Goal: Task Accomplishment & Management: Use online tool/utility

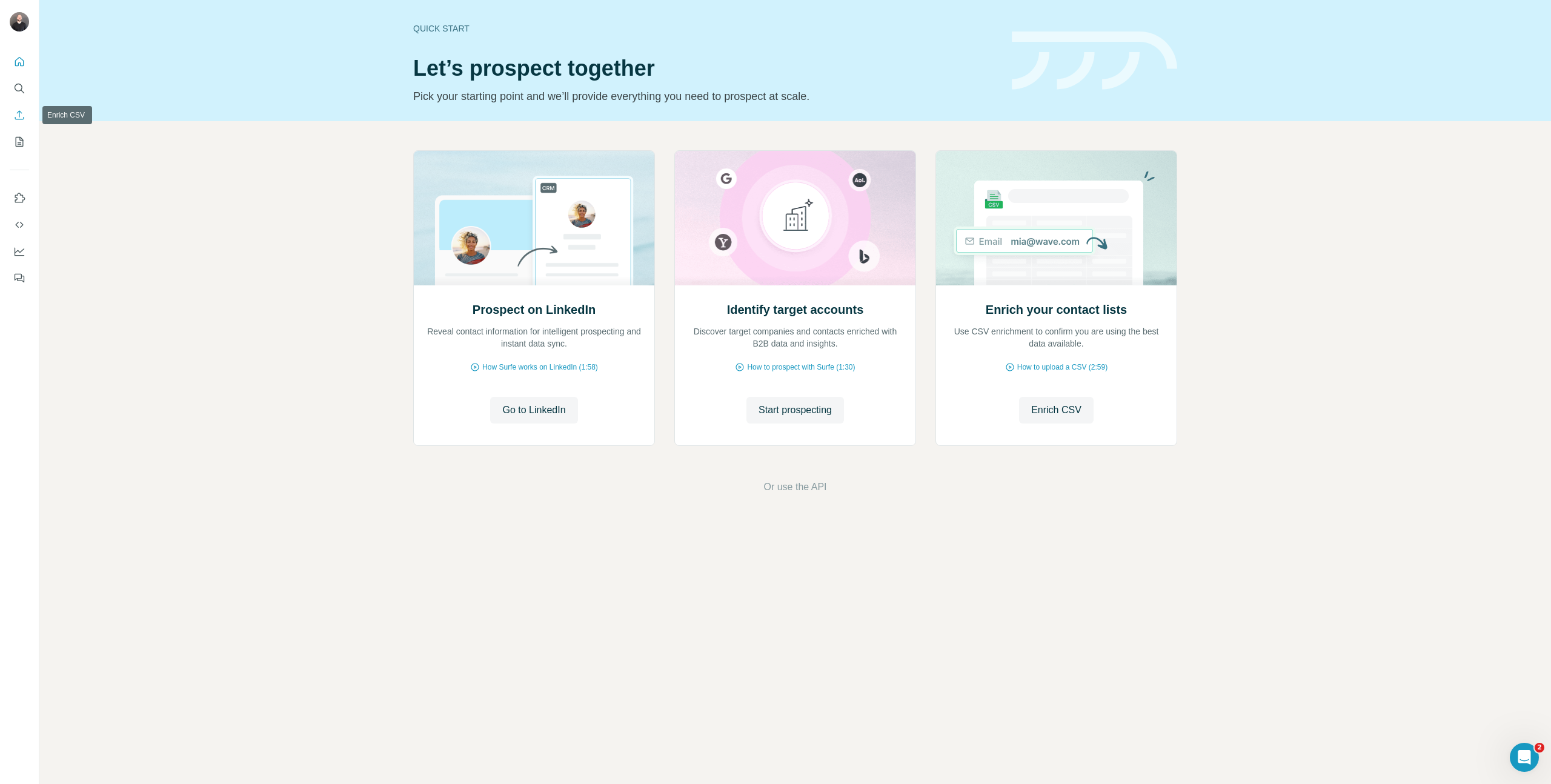
click at [23, 119] on icon "Enrich CSV" at bounding box center [19, 114] width 12 height 12
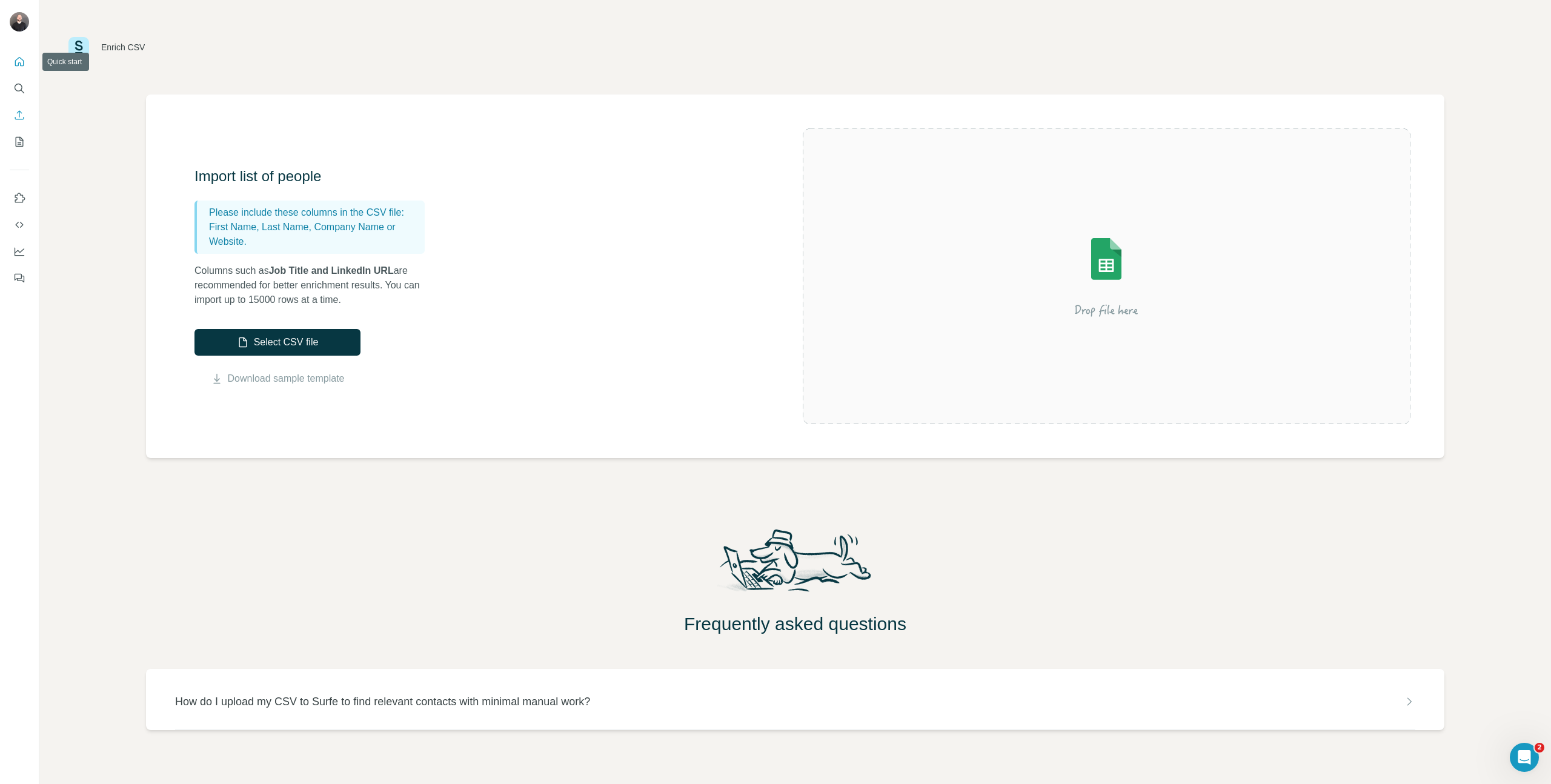
click at [25, 71] on button "Quick start" at bounding box center [19, 61] width 20 height 21
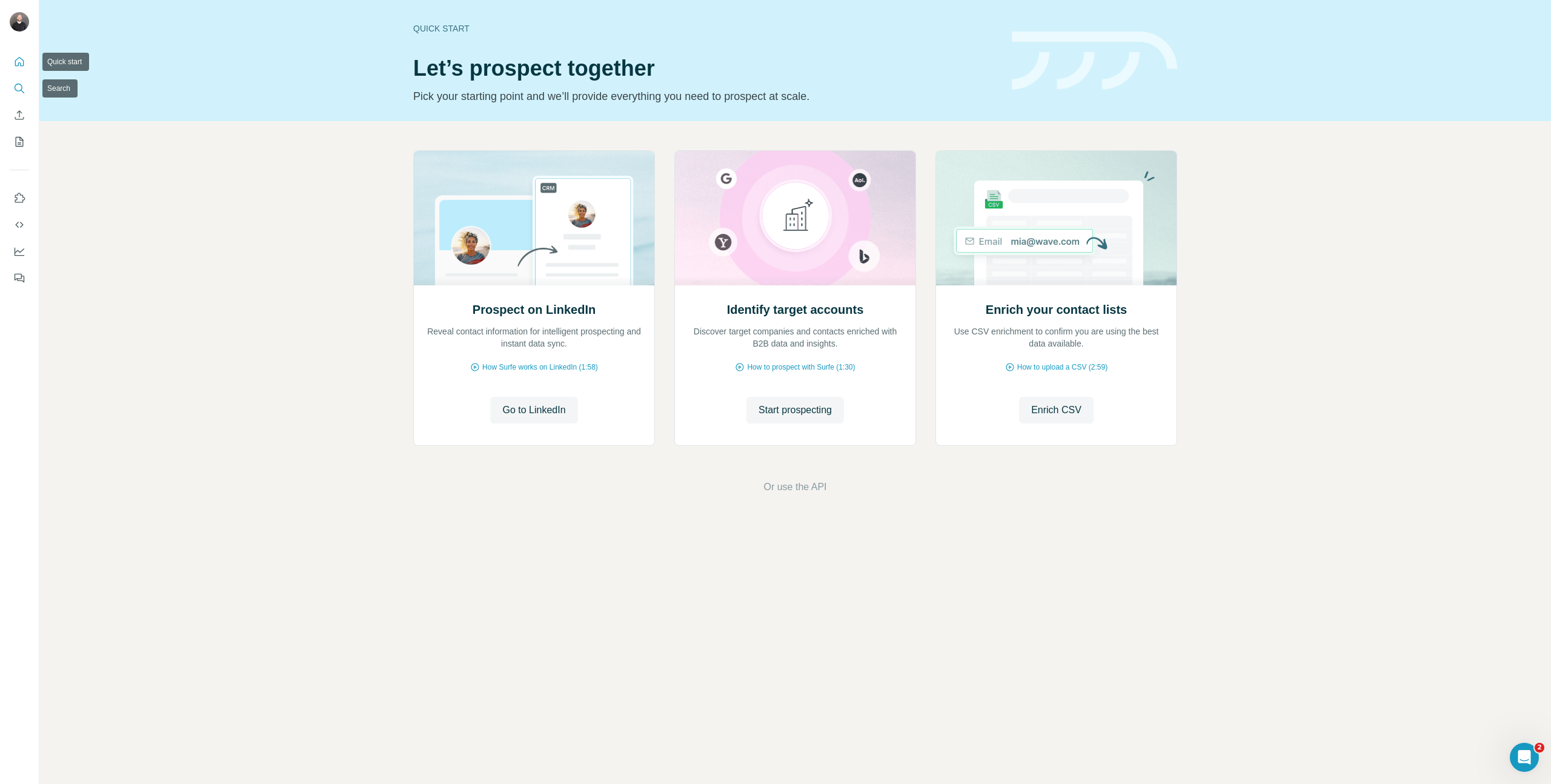
click at [22, 82] on icon "Search" at bounding box center [19, 88] width 12 height 12
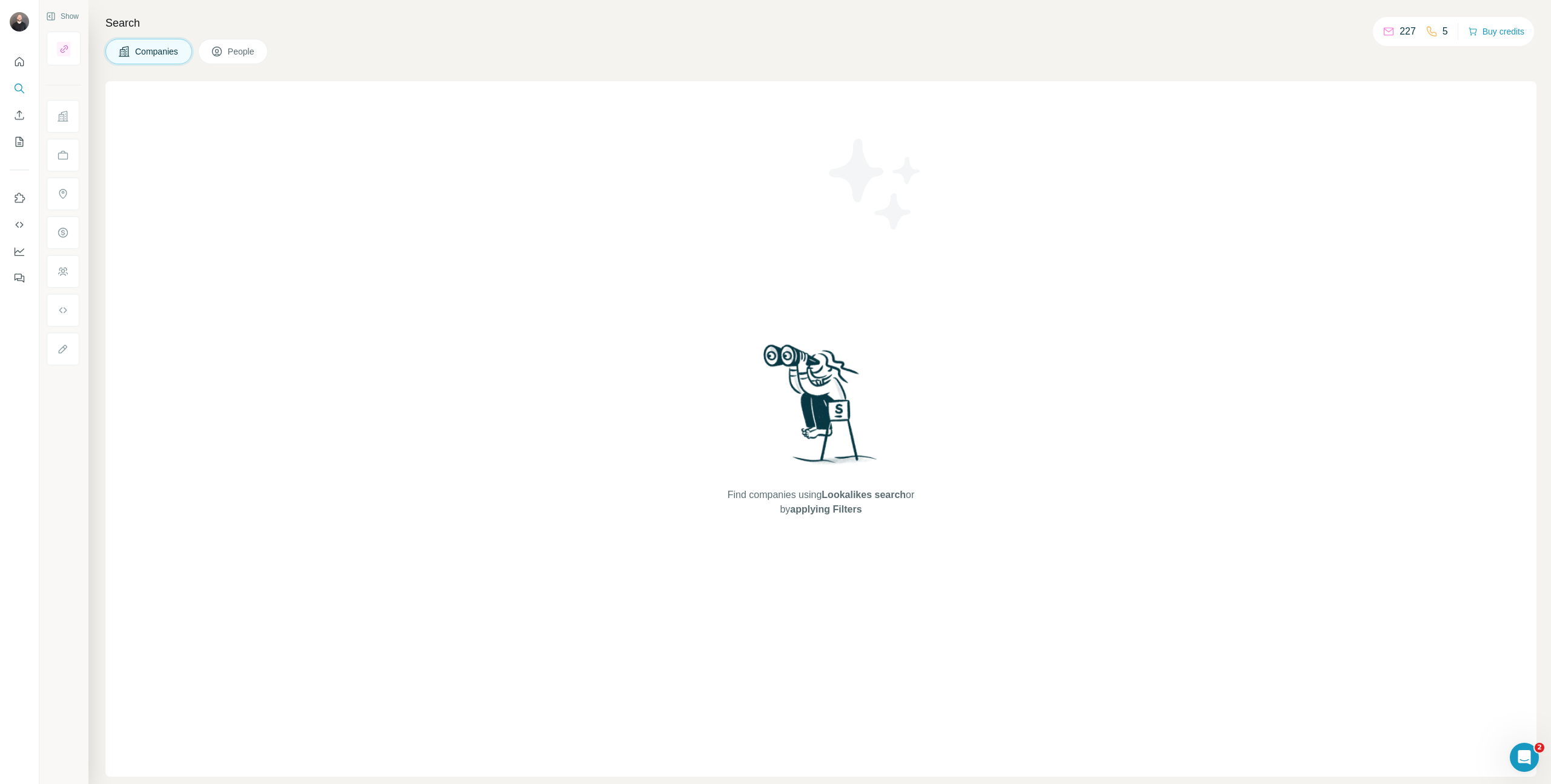
click at [236, 37] on div "Search Companies People Find companies using Lookalikes search or by applying F…" at bounding box center [819, 392] width 1462 height 784
click at [212, 82] on div "Find companies using Lookalikes search or by applying Filters" at bounding box center [821, 429] width 1431 height 695
click at [223, 56] on icon at bounding box center [216, 51] width 12 height 12
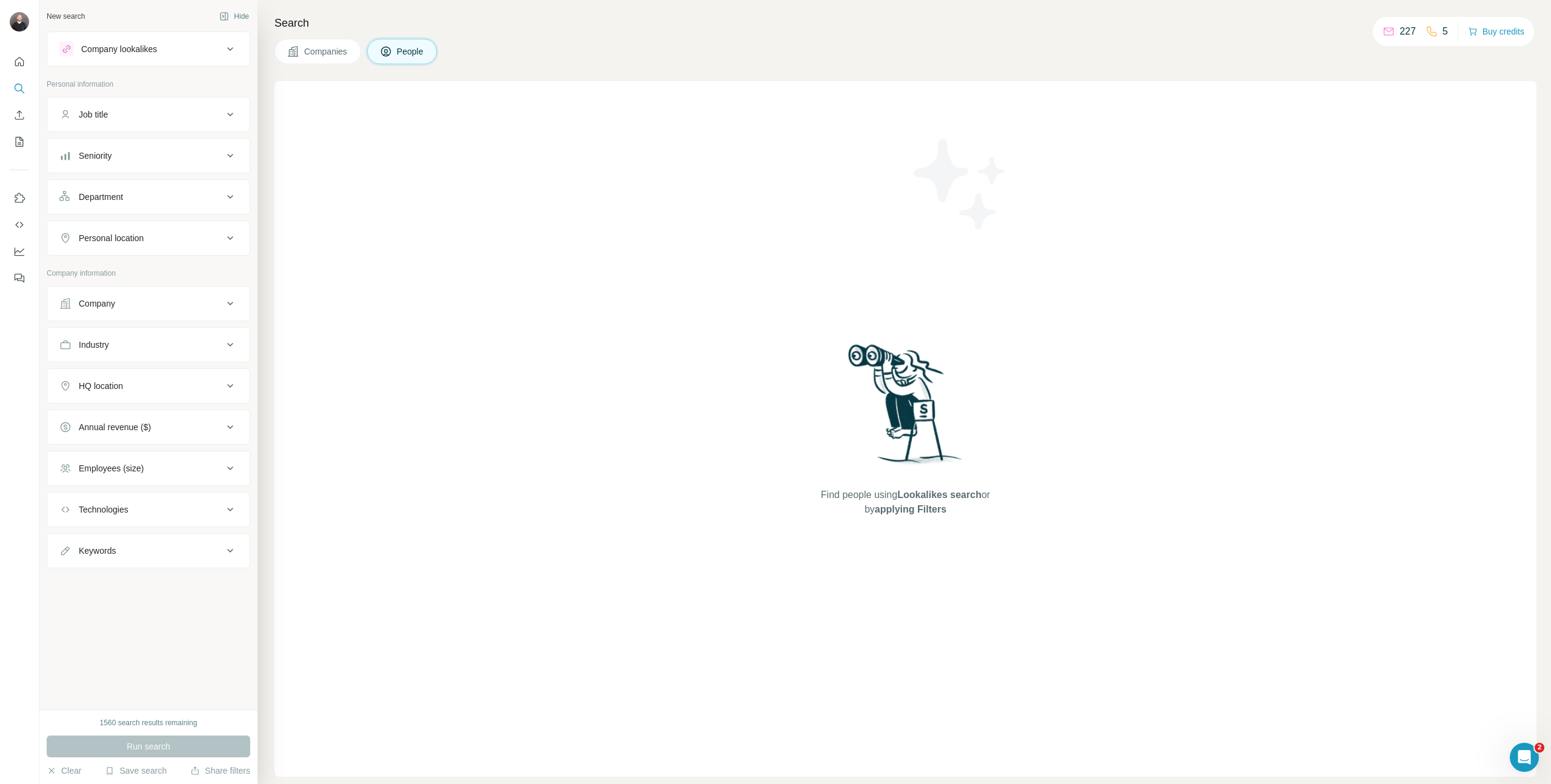
click at [167, 313] on button "Company" at bounding box center [149, 303] width 202 height 29
click at [146, 446] on button "Upload a list of companies" at bounding box center [149, 444] width 178 height 21
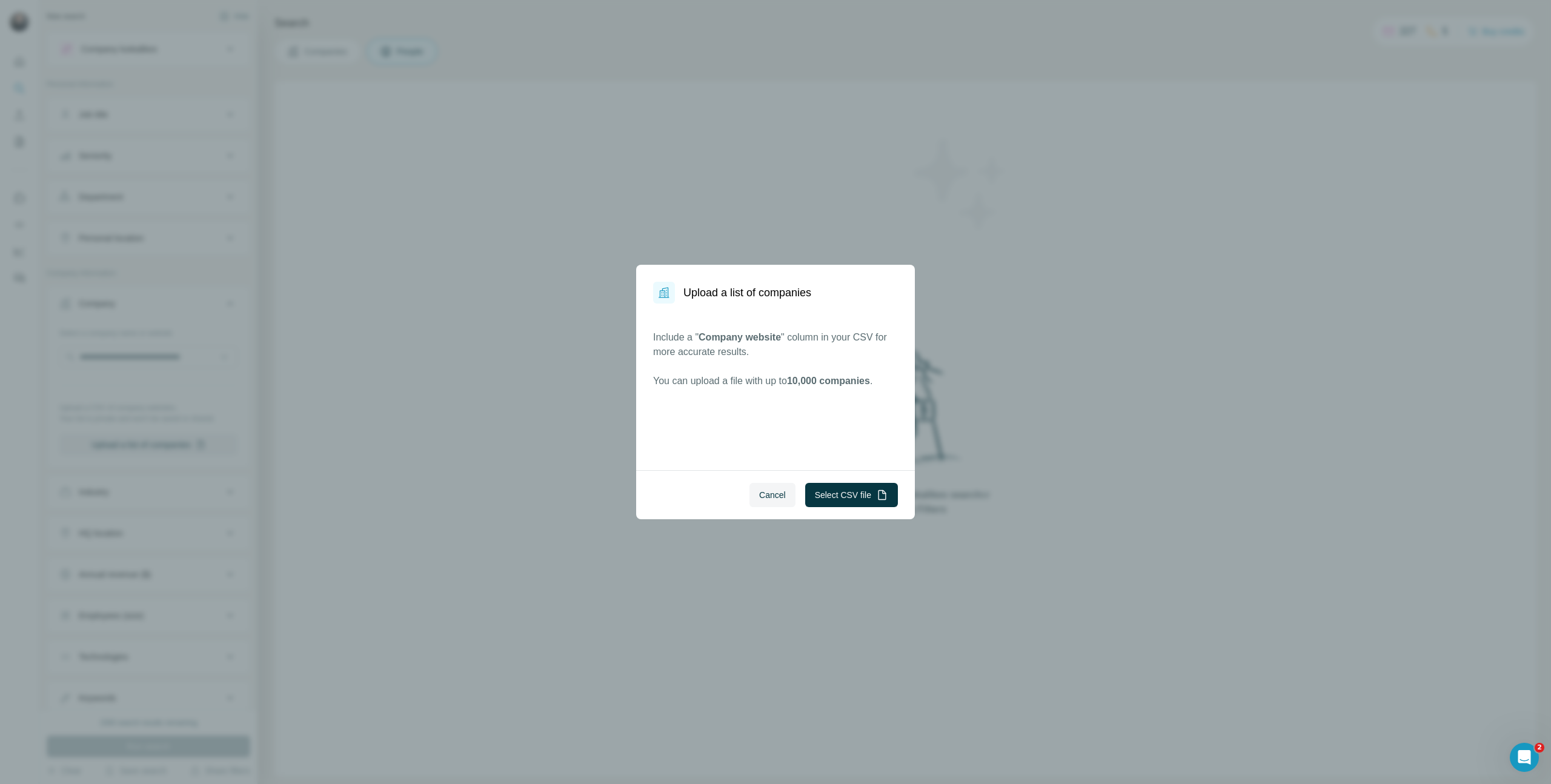
click at [876, 481] on div "Cancel Select CSV file" at bounding box center [775, 495] width 279 height 49
click at [840, 502] on button "Select CSV file" at bounding box center [852, 495] width 93 height 24
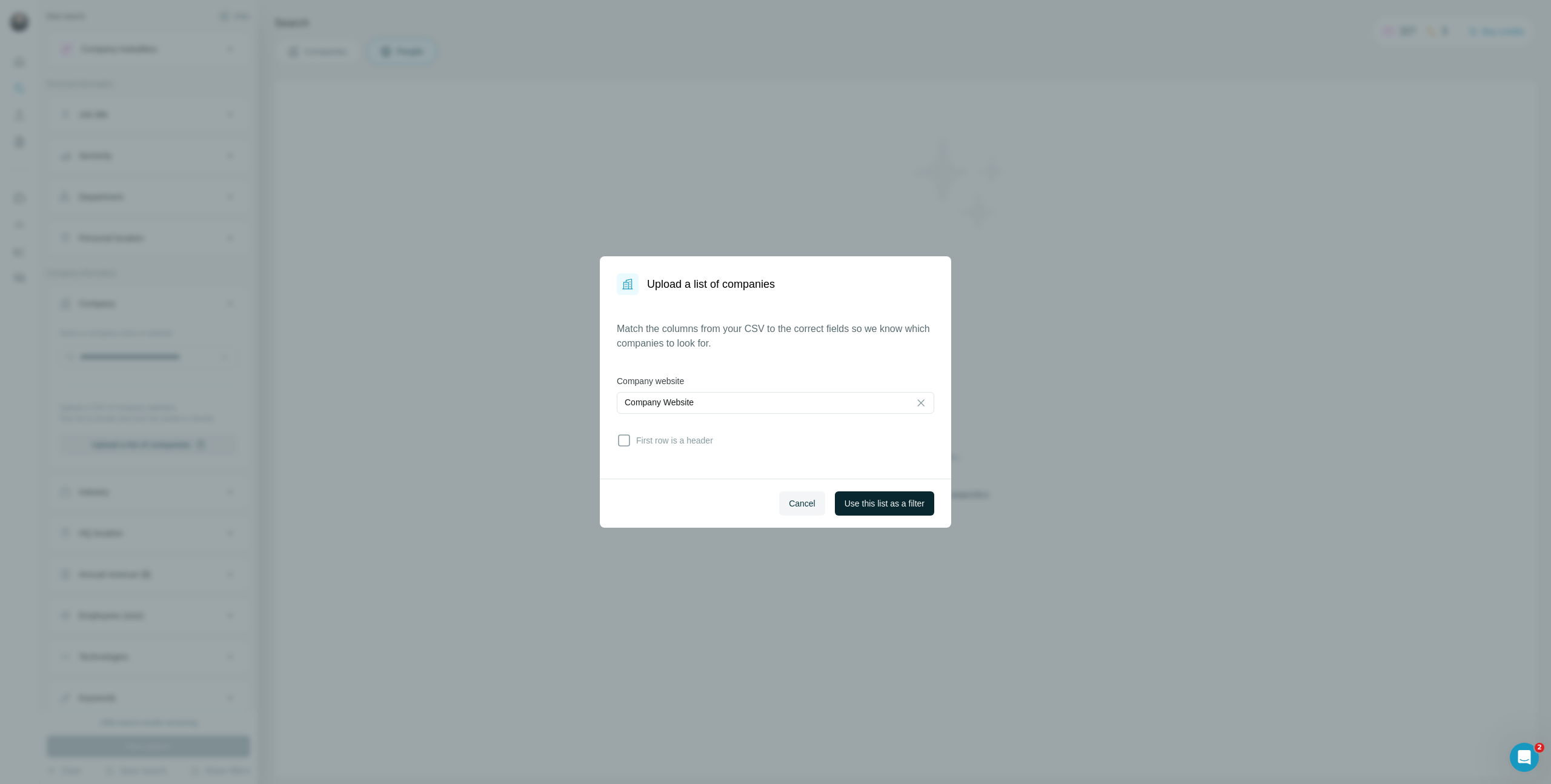
click at [862, 491] on button "Use this list as a filter" at bounding box center [884, 503] width 99 height 24
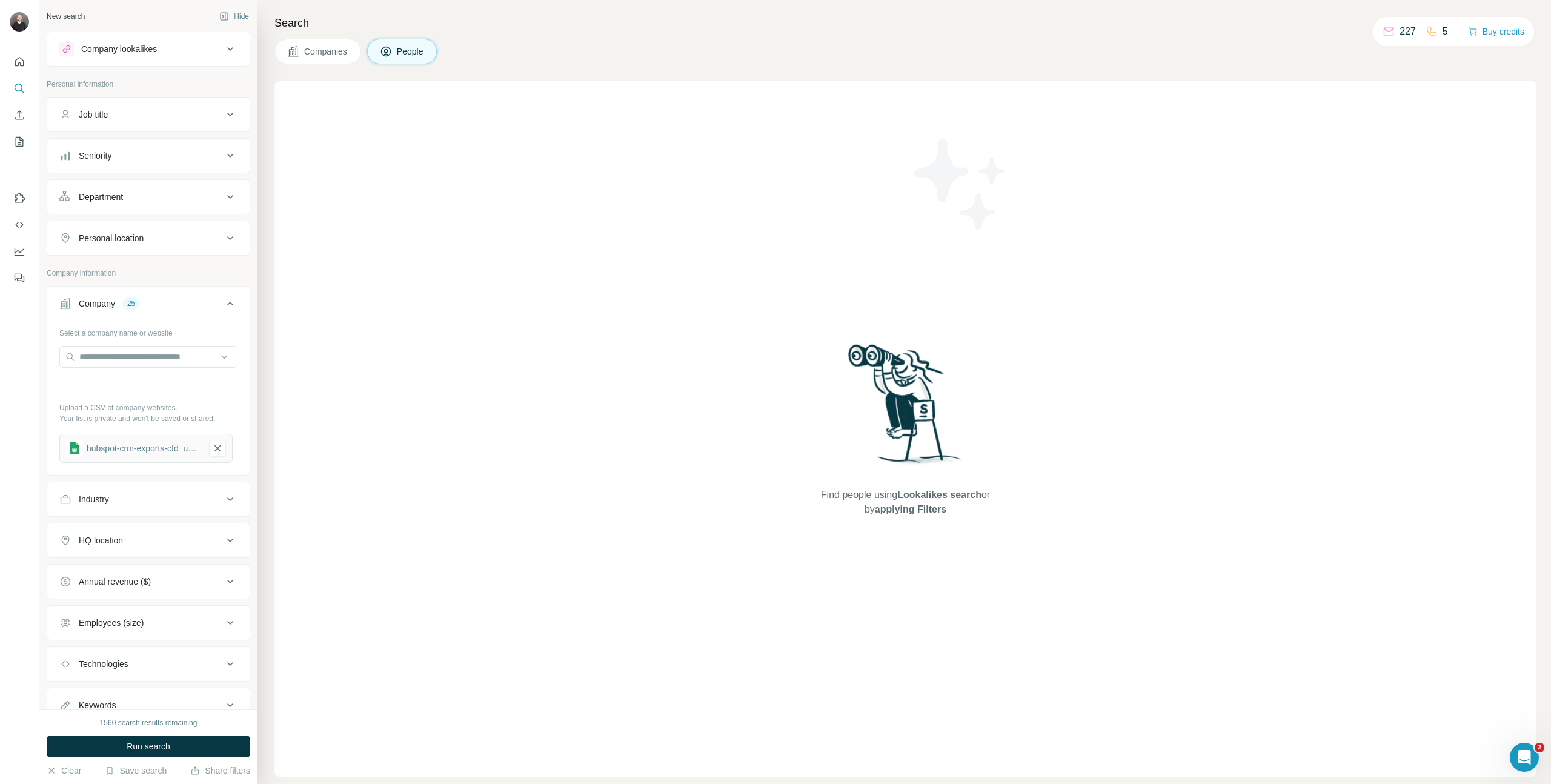
click at [176, 119] on div "Job title" at bounding box center [141, 114] width 164 height 12
click at [175, 160] on div at bounding box center [149, 150] width 202 height 32
click at [204, 119] on div "Job title" at bounding box center [141, 114] width 164 height 12
click at [212, 487] on icon "button" at bounding box center [217, 484] width 11 height 12
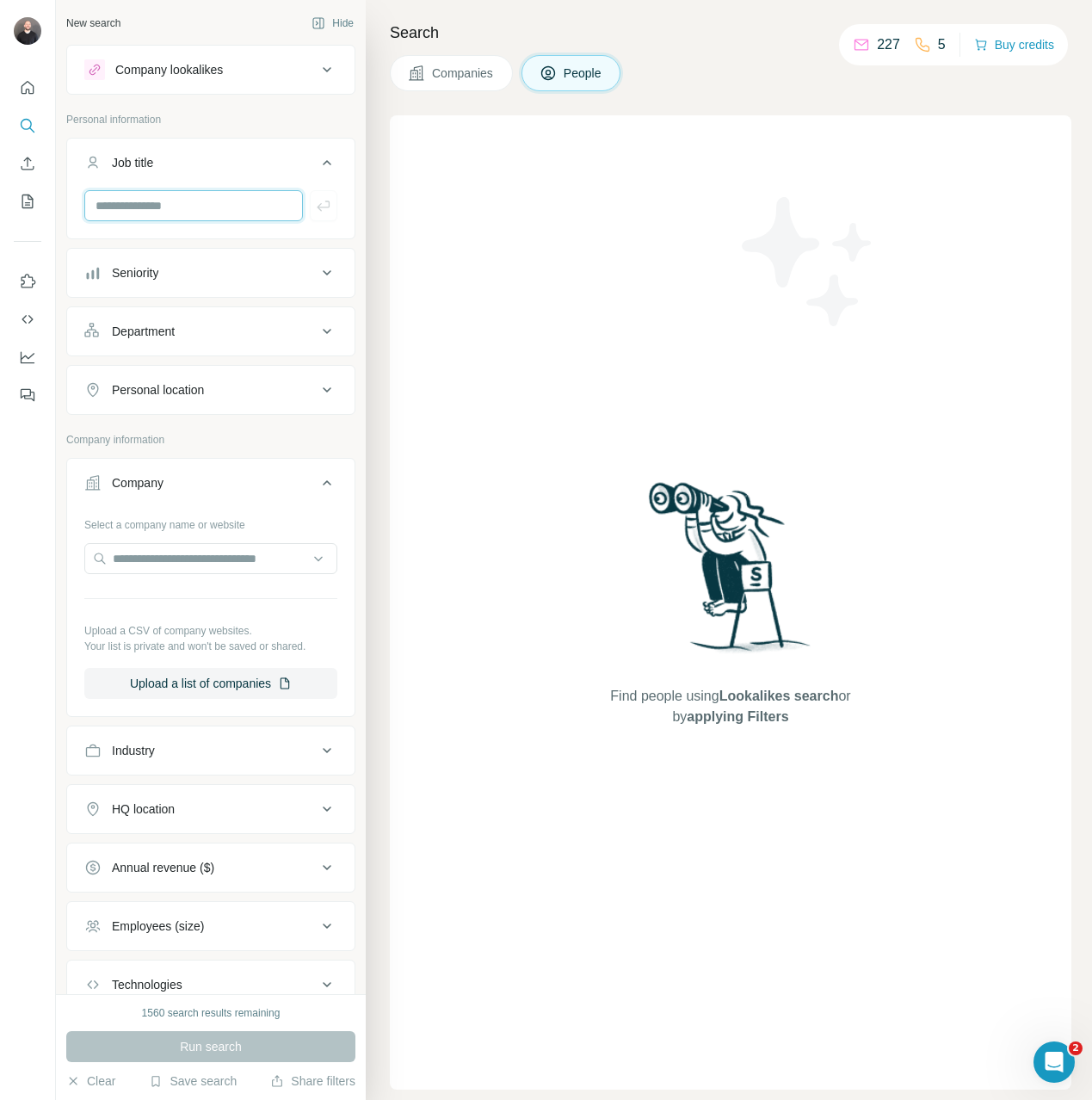
click at [231, 208] on input "text" at bounding box center [193, 206] width 218 height 31
click at [206, 51] on button "Company lookalikes" at bounding box center [211, 70] width 287 height 41
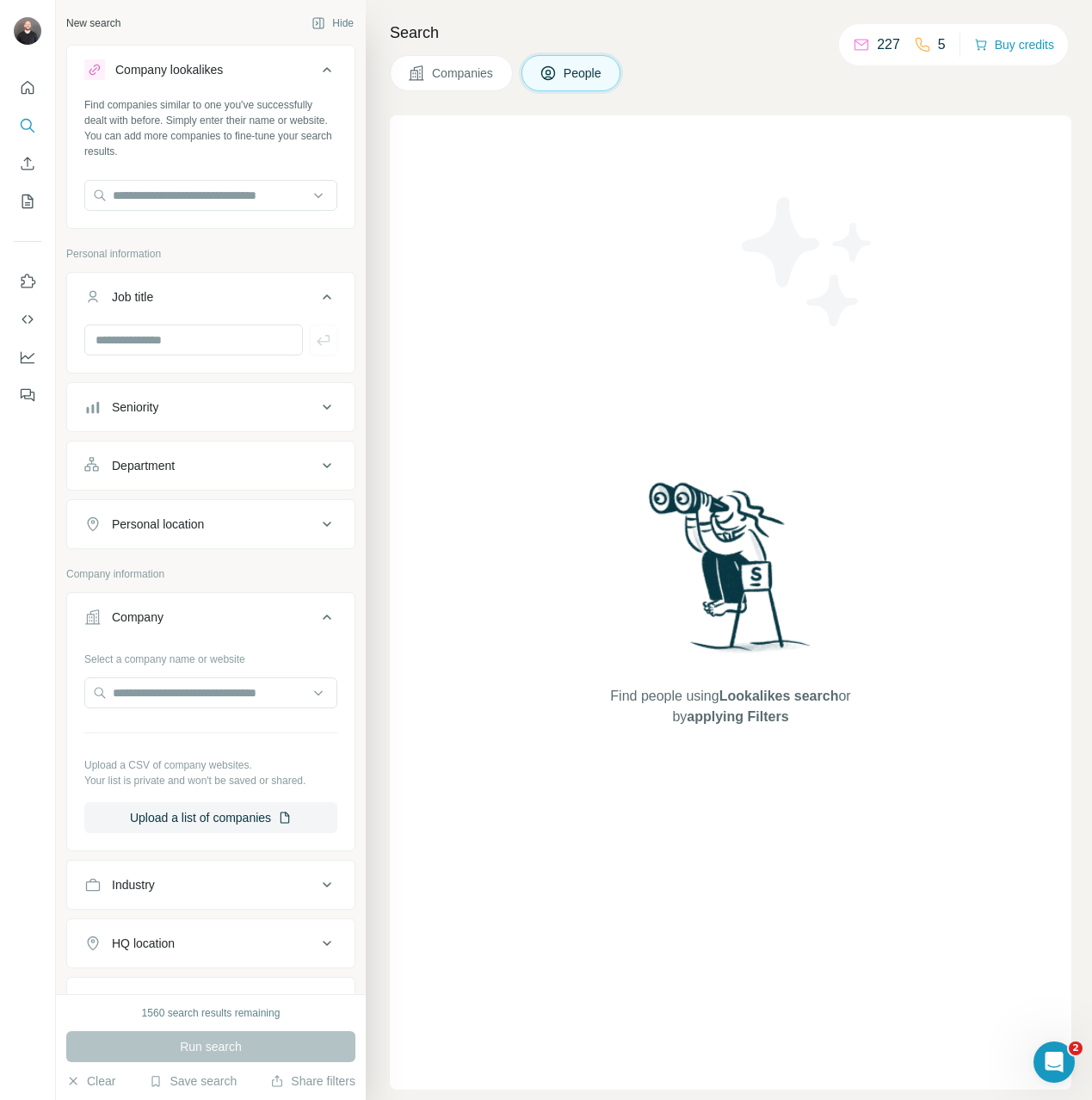
click at [201, 53] on button "Company lookalikes" at bounding box center [211, 74] width 287 height 48
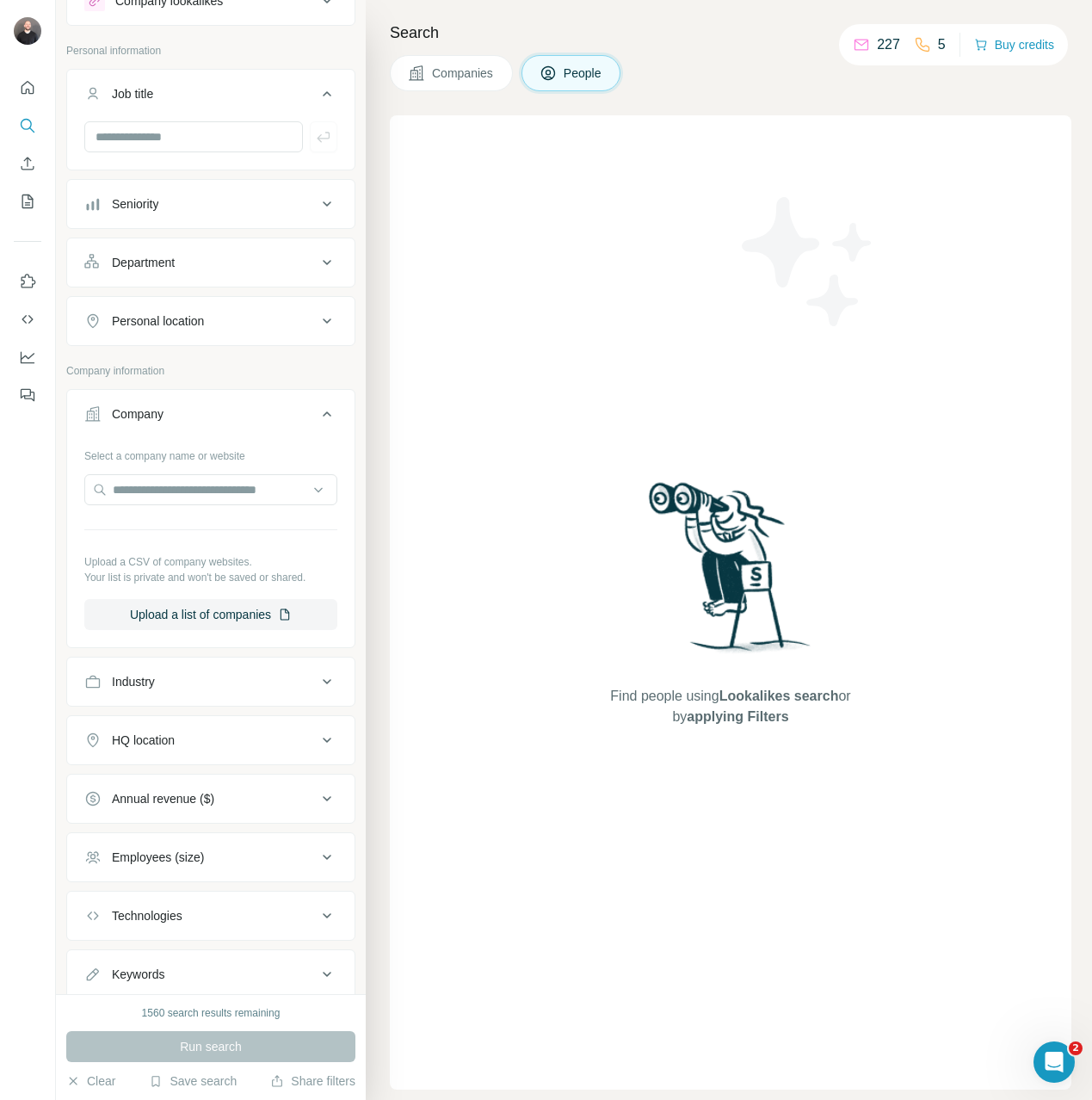
scroll to position [122, 0]
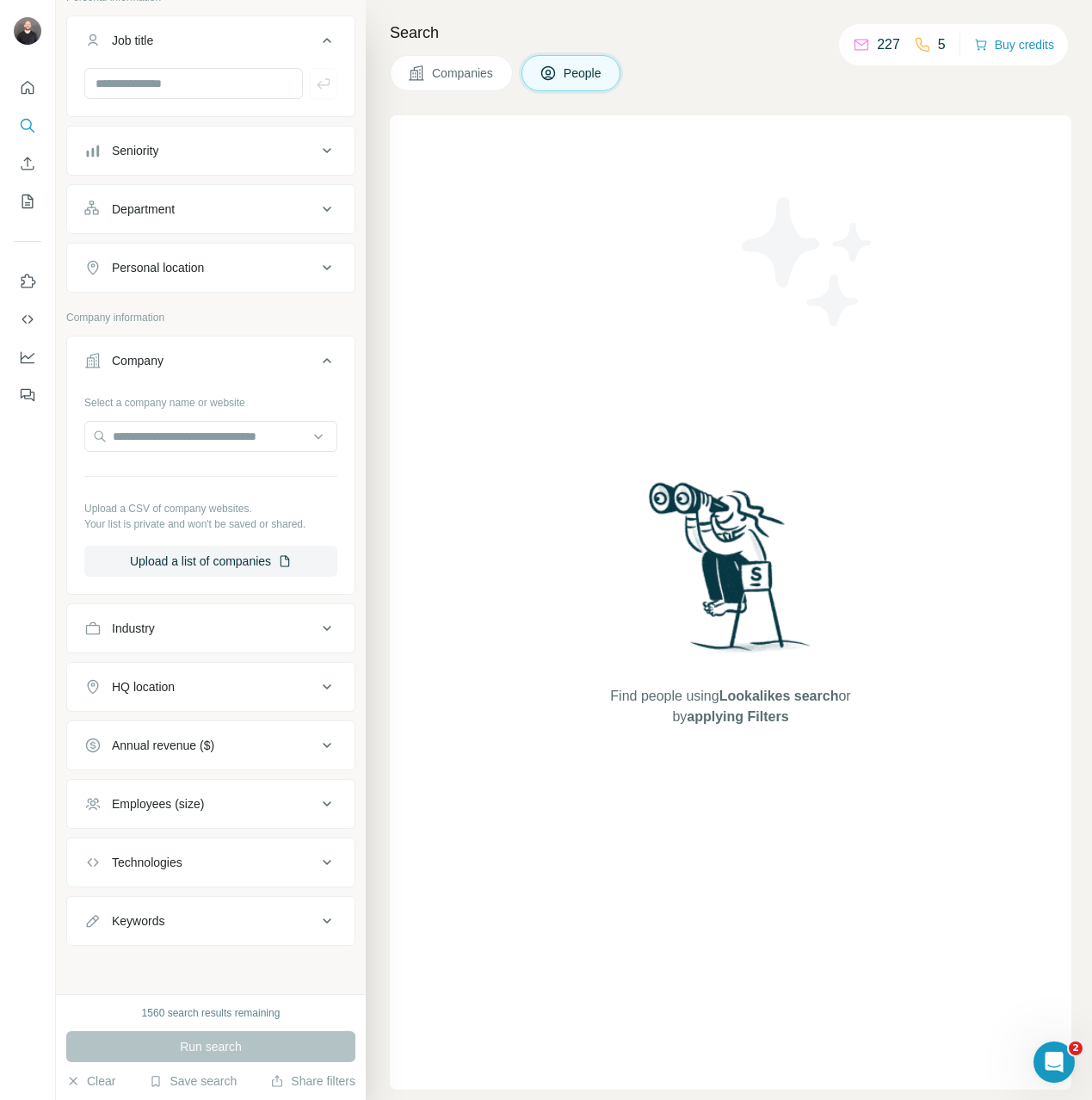
click at [11, 163] on div at bounding box center [27, 236] width 55 height 348
click at [507, 92] on div "Search Companies People Find people using Lookalikes search or by applying Filt…" at bounding box center [728, 550] width 727 height 1100
click at [436, 72] on span "Companies" at bounding box center [463, 73] width 63 height 17
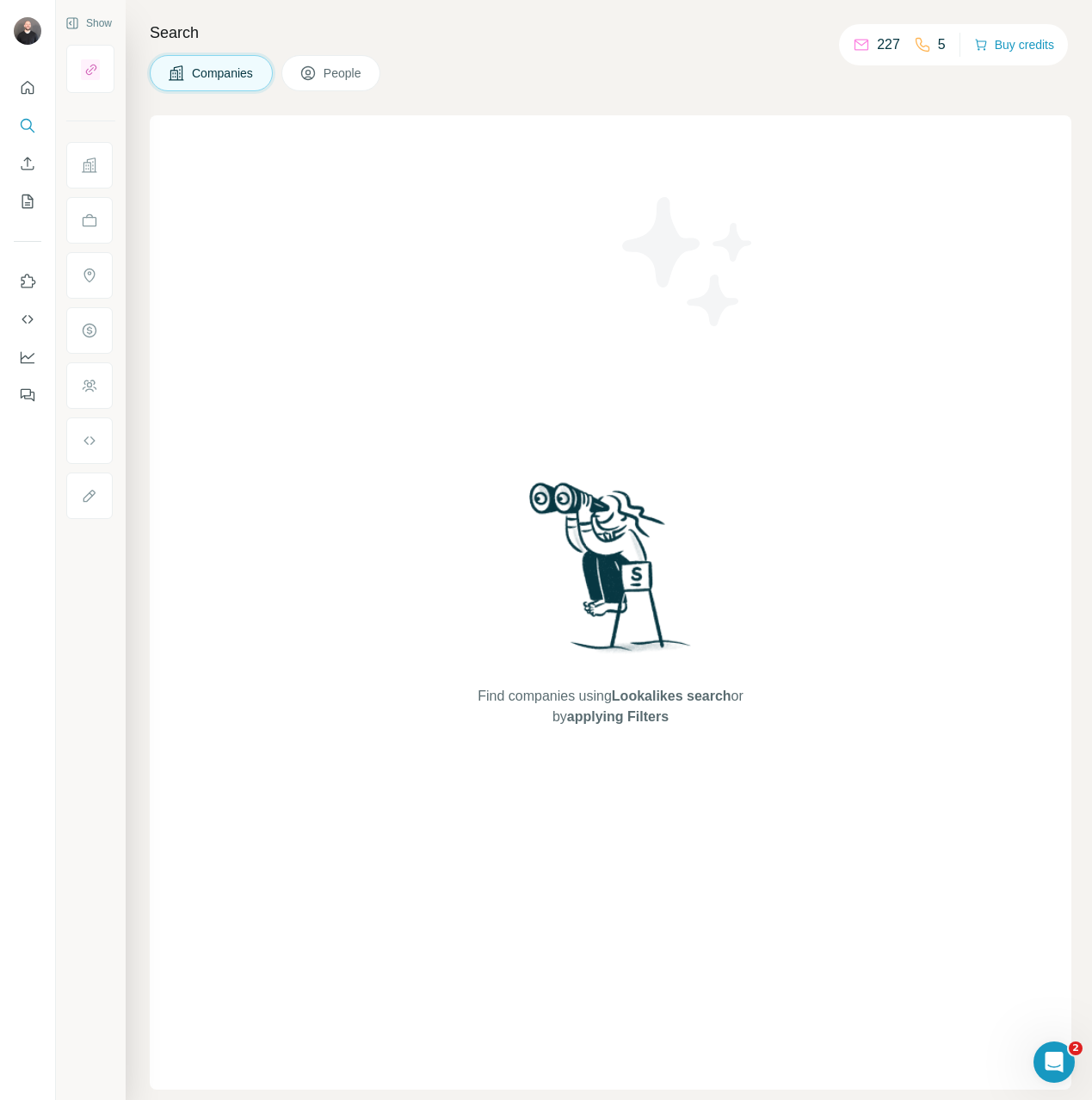
scroll to position [0, 0]
click at [373, 71] on button "People" at bounding box center [330, 73] width 100 height 36
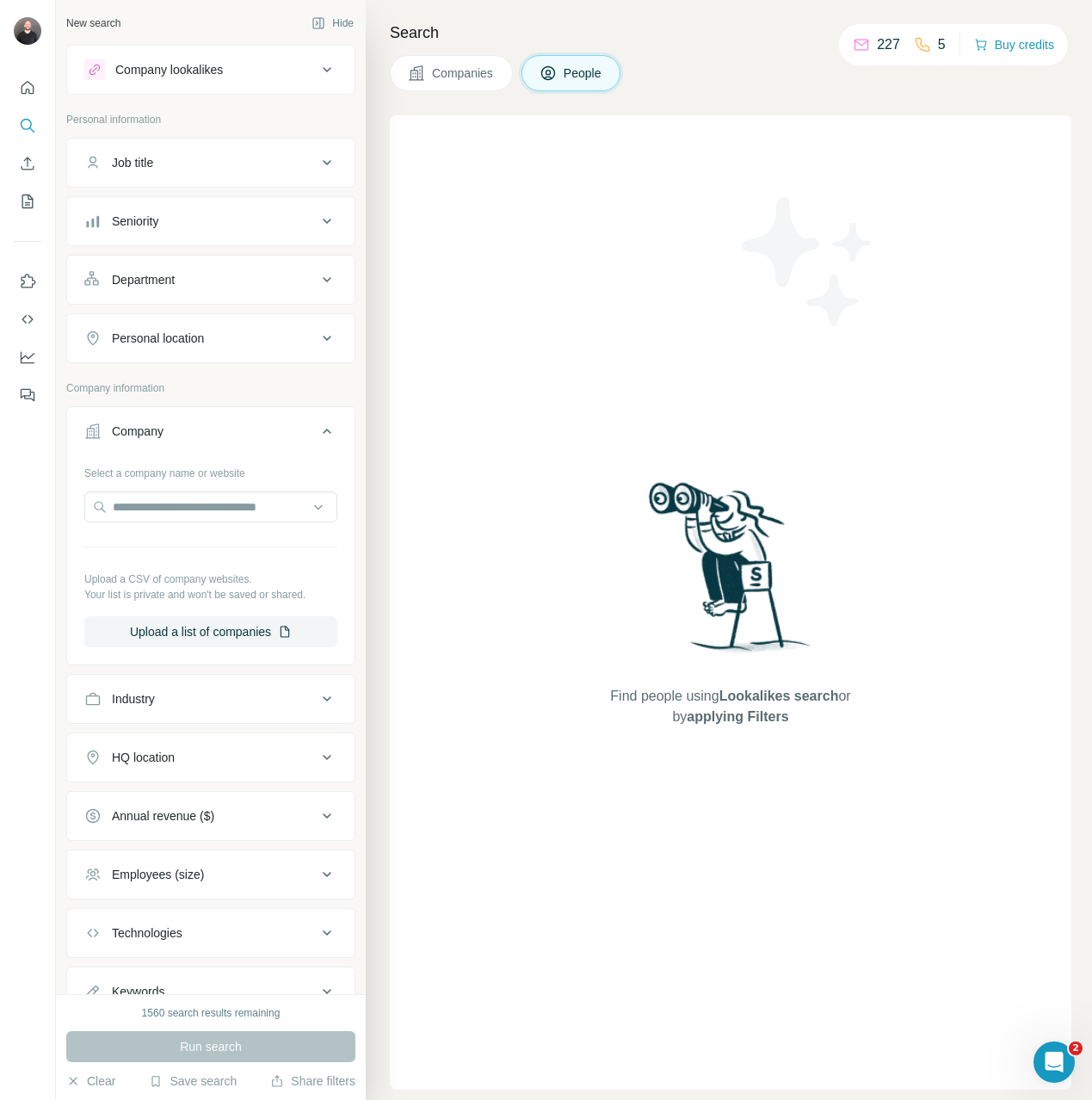
click at [168, 168] on div "Job title" at bounding box center [200, 163] width 233 height 17
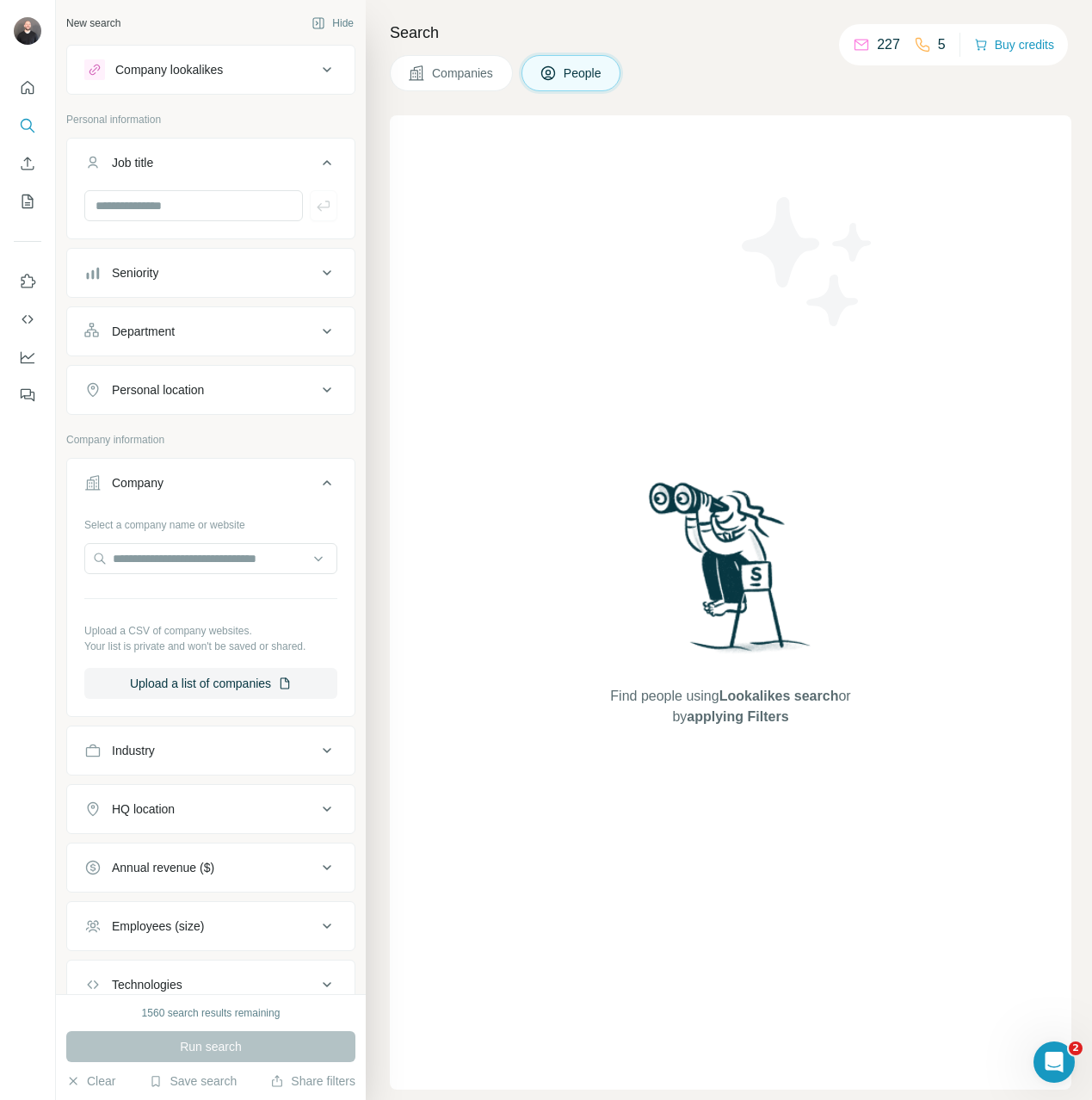
click at [168, 168] on div "Job title" at bounding box center [200, 163] width 233 height 17
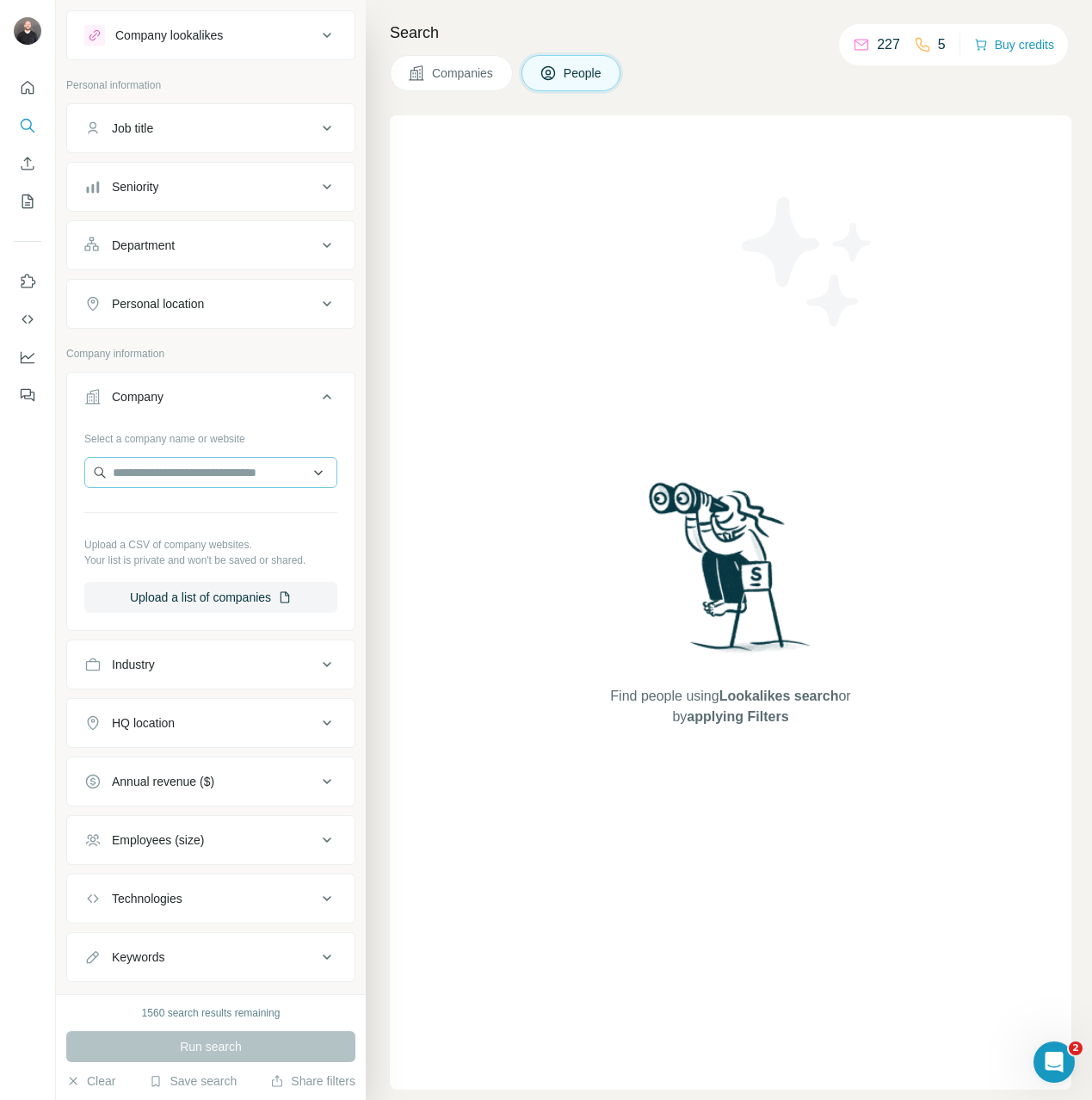
scroll to position [71, 0]
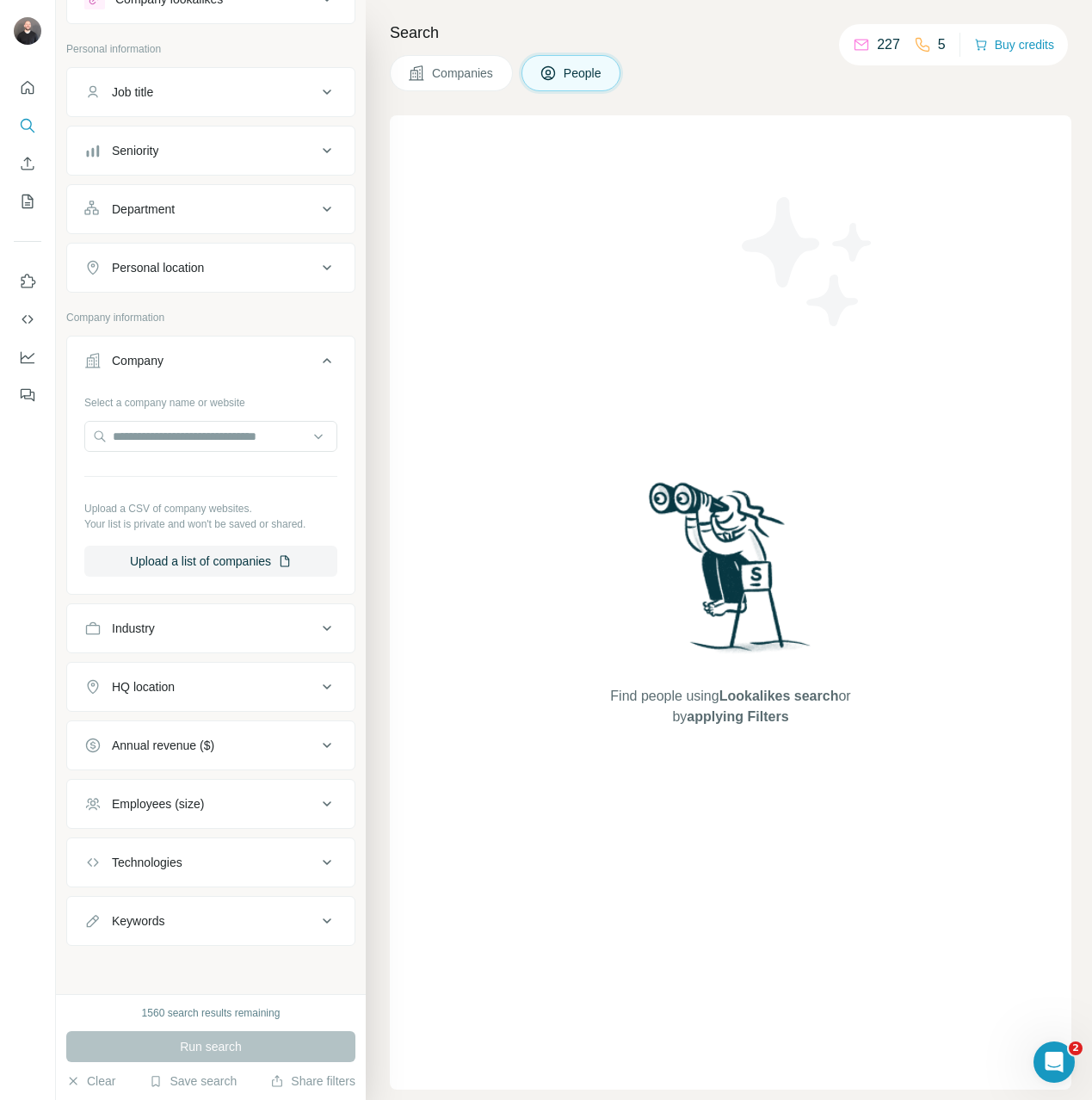
click at [163, 635] on div "Industry" at bounding box center [200, 628] width 233 height 17
click at [22, 279] on icon "Use Surfe on LinkedIn" at bounding box center [29, 280] width 14 height 13
click at [27, 189] on button "My lists" at bounding box center [27, 201] width 28 height 31
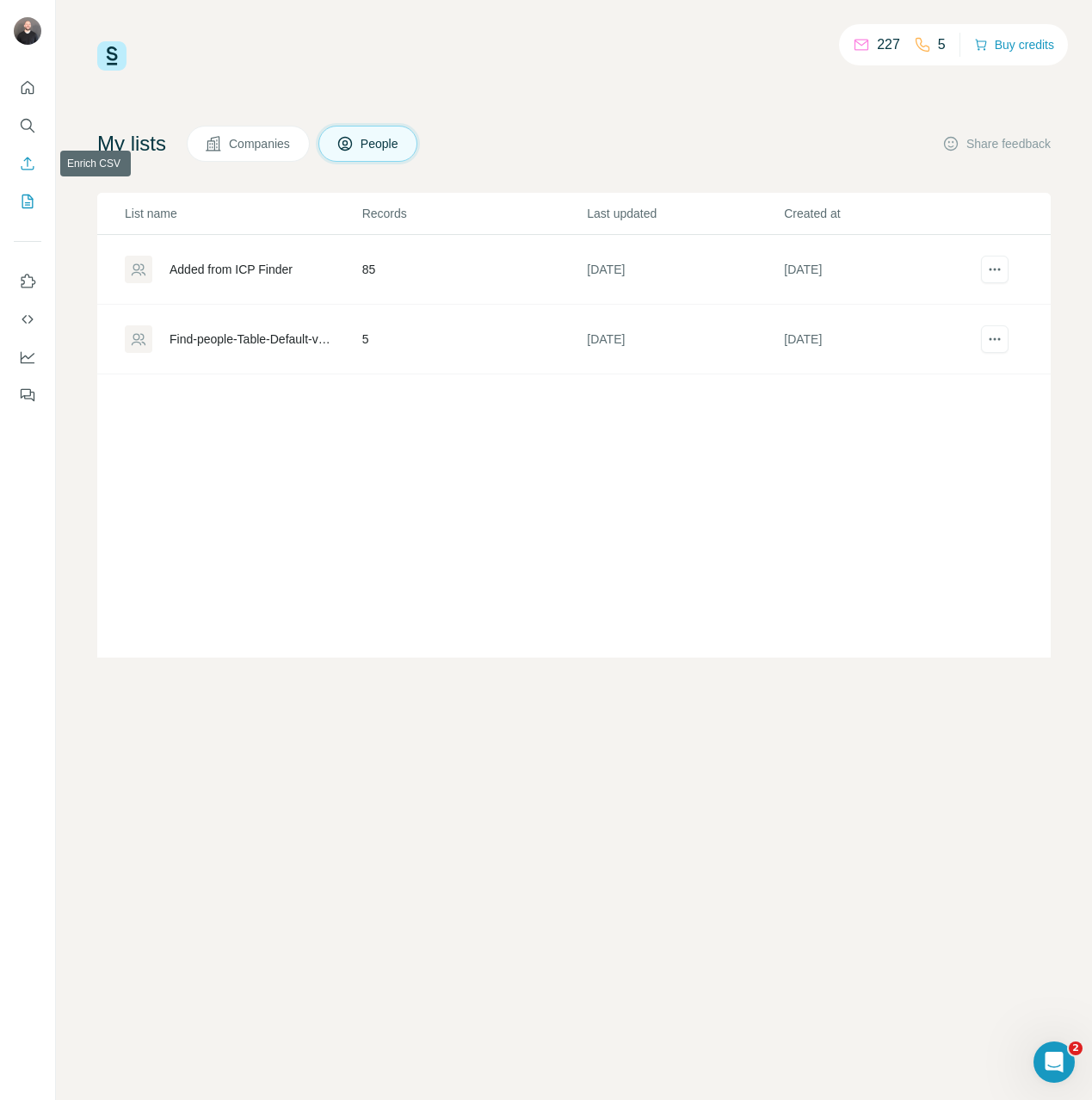
click at [34, 158] on icon "Enrich CSV" at bounding box center [27, 163] width 17 height 17
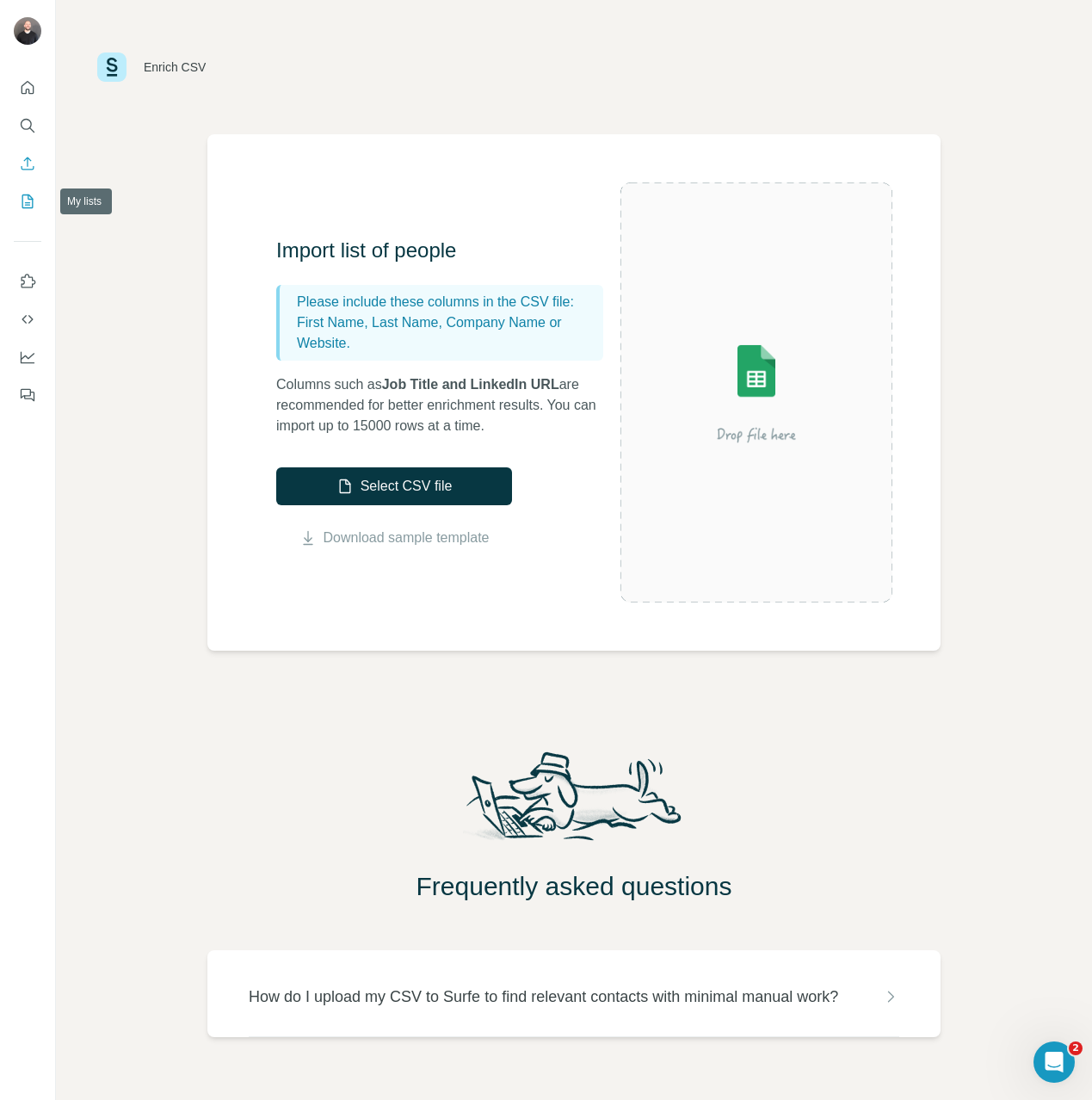
click at [31, 209] on icon "My lists" at bounding box center [27, 201] width 17 height 17
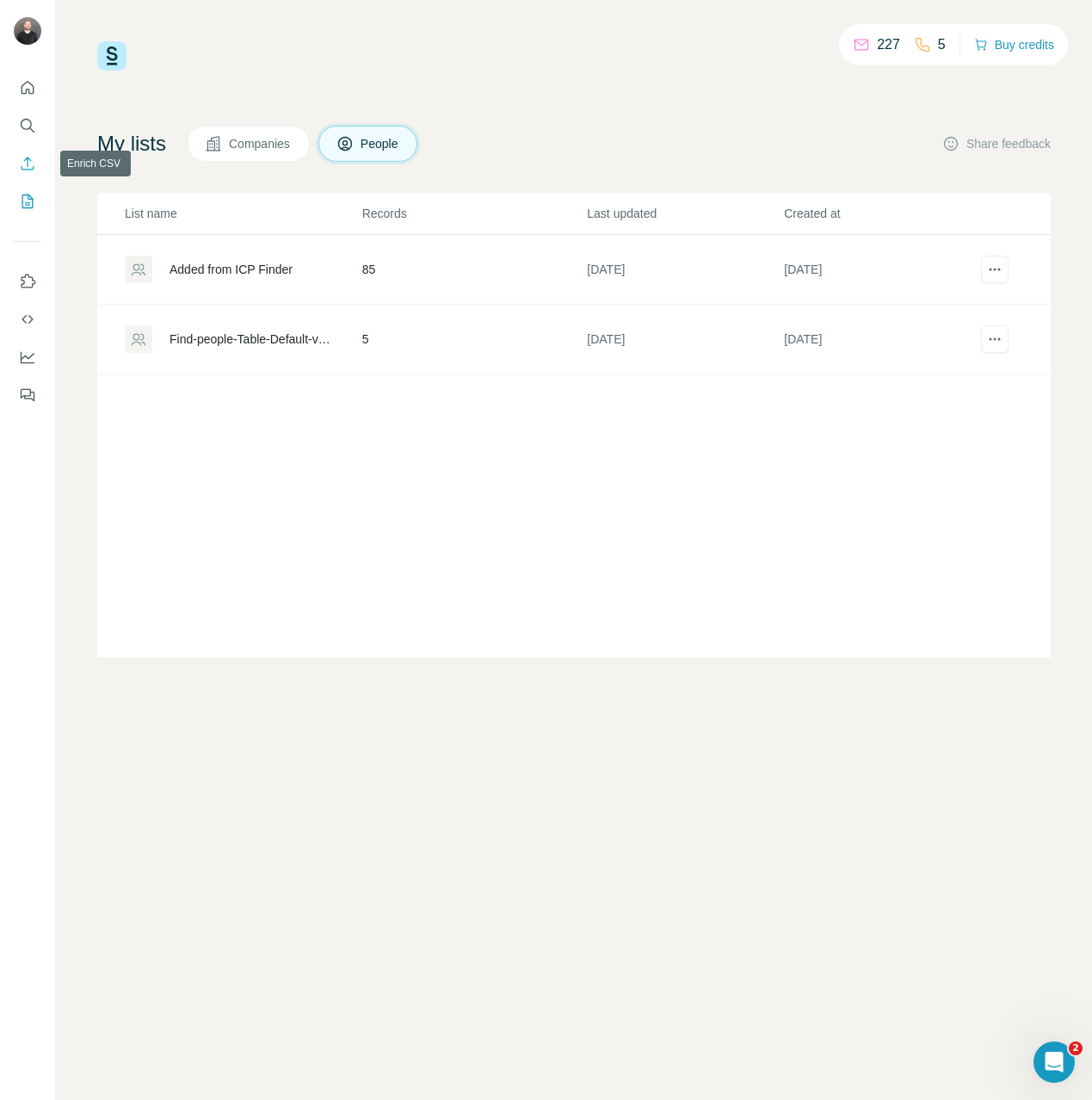
click at [32, 158] on icon "Enrich CSV" at bounding box center [27, 163] width 17 height 17
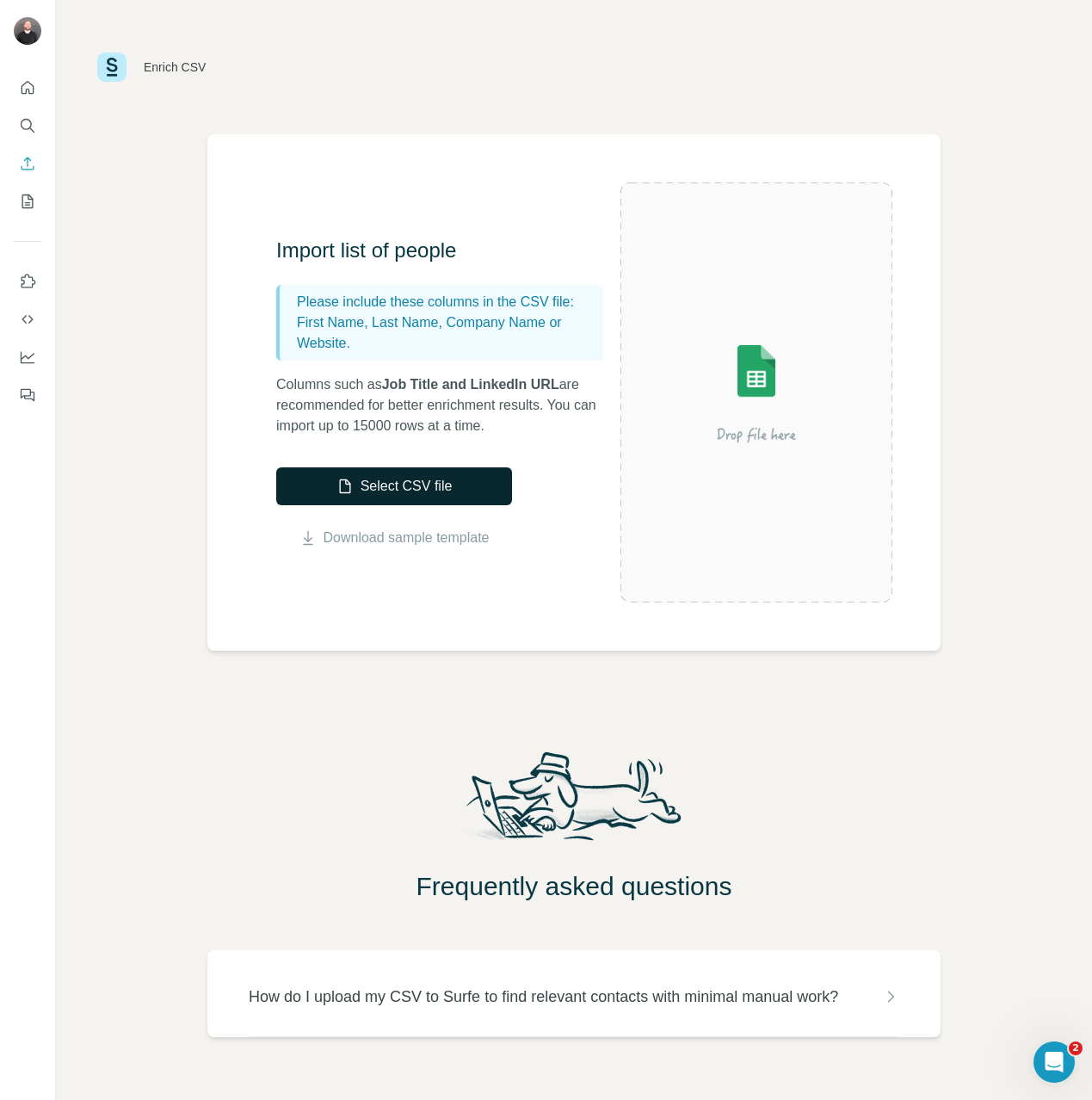
click at [383, 479] on button "Select CSV file" at bounding box center [394, 486] width 236 height 38
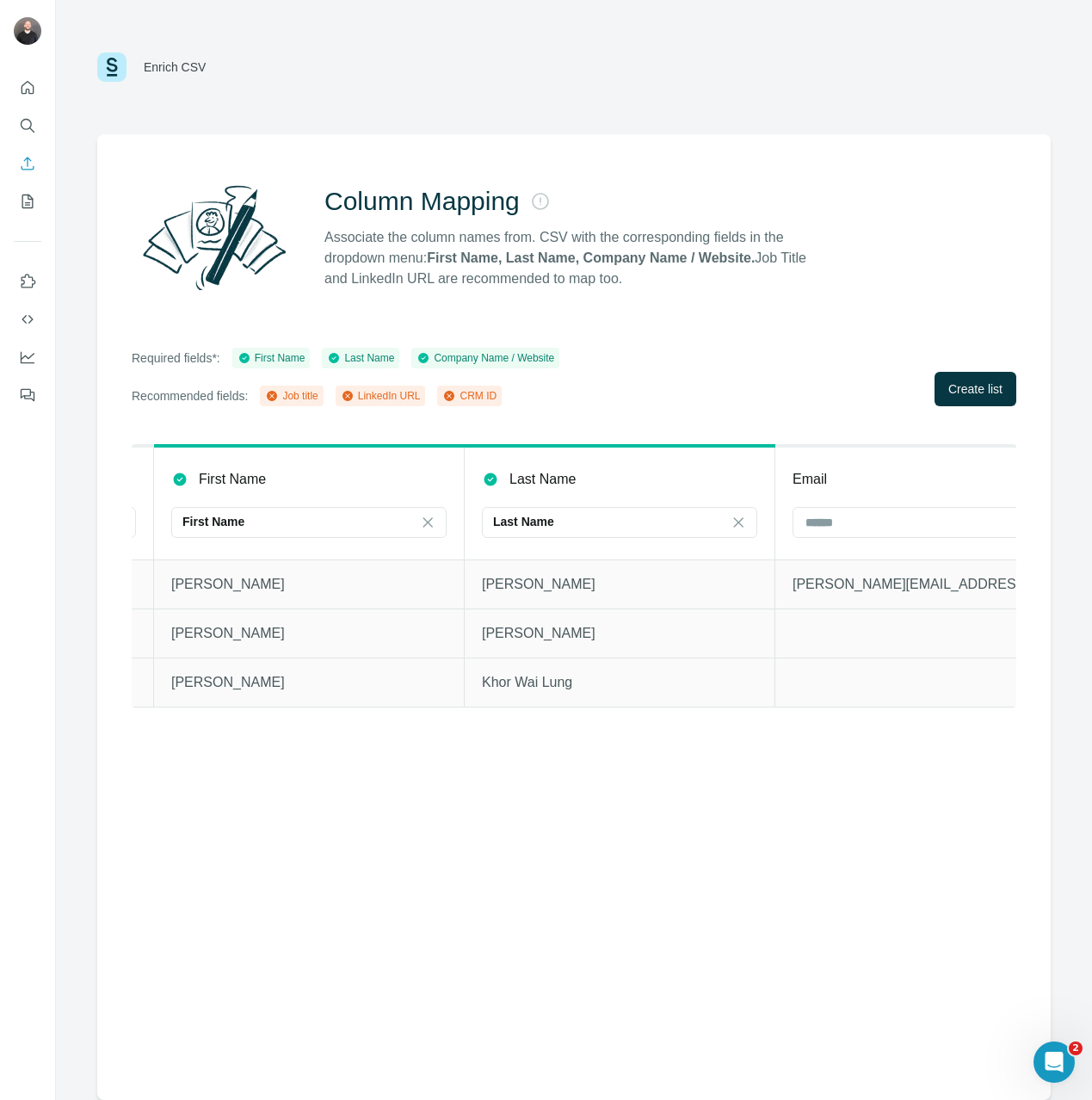
scroll to position [0, 4087]
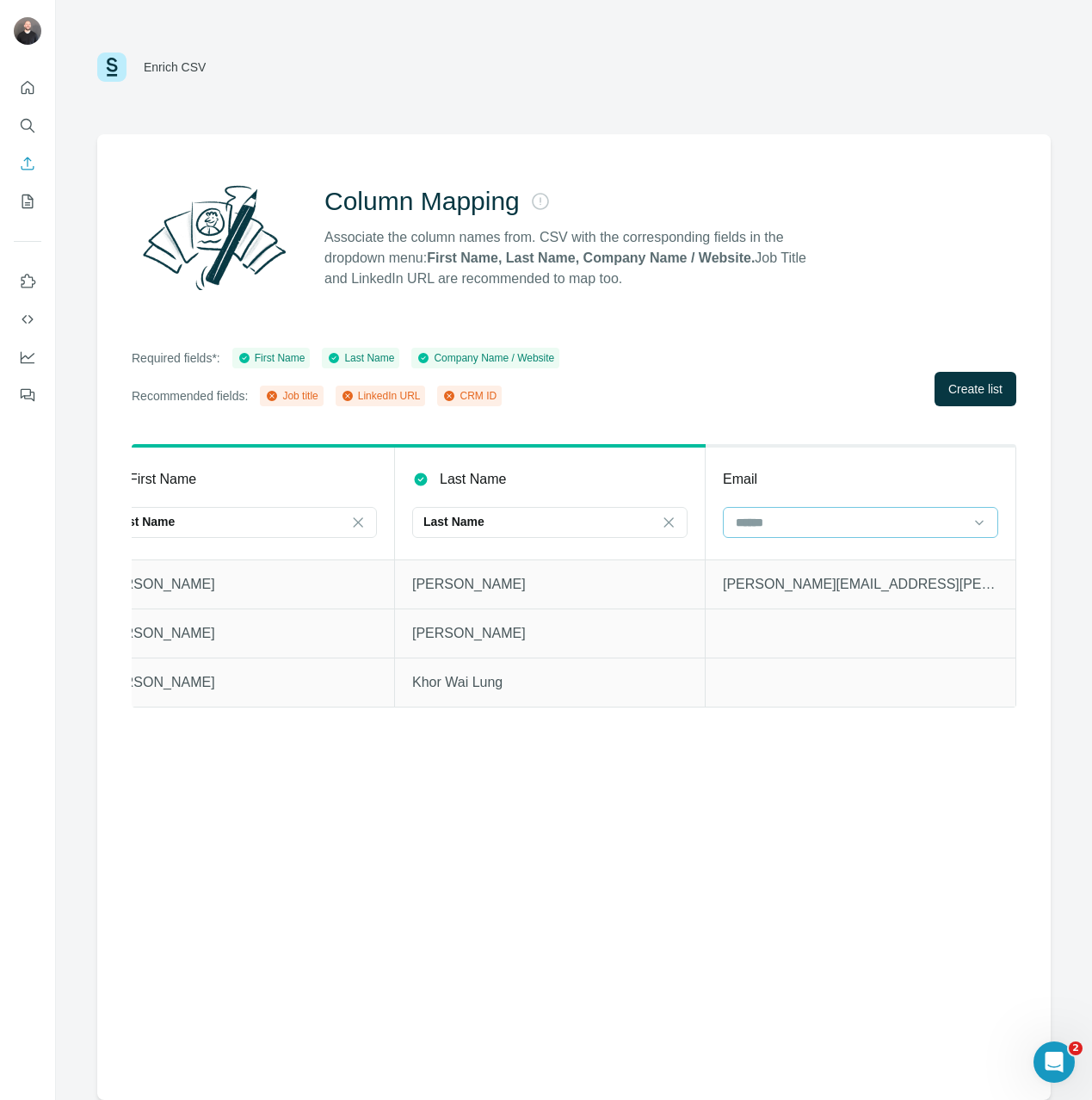
click at [927, 525] on input at bounding box center [850, 522] width 233 height 19
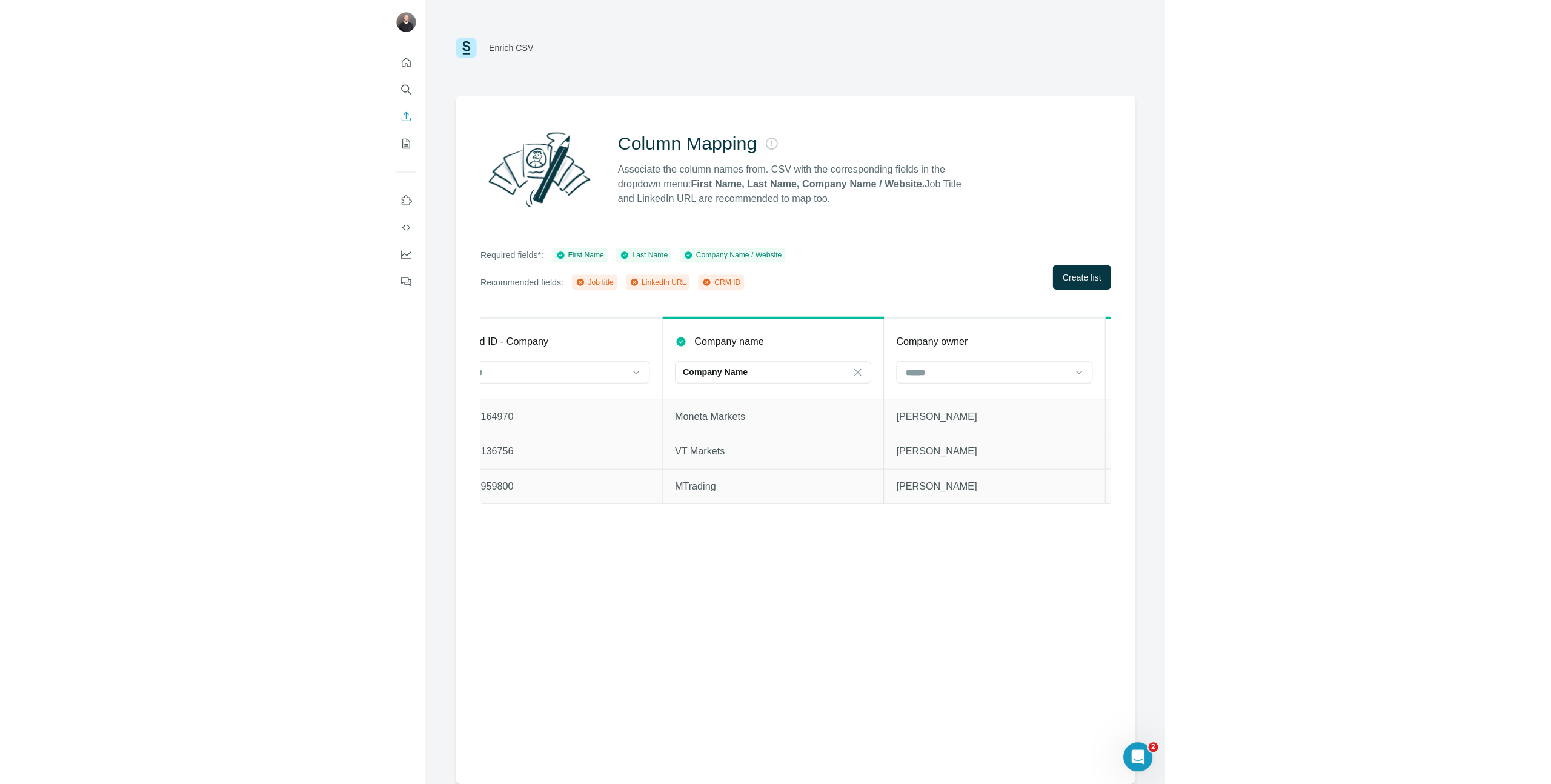
scroll to position [0, 0]
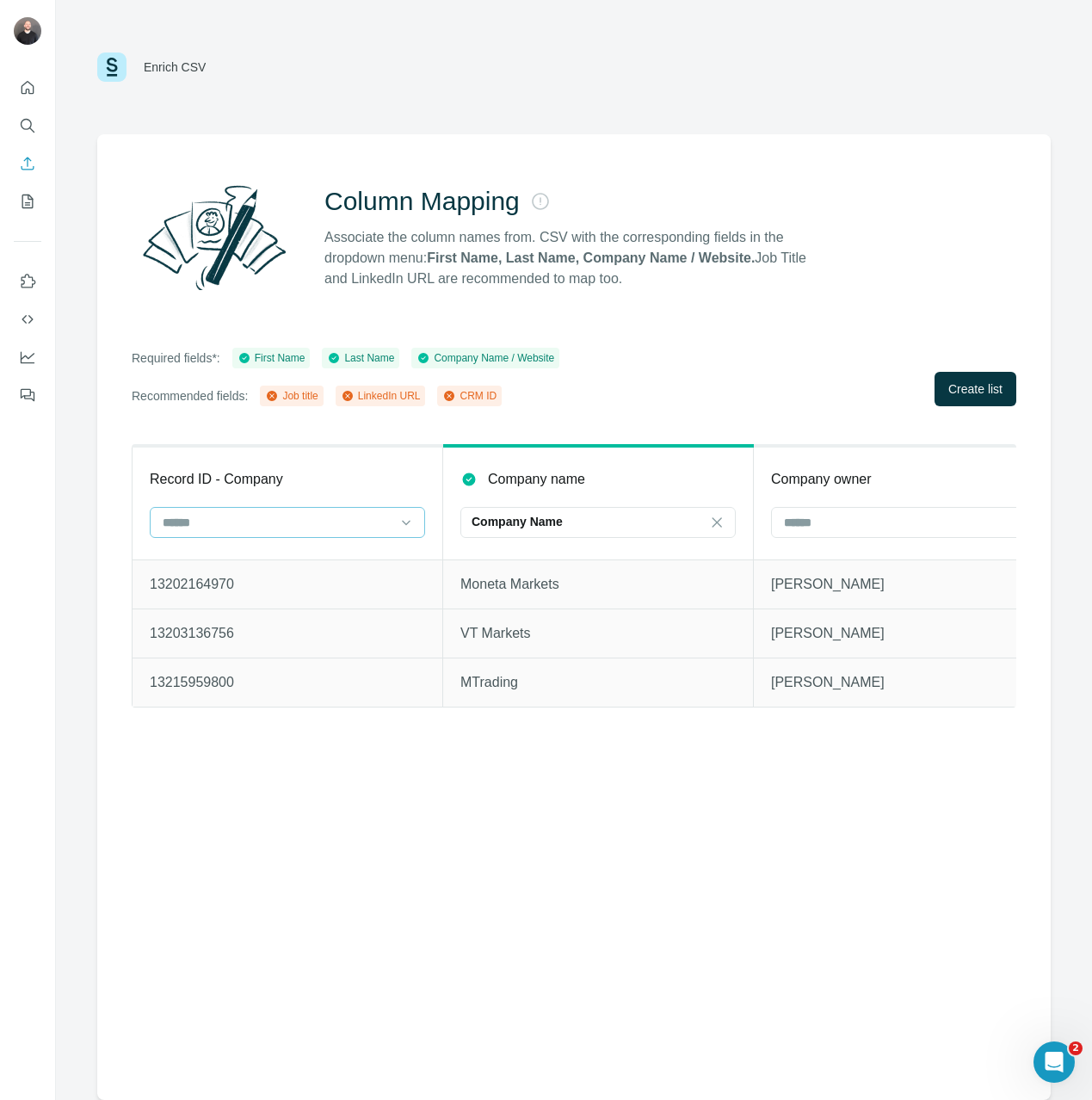
click at [382, 531] on div at bounding box center [277, 522] width 233 height 30
click at [291, 627] on div "CRM ID" at bounding box center [287, 622] width 246 height 17
click at [978, 385] on span "Create list" at bounding box center [975, 389] width 54 height 17
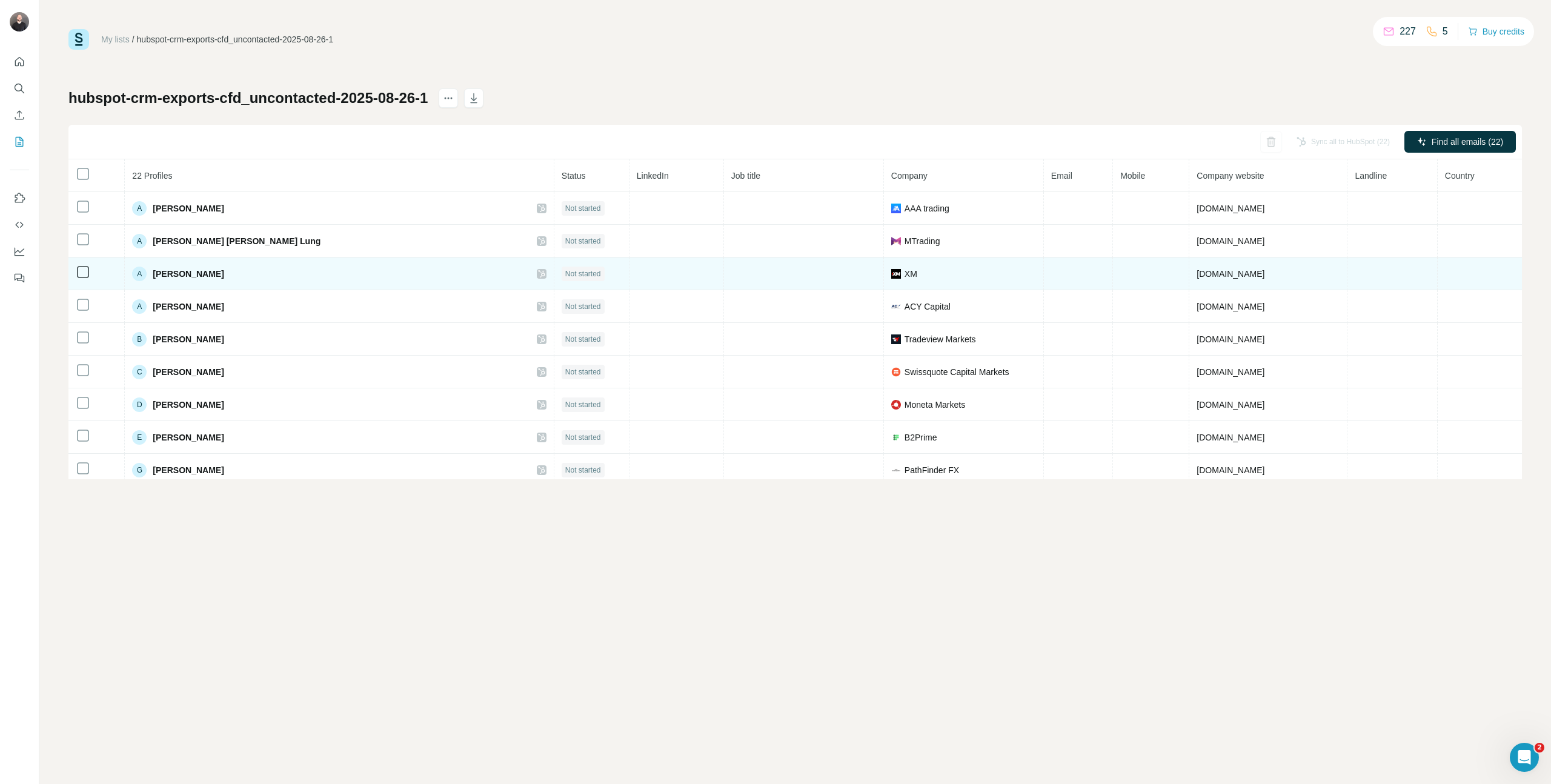
click at [565, 273] on span "Not started" at bounding box center [583, 274] width 36 height 11
click at [561, 275] on div "Not started" at bounding box center [591, 274] width 59 height 15
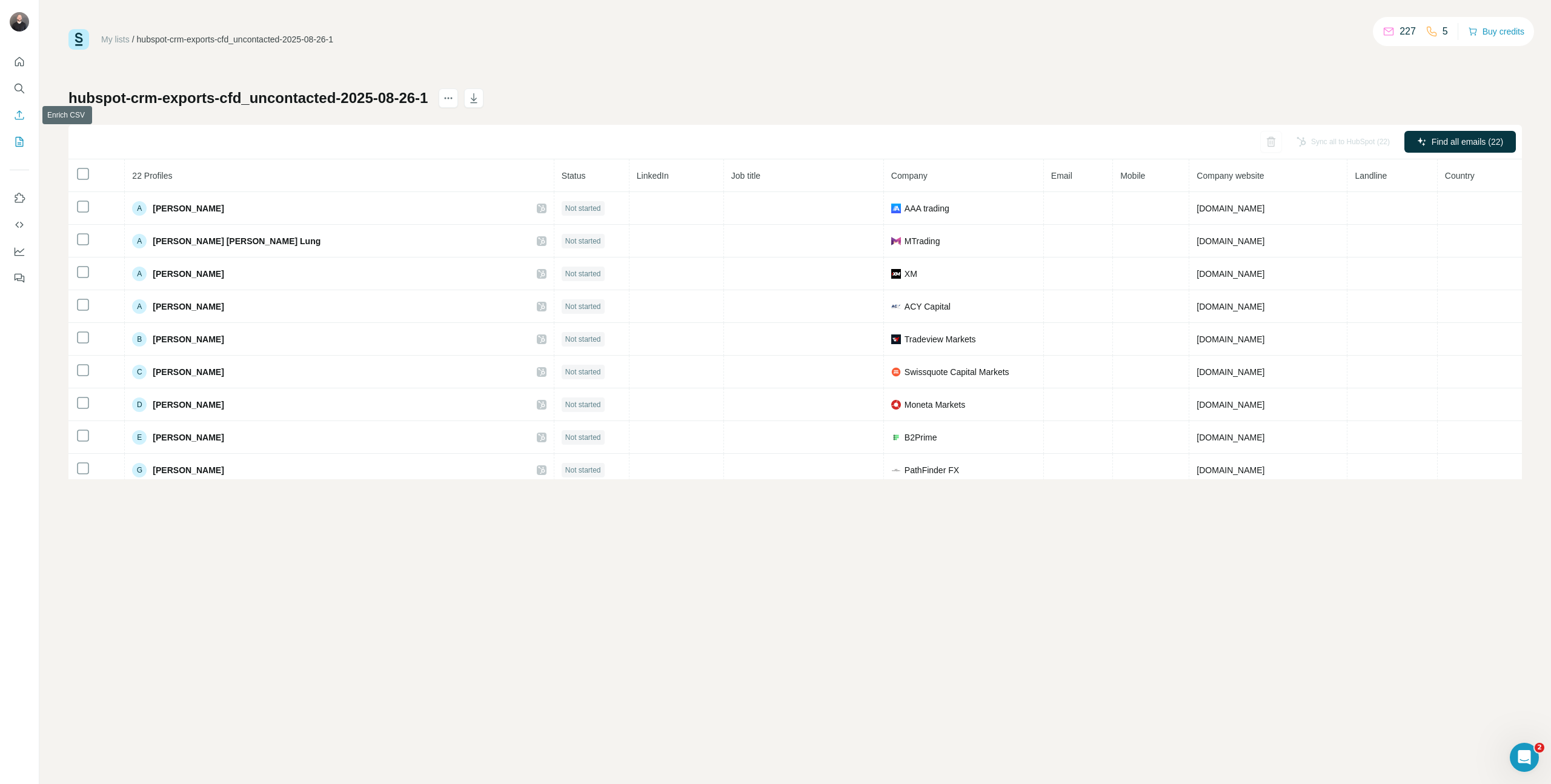
click at [21, 111] on icon "Enrich CSV" at bounding box center [19, 114] width 12 height 12
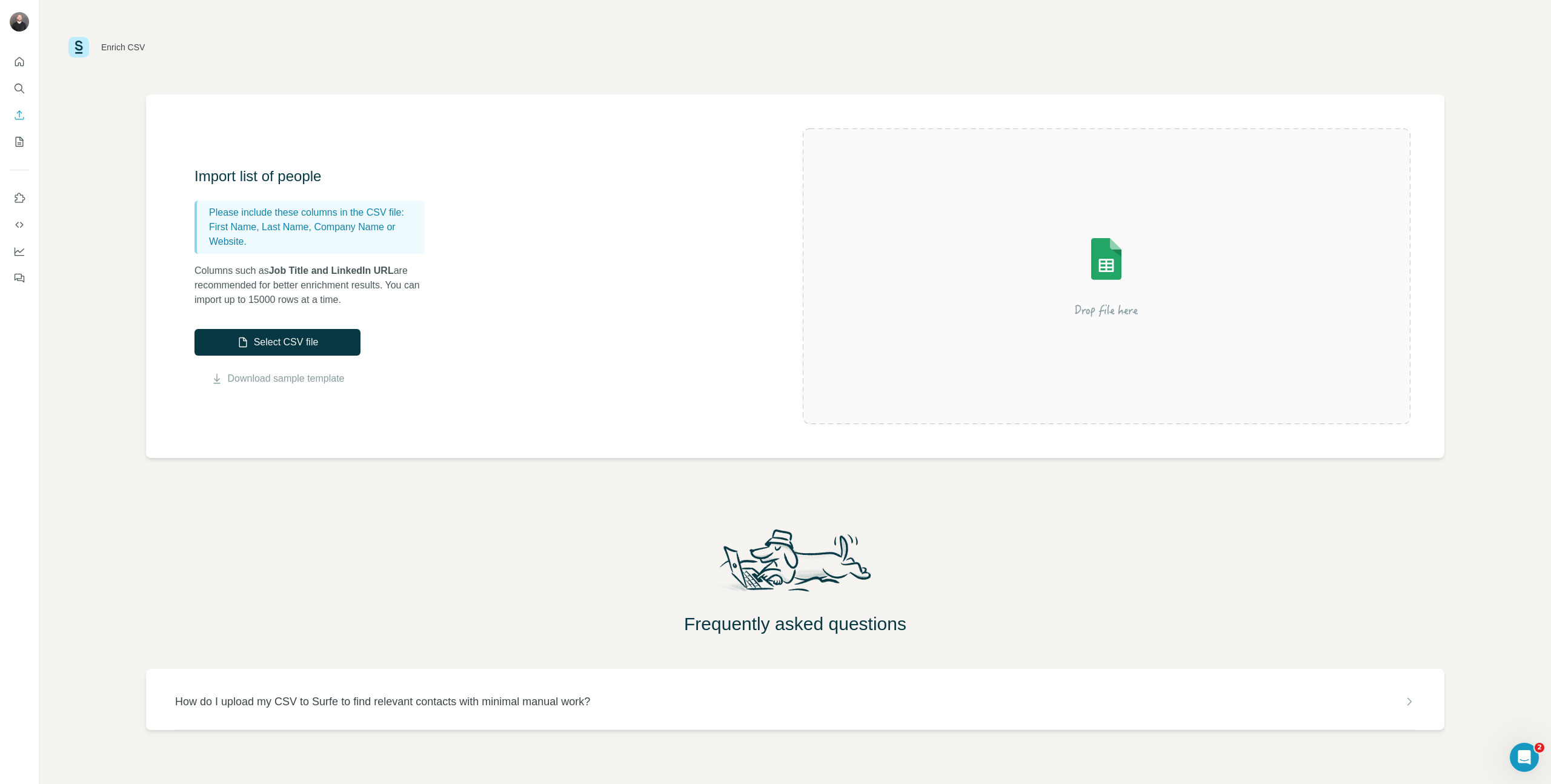
click at [13, 162] on div at bounding box center [19, 166] width 39 height 245
click at [11, 155] on div at bounding box center [19, 166] width 39 height 245
click at [12, 148] on button "My lists" at bounding box center [19, 142] width 20 height 21
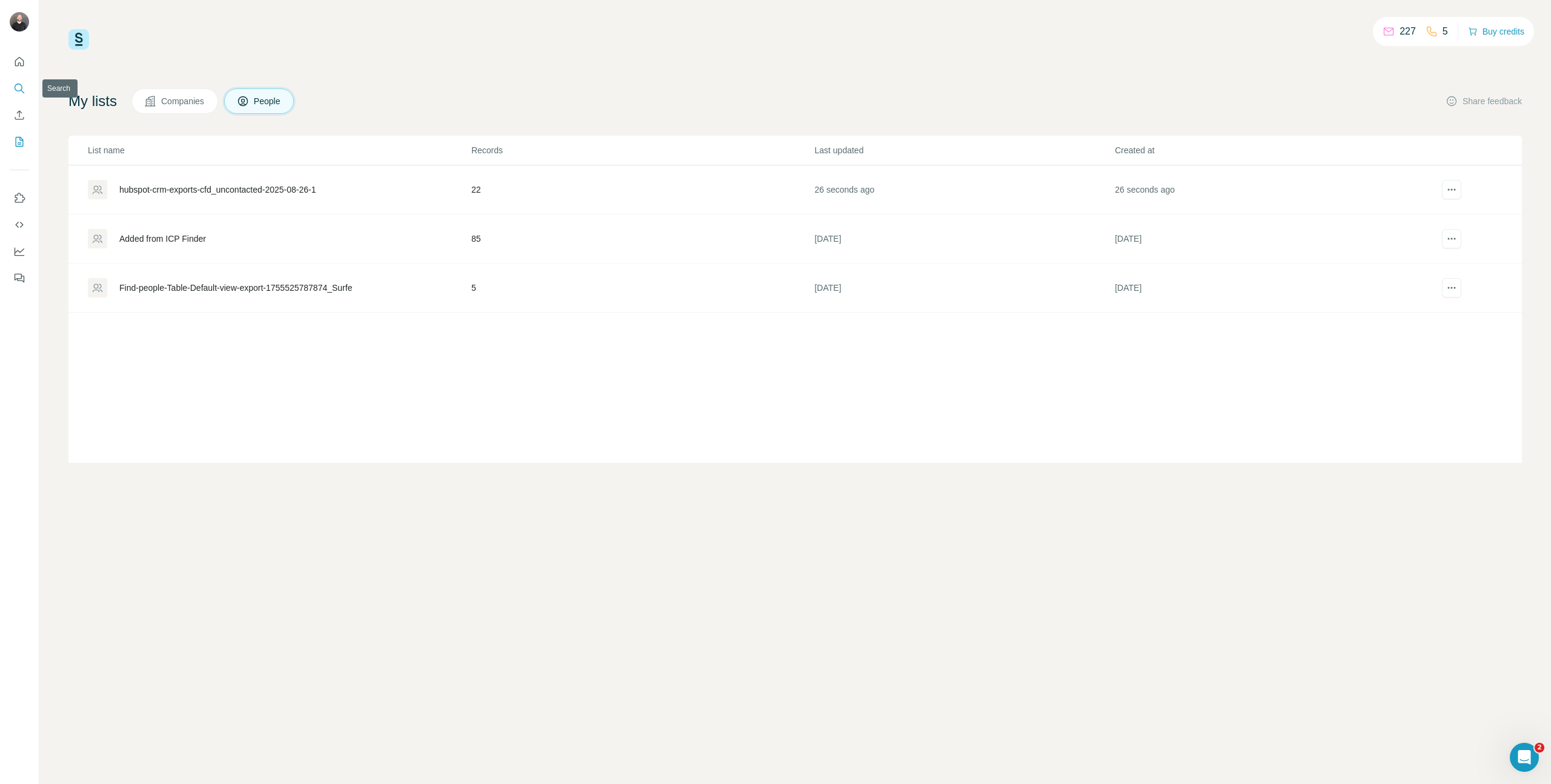
click at [17, 95] on button "Search" at bounding box center [19, 89] width 20 height 21
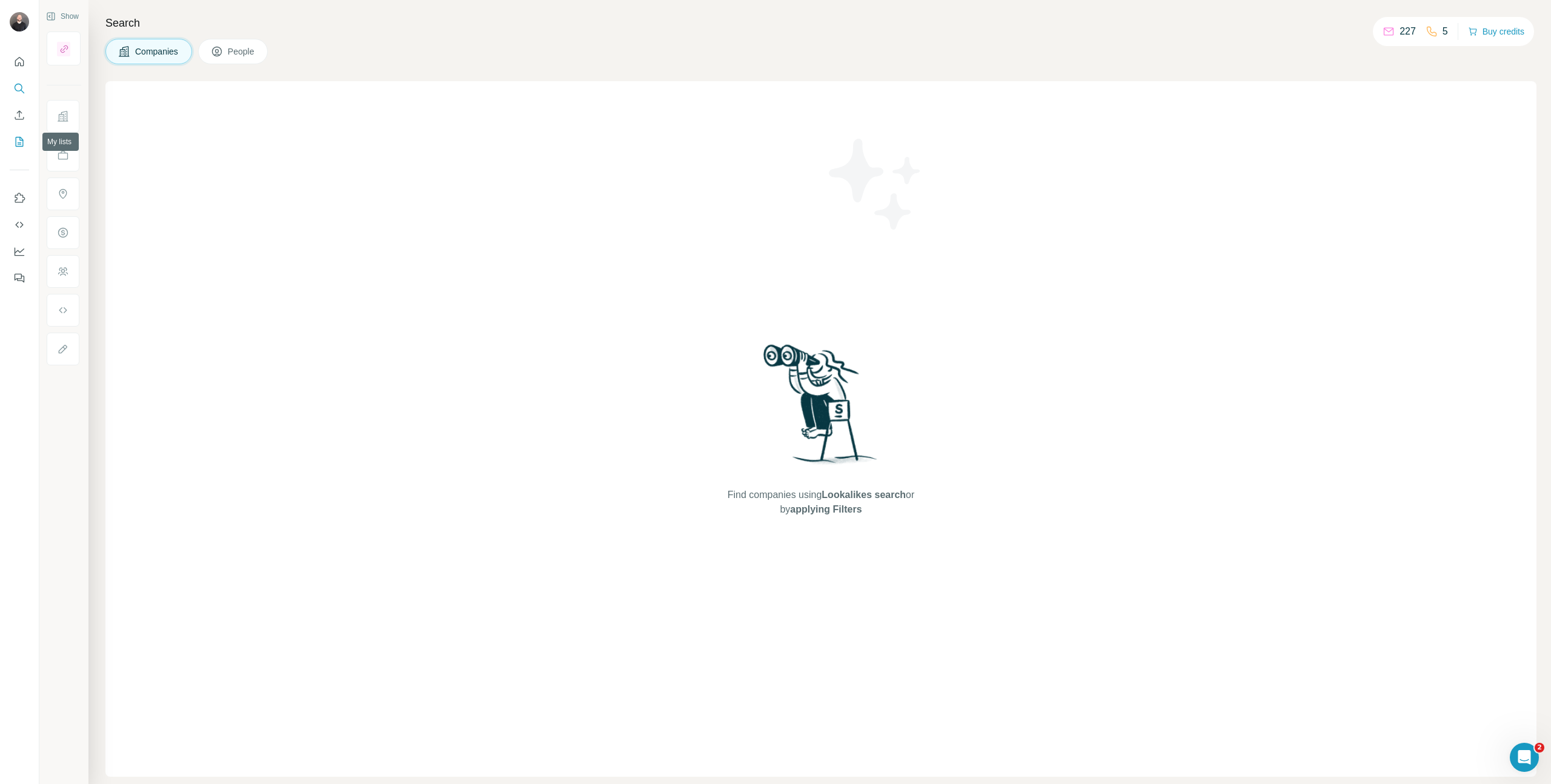
click at [16, 137] on icon "My lists" at bounding box center [20, 142] width 8 height 9
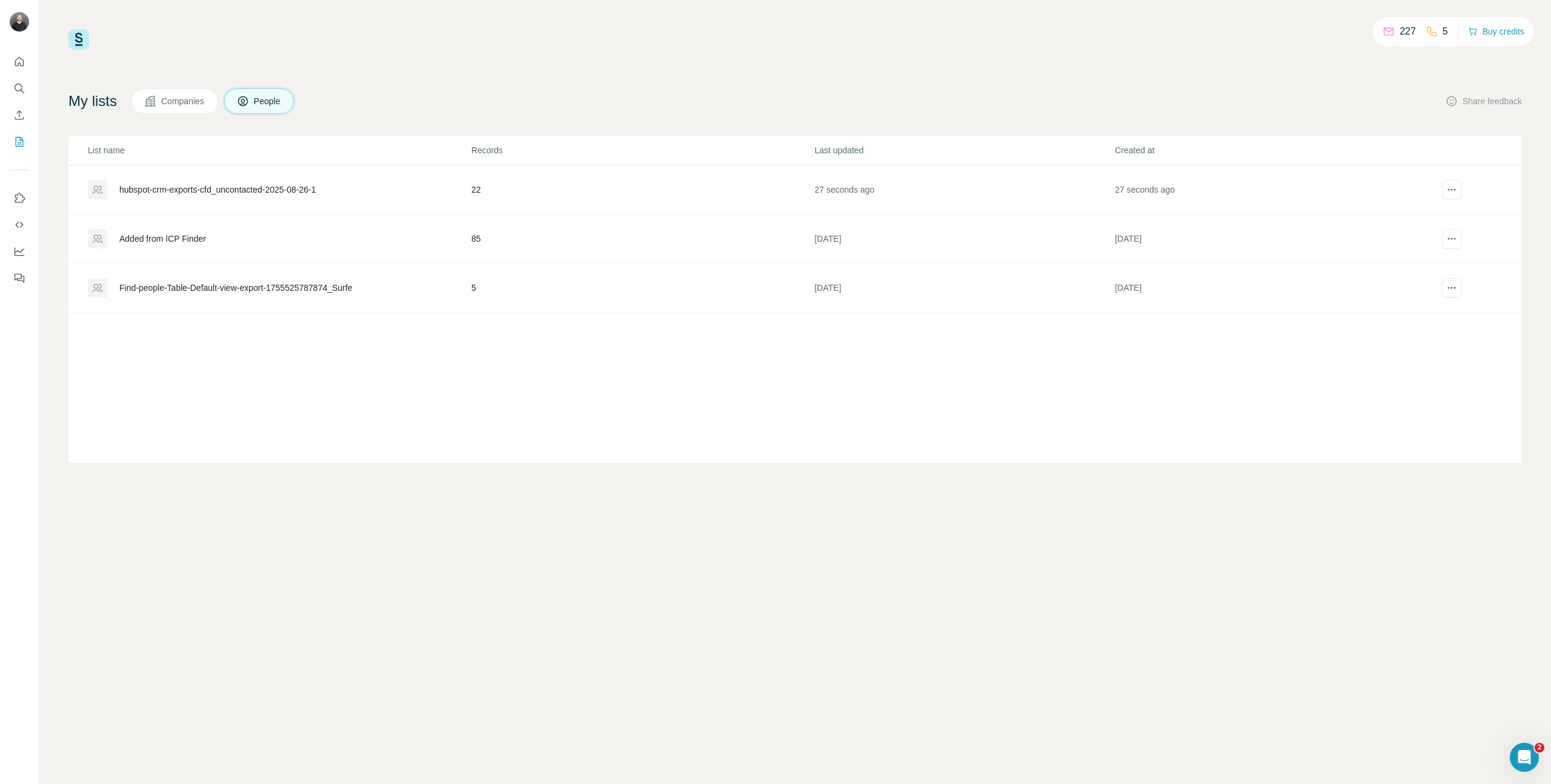
click at [272, 195] on div "hubspot-crm-exports-cfd_uncontacted-2025-08-26-1" at bounding box center [218, 189] width 197 height 12
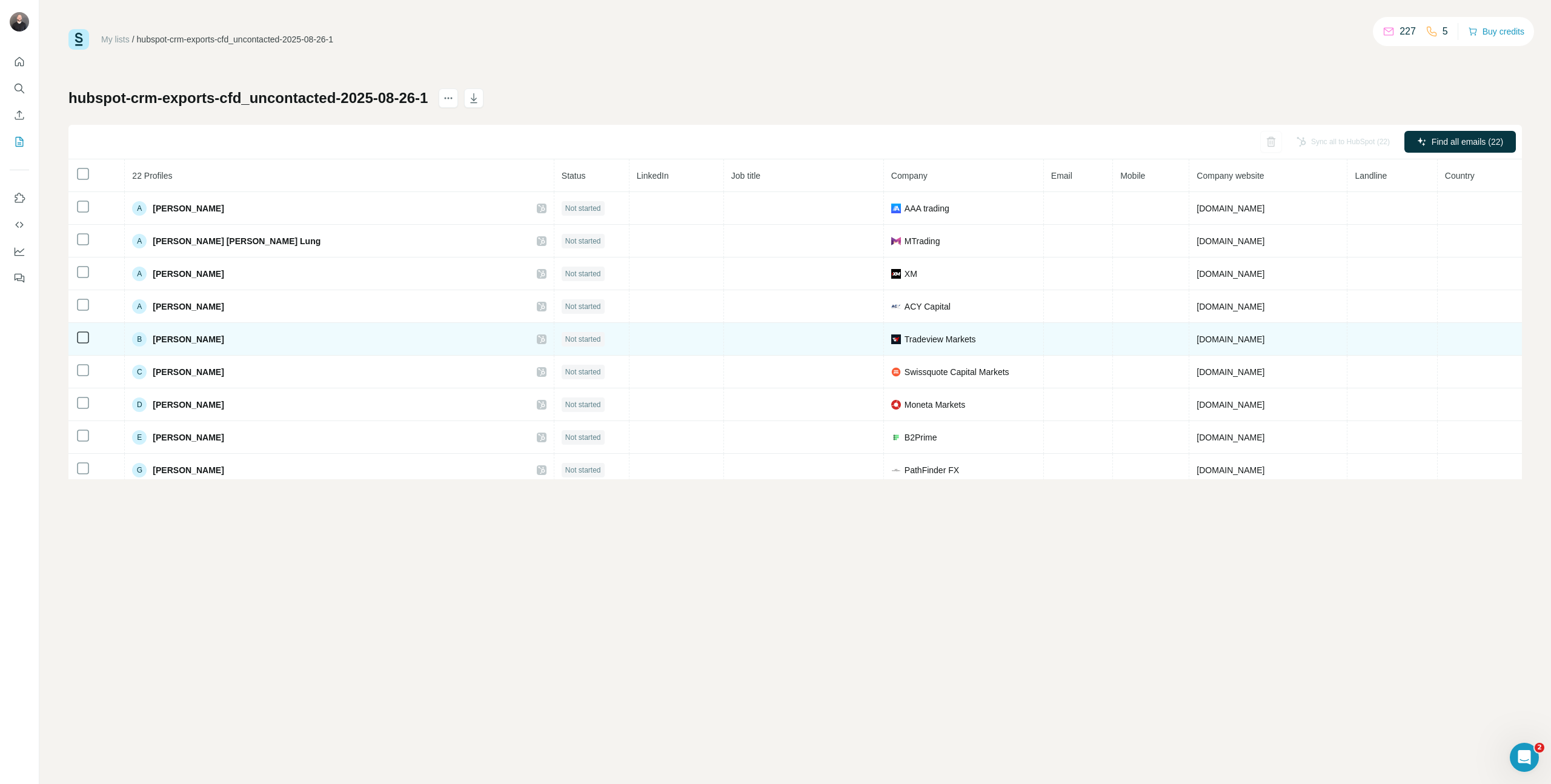
click at [884, 350] on td "Tradeview Markets" at bounding box center [964, 340] width 160 height 33
click at [905, 341] on span "Tradeview Markets" at bounding box center [940, 339] width 71 height 12
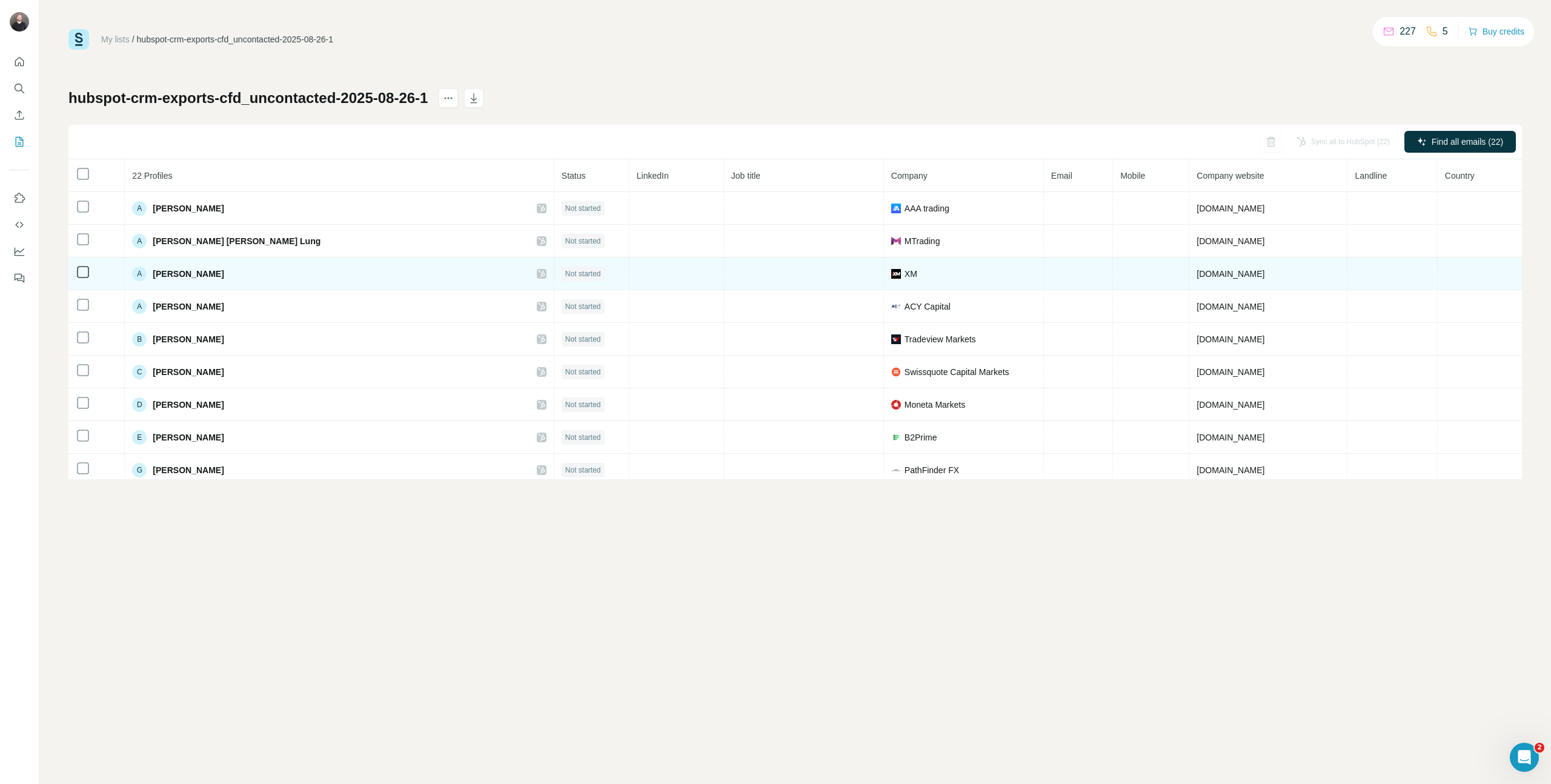
click at [884, 288] on td "XM" at bounding box center [964, 274] width 160 height 33
click at [892, 273] on img at bounding box center [896, 273] width 9 height 9
click at [565, 273] on span "Not started" at bounding box center [583, 274] width 36 height 11
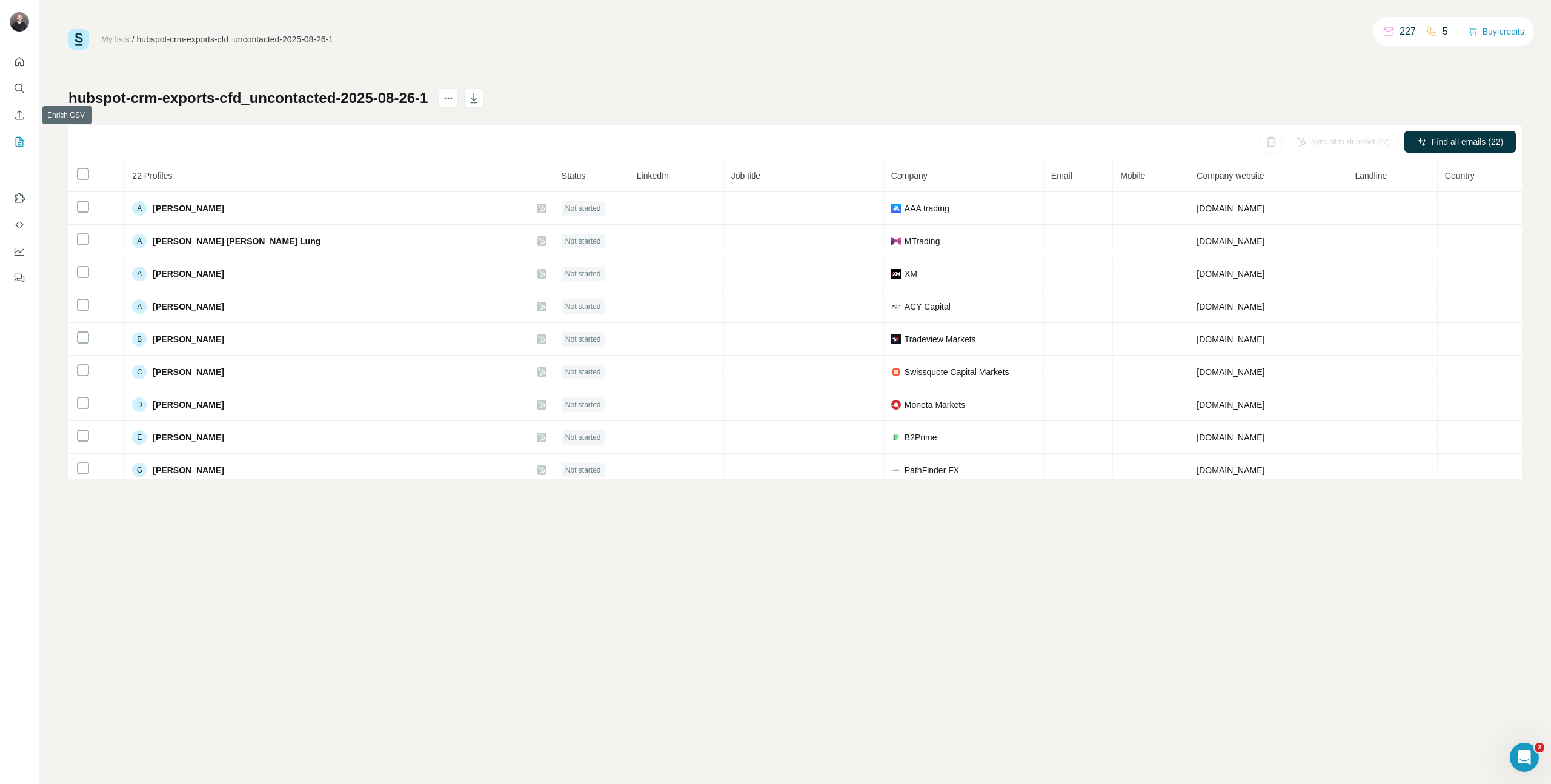
click at [23, 102] on nav at bounding box center [19, 101] width 20 height 102
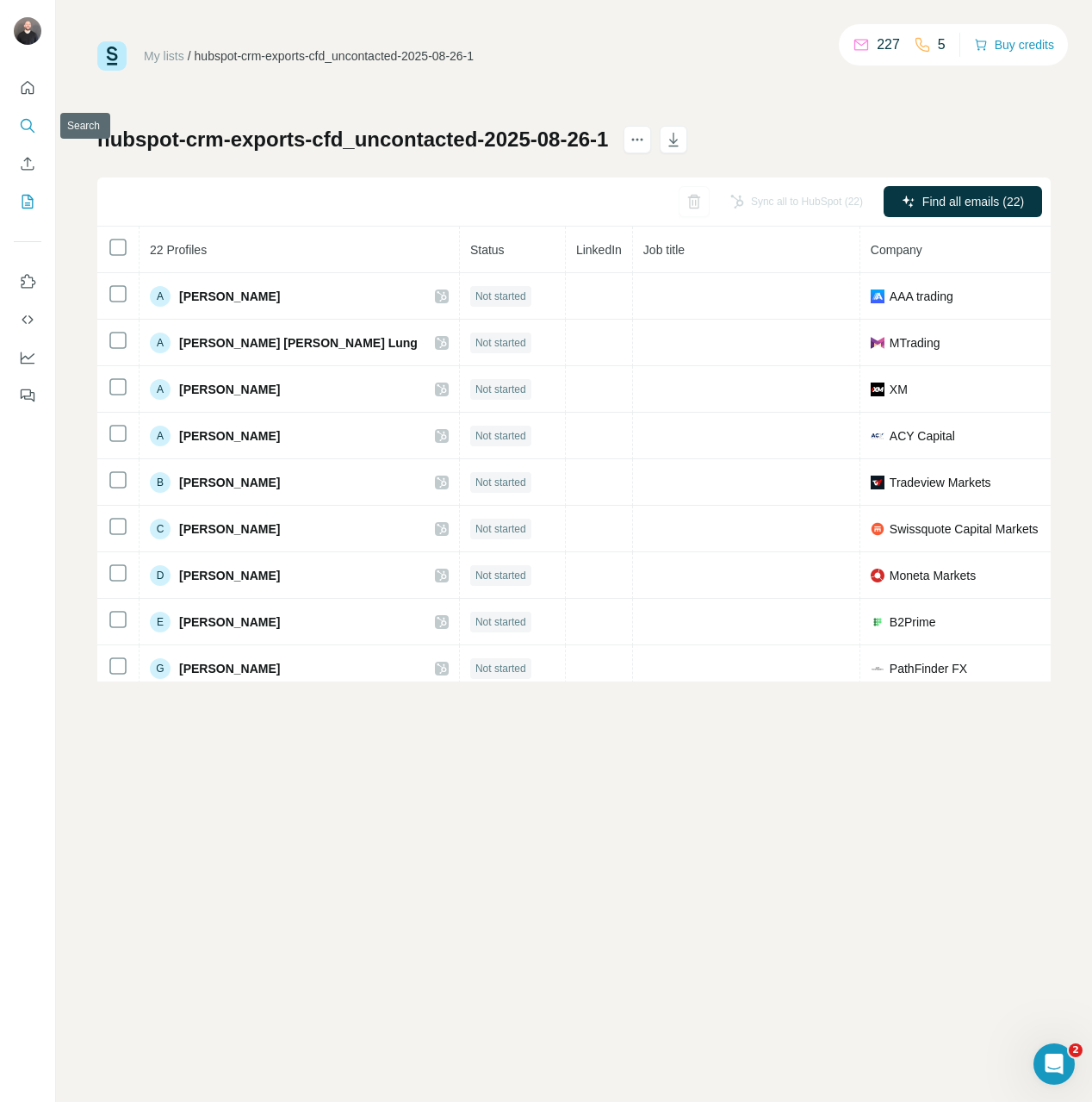
click at [34, 134] on button "Search" at bounding box center [27, 126] width 28 height 31
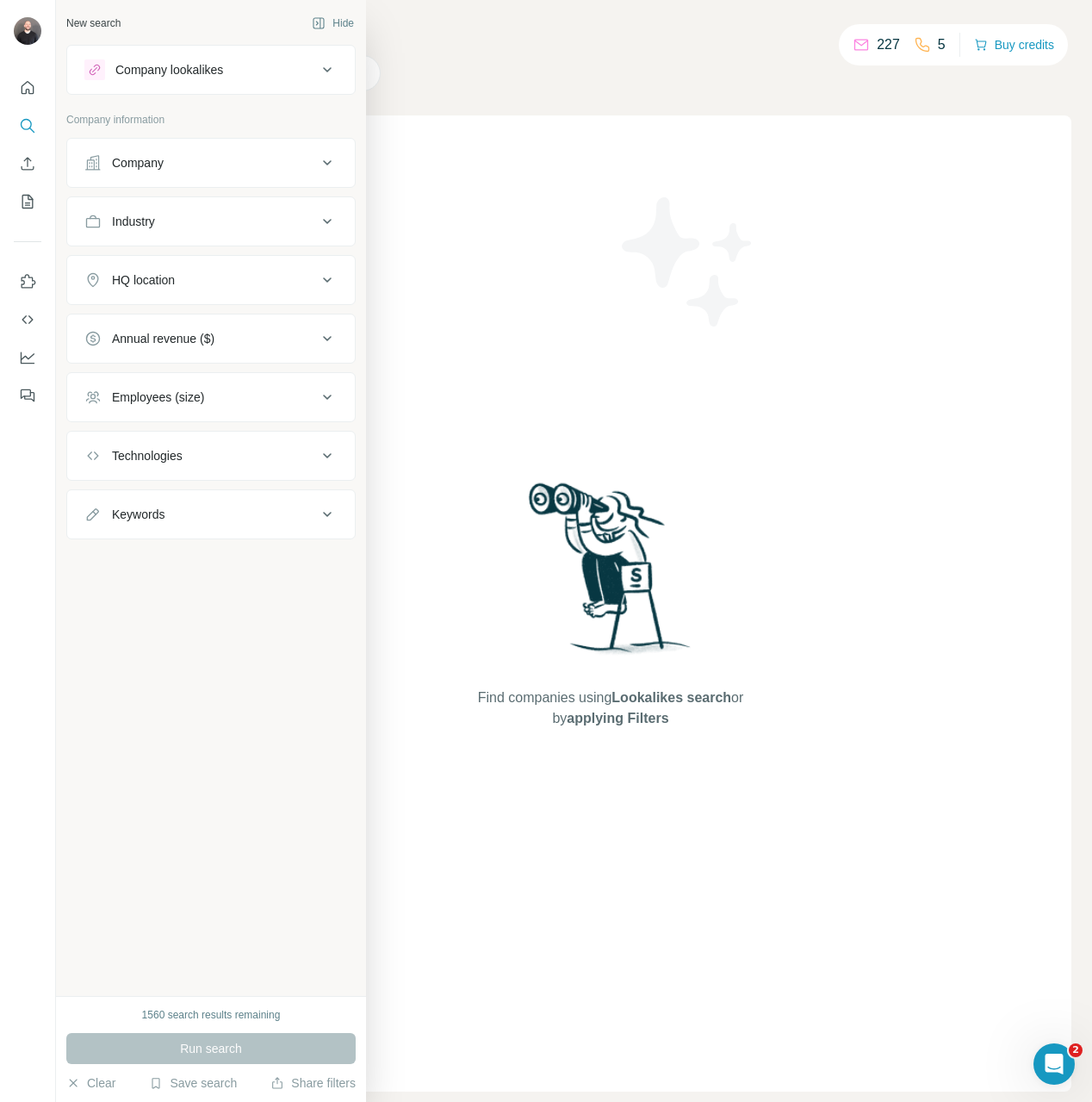
click at [502, 143] on div "Find companies using Lookalikes search or by applying Filters" at bounding box center [610, 603] width 310 height 976
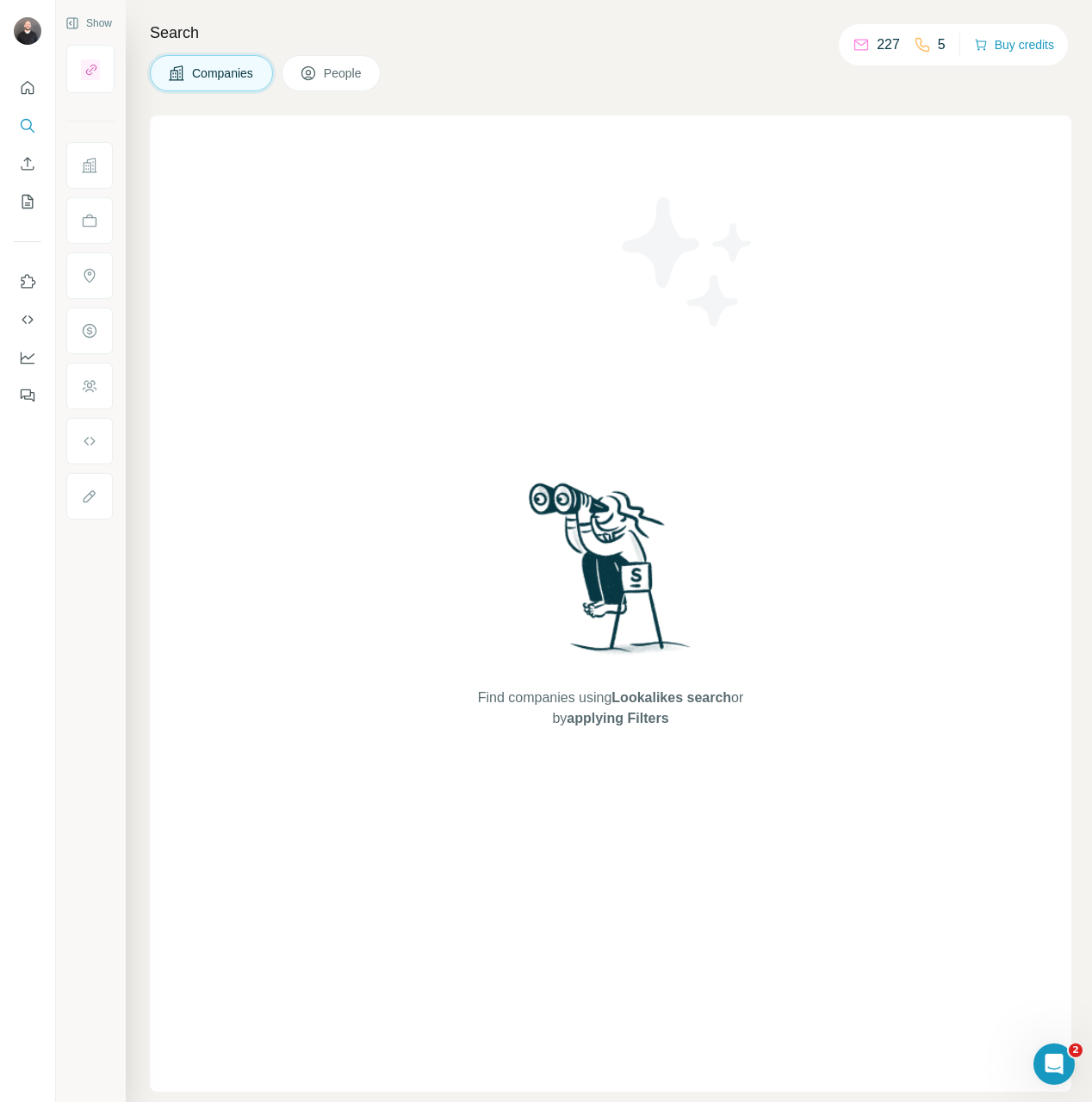
click at [330, 89] on button "People" at bounding box center [331, 73] width 100 height 36
click at [330, 89] on div "Show Search Companies People Find companies using Lookalikes search or by apply…" at bounding box center [573, 551] width 1036 height 1102
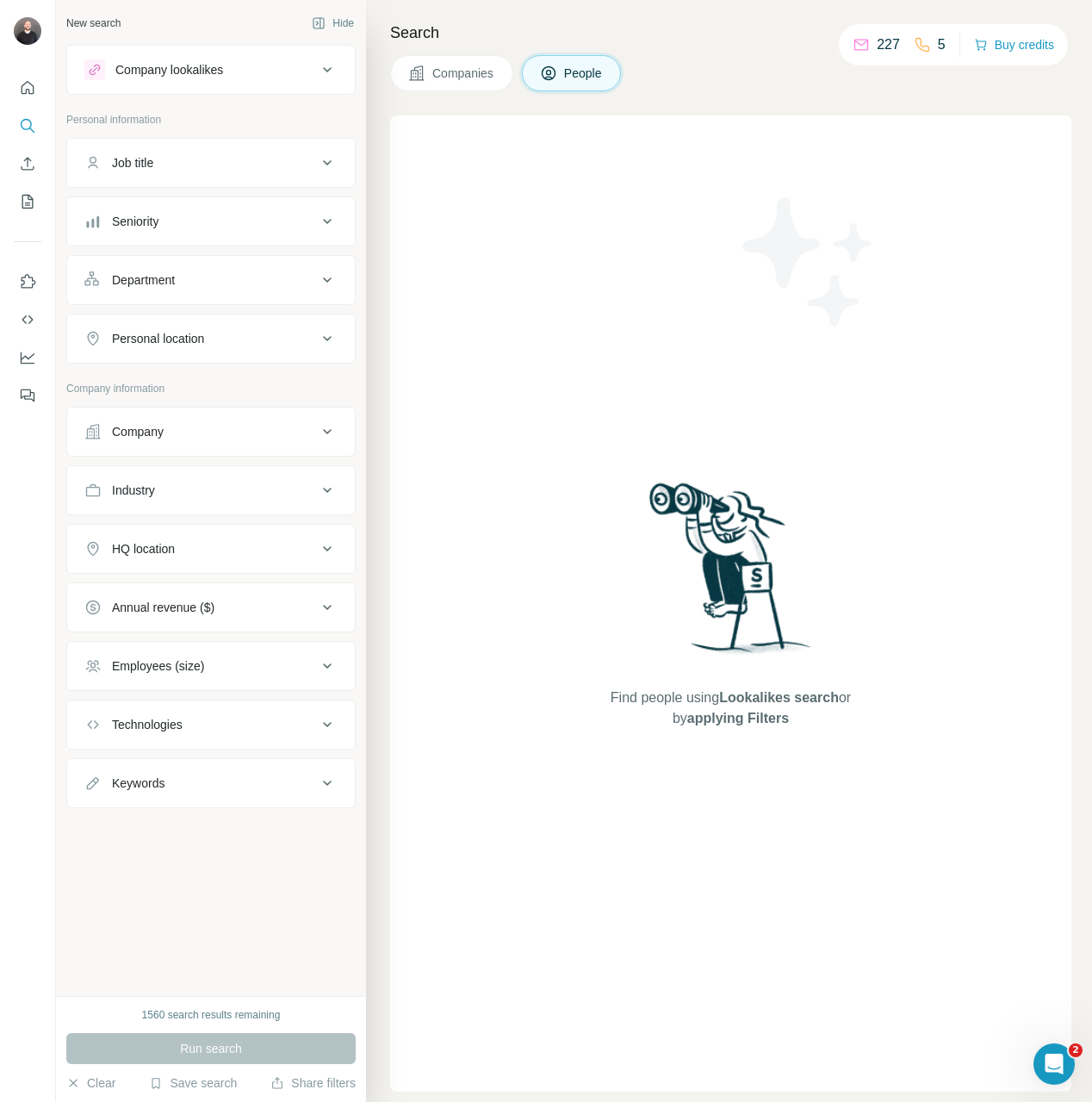
click at [226, 157] on div "Job title" at bounding box center [200, 163] width 233 height 17
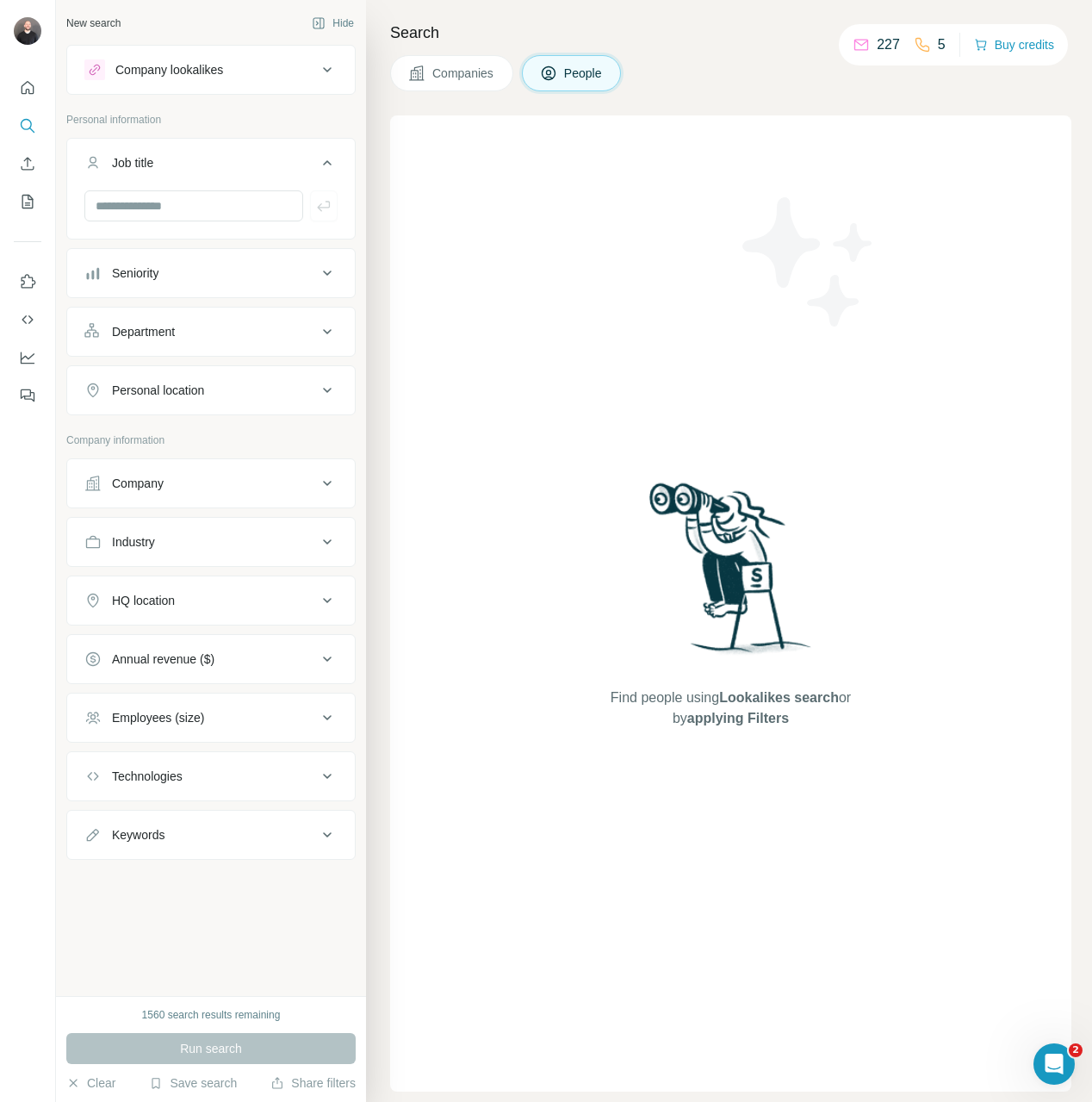
click at [230, 155] on div "Job title" at bounding box center [200, 163] width 233 height 17
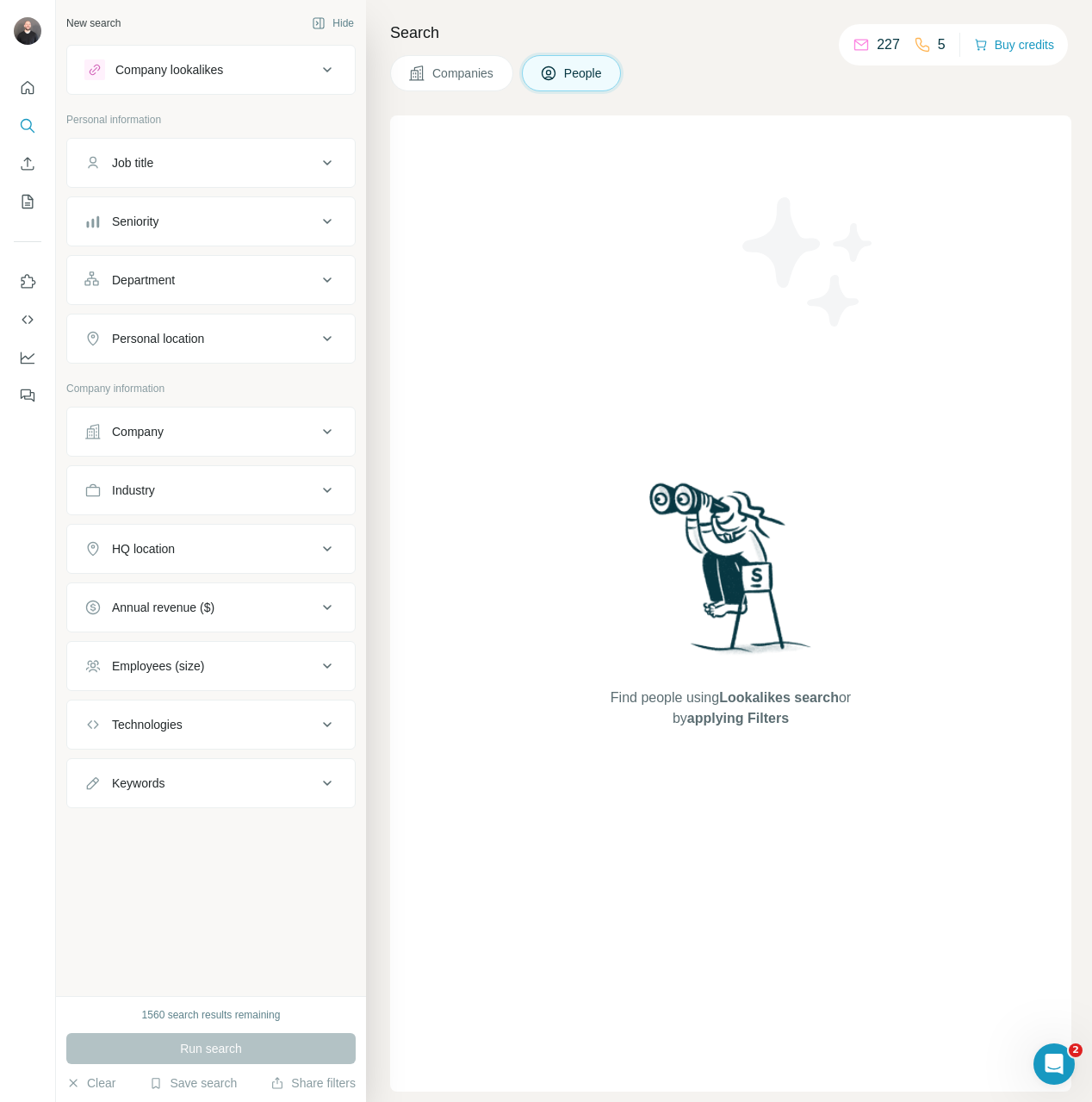
click at [230, 155] on div "Job title" at bounding box center [200, 163] width 233 height 17
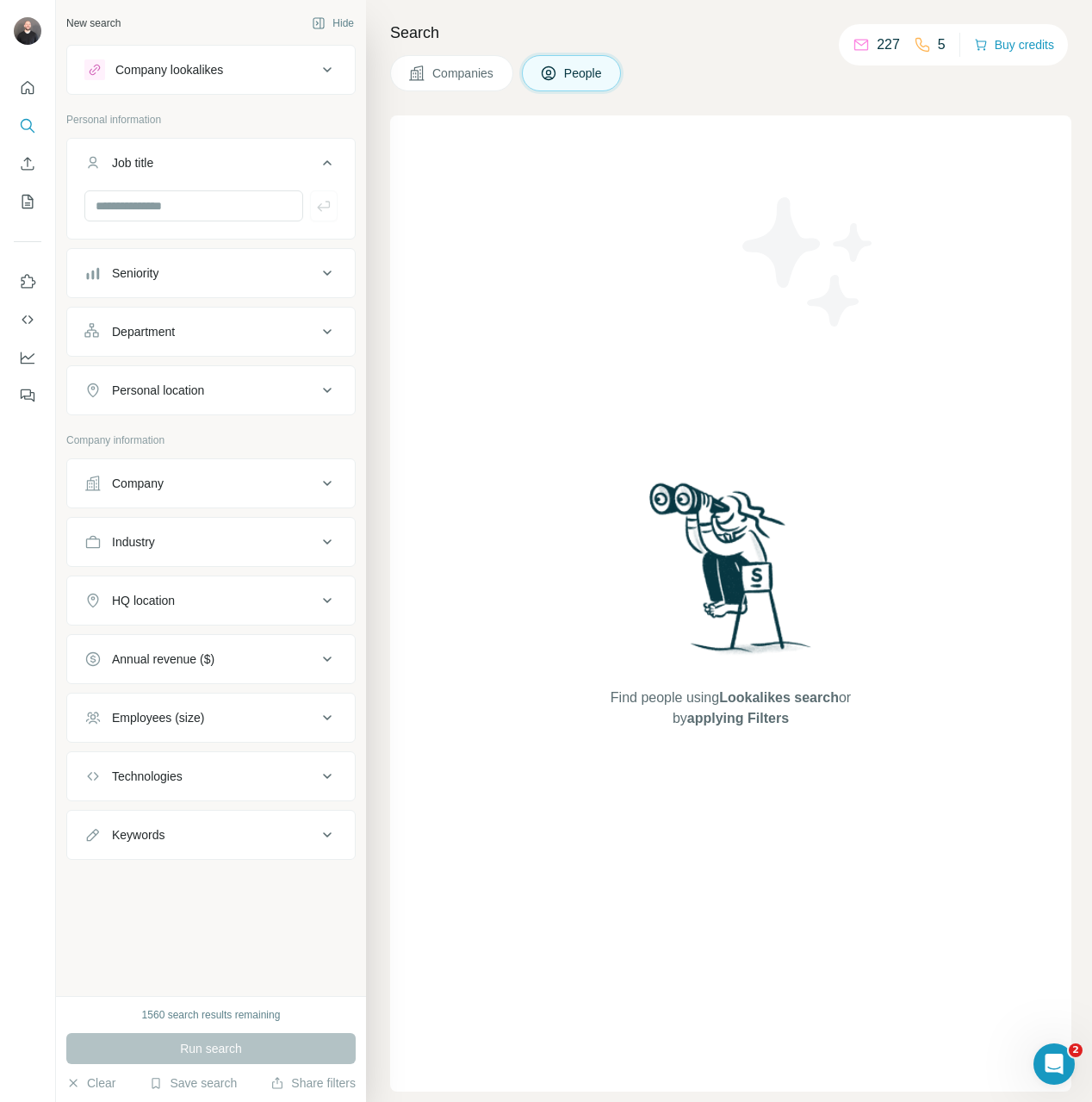
click at [230, 155] on div "Job title" at bounding box center [200, 163] width 233 height 17
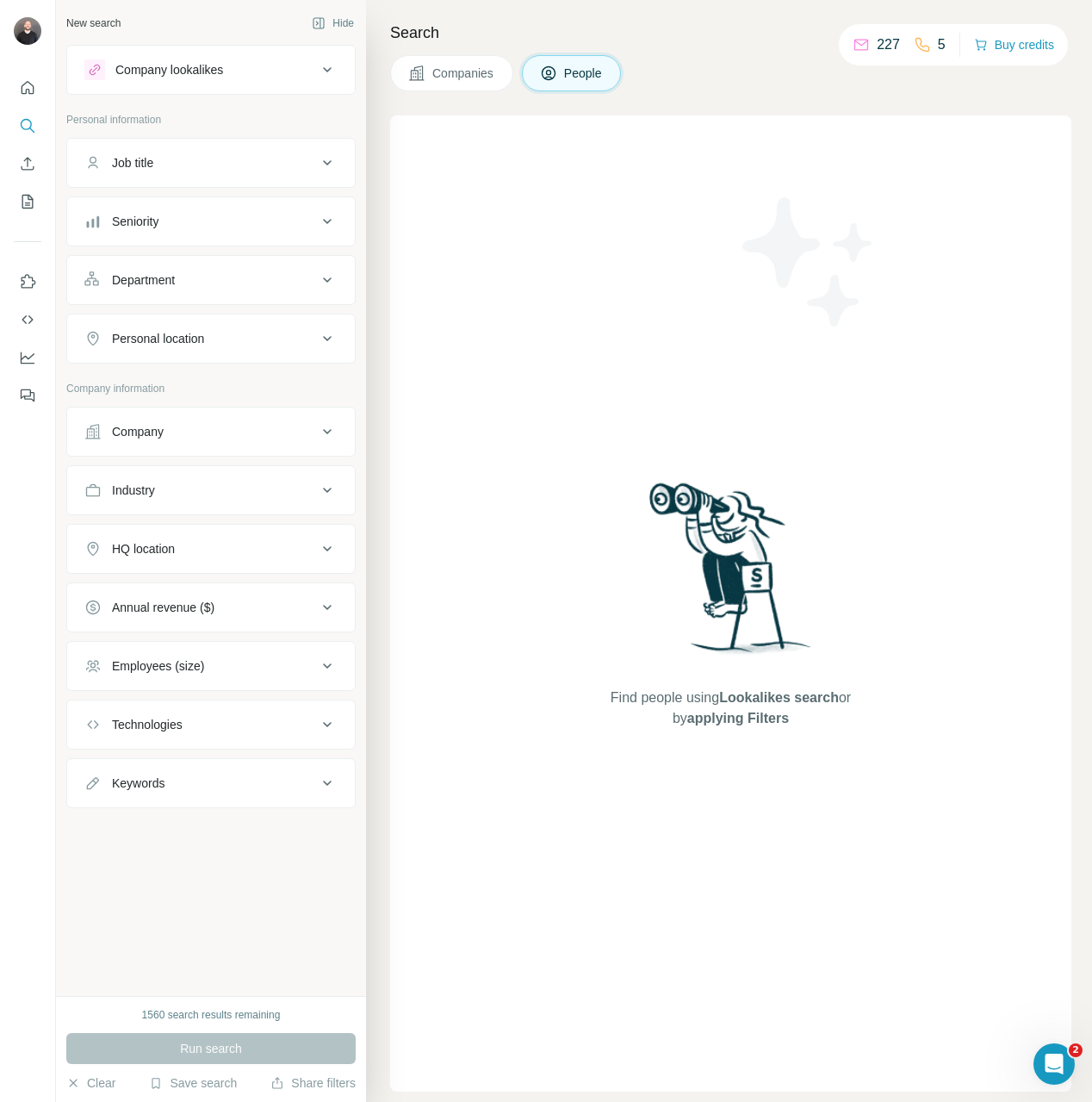
click at [231, 155] on div "Job title" at bounding box center [200, 163] width 233 height 17
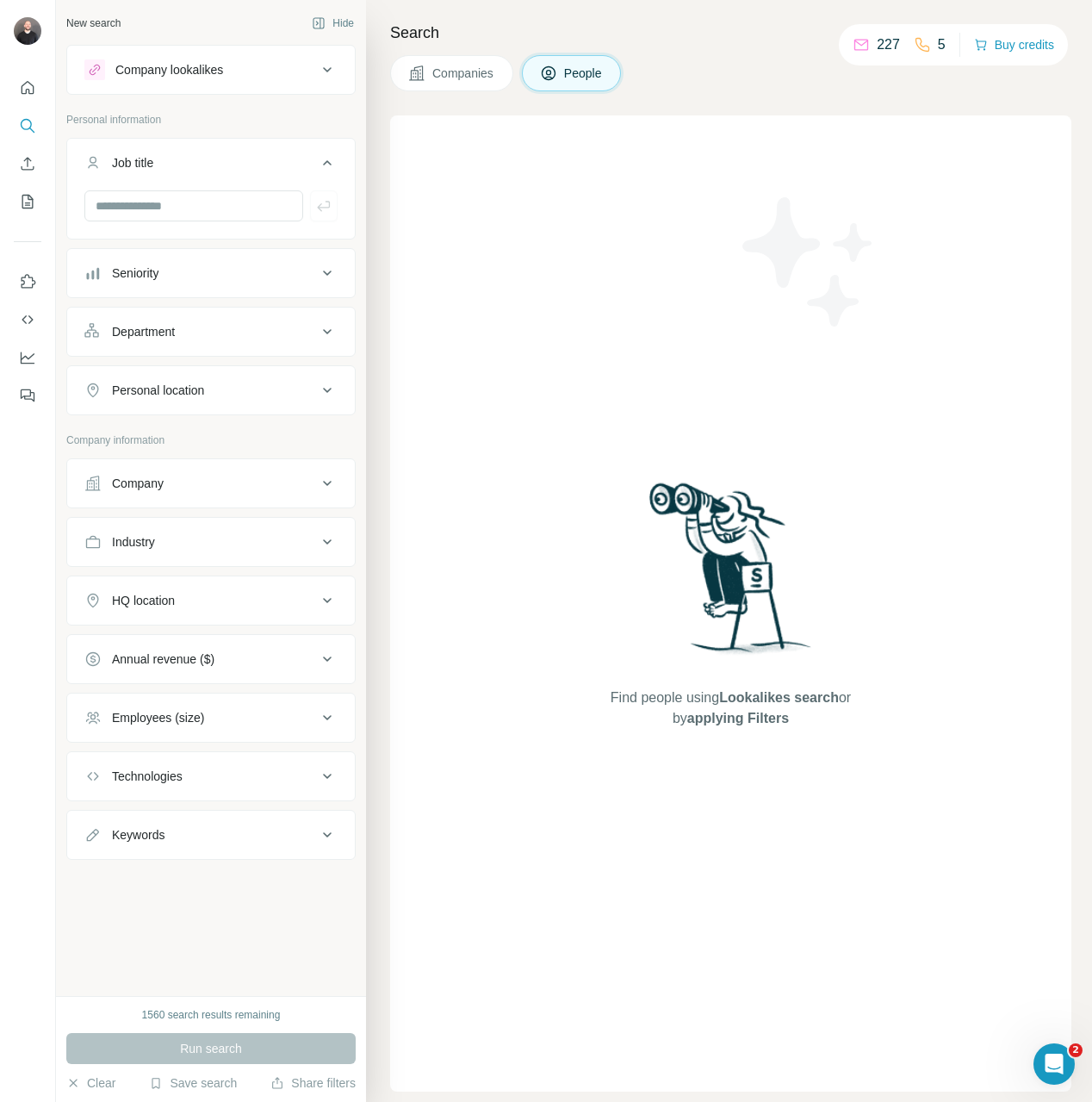
click at [231, 155] on div "Job title" at bounding box center [200, 163] width 233 height 17
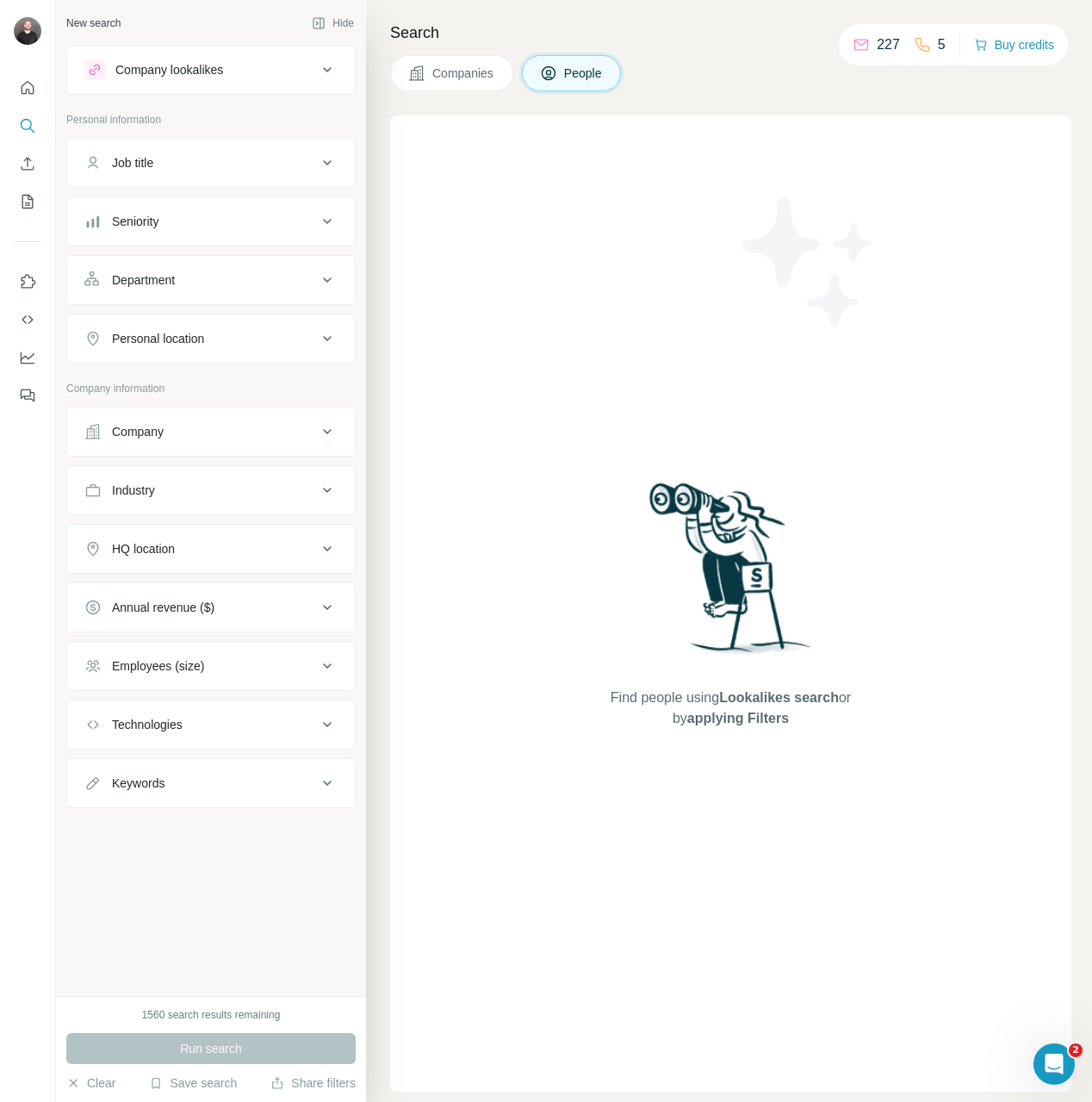
click at [231, 155] on div "Job title" at bounding box center [200, 163] width 233 height 17
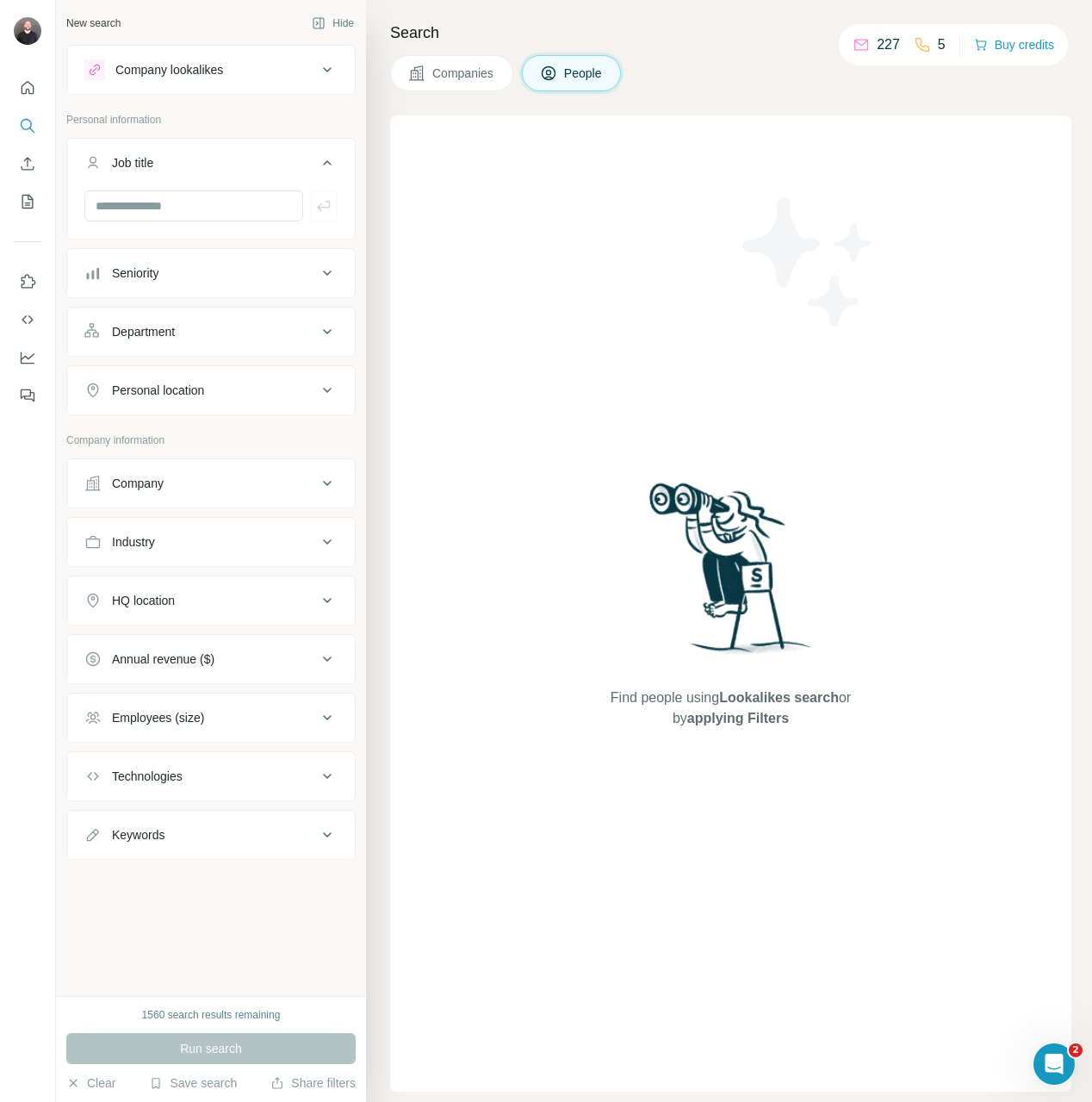
click at [231, 155] on div "Job title" at bounding box center [200, 163] width 233 height 17
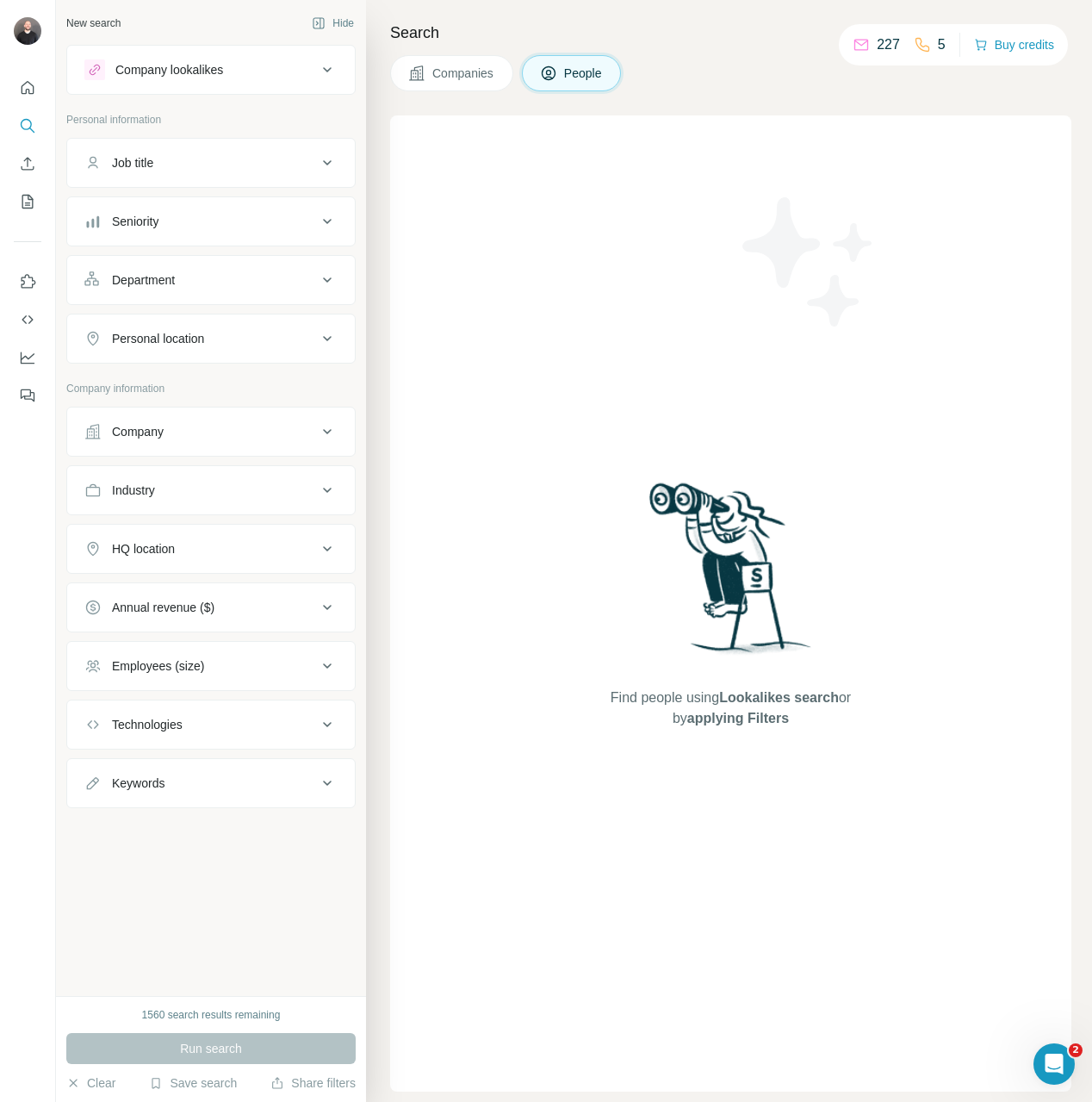
click at [210, 449] on button "Company" at bounding box center [211, 431] width 288 height 41
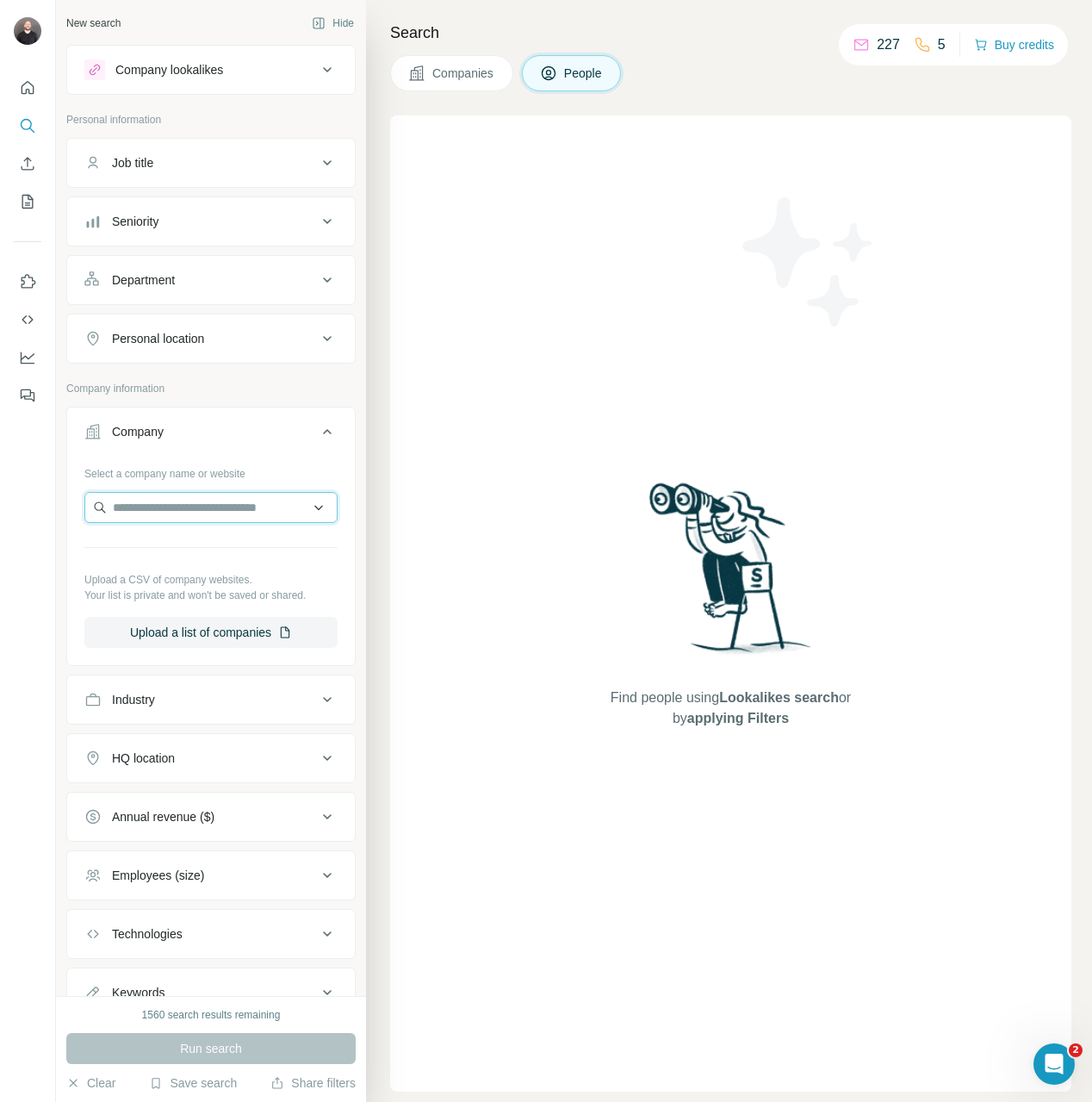
click at [193, 511] on input "text" at bounding box center [211, 507] width 253 height 31
paste input "**********"
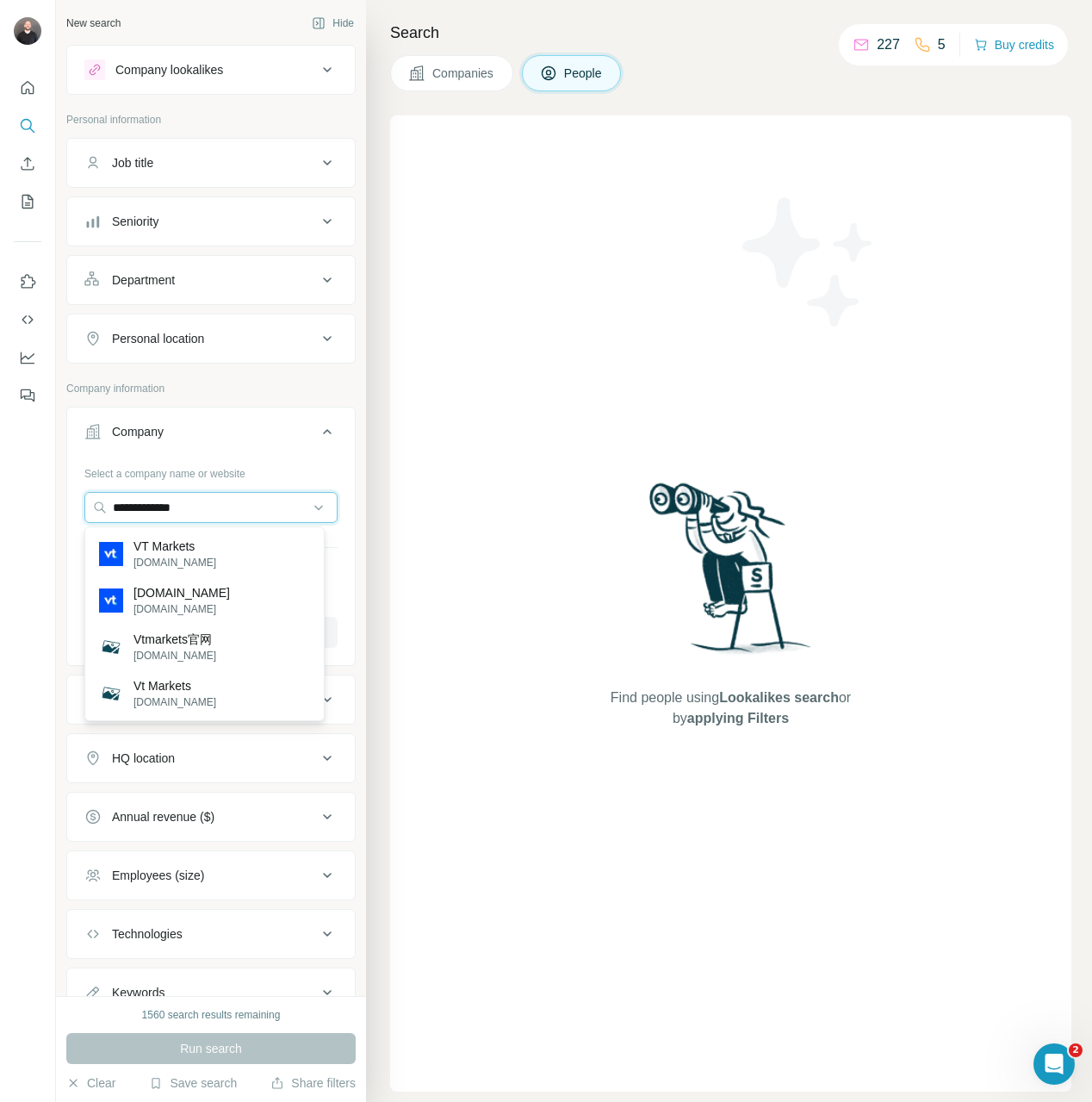
type input "**********"
click at [215, 544] on div "VT Markets vtmarkets.com" at bounding box center [205, 554] width 232 height 47
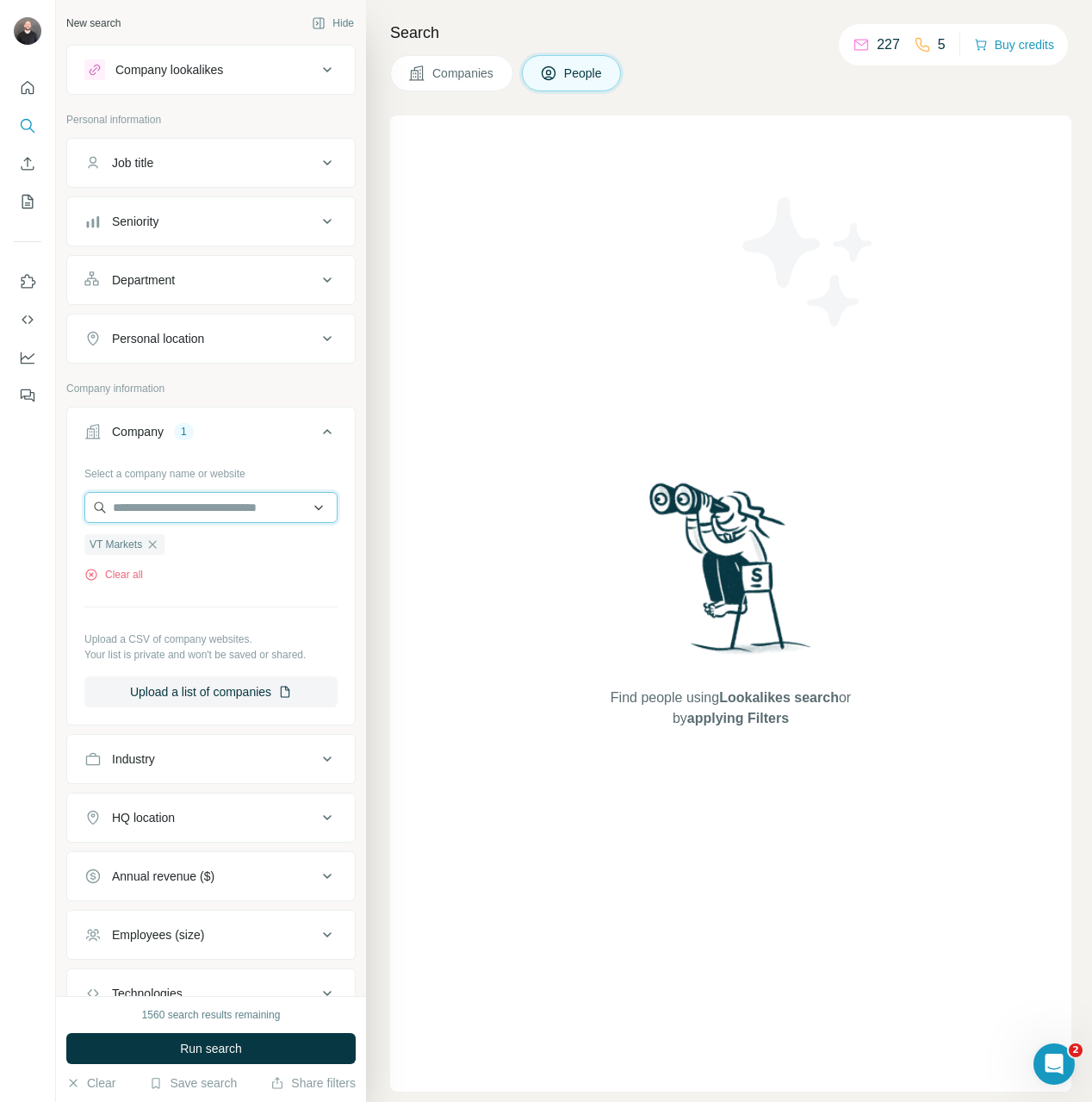
click at [229, 513] on input "text" at bounding box center [211, 507] width 253 height 31
paste input "**********"
type input "**********"
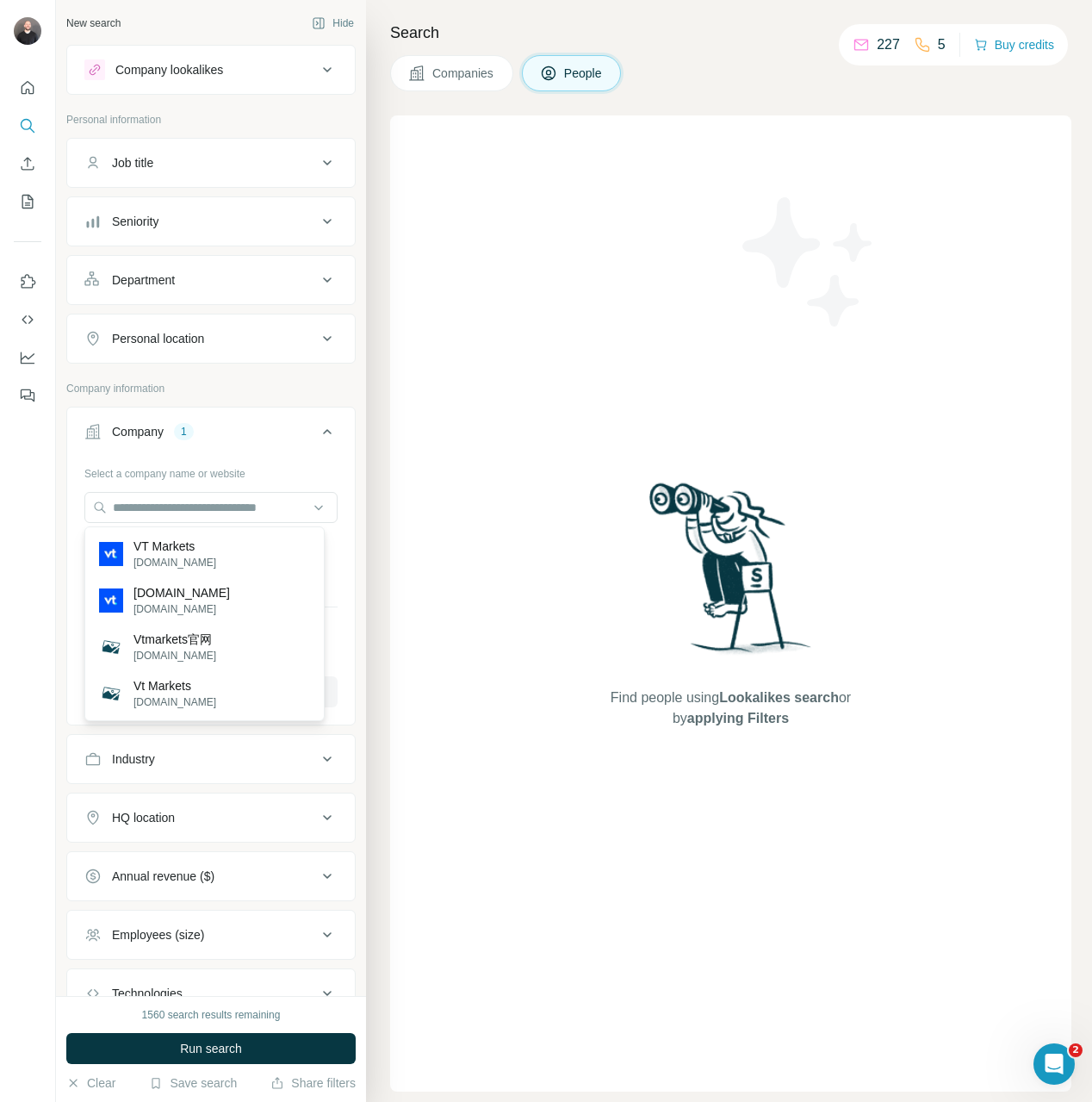
click at [521, 538] on div "Find people using Lookalikes search or by applying Filters" at bounding box center [731, 603] width 681 height 976
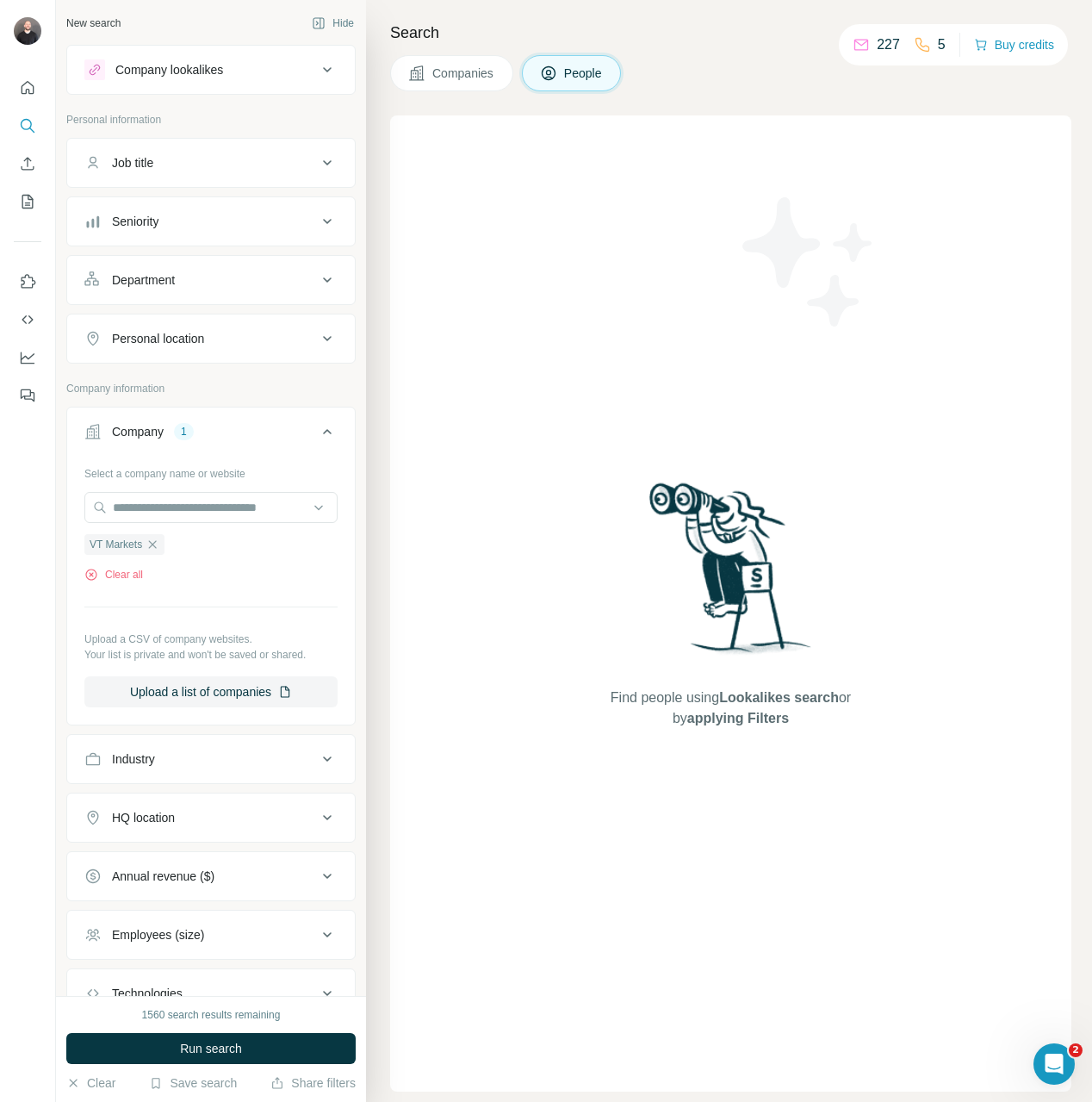
click at [228, 227] on div "Seniority" at bounding box center [200, 221] width 233 height 17
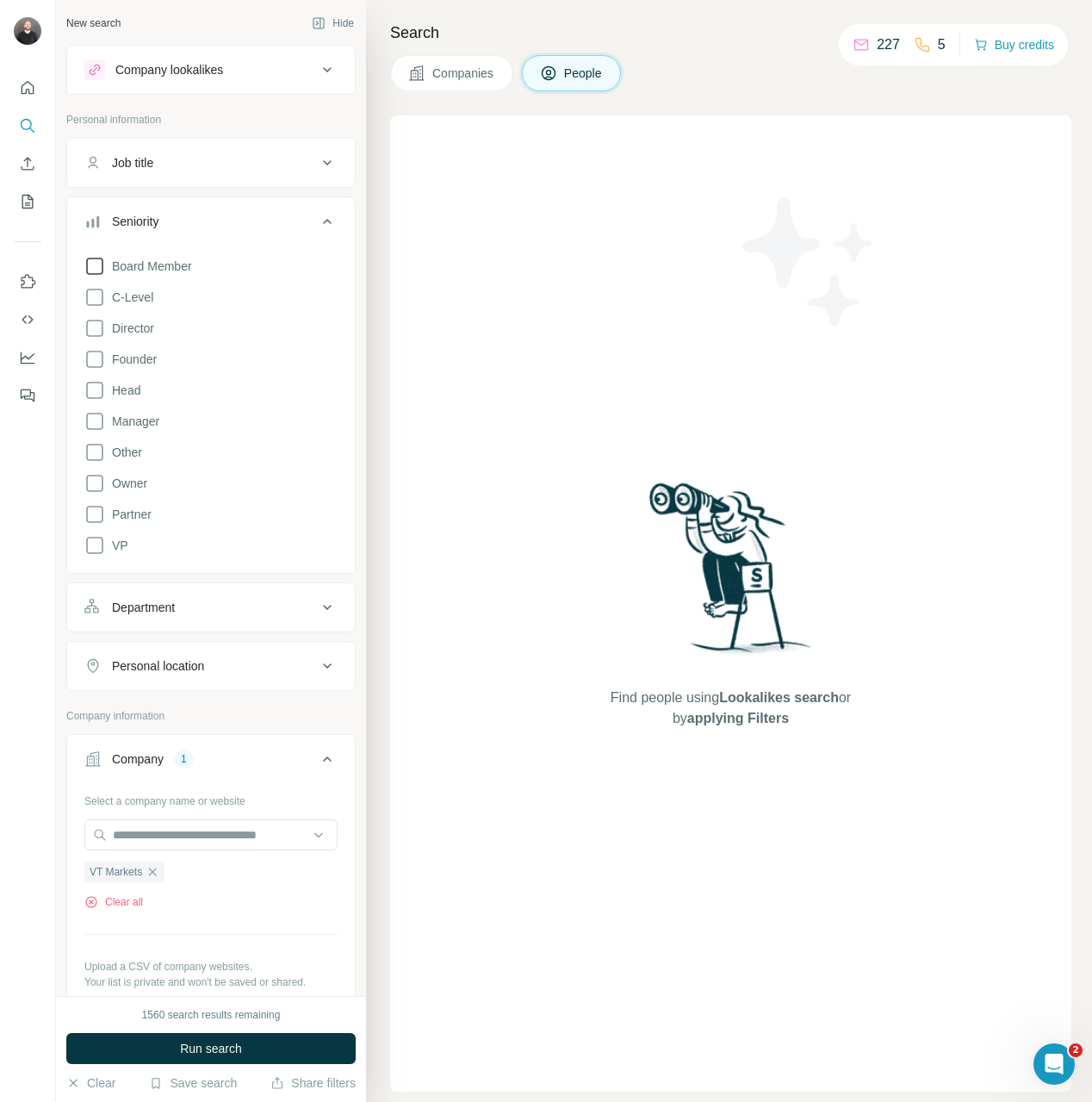
click at [175, 264] on span "Board Member" at bounding box center [148, 266] width 87 height 17
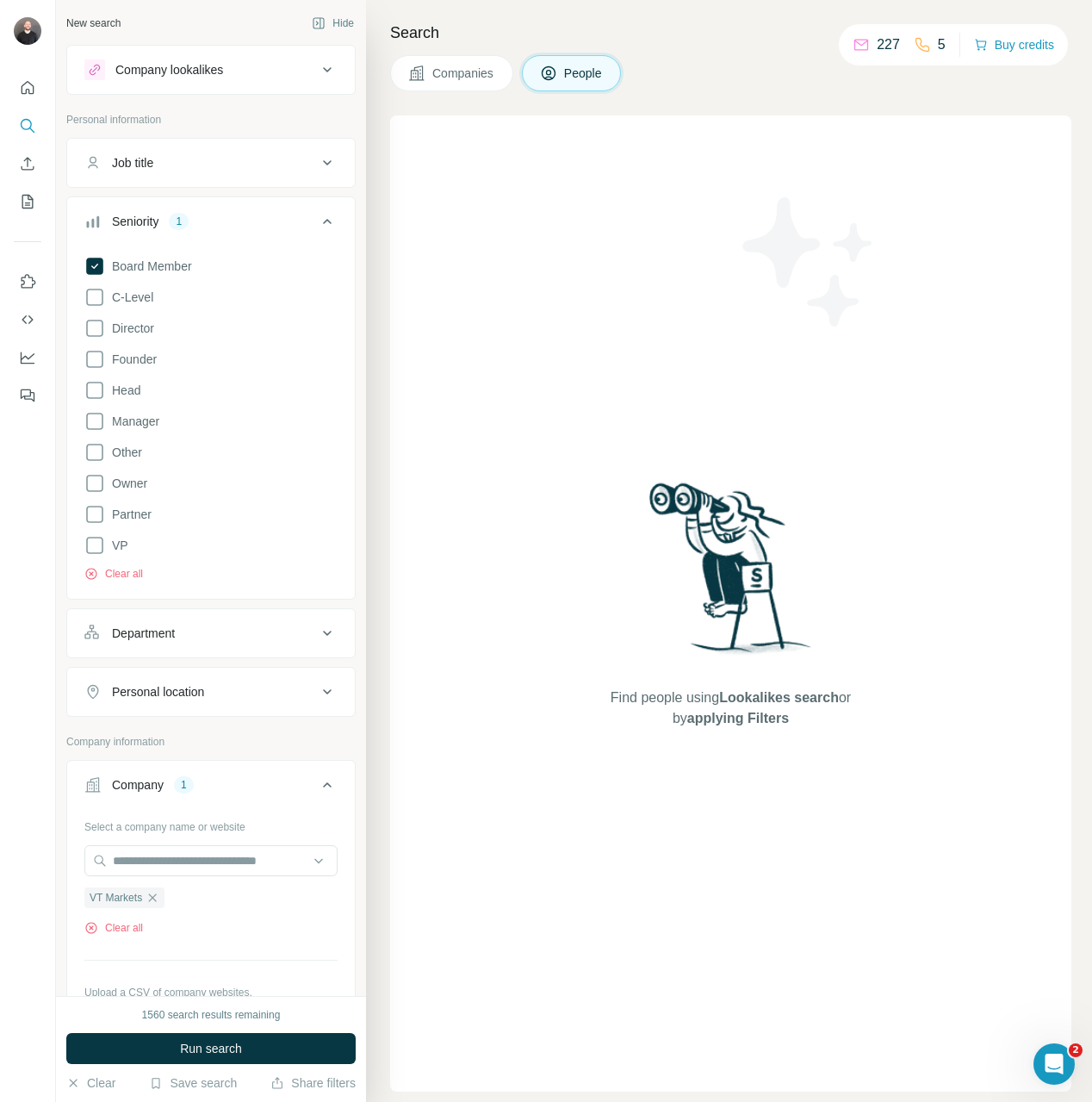
click at [164, 292] on div "Board Member C-Level Director Founder Head Manager Other Owner Partner VP Clear…" at bounding box center [211, 415] width 253 height 333
click at [134, 334] on span "Director" at bounding box center [129, 328] width 49 height 17
click at [130, 296] on span "C-Level" at bounding box center [129, 297] width 49 height 17
click at [124, 319] on div "Board Member C-Level Director Founder Head Manager Other Owner Partner VP Clear…" at bounding box center [211, 415] width 253 height 333
click at [138, 405] on div "Board Member C-Level Director Founder Head Manager Other Owner Partner VP Clear…" at bounding box center [211, 415] width 253 height 333
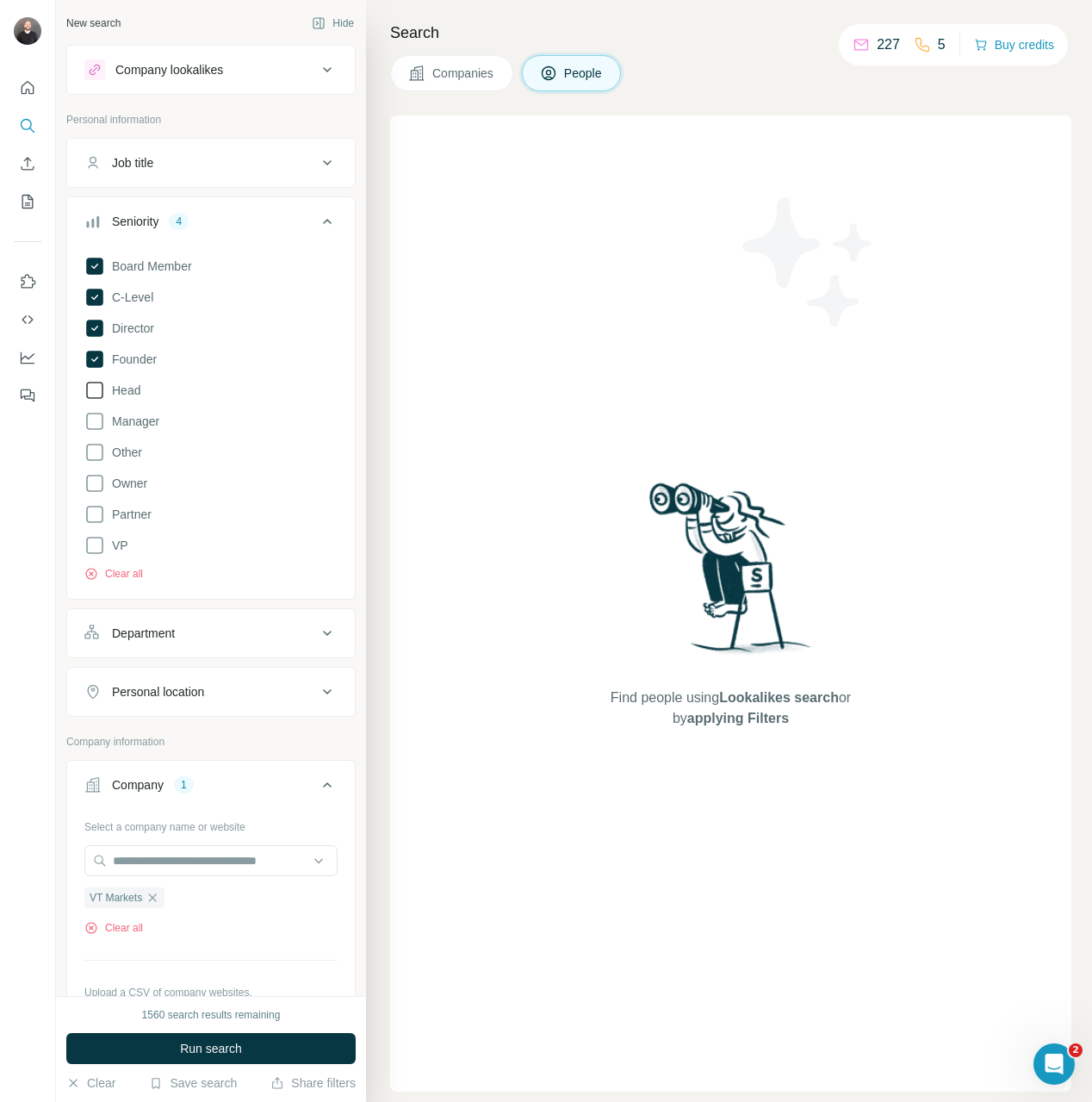
click at [137, 394] on span "Head" at bounding box center [122, 390] width 35 height 17
click at [249, 1053] on button "Run search" at bounding box center [211, 1048] width 289 height 31
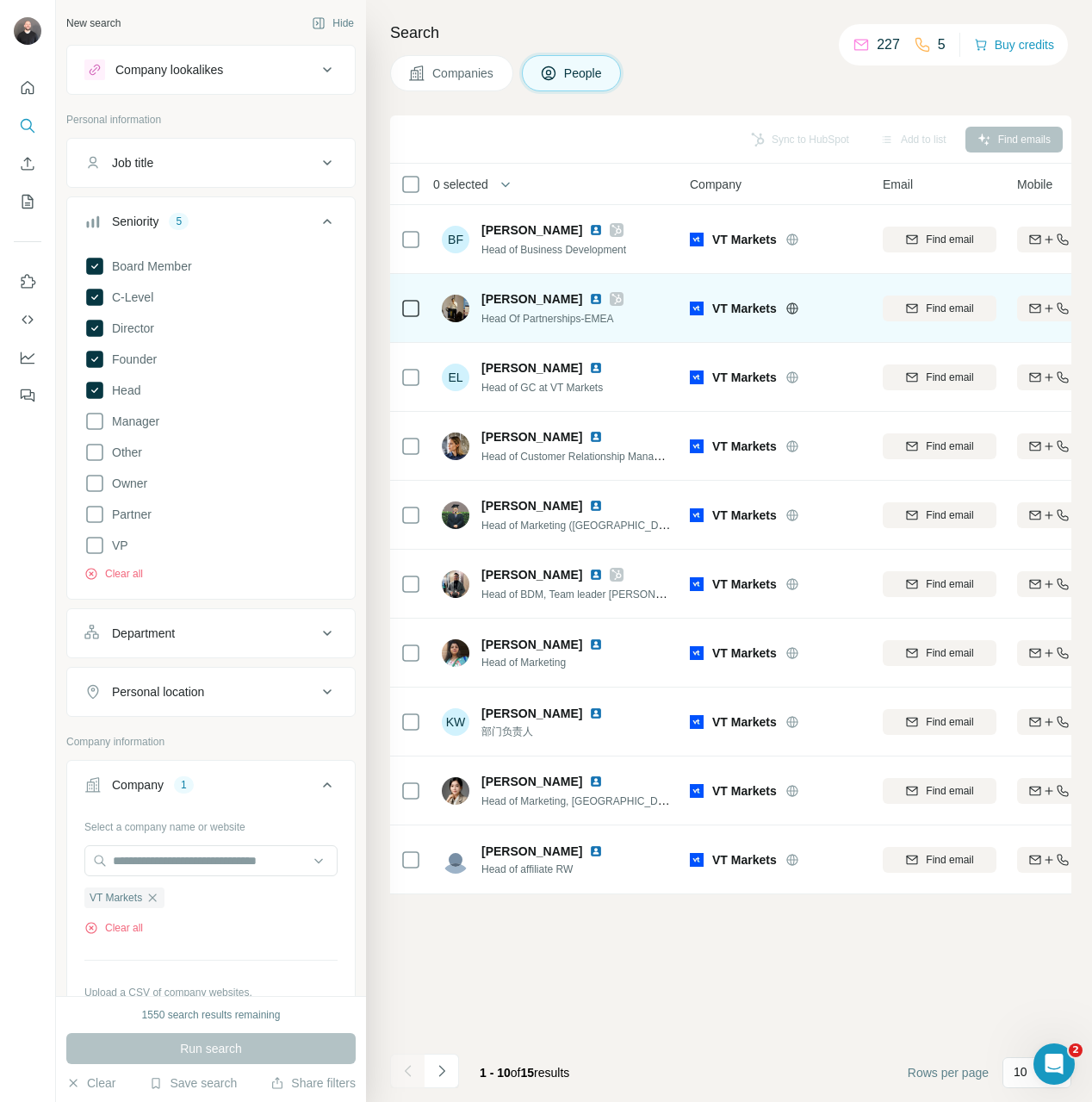
click at [422, 307] on td at bounding box center [411, 308] width 41 height 69
click at [611, 301] on icon at bounding box center [616, 298] width 10 height 13
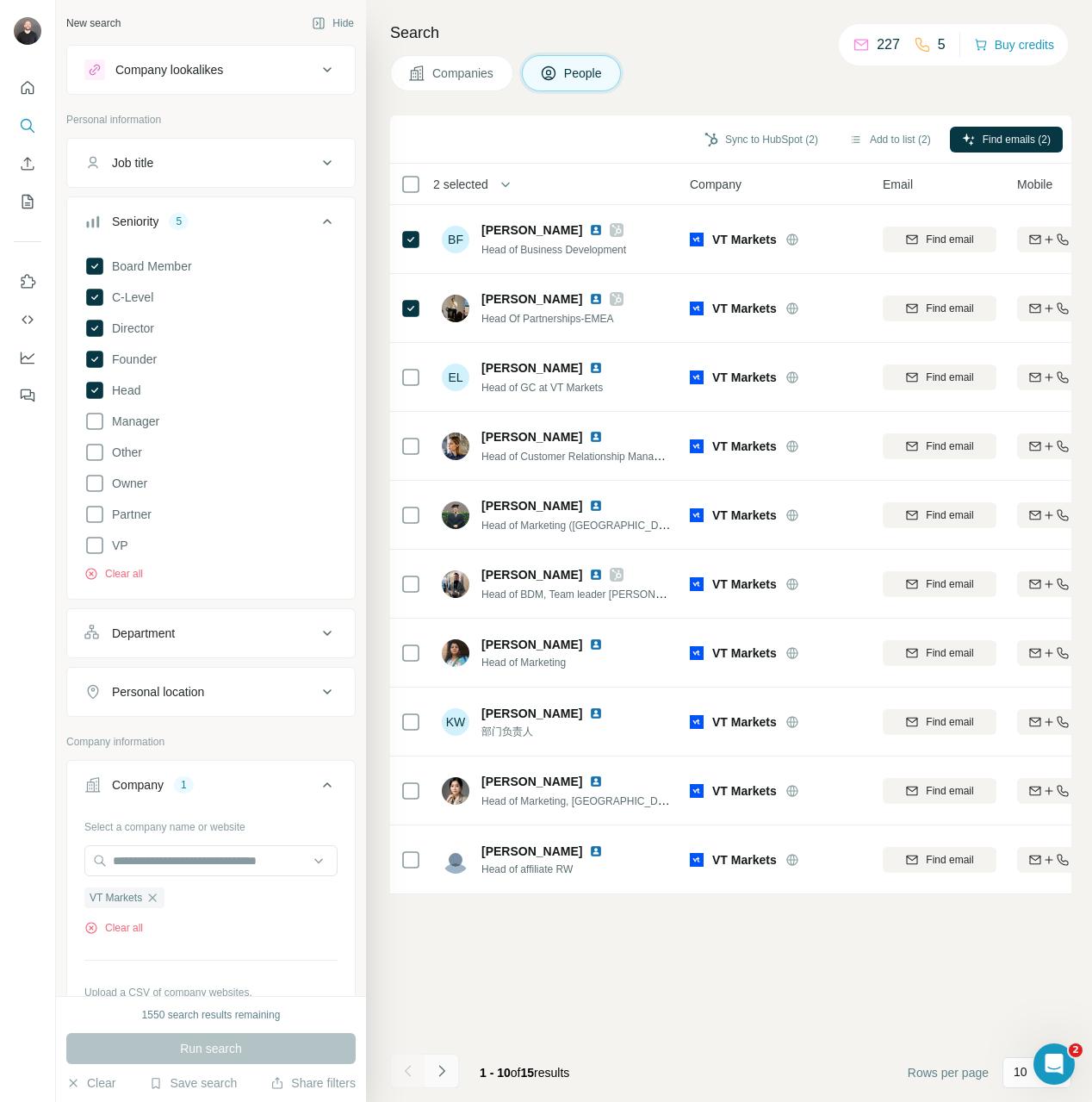
click at [451, 1080] on button "Navigate to next page" at bounding box center [441, 1071] width 34 height 34
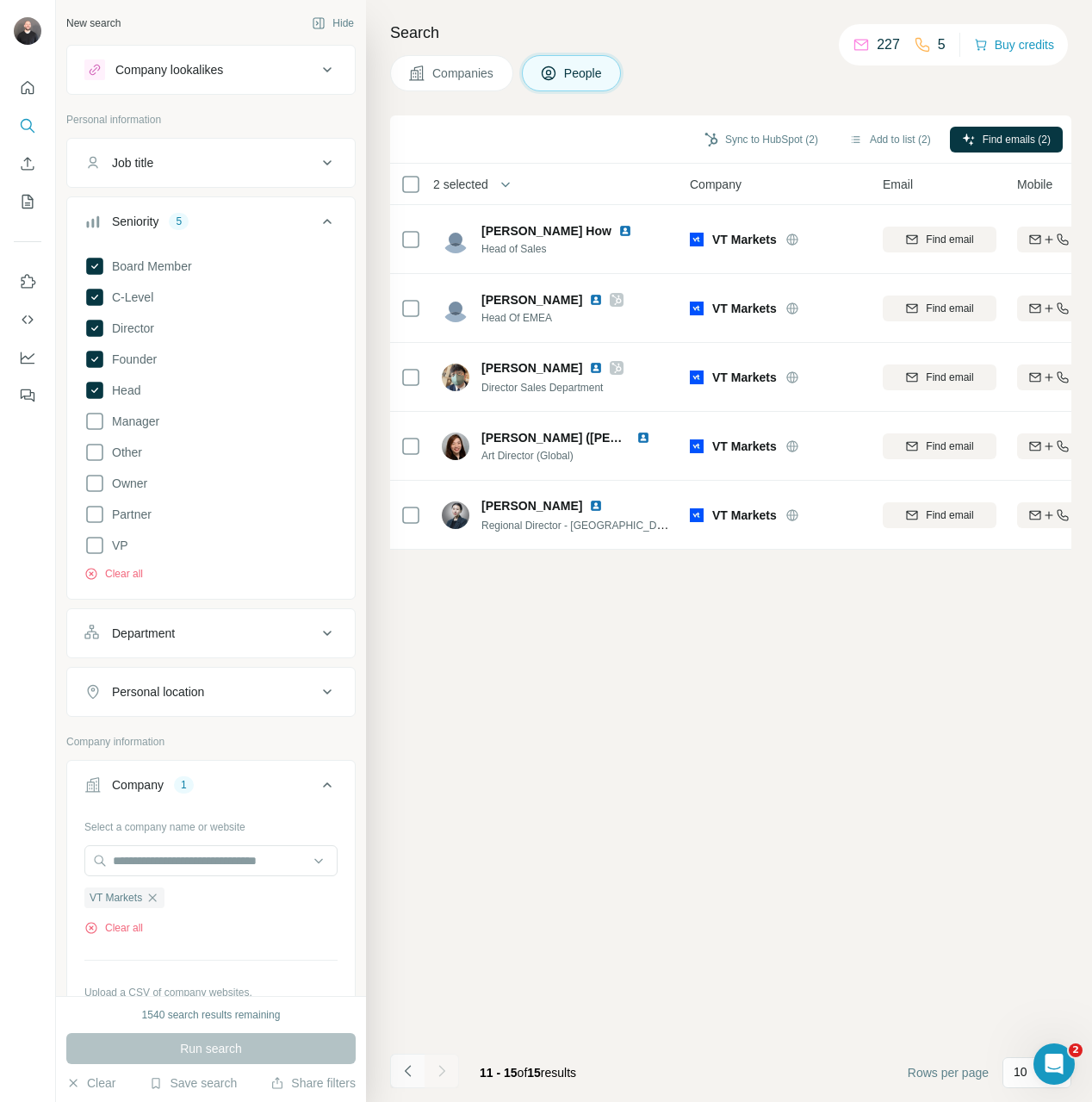
click at [413, 1079] on icon "Navigate to previous page" at bounding box center [408, 1071] width 17 height 17
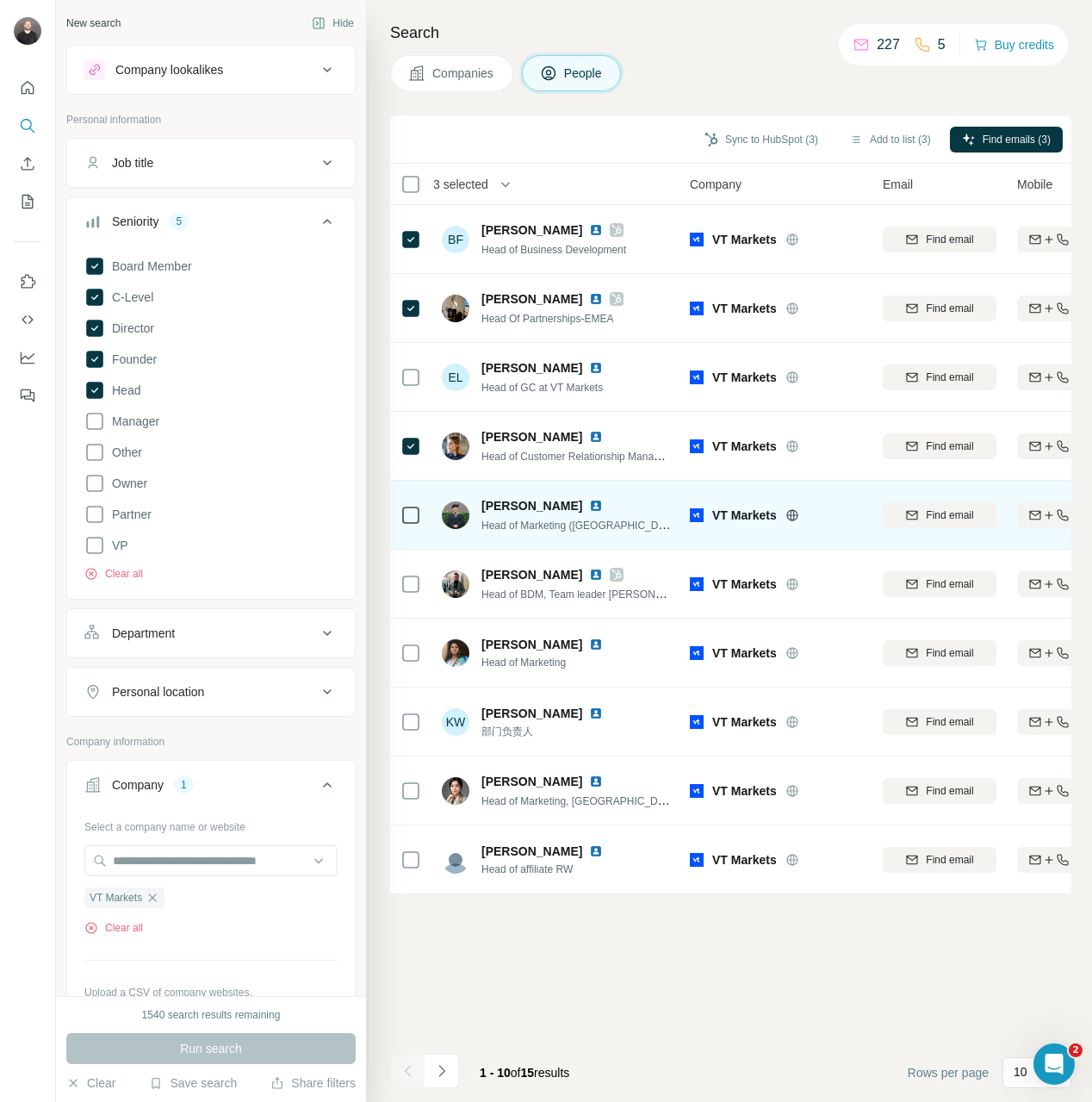
click at [438, 503] on td "Jack CHEN Head of Marketing (Europe and LATAM)" at bounding box center [556, 515] width 250 height 69
drag, startPoint x: 440, startPoint y: 507, endPoint x: 413, endPoint y: 540, distance: 42.6
click at [434, 513] on td "Jack CHEN Head of Marketing (Europe and LATAM)" at bounding box center [556, 515] width 250 height 69
click at [408, 493] on div at bounding box center [411, 514] width 21 height 48
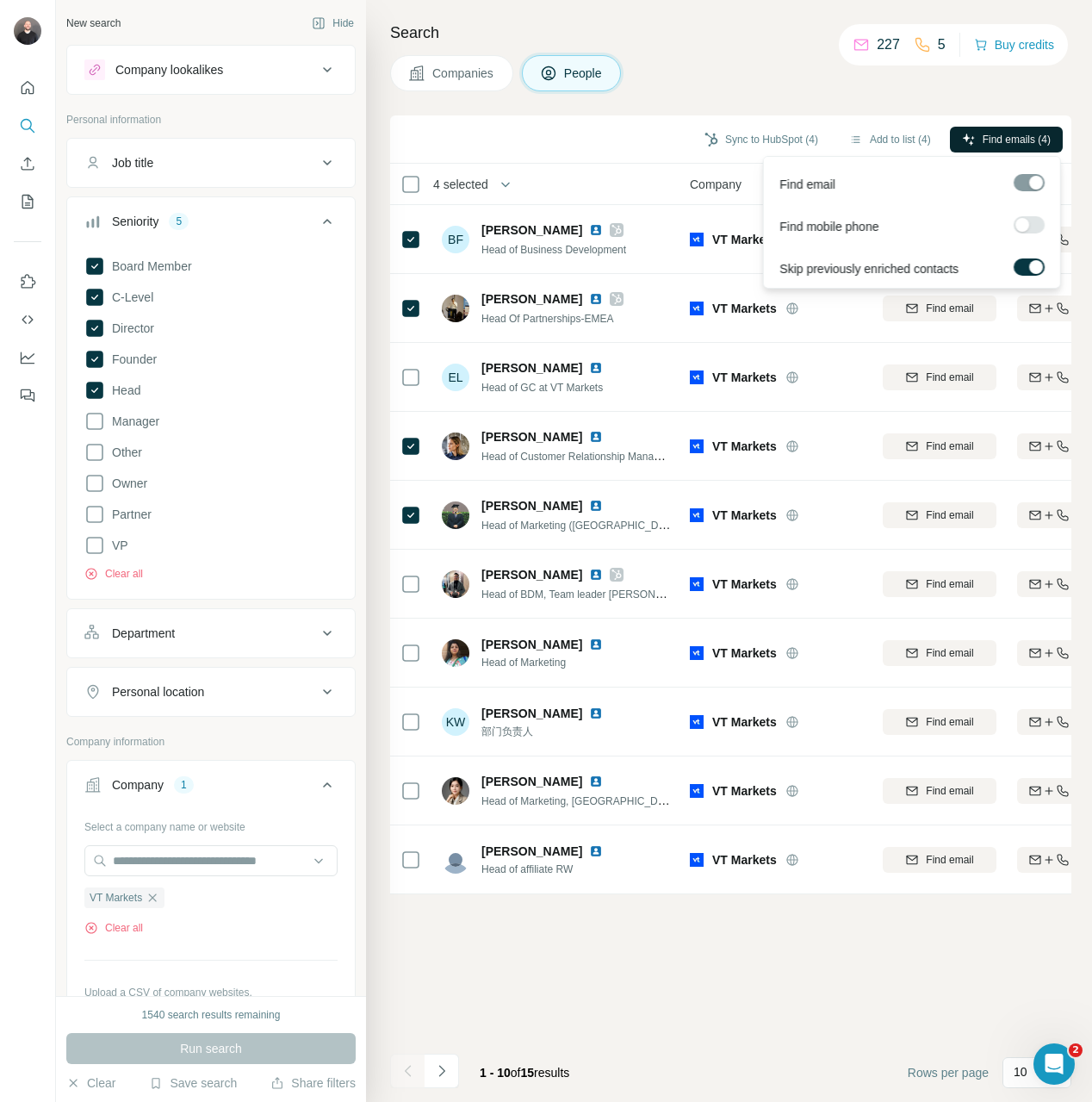
click at [993, 139] on span "Find emails (4)" at bounding box center [1017, 139] width 68 height 15
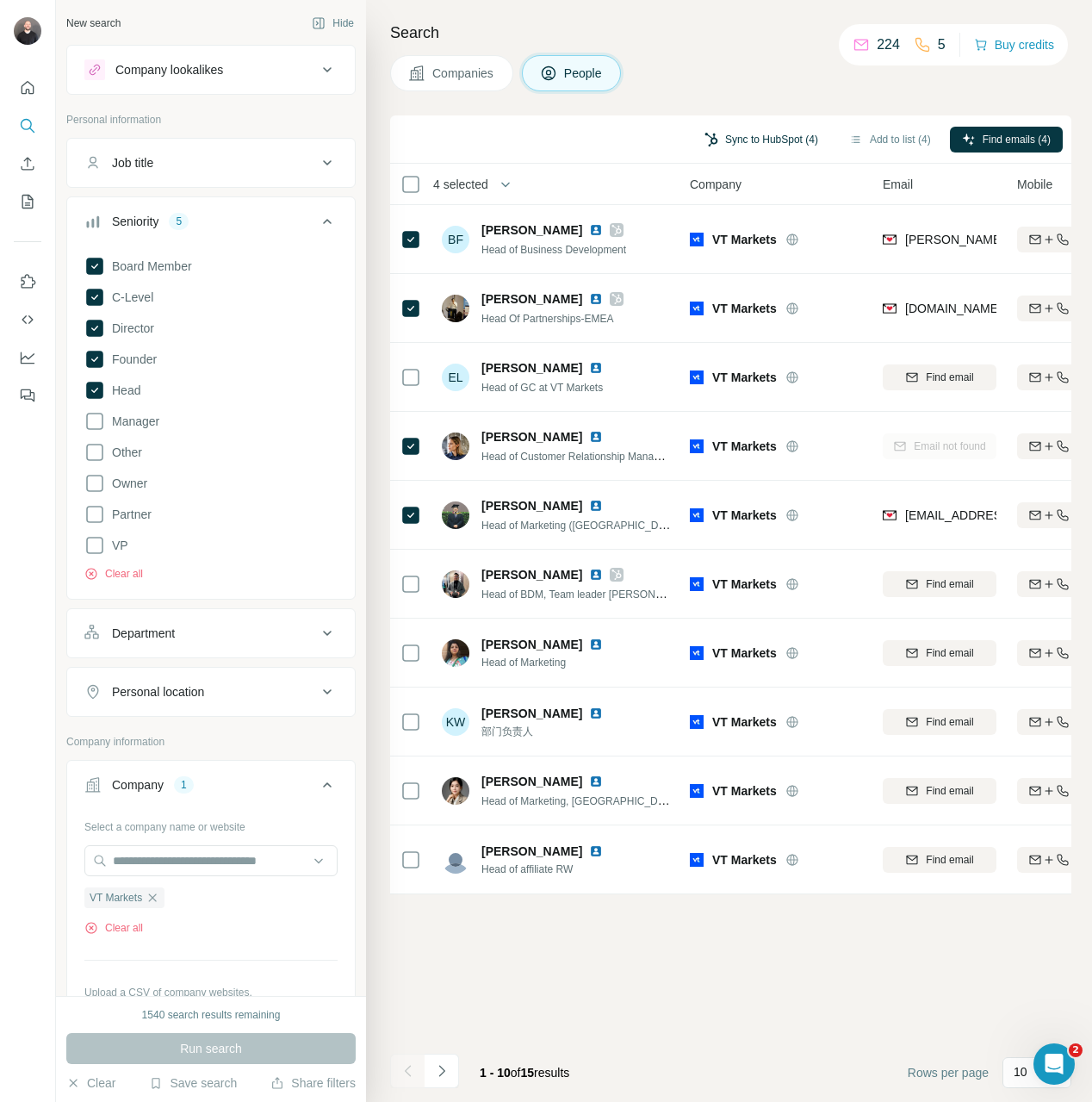
click at [734, 139] on button "Sync to HubSpot (4)" at bounding box center [760, 139] width 138 height 26
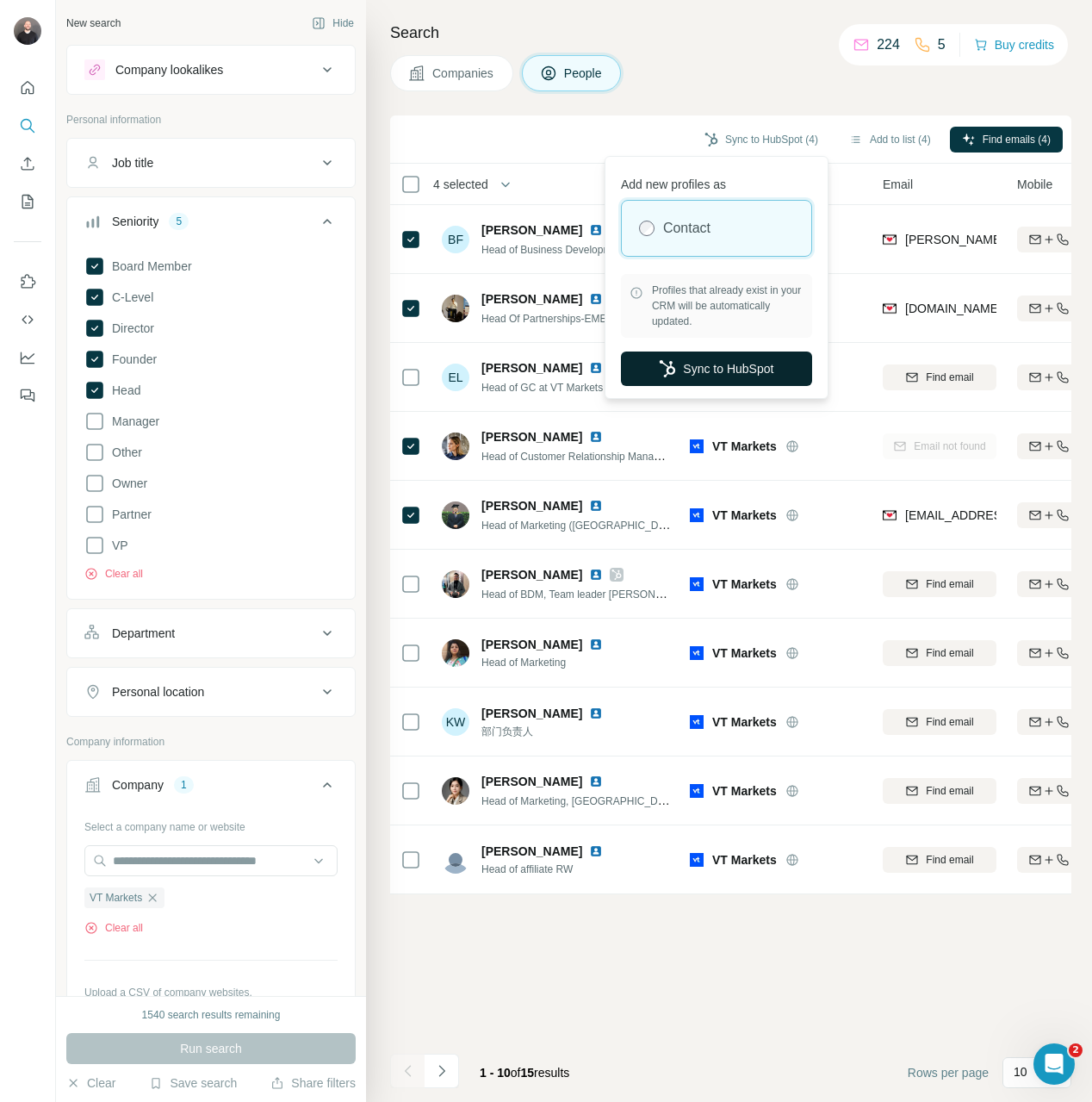
click at [679, 378] on button "Sync to HubSpot" at bounding box center [716, 369] width 191 height 34
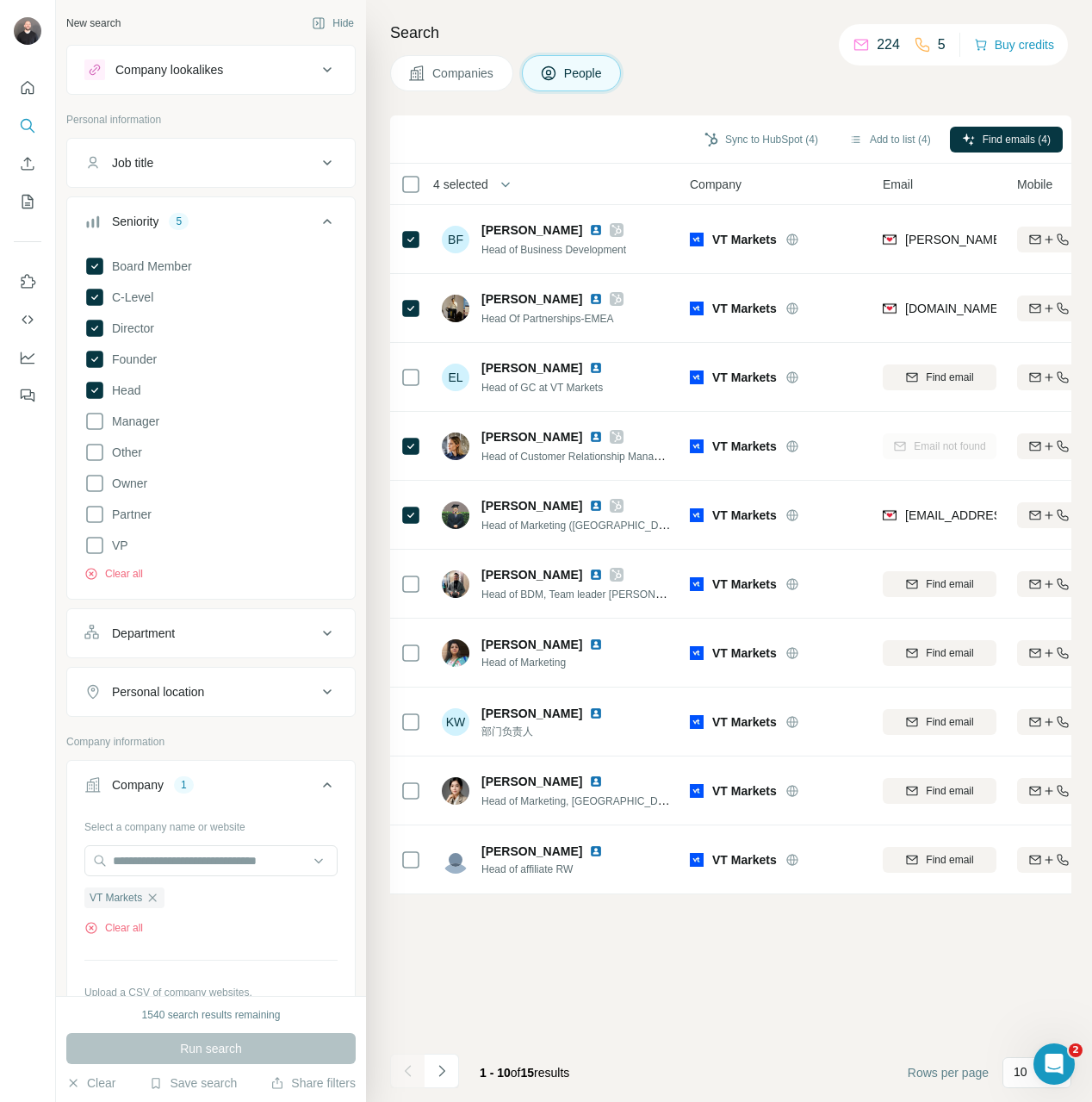
scroll to position [38, 0]
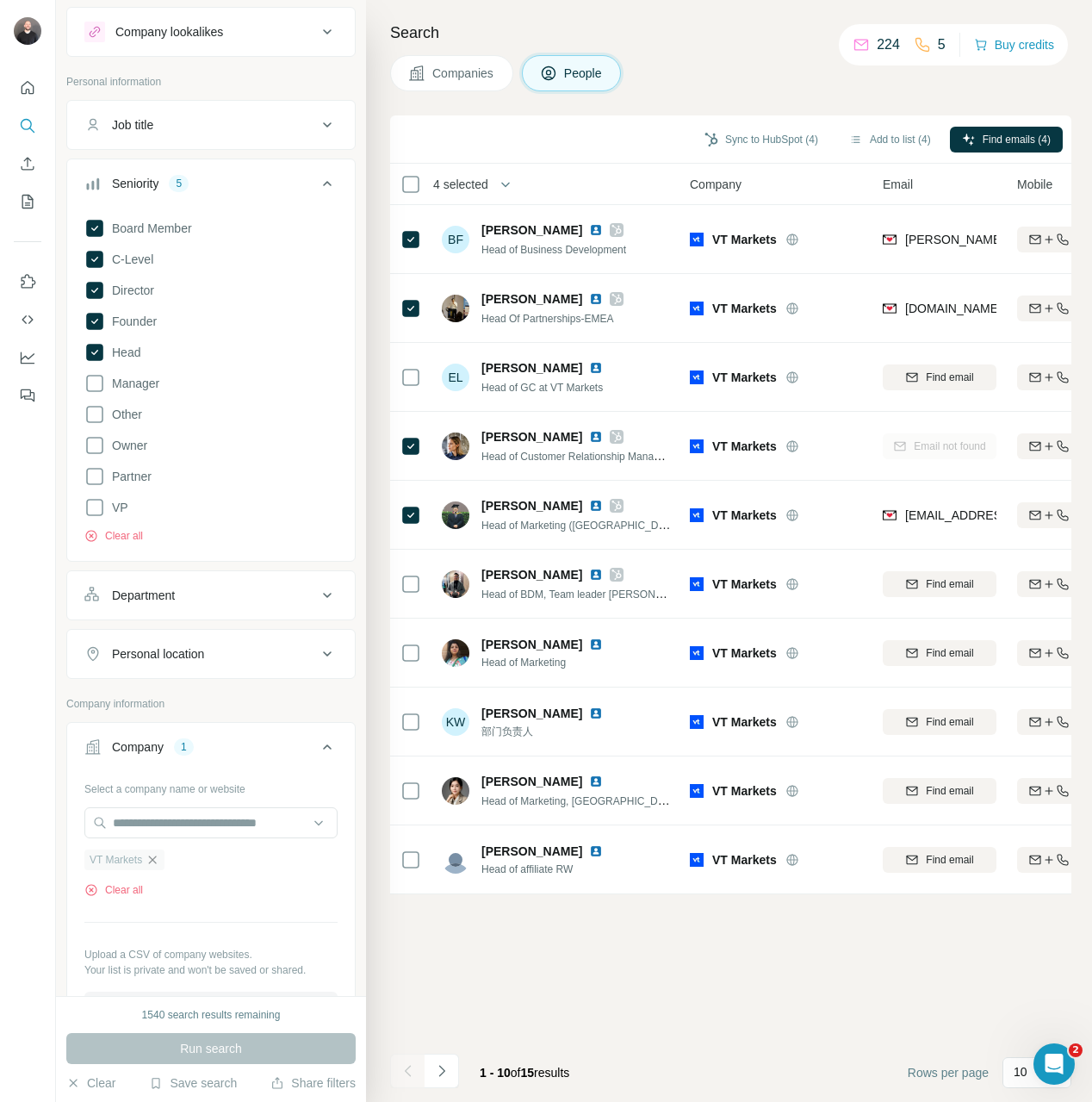
click at [153, 859] on icon "button" at bounding box center [152, 859] width 13 height 13
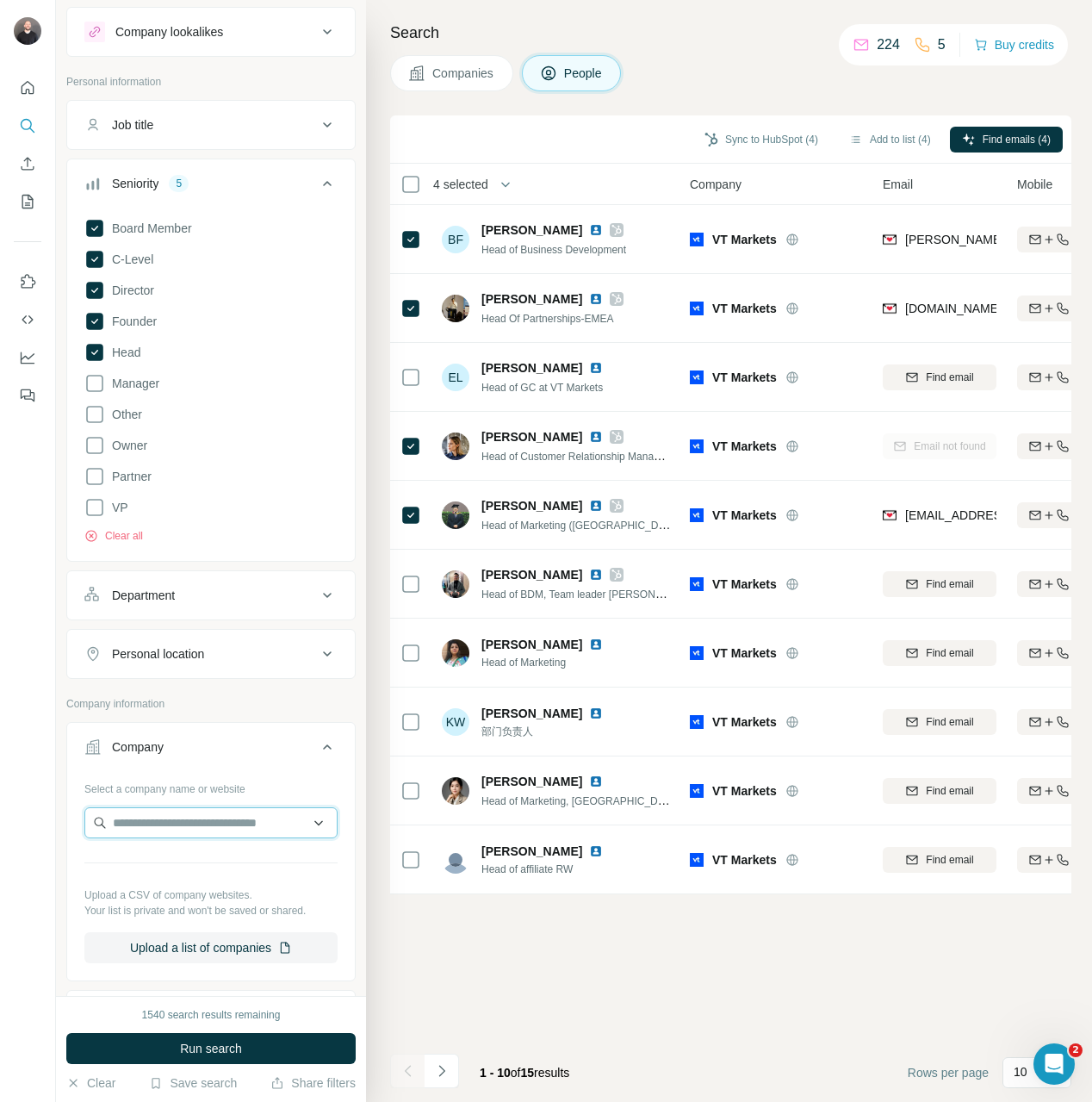
click at [155, 815] on input "text" at bounding box center [211, 822] width 253 height 31
paste input "**********"
type input "**********"
click at [200, 872] on p "monetamarkets.com" at bounding box center [177, 877] width 86 height 15
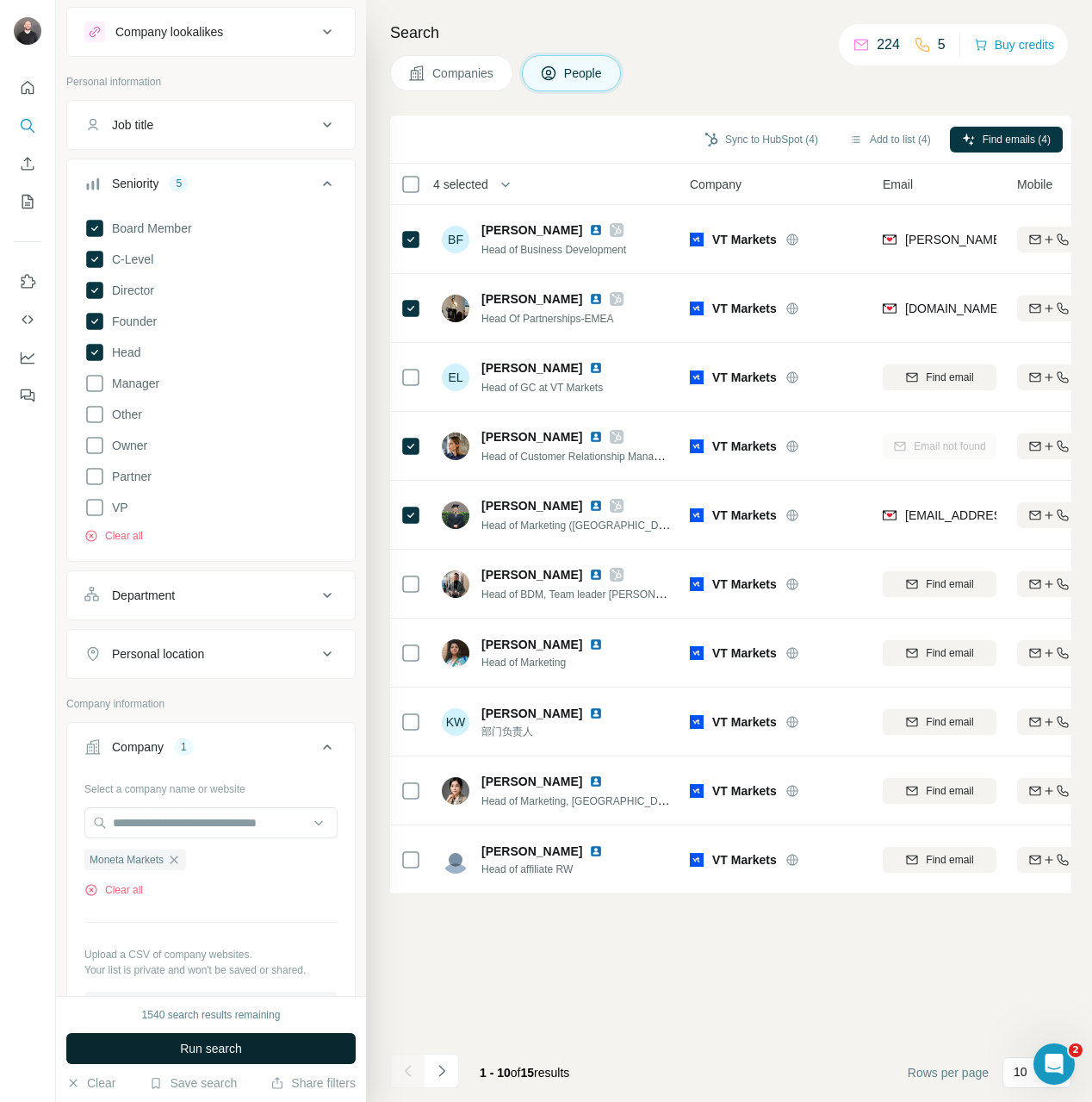
click at [215, 1053] on span "Run search" at bounding box center [210, 1048] width 62 height 17
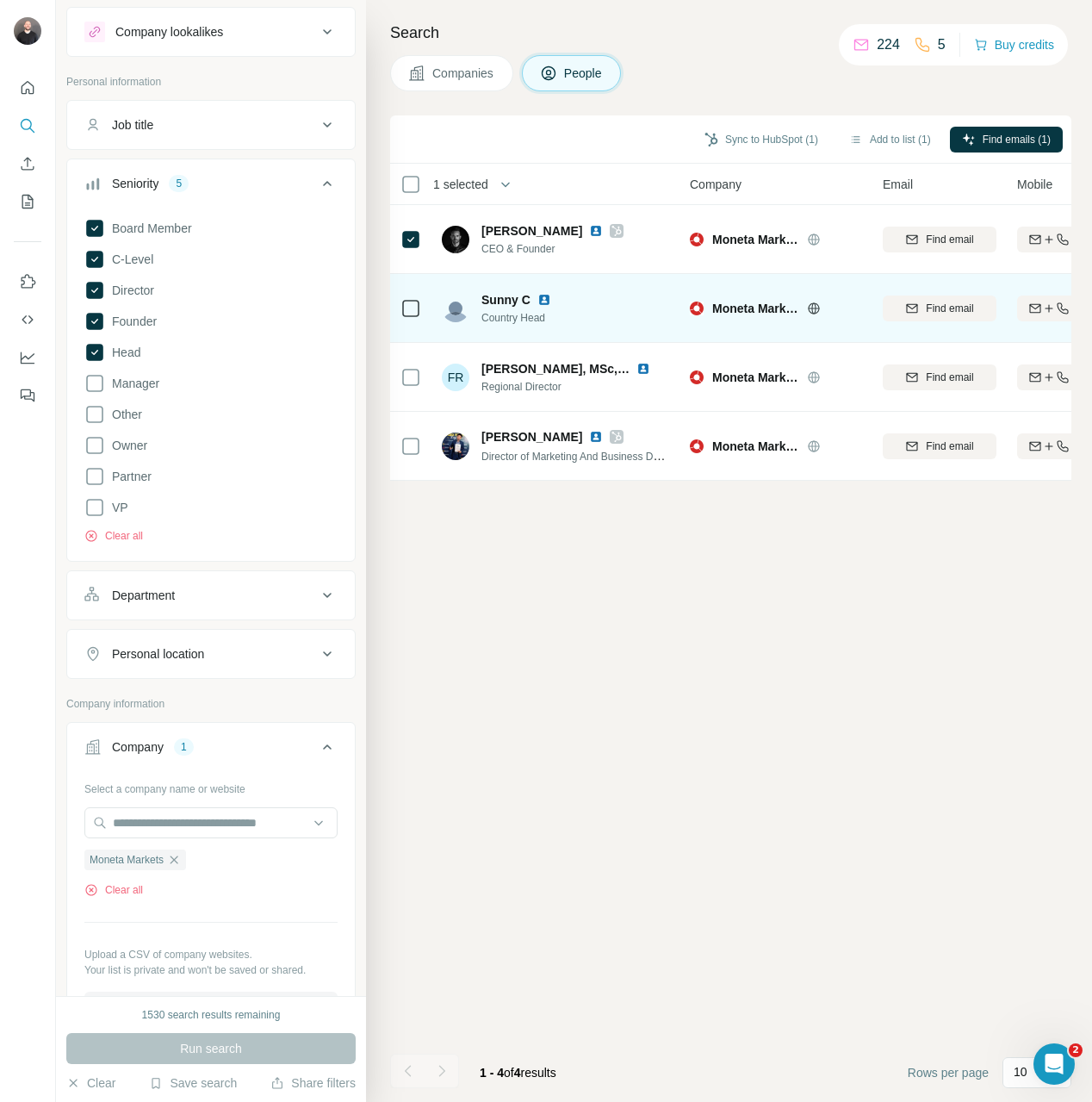
click at [548, 297] on img at bounding box center [544, 299] width 13 height 13
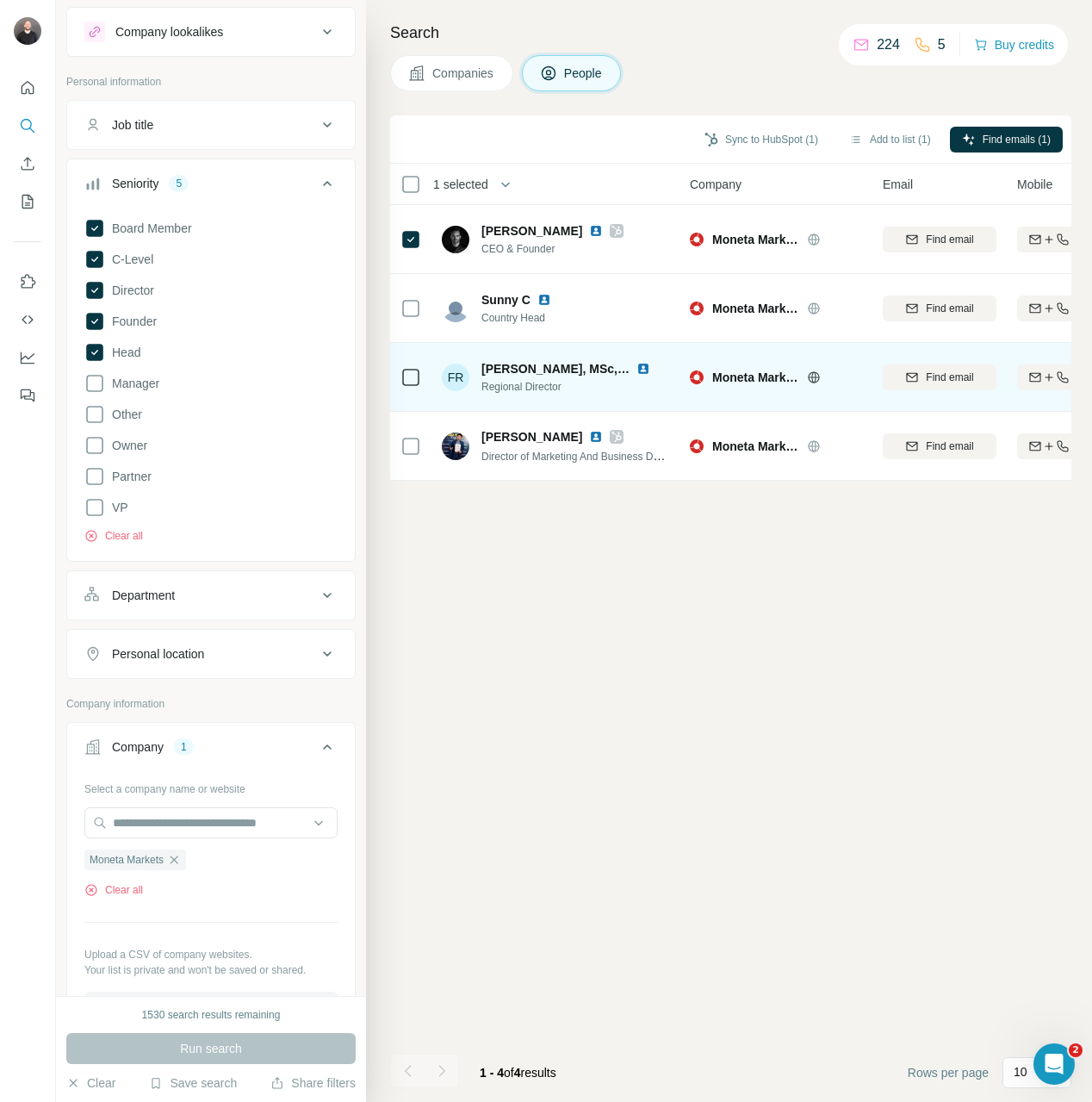
click at [636, 363] on img at bounding box center [643, 368] width 13 height 13
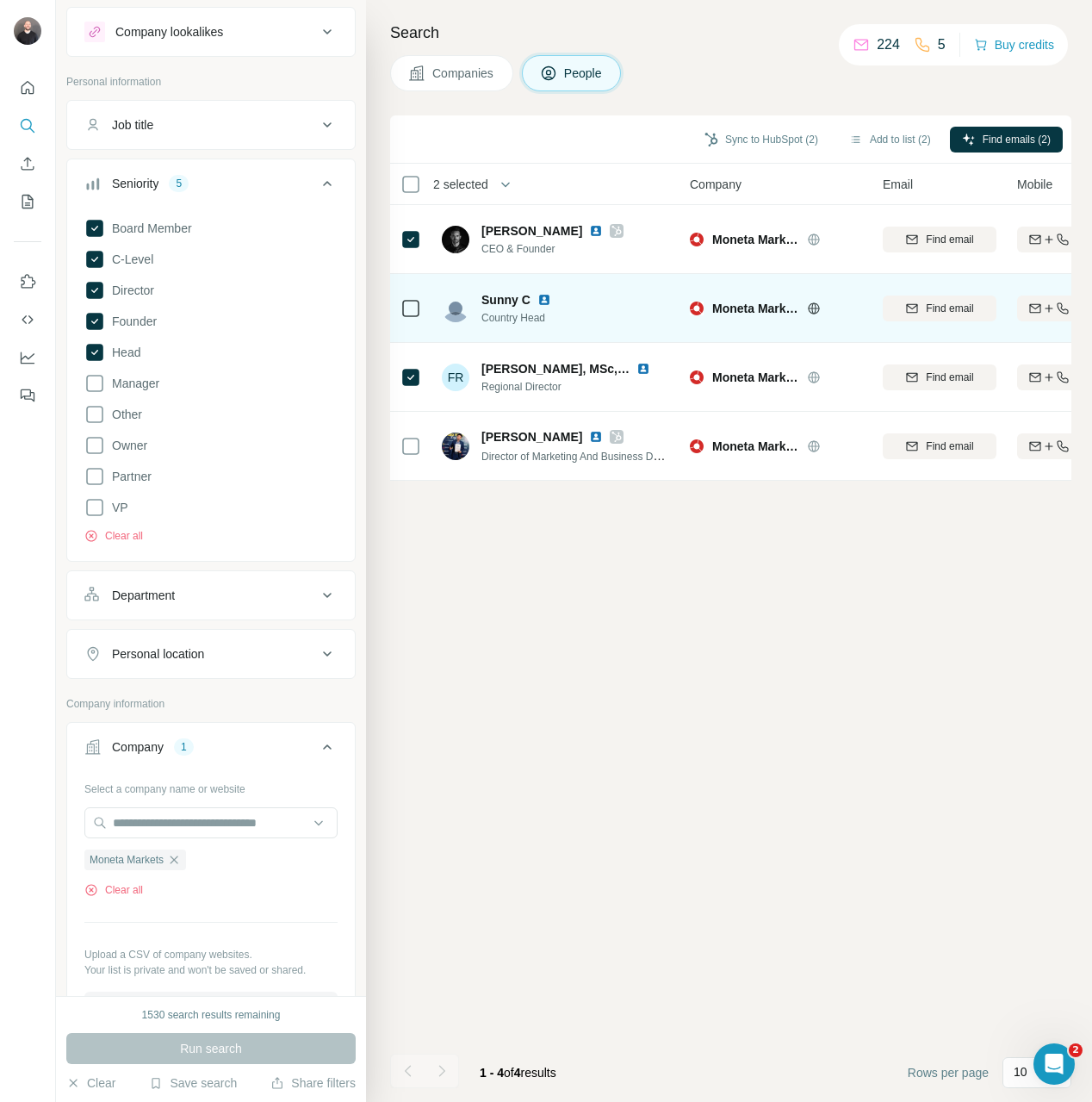
click at [403, 298] on icon at bounding box center [411, 308] width 21 height 21
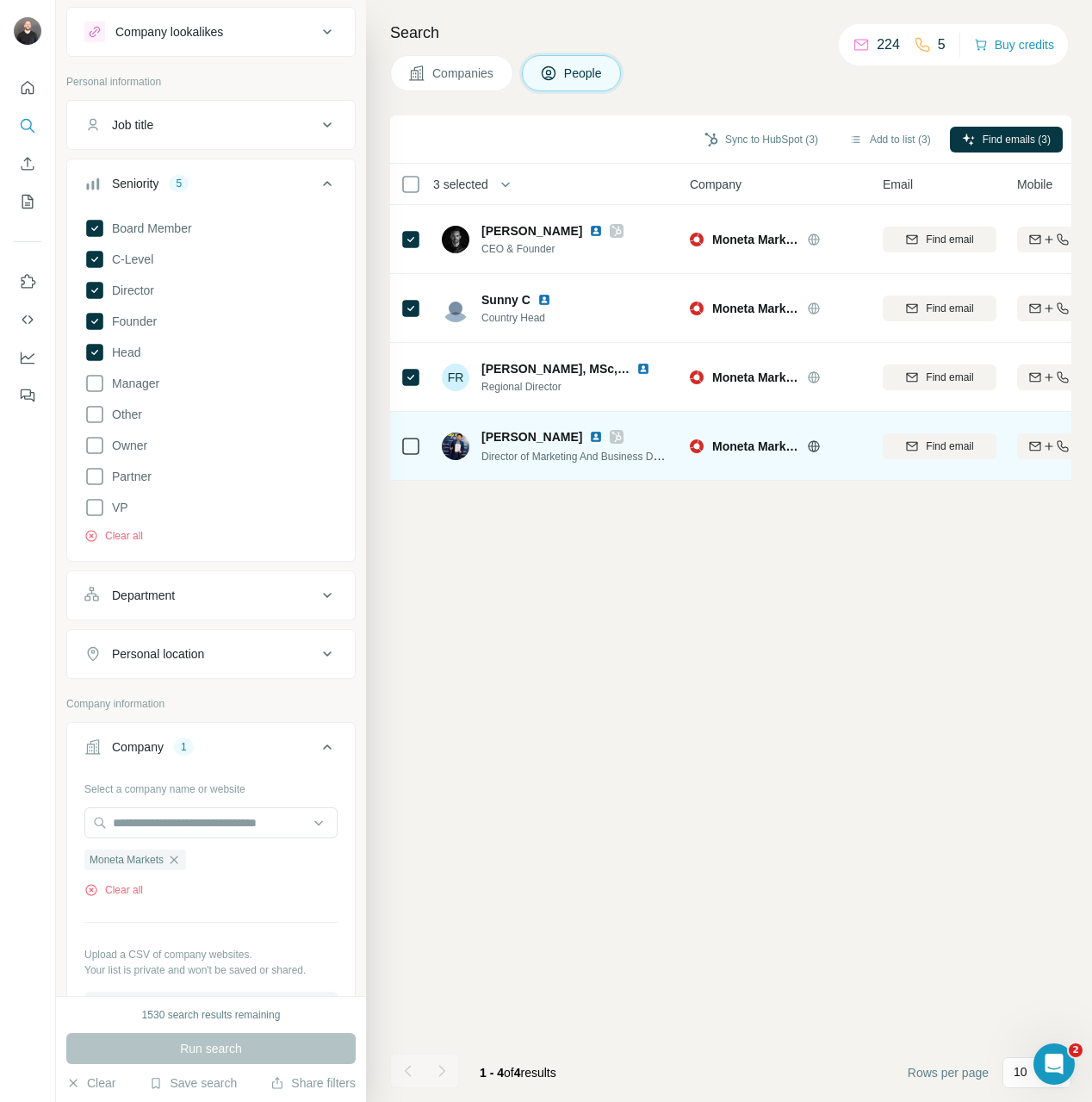
click at [402, 436] on icon at bounding box center [411, 446] width 21 height 21
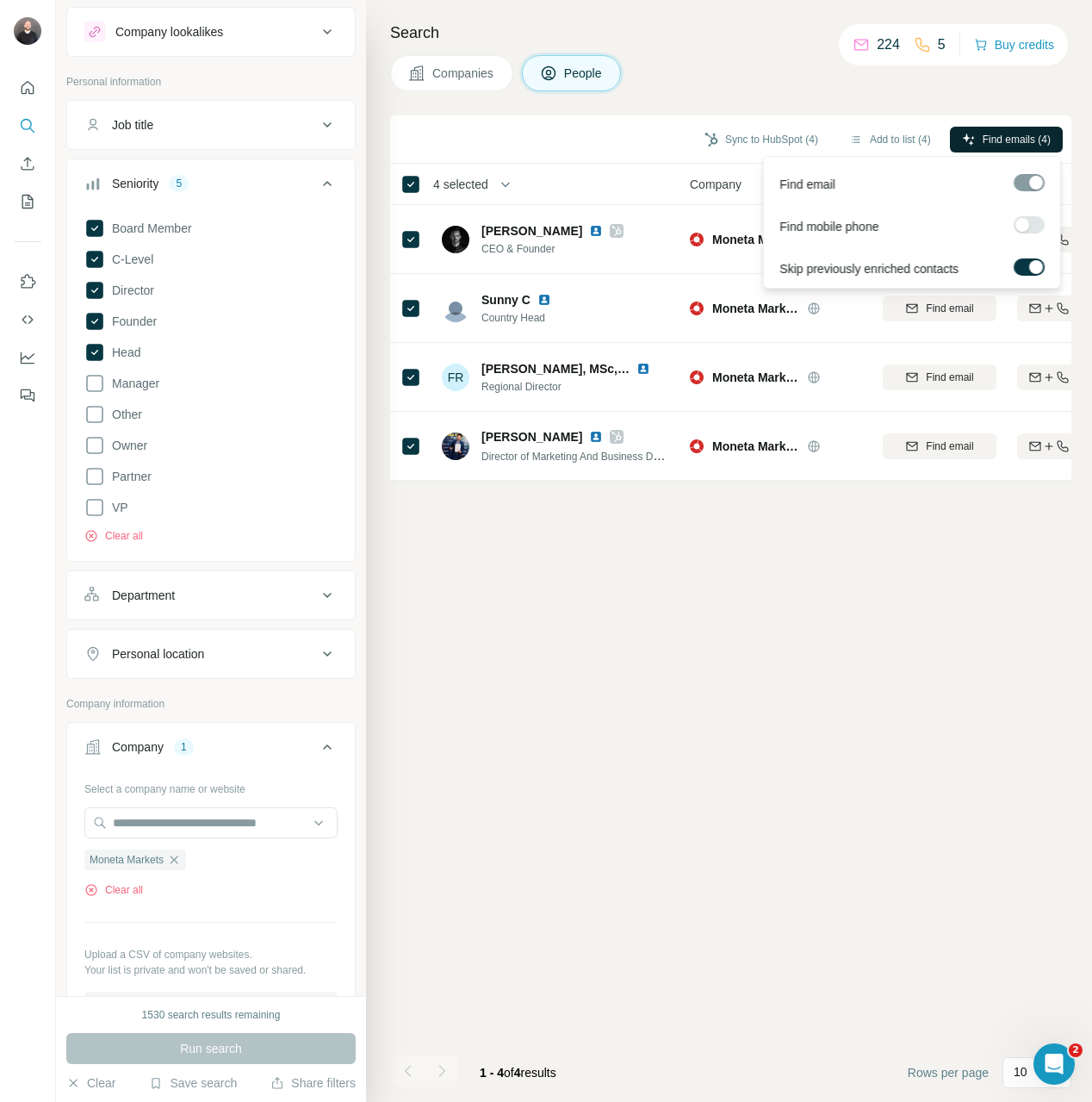
click at [994, 134] on span "Find emails (4)" at bounding box center [1017, 139] width 68 height 15
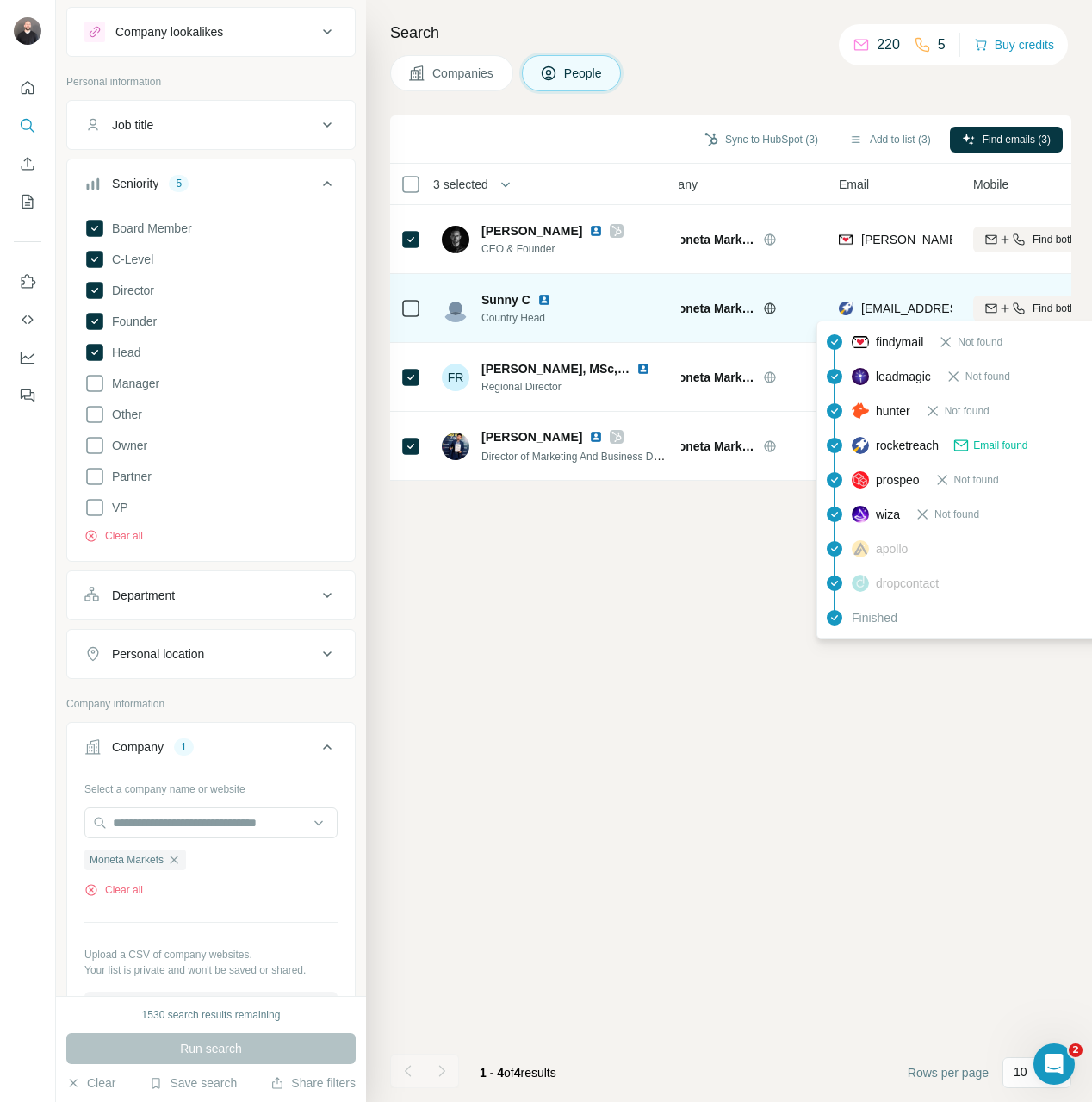
scroll to position [0, 84]
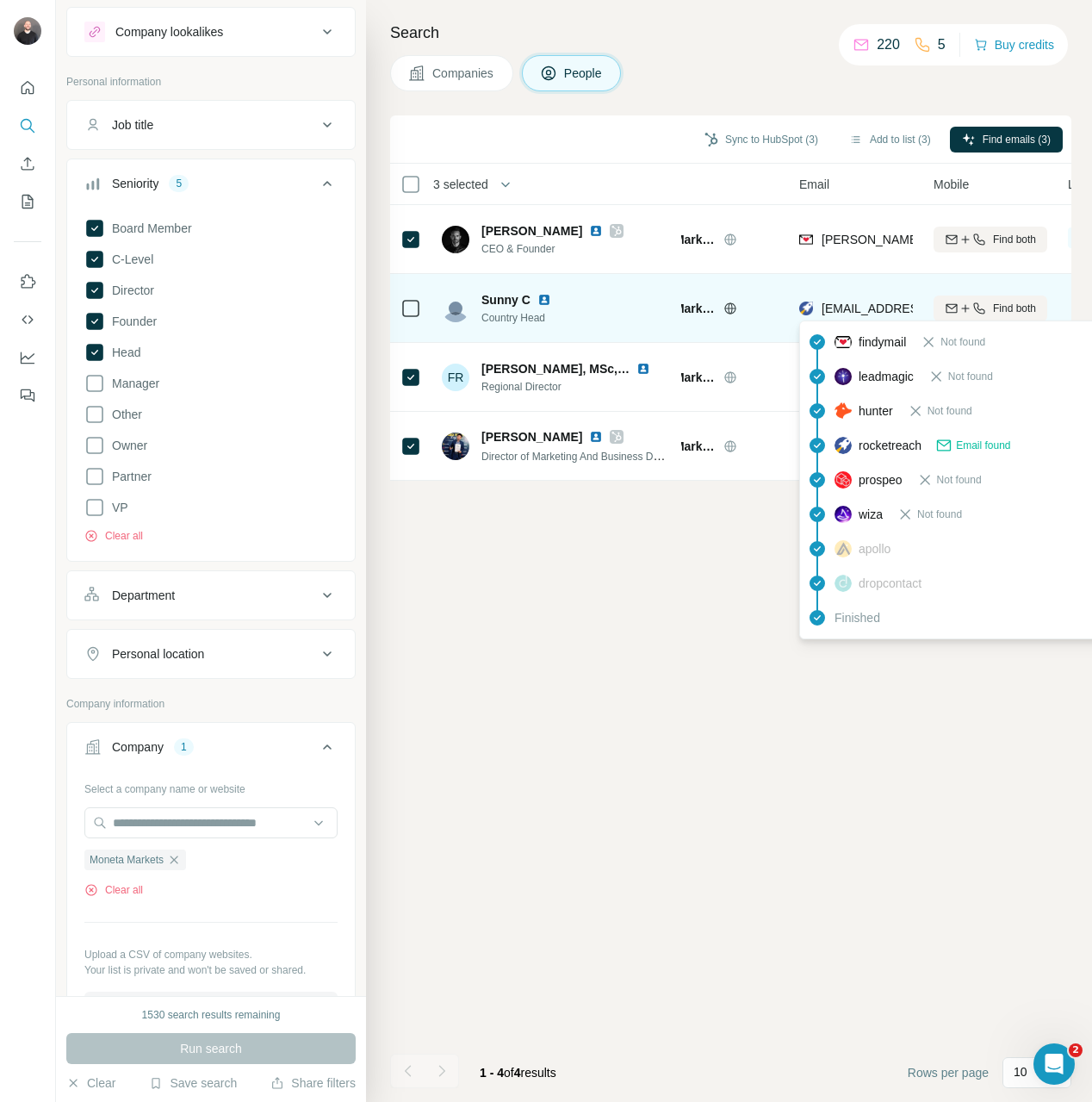
click at [857, 301] on span "sunny.c@exness.com" at bounding box center [923, 307] width 204 height 13
click at [865, 301] on span "sunny.c@exness.com" at bounding box center [923, 307] width 204 height 13
drag, startPoint x: 818, startPoint y: 303, endPoint x: 945, endPoint y: 313, distance: 127.4
click at [0, 0] on tr "Sunny C Country Head Moneta Markets sunny.c@exness.com Find both 1 list 🇰🇷 Sout…" at bounding box center [0, 0] width 0 height 0
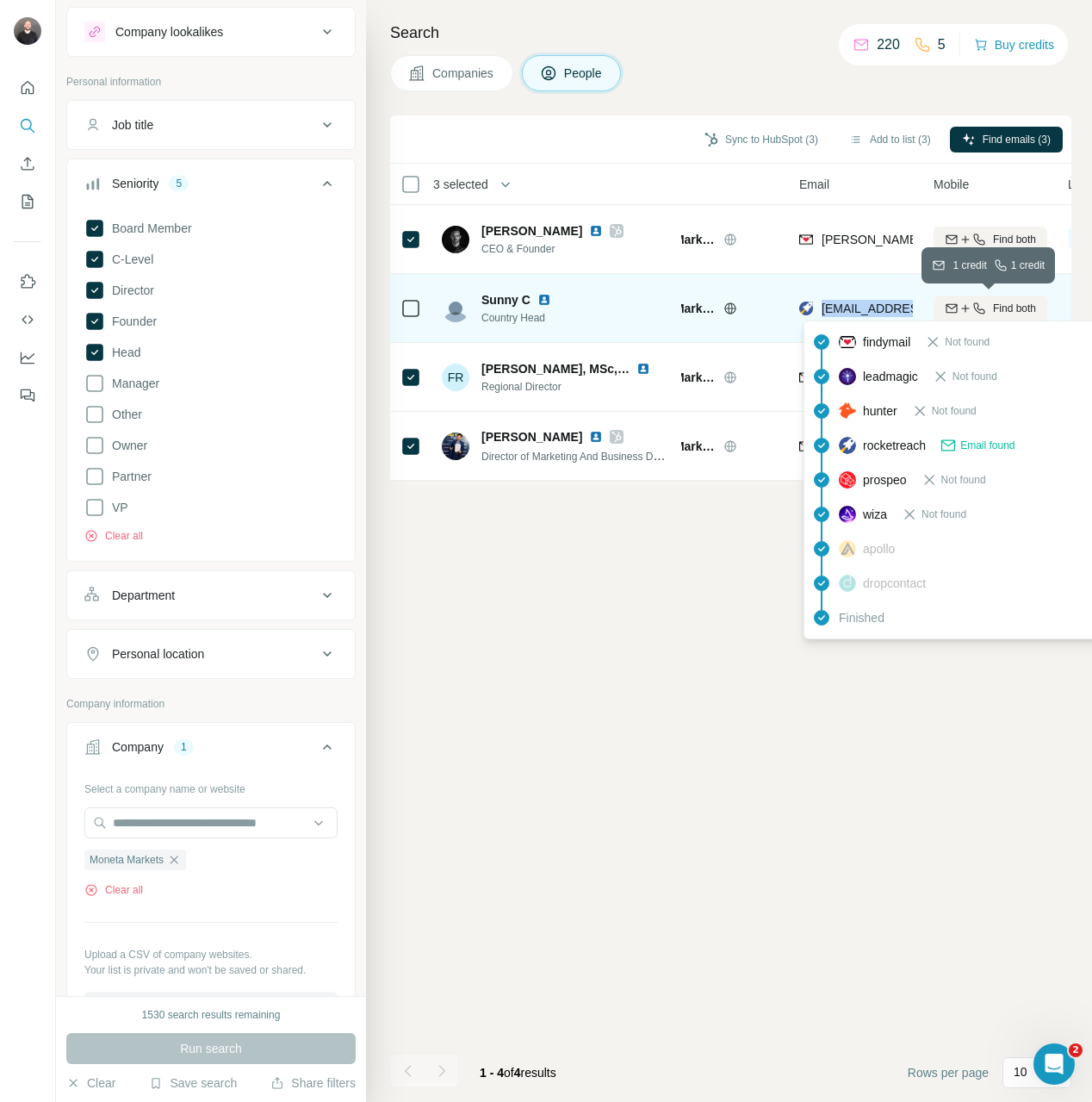
scroll to position [0, 72]
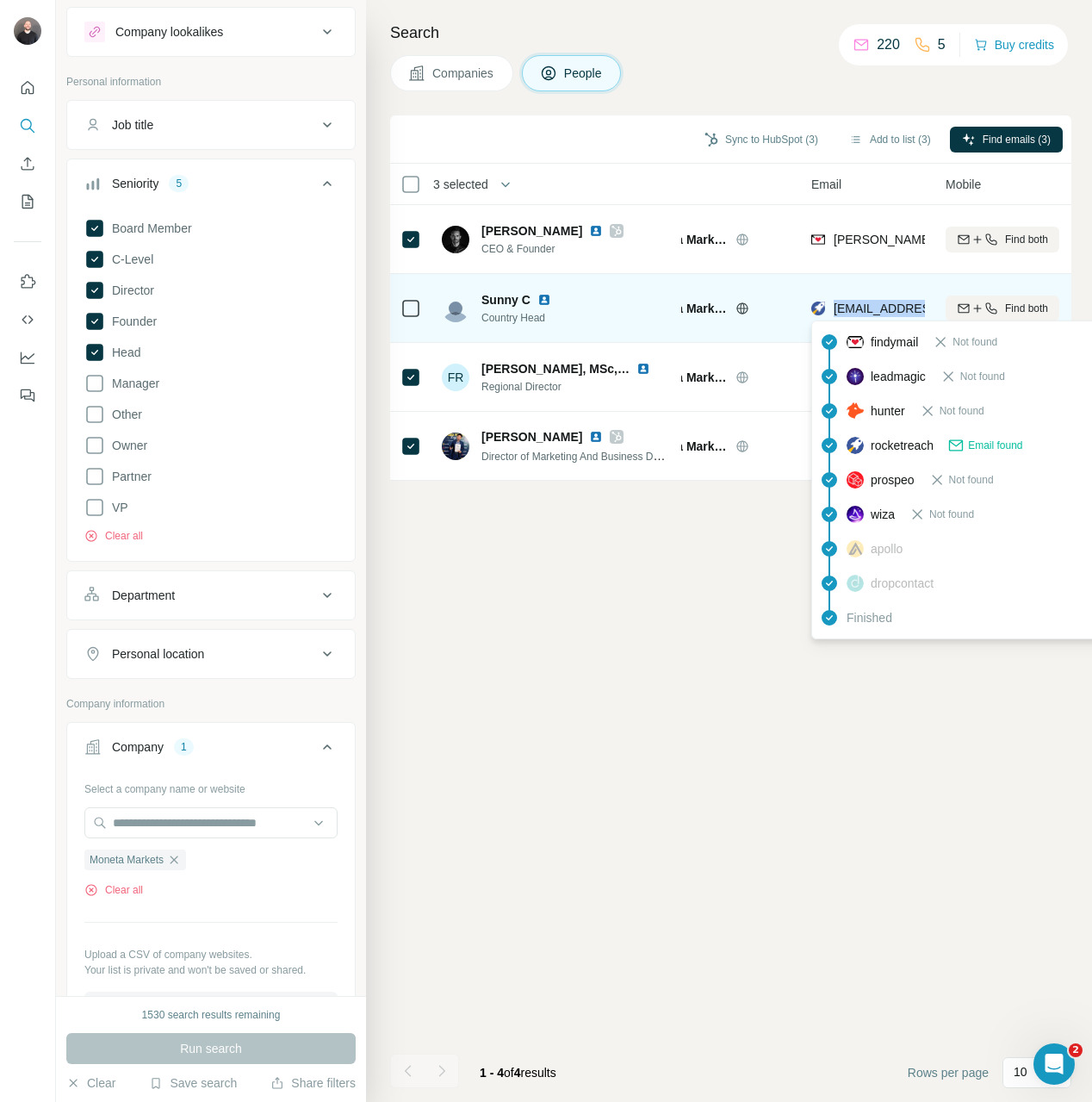
click at [874, 303] on span "sunny.c@exness.com" at bounding box center [936, 307] width 204 height 13
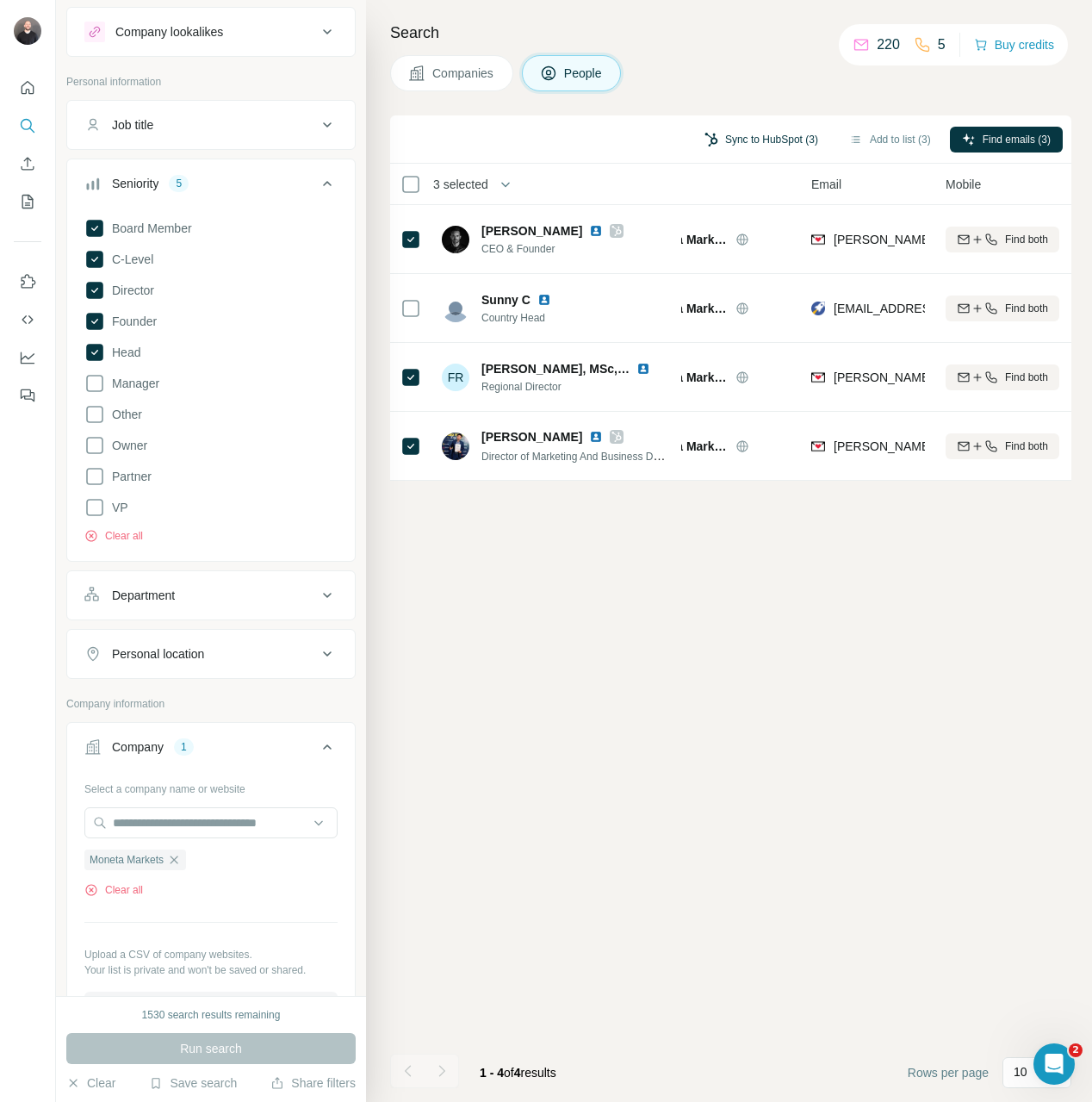
click at [721, 136] on button "Sync to HubSpot (3)" at bounding box center [760, 139] width 138 height 26
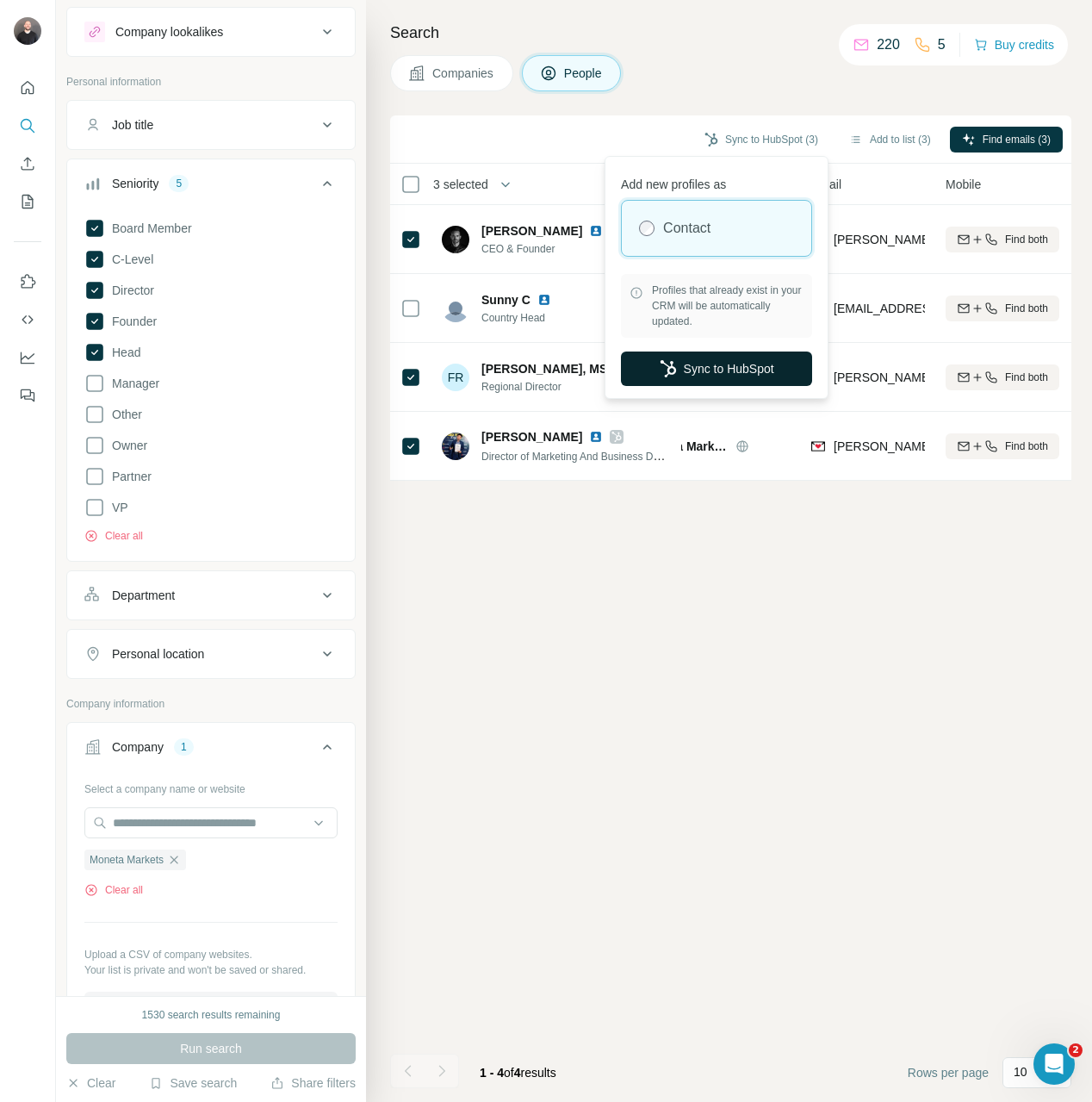
click at [750, 379] on button "Sync to HubSpot" at bounding box center [716, 369] width 191 height 34
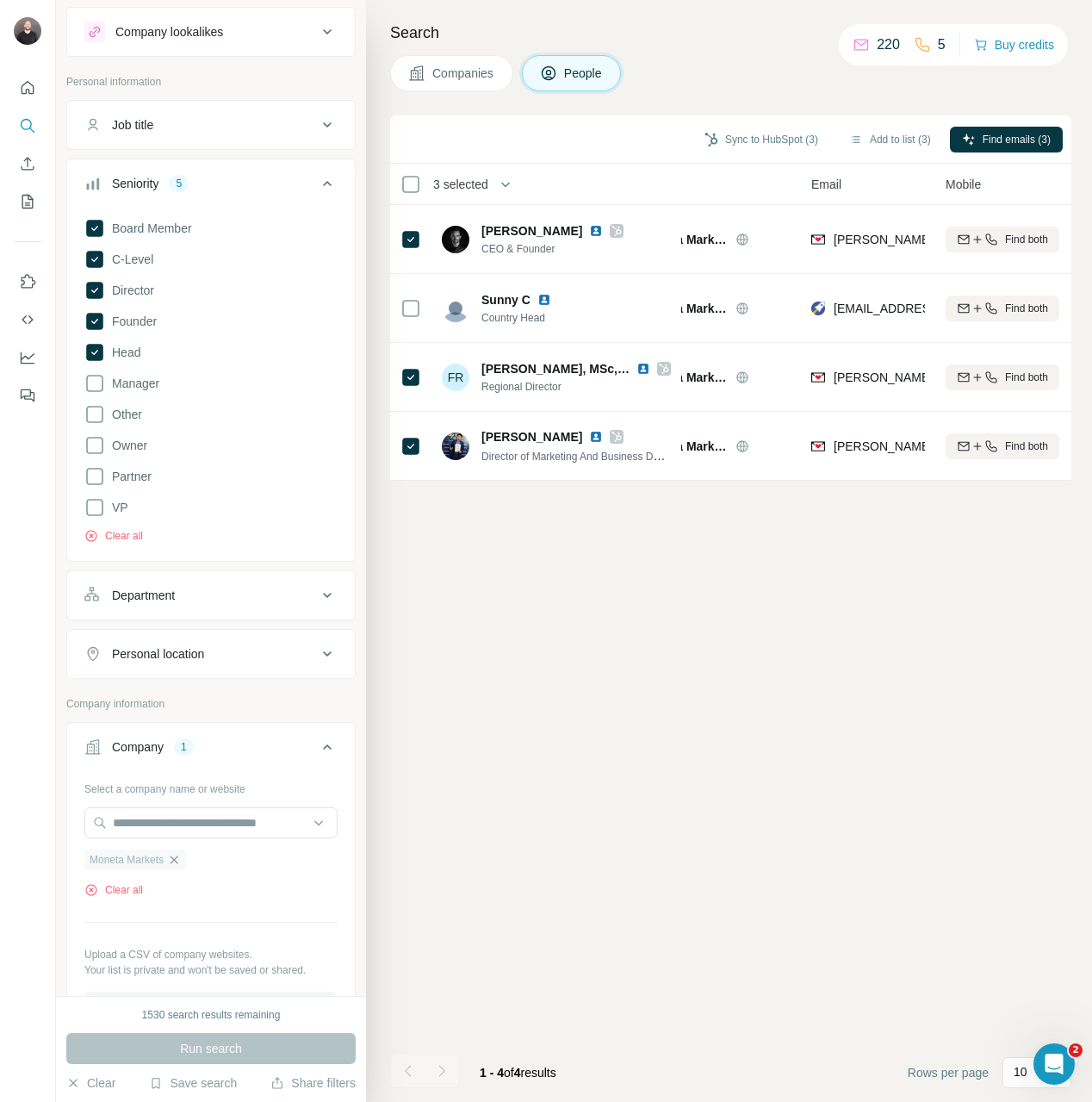
click at [181, 858] on icon "button" at bounding box center [173, 859] width 13 height 13
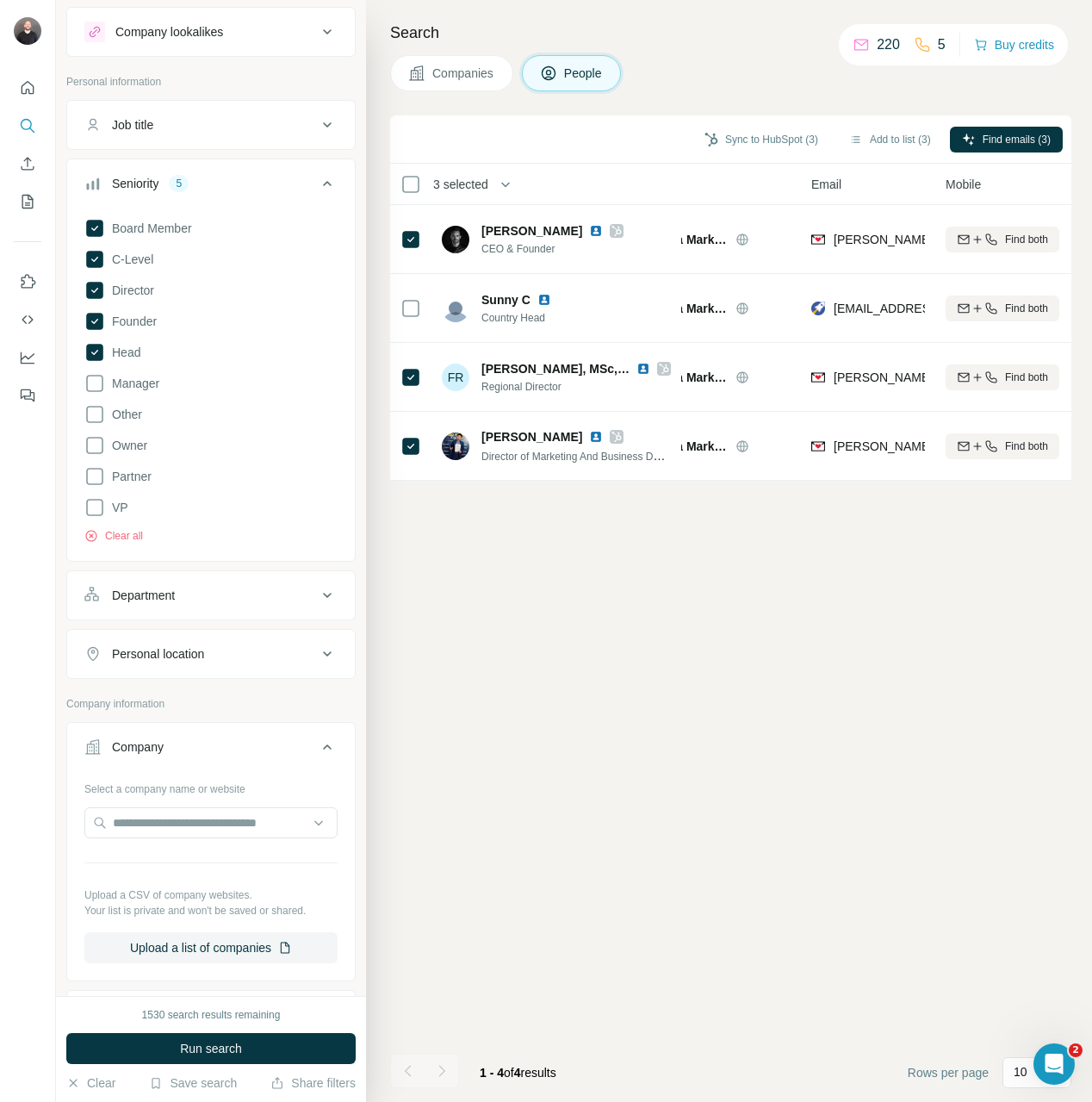
click at [198, 797] on div "Select a company name or website Upload a CSV of company websites. Your list is…" at bounding box center [211, 868] width 253 height 189
click at [196, 812] on input "text" at bounding box center [211, 822] width 253 height 31
paste input "**********"
type input "**********"
click at [222, 1046] on span "Run search" at bounding box center [210, 1048] width 62 height 17
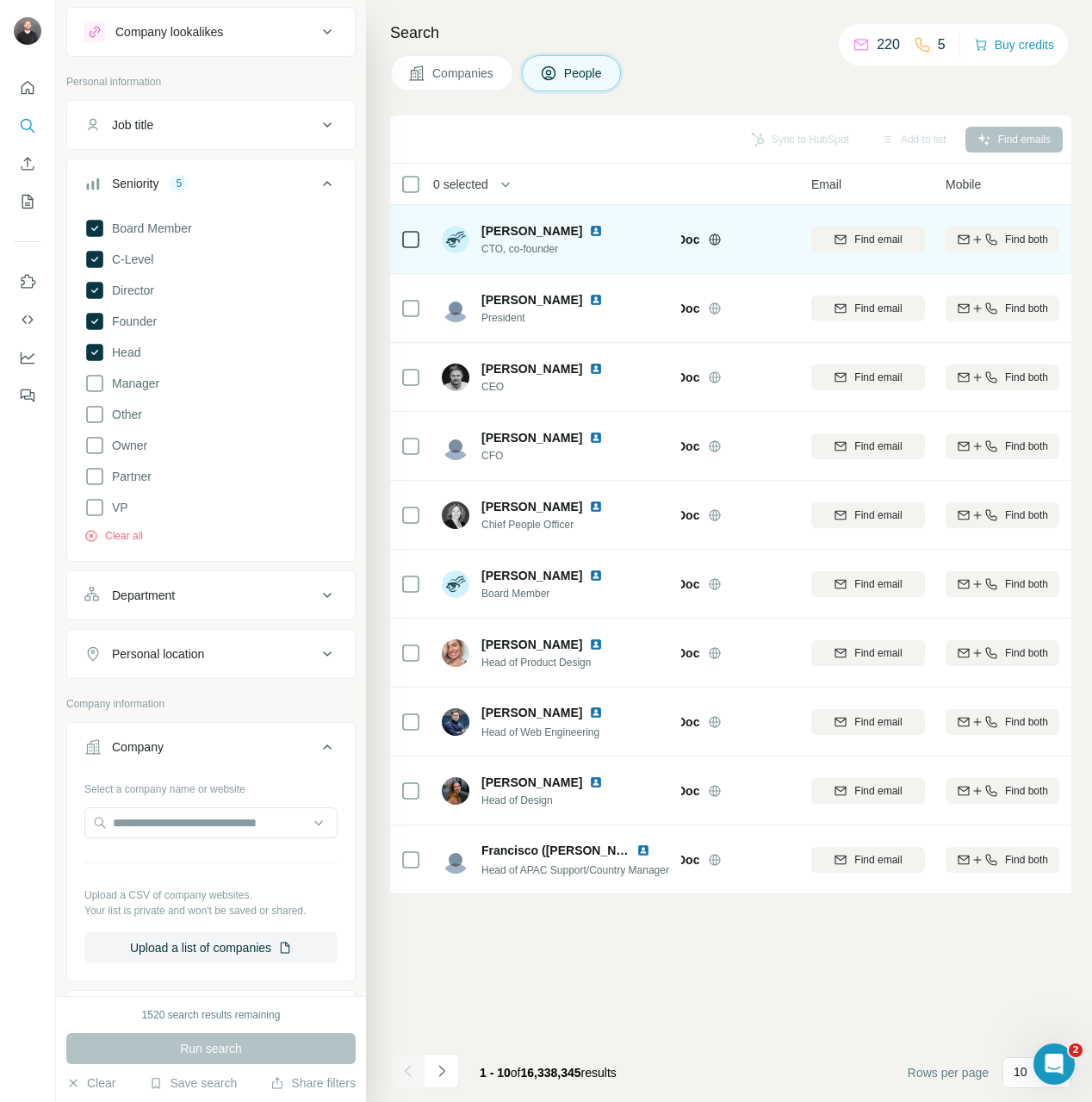
click at [402, 247] on icon at bounding box center [411, 239] width 21 height 21
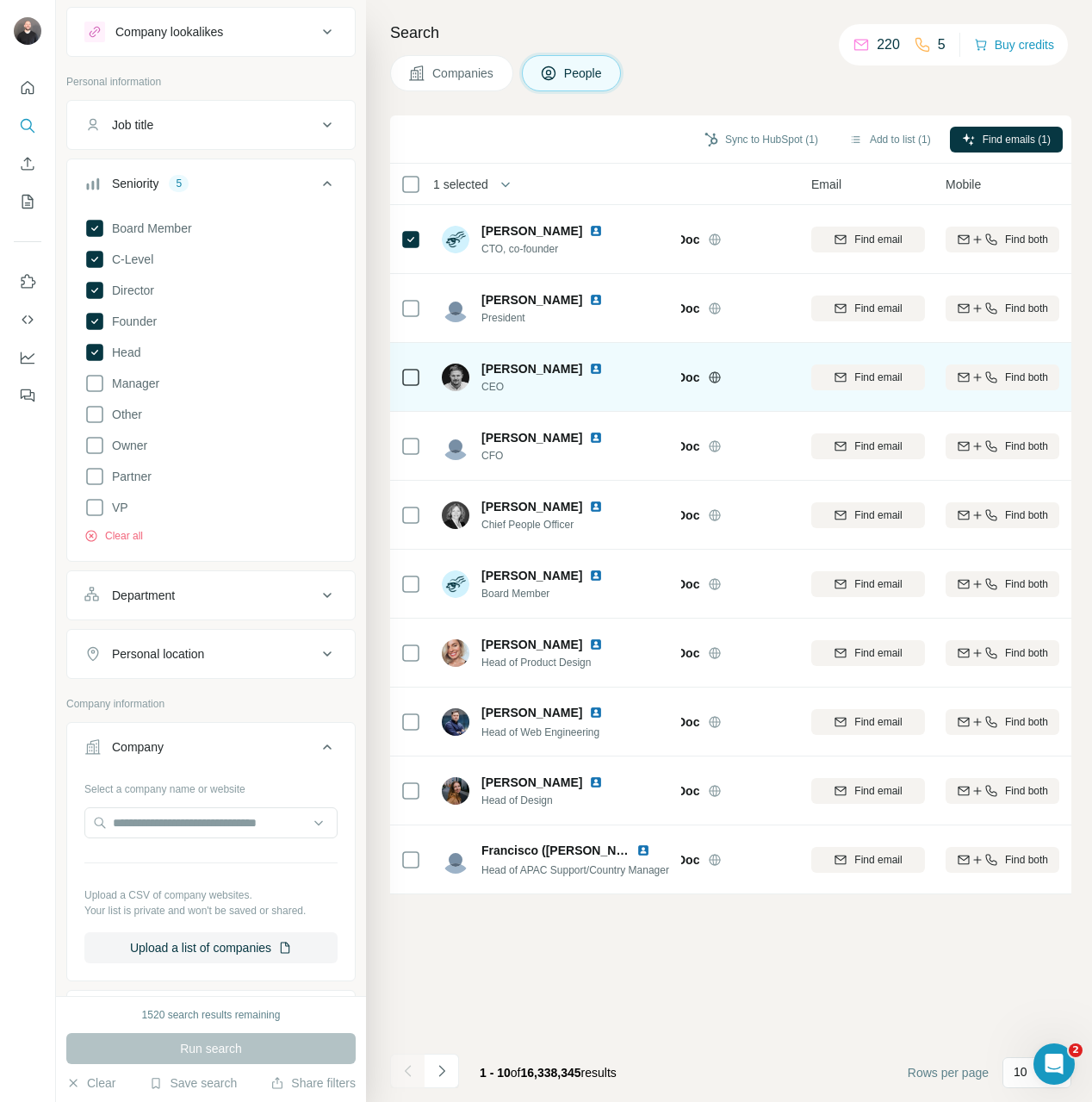
click at [410, 398] on div at bounding box center [411, 377] width 21 height 48
click at [419, 387] on div at bounding box center [411, 377] width 21 height 48
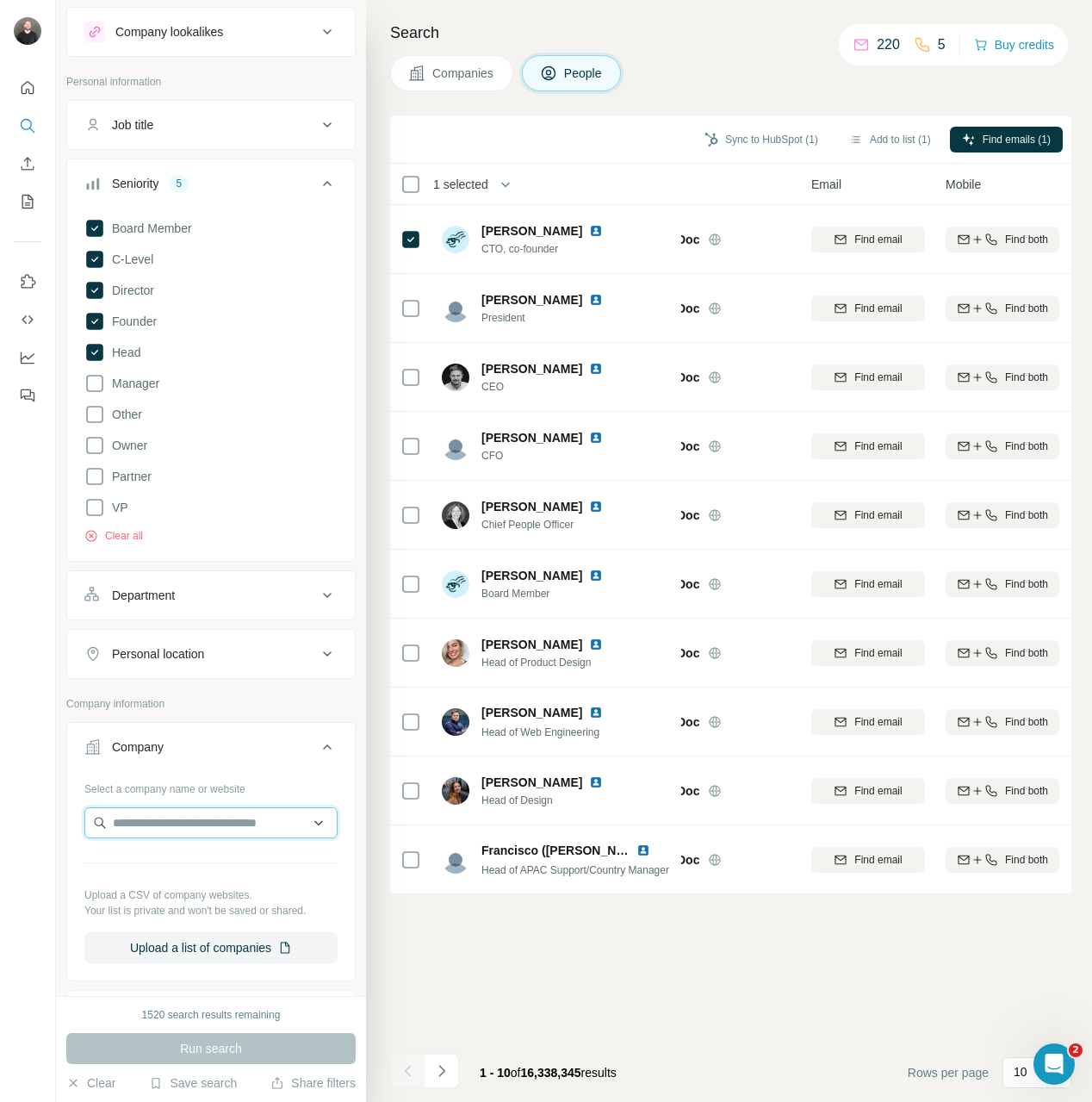
click at [117, 818] on input "text" at bounding box center [211, 822] width 253 height 31
paste input "**********"
type input "**********"
click at [207, 877] on div "MTrading mtrading.com" at bounding box center [205, 869] width 232 height 47
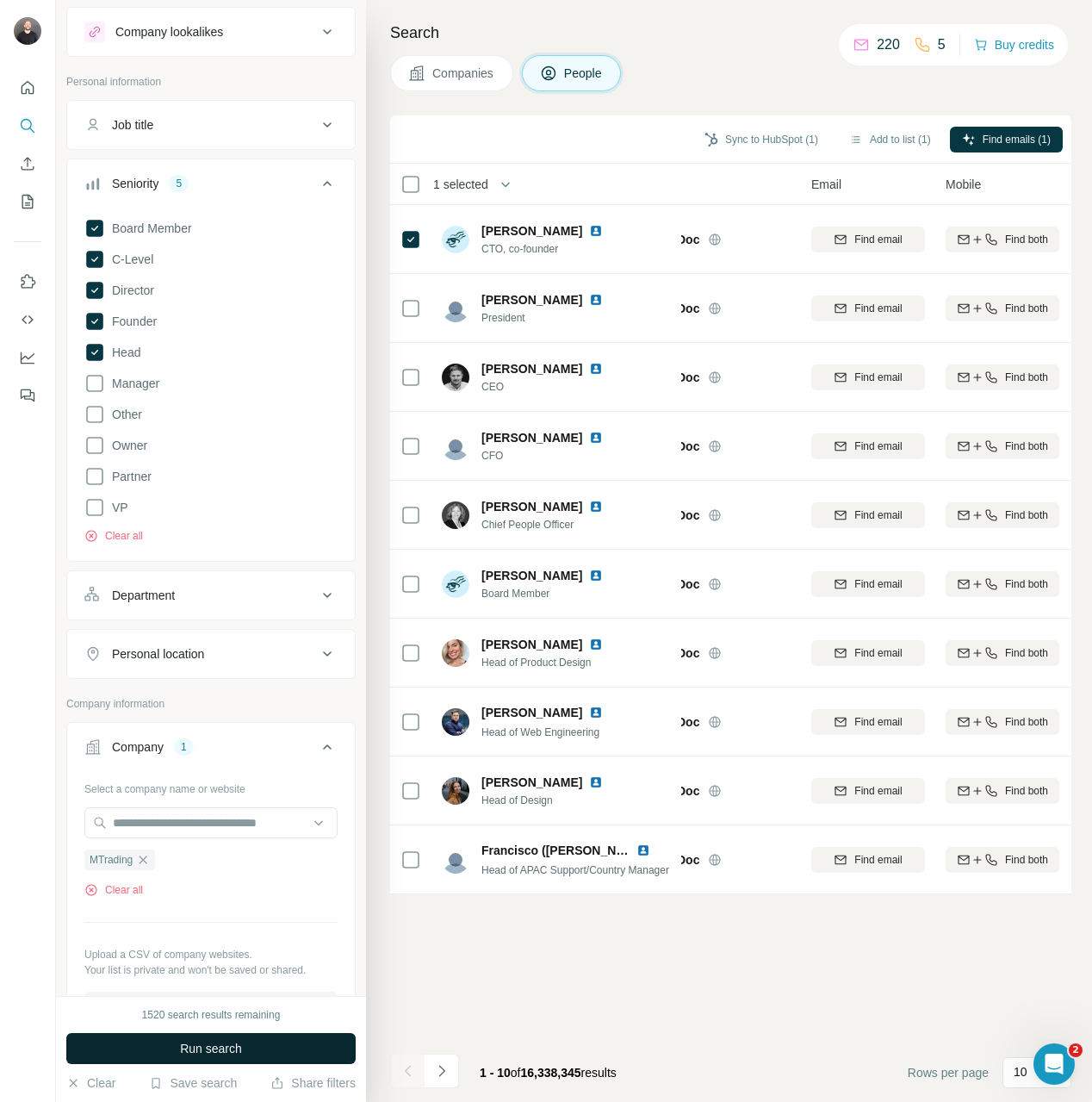
click at [215, 1050] on span "Run search" at bounding box center [210, 1048] width 62 height 17
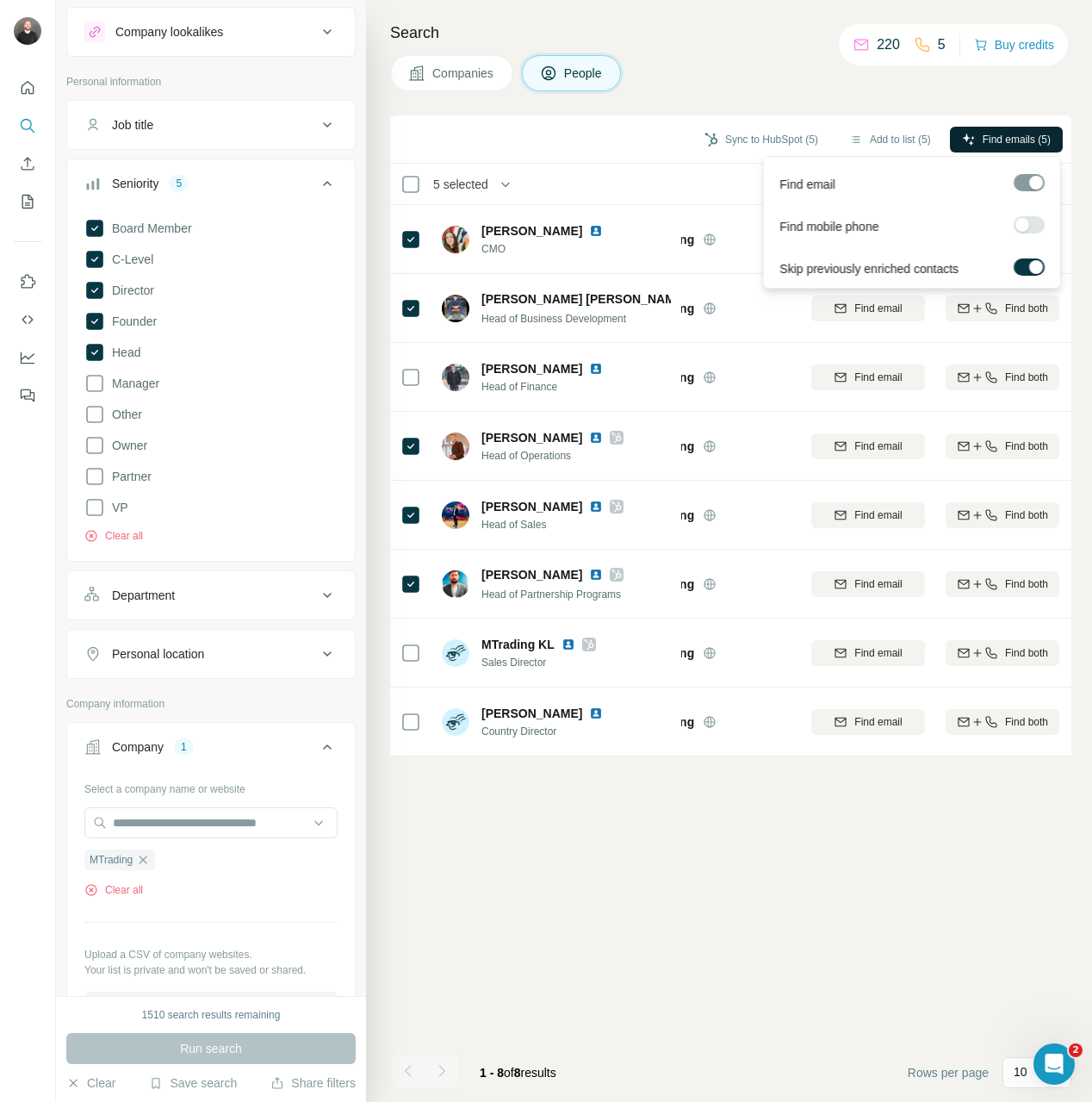
click at [999, 147] on button "Find emails (5)" at bounding box center [1007, 139] width 113 height 26
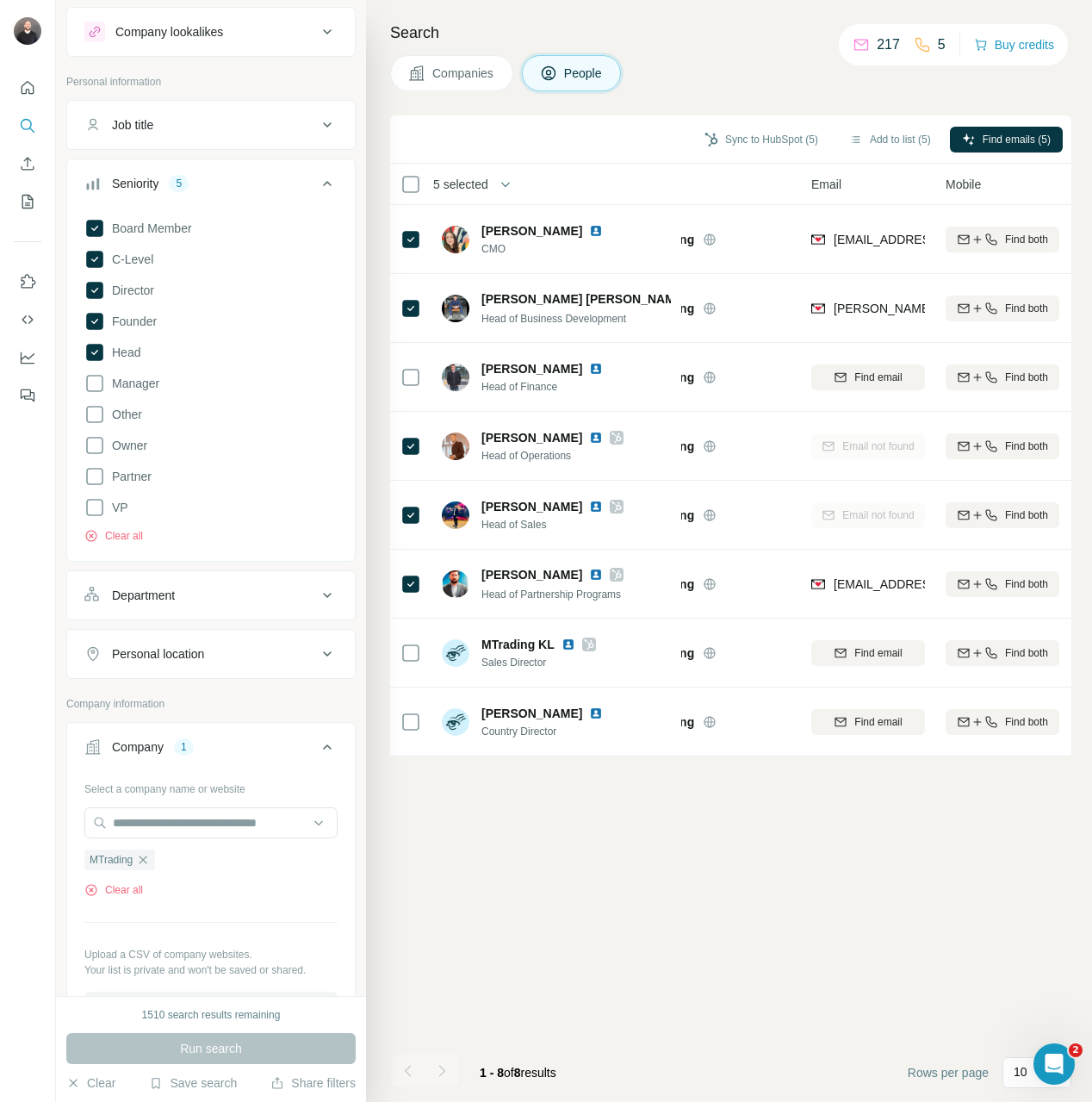
scroll to position [0, 71]
click at [755, 141] on button "Sync to HubSpot (5)" at bounding box center [760, 139] width 138 height 26
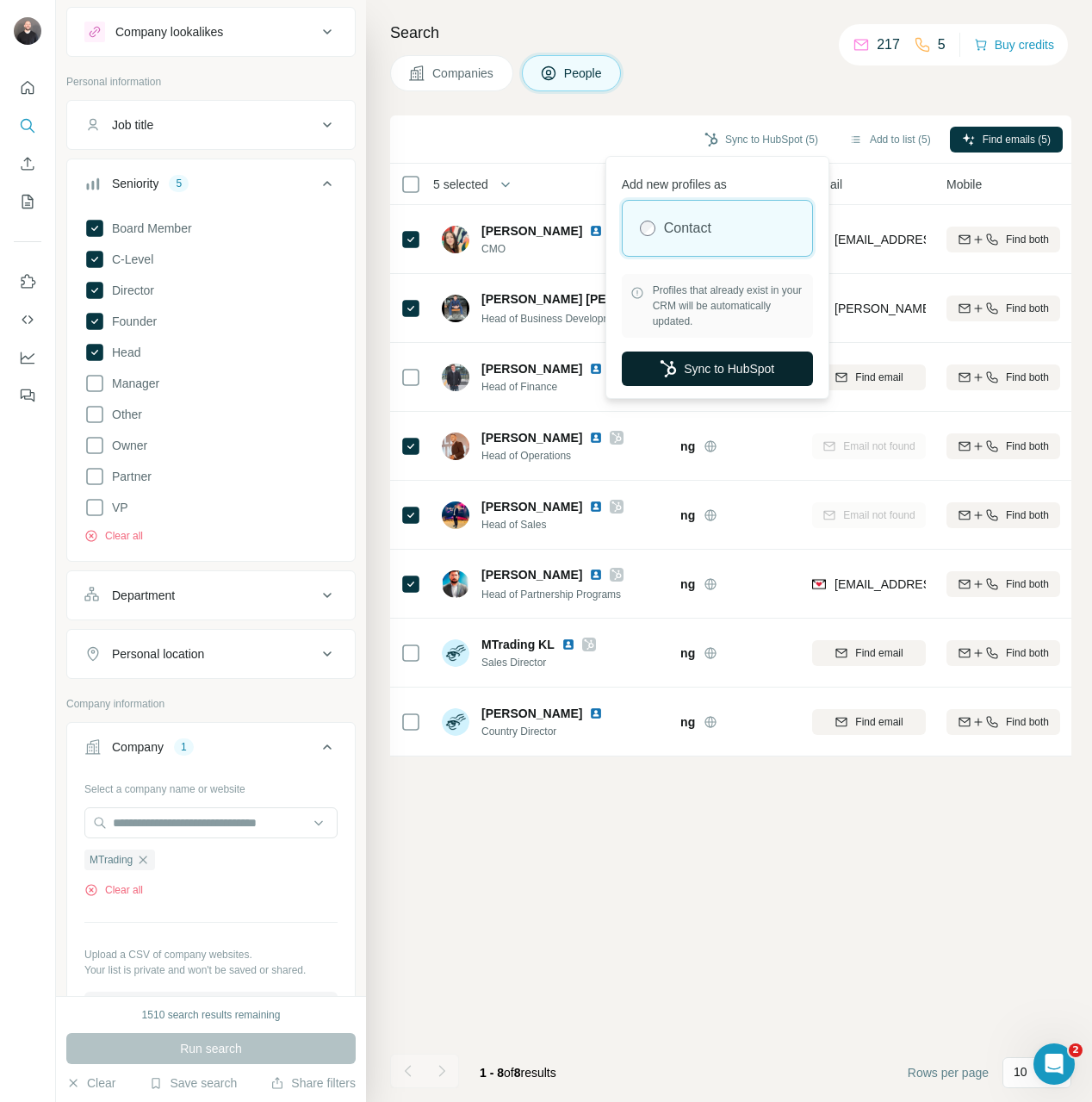
click at [676, 367] on button "Sync to HubSpot" at bounding box center [717, 369] width 191 height 34
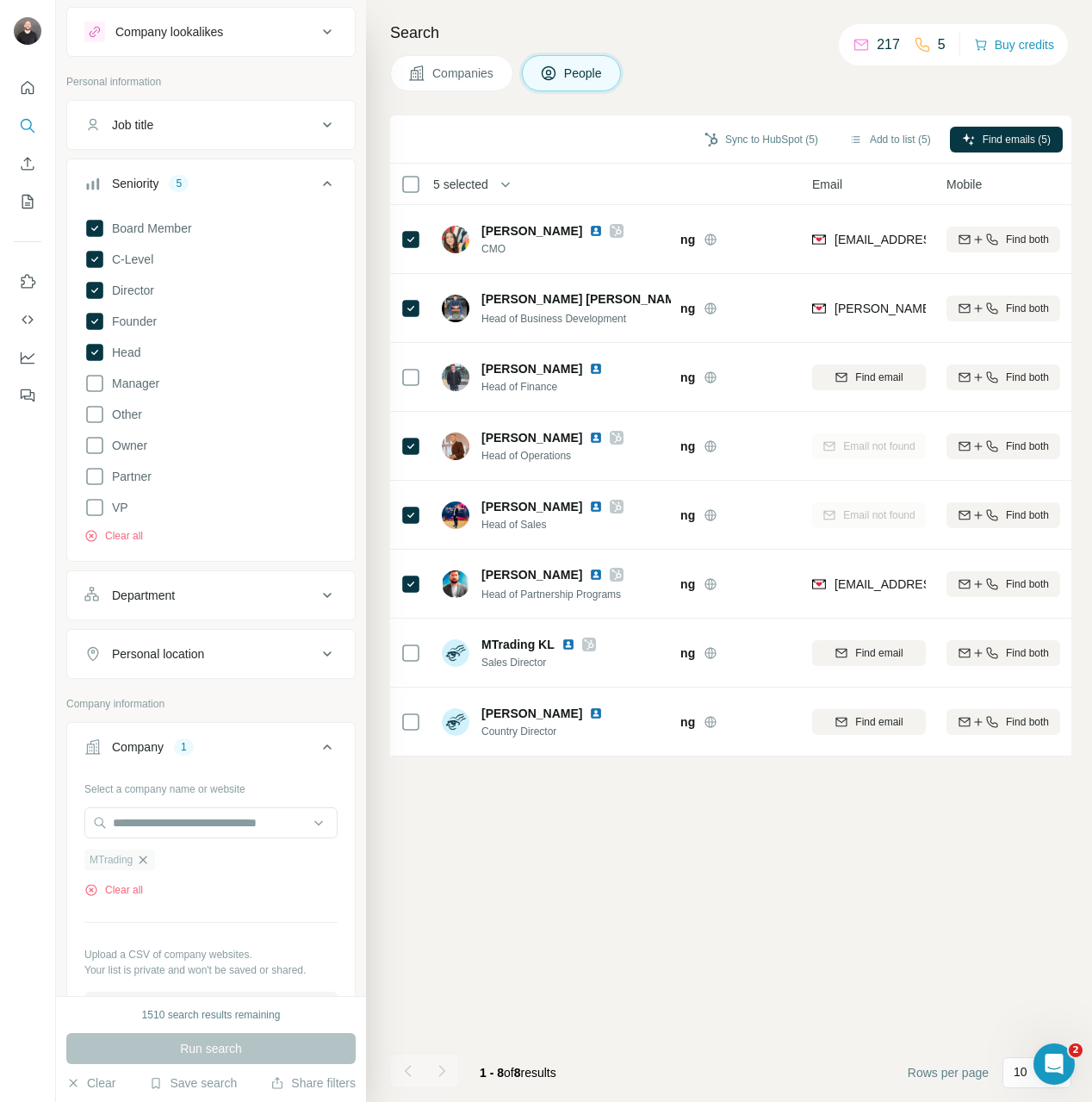
click at [144, 856] on icon "button" at bounding box center [142, 859] width 13 height 13
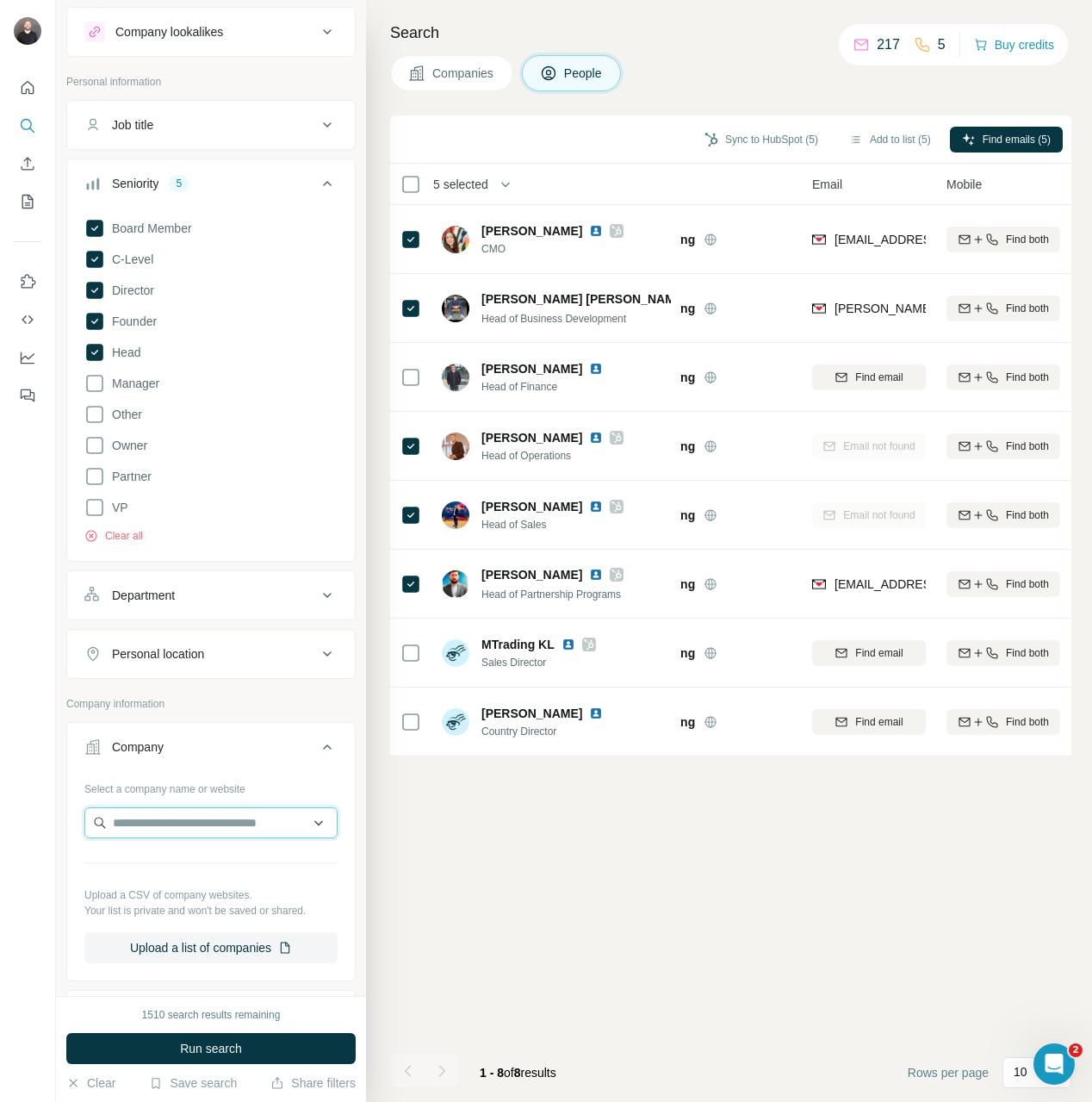
click at [150, 833] on input "text" at bounding box center [211, 822] width 253 height 31
click at [243, 825] on input "**********" at bounding box center [211, 822] width 253 height 31
paste input "text"
type input "**********"
click at [217, 866] on div "Fxview fxview.com" at bounding box center [205, 869] width 232 height 47
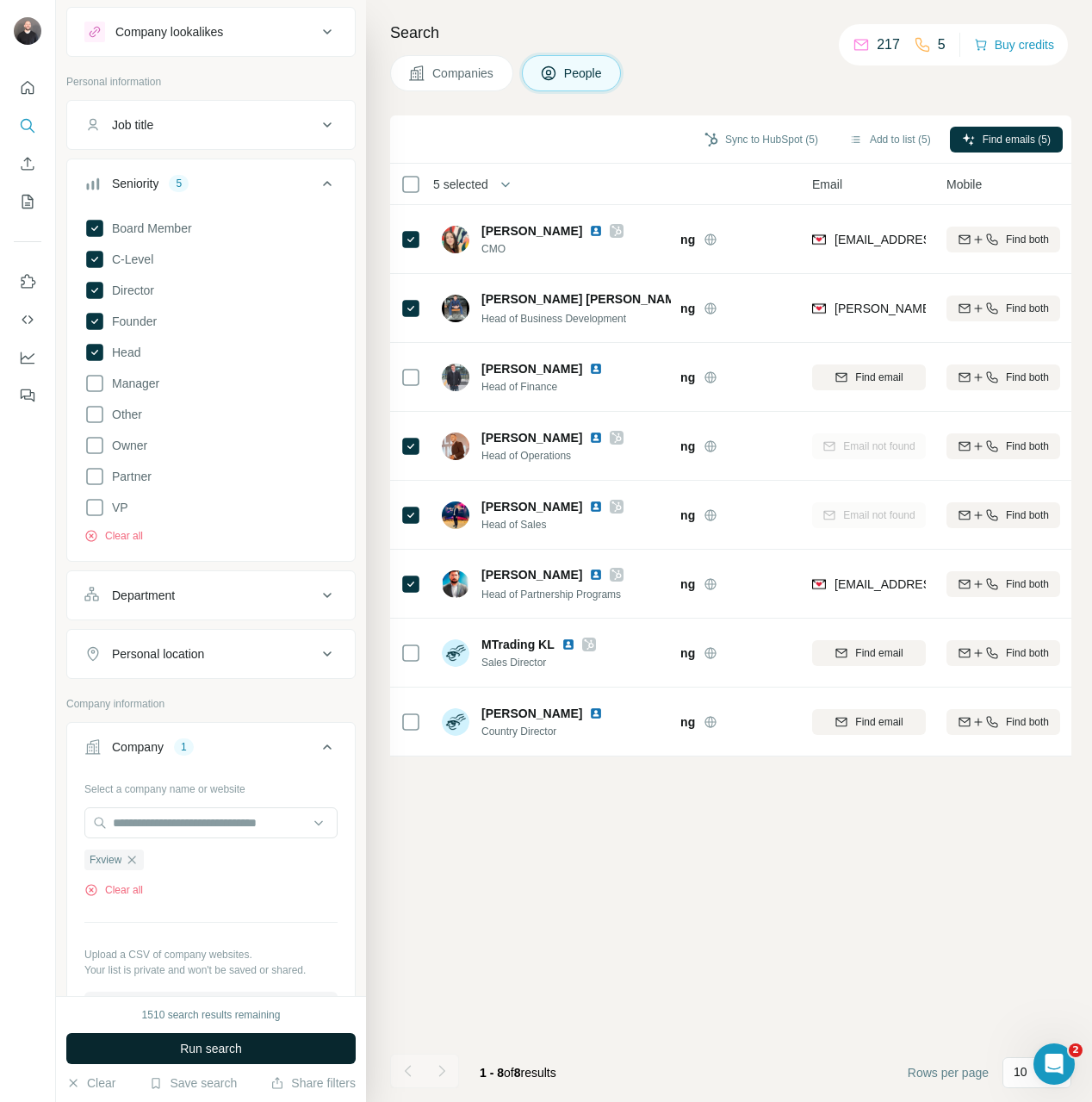
click at [225, 1062] on button "Run search" at bounding box center [211, 1048] width 289 height 31
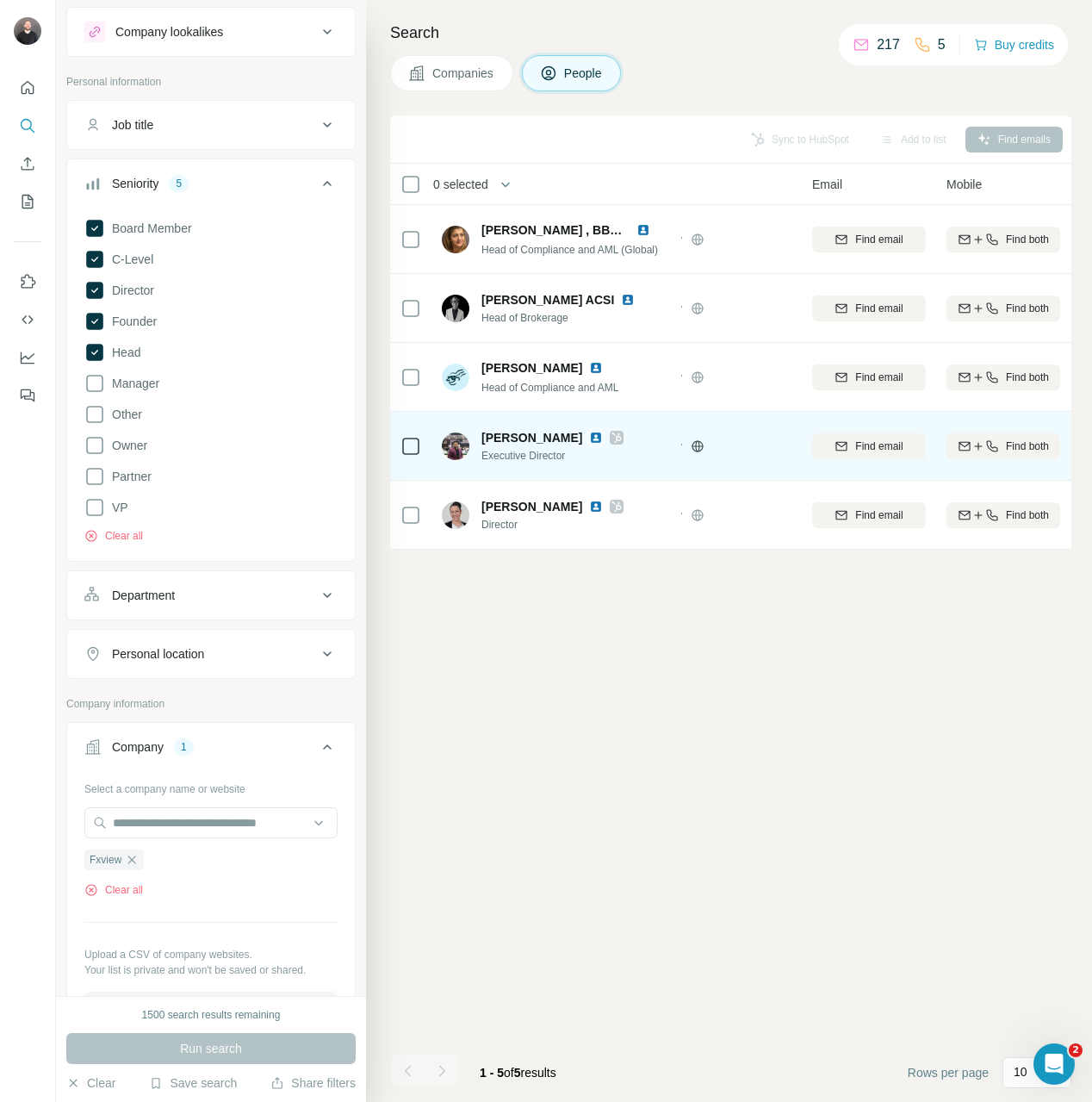
click at [425, 462] on td at bounding box center [411, 446] width 41 height 69
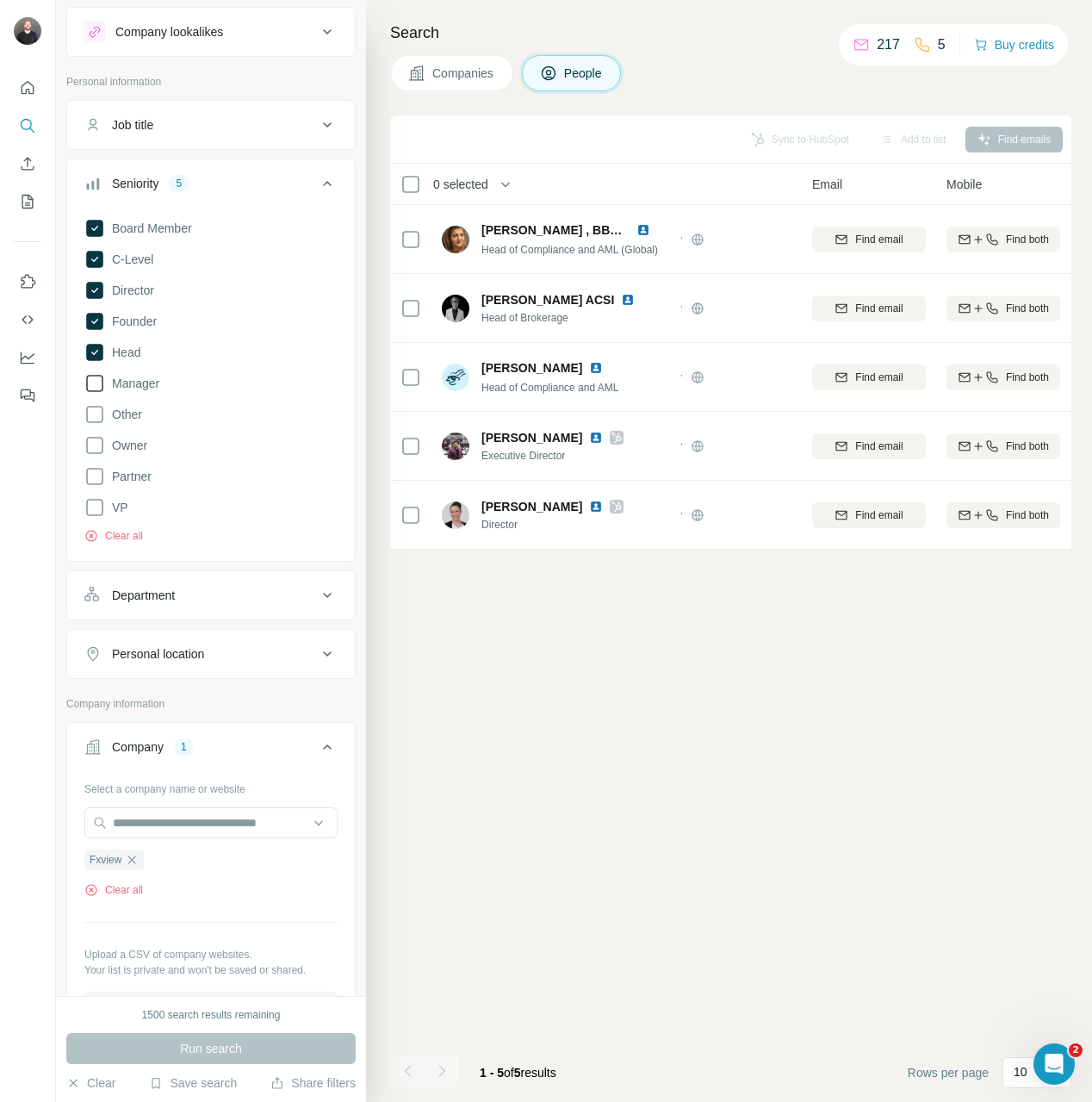
click at [84, 383] on icon at bounding box center [94, 383] width 21 height 21
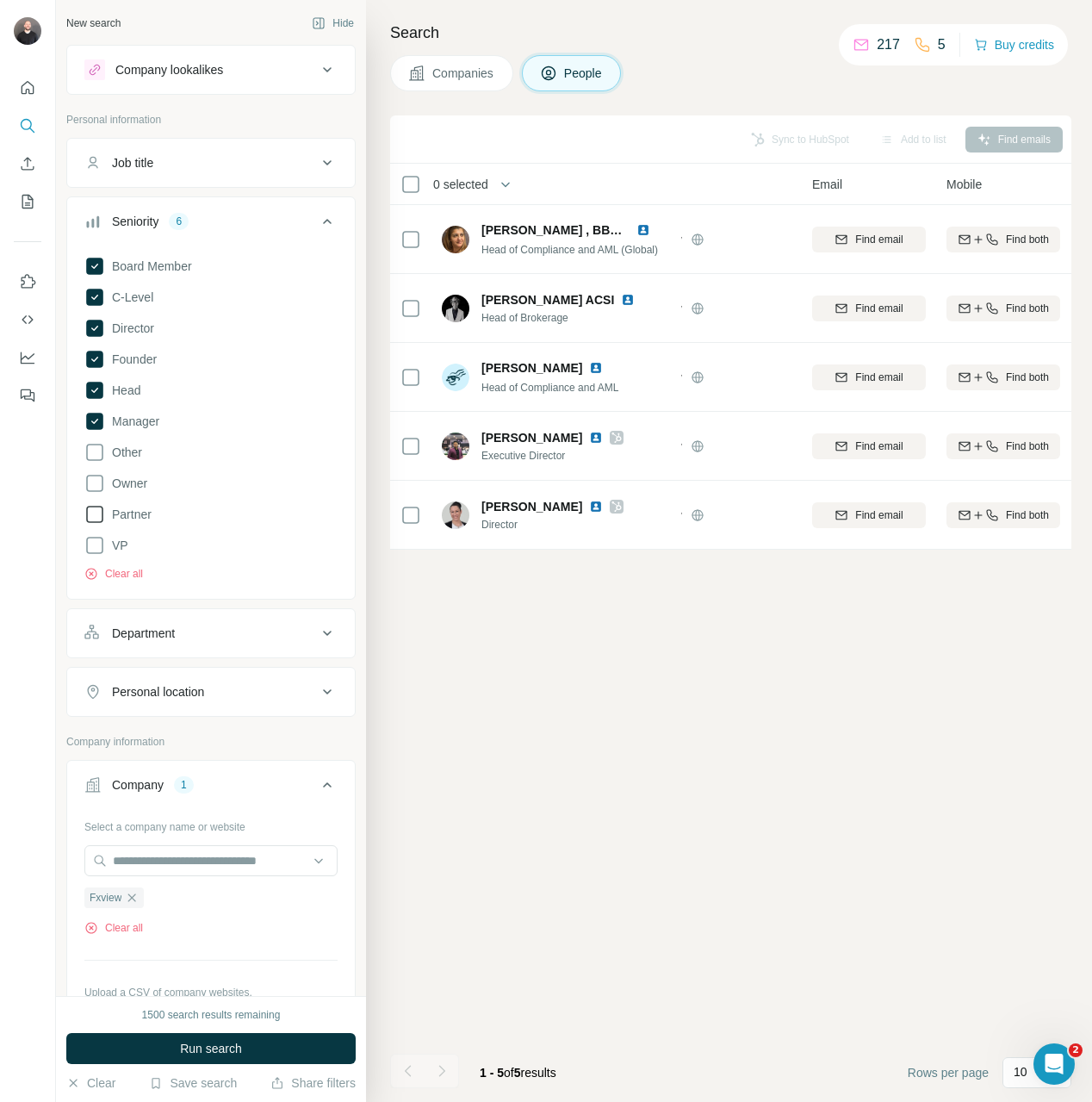
click at [148, 518] on span "Partner" at bounding box center [129, 513] width 47 height 17
click at [264, 1049] on button "Run search" at bounding box center [211, 1048] width 289 height 31
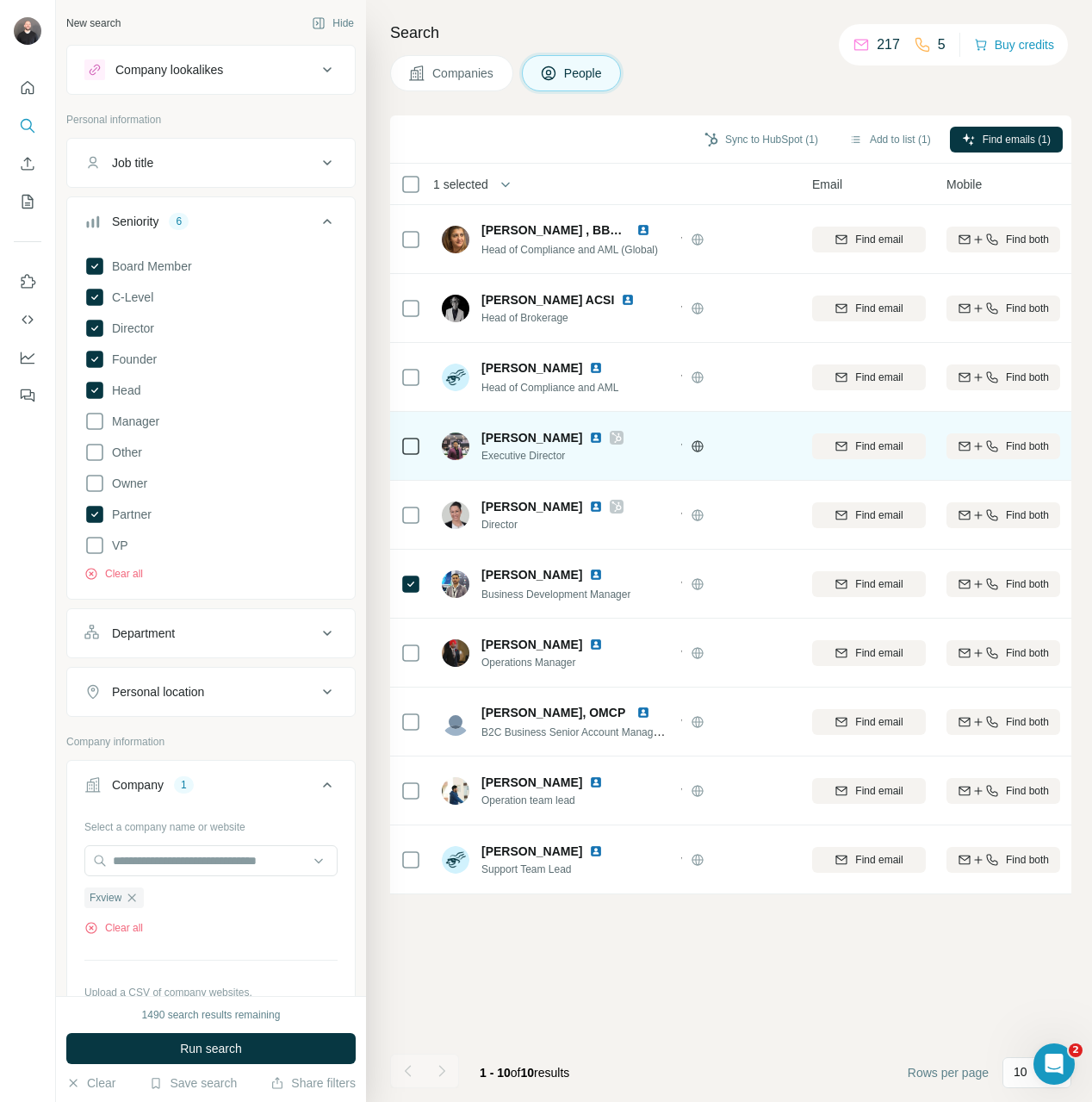
click at [433, 461] on td "Rahul Bansal Executive Director" at bounding box center [556, 446] width 250 height 69
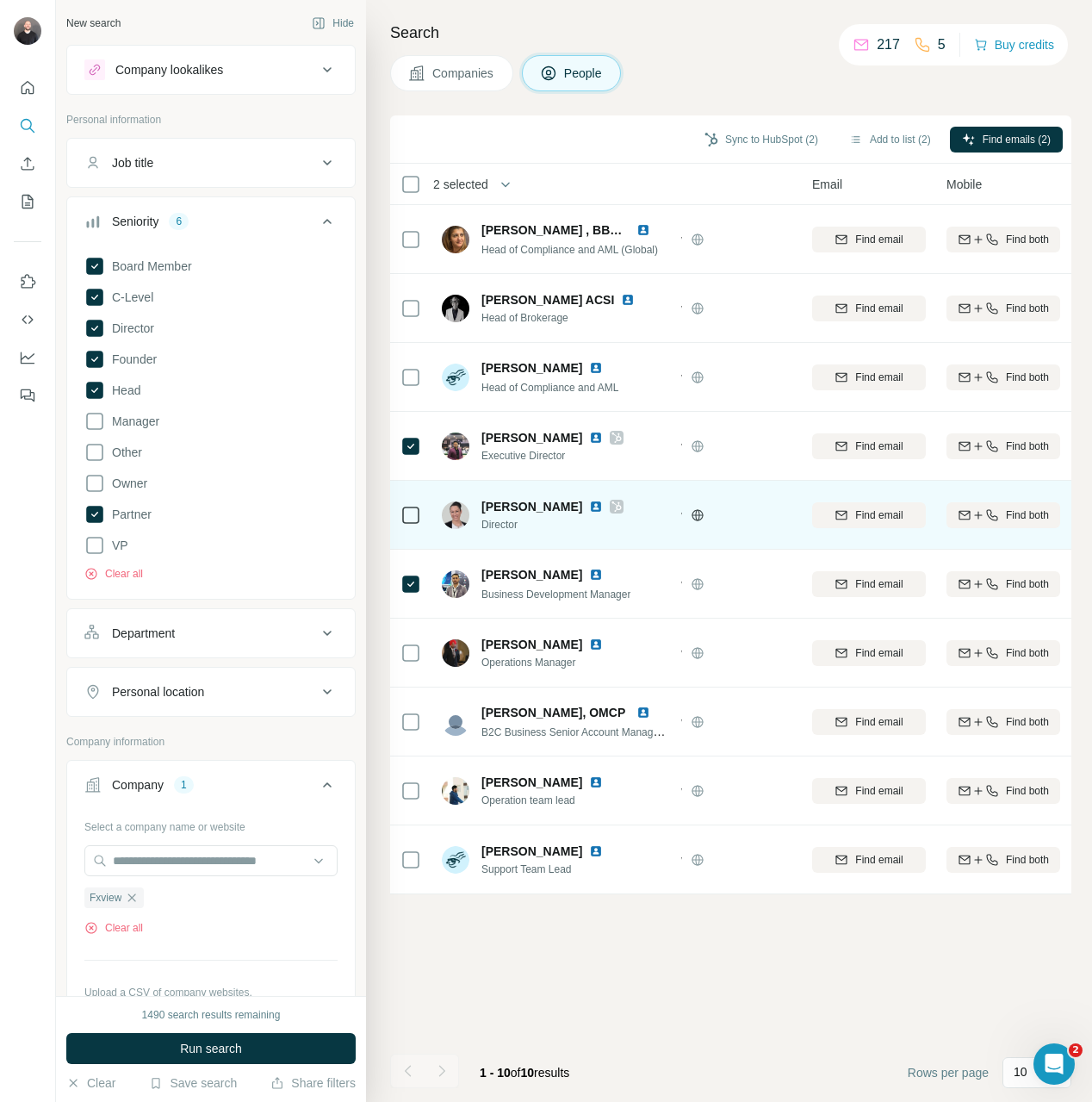
click at [403, 502] on div at bounding box center [411, 514] width 21 height 48
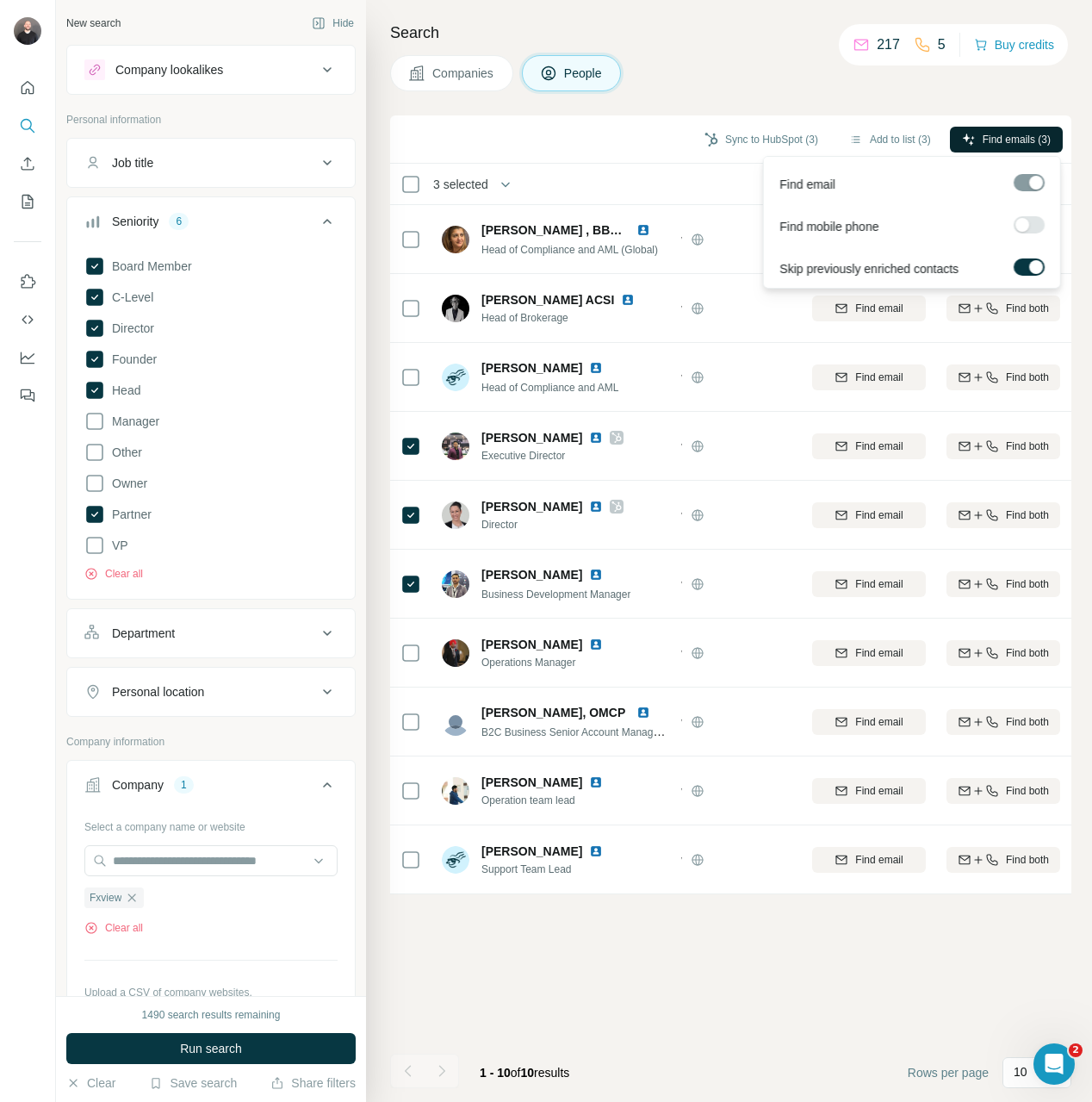
click at [977, 132] on button "Find emails (3)" at bounding box center [1007, 139] width 113 height 26
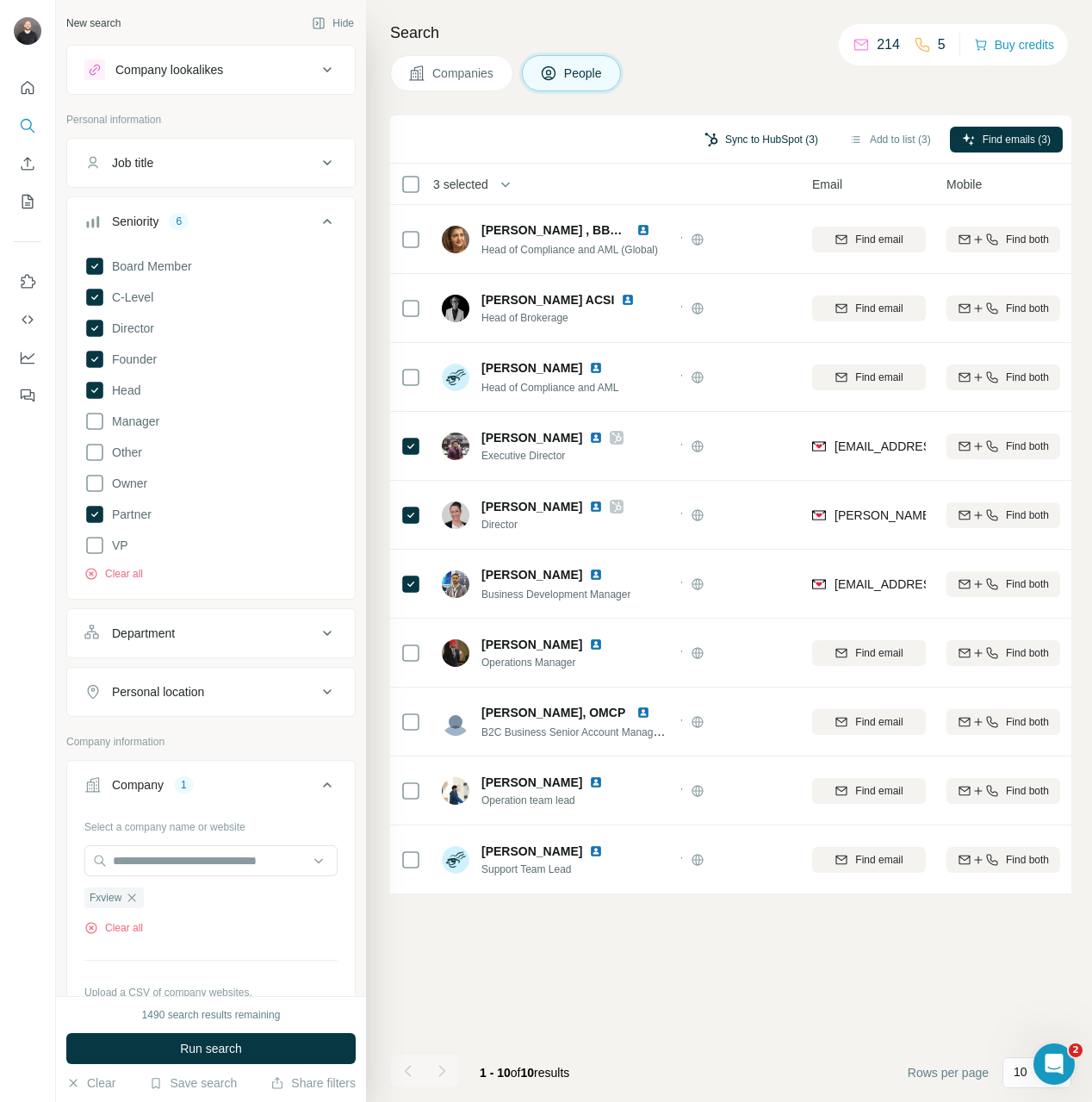
click at [736, 137] on button "Sync to HubSpot (3)" at bounding box center [760, 139] width 138 height 26
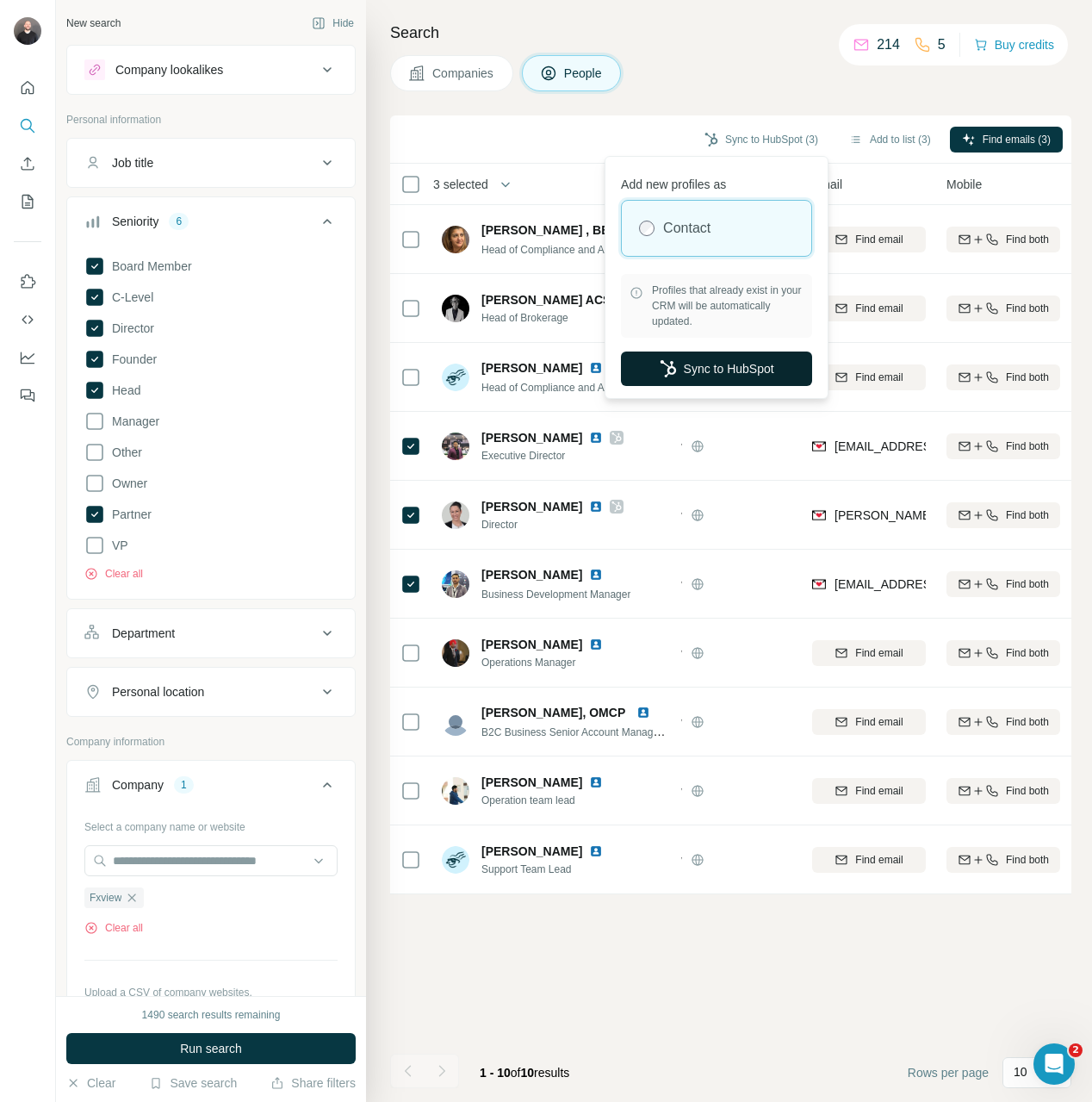
click at [740, 363] on button "Sync to HubSpot" at bounding box center [716, 369] width 191 height 34
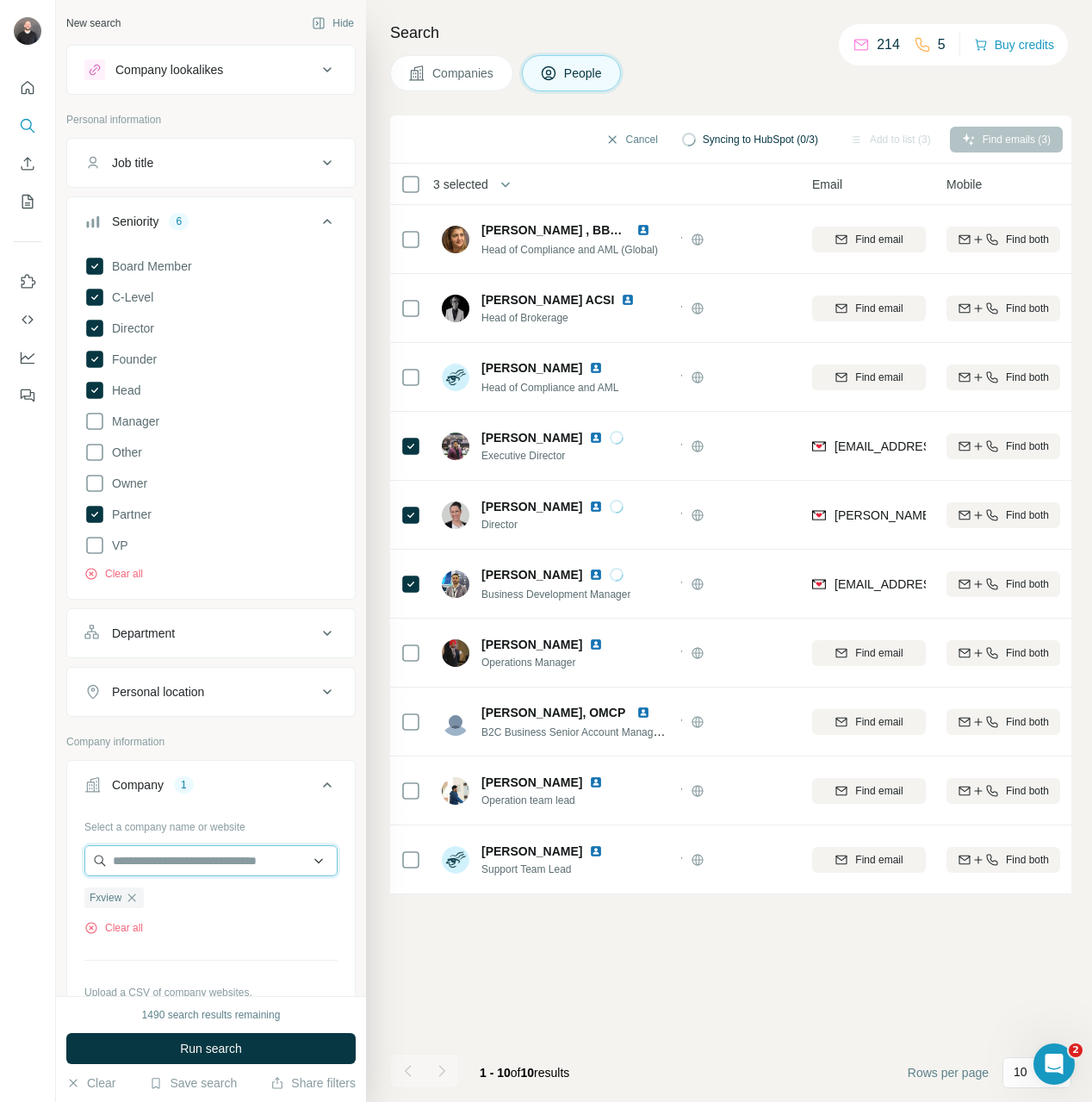
click at [208, 848] on input "text" at bounding box center [211, 860] width 253 height 31
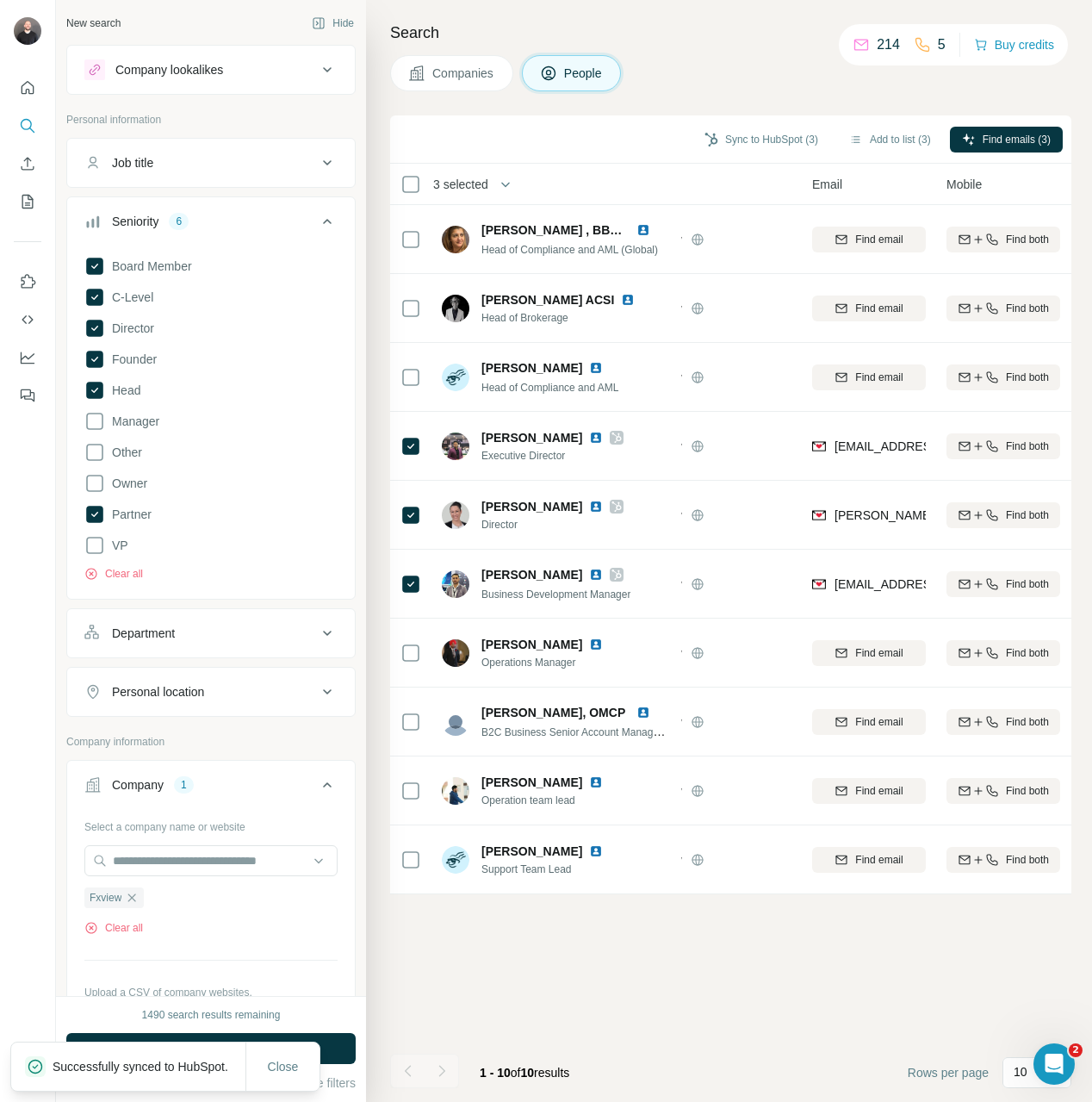
click at [244, 836] on div "Select a company name or website Fxview Clear all Upload a CSV of company websi…" at bounding box center [211, 937] width 253 height 248
click at [141, 895] on div "Fxview" at bounding box center [114, 897] width 59 height 21
click at [135, 893] on icon "button" at bounding box center [131, 897] width 13 height 13
click at [158, 871] on input "text" at bounding box center [211, 860] width 253 height 31
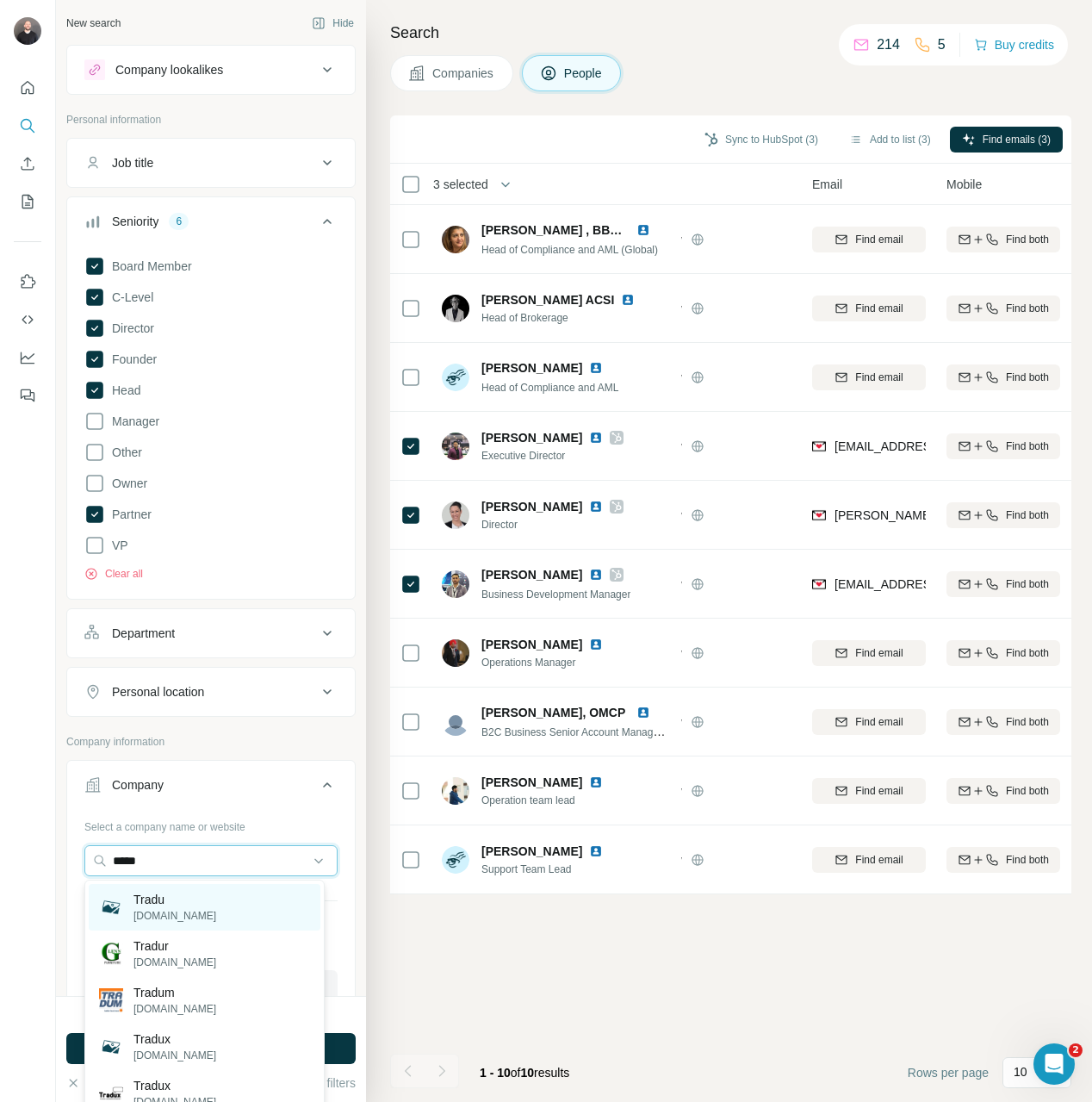
type input "*****"
click at [166, 901] on p "Tradu" at bounding box center [175, 899] width 83 height 17
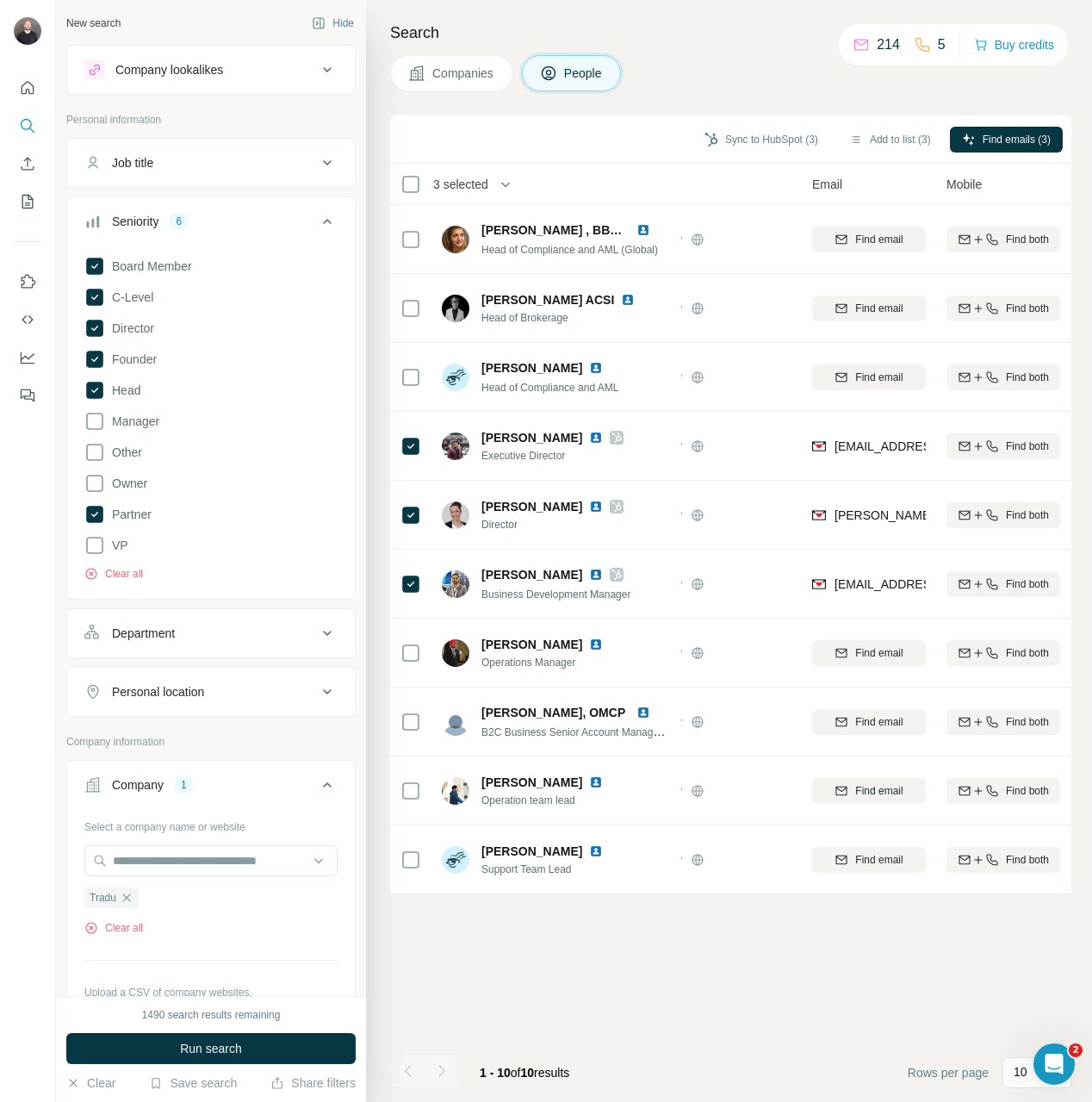
click at [214, 1036] on button "Run search" at bounding box center [211, 1048] width 289 height 31
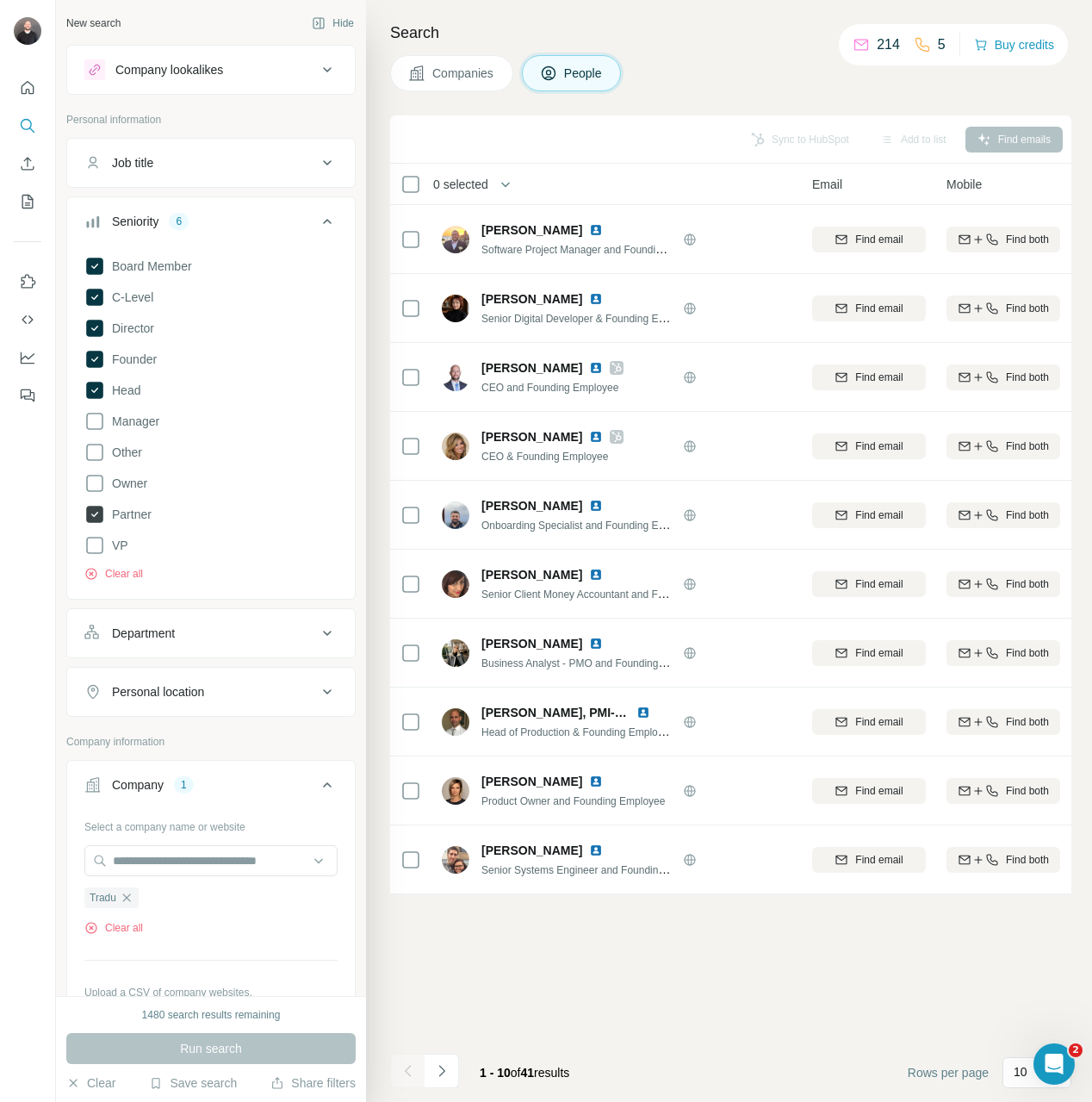
click at [146, 519] on span "Partner" at bounding box center [129, 513] width 47 height 17
click at [334, 1035] on button "Run search" at bounding box center [211, 1048] width 289 height 31
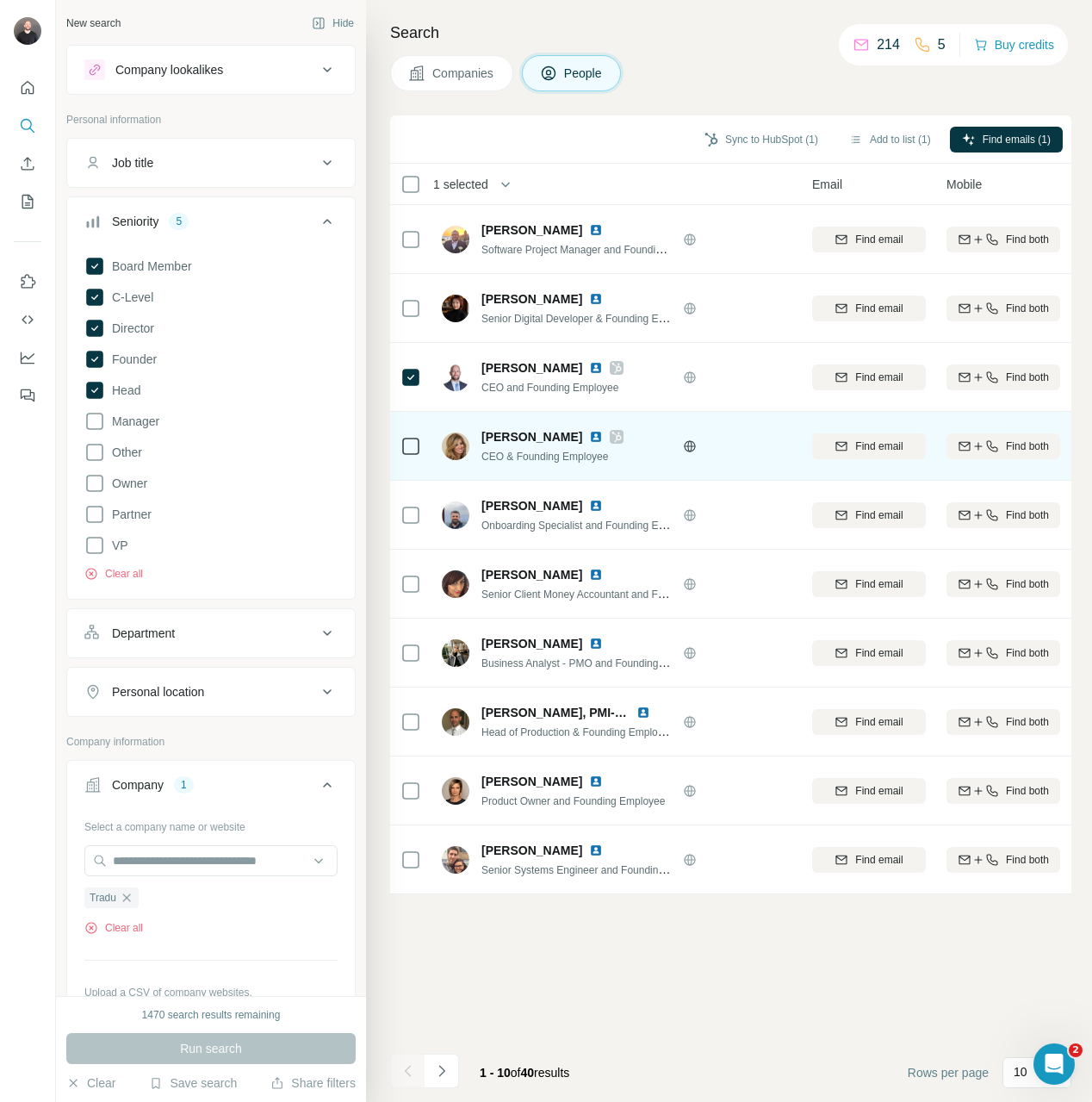
click at [420, 457] on div at bounding box center [411, 446] width 21 height 48
click at [423, 424] on td at bounding box center [411, 446] width 41 height 69
click at [423, 434] on td at bounding box center [411, 446] width 41 height 69
click at [420, 442] on icon at bounding box center [411, 446] width 21 height 21
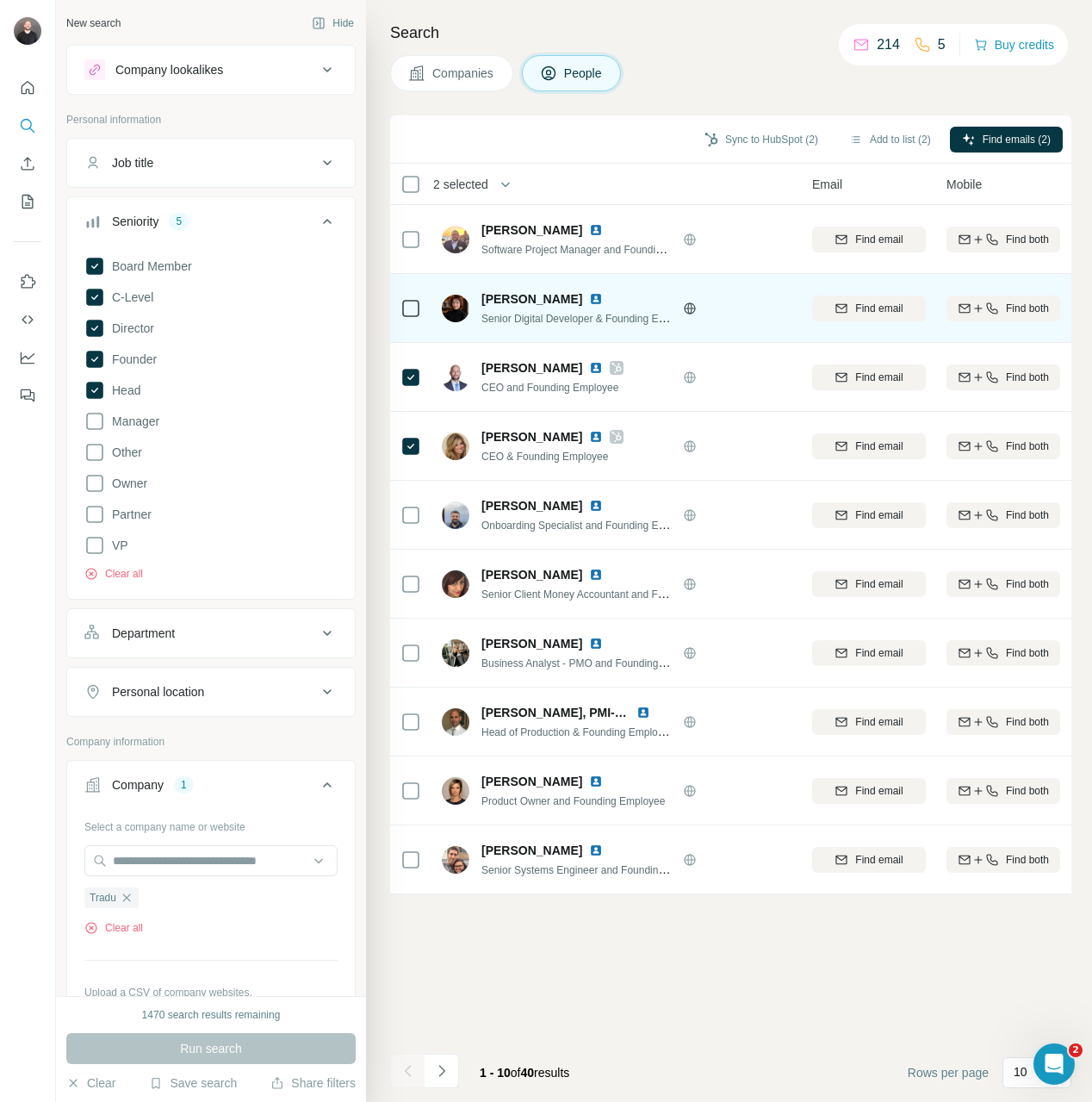
click at [427, 309] on td at bounding box center [411, 308] width 41 height 69
click at [423, 309] on td at bounding box center [411, 308] width 41 height 69
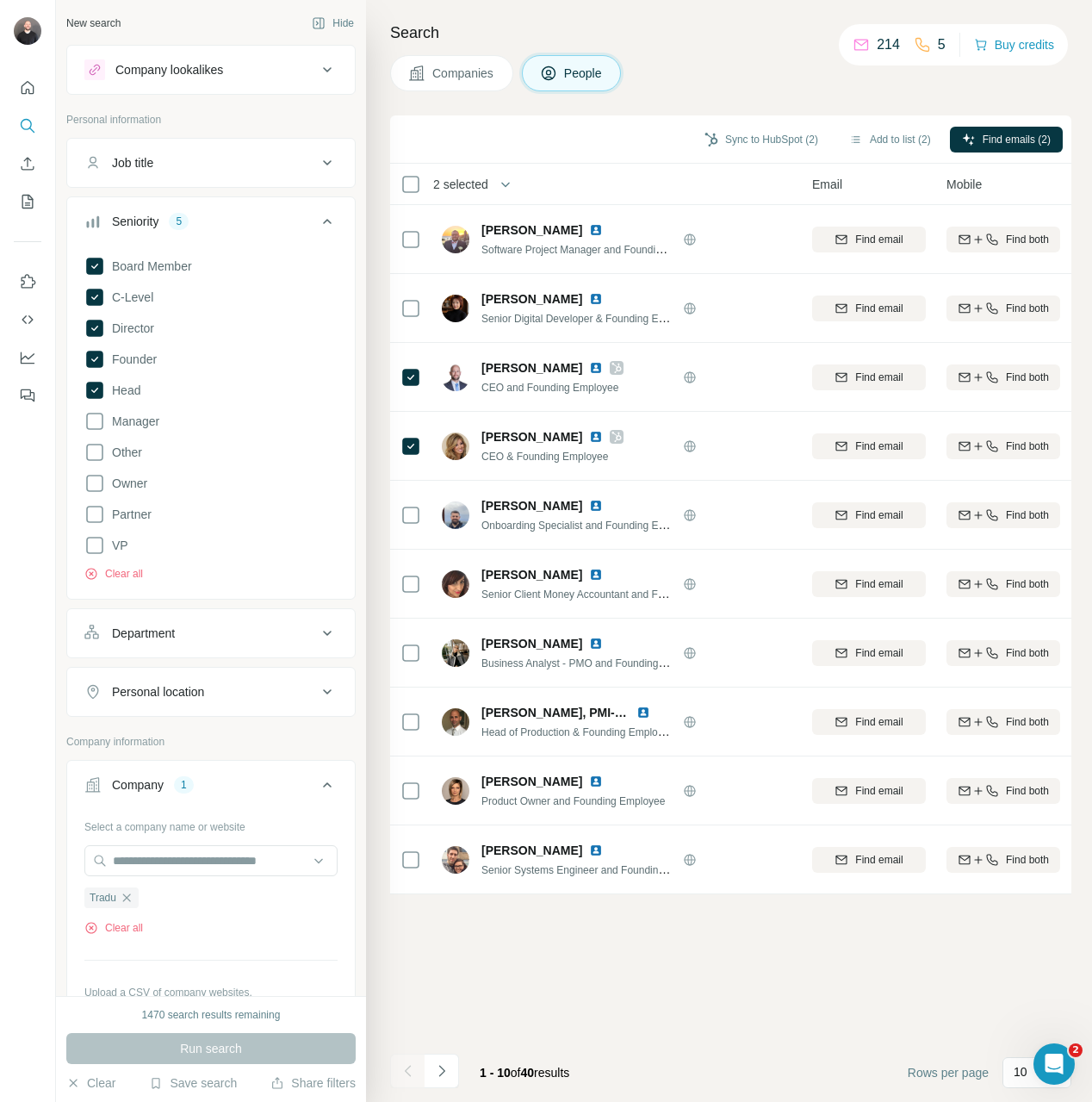
click at [466, 1071] on div "1 - 10 of 40 results" at bounding box center [524, 1072] width 117 height 38
click at [433, 1071] on icon "Navigate to next page" at bounding box center [441, 1071] width 17 height 17
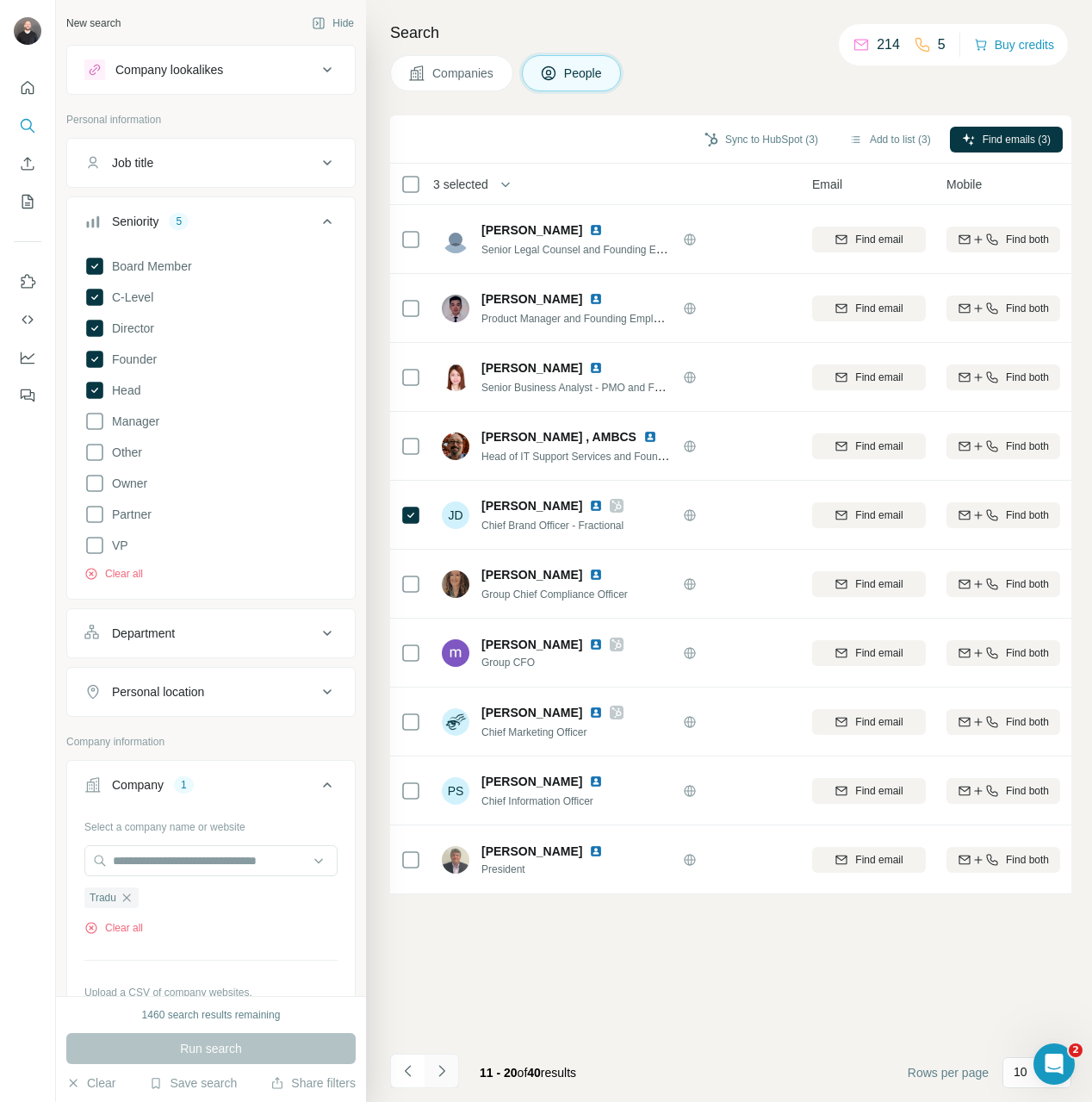
click at [454, 1065] on button "Navigate to next page" at bounding box center [441, 1071] width 34 height 34
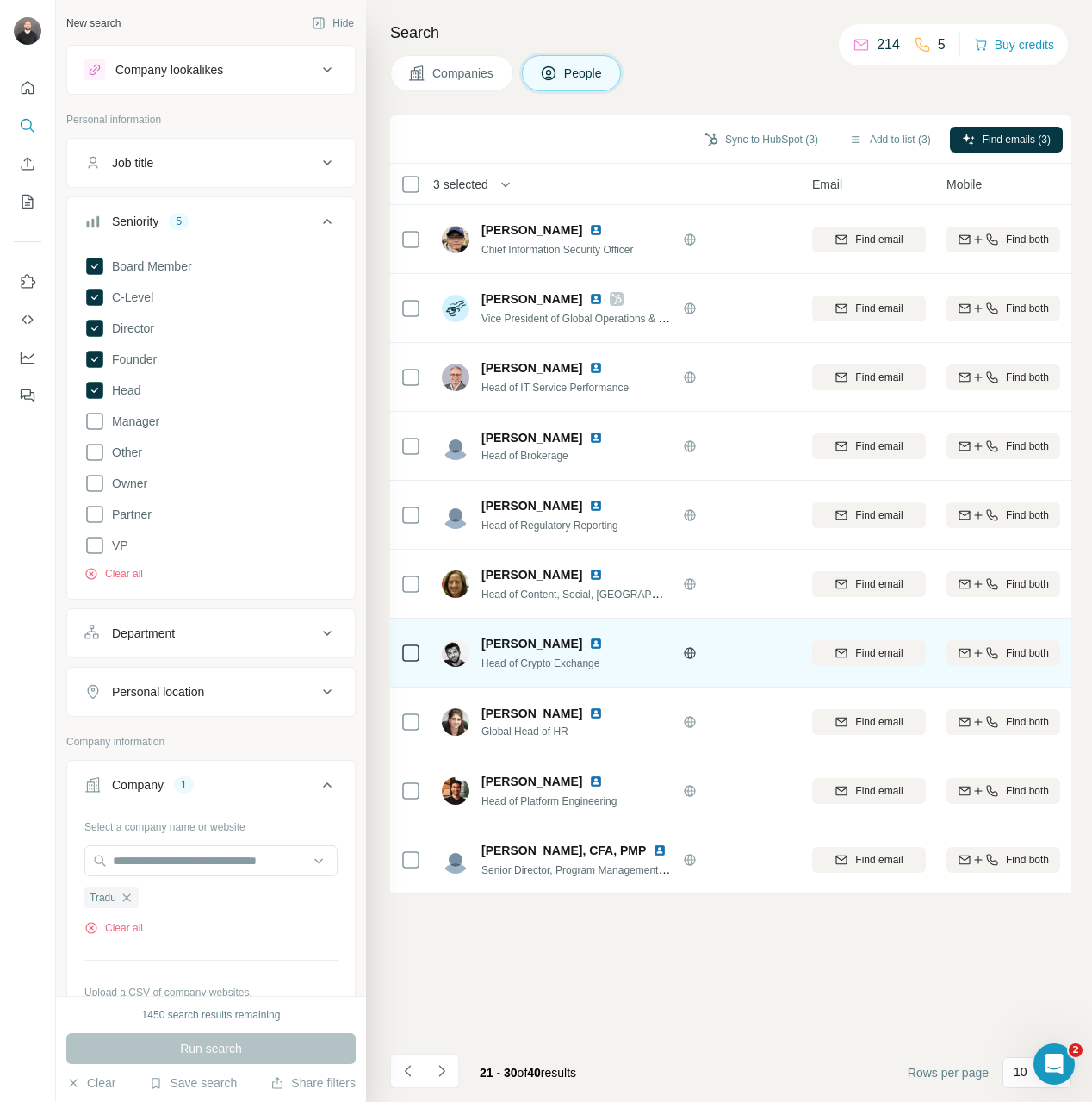
click at [426, 661] on td at bounding box center [411, 653] width 41 height 69
click at [421, 659] on icon at bounding box center [411, 653] width 21 height 21
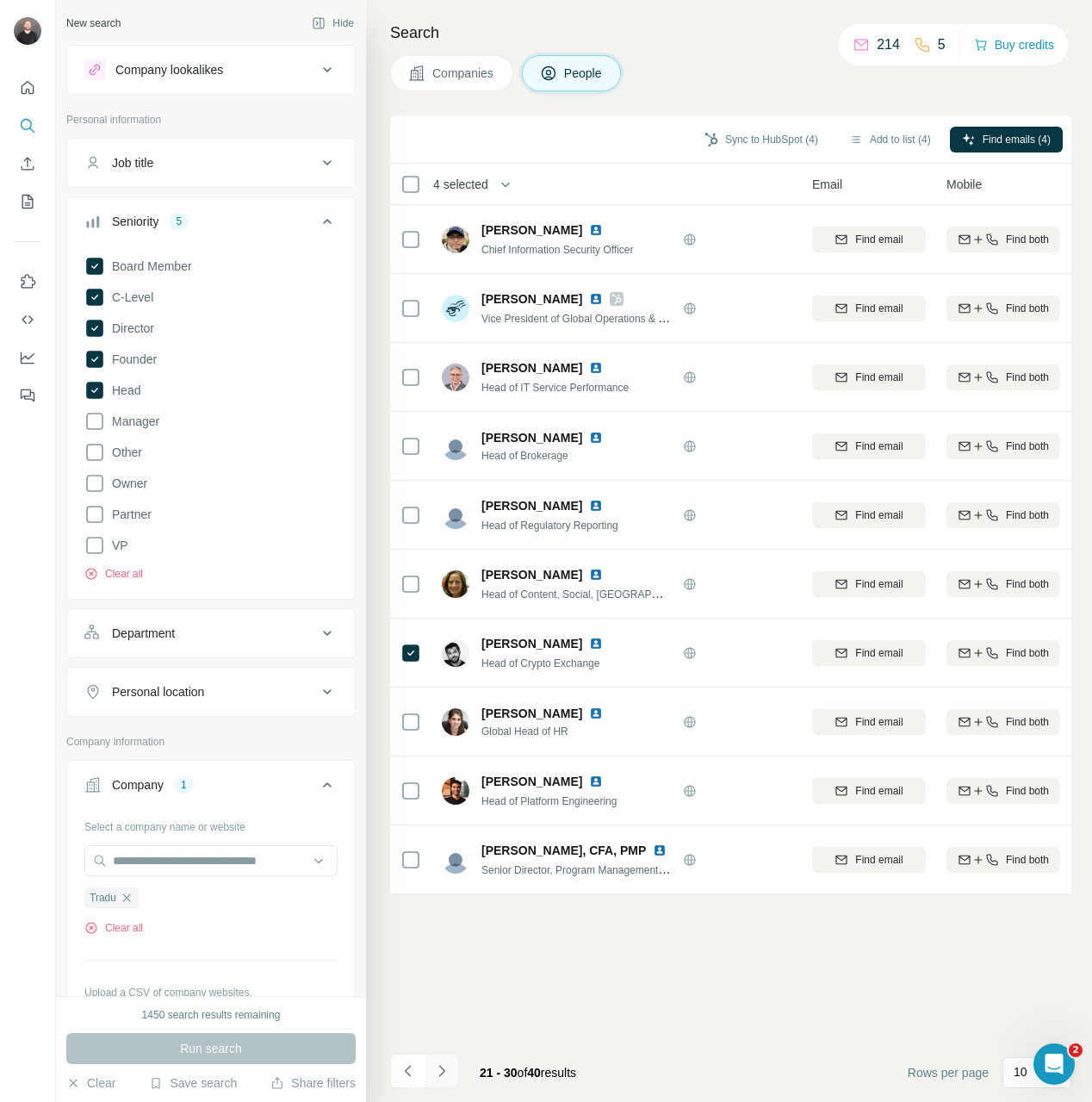
click at [452, 1073] on button "Navigate to next page" at bounding box center [441, 1071] width 34 height 34
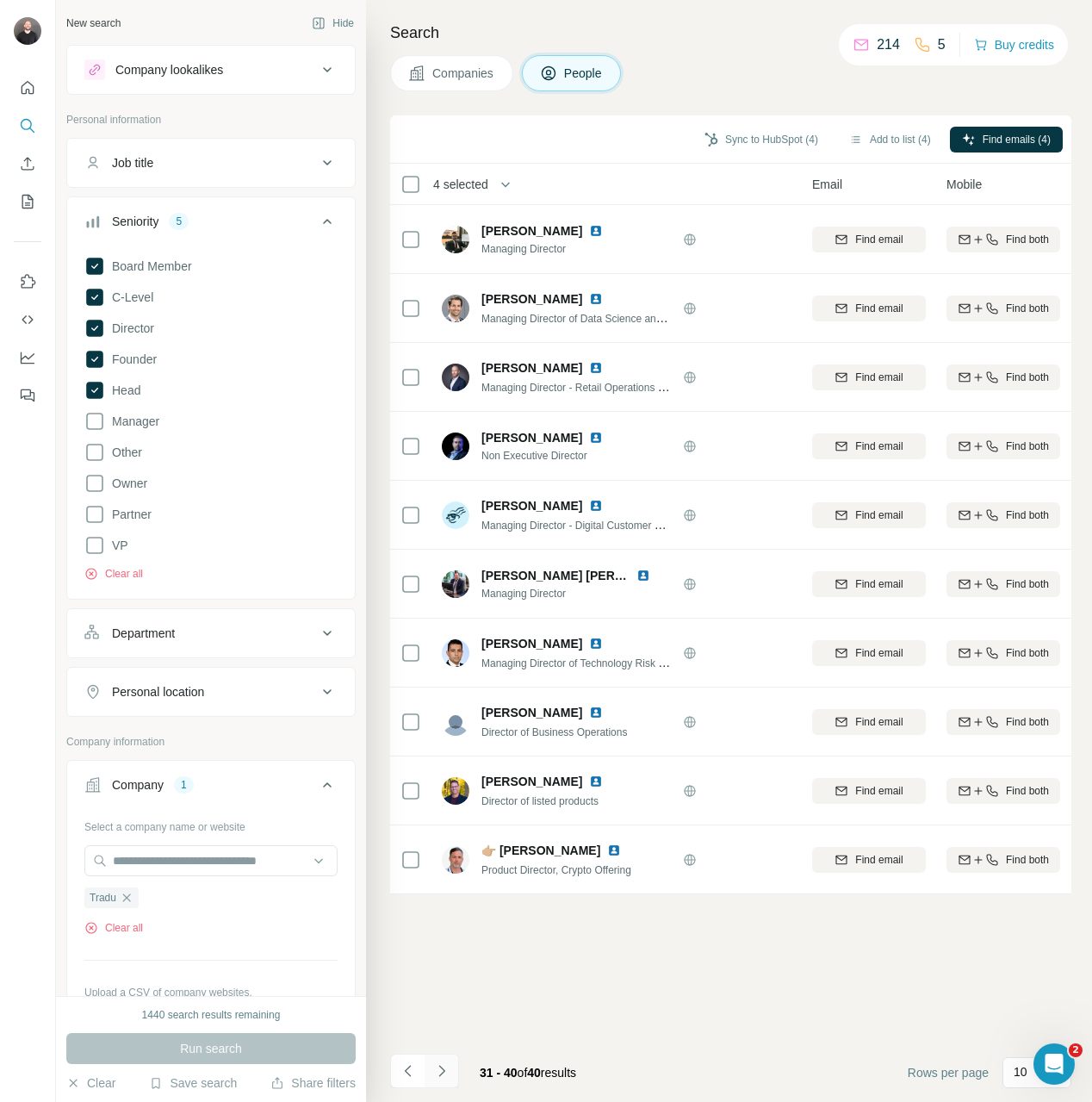
click at [455, 1071] on button "Navigate to next page" at bounding box center [441, 1071] width 34 height 34
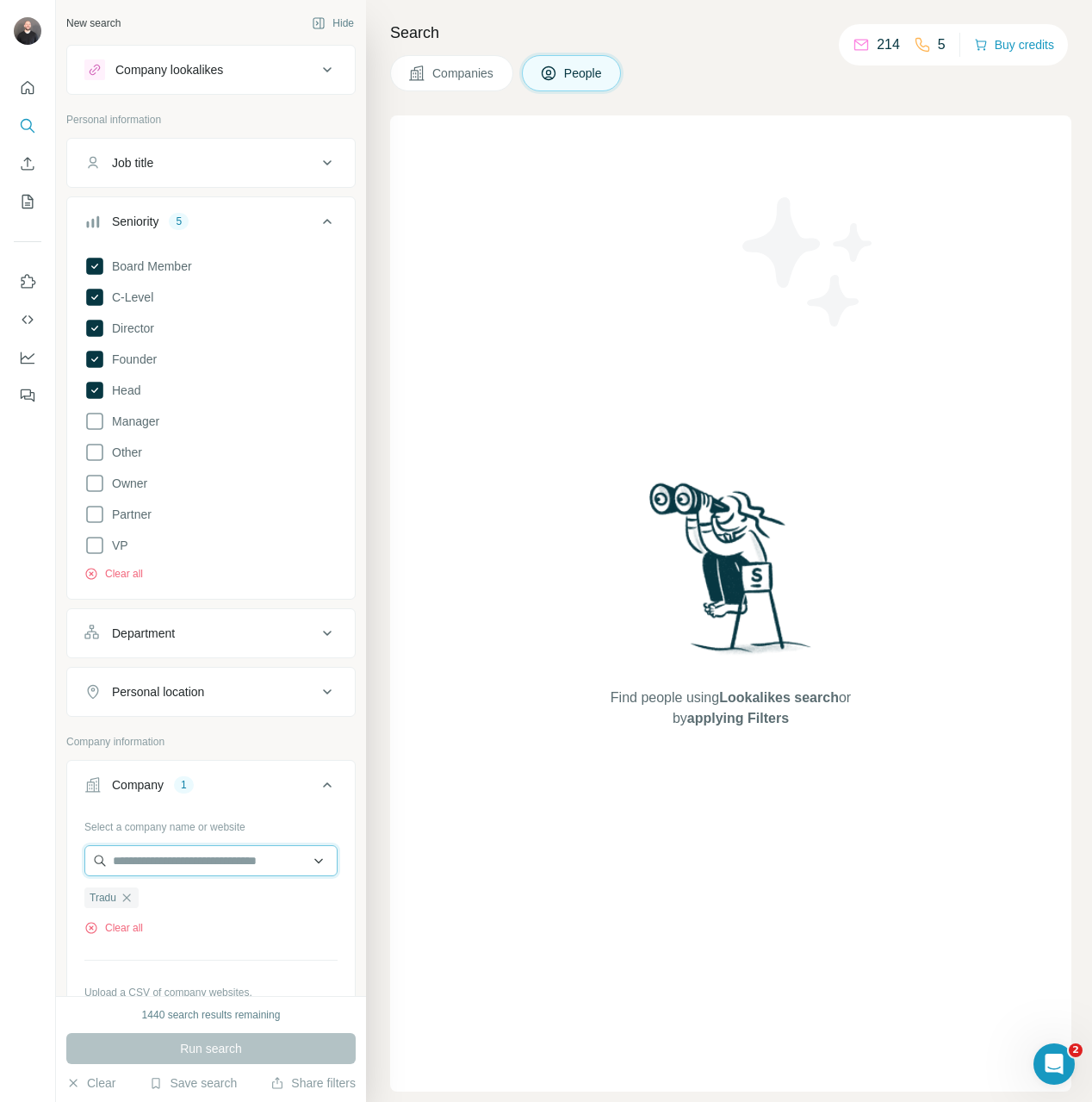
click at [262, 859] on input "text" at bounding box center [211, 860] width 253 height 31
click at [216, 975] on div "Select a company name or website Tradu Clear all Upload a CSV of company websit…" at bounding box center [211, 937] width 253 height 248
click at [237, 1045] on div "Run search" at bounding box center [211, 1048] width 289 height 31
click at [760, 557] on img at bounding box center [731, 574] width 179 height 192
click at [119, 900] on div "Tradu" at bounding box center [111, 897] width 54 height 21
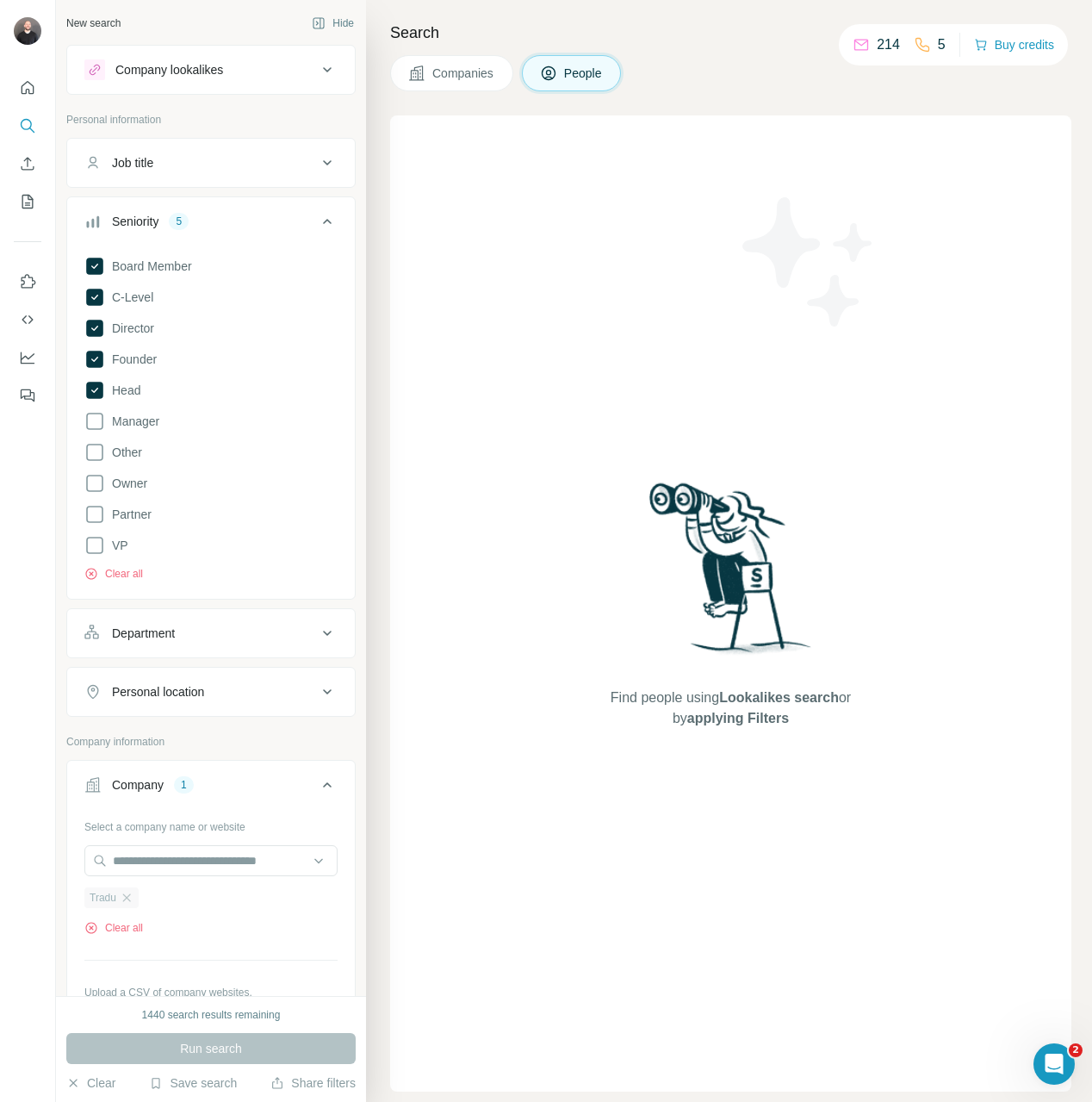
click at [135, 901] on div "Tradu" at bounding box center [111, 897] width 54 height 21
click at [134, 949] on div "Select a company name or website Tradu Clear all Upload a CSV of company websit…" at bounding box center [211, 937] width 253 height 248
click at [133, 928] on button "Clear all" at bounding box center [113, 927] width 58 height 15
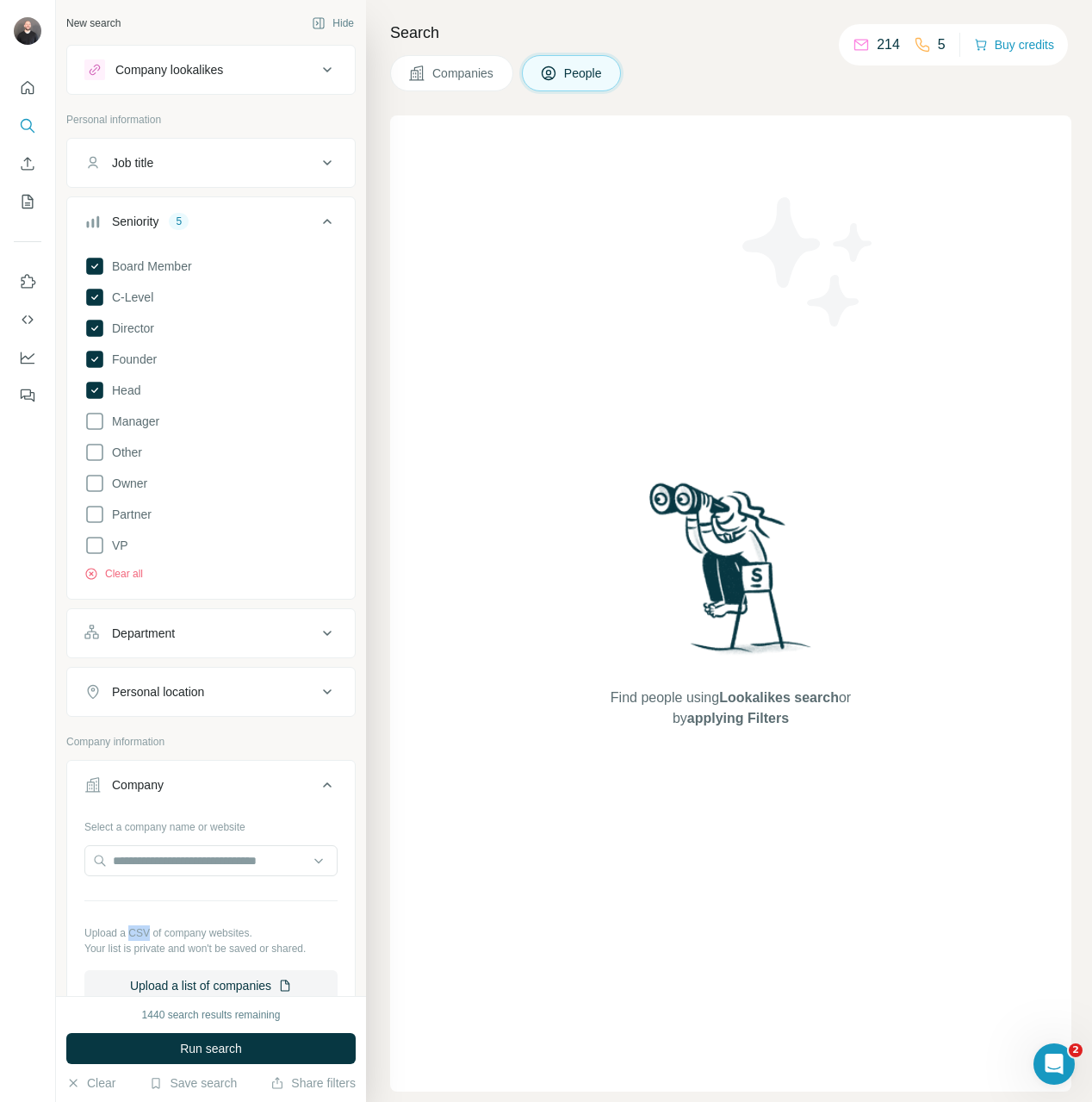
click at [133, 928] on p "Upload a CSV of company websites." at bounding box center [211, 932] width 253 height 15
click at [231, 839] on div "Select a company name or website Upload a CSV of company websites. Your list is…" at bounding box center [211, 907] width 253 height 189
click at [227, 857] on input "text" at bounding box center [211, 860] width 253 height 31
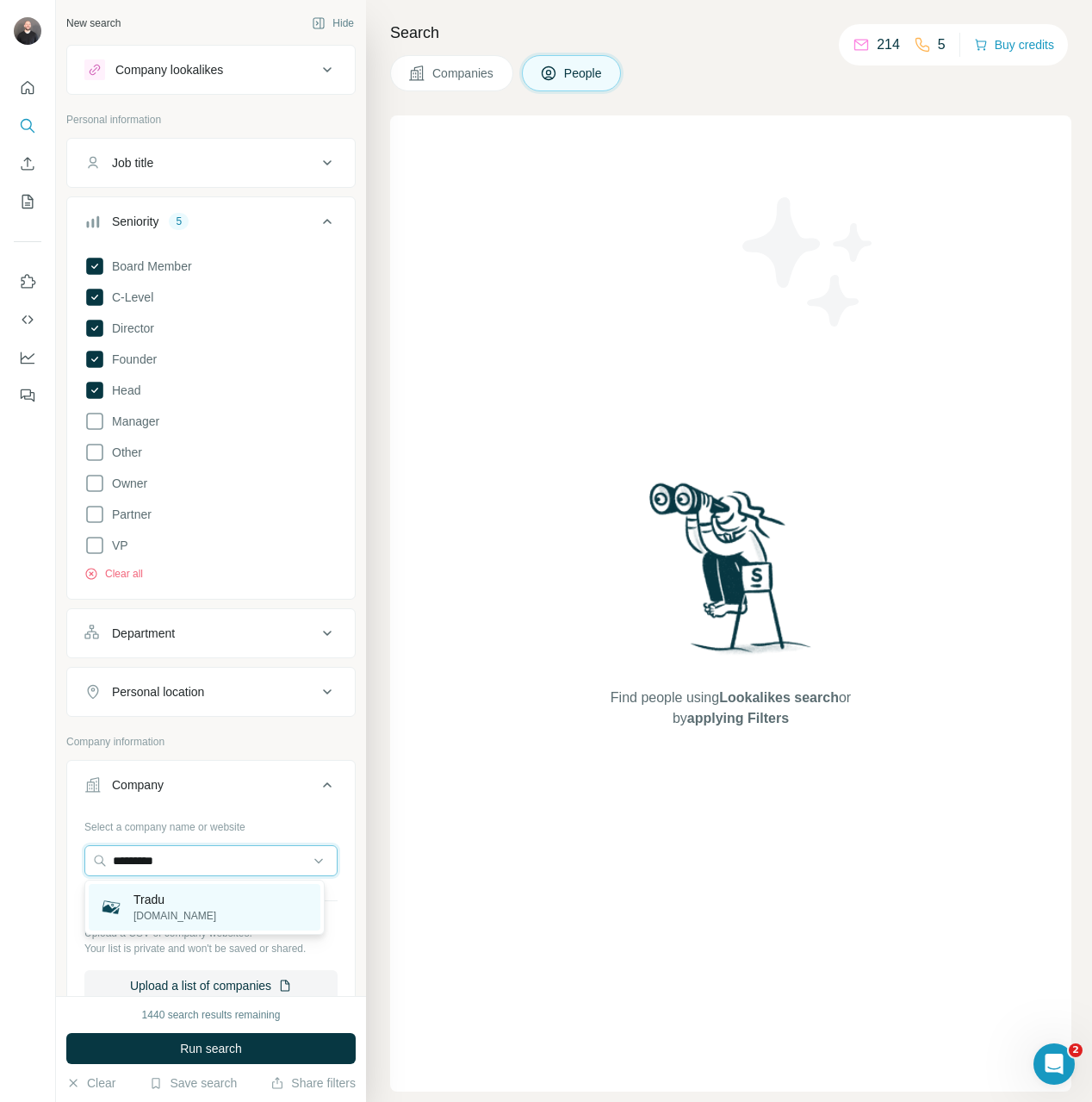
type input "*********"
click at [217, 903] on div "Tradu tradu.com" at bounding box center [205, 907] width 232 height 47
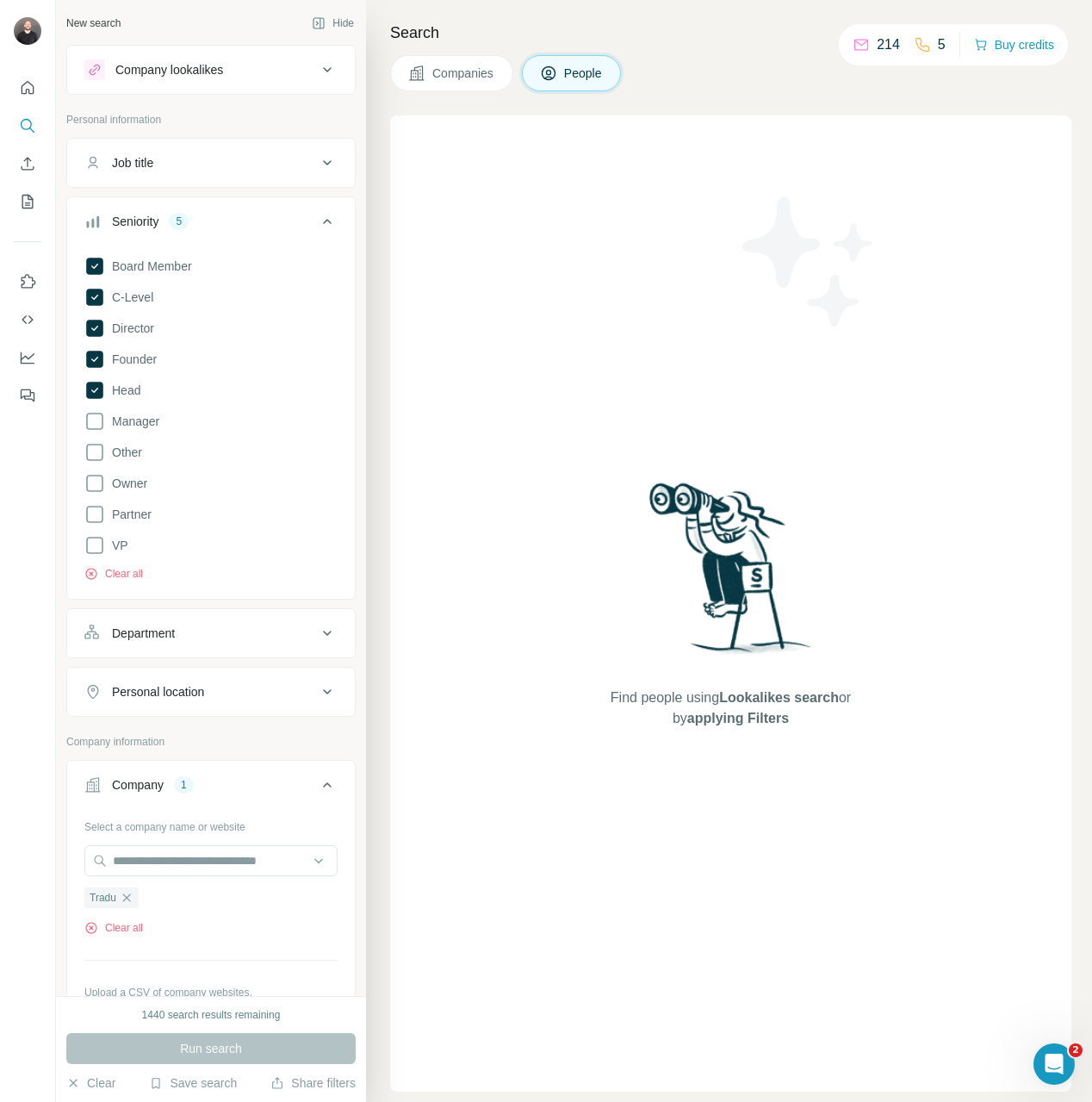
click at [257, 1038] on div "Run search" at bounding box center [211, 1048] width 289 height 31
click at [485, 997] on div "Find people using Lookalikes search or by applying Filters" at bounding box center [731, 603] width 681 height 976
click at [684, 869] on div "Find people using Lookalikes search or by applying Filters" at bounding box center [731, 603] width 310 height 976
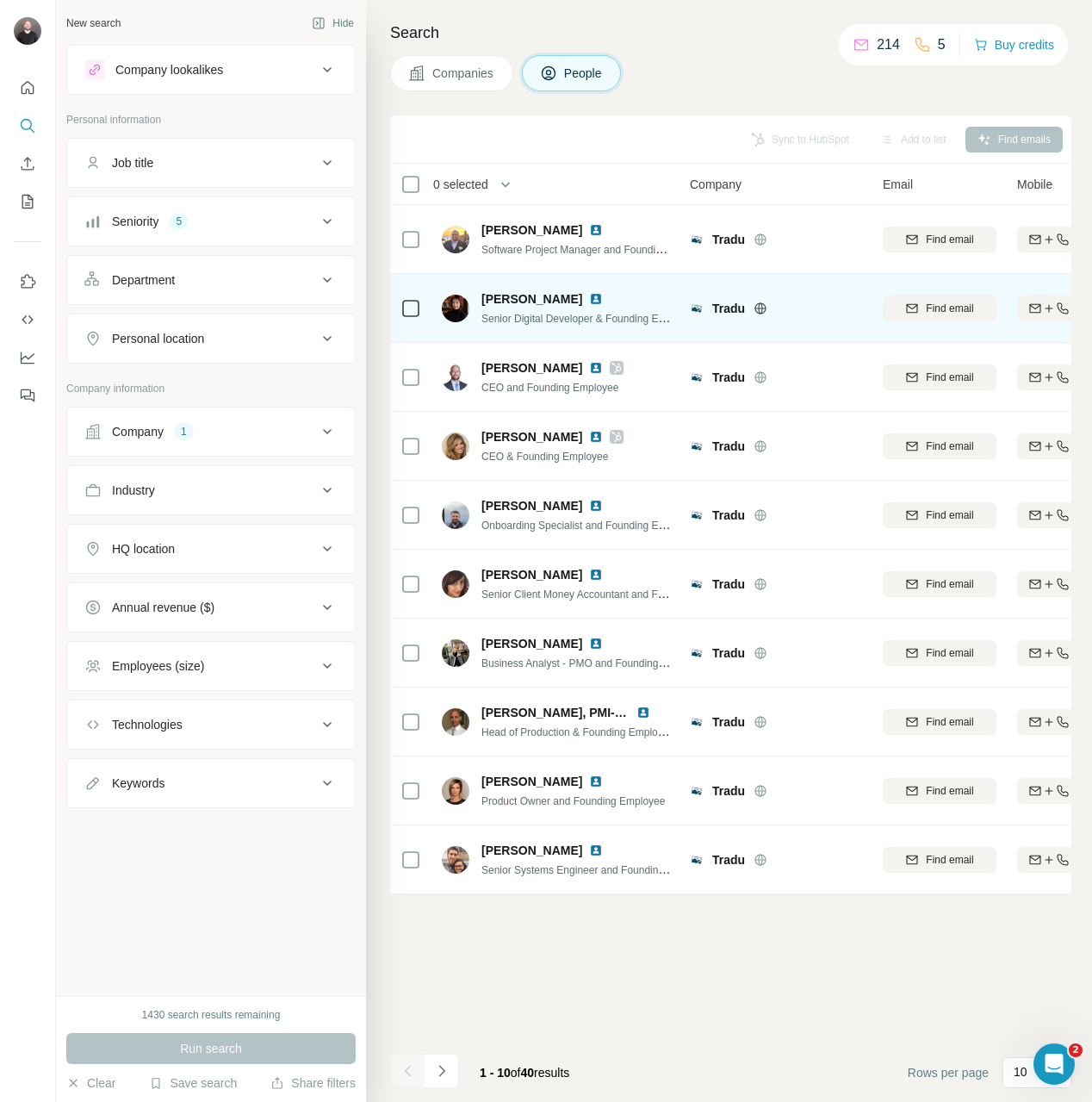
click at [424, 298] on td at bounding box center [411, 308] width 41 height 69
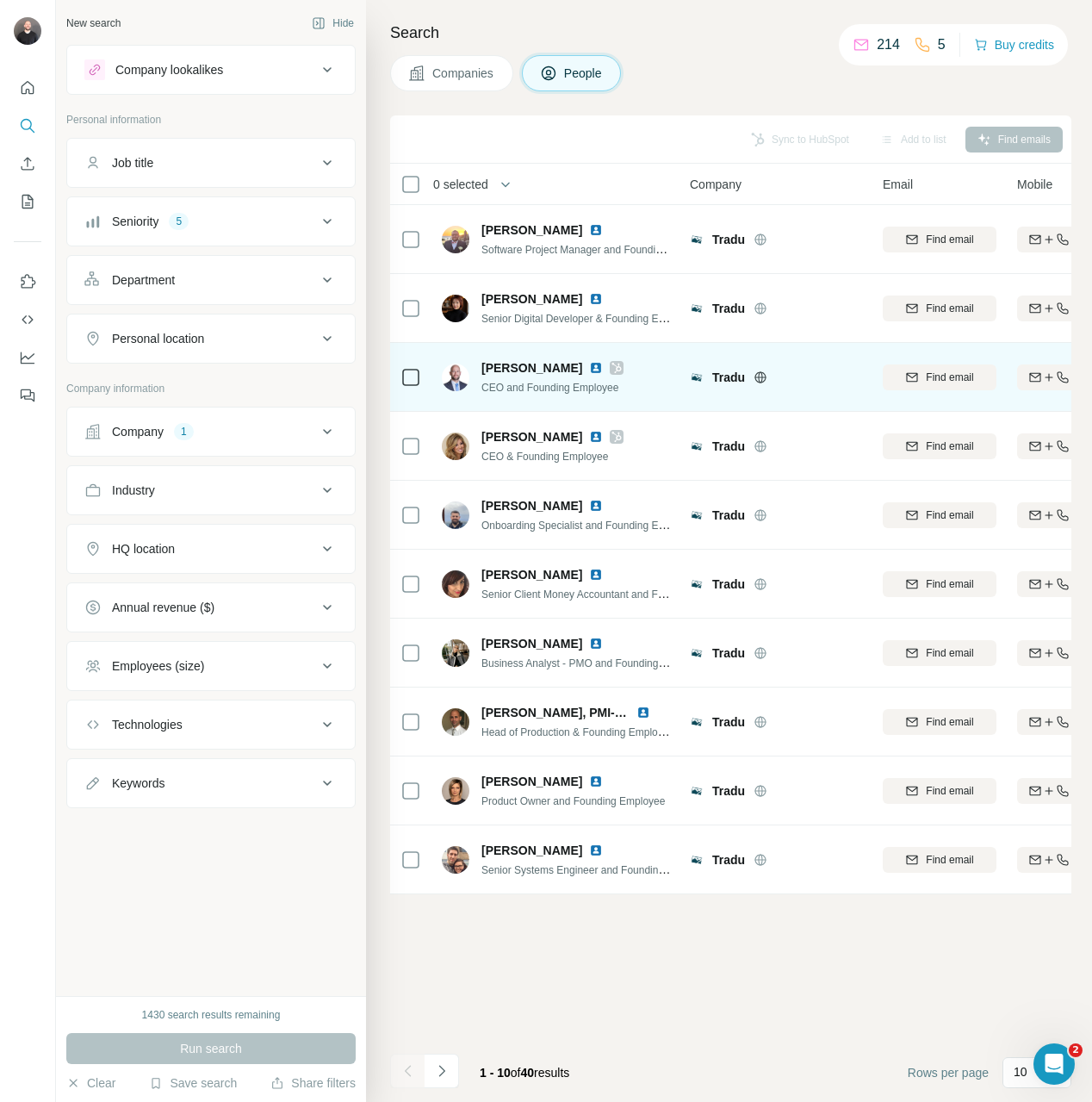
click at [423, 369] on td at bounding box center [411, 377] width 41 height 69
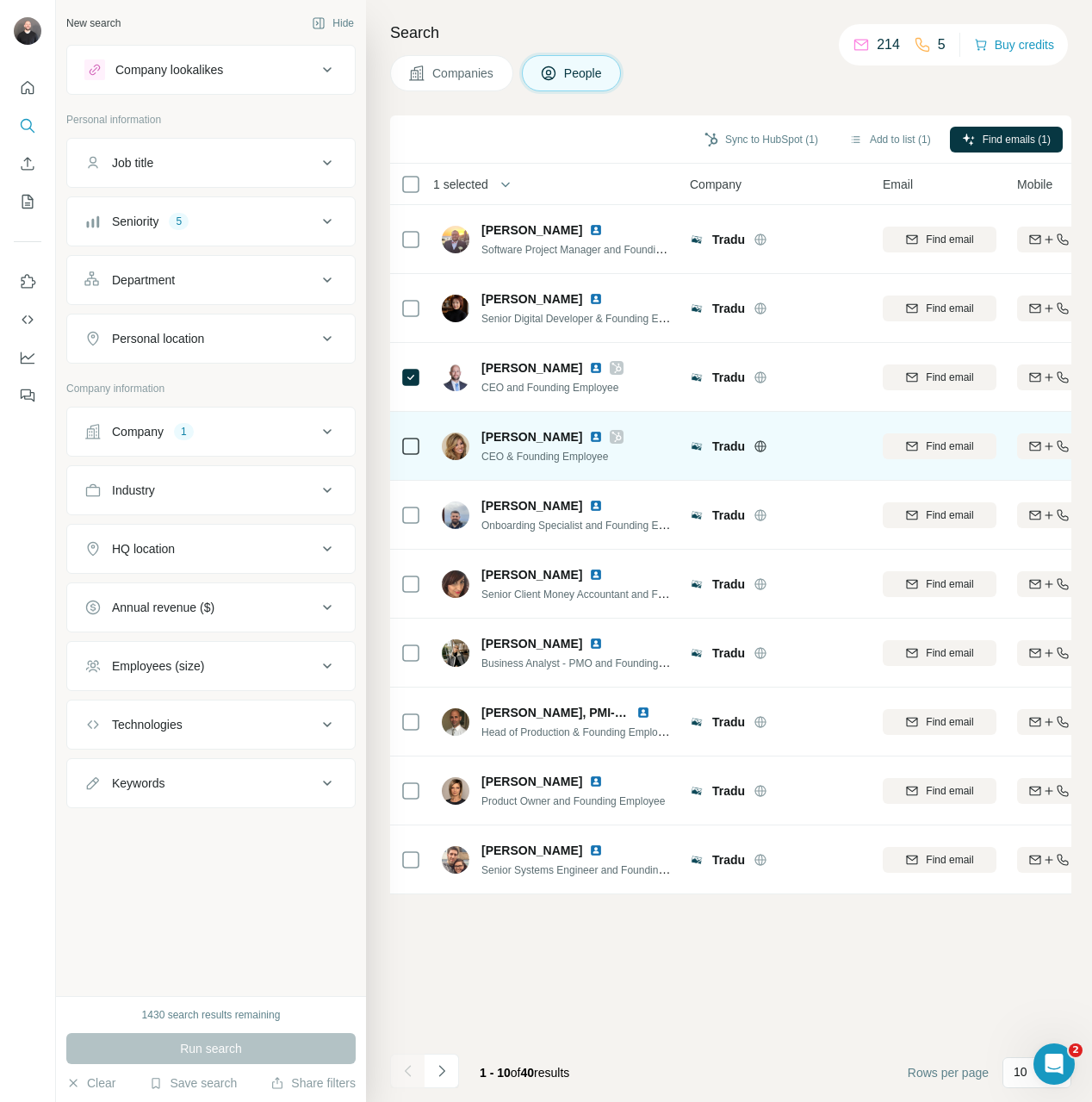
click at [421, 431] on div at bounding box center [411, 446] width 21 height 48
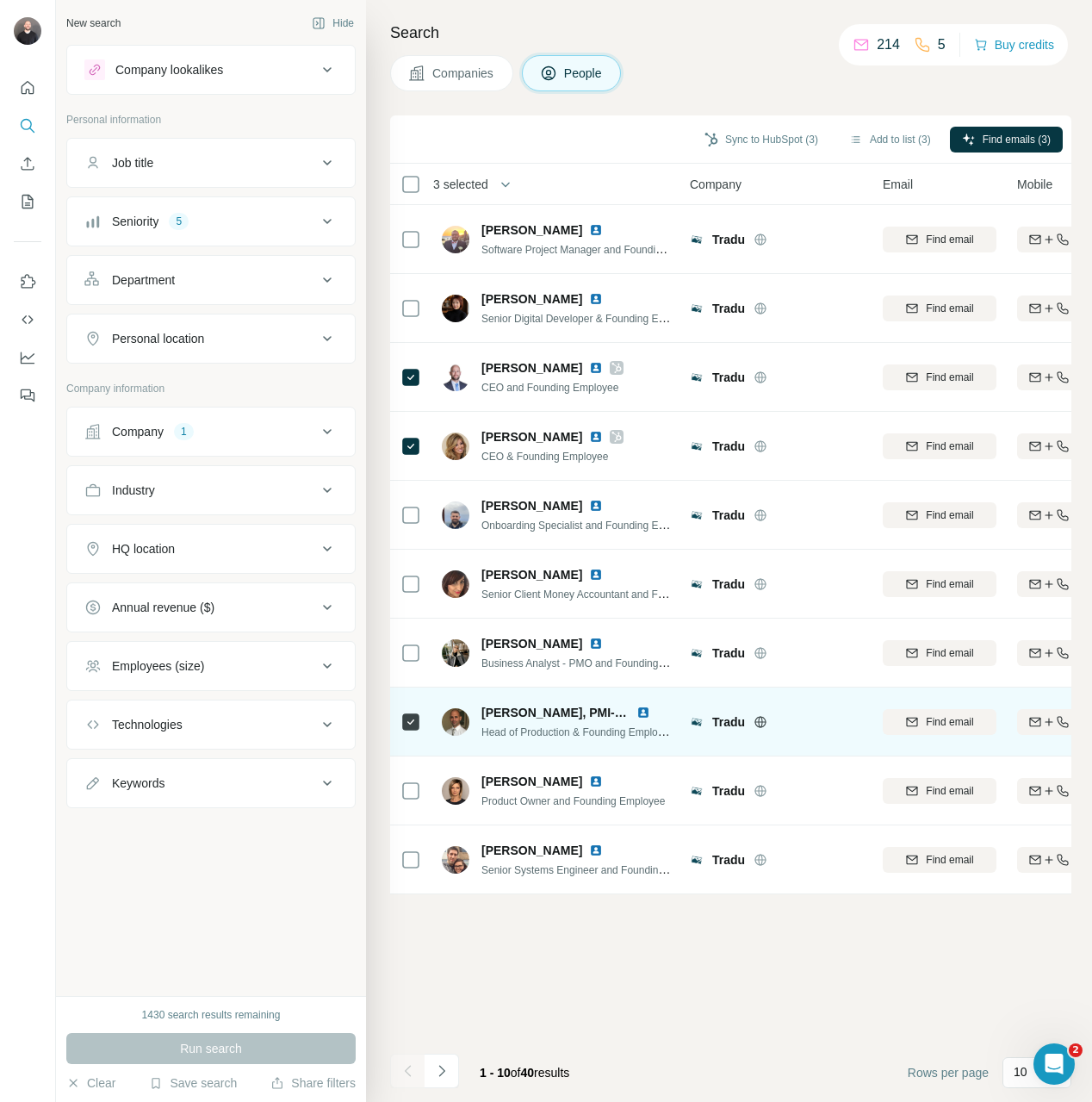
click at [759, 726] on icon at bounding box center [760, 721] width 11 height 11
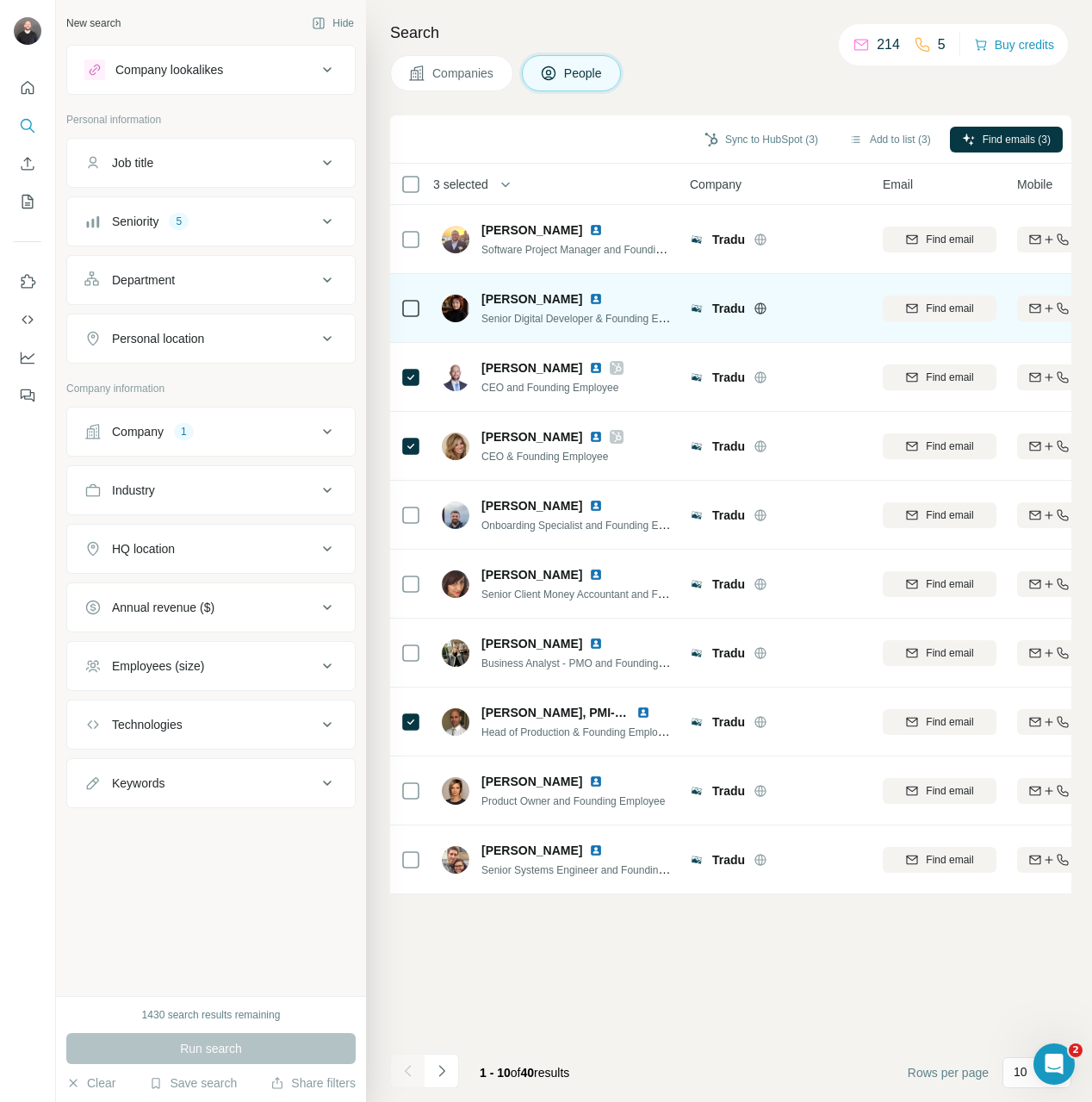
click at [589, 303] on img at bounding box center [595, 298] width 13 height 13
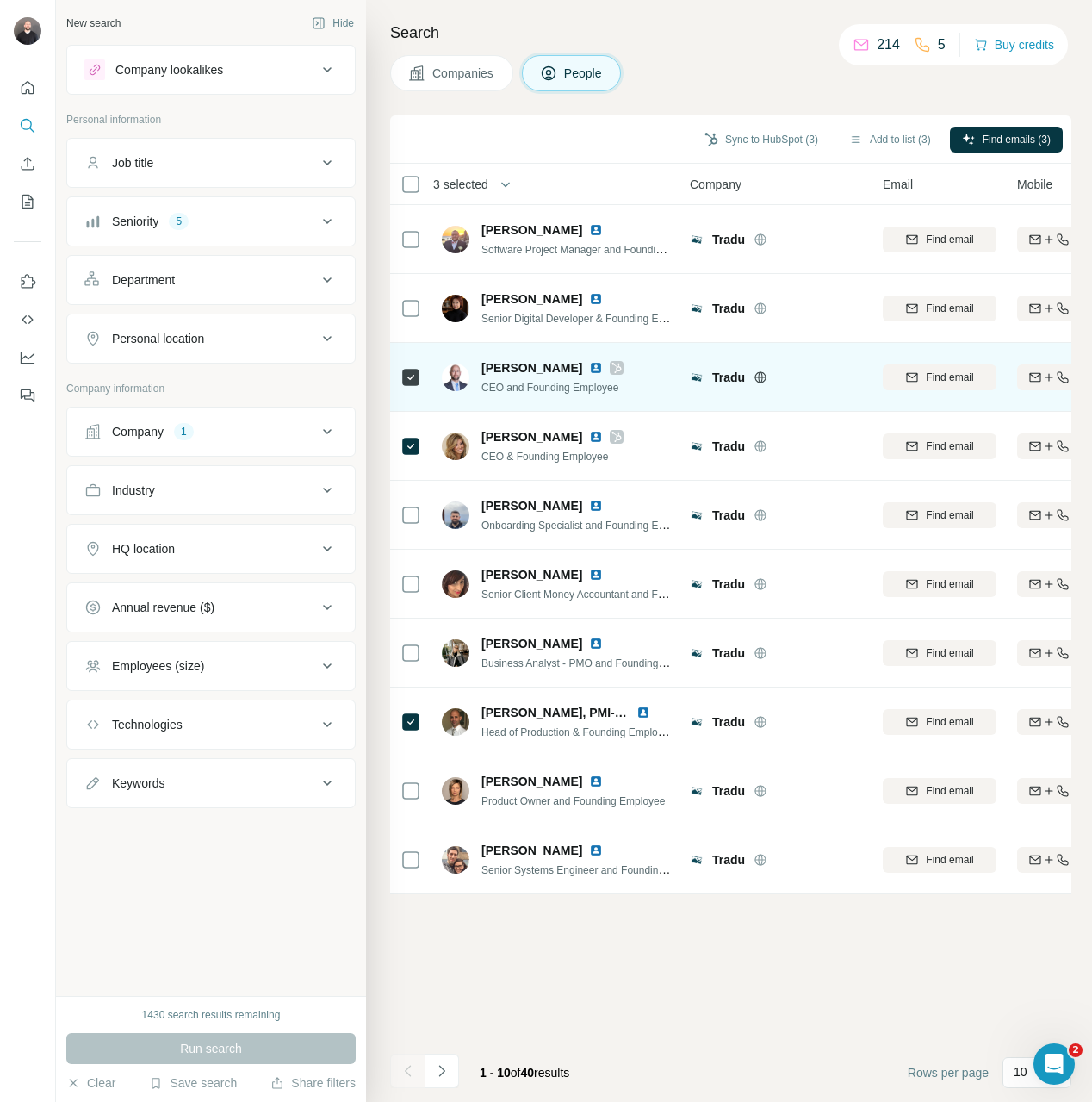
click at [612, 369] on icon at bounding box center [617, 367] width 10 height 10
click at [589, 366] on img at bounding box center [595, 368] width 13 height 13
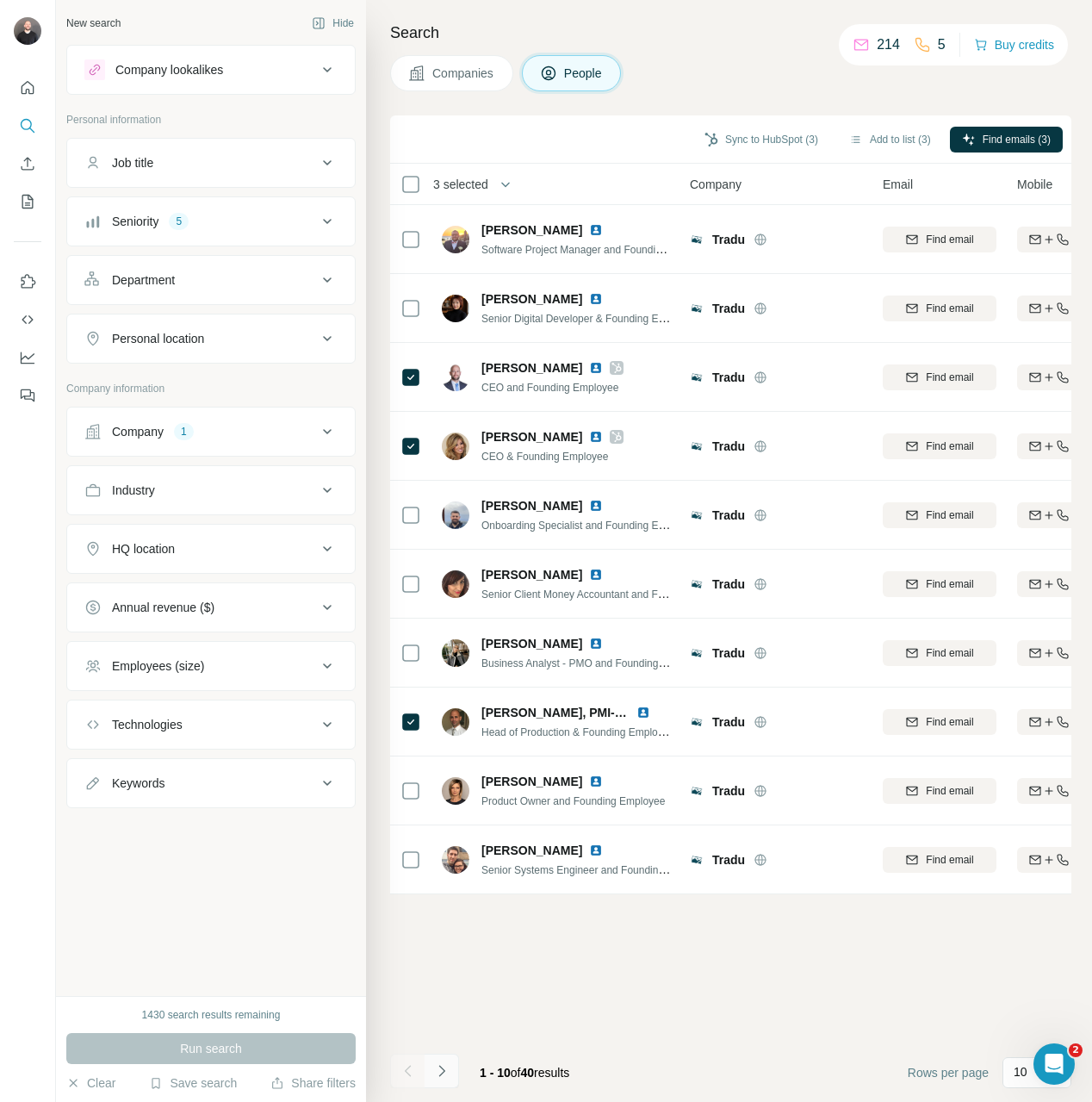
click at [433, 1072] on icon "Navigate to next page" at bounding box center [441, 1071] width 17 height 17
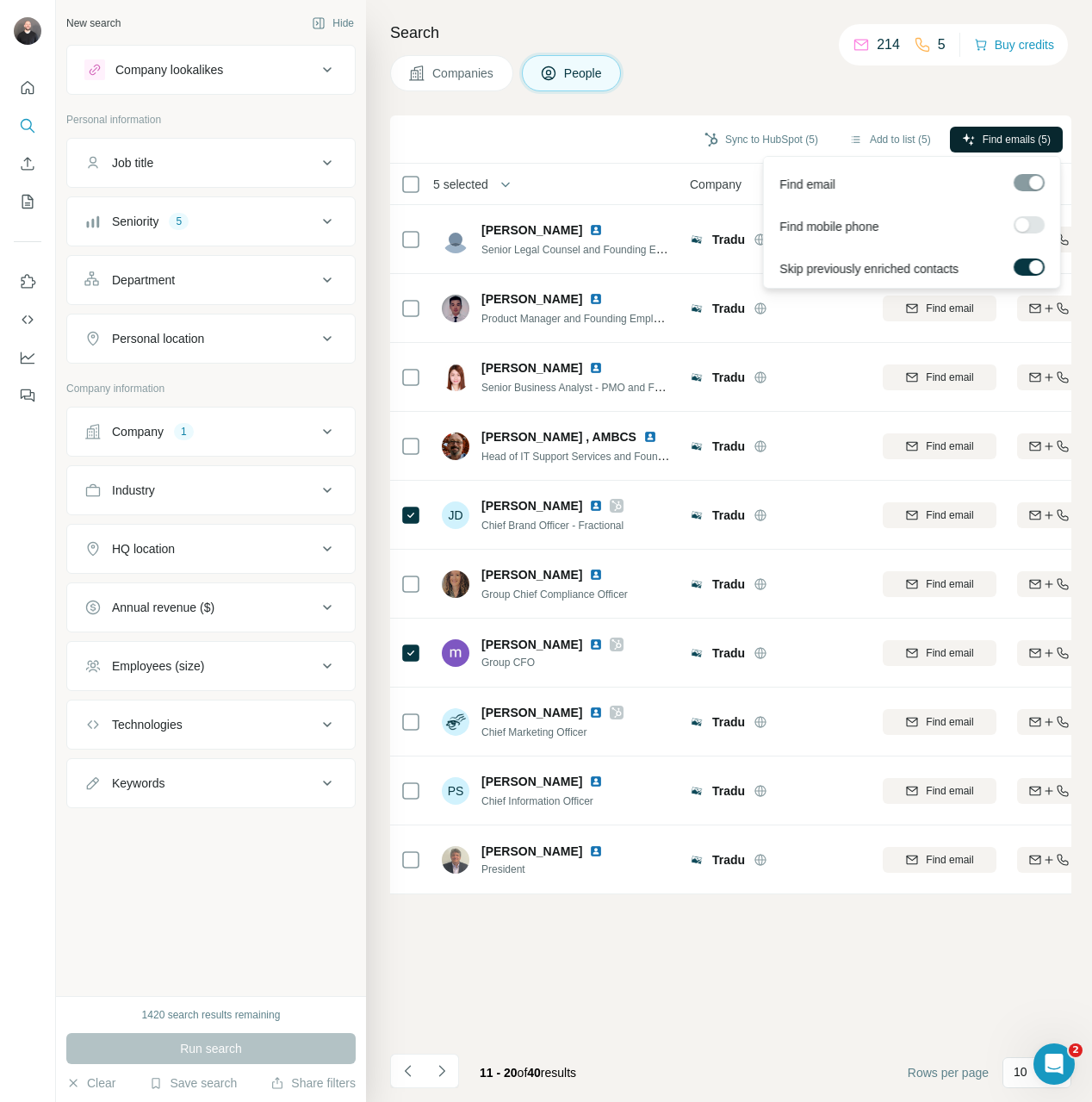
click at [1005, 147] on button "Find emails (5)" at bounding box center [1007, 139] width 113 height 26
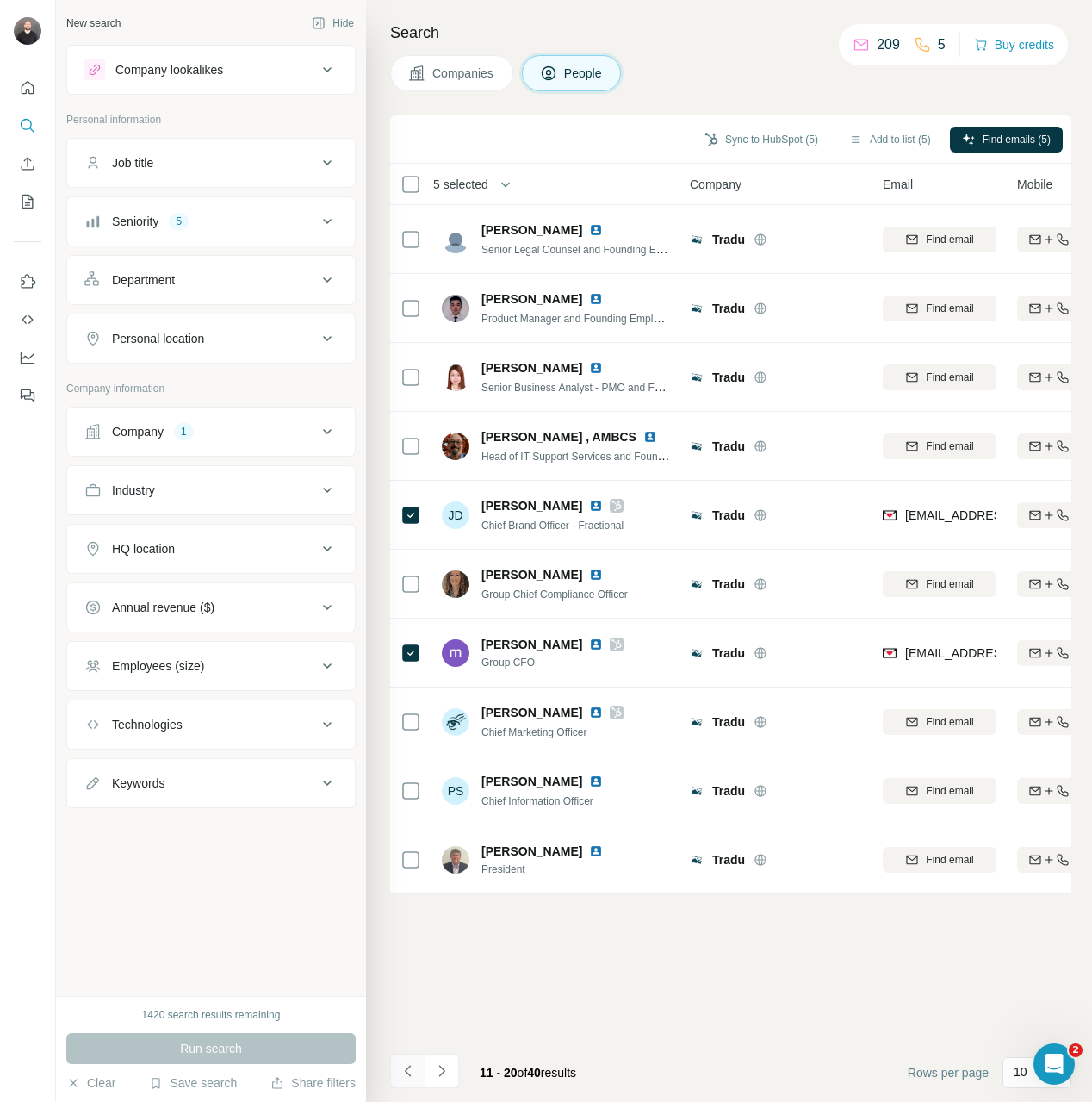
click at [401, 1065] on icon "Navigate to previous page" at bounding box center [408, 1071] width 17 height 17
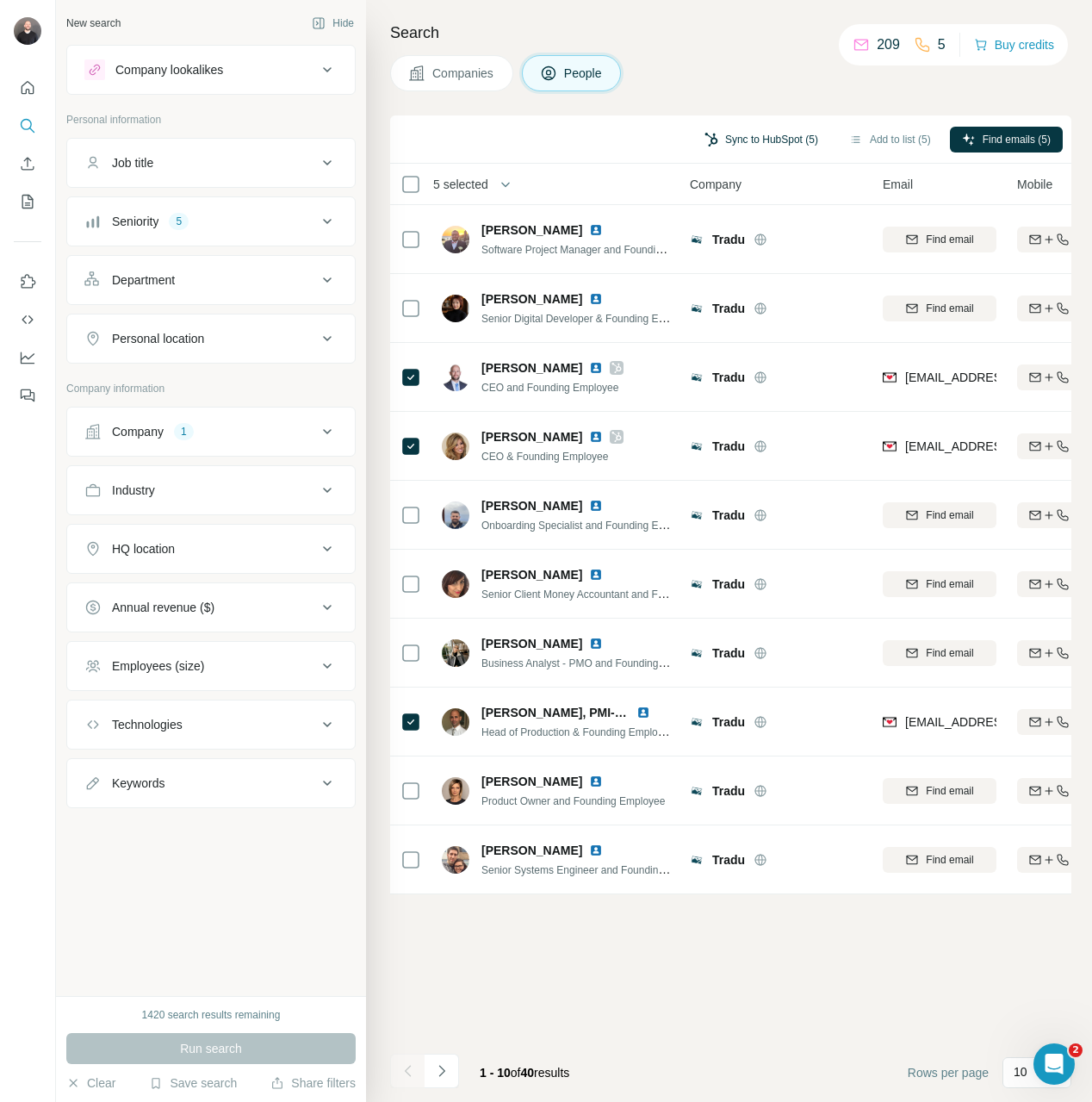
click at [753, 134] on button "Sync to HubSpot (5)" at bounding box center [760, 139] width 138 height 26
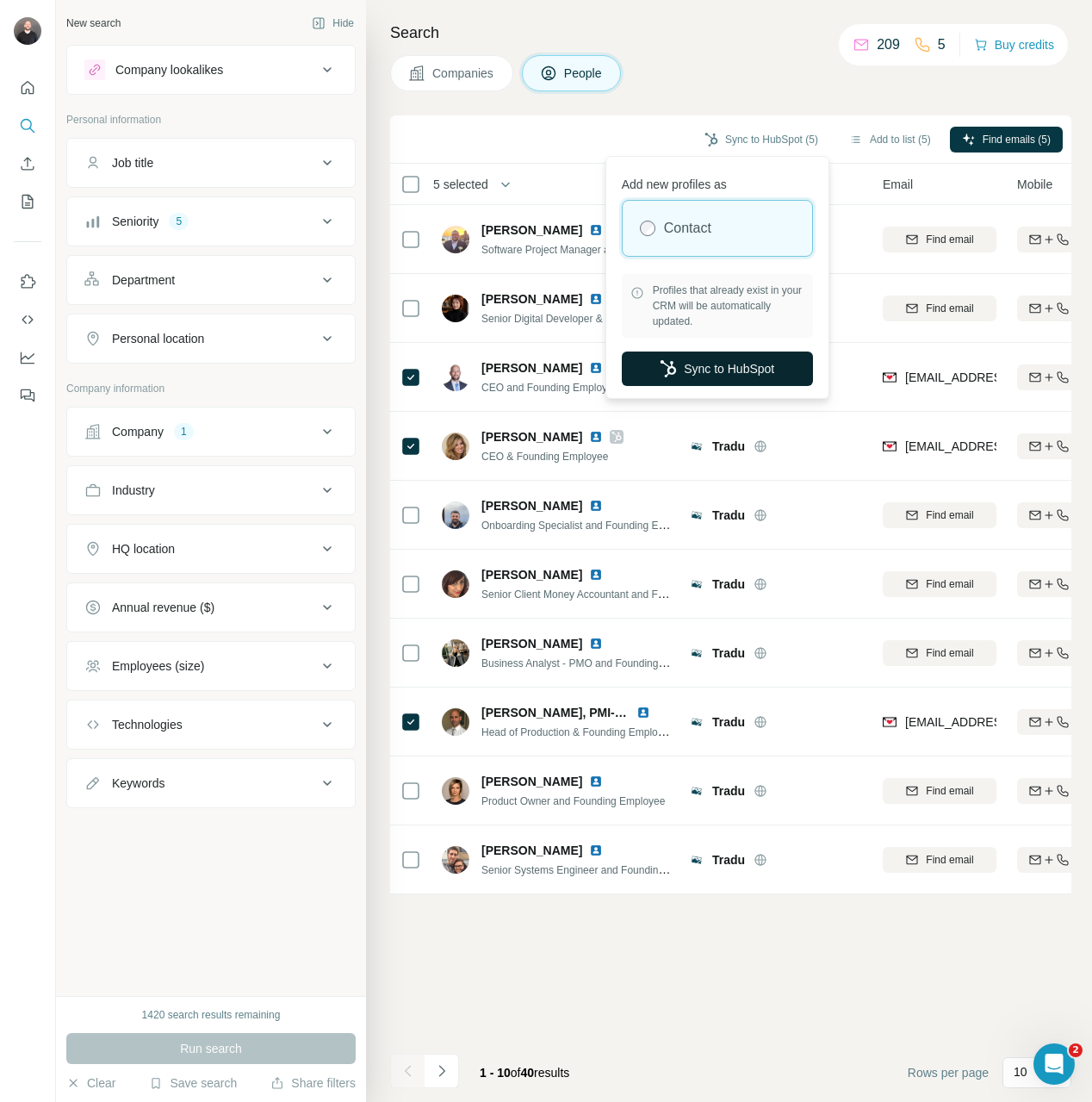
click at [750, 355] on button "Sync to HubSpot" at bounding box center [717, 369] width 191 height 34
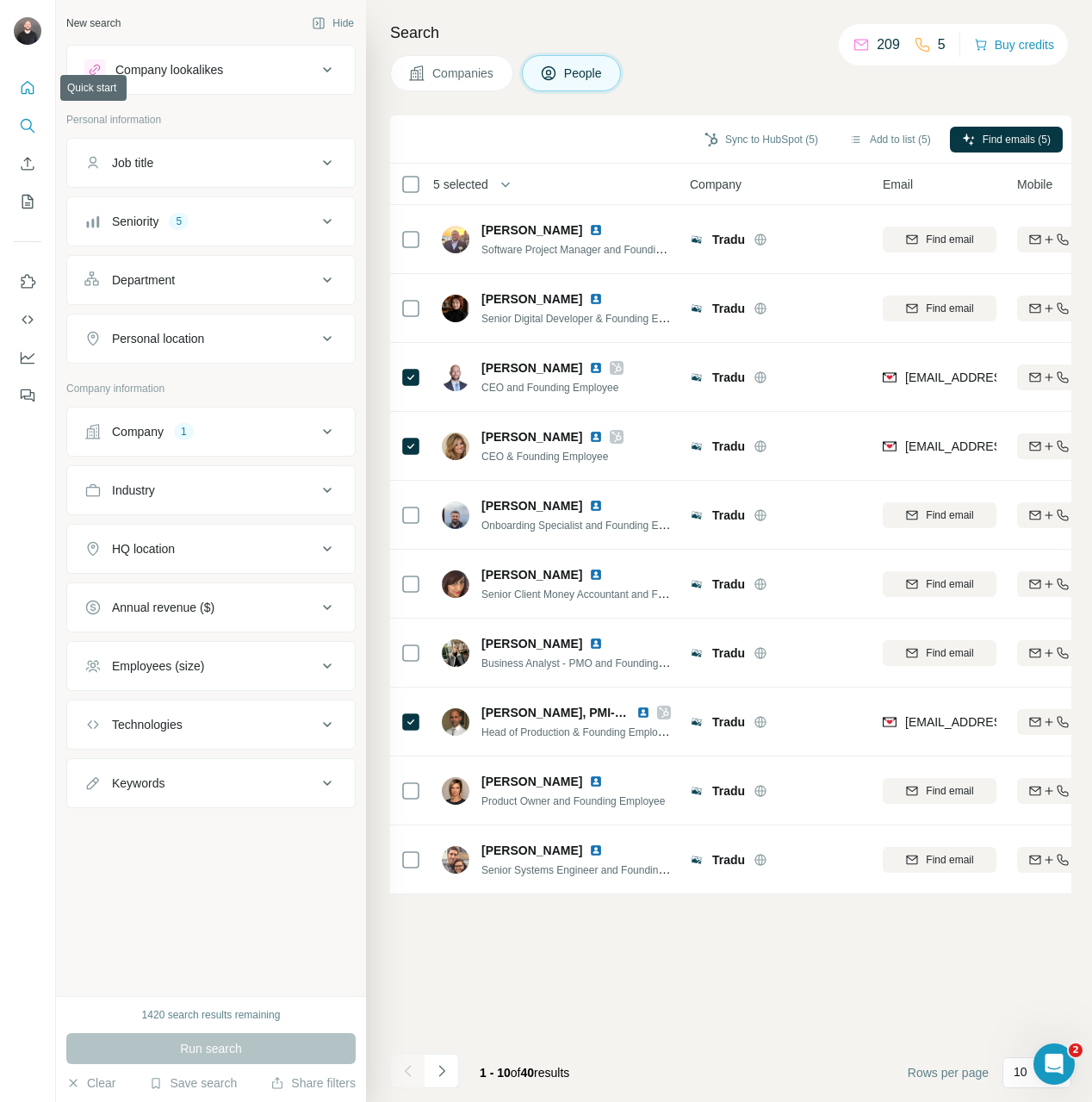
click at [22, 101] on button "Quick start" at bounding box center [27, 87] width 28 height 31
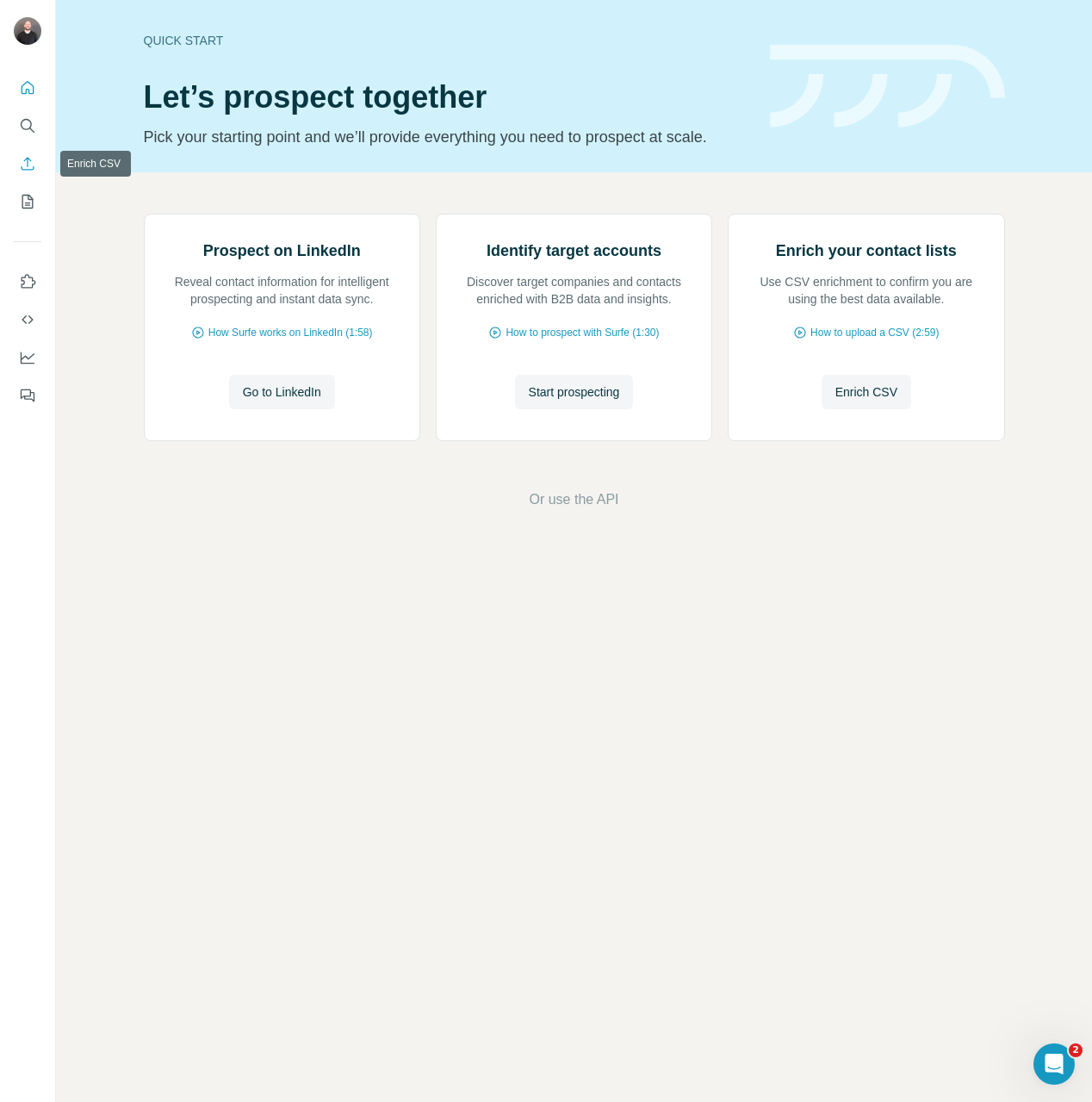
click at [28, 163] on icon "Enrich CSV" at bounding box center [27, 163] width 17 height 17
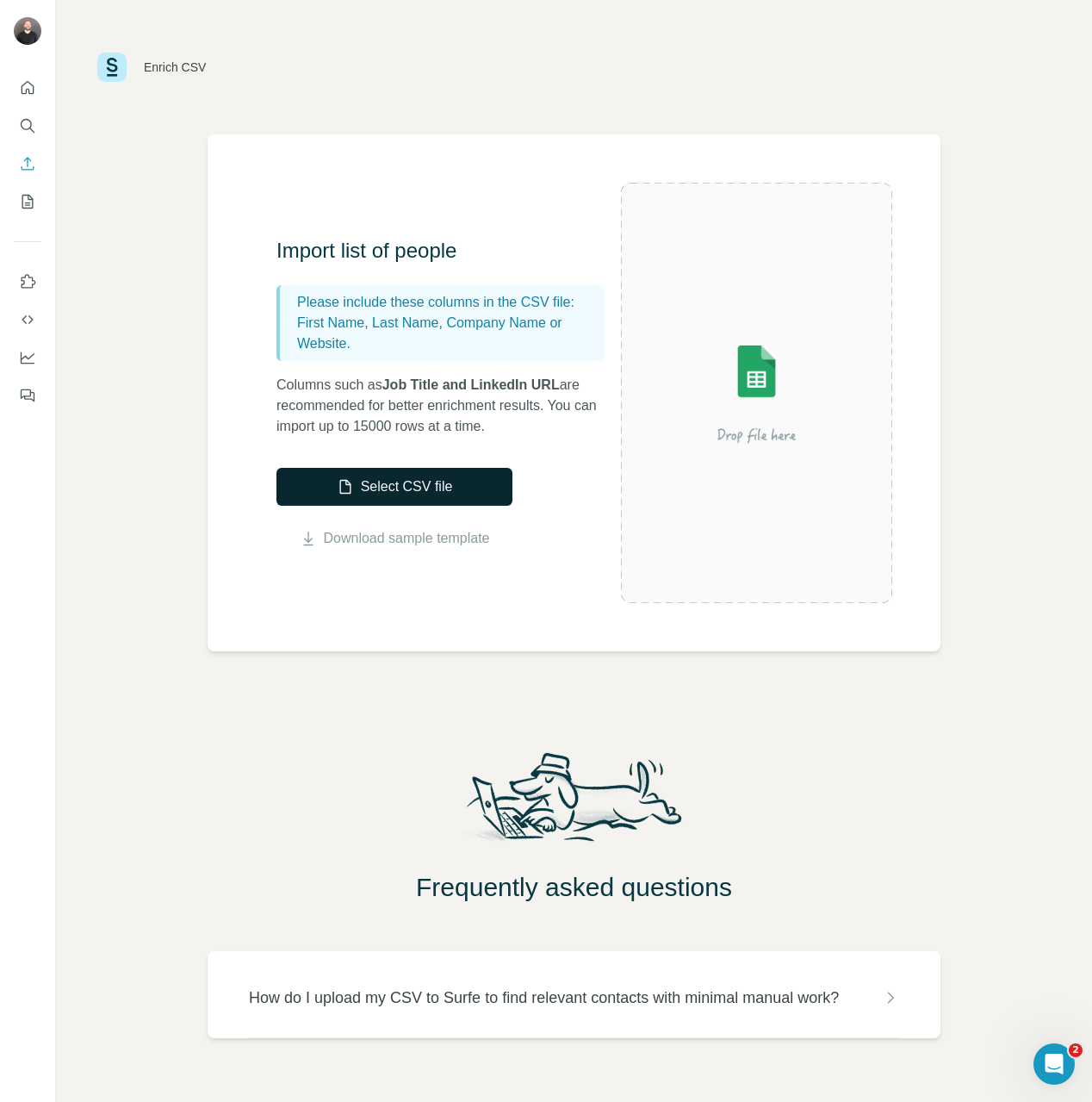
click at [431, 495] on button "Select CSV file" at bounding box center [395, 486] width 236 height 38
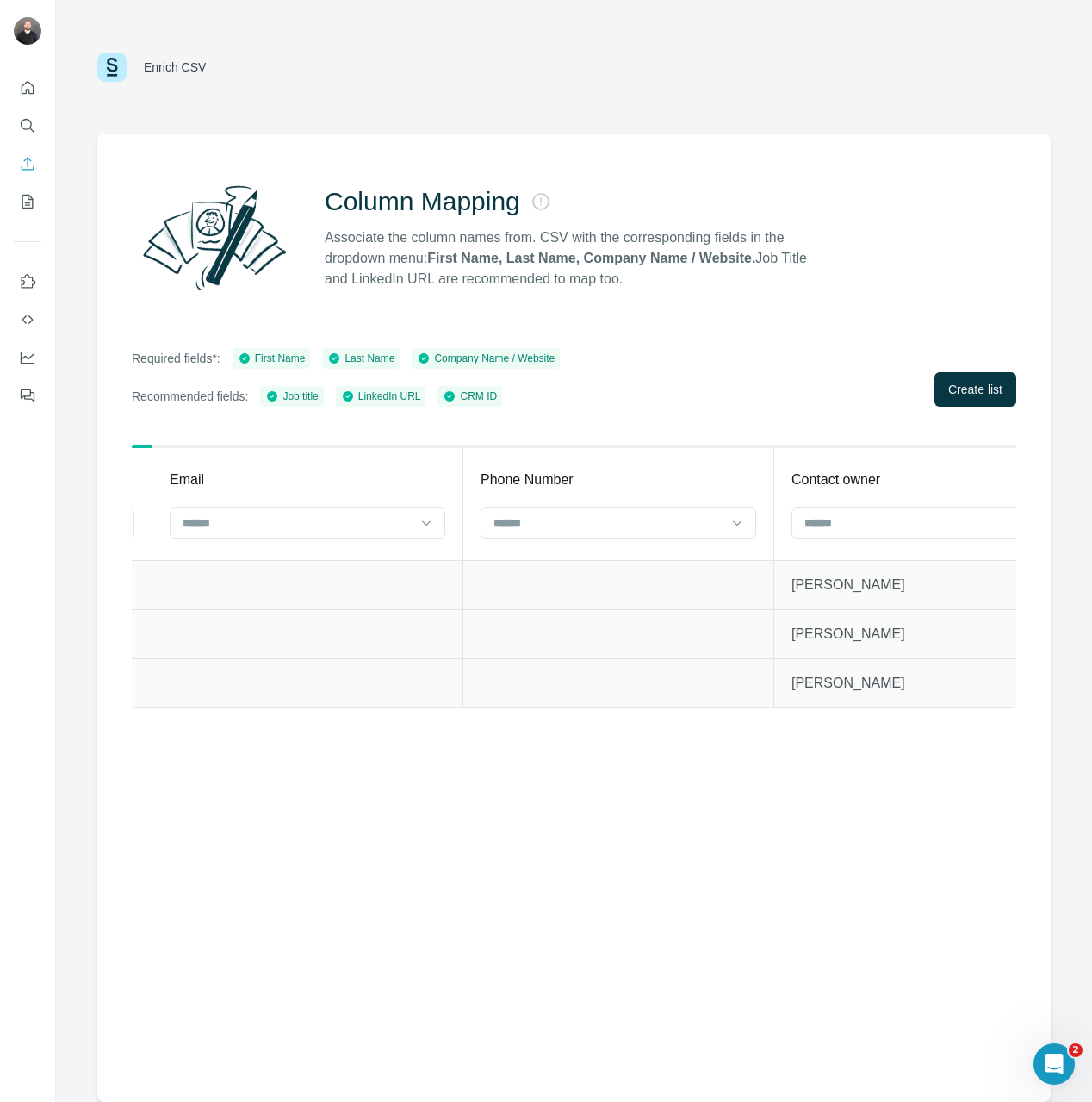
scroll to position [0, 1195]
click at [433, 526] on input at bounding box center [325, 522] width 233 height 19
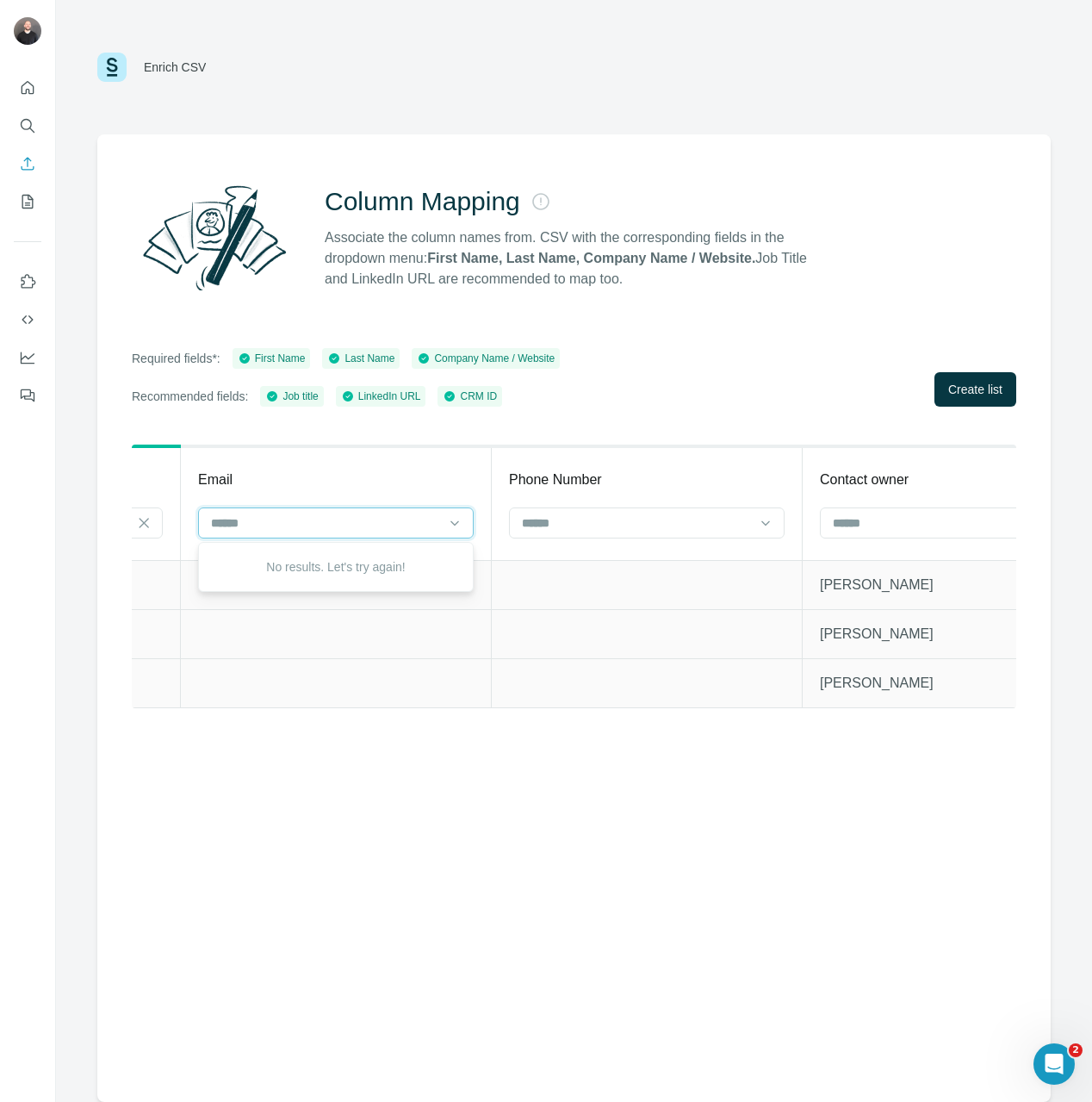
click at [420, 529] on input at bounding box center [325, 522] width 233 height 19
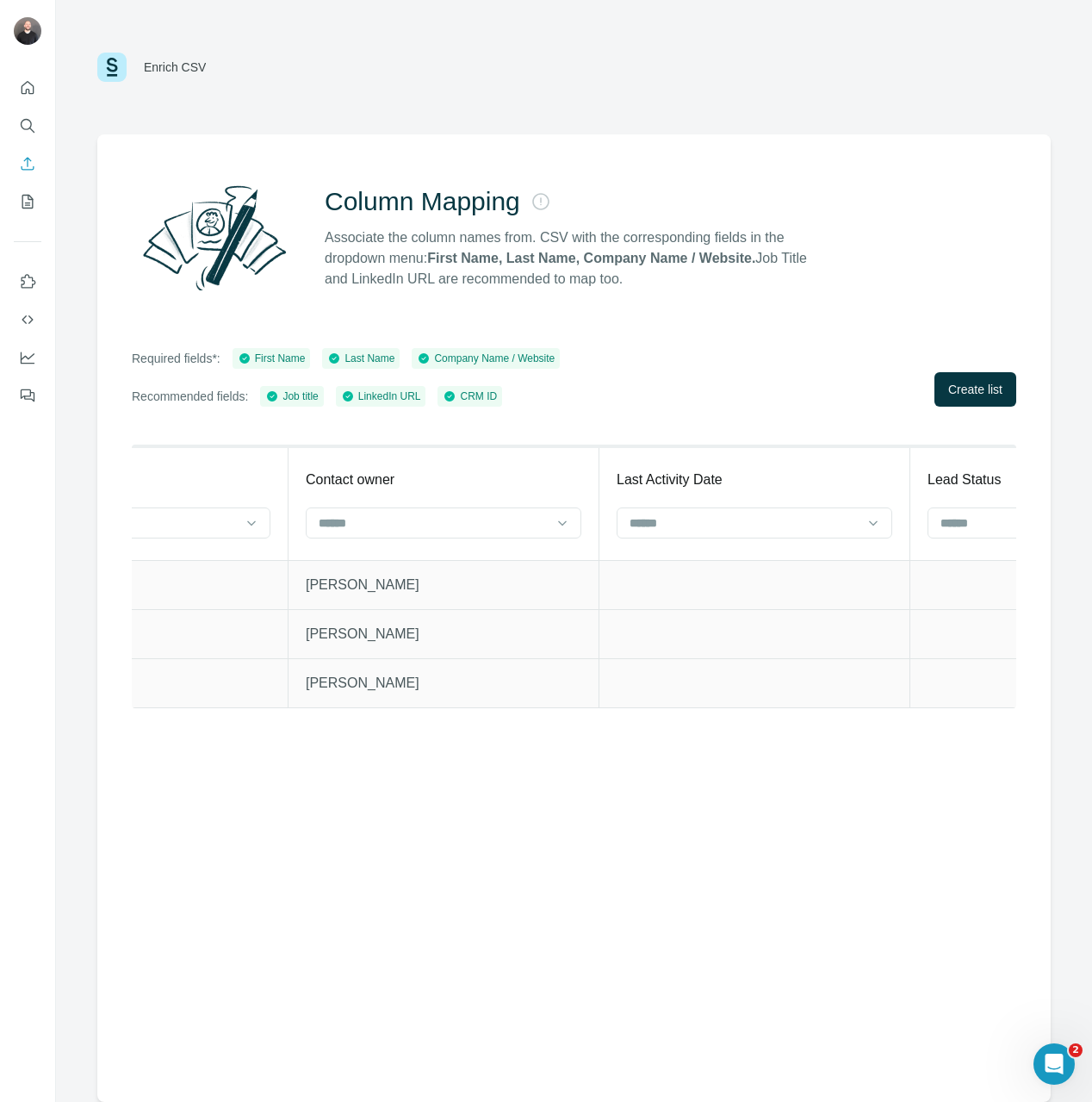
scroll to position [0, 1863]
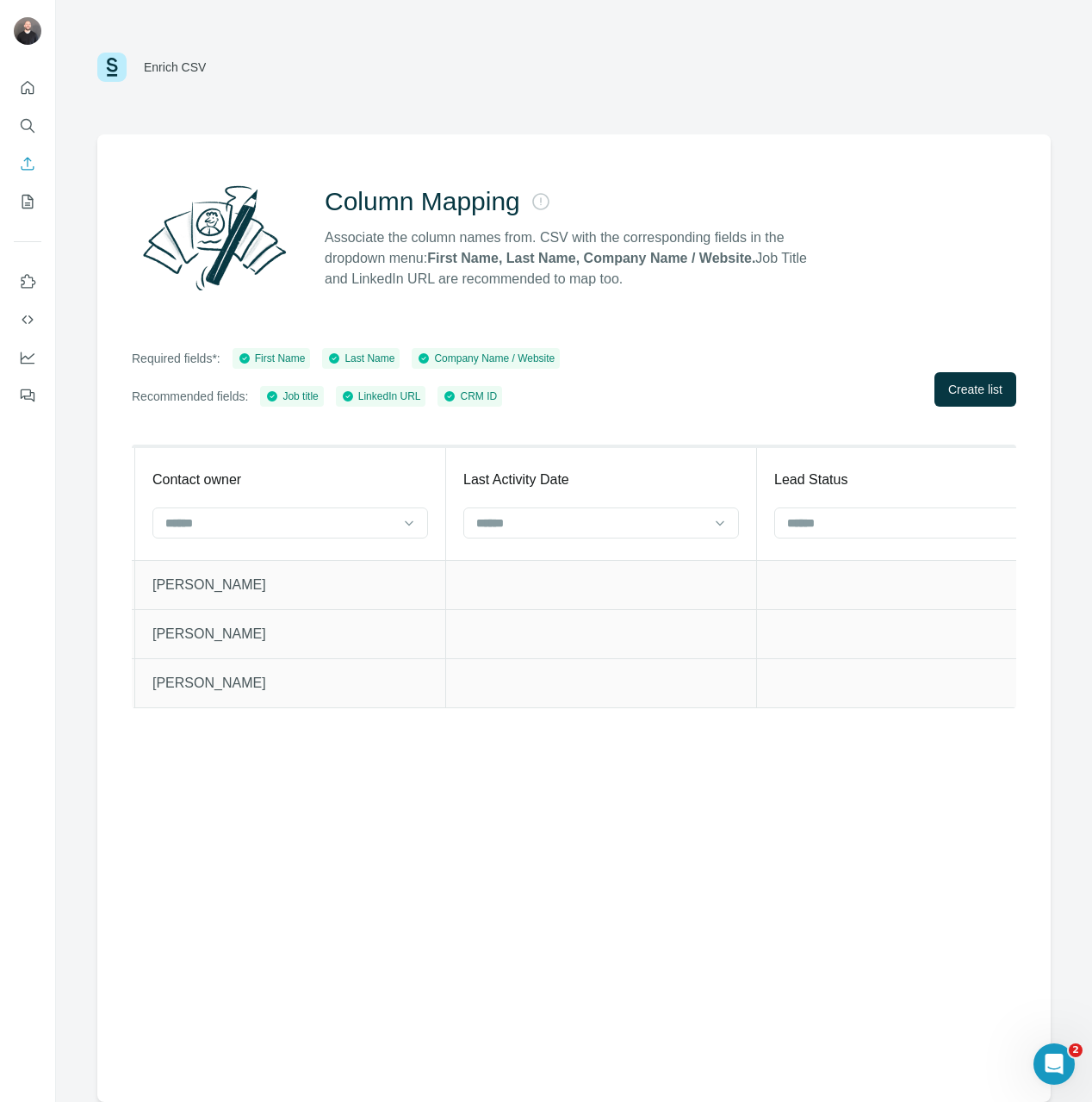
click at [420, 529] on div at bounding box center [290, 522] width 276 height 31
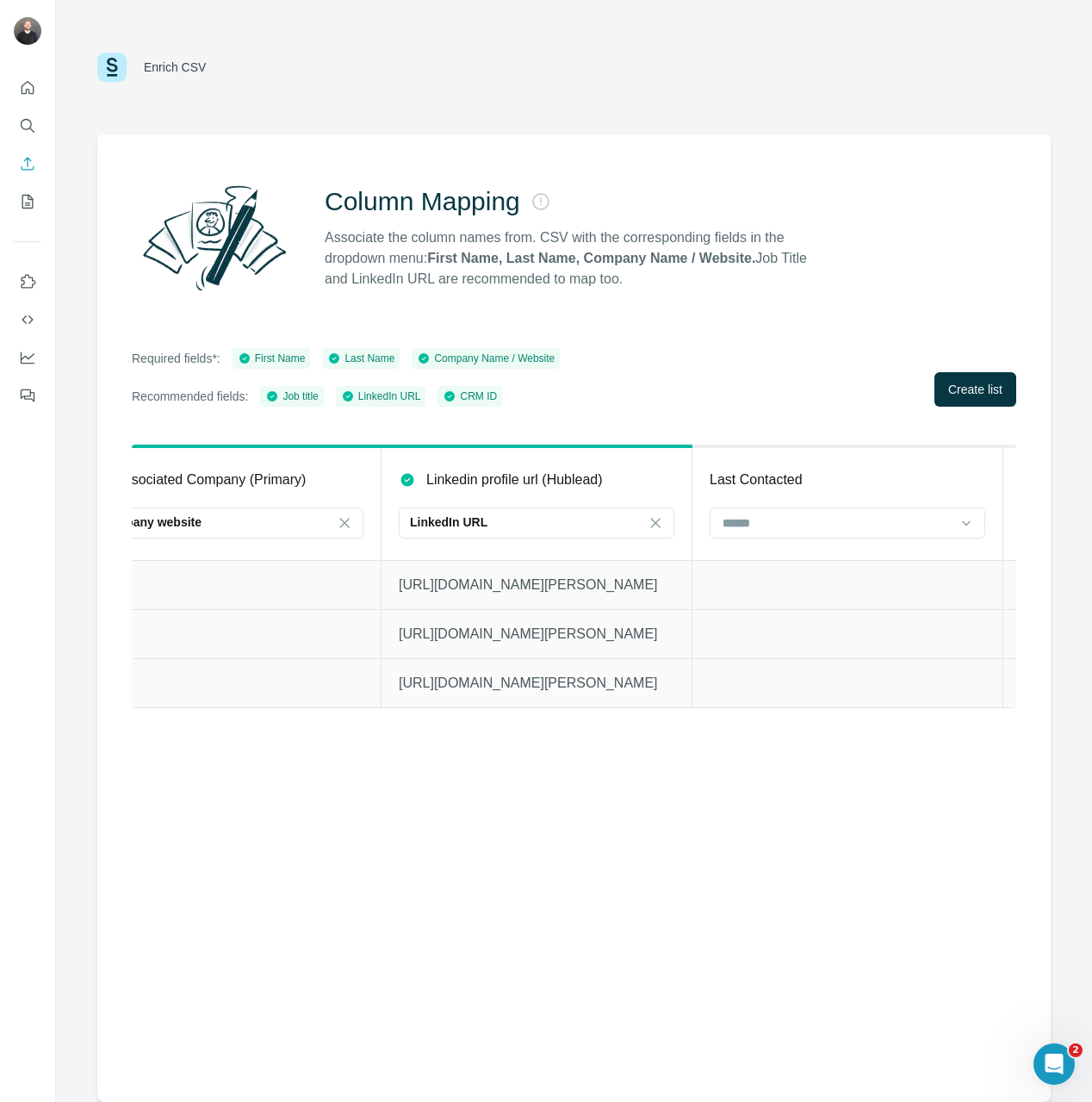
scroll to position [0, 3658]
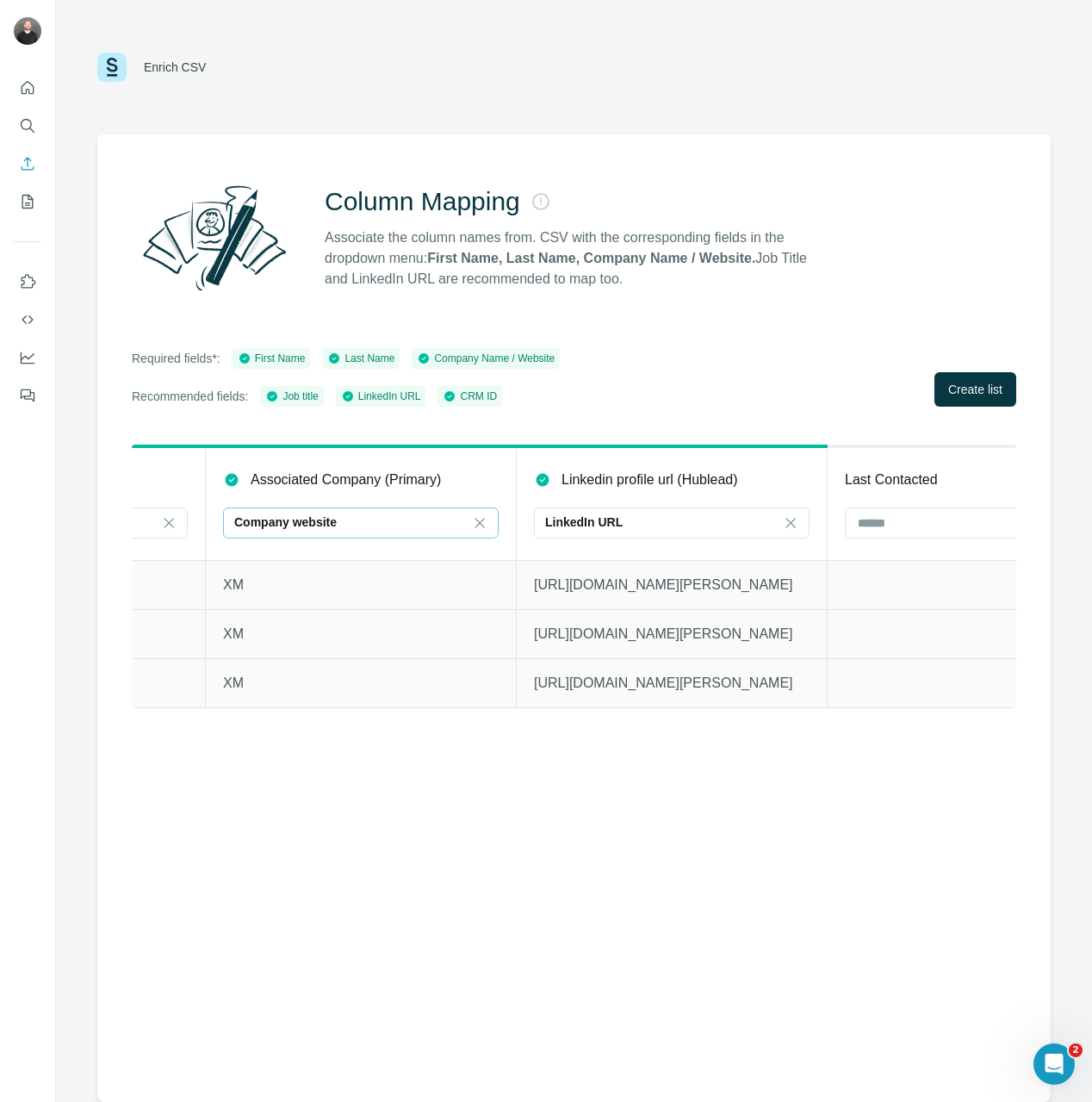
click at [351, 515] on div "Company website" at bounding box center [351, 521] width 233 height 17
click at [353, 517] on input at bounding box center [351, 522] width 233 height 19
click at [23, 146] on nav at bounding box center [27, 144] width 28 height 145
click at [23, 127] on icon "Search" at bounding box center [27, 125] width 17 height 17
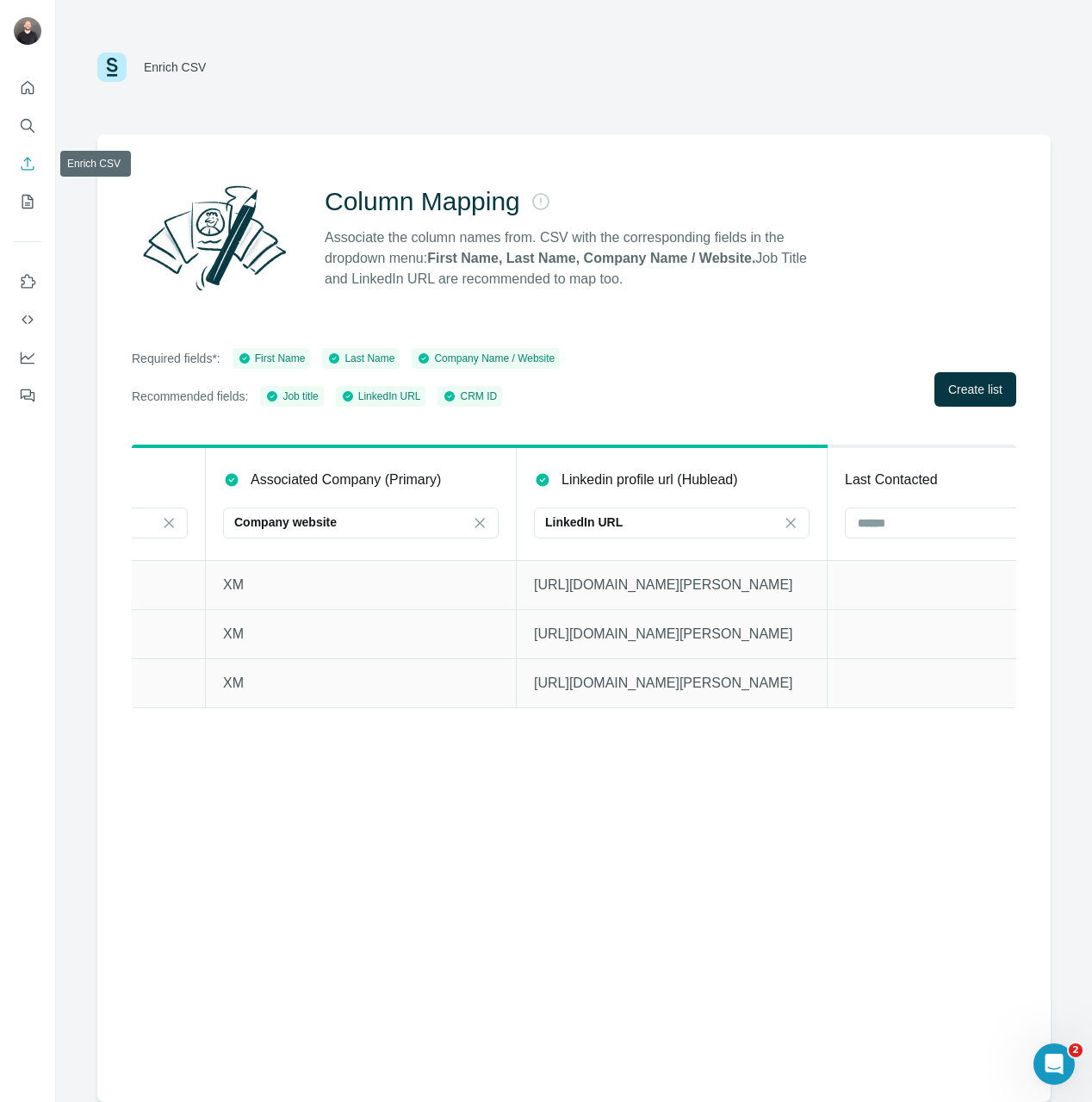
click at [23, 172] on icon "Enrich CSV" at bounding box center [27, 163] width 17 height 17
click at [23, 188] on button "My lists" at bounding box center [27, 201] width 28 height 31
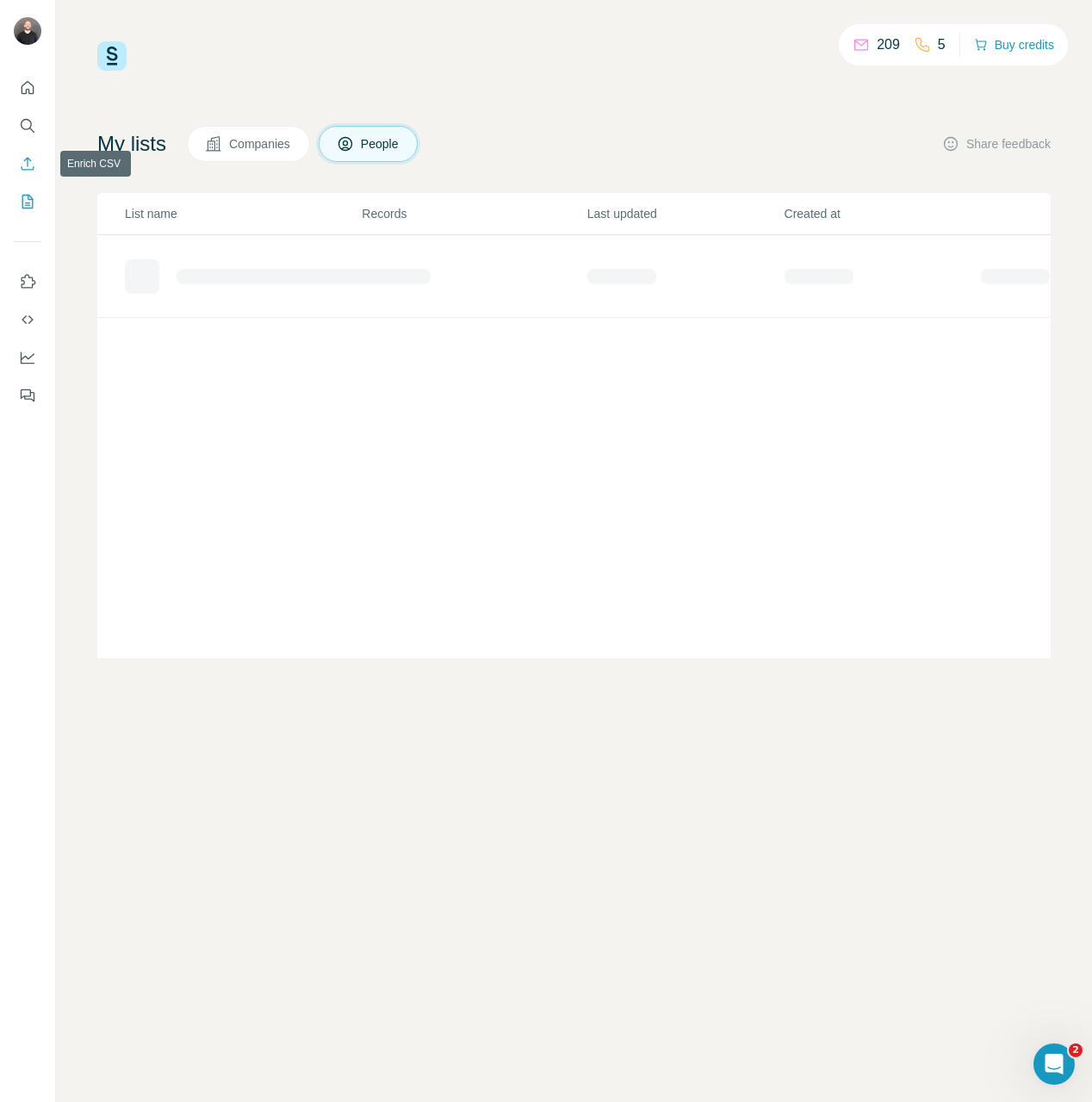
click at [30, 161] on icon "Enrich CSV" at bounding box center [27, 163] width 17 height 17
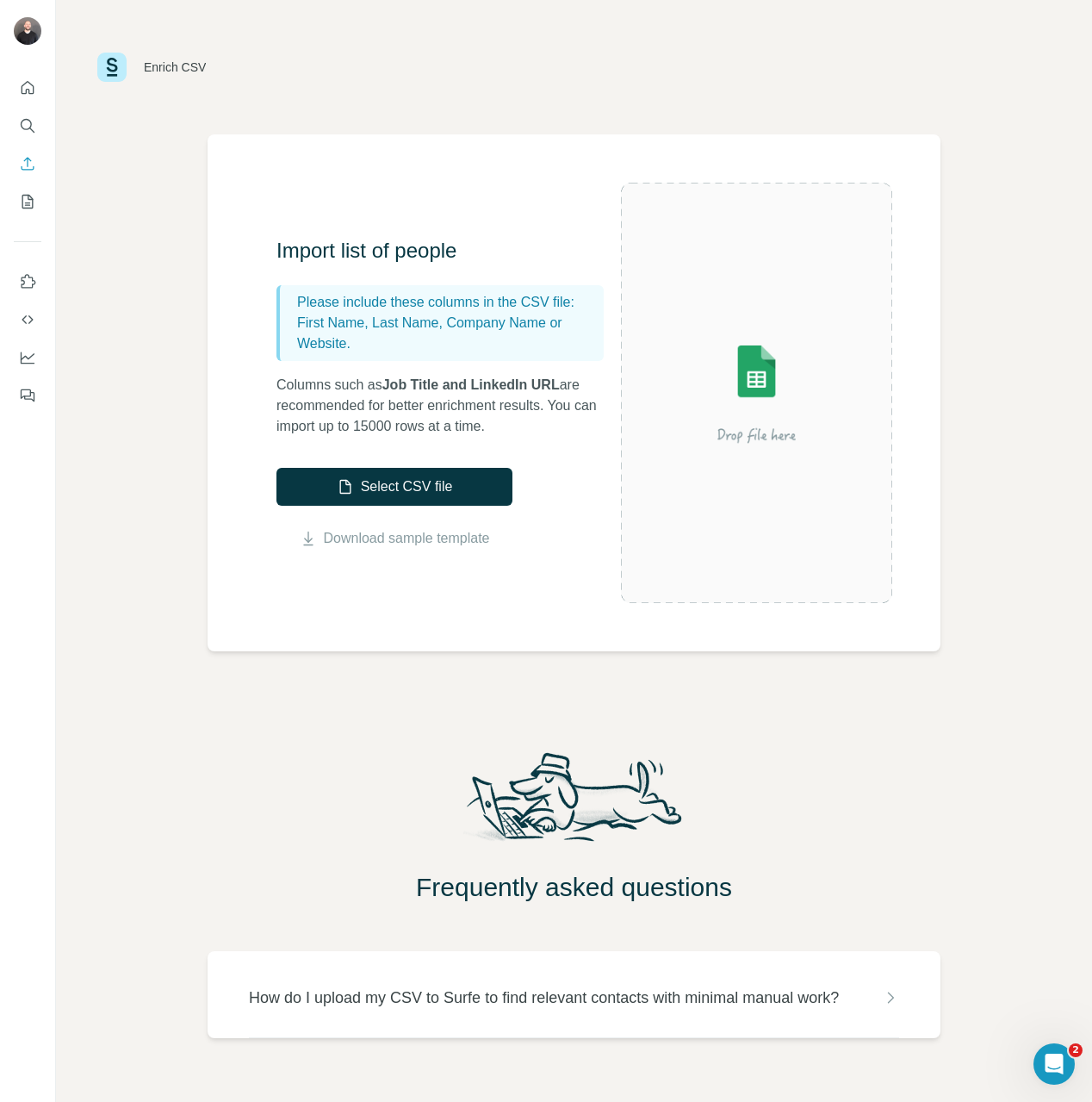
click at [342, 450] on div "Import list of people Please include these columns in the CSV file: First Name,…" at bounding box center [448, 393] width 344 height 312
click at [342, 472] on button "Select CSV file" at bounding box center [395, 486] width 236 height 38
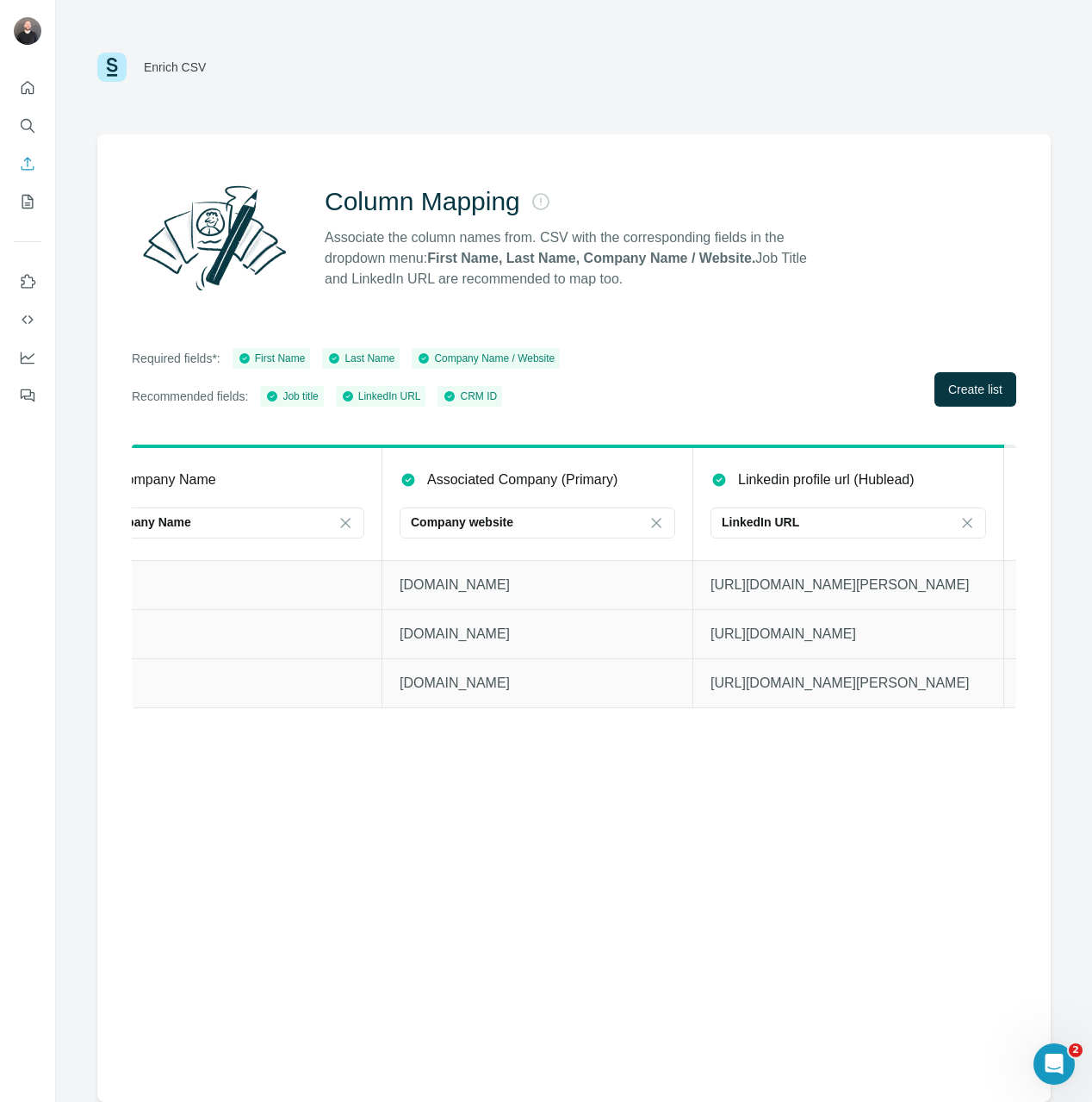
scroll to position [0, 3519]
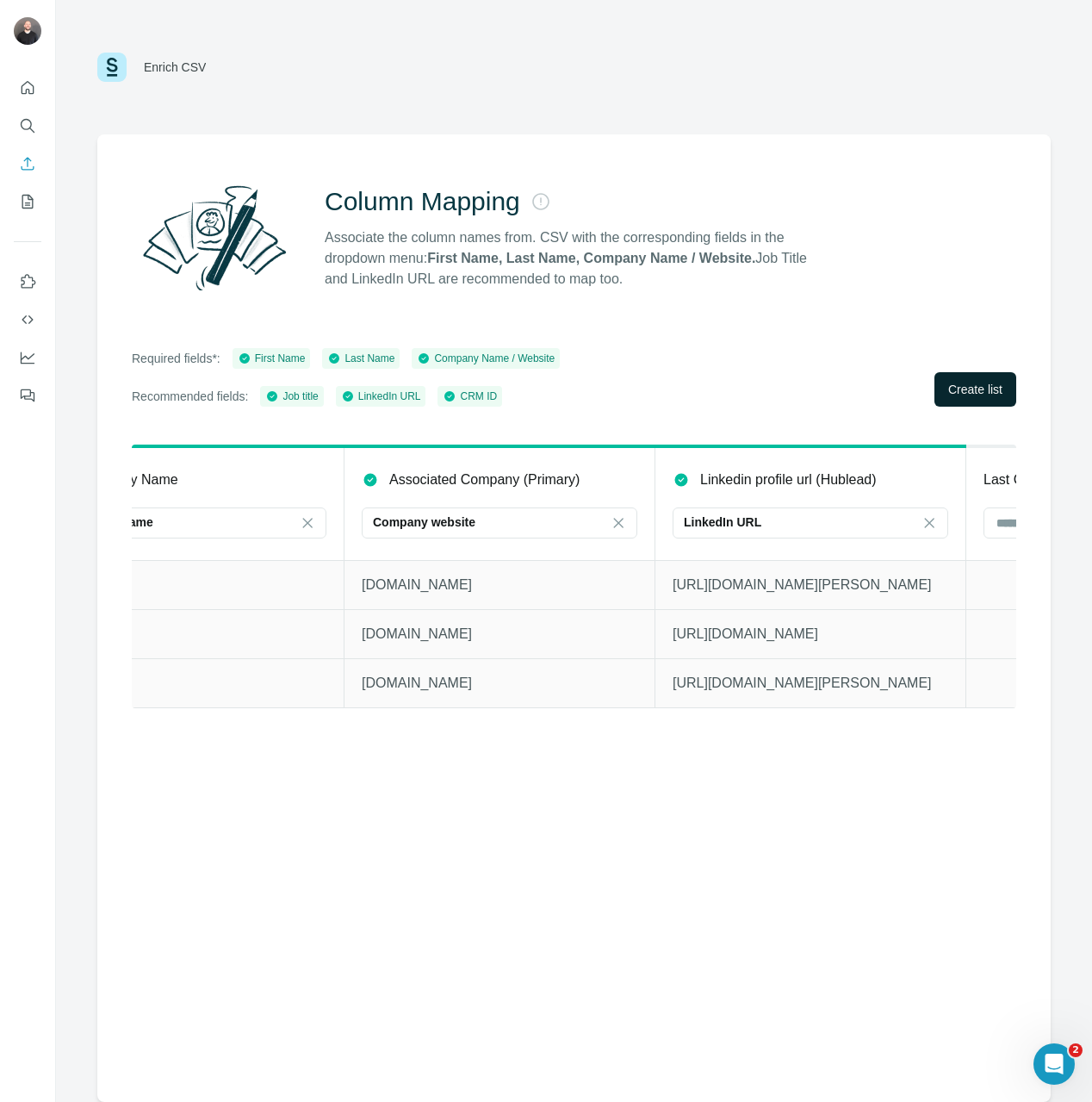
click at [960, 392] on span "Create list" at bounding box center [975, 389] width 54 height 17
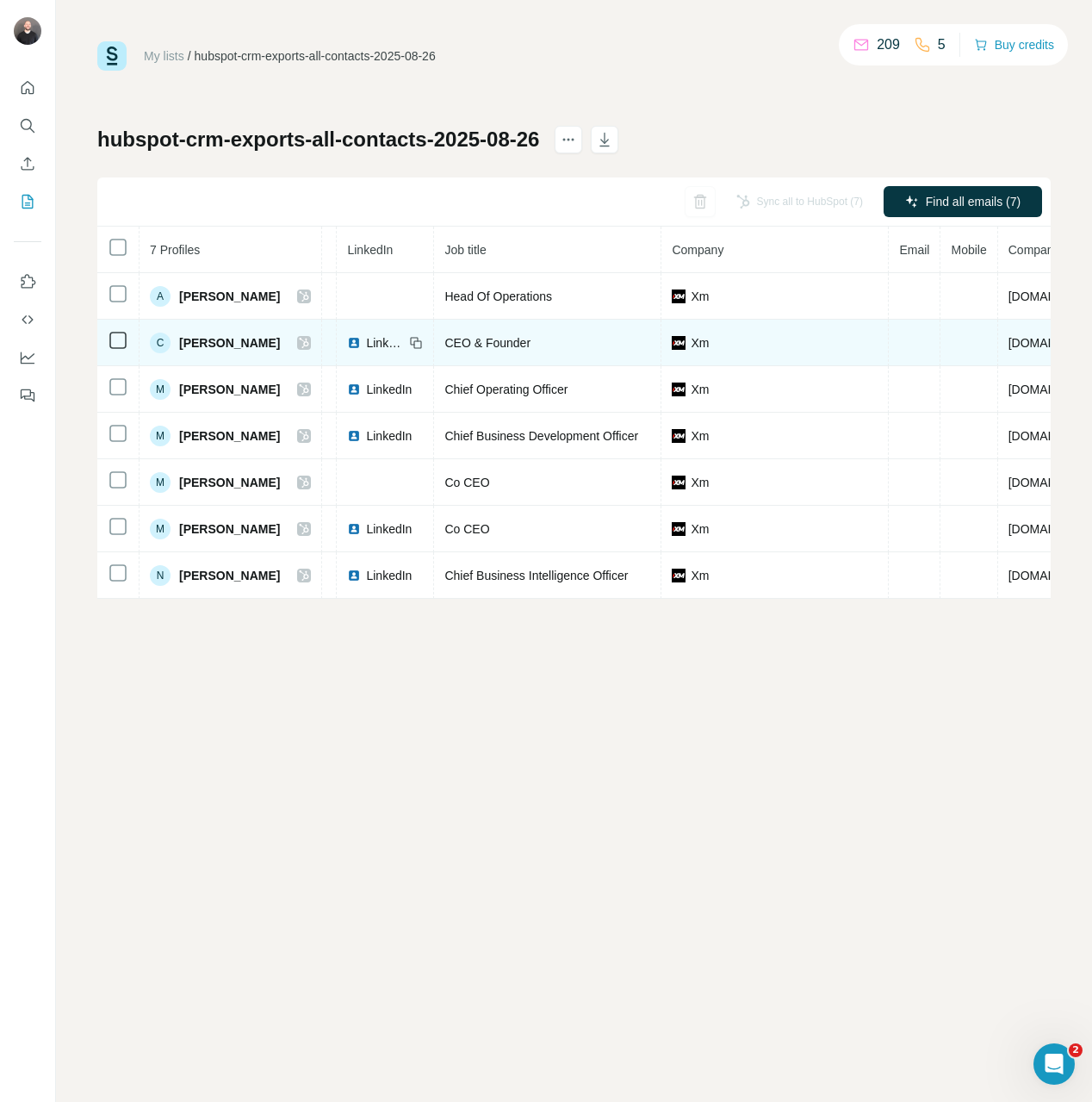
scroll to position [0, 351]
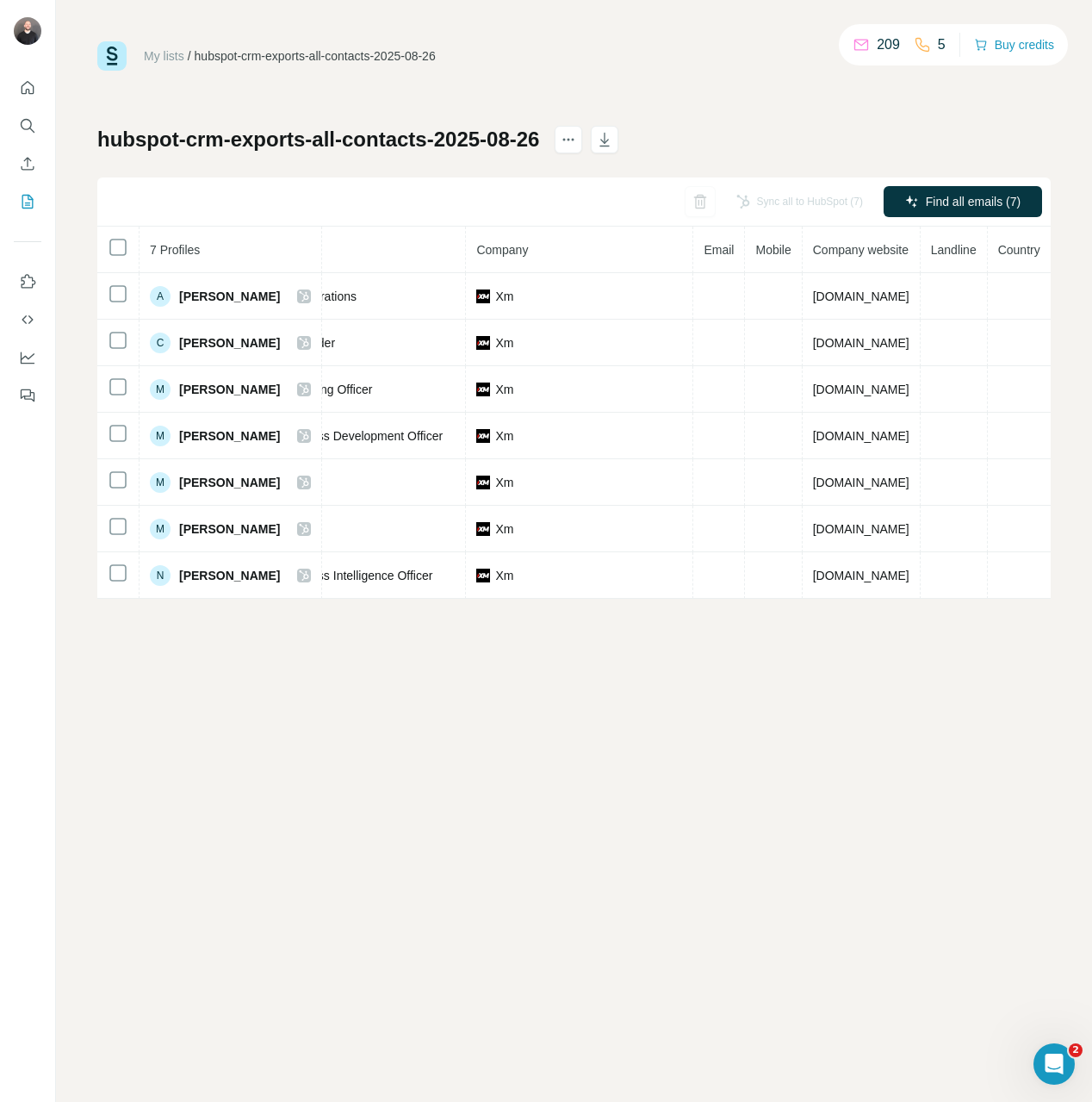
click at [745, 266] on th "Mobile" at bounding box center [773, 250] width 57 height 47
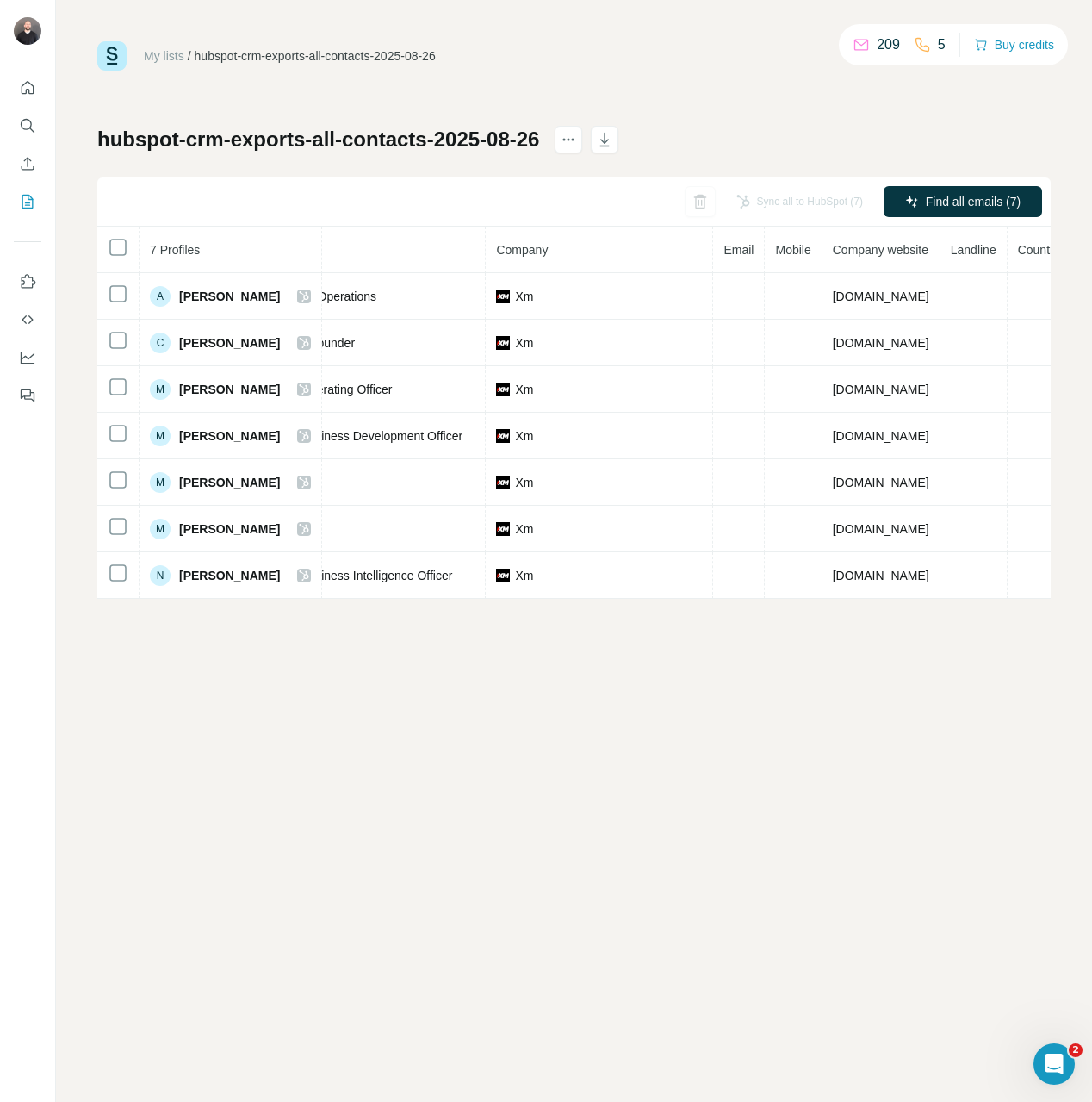
click at [1017, 179] on div "Sync all to HubSpot (7) Find all emails (7)" at bounding box center [573, 201] width 954 height 49
click at [998, 196] on span "Find all emails (7)" at bounding box center [972, 201] width 94 height 17
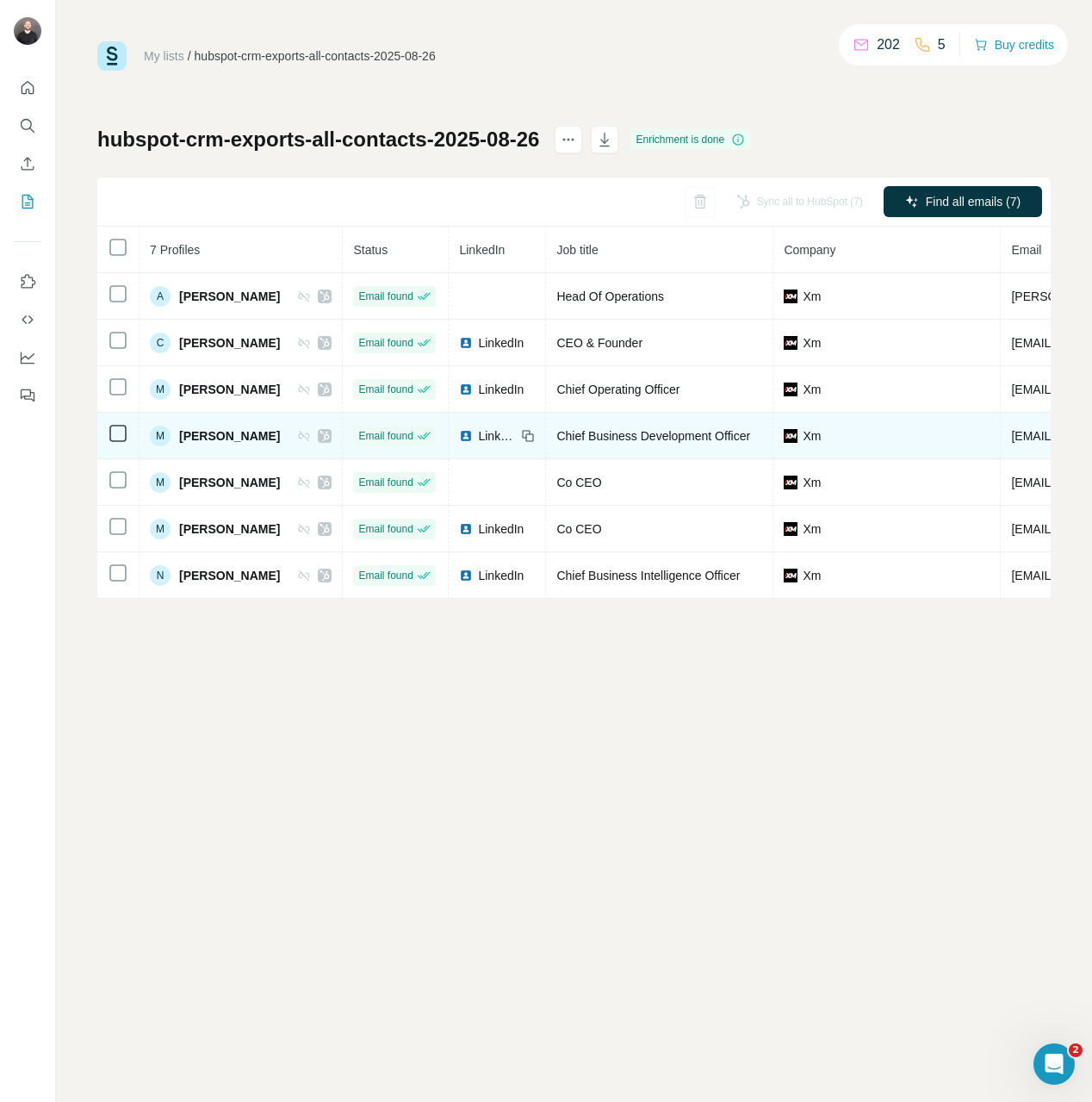
scroll to position [0, 536]
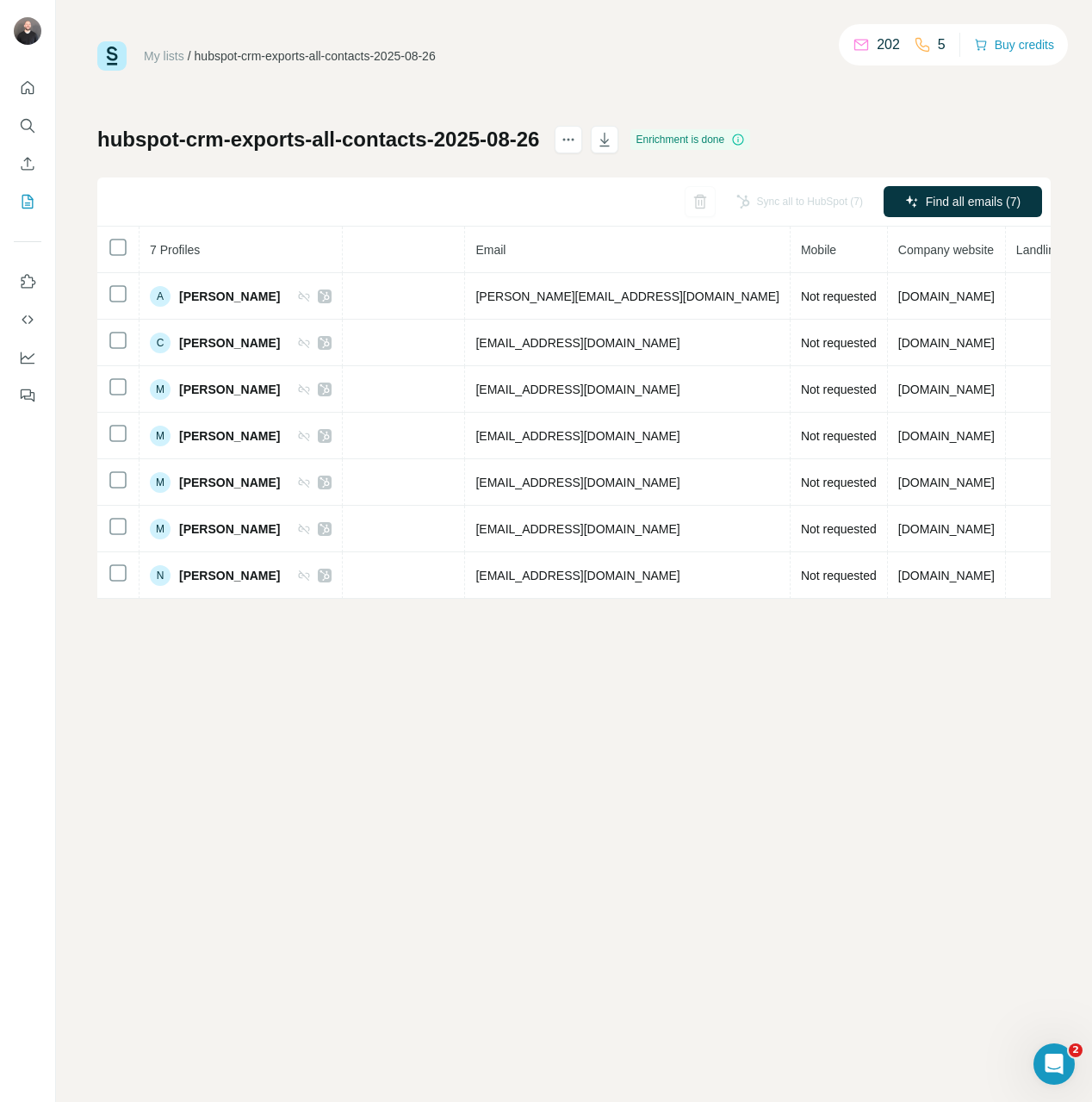
click at [743, 205] on div "Sync all to HubSpot (7)" at bounding box center [800, 201] width 151 height 31
click at [744, 205] on div "Sync all to HubSpot (7)" at bounding box center [800, 201] width 151 height 31
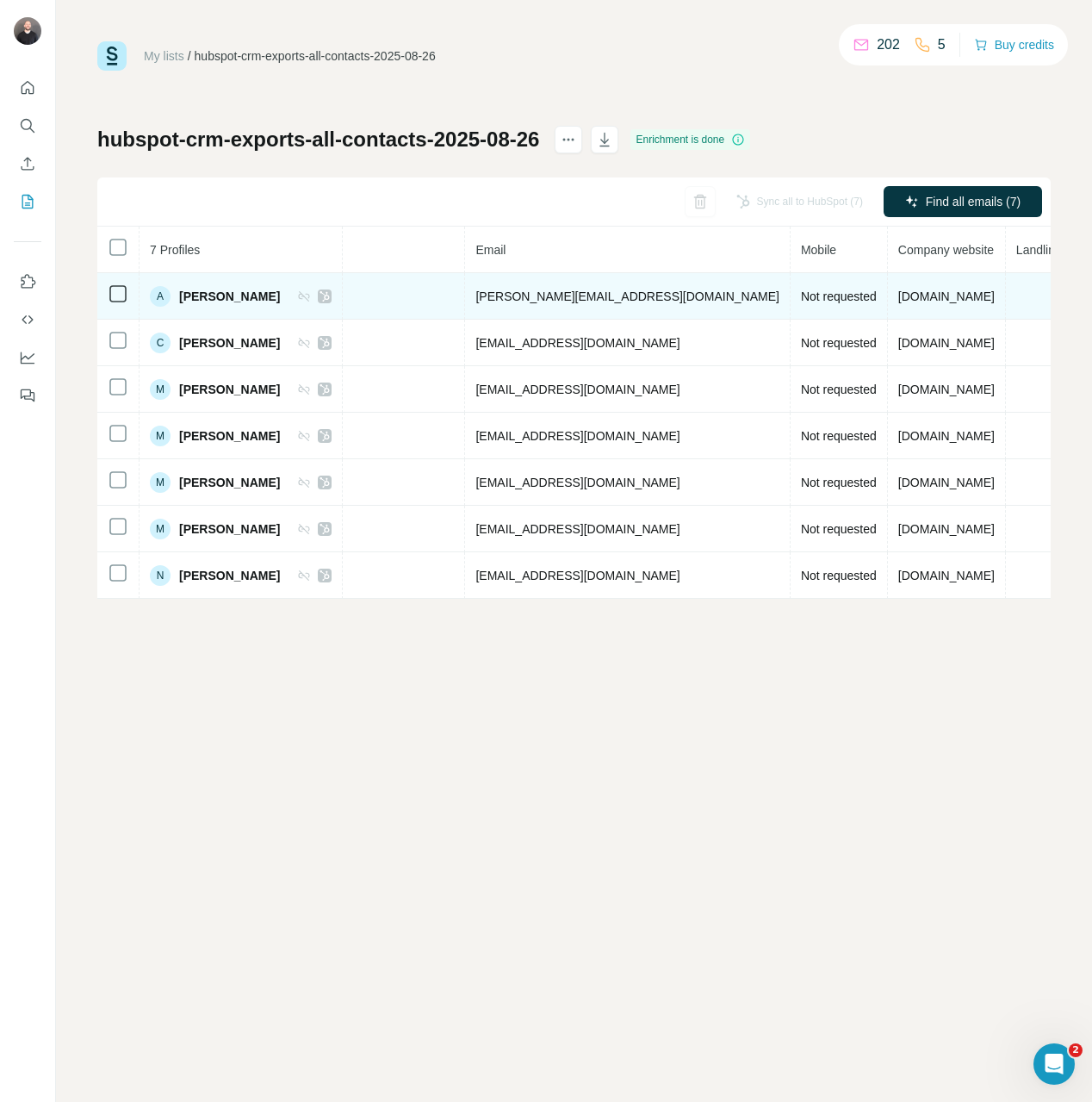
click at [644, 285] on td "andreas@xm.com" at bounding box center [626, 297] width 324 height 47
click at [635, 293] on td "andreas@xm.com" at bounding box center [626, 297] width 324 height 47
drag, startPoint x: 635, startPoint y: 296, endPoint x: 622, endPoint y: 303, distance: 14.8
click at [630, 298] on td "andreas@xm.com" at bounding box center [626, 297] width 324 height 47
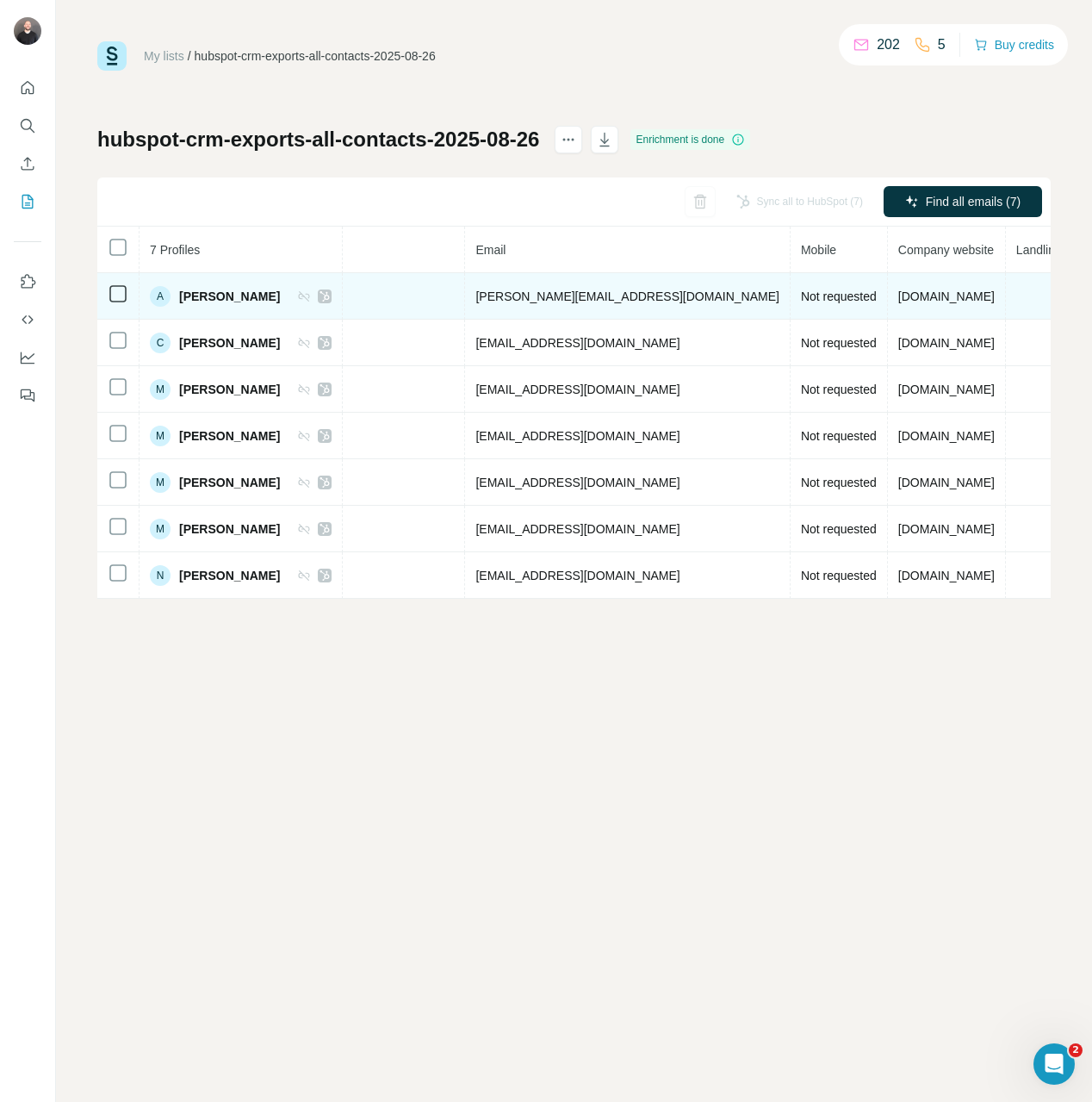
click at [622, 303] on td "andreas@xm.com" at bounding box center [626, 297] width 324 height 47
click at [617, 297] on span "andreas@xm.com" at bounding box center [626, 296] width 303 height 13
click at [608, 300] on span "andreas@xm.com" at bounding box center [626, 296] width 303 height 13
click at [638, 289] on td "andreas@xm.com" at bounding box center [626, 297] width 324 height 47
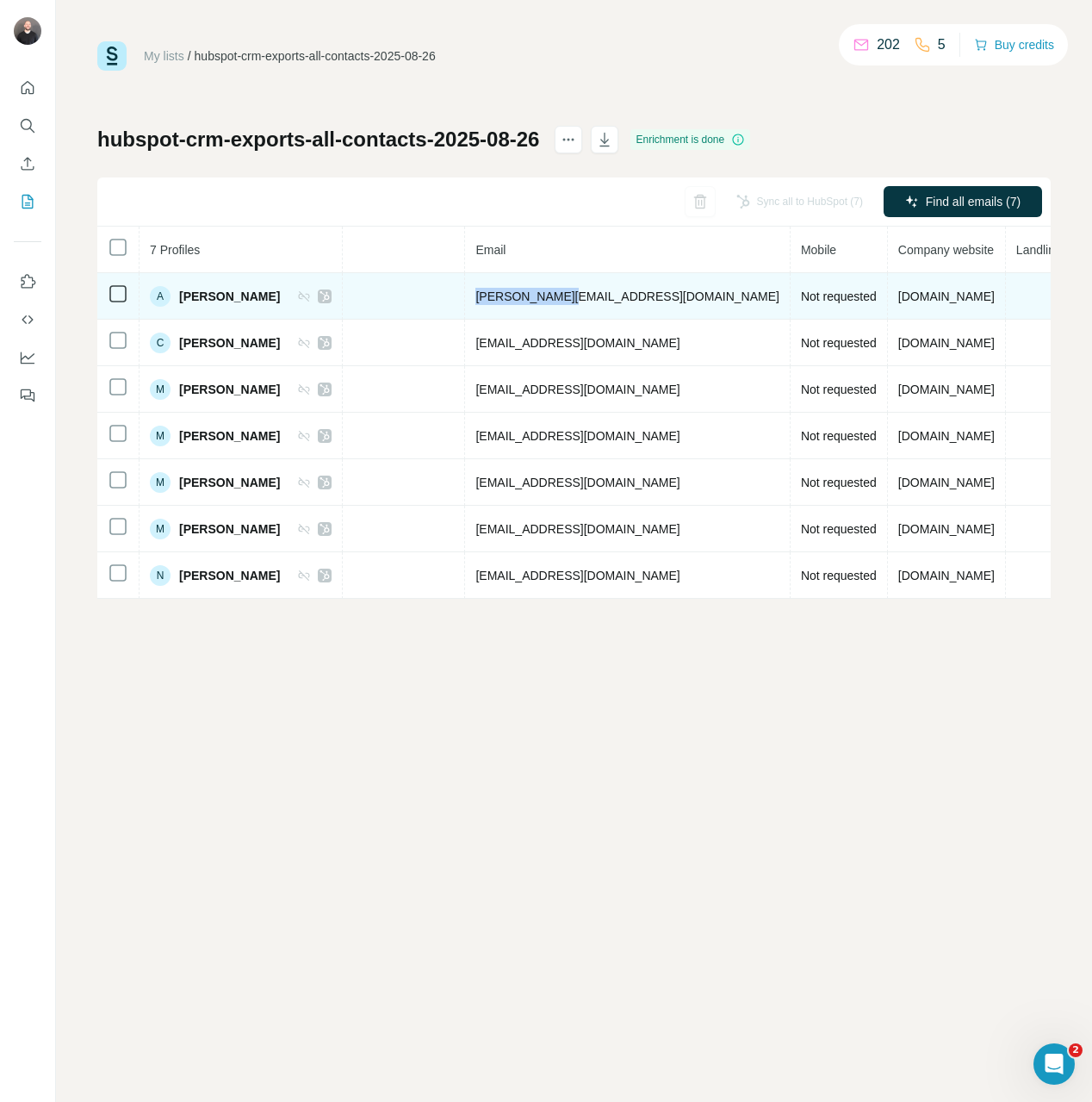
drag, startPoint x: 632, startPoint y: 294, endPoint x: 459, endPoint y: 290, distance: 173.0
click at [459, 290] on tr "A Andreas Rouvis Email found Head Of Operations Xm andreas@xm.com Not requested…" at bounding box center [349, 297] width 1575 height 47
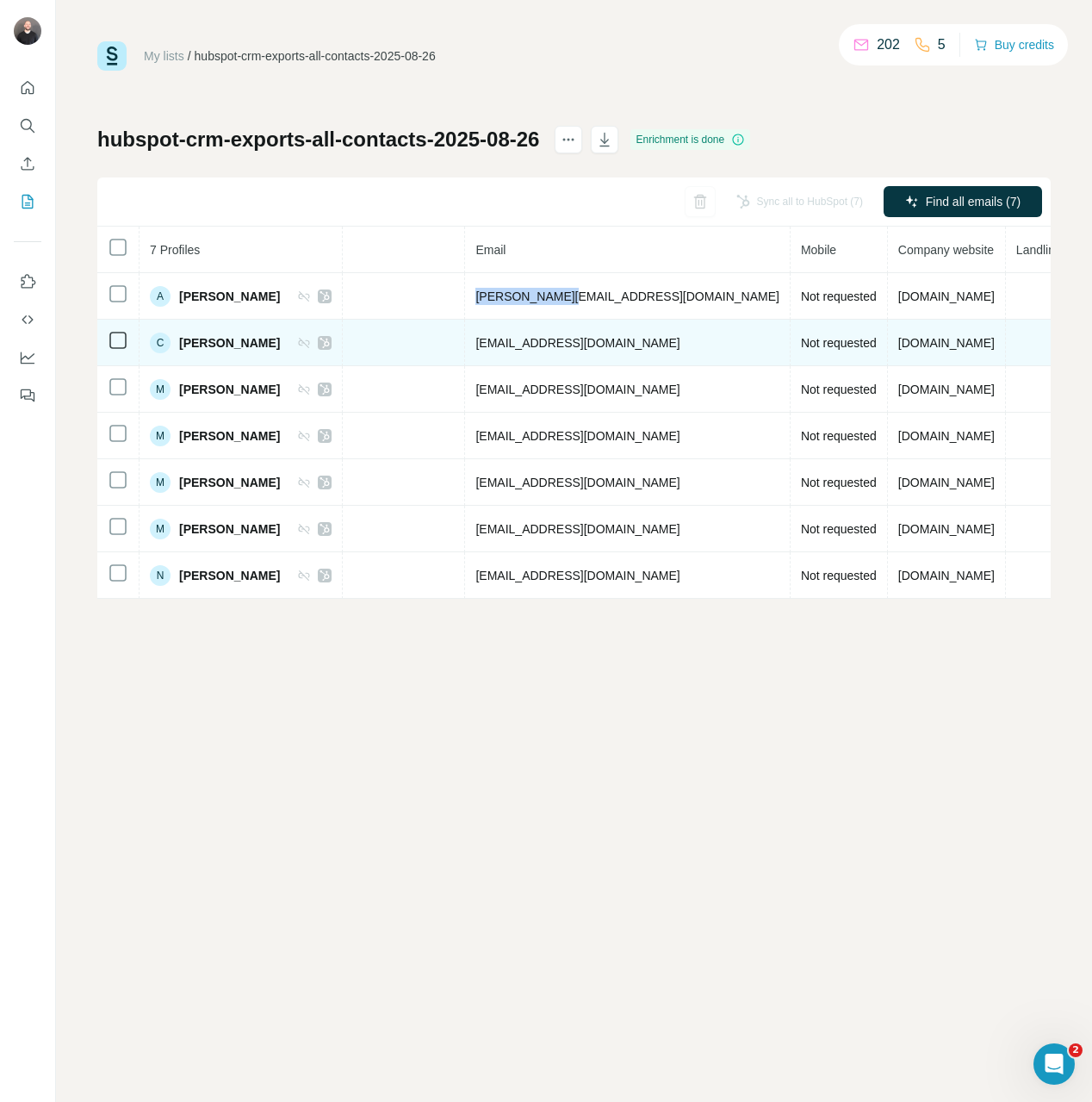
copy tr "andreas@xm.com"
click at [588, 349] on span "cc@xm.com" at bounding box center [577, 342] width 204 height 13
click at [593, 344] on td "cc@xm.com" at bounding box center [626, 343] width 324 height 47
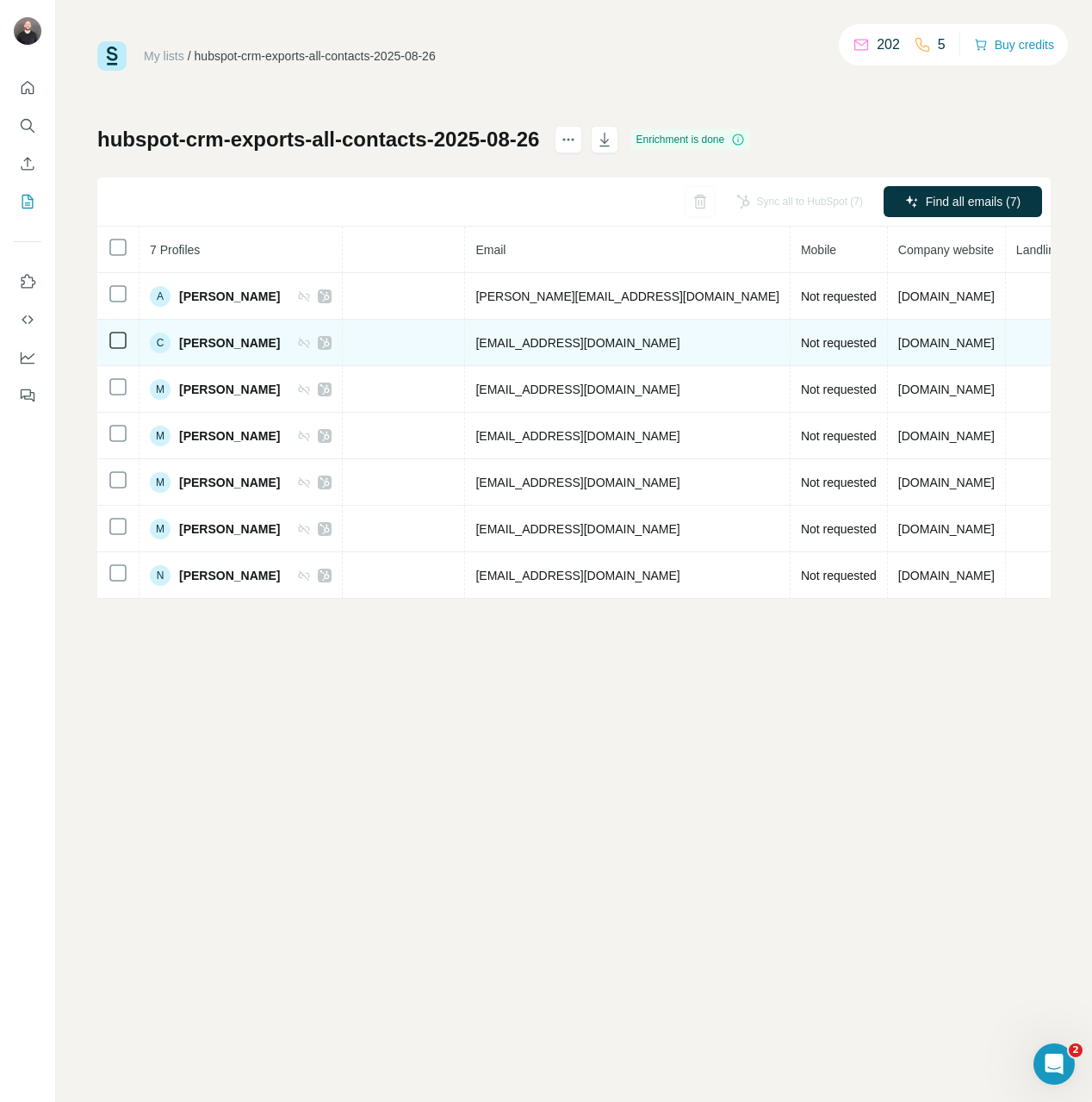
click at [532, 345] on span "cc@xm.com" at bounding box center [577, 342] width 204 height 13
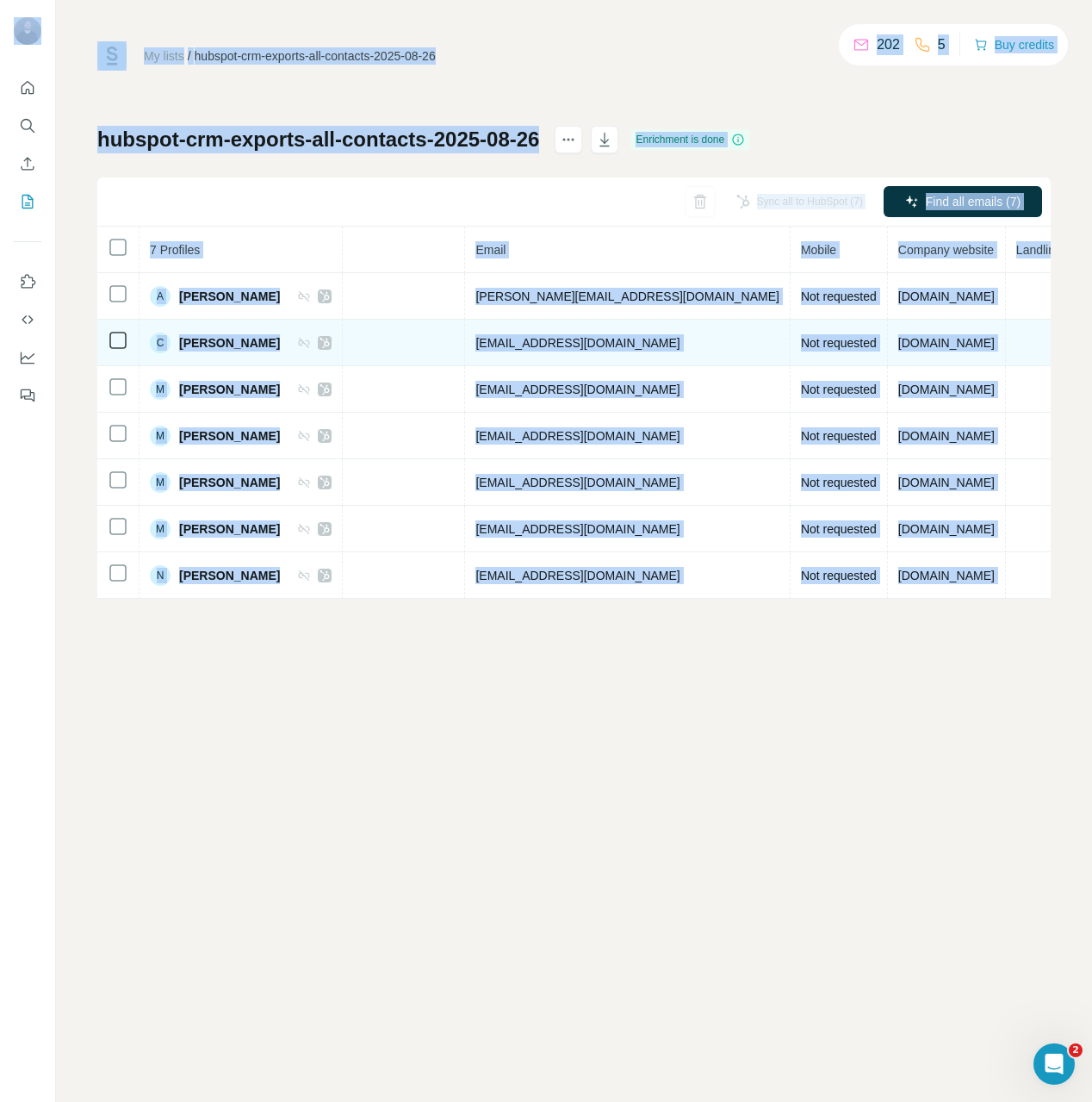
click at [578, 344] on span "cc@xm.com" at bounding box center [577, 342] width 204 height 13
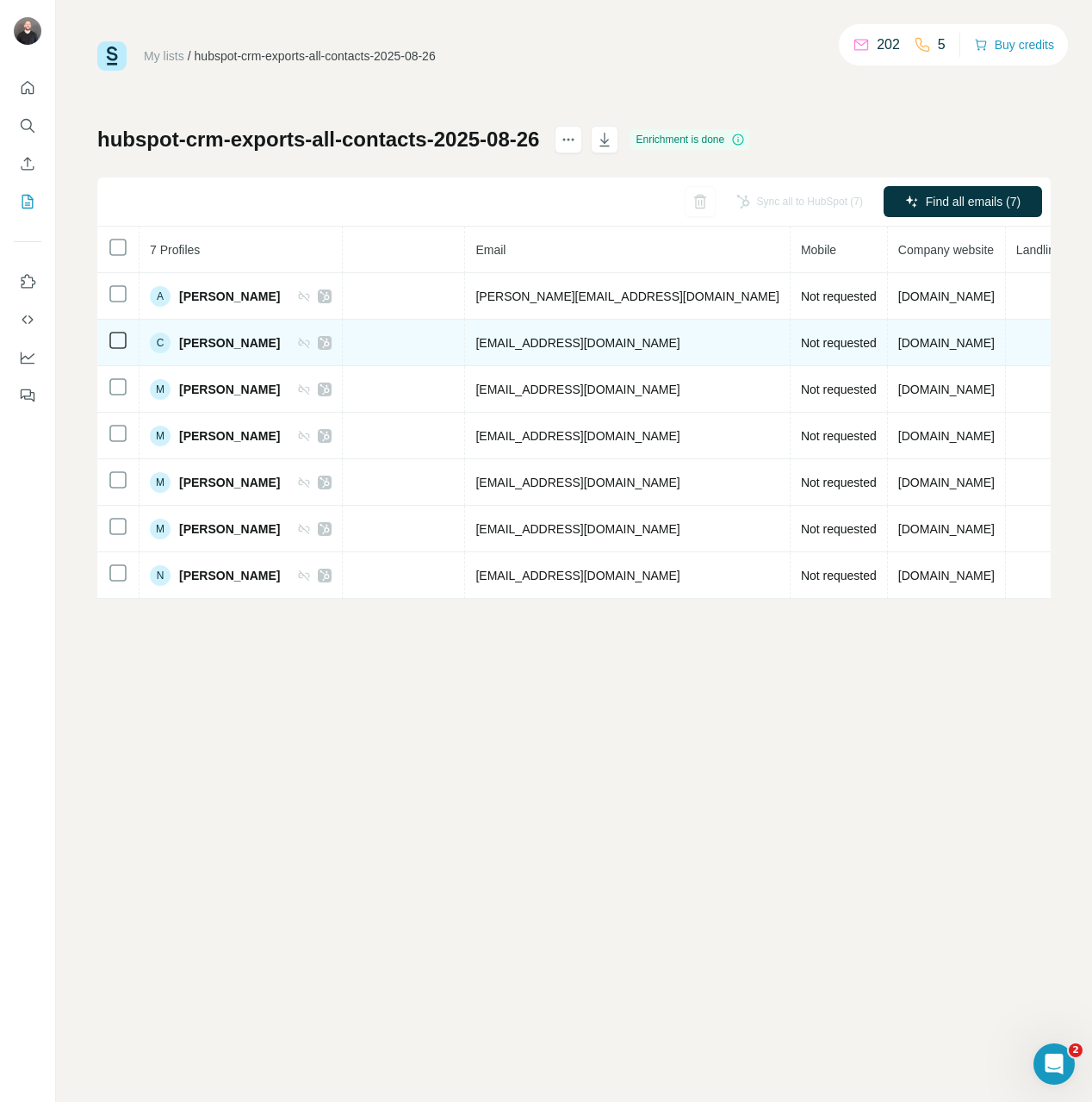
drag, startPoint x: 599, startPoint y: 345, endPoint x: 524, endPoint y: 354, distance: 75.5
click at [524, 354] on td "cc@xm.com" at bounding box center [626, 343] width 324 height 47
click at [544, 332] on td "cc@xm.com" at bounding box center [626, 343] width 324 height 47
click at [599, 332] on td "cc@xm.com" at bounding box center [626, 343] width 324 height 47
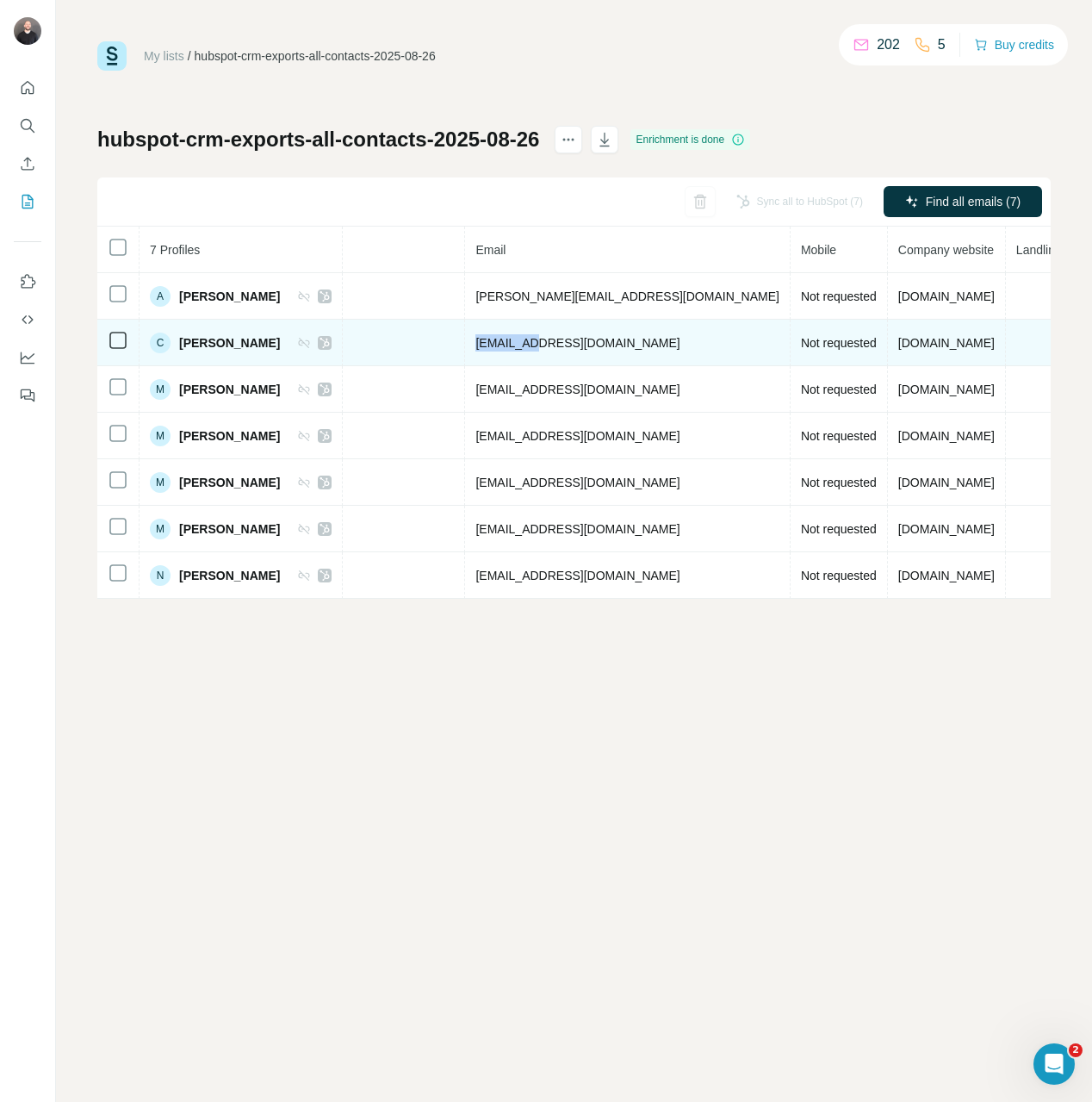
drag, startPoint x: 594, startPoint y: 340, endPoint x: 495, endPoint y: 342, distance: 99.0
click at [495, 342] on tr "C Constantinos Cleanthous Email found LinkedIn CEO & Founder Xm cc@xm.com Not r…" at bounding box center [349, 343] width 1575 height 47
copy tr "cc@xm.com"
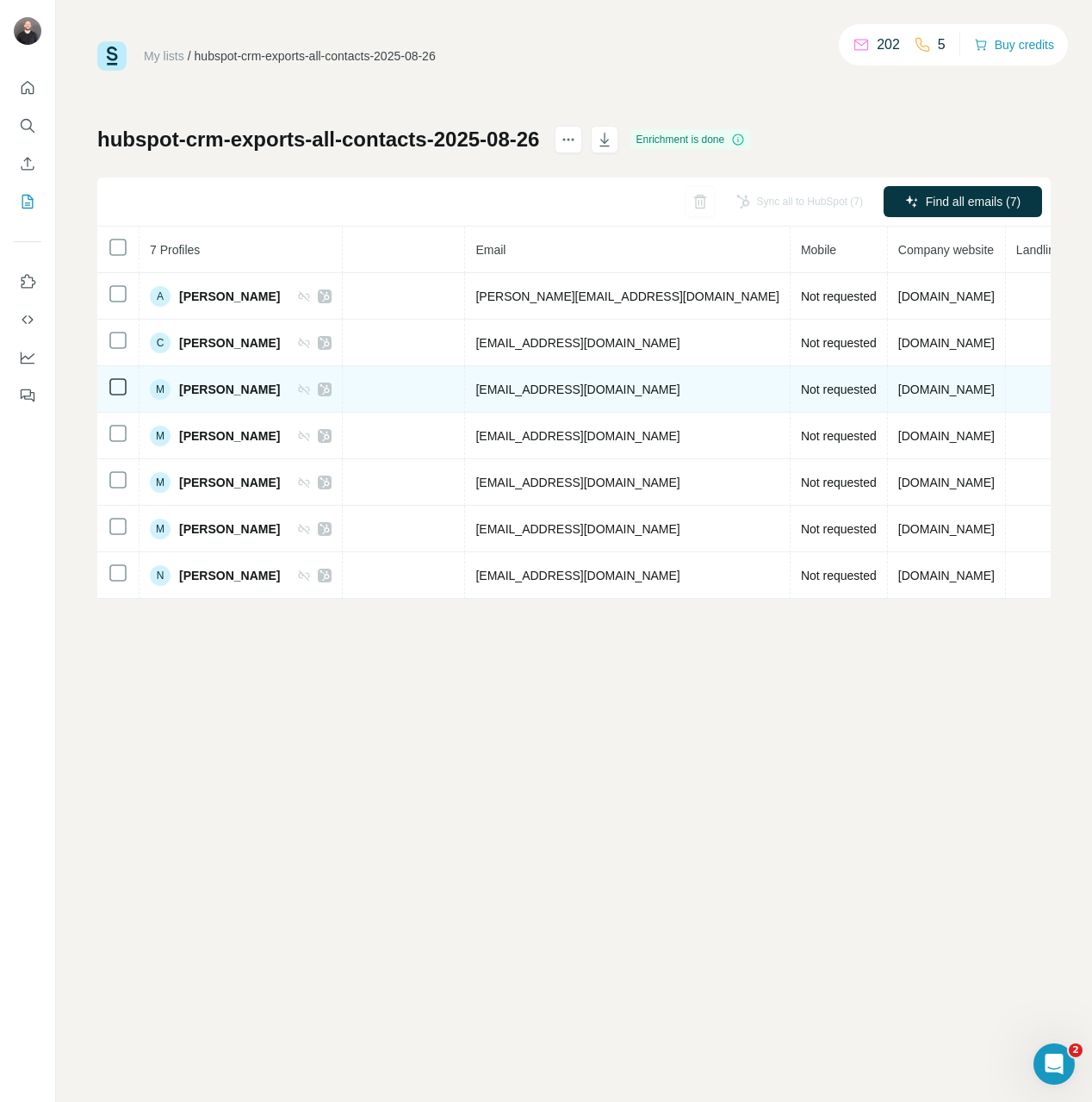
click at [601, 387] on span "mdemosthenous@xm.com" at bounding box center [577, 388] width 204 height 13
click at [659, 388] on span "mdemosthenous@xm.com" at bounding box center [577, 388] width 204 height 13
drag, startPoint x: 670, startPoint y: 388, endPoint x: 593, endPoint y: 390, distance: 77.0
click at [593, 390] on span "mdemosthenous@xm.com" at bounding box center [577, 388] width 204 height 13
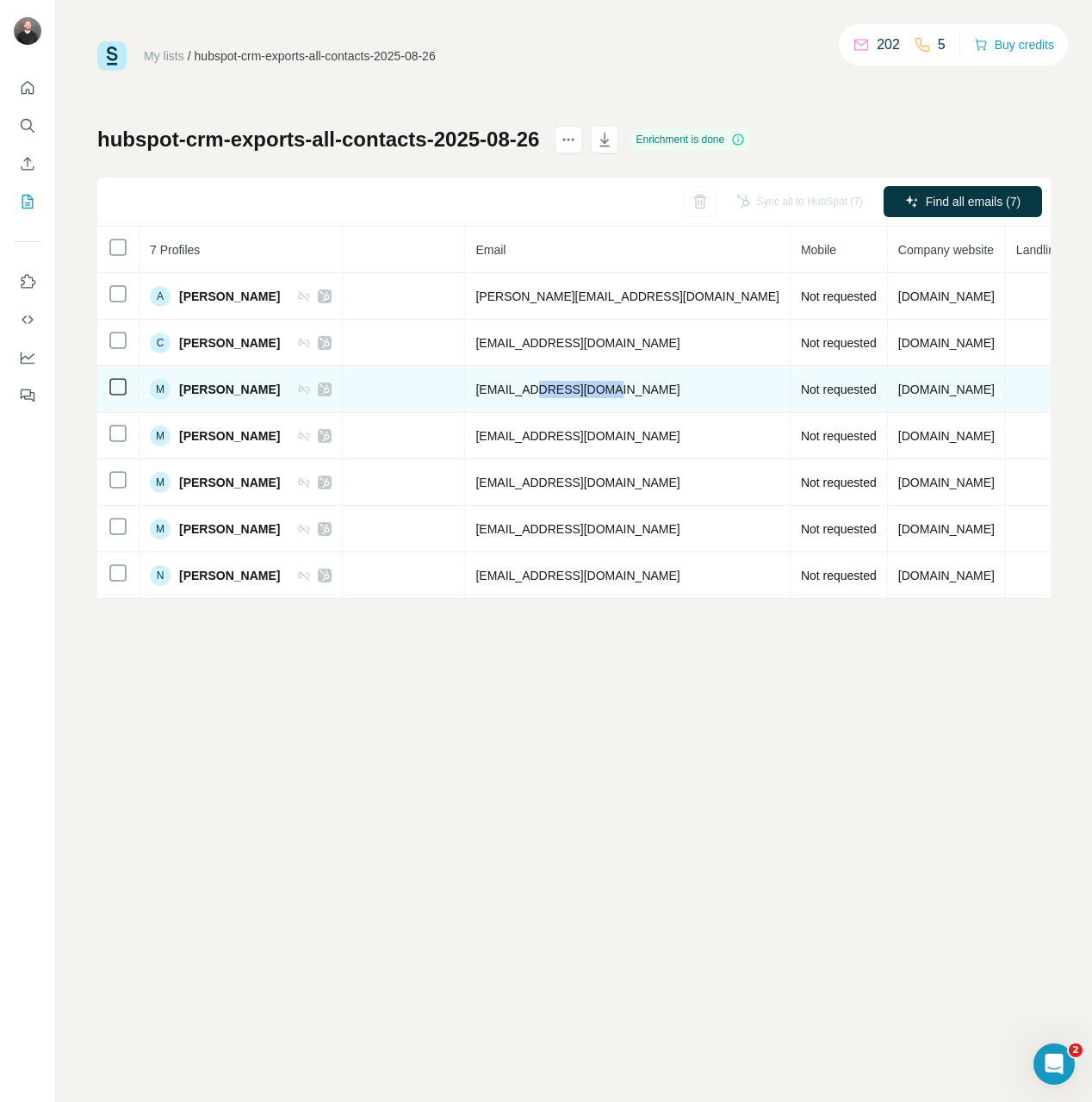
click at [593, 390] on span "mdemosthenous@xm.com" at bounding box center [577, 388] width 204 height 13
drag, startPoint x: 670, startPoint y: 389, endPoint x: 525, endPoint y: 388, distance: 145.0
click at [525, 388] on span "mdemosthenous@xm.com" at bounding box center [577, 388] width 204 height 13
copy span "mdemosthenous@xm.com"
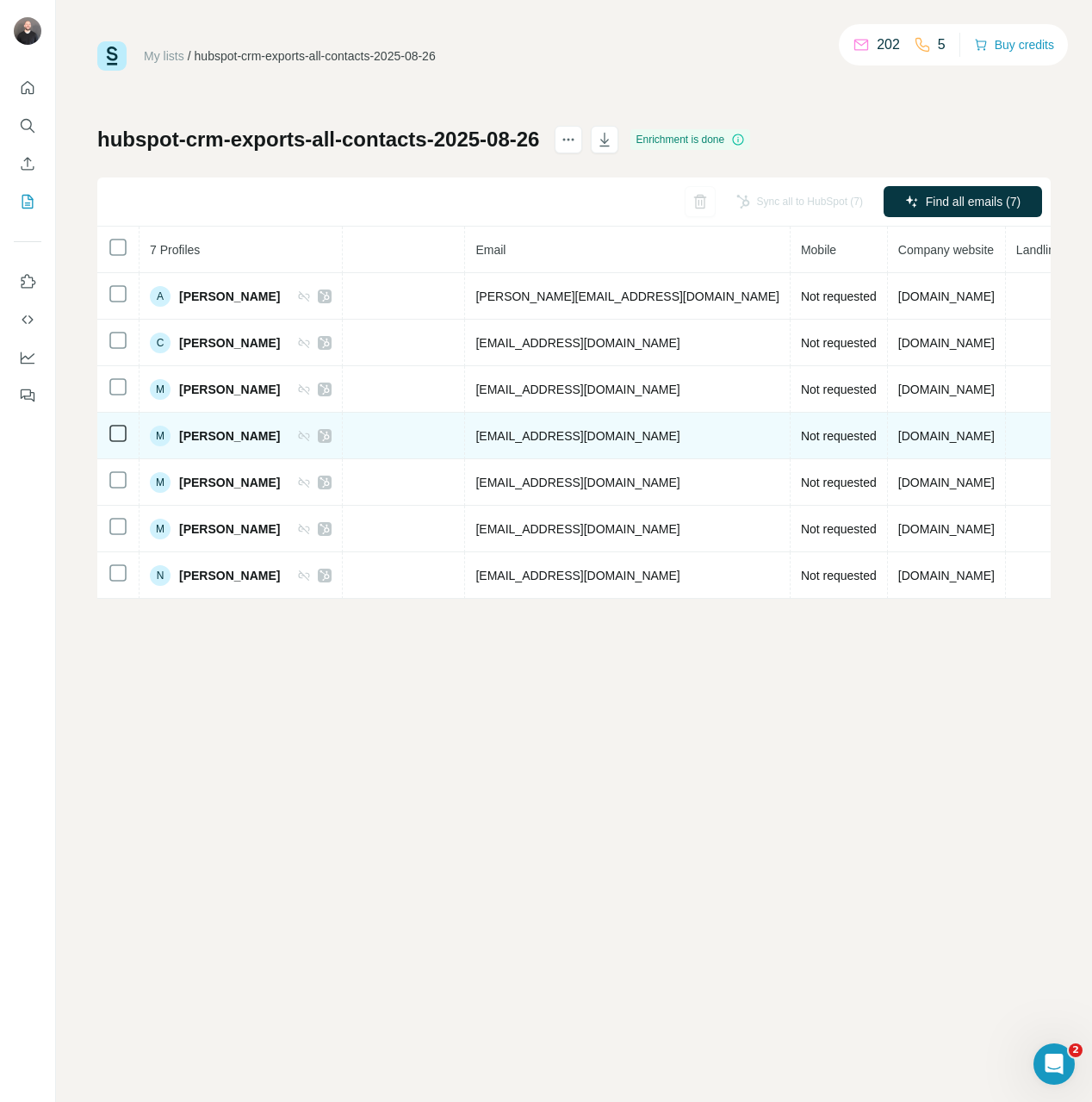
click at [593, 449] on td "mpanayides@xm.com" at bounding box center [626, 436] width 324 height 47
drag, startPoint x: 653, startPoint y: 436, endPoint x: 530, endPoint y: 440, distance: 123.1
click at [530, 440] on td "mpanayides@xm.com" at bounding box center [626, 436] width 324 height 47
click at [633, 444] on td "mpanayides@xm.com" at bounding box center [626, 436] width 324 height 47
click at [643, 438] on span "mpanayides@xm.com" at bounding box center [577, 435] width 204 height 13
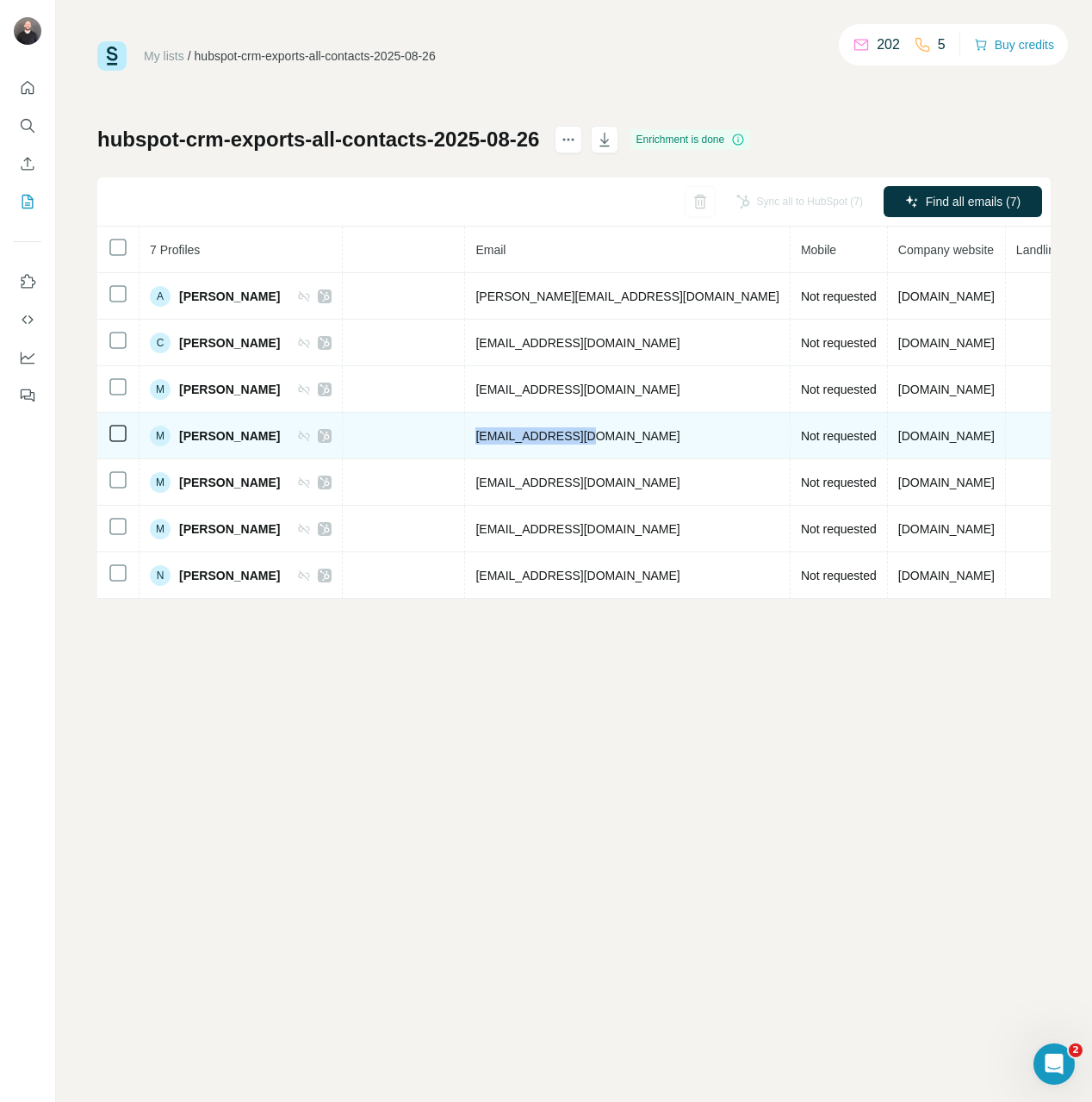
drag, startPoint x: 650, startPoint y: 437, endPoint x: 528, endPoint y: 442, distance: 122.1
click at [528, 442] on td "mpanayides@xm.com" at bounding box center [626, 436] width 324 height 47
copy span "mpanayides@xm.com"
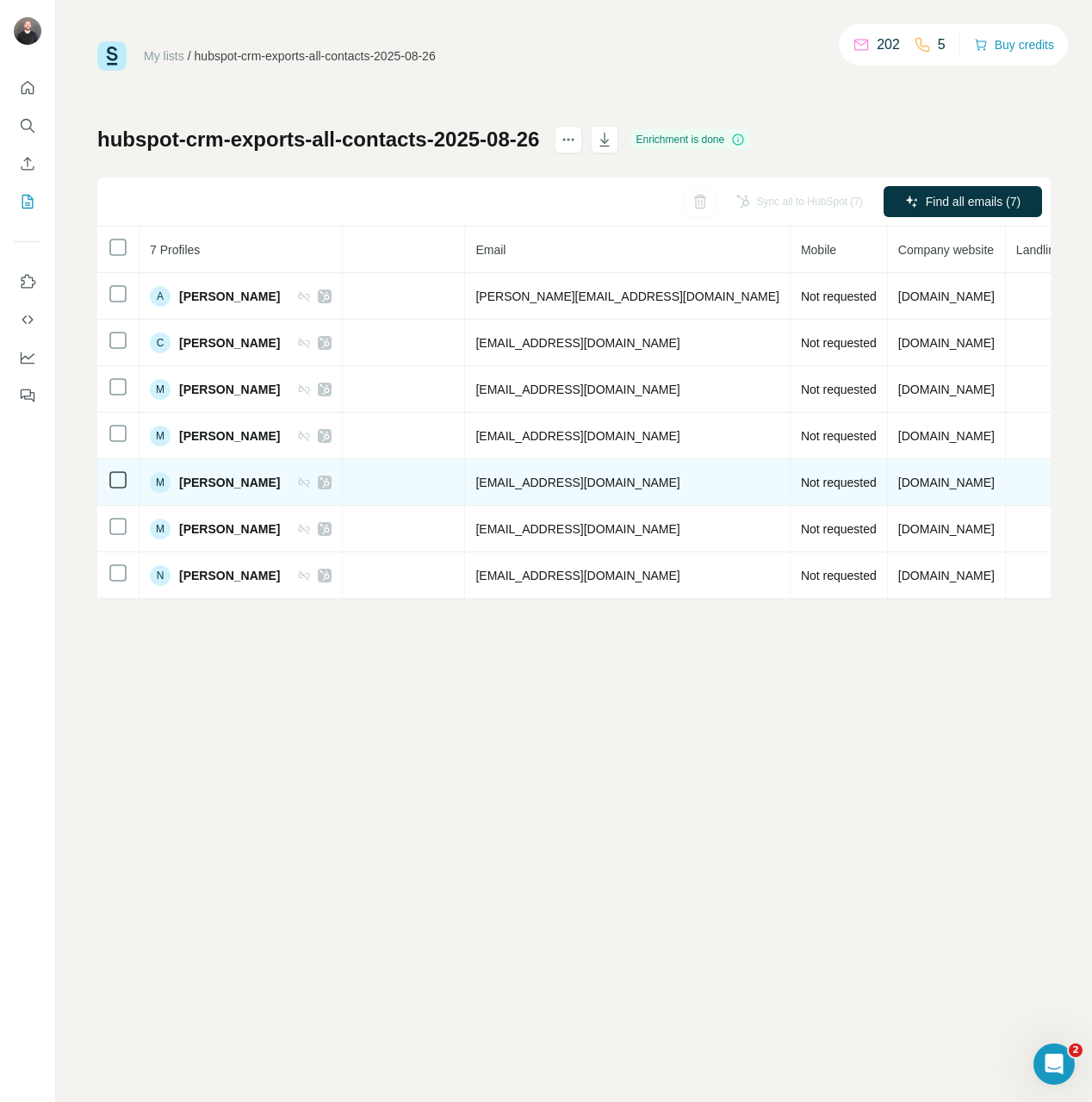
click at [598, 484] on span "mm@xm.com" at bounding box center [577, 482] width 204 height 13
drag, startPoint x: 599, startPoint y: 484, endPoint x: 519, endPoint y: 486, distance: 80.0
click at [519, 486] on td "mm@xm.com" at bounding box center [626, 483] width 324 height 47
copy span "mm@xm.com"
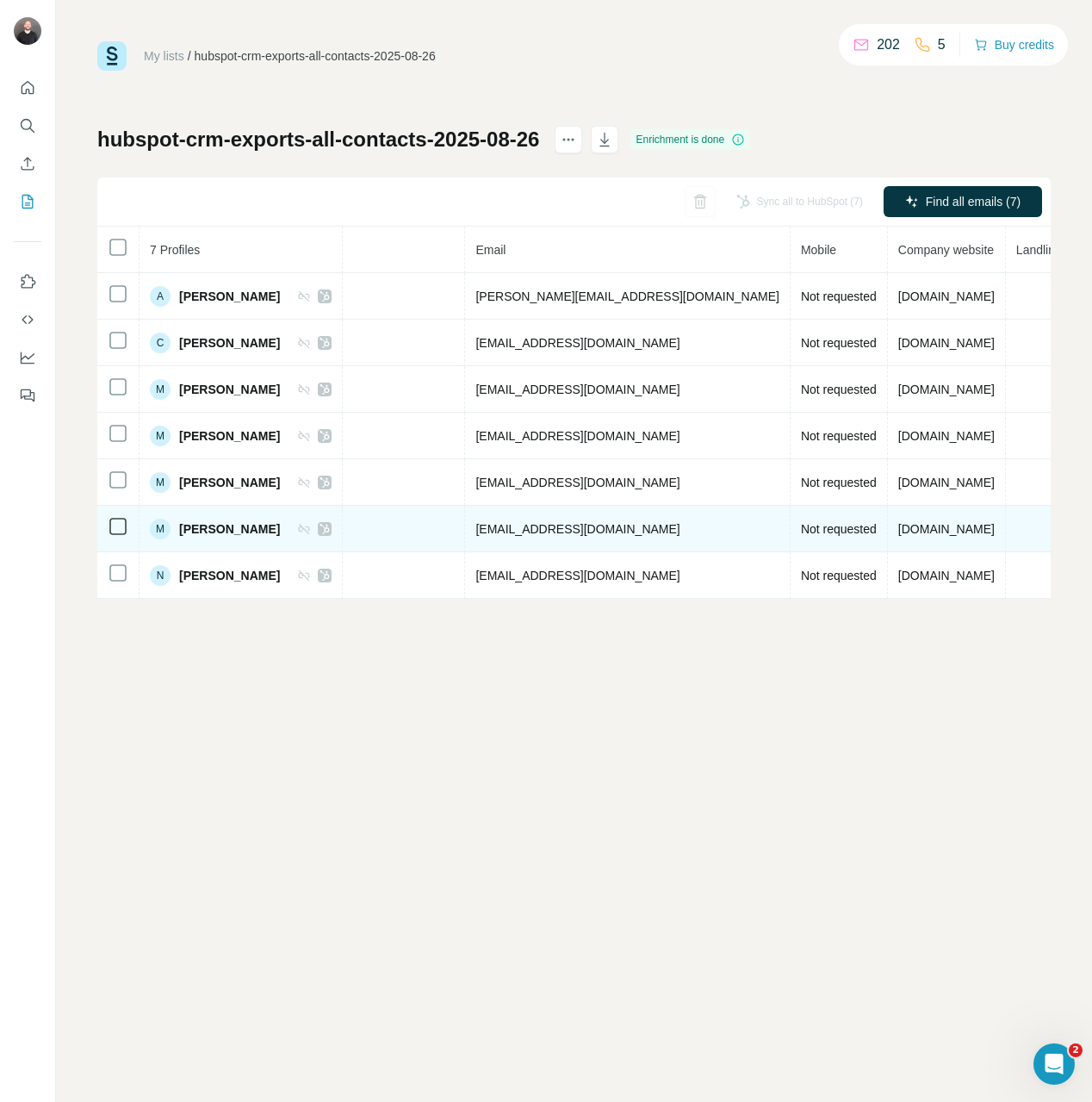
click at [577, 528] on span "mm@xm.com" at bounding box center [577, 529] width 204 height 13
click at [621, 526] on td "mm@xm.com" at bounding box center [626, 529] width 324 height 47
click at [588, 526] on span "mm@xm.com" at bounding box center [577, 529] width 204 height 13
drag, startPoint x: 598, startPoint y: 527, endPoint x: 522, endPoint y: 531, distance: 76.1
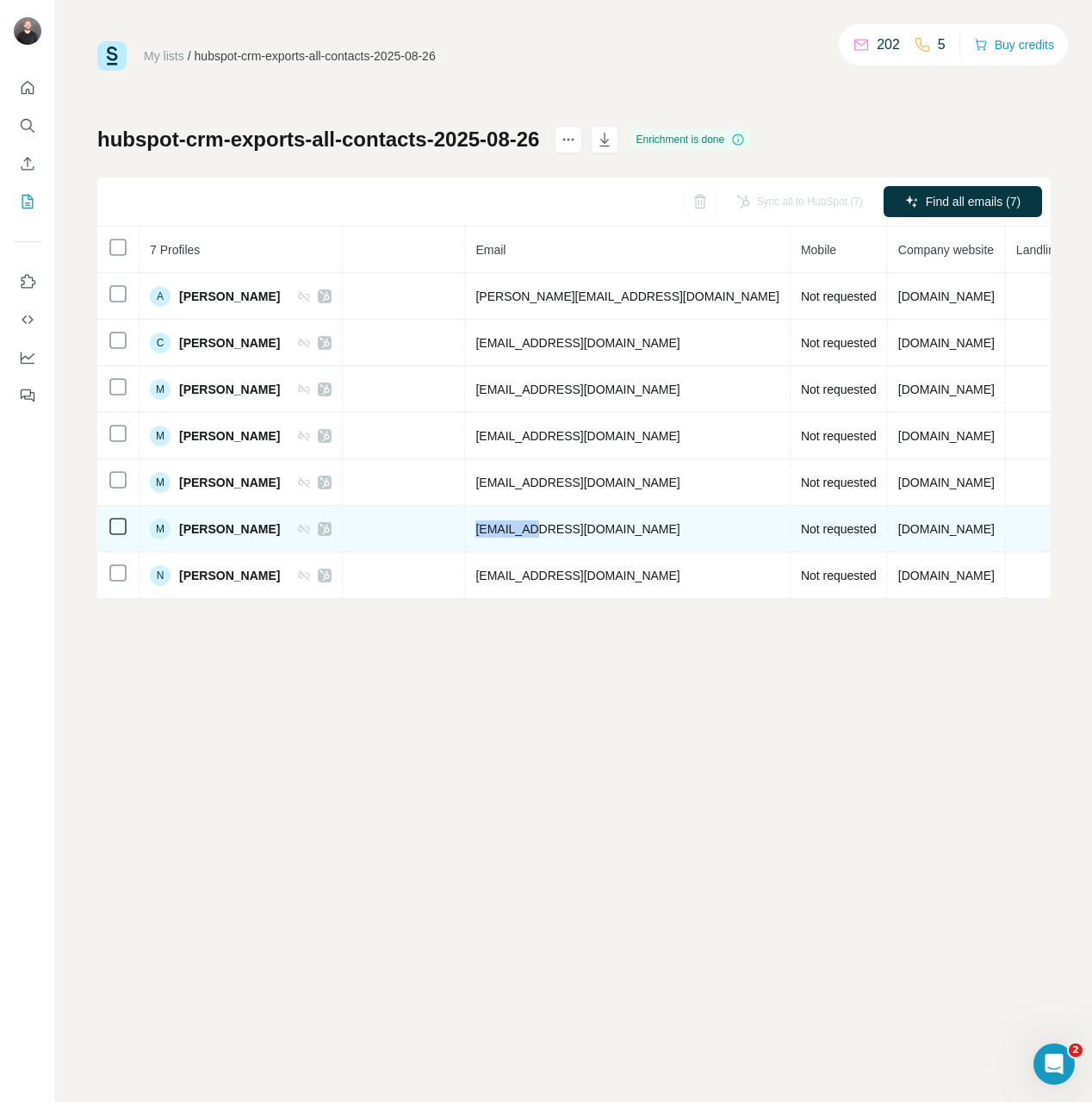
click at [522, 531] on span "mm@xm.com" at bounding box center [577, 529] width 204 height 13
copy span "mm@xm.com"
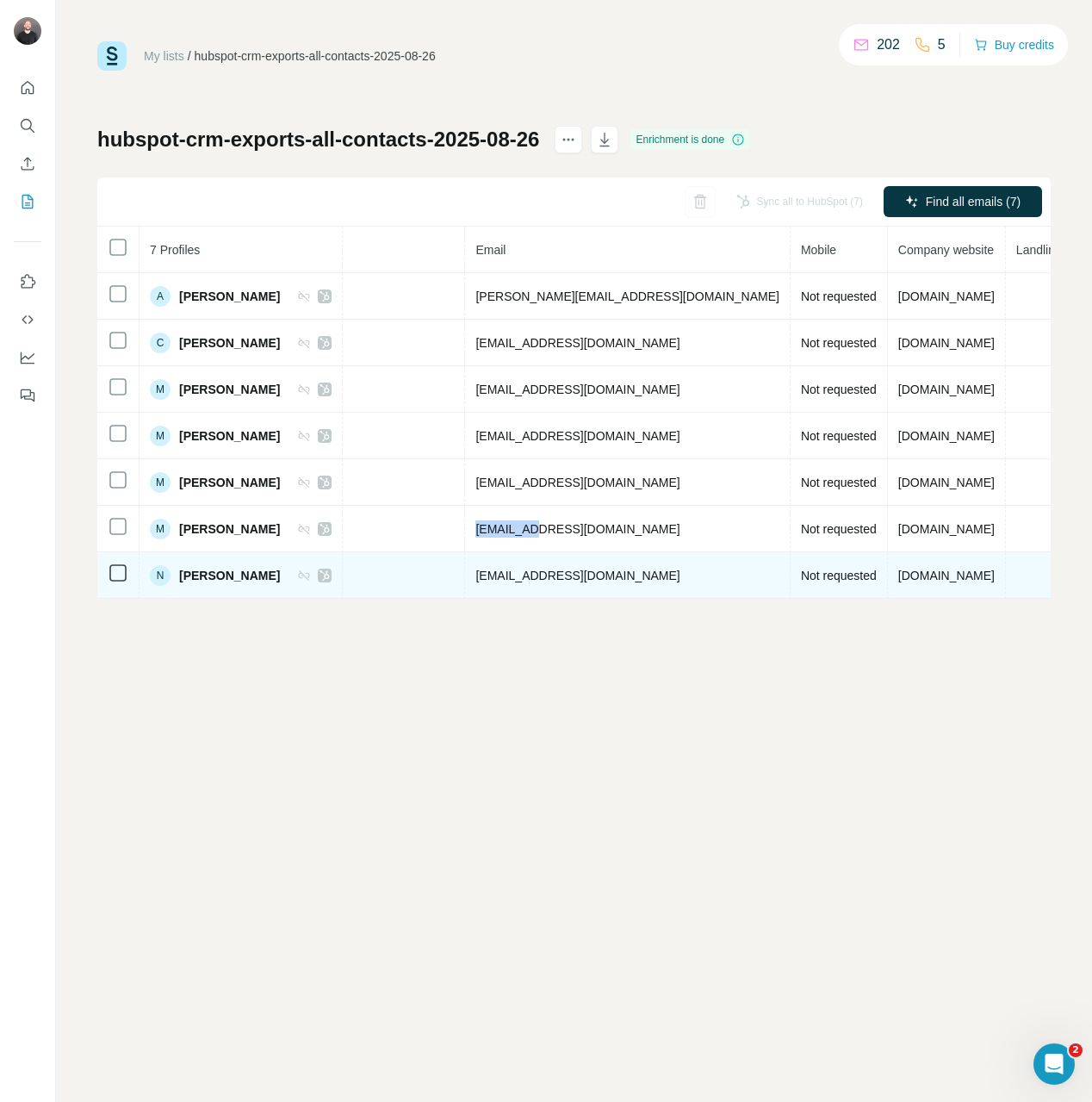
click at [598, 573] on span "ngavrielides@xm.com" at bounding box center [577, 574] width 204 height 13
click at [653, 578] on td "ngavrielides@xm.com" at bounding box center [626, 575] width 324 height 47
drag, startPoint x: 655, startPoint y: 574, endPoint x: 510, endPoint y: 577, distance: 145.0
click at [510, 577] on tr "N Nicholas Gavrielides Email found LinkedIn Chief Business Intelligence Officer…" at bounding box center [349, 575] width 1575 height 47
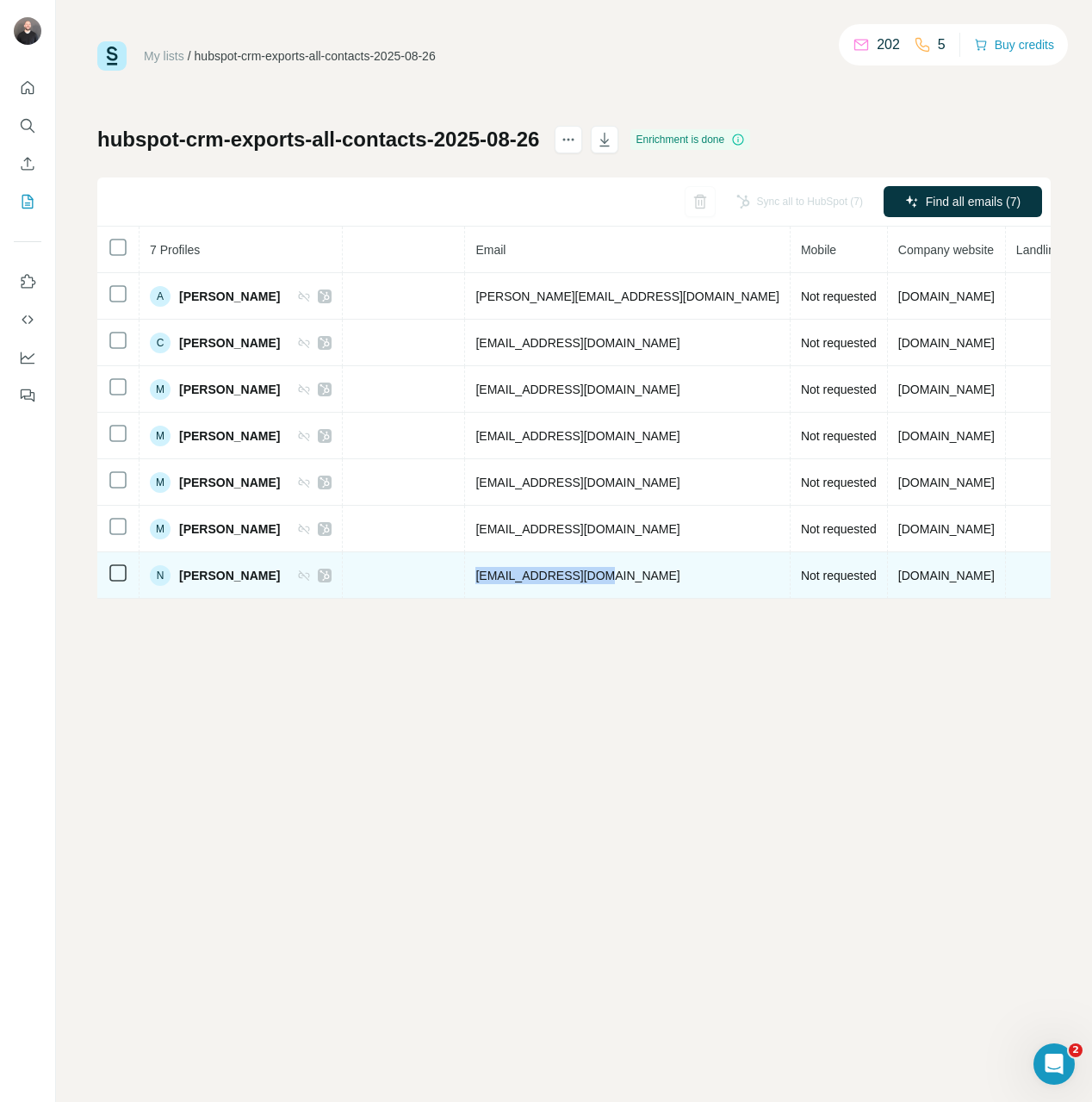
copy tr "ngavrielides@xm.com"
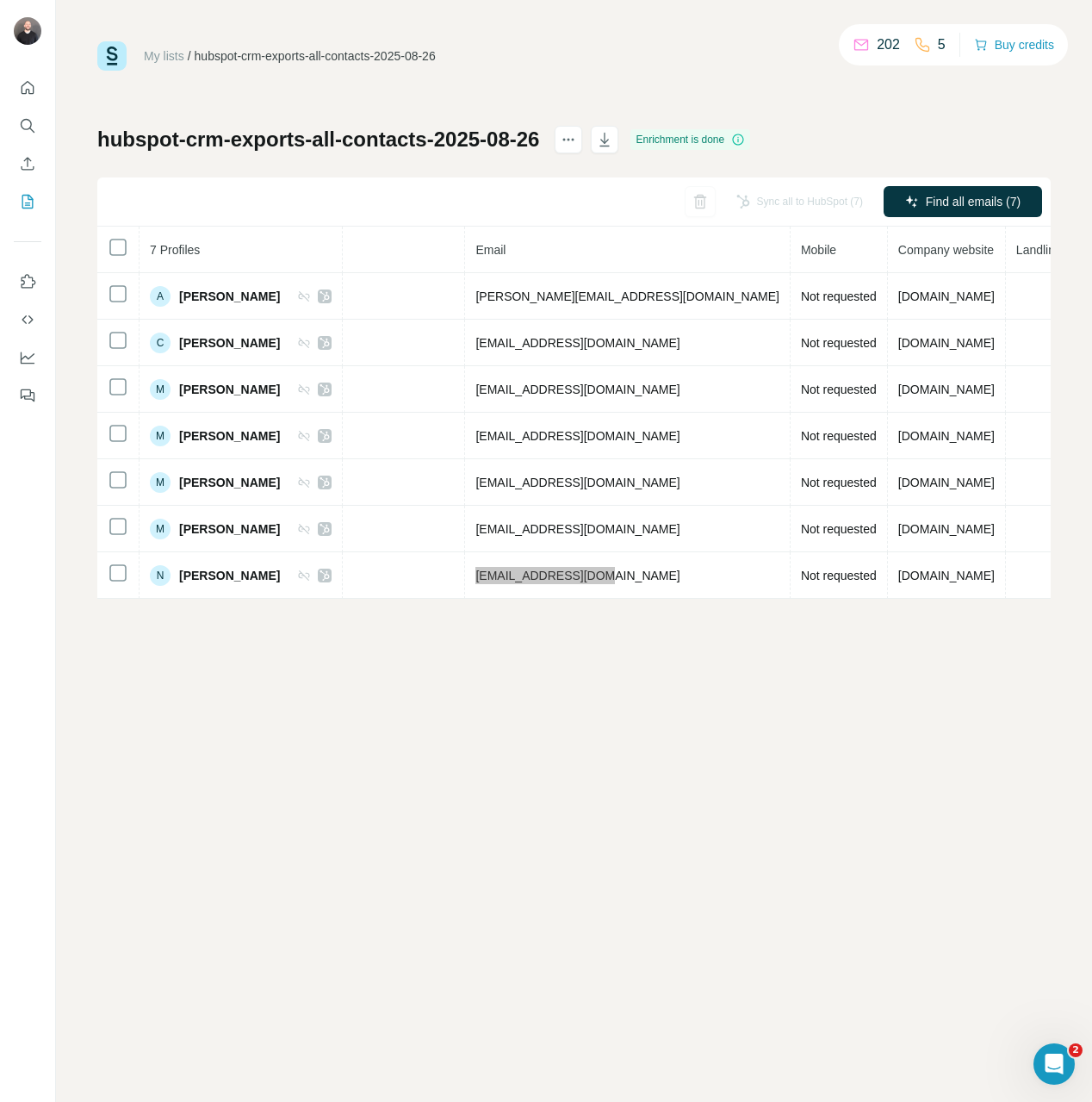
drag, startPoint x: 119, startPoint y: 60, endPoint x: 141, endPoint y: 23, distance: 43.0
click at [141, 23] on div "My lists / hubspot-crm-exports-all-contacts-2025-08-26 202 5 Buy credits hubspo…" at bounding box center [573, 551] width 1036 height 1102
click at [31, 148] on button "Enrich CSV" at bounding box center [27, 164] width 28 height 31
click at [25, 117] on icon "Search" at bounding box center [27, 125] width 17 height 17
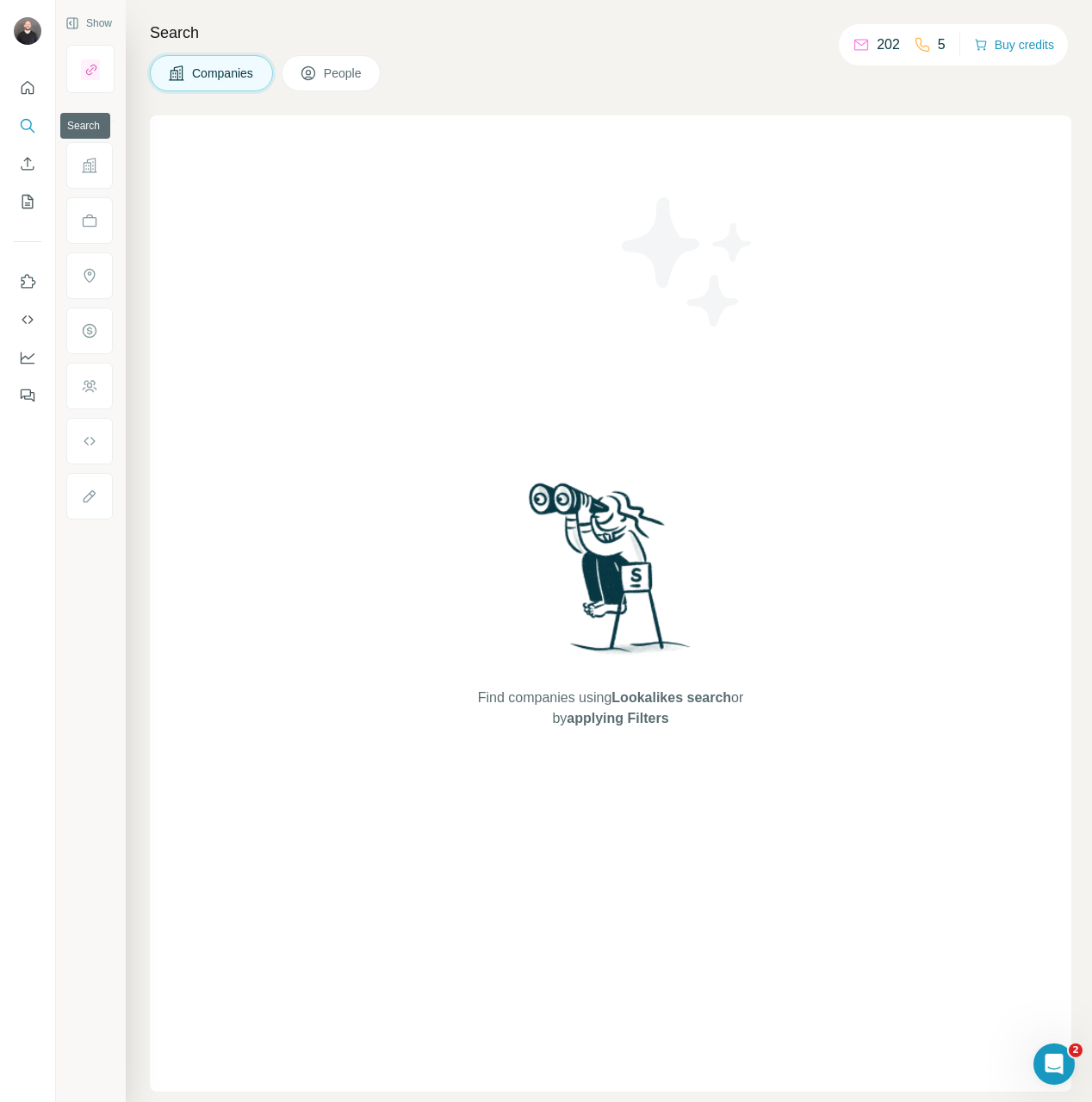
click at [25, 117] on icon "Search" at bounding box center [27, 125] width 17 height 17
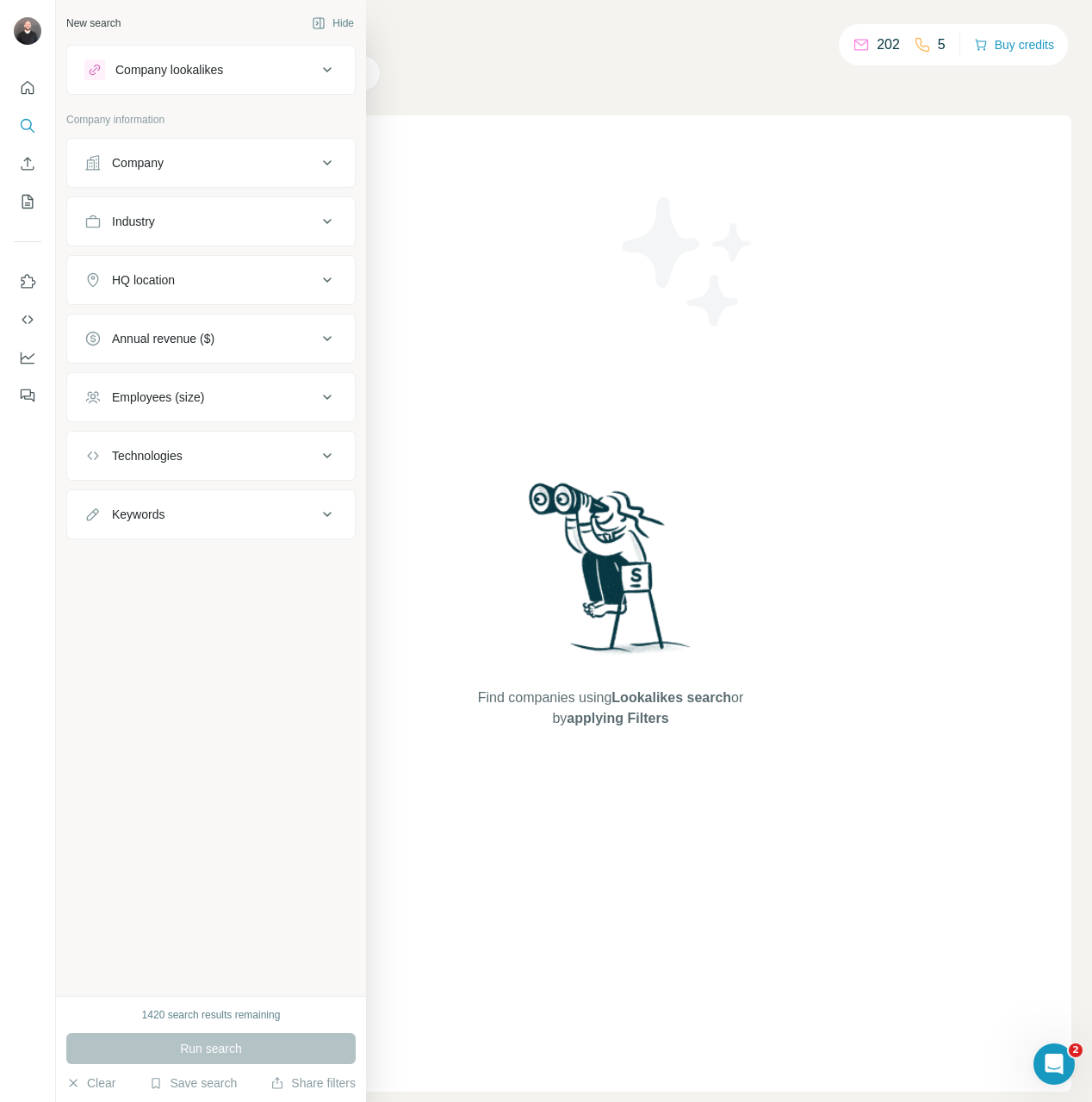
click at [212, 177] on button "Company" at bounding box center [211, 163] width 288 height 41
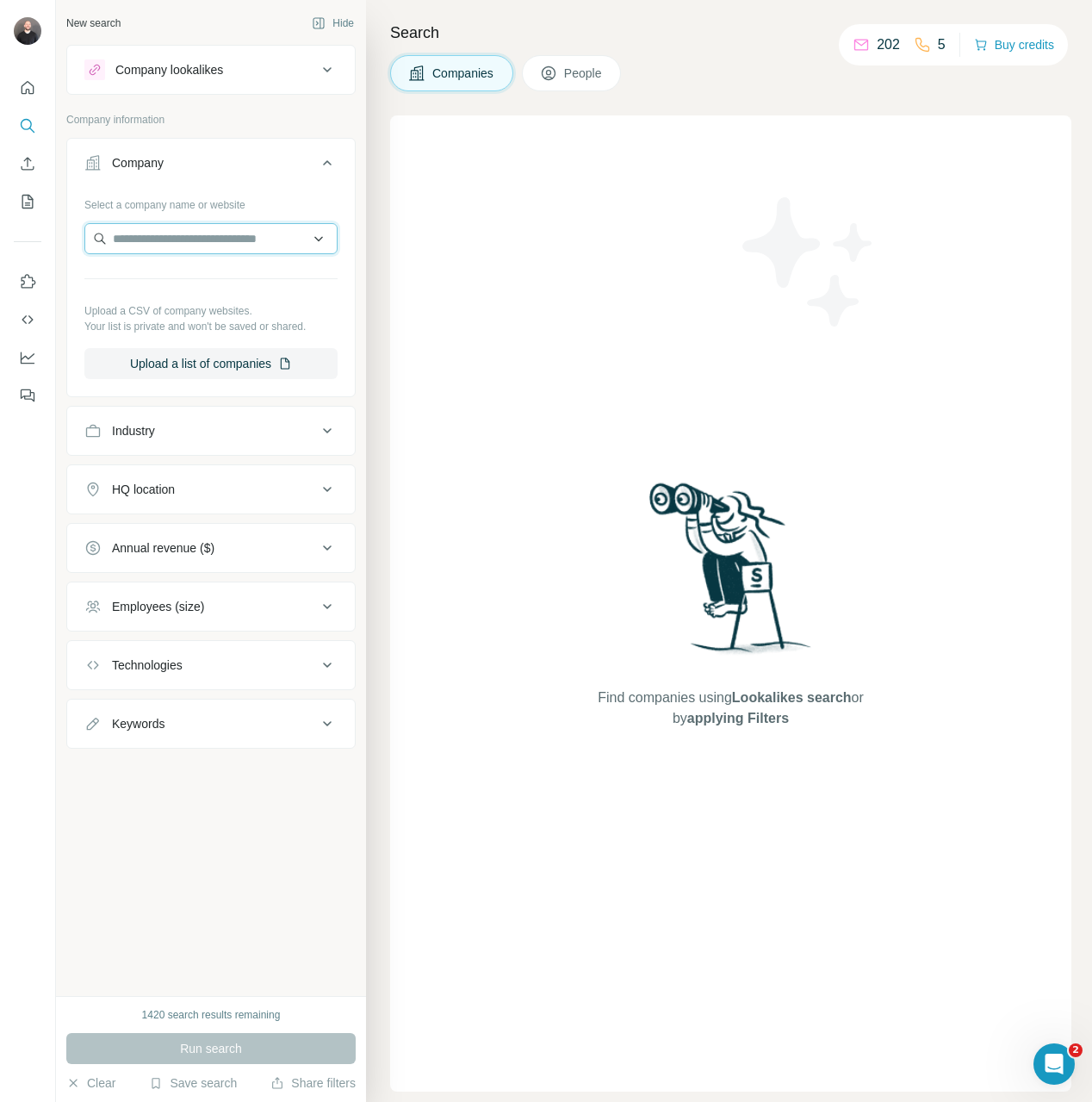
click at [237, 240] on input "text" at bounding box center [211, 238] width 253 height 31
paste input "**********"
type input "**********"
paste input "**********"
type input "**********"
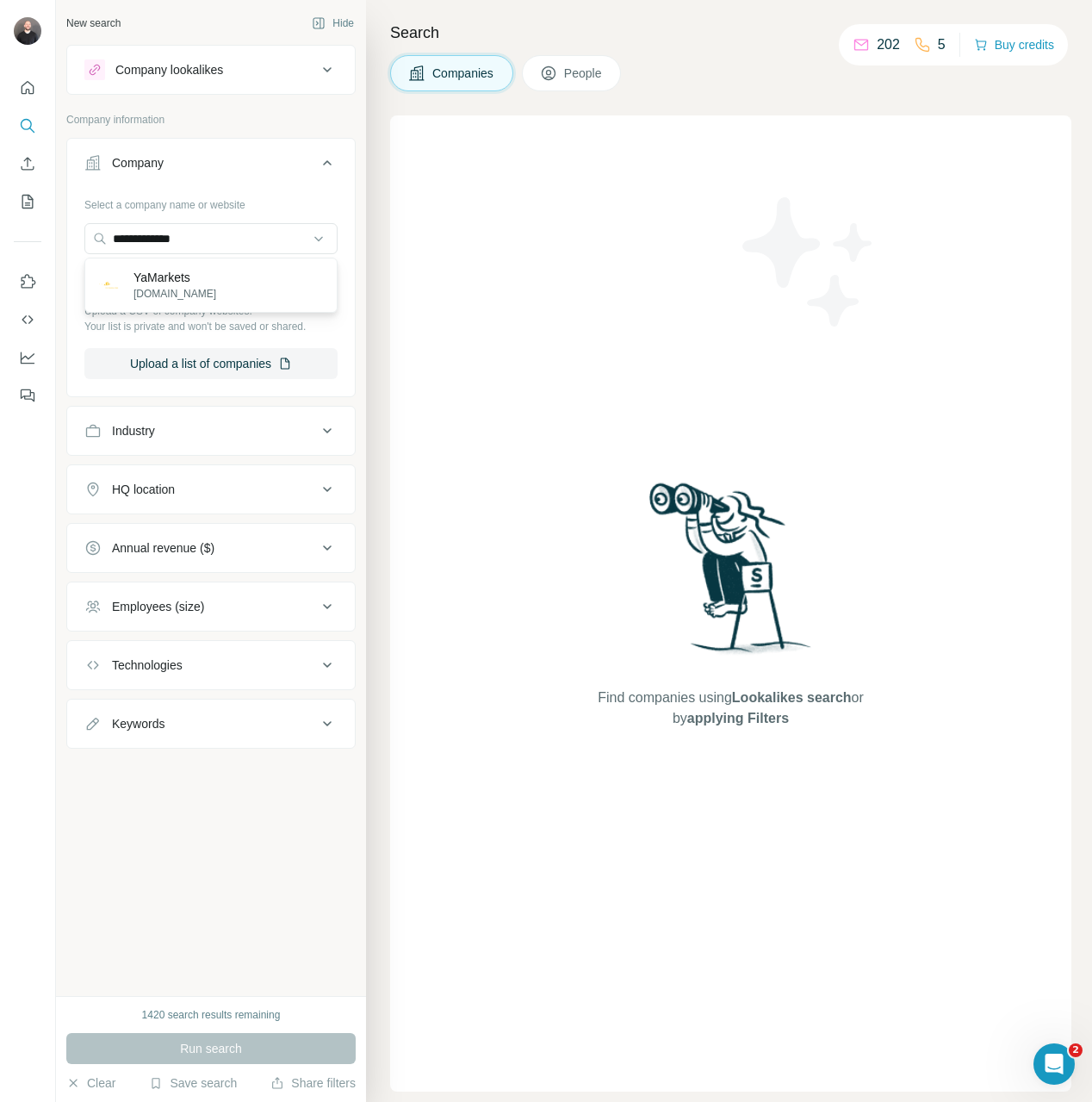
click at [250, 276] on div "YaMarkets yamarkets.com" at bounding box center [211, 285] width 244 height 47
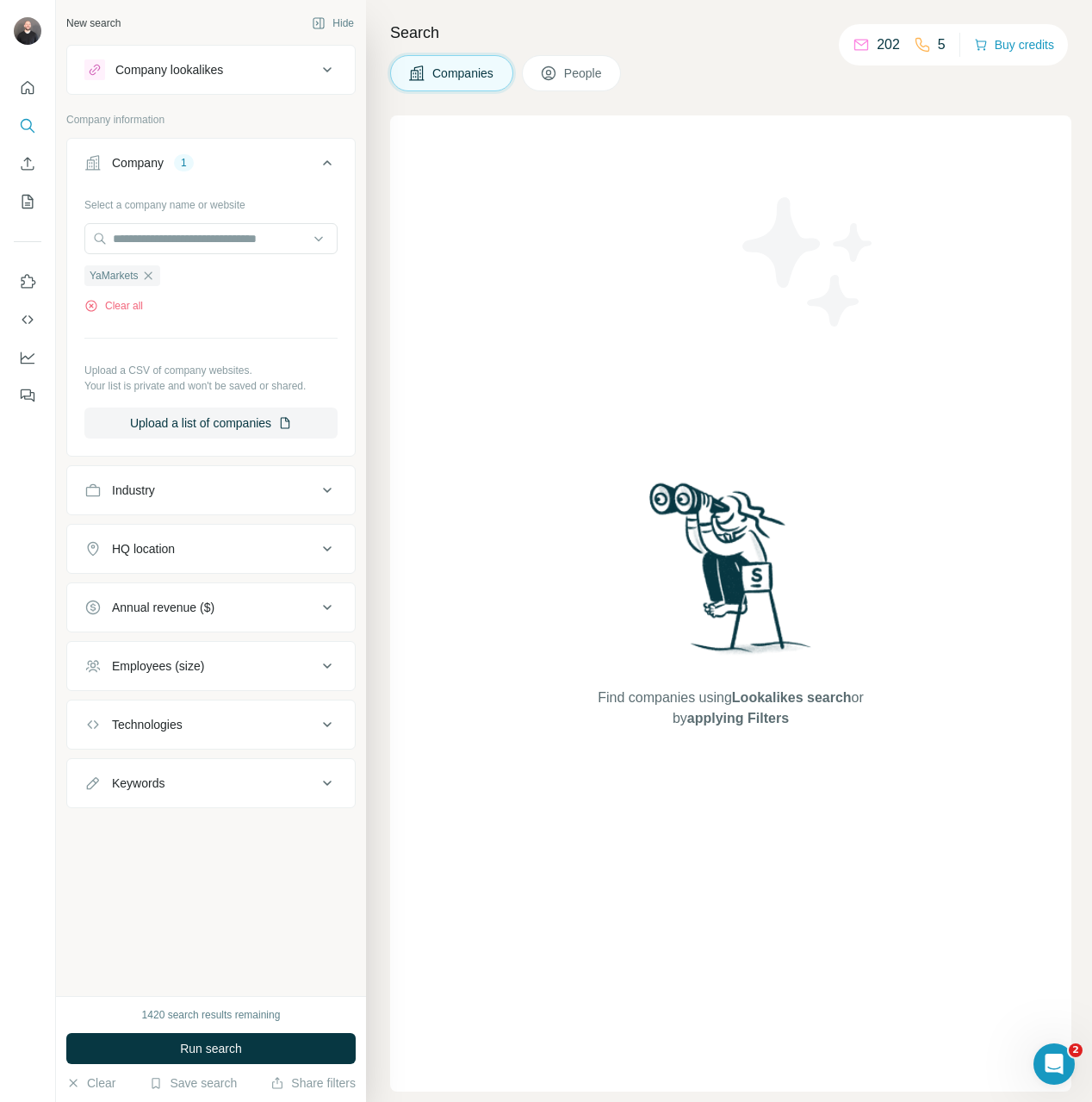
click at [573, 73] on span "People" at bounding box center [584, 73] width 40 height 17
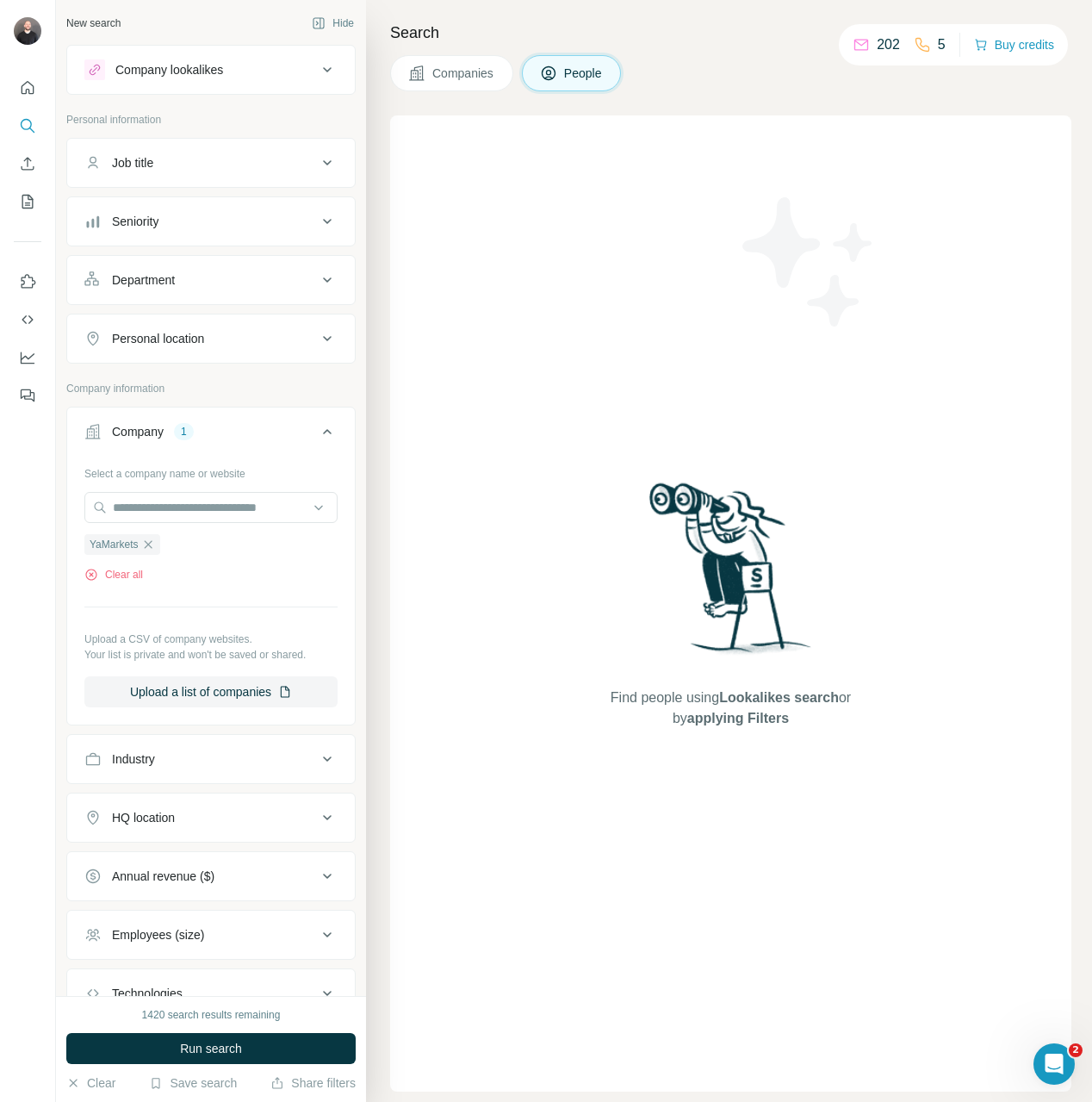
click at [274, 179] on button "Job title" at bounding box center [211, 163] width 288 height 41
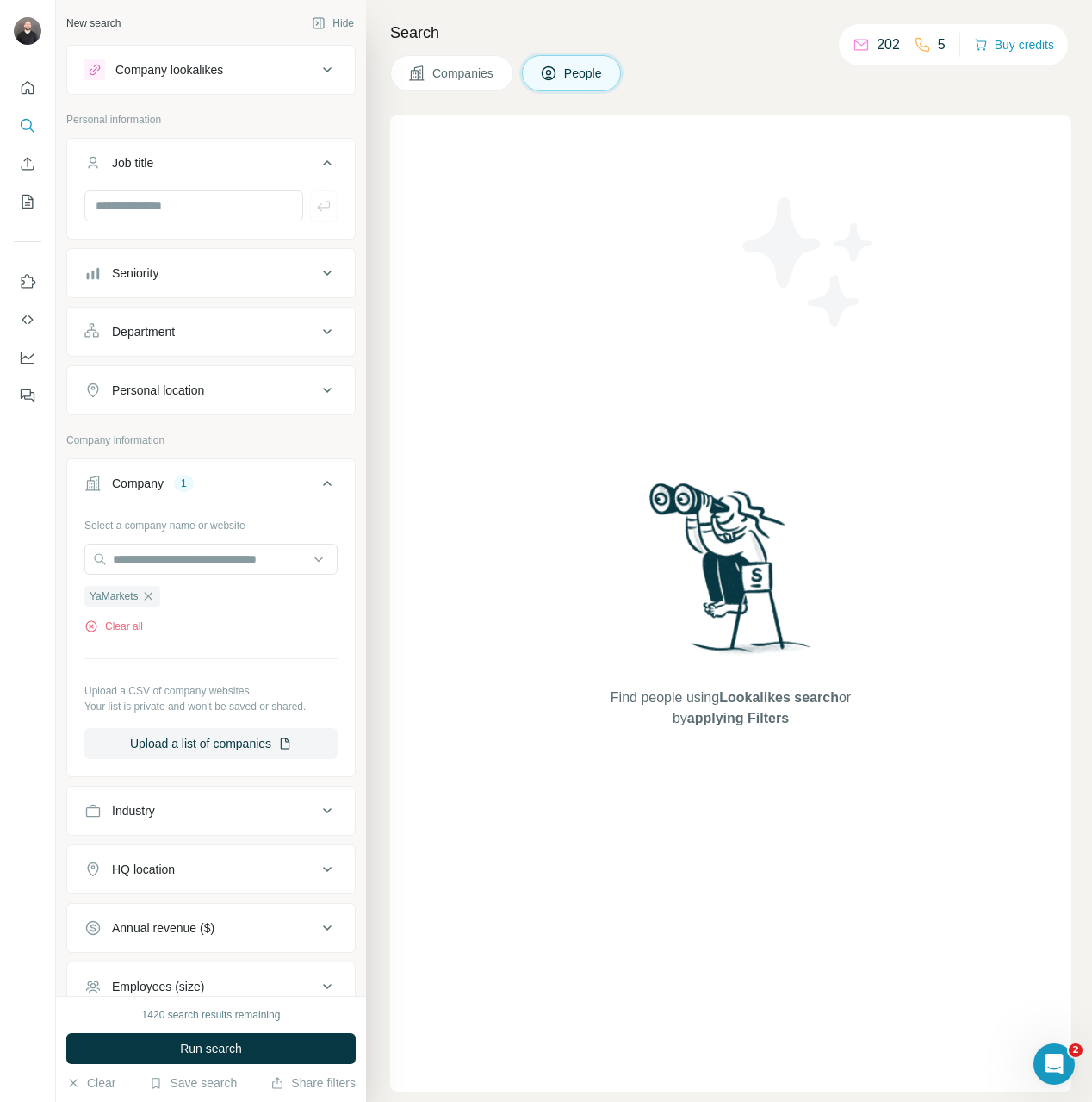
click at [292, 264] on div "Seniority" at bounding box center [200, 272] width 233 height 17
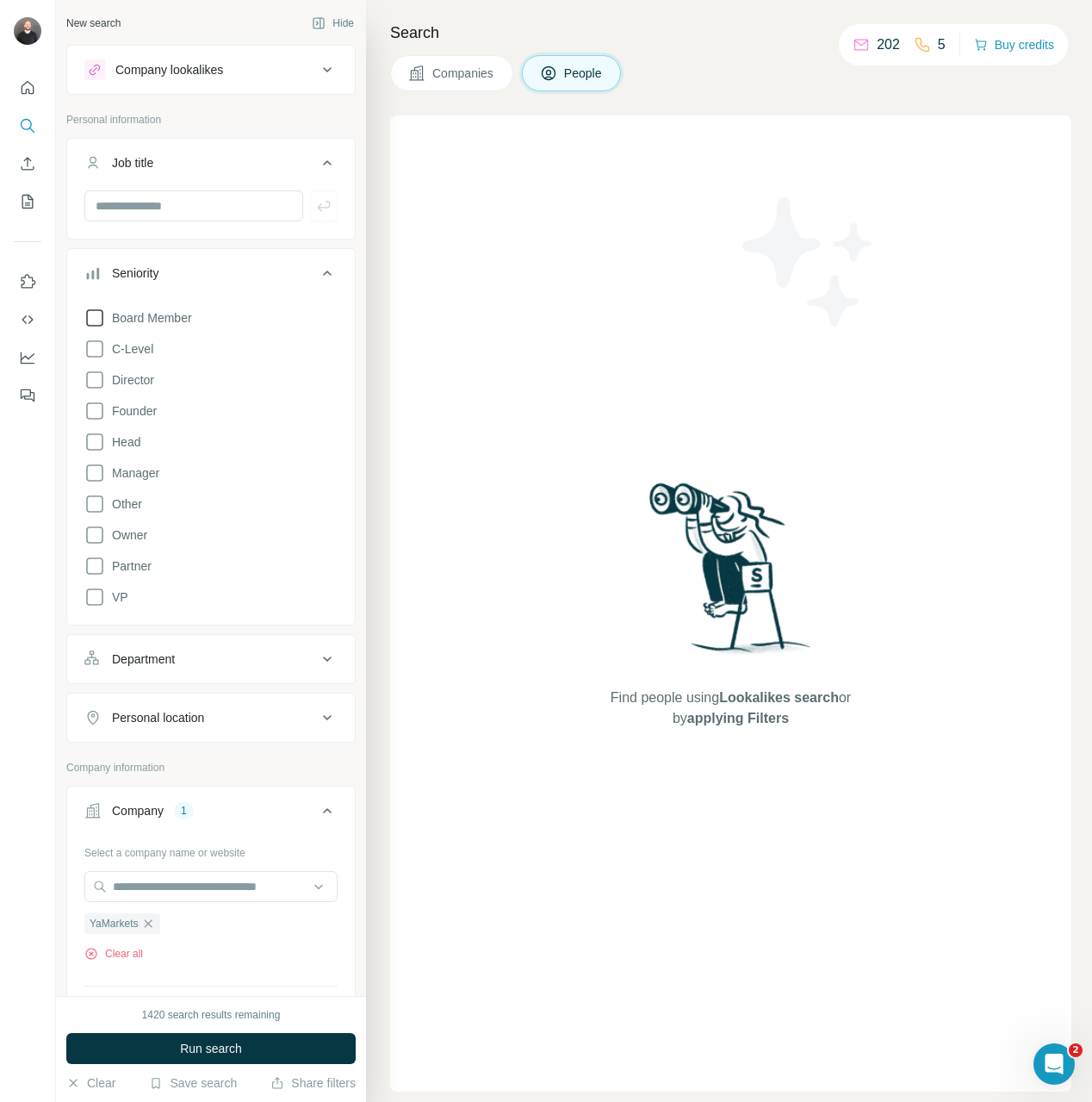
click at [192, 307] on label "Board Member" at bounding box center [138, 317] width 108 height 21
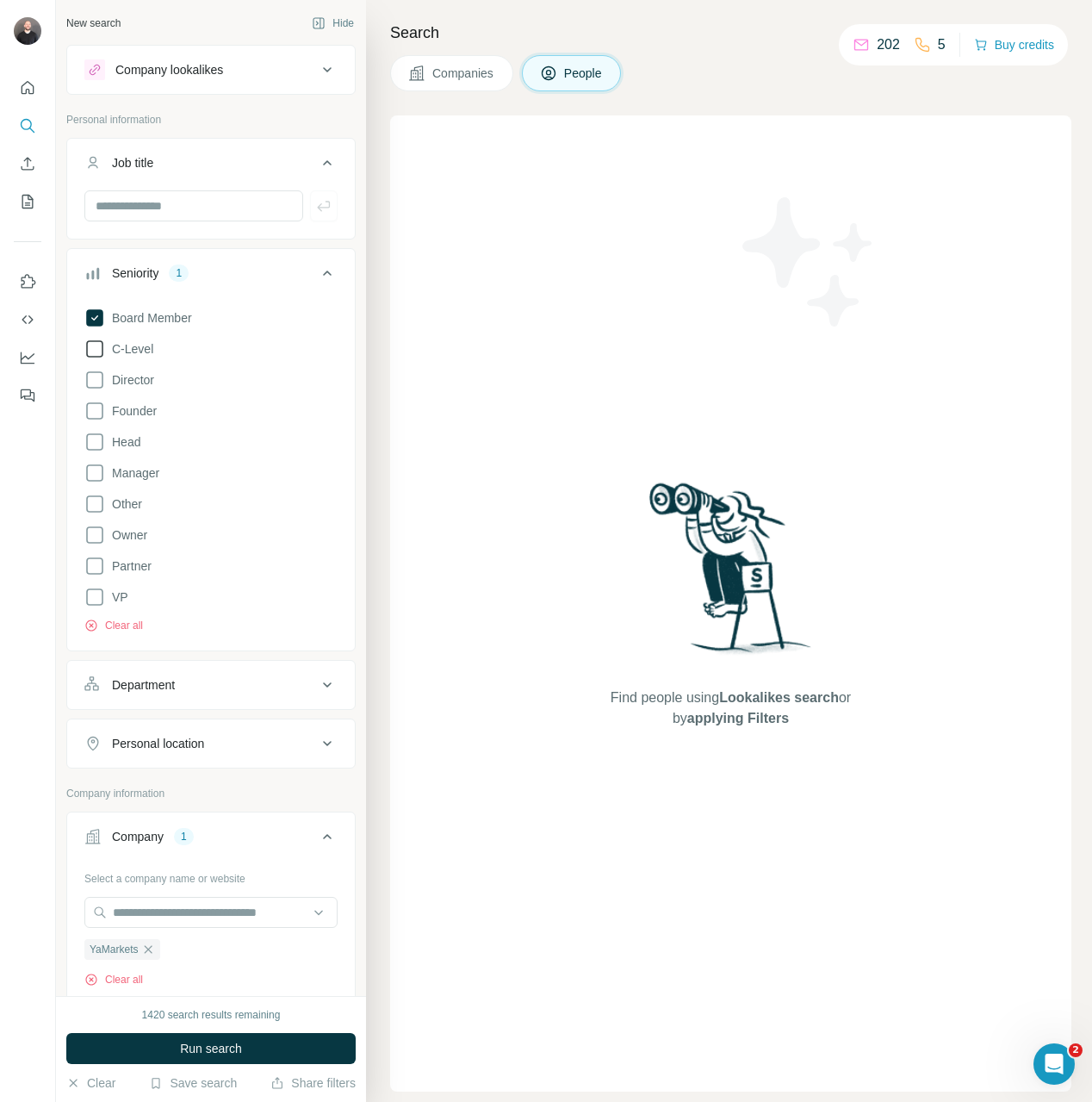
click at [138, 341] on span "C-Level" at bounding box center [129, 349] width 49 height 17
click at [131, 365] on div "Board Member C-Level Director Founder Head Manager Other Owner Partner VP Clear…" at bounding box center [211, 467] width 253 height 333
click at [131, 387] on span "Director" at bounding box center [129, 379] width 49 height 17
click at [128, 424] on div "Board Member C-Level Director Founder Head Manager Other Owner Partner VP Clear…" at bounding box center [211, 467] width 253 height 333
click at [129, 434] on span "Head" at bounding box center [122, 441] width 35 height 17
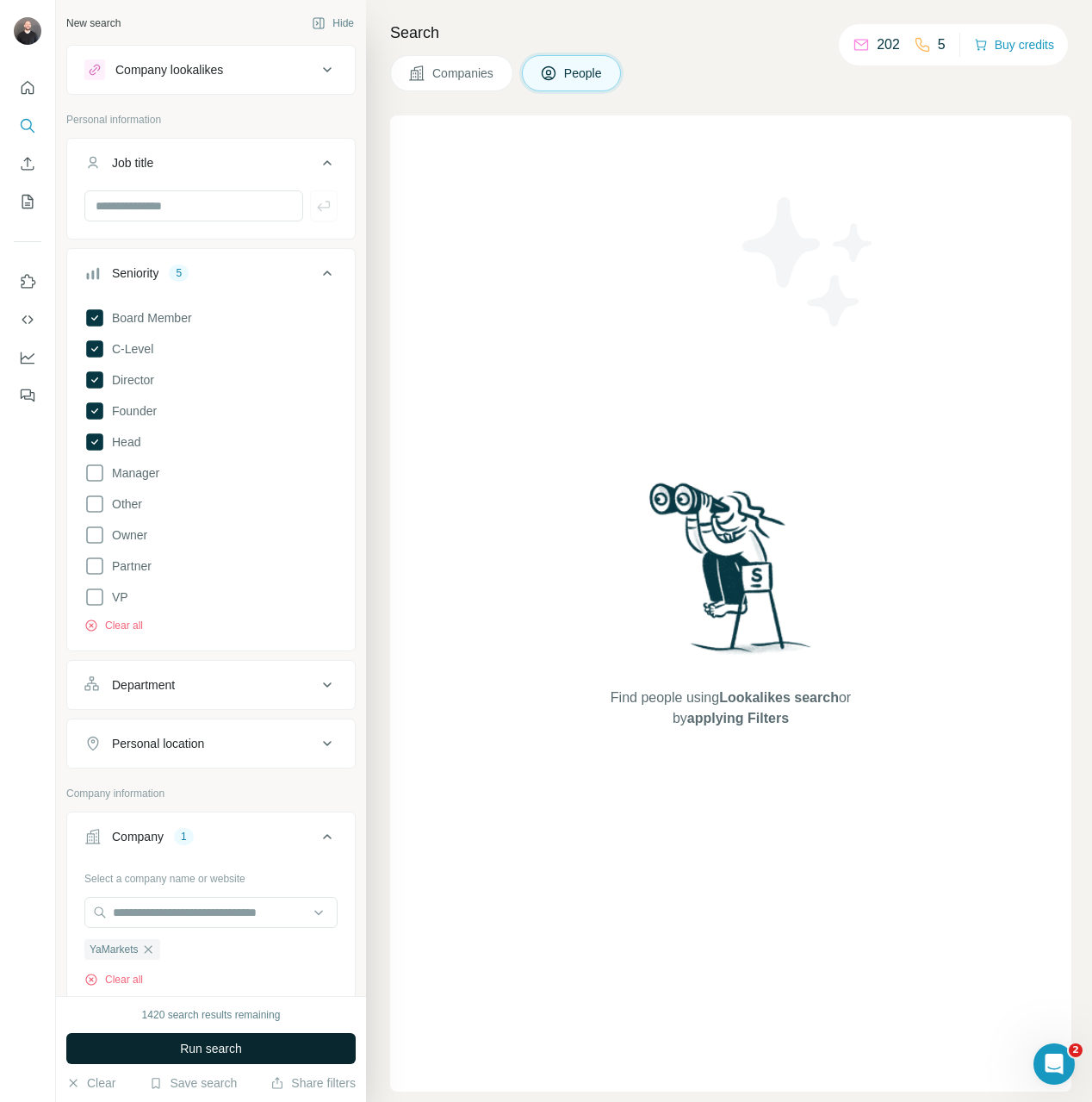
click at [221, 1044] on span "Run search" at bounding box center [210, 1048] width 62 height 17
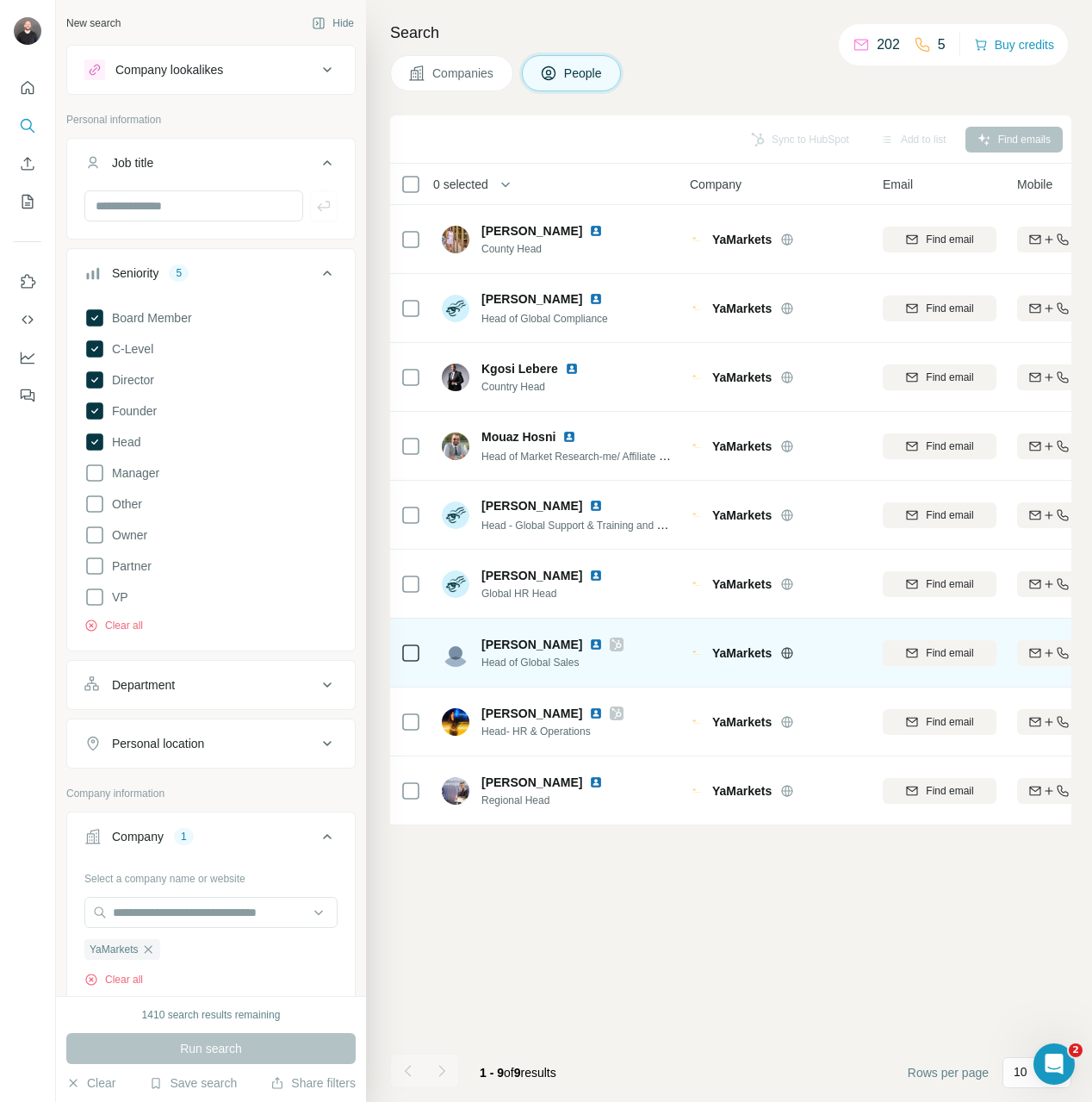
click at [425, 655] on td at bounding box center [411, 653] width 41 height 69
click at [423, 655] on td at bounding box center [411, 653] width 41 height 69
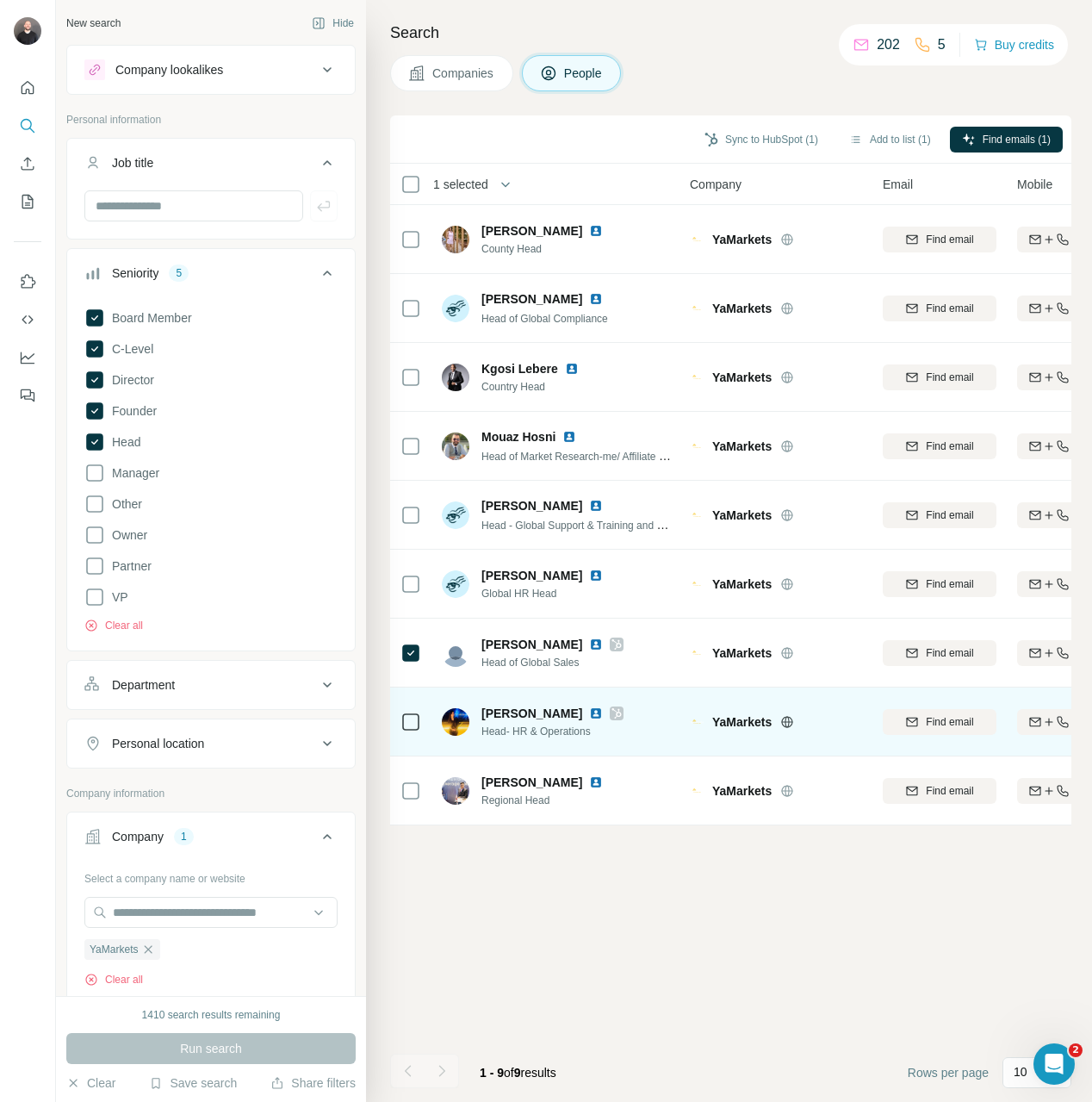
click at [425, 731] on td at bounding box center [411, 722] width 41 height 69
click at [423, 730] on td at bounding box center [411, 722] width 41 height 69
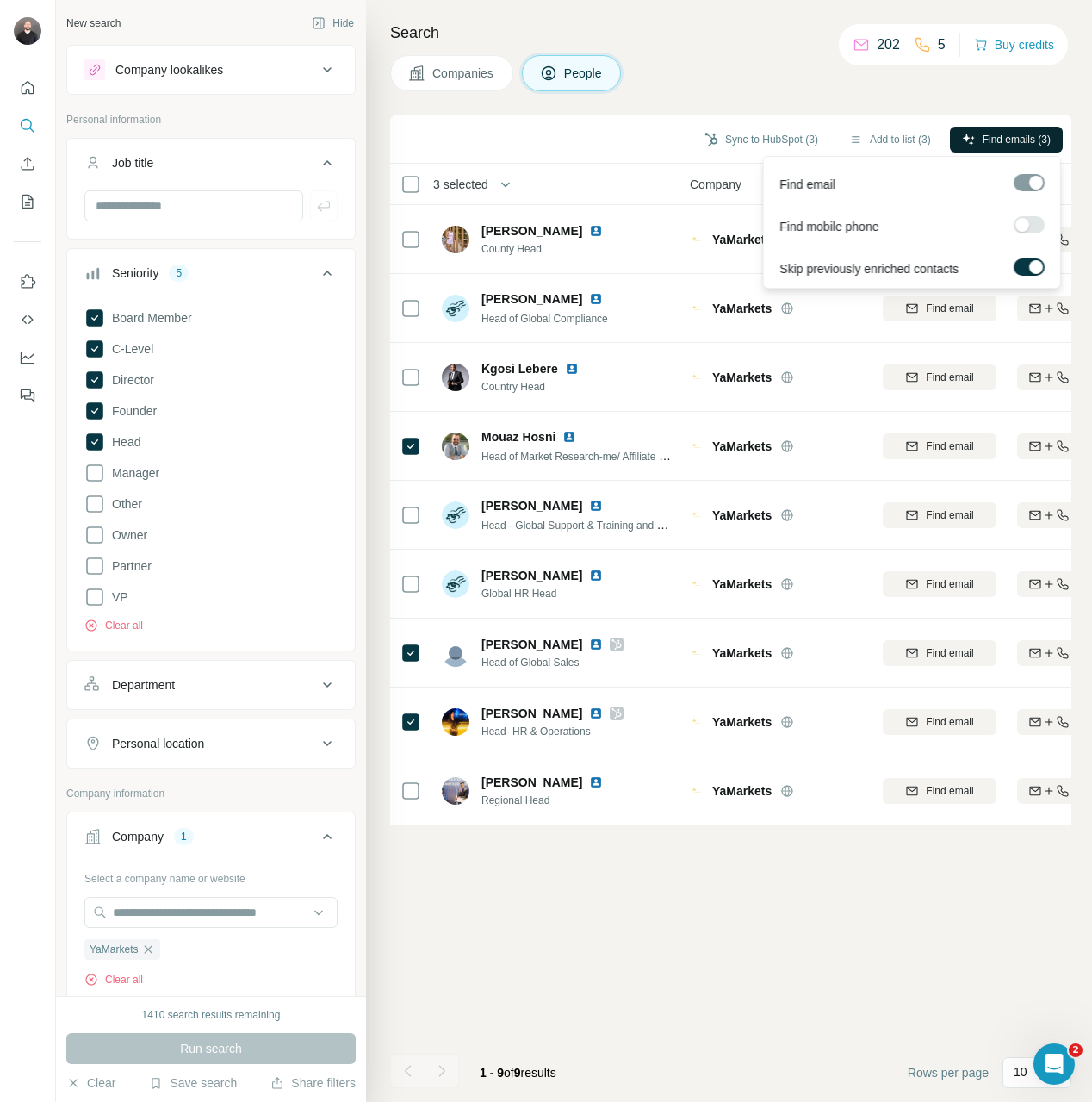
click at [1035, 147] on button "Find emails (3)" at bounding box center [1007, 139] width 113 height 26
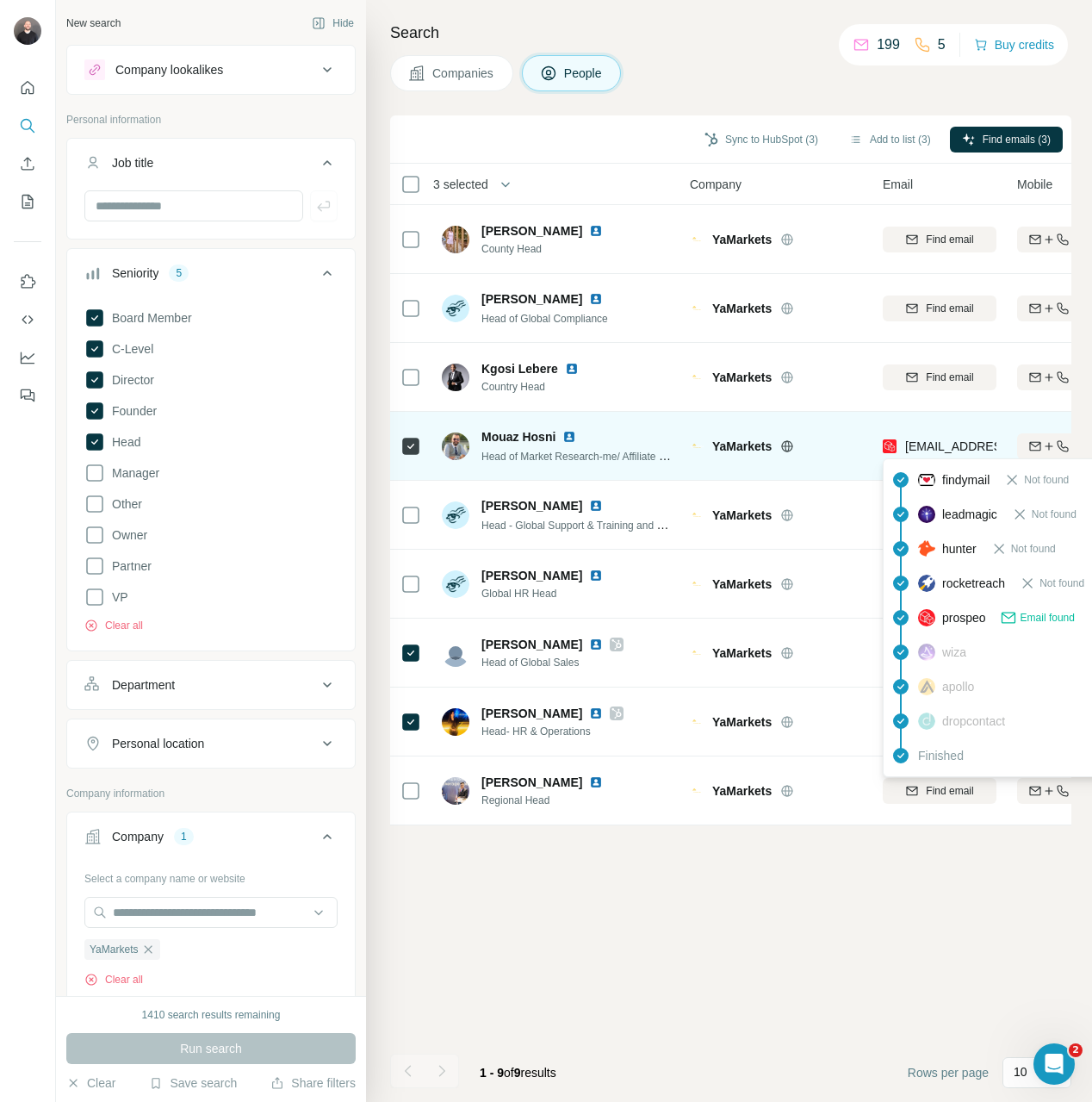
click at [983, 450] on span "mouaz.hosni@yamarkets.com" at bounding box center [1007, 446] width 204 height 13
click at [804, 457] on div "YaMarkets" at bounding box center [777, 446] width 173 height 48
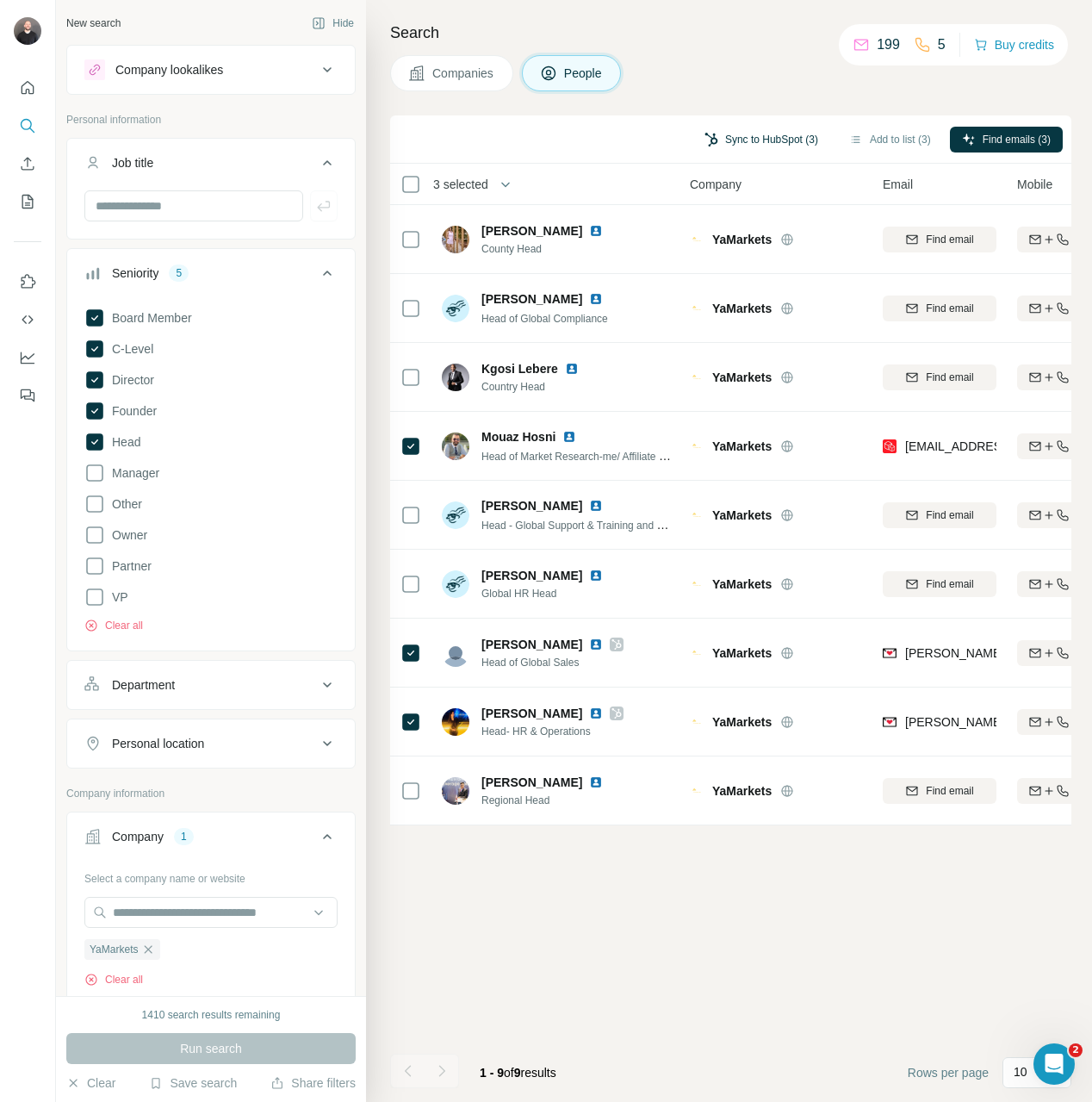
click at [778, 131] on button "Sync to HubSpot (3)" at bounding box center [760, 139] width 138 height 26
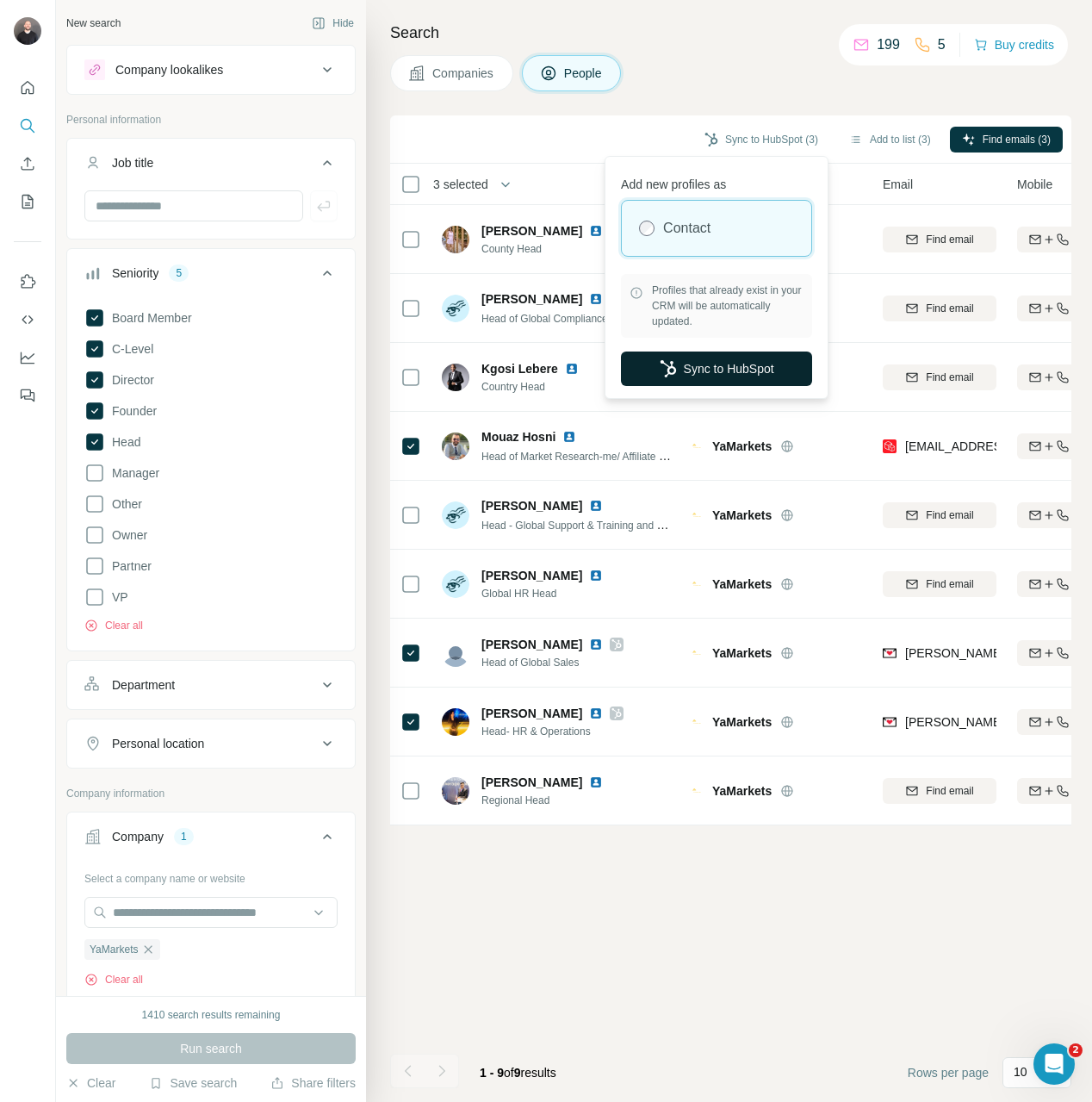
click at [676, 379] on button "Sync to HubSpot" at bounding box center [716, 369] width 191 height 34
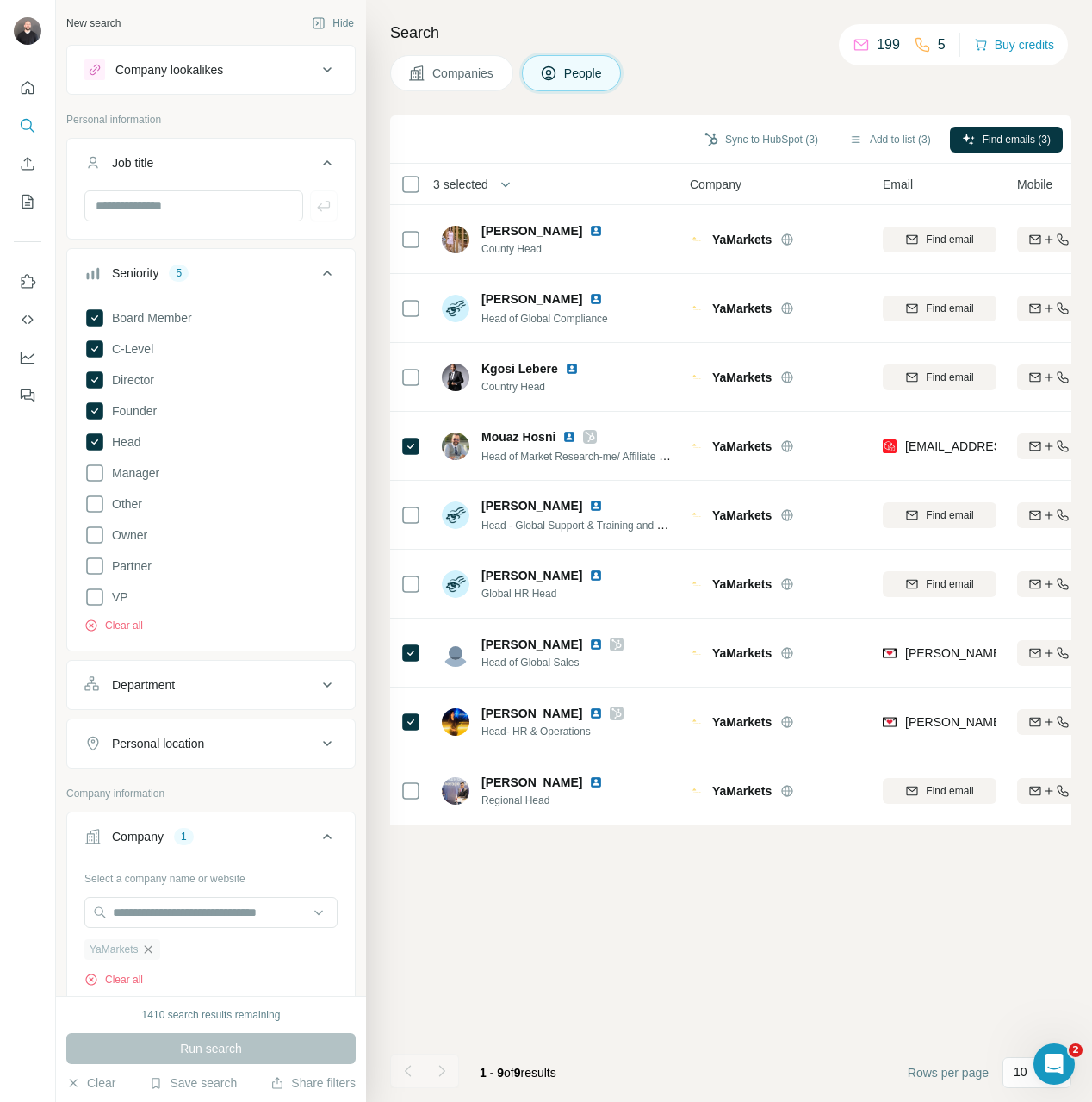
click at [155, 952] on icon "button" at bounding box center [147, 948] width 13 height 13
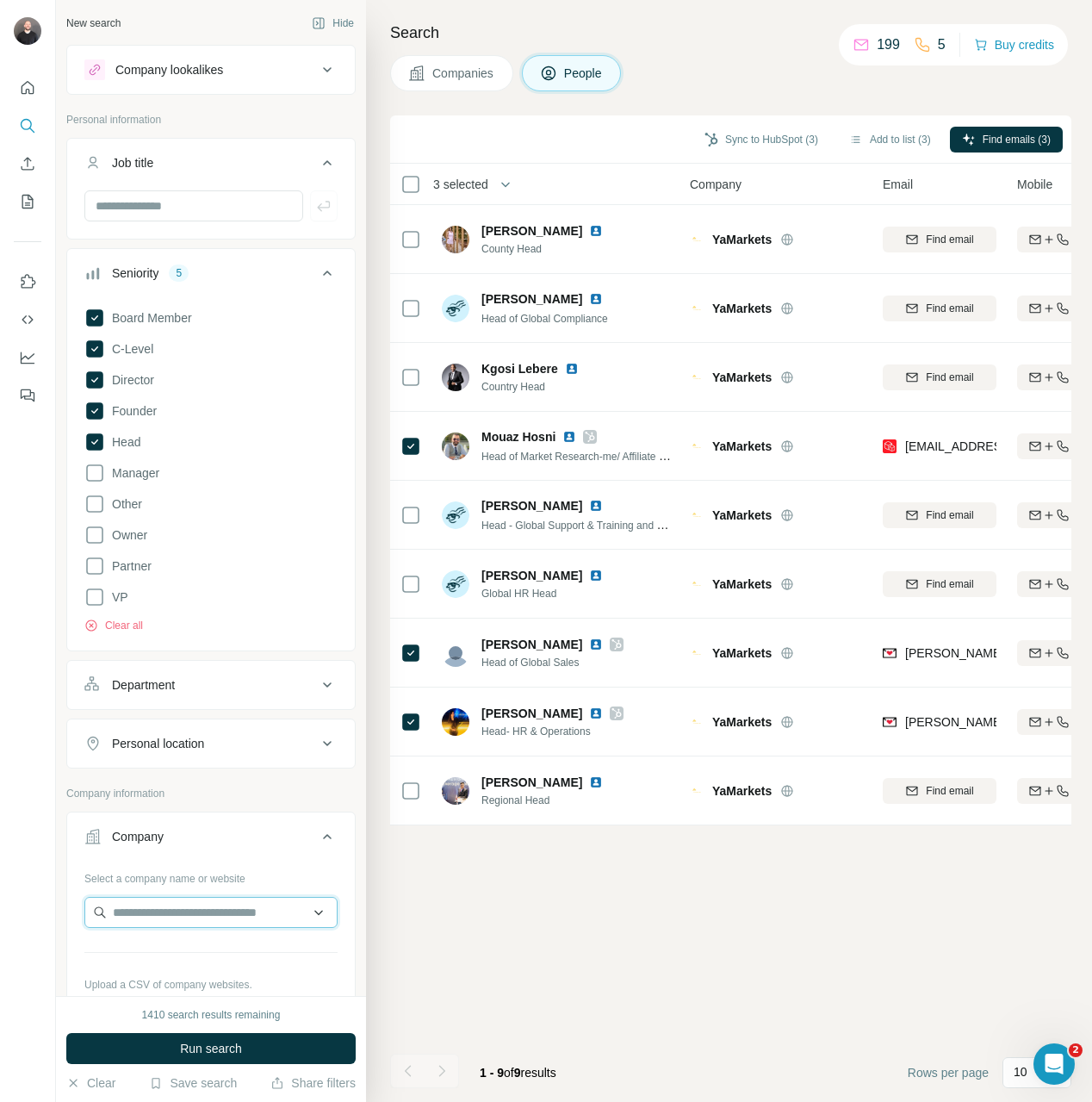
click at [164, 906] on input "text" at bounding box center [211, 912] width 253 height 31
paste input "**********"
type input "**********"
click at [183, 966] on p "yamarkets.com" at bounding box center [175, 966] width 83 height 15
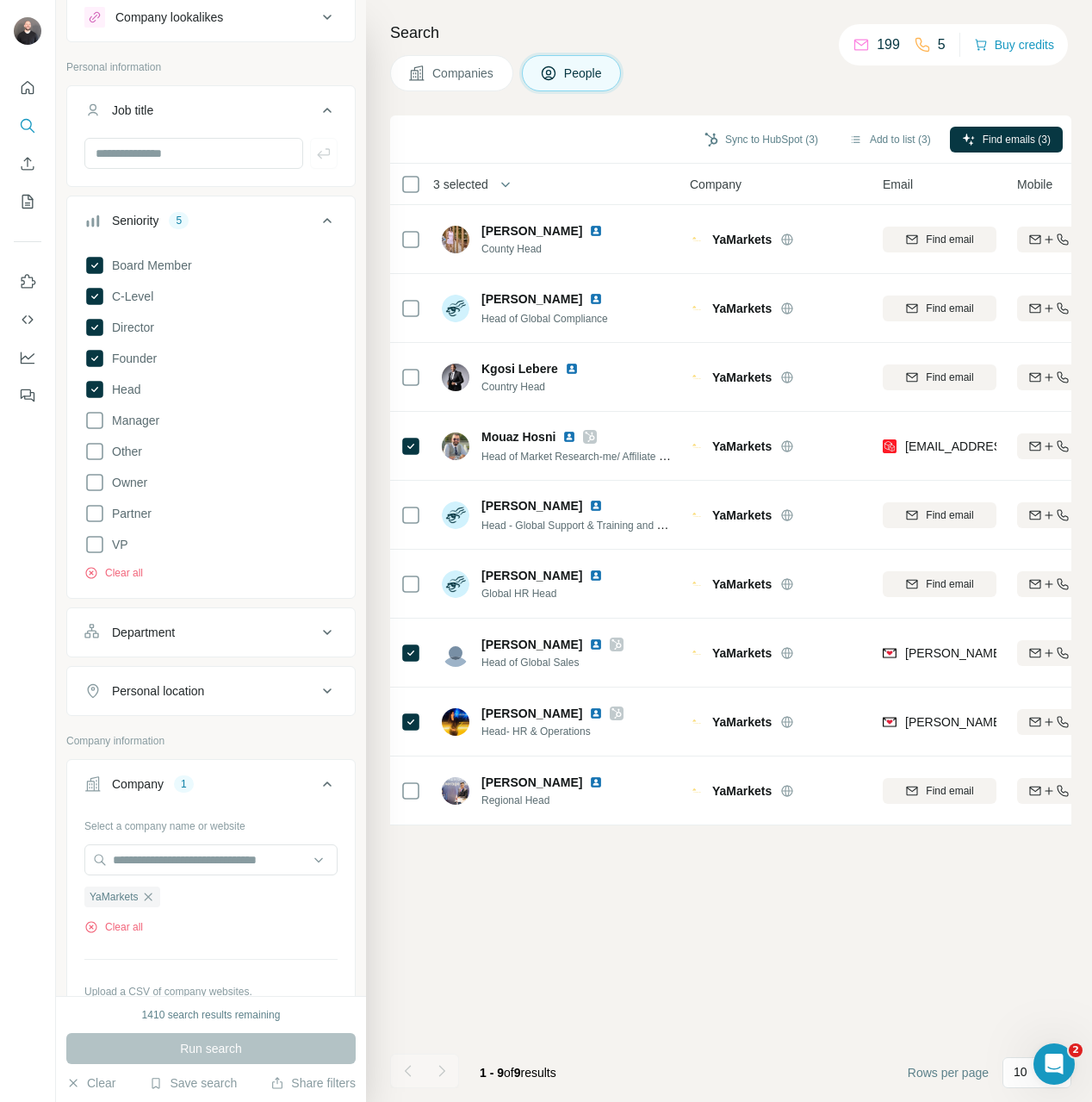
scroll to position [49, 0]
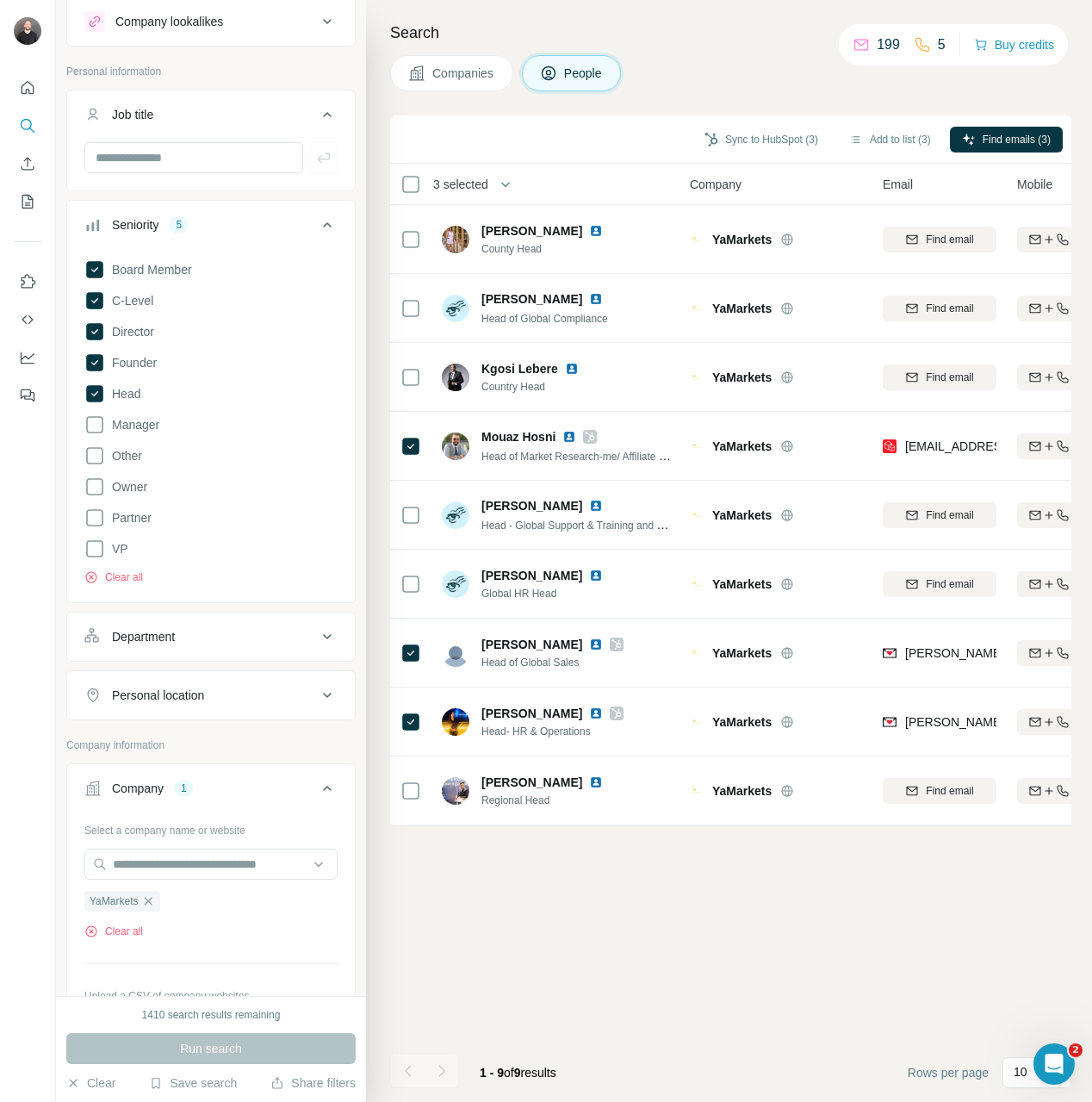
click at [244, 1049] on div "Run search" at bounding box center [211, 1048] width 289 height 31
click at [151, 903] on icon "button" at bounding box center [147, 901] width 13 height 13
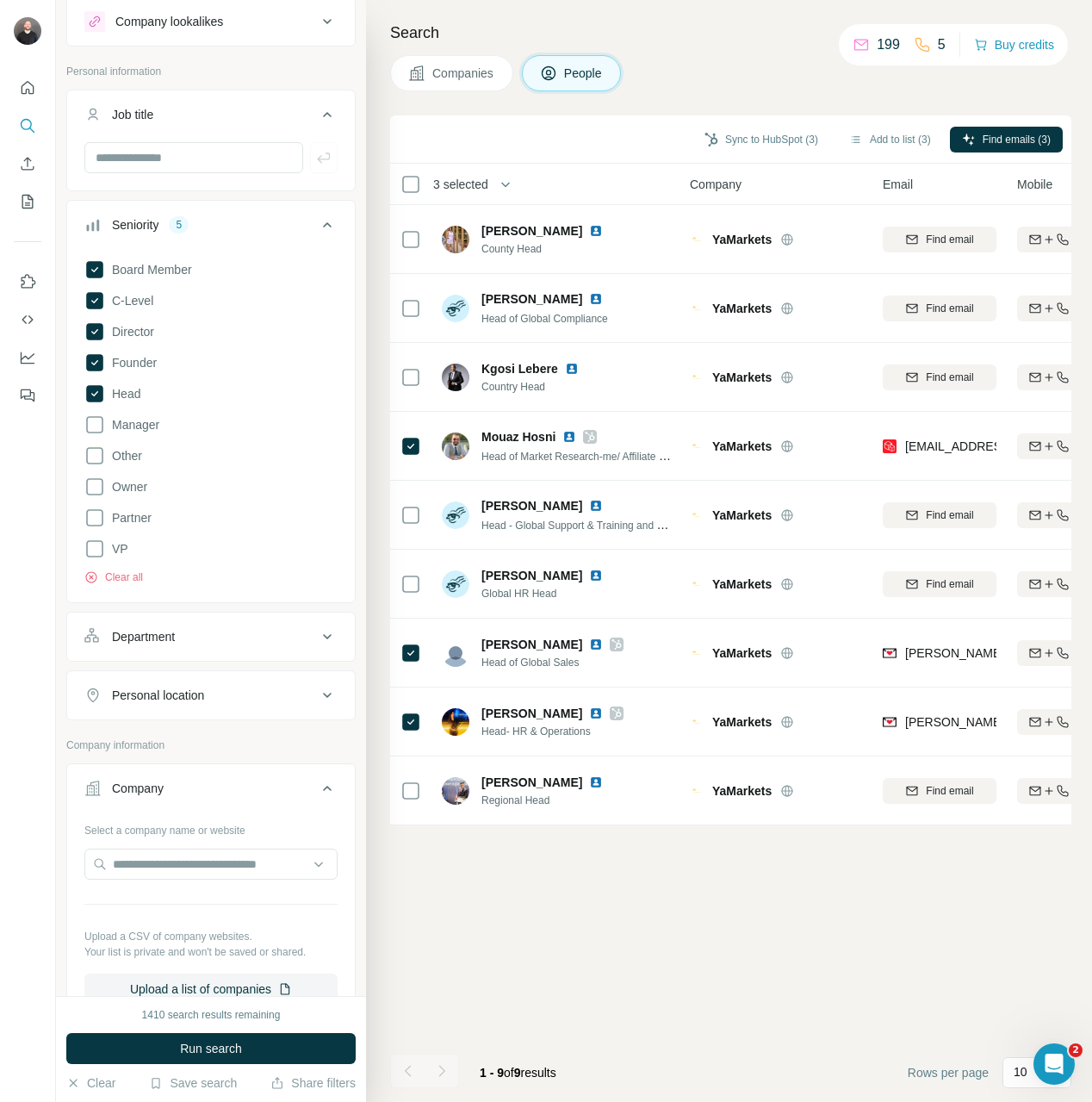
click at [151, 903] on hr at bounding box center [211, 903] width 253 height 1
click at [148, 870] on input "text" at bounding box center [211, 864] width 253 height 31
paste input "**********"
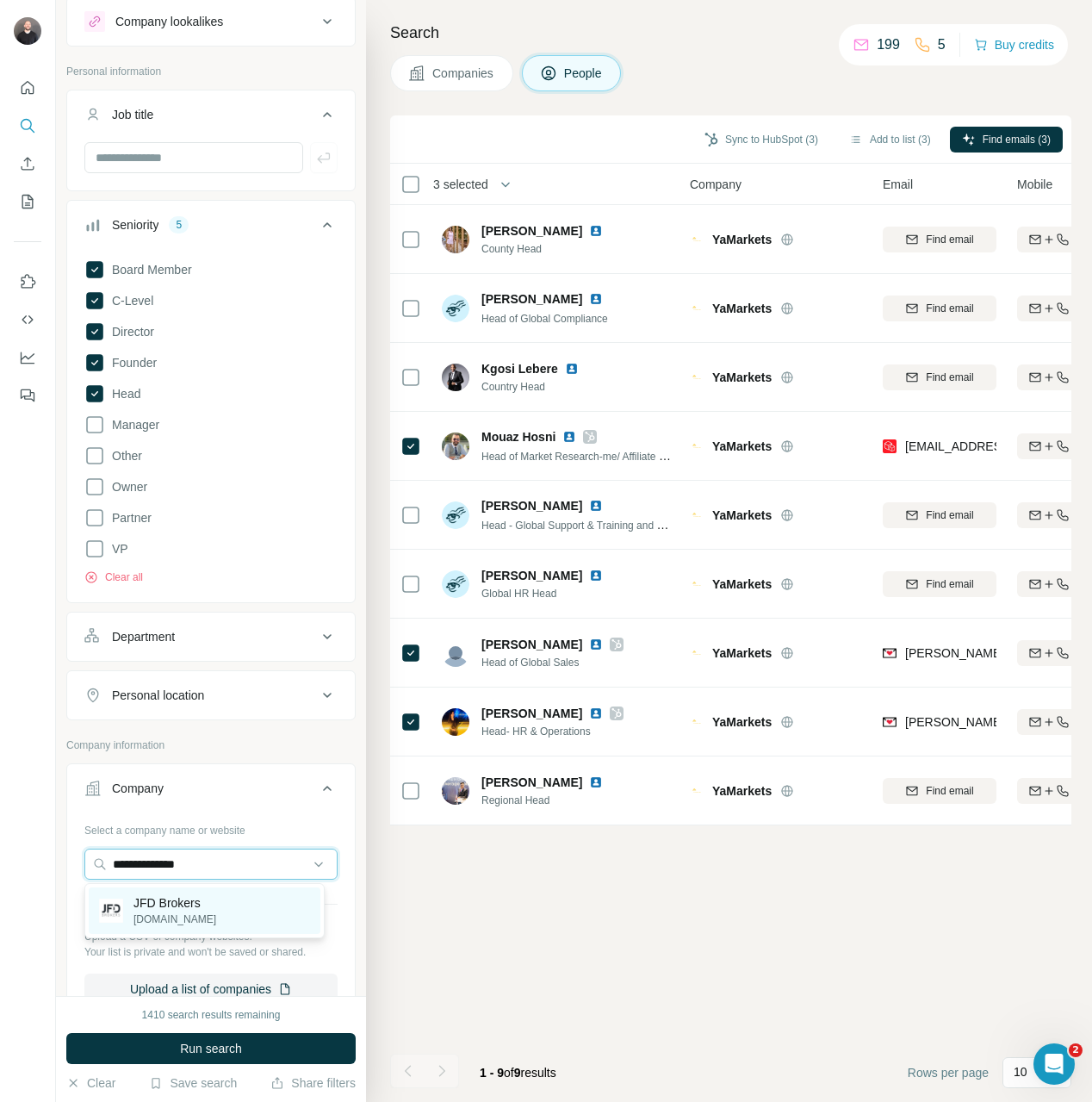
type input "**********"
click at [168, 902] on p "JFD Brokers" at bounding box center [175, 902] width 83 height 17
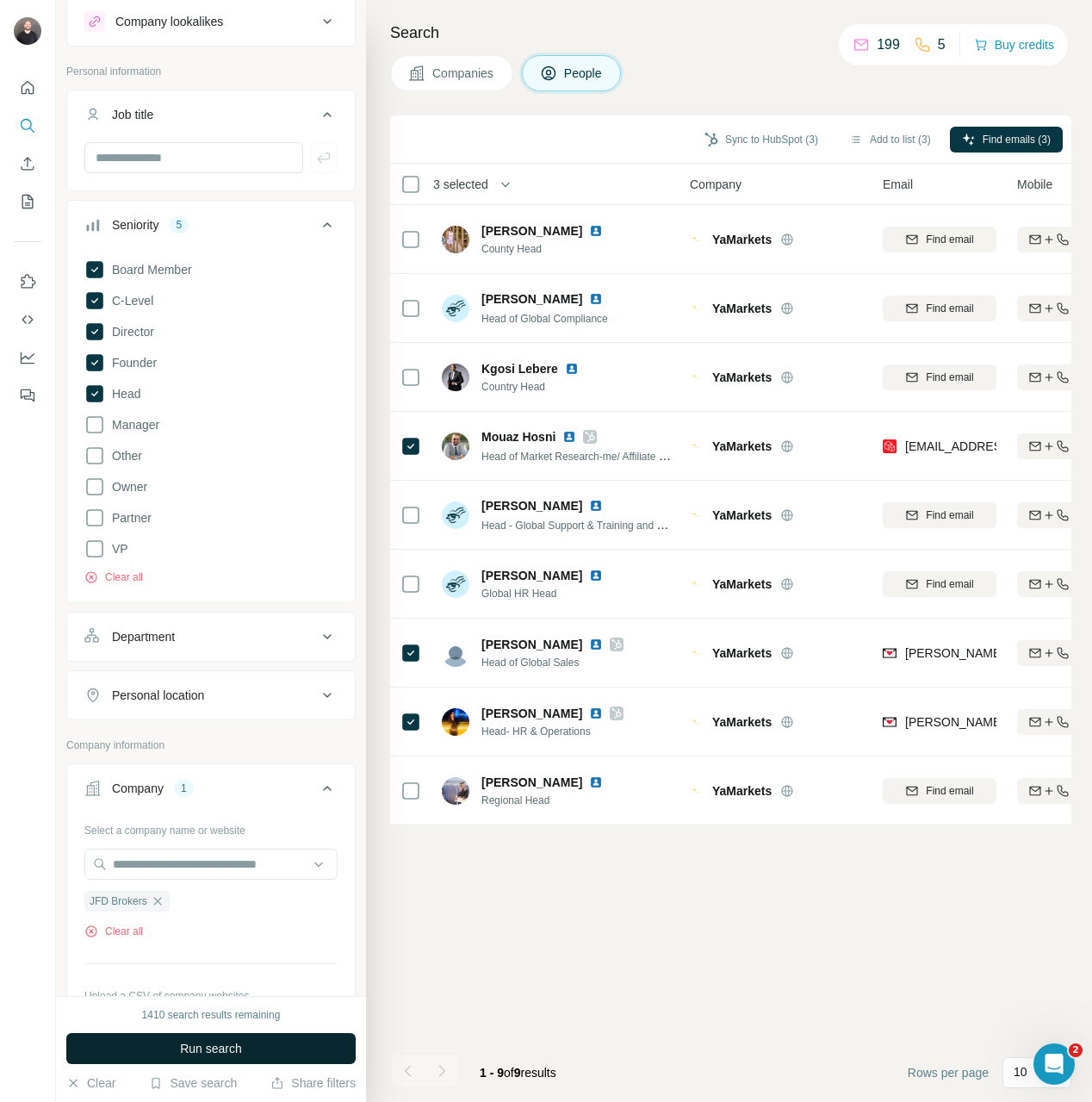
click at [205, 1042] on span "Run search" at bounding box center [210, 1048] width 62 height 17
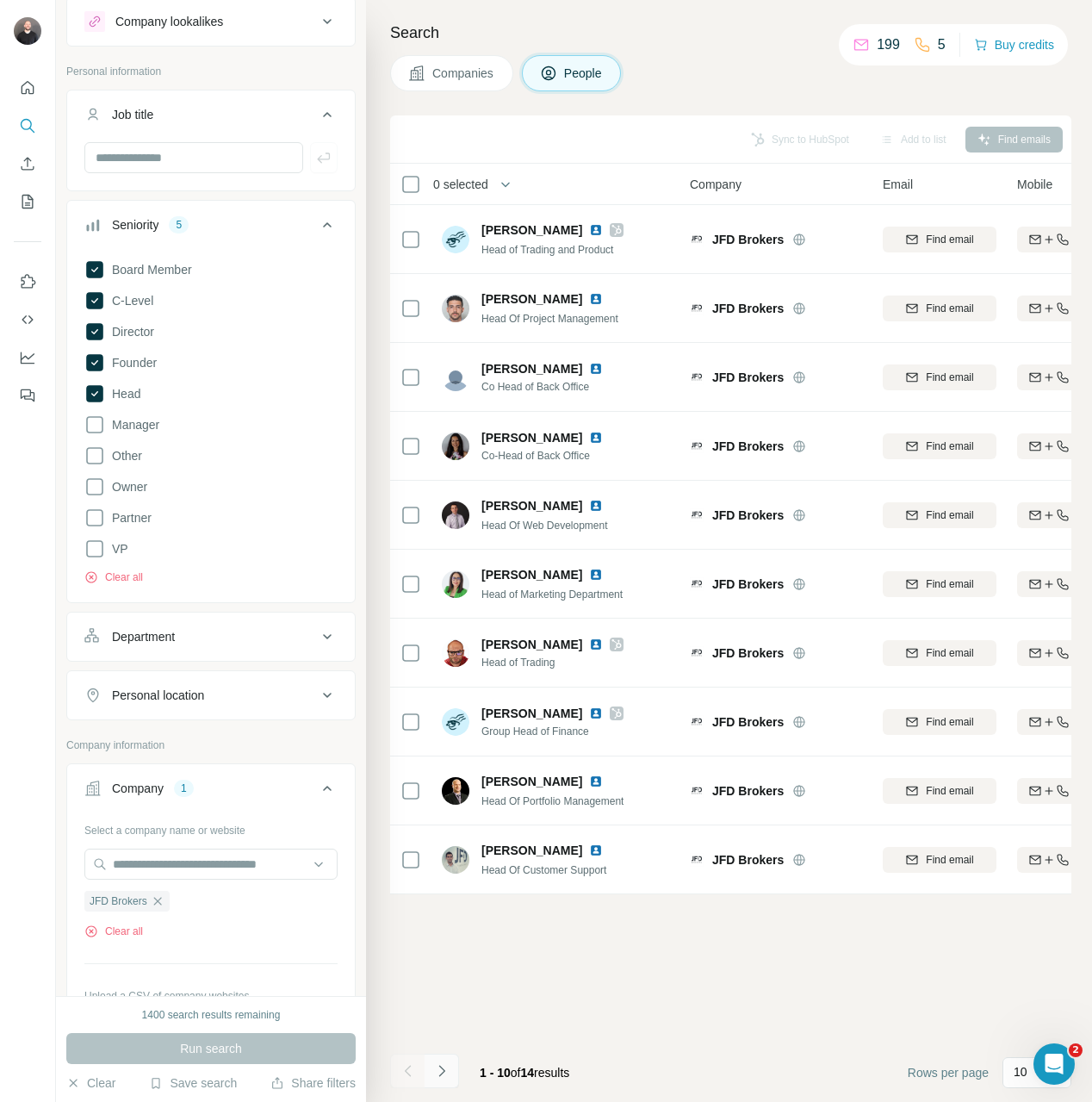
click at [439, 1068] on icon "Navigate to next page" at bounding box center [441, 1071] width 17 height 17
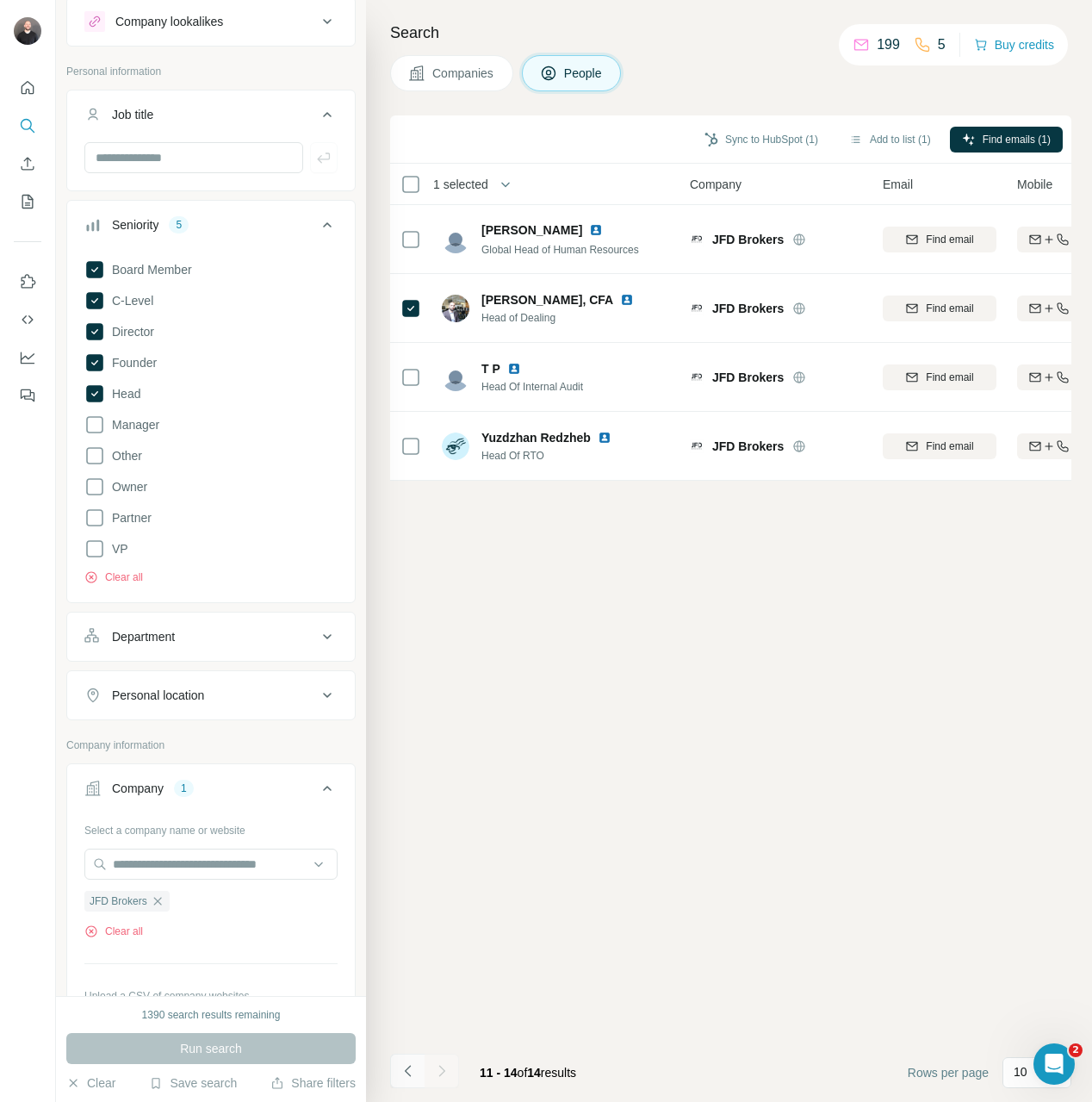
click at [415, 1069] on icon "Navigate to previous page" at bounding box center [408, 1071] width 17 height 17
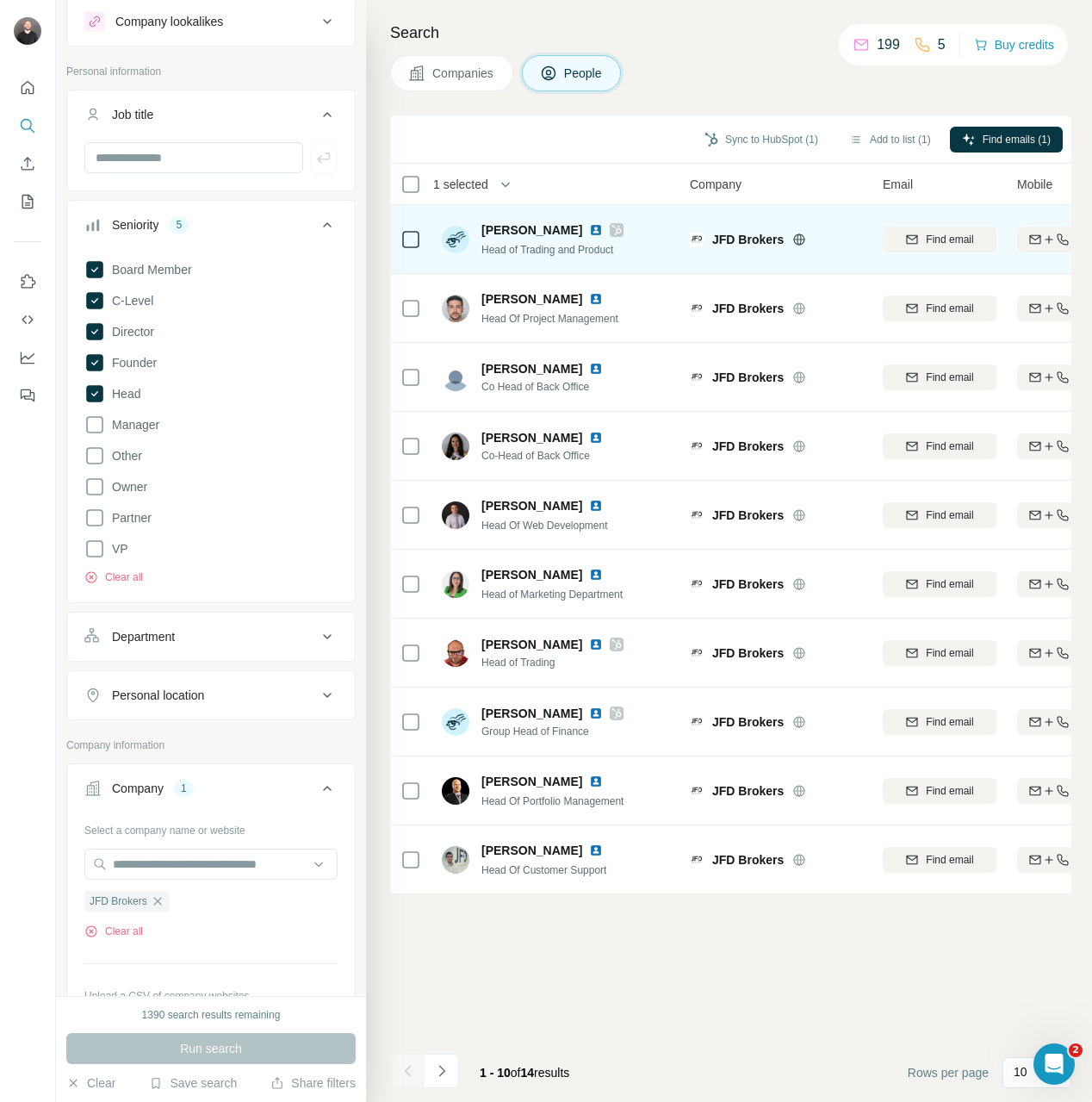
click at [505, 249] on span "Head of Trading and Product" at bounding box center [547, 249] width 132 height 12
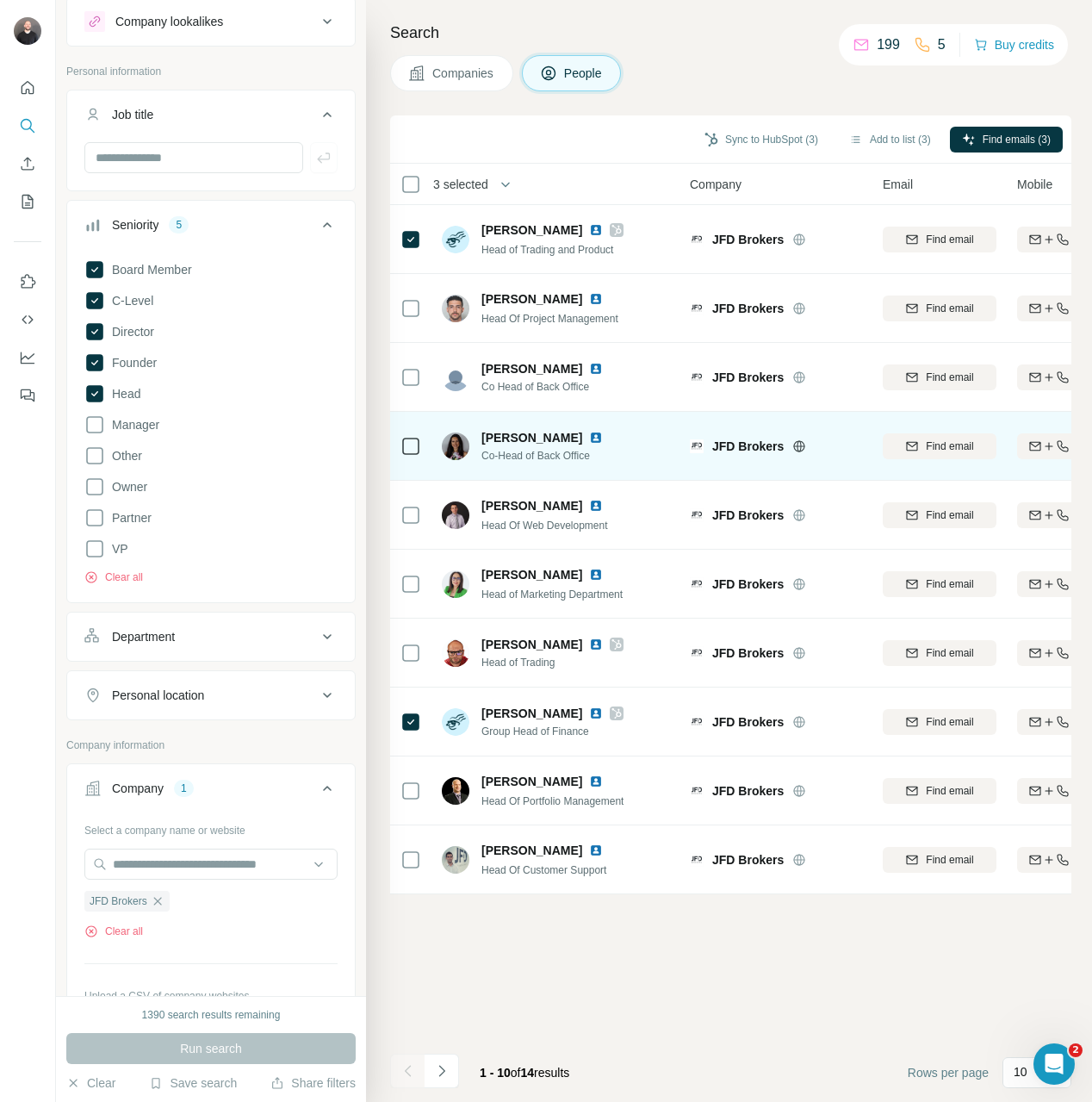
click at [431, 447] on td "Galya Stoycheva Co-Head of Back Office" at bounding box center [556, 446] width 250 height 69
click at [401, 423] on div at bounding box center [411, 446] width 21 height 48
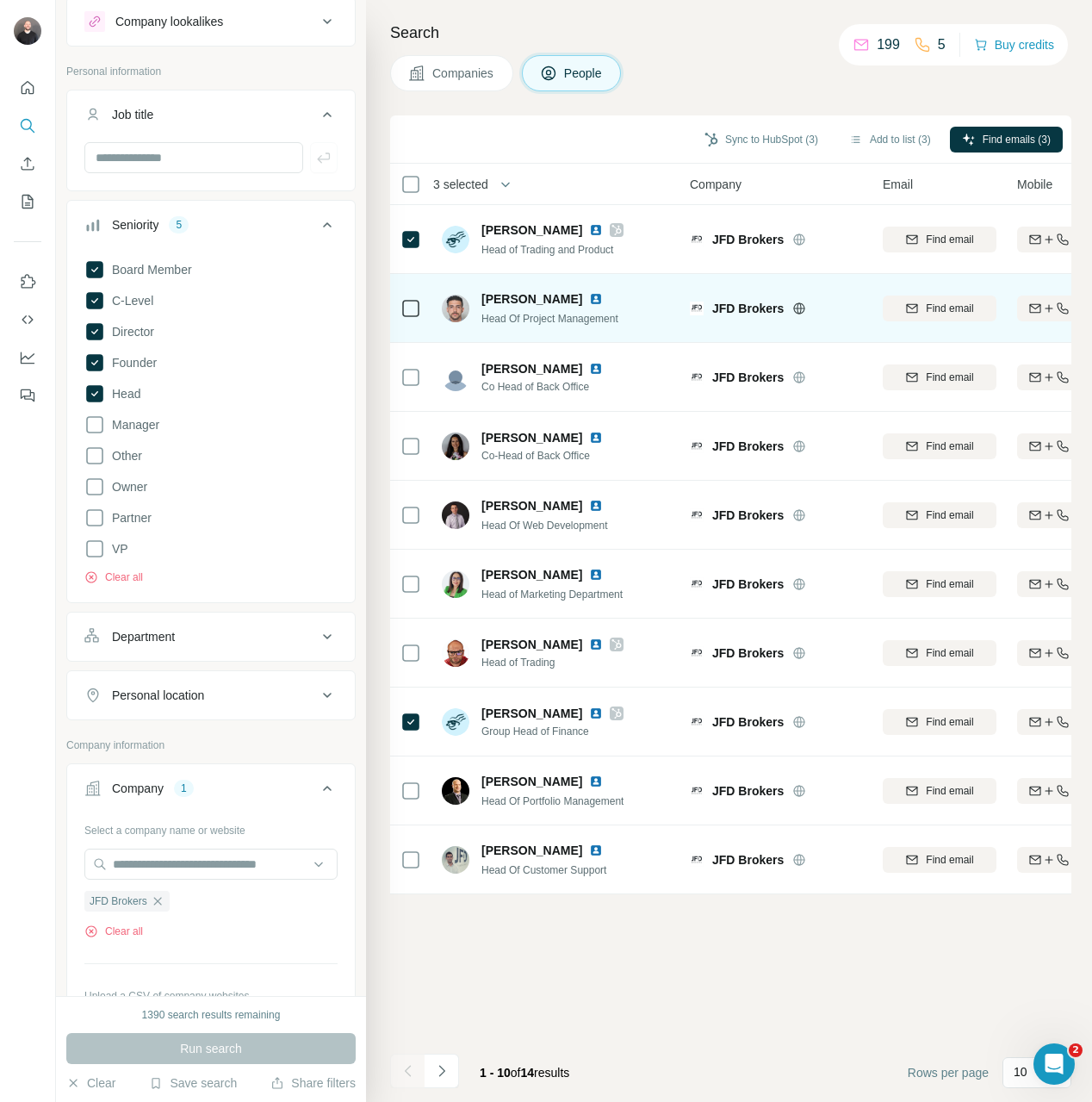
click at [422, 305] on td at bounding box center [411, 308] width 41 height 69
click at [406, 316] on icon at bounding box center [411, 308] width 21 height 21
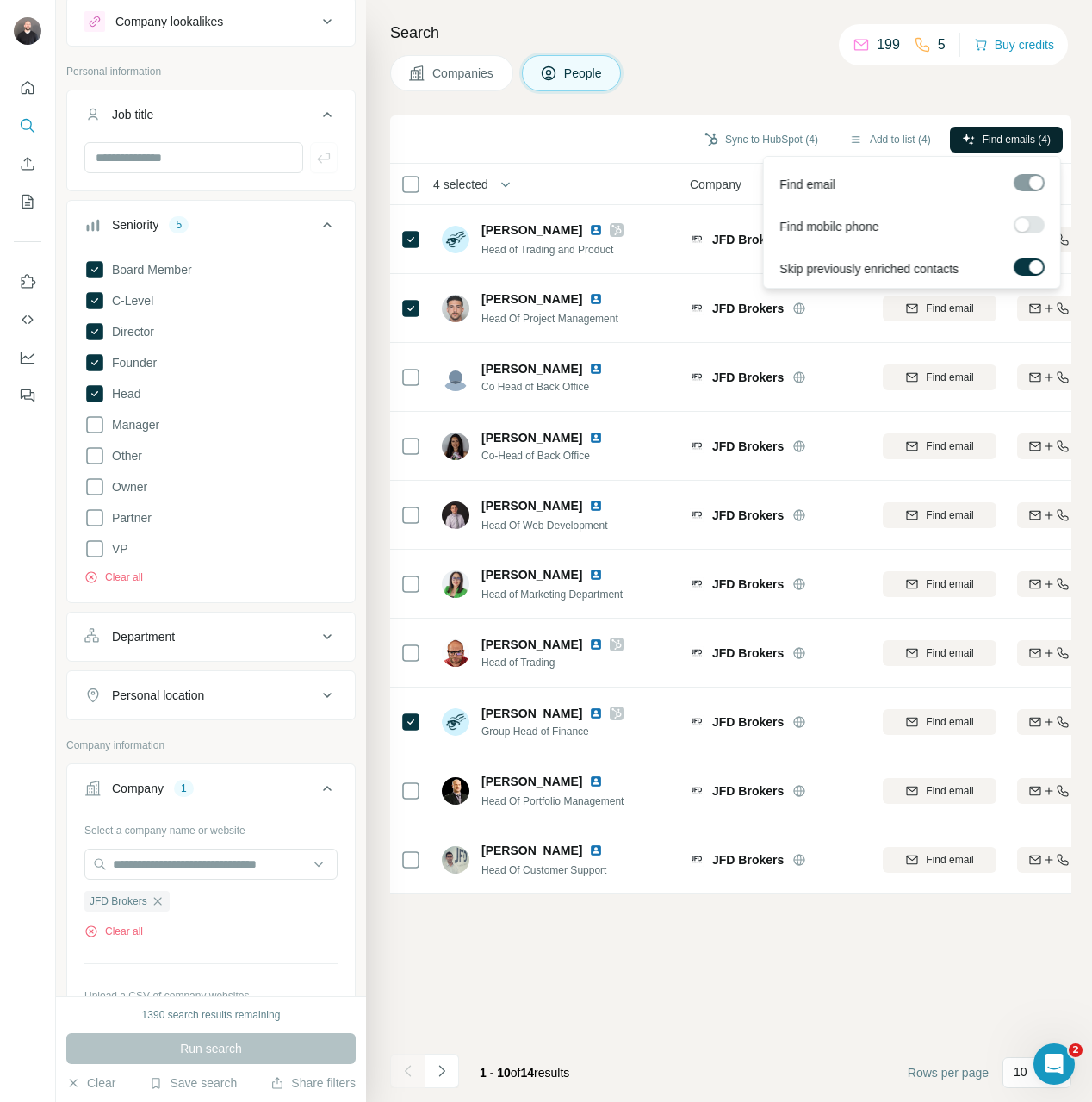
click at [999, 152] on button "Find emails (4)" at bounding box center [1007, 139] width 113 height 26
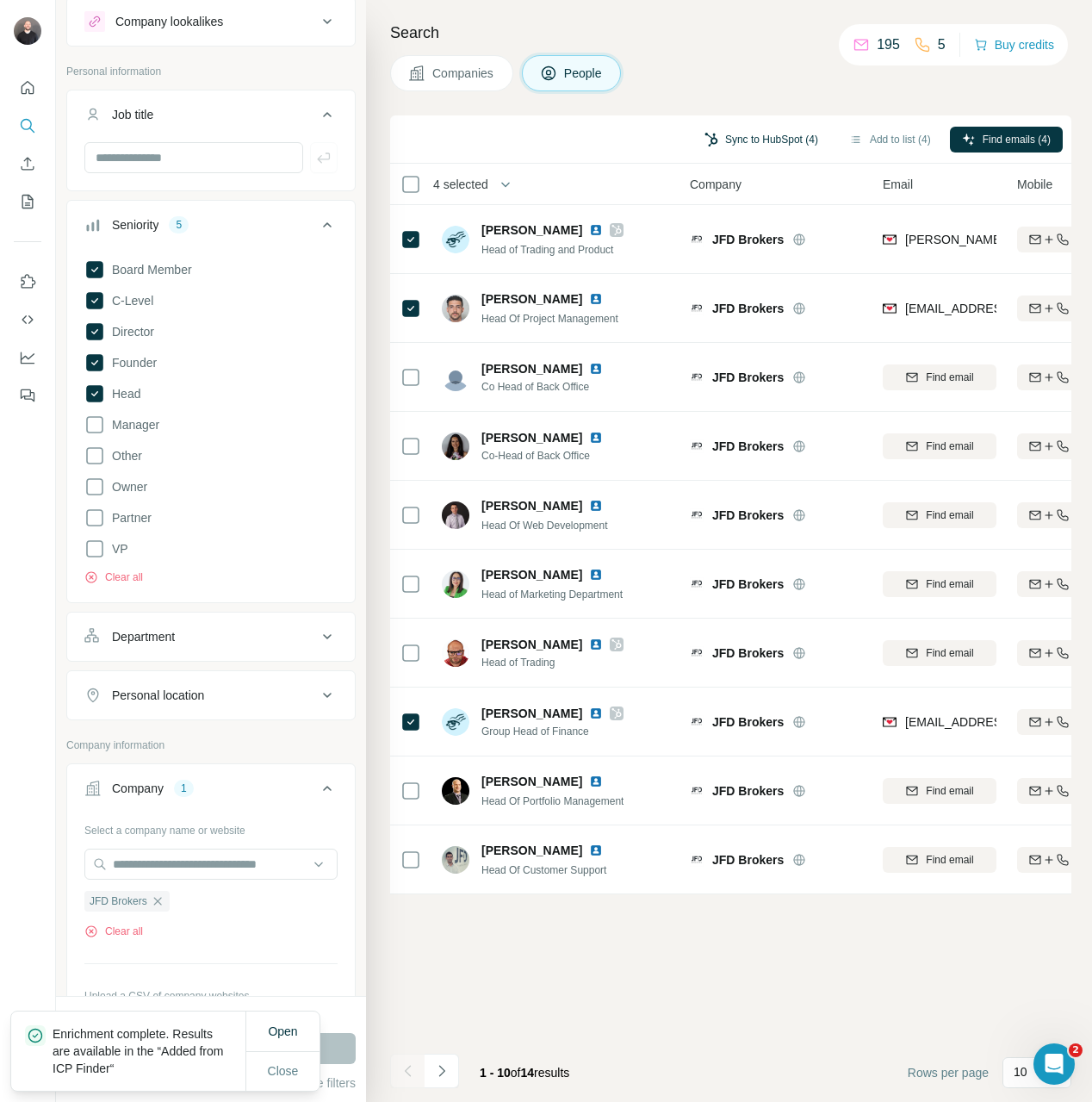
click at [750, 132] on button "Sync to HubSpot (4)" at bounding box center [760, 139] width 138 height 26
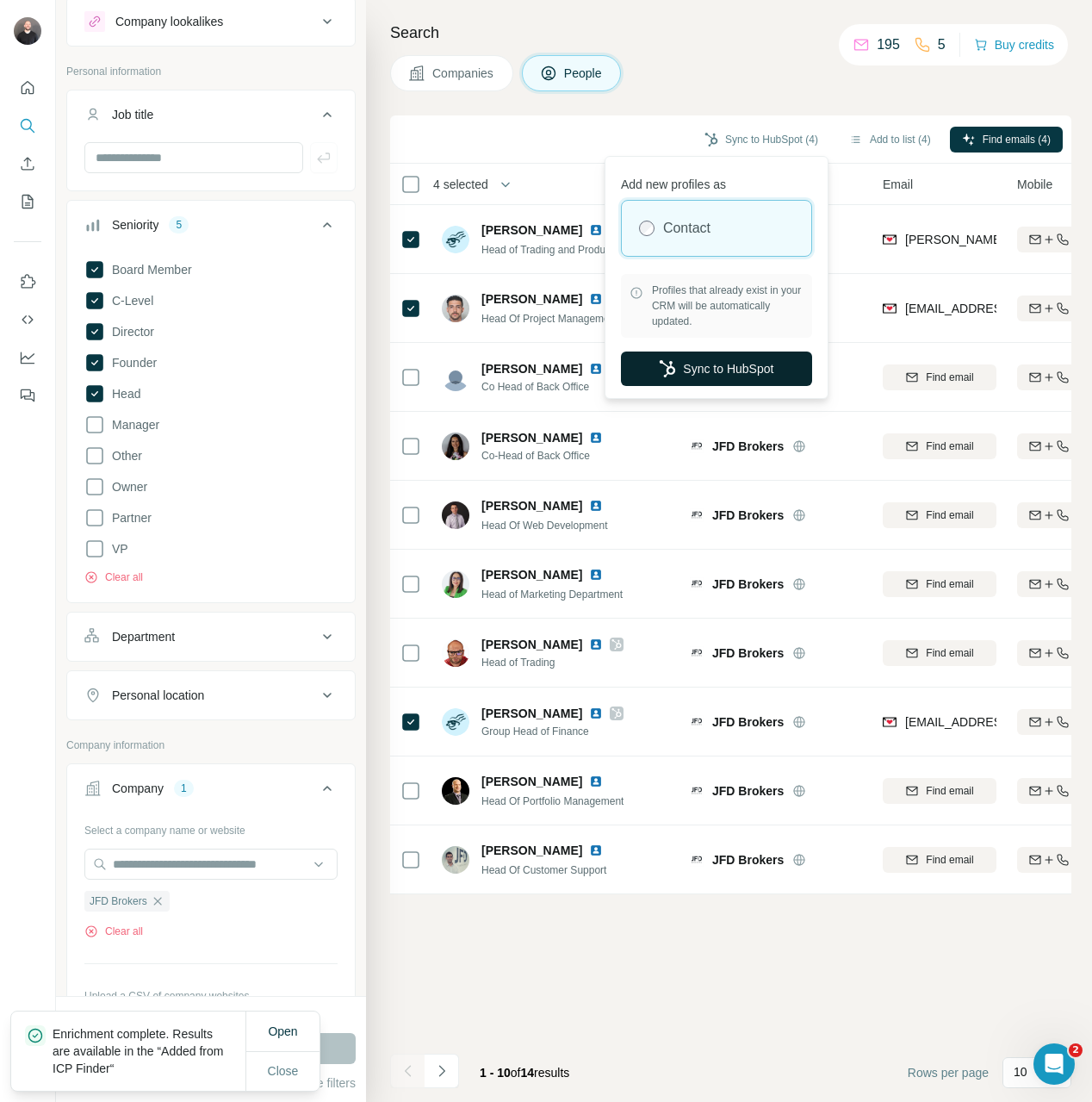
click at [719, 371] on button "Sync to HubSpot" at bounding box center [716, 369] width 191 height 34
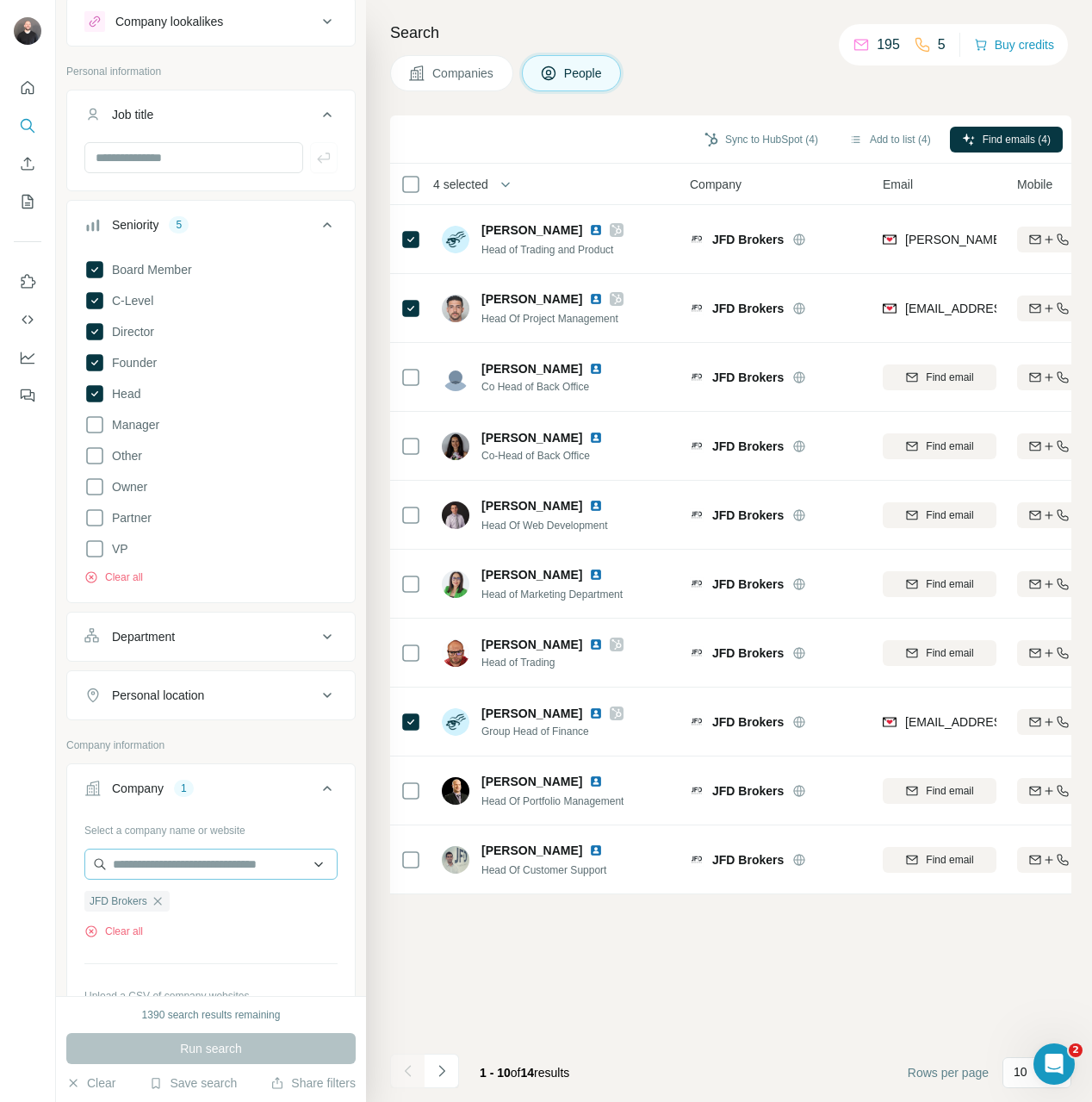
scroll to position [246, 0]
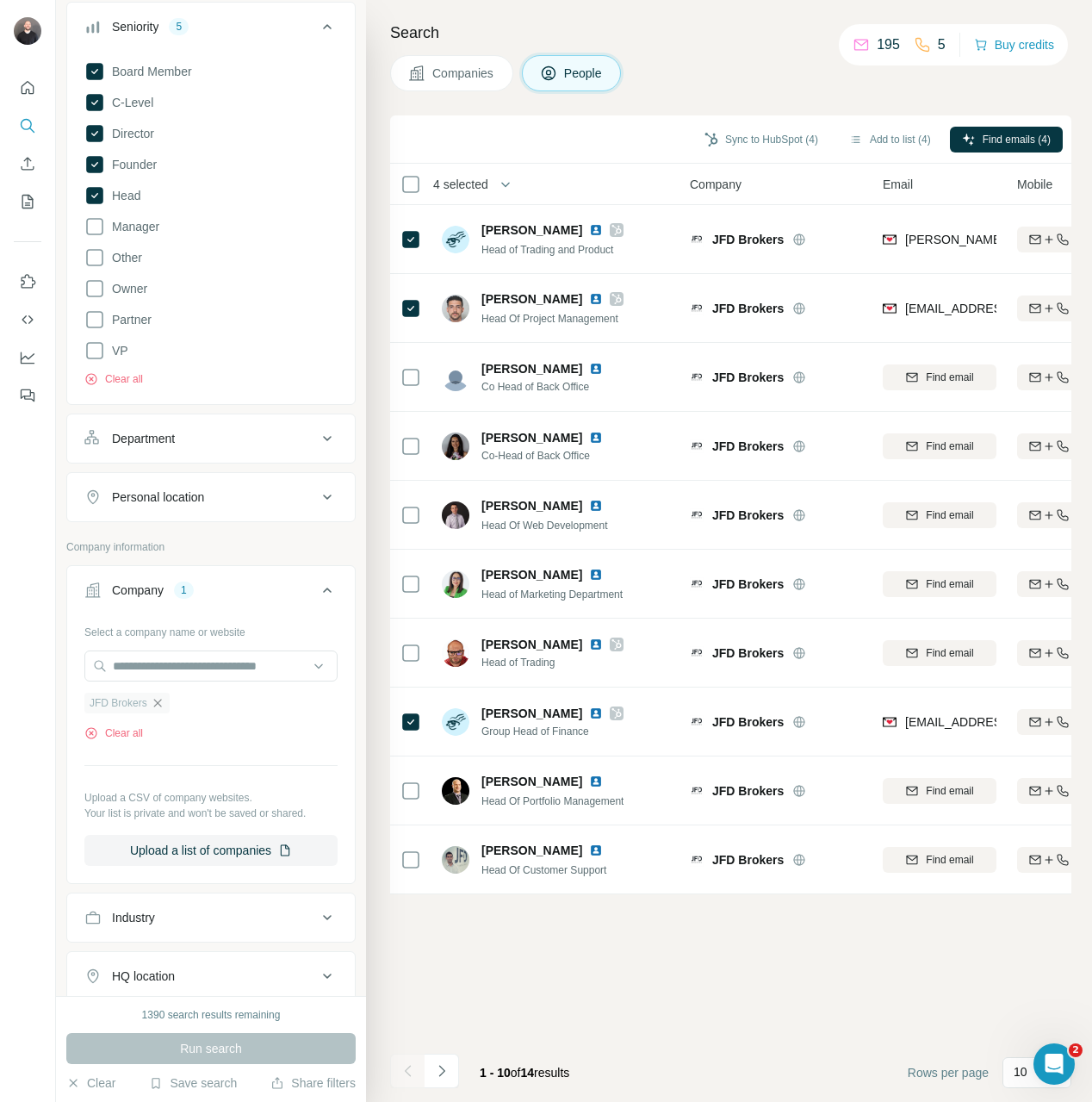
click at [162, 703] on icon "button" at bounding box center [157, 702] width 13 height 13
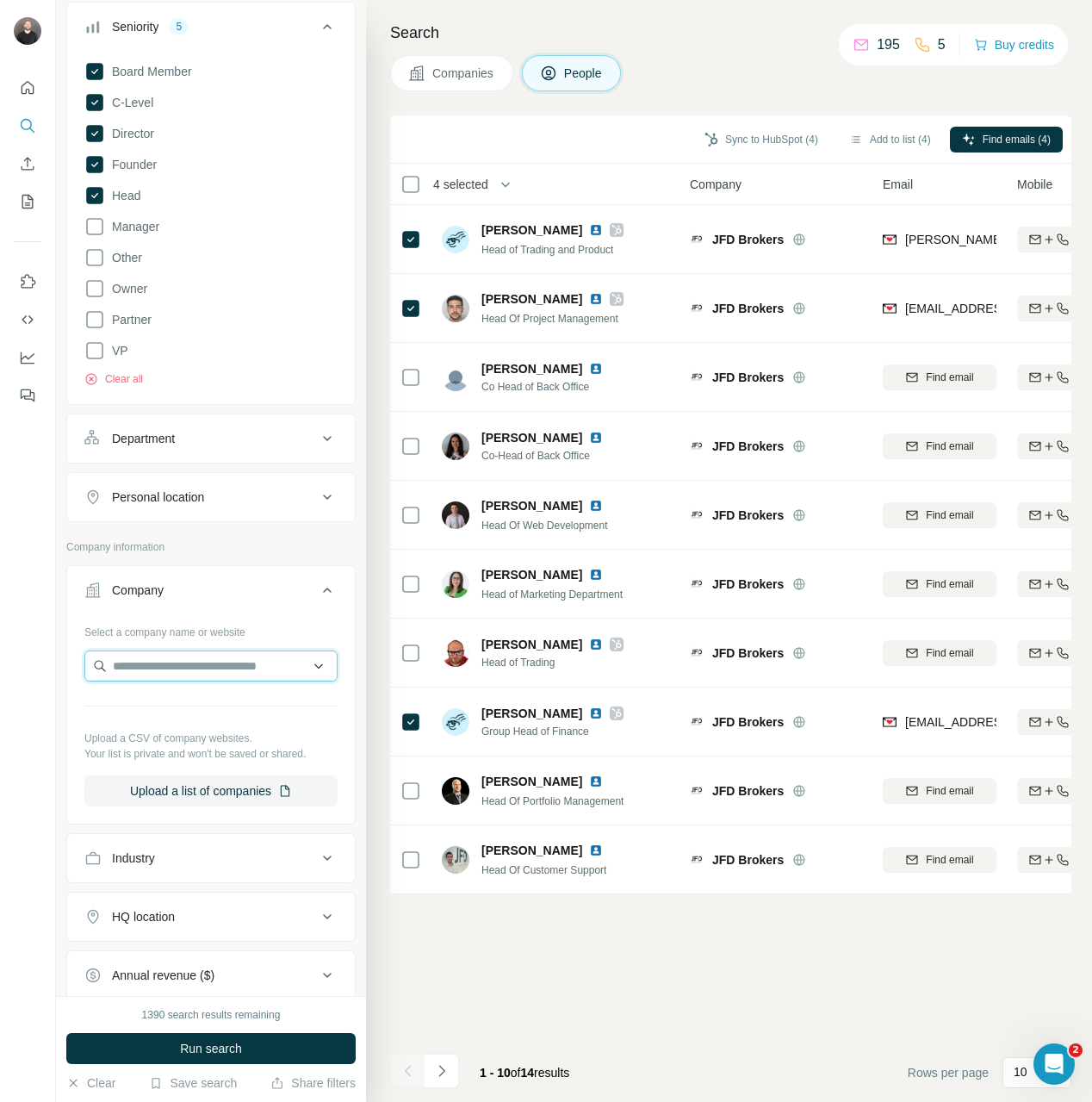
click at [179, 659] on input "text" at bounding box center [211, 665] width 253 height 31
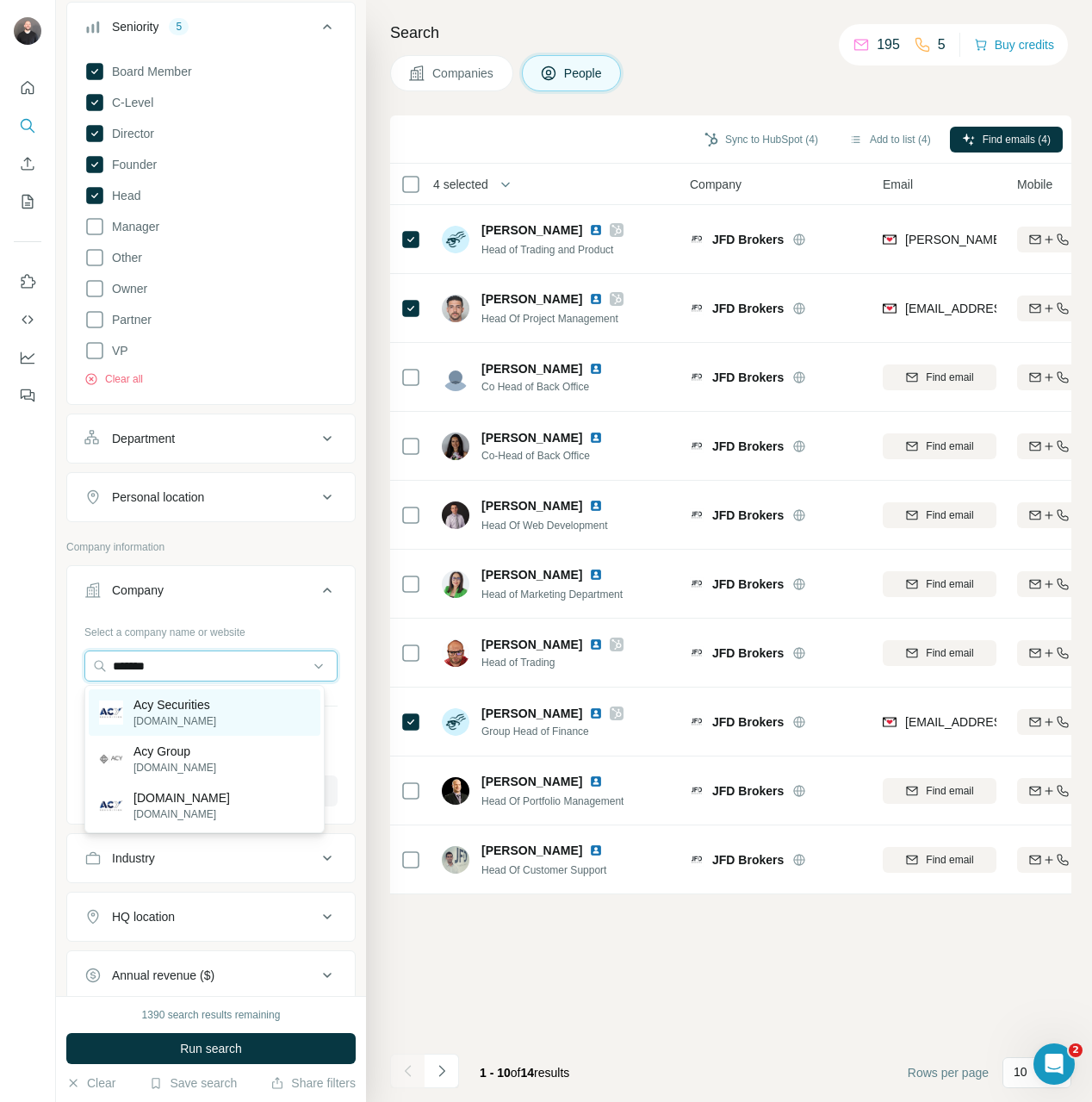
type input "*******"
click at [190, 715] on p "acy.com" at bounding box center [175, 720] width 83 height 15
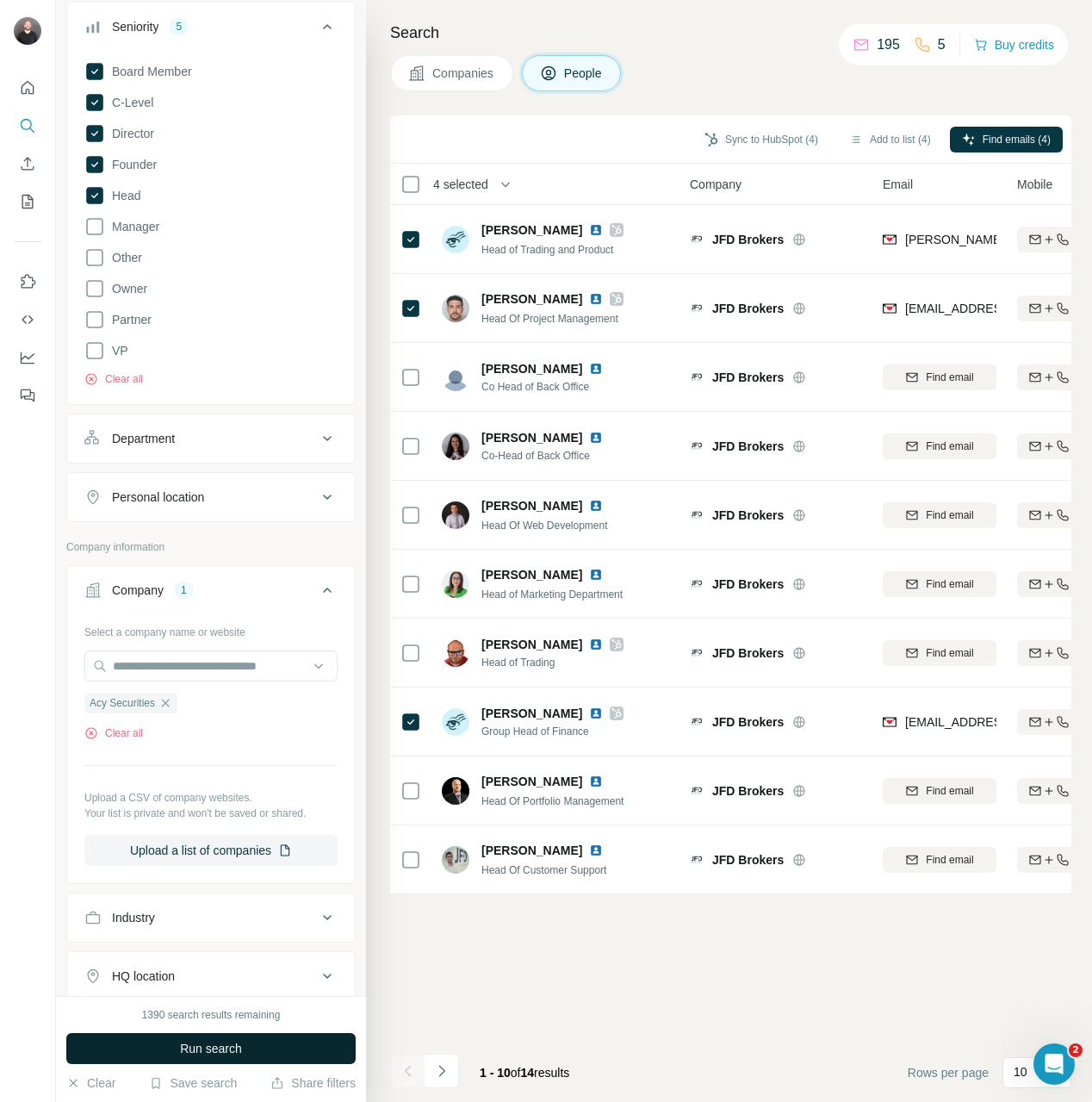
click at [264, 1052] on button "Run search" at bounding box center [211, 1048] width 289 height 31
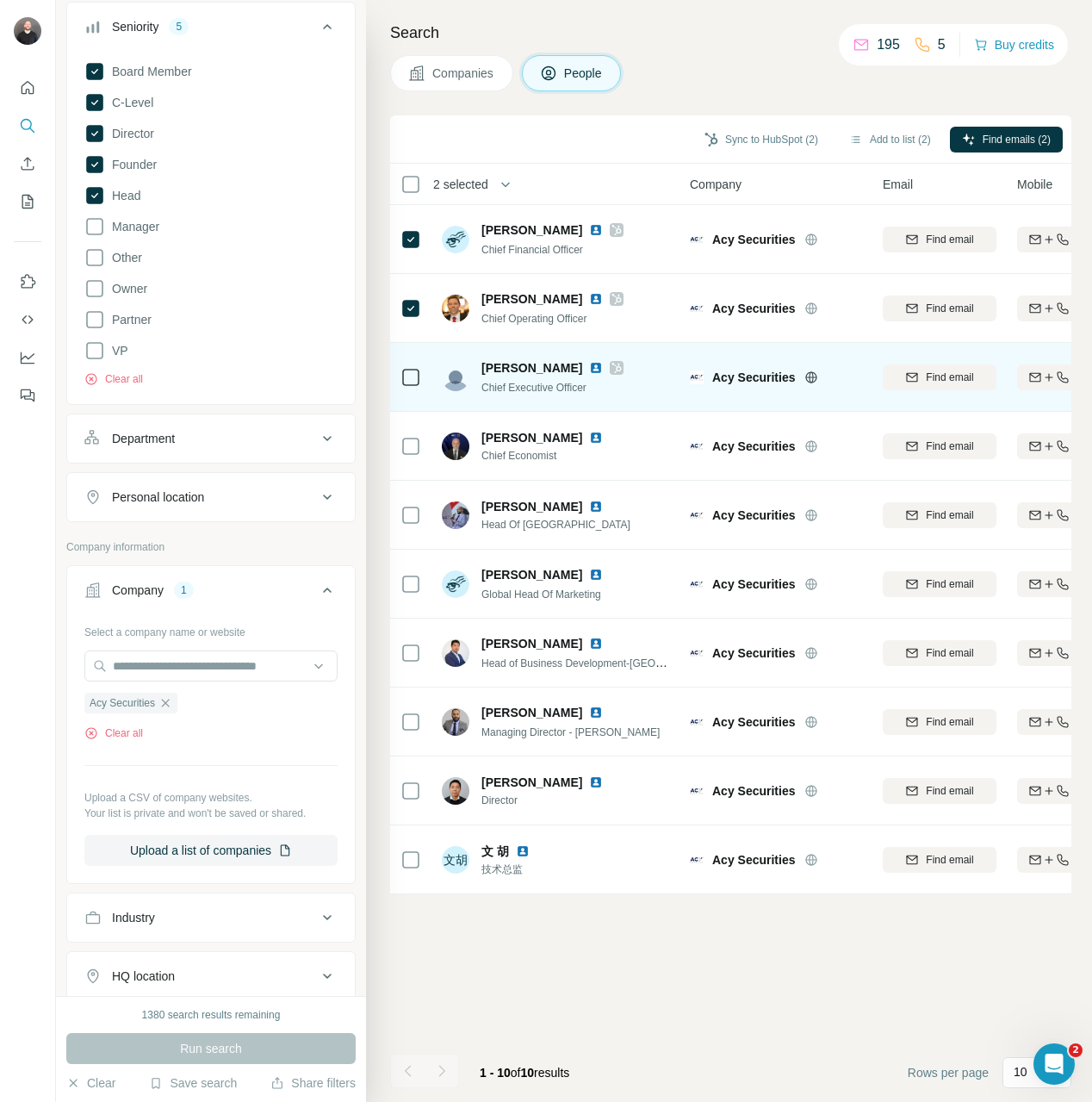
click at [420, 375] on div at bounding box center [411, 377] width 21 height 21
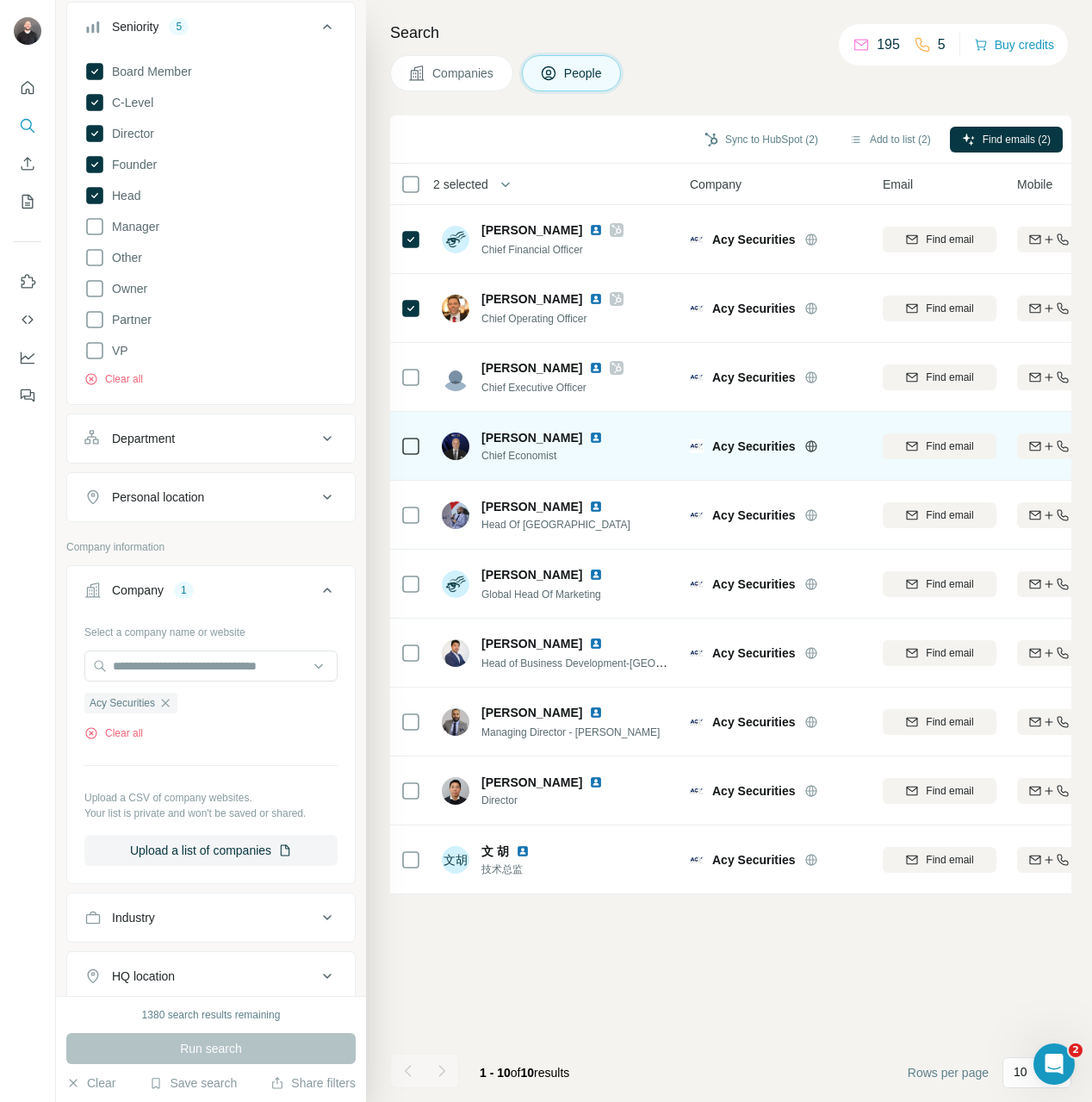
click at [422, 465] on td at bounding box center [411, 446] width 41 height 69
click at [409, 425] on div at bounding box center [411, 446] width 21 height 48
click at [412, 434] on div at bounding box center [411, 446] width 21 height 48
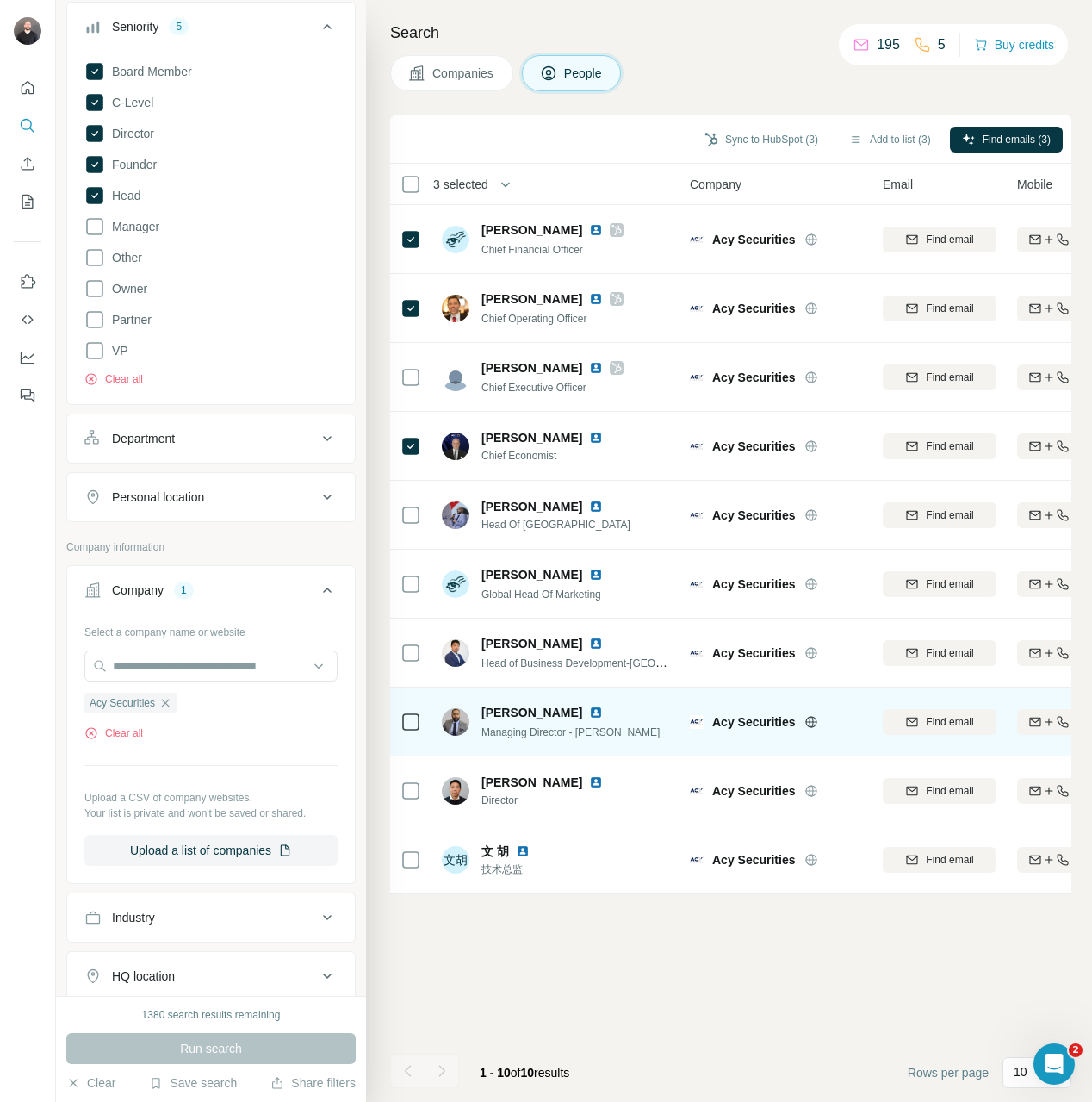
click at [411, 733] on div at bounding box center [411, 721] width 21 height 48
click at [424, 722] on td at bounding box center [411, 722] width 41 height 69
click at [422, 723] on td at bounding box center [411, 722] width 41 height 69
click at [421, 723] on icon at bounding box center [411, 722] width 21 height 21
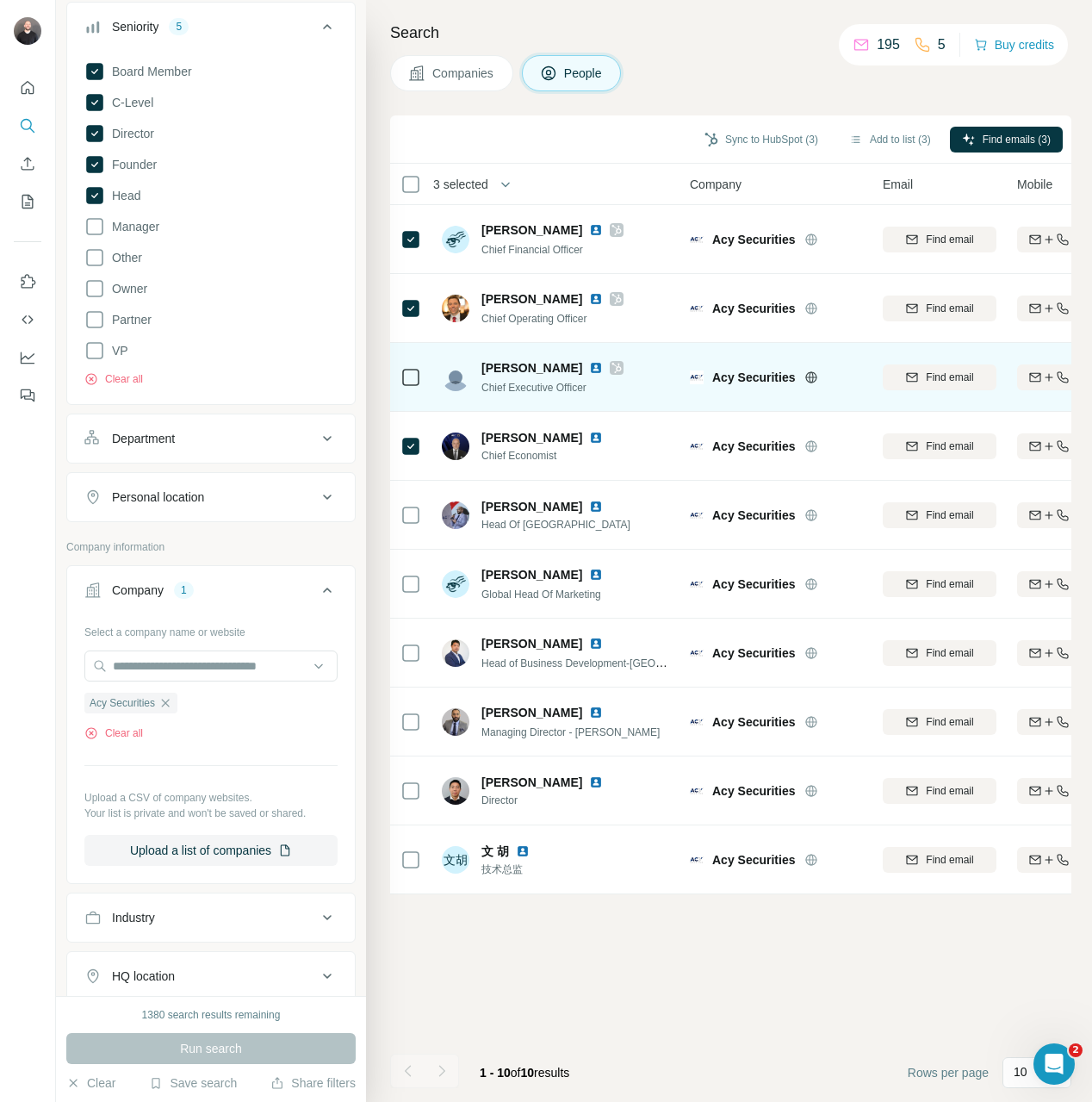
click at [410, 385] on icon at bounding box center [411, 377] width 21 height 21
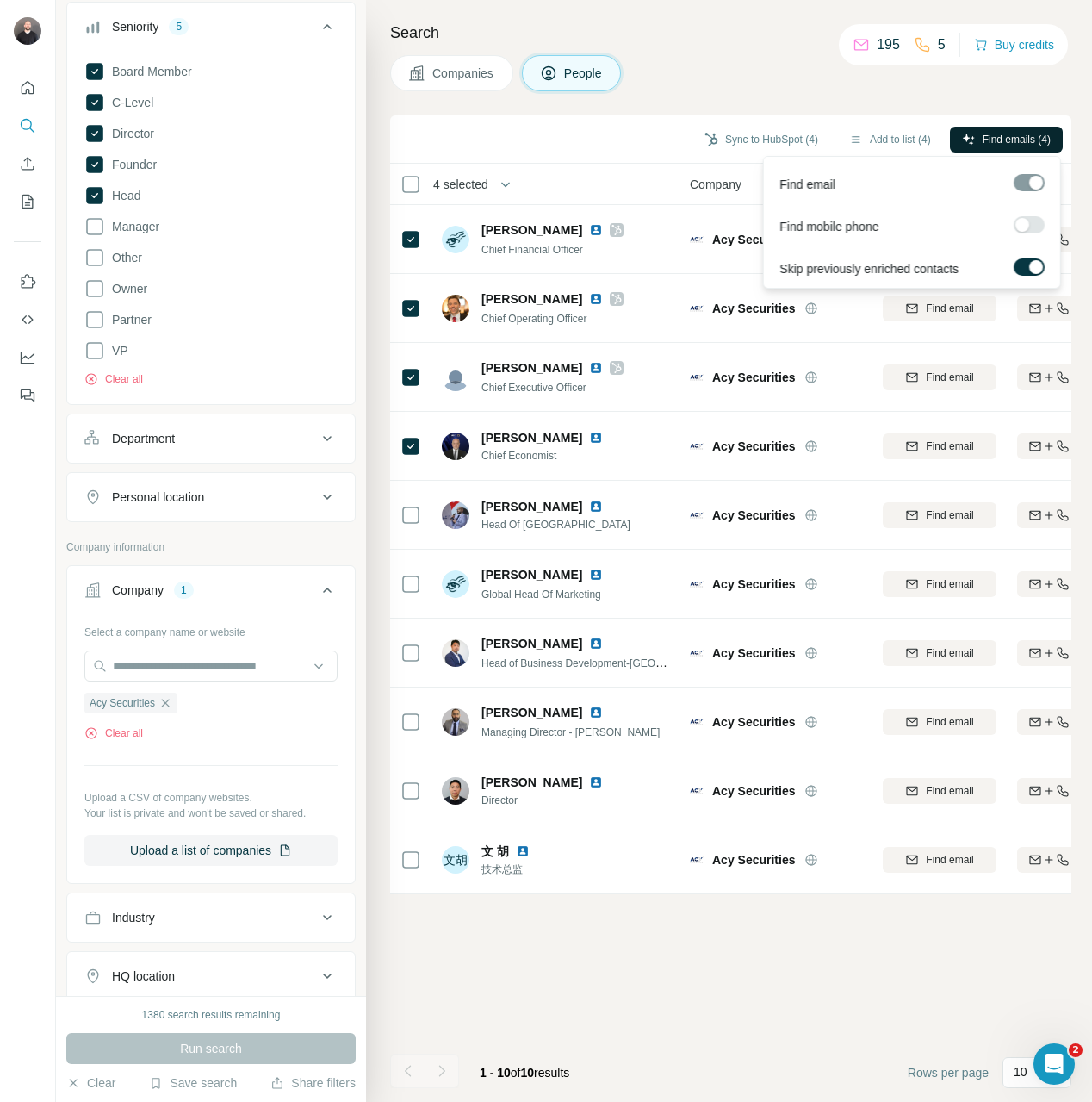
click at [990, 151] on button "Find emails (4)" at bounding box center [1007, 139] width 113 height 26
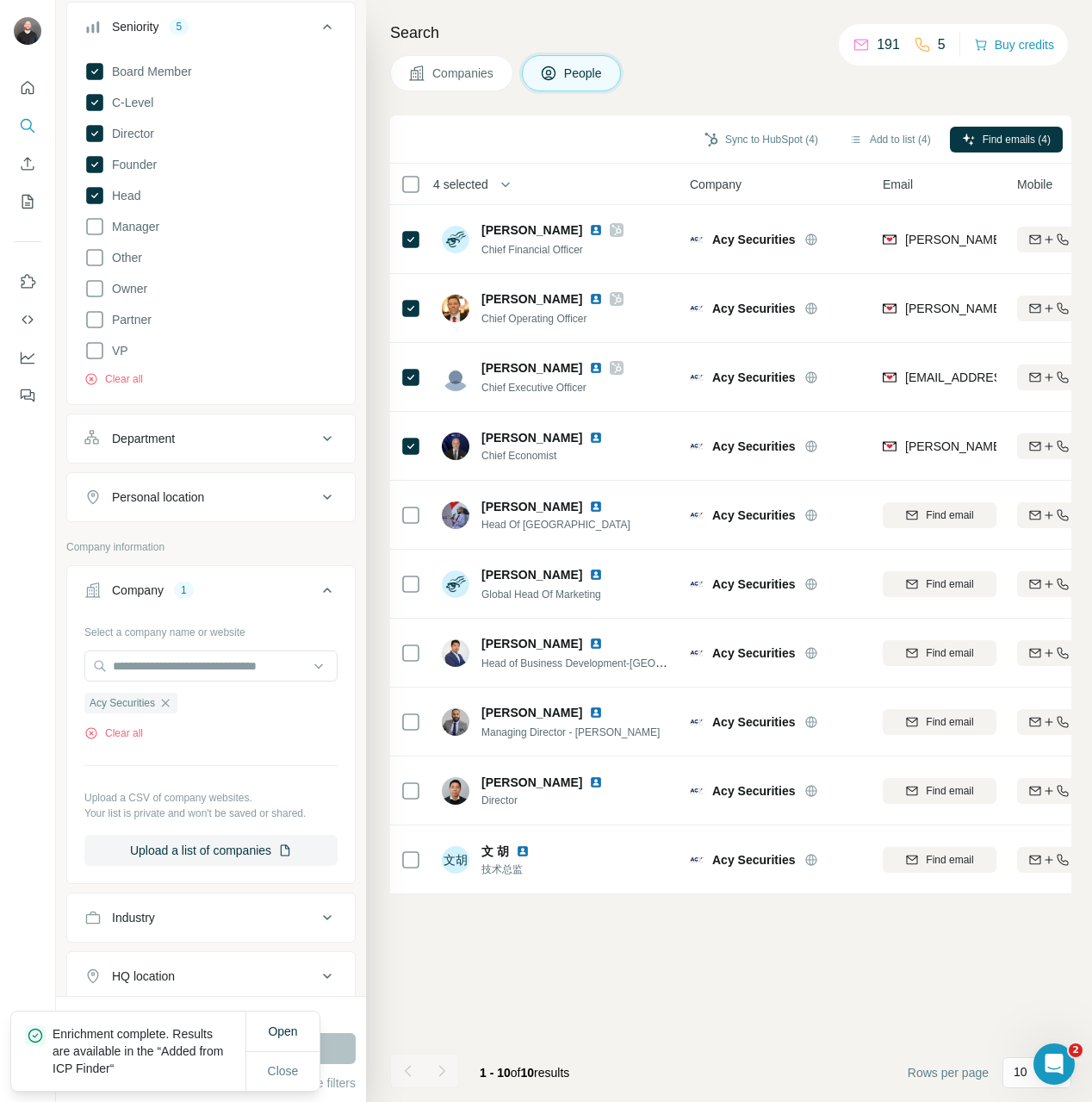
click at [777, 120] on div "Sync to HubSpot (4) Add to list (4) Find emails (4)" at bounding box center [731, 139] width 681 height 49
click at [764, 134] on button "Sync to HubSpot (4)" at bounding box center [760, 139] width 138 height 26
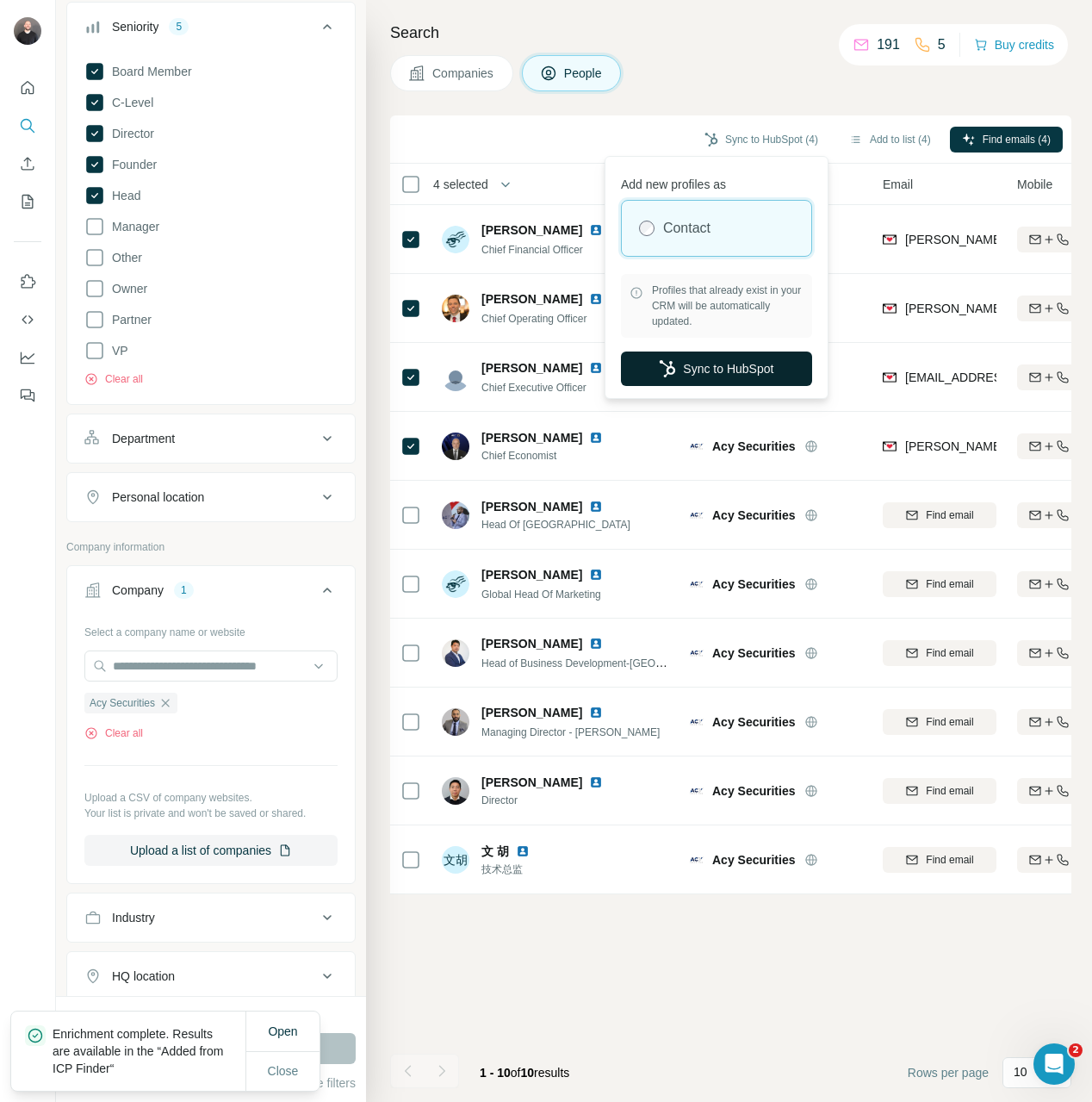
click at [697, 356] on button "Sync to HubSpot" at bounding box center [716, 369] width 191 height 34
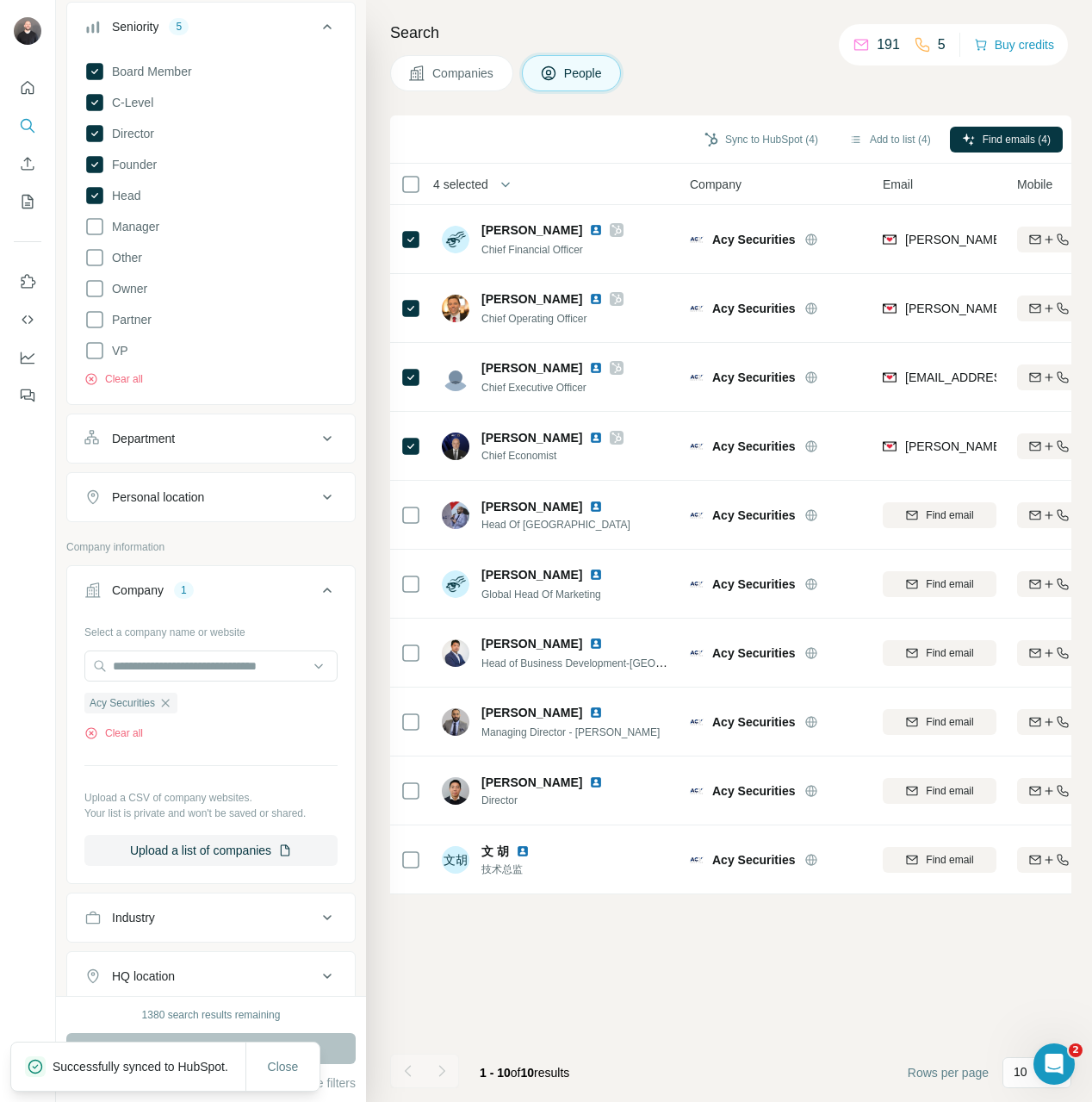
scroll to position [252, 0]
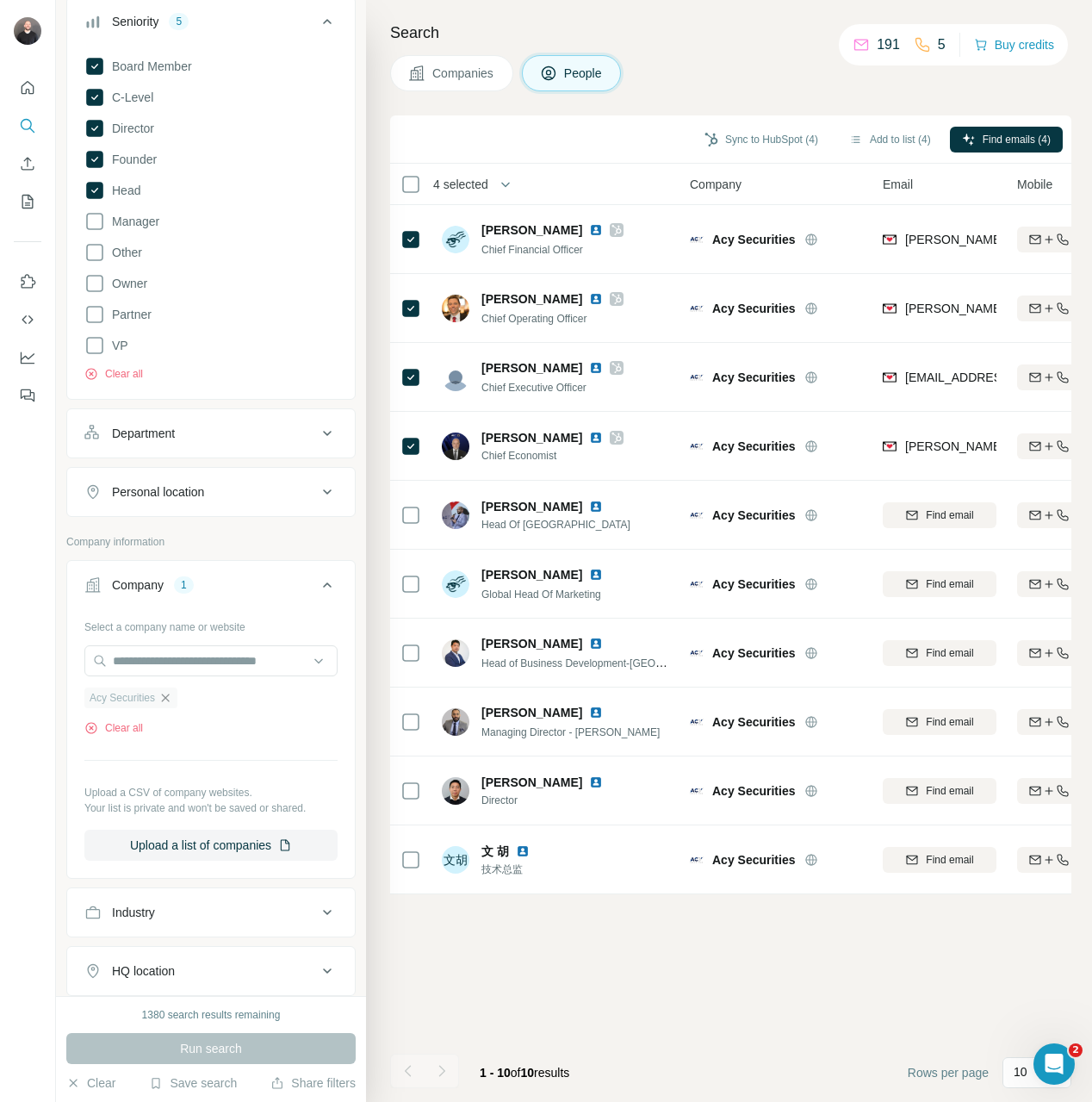
click at [166, 698] on icon "button" at bounding box center [164, 698] width 13 height 13
click at [166, 698] on div "Select a company name or website Acy Securities Clear all Upload a CSV of compa…" at bounding box center [211, 736] width 253 height 248
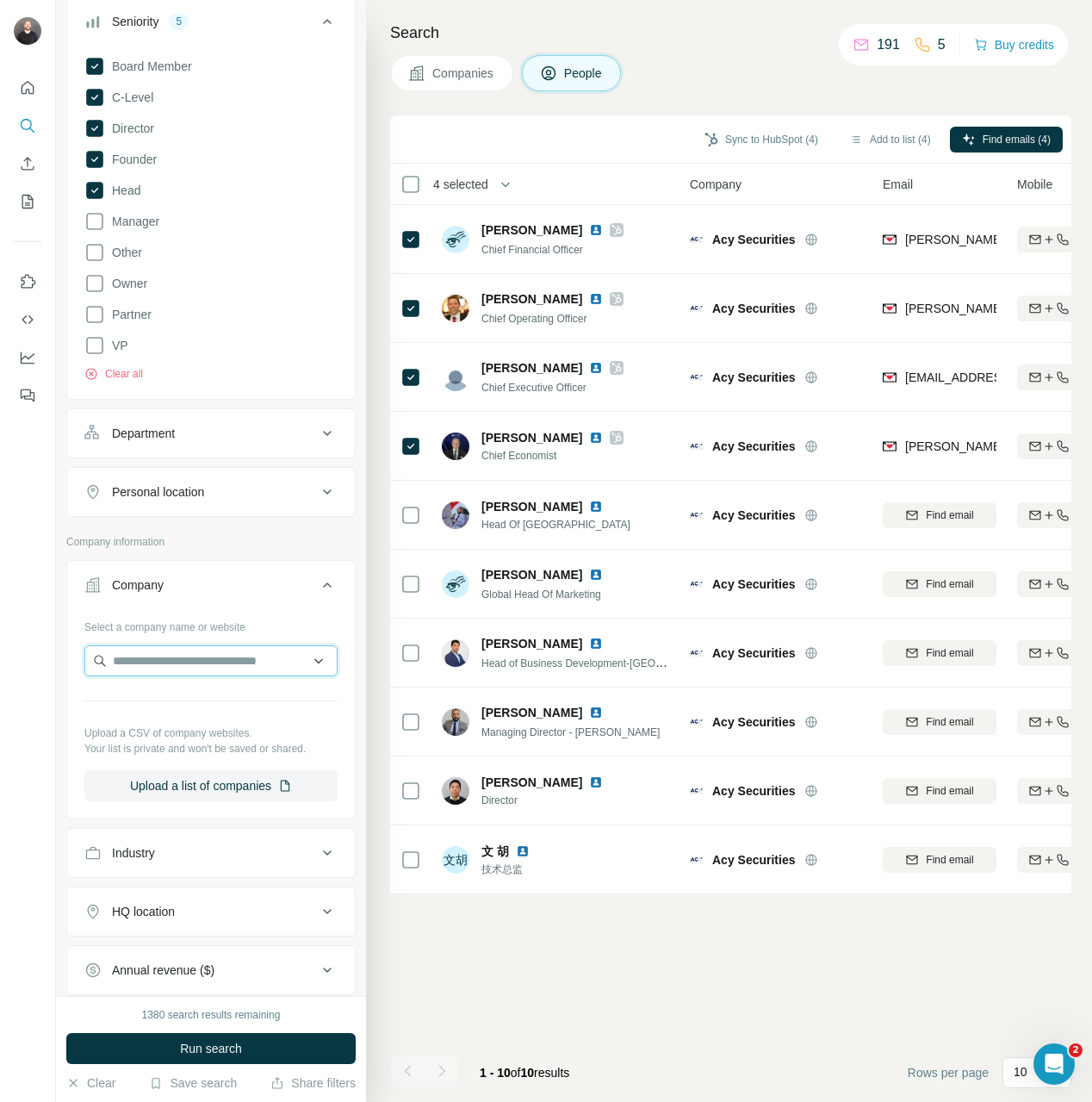
click at [181, 668] on input "text" at bounding box center [211, 661] width 253 height 31
paste input "**********"
type input "**********"
click at [311, 676] on div "**********" at bounding box center [211, 662] width 253 height 34
click at [289, 675] on input "**********" at bounding box center [211, 661] width 253 height 31
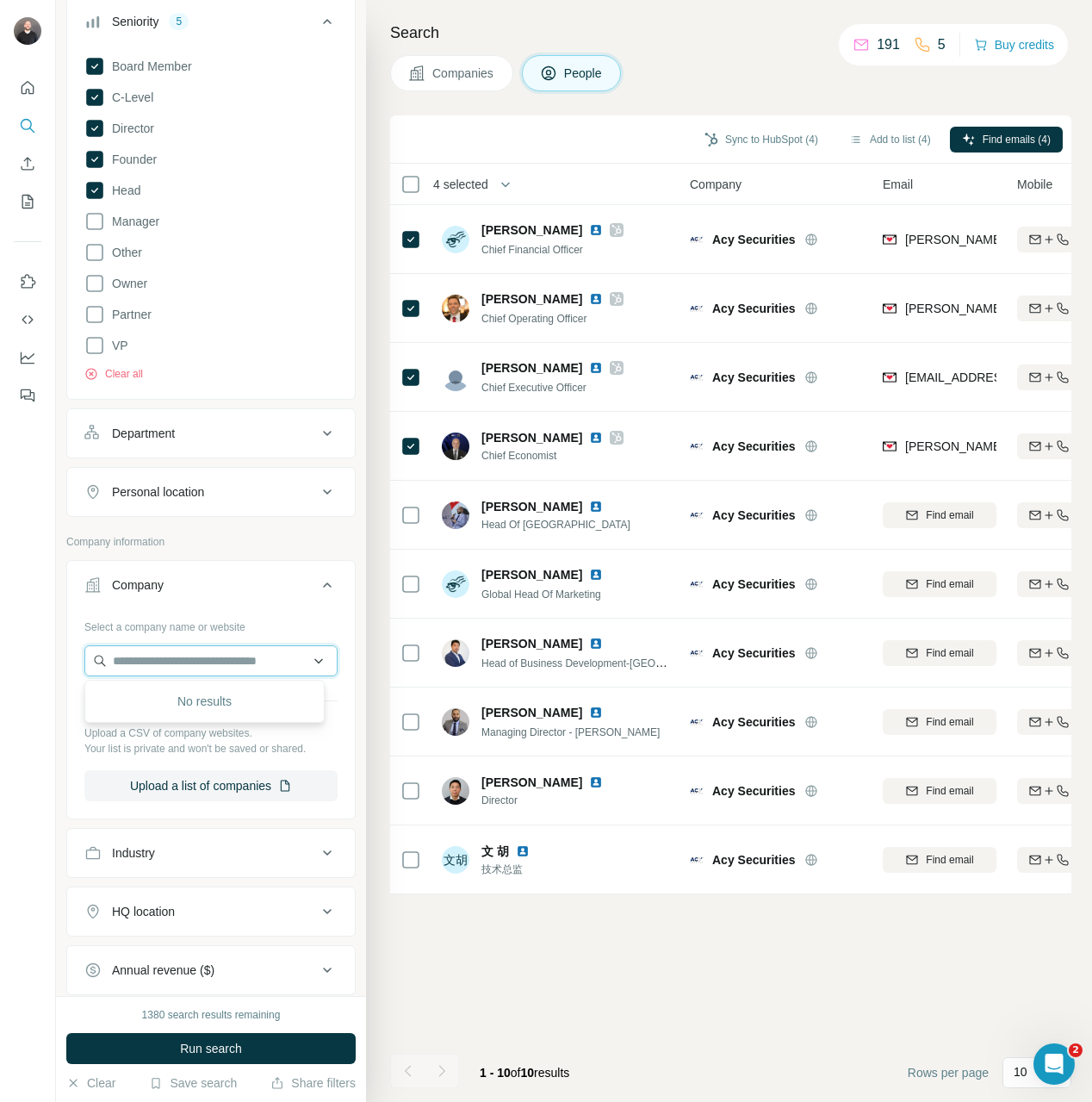
paste input "**********"
type input "**********"
click at [244, 720] on div "Tradeview Markets tvmarkets.com" at bounding box center [205, 707] width 232 height 47
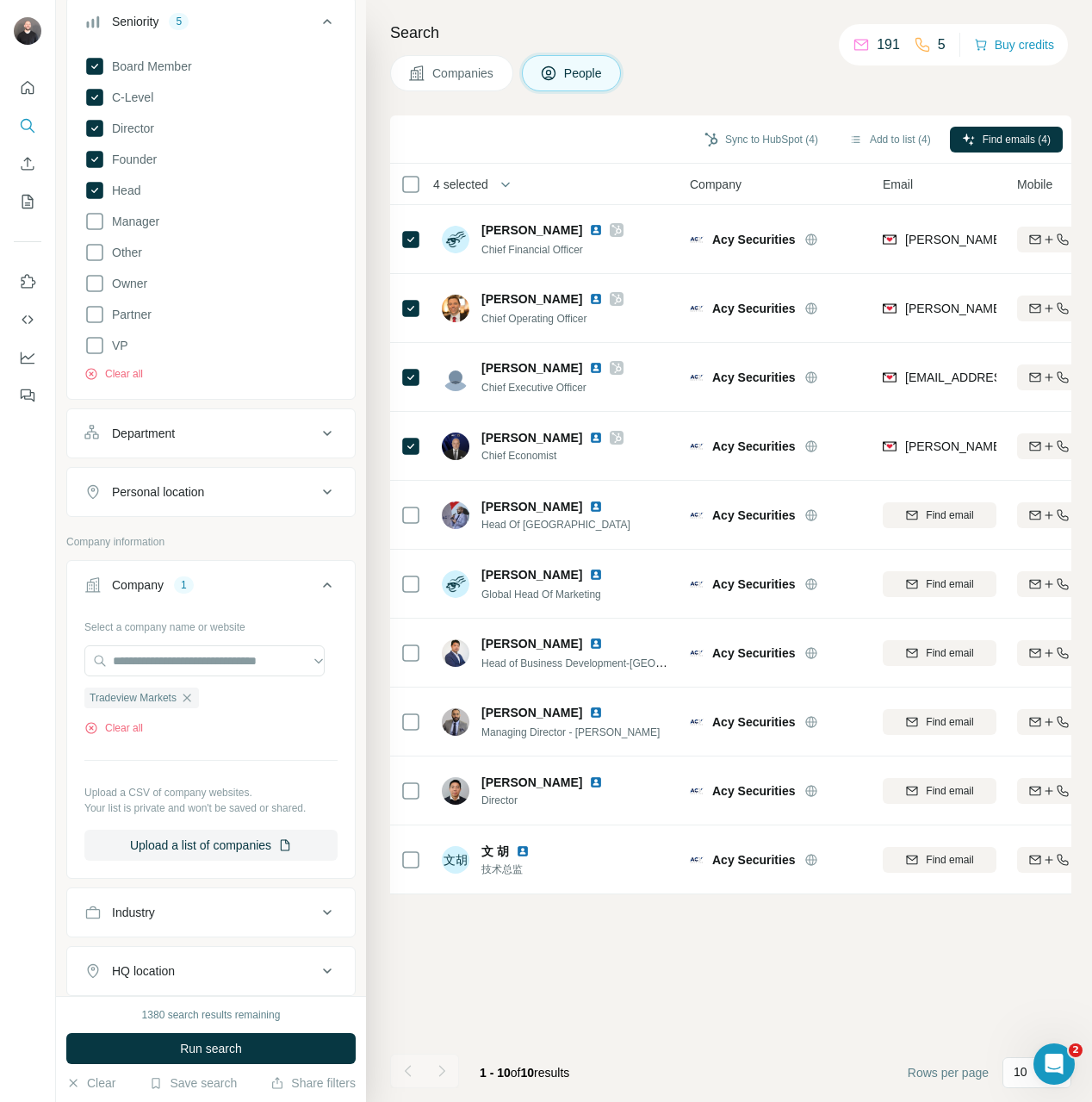
click at [286, 1065] on div "1380 search results remaining Run search Clear Save search Share filters" at bounding box center [210, 1049] width 310 height 106
click at [289, 1059] on button "Run search" at bounding box center [211, 1048] width 289 height 31
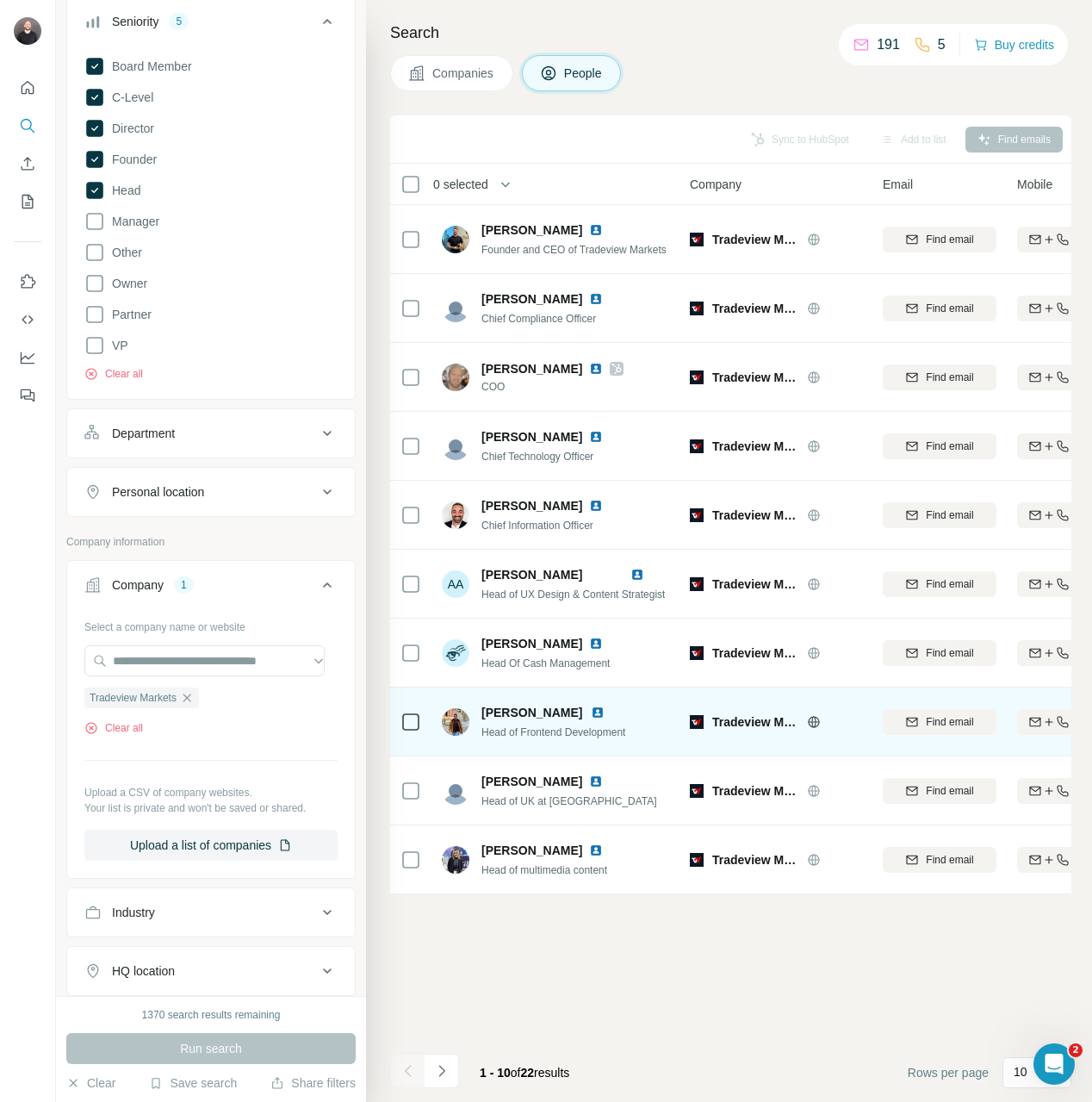
scroll to position [252, 0]
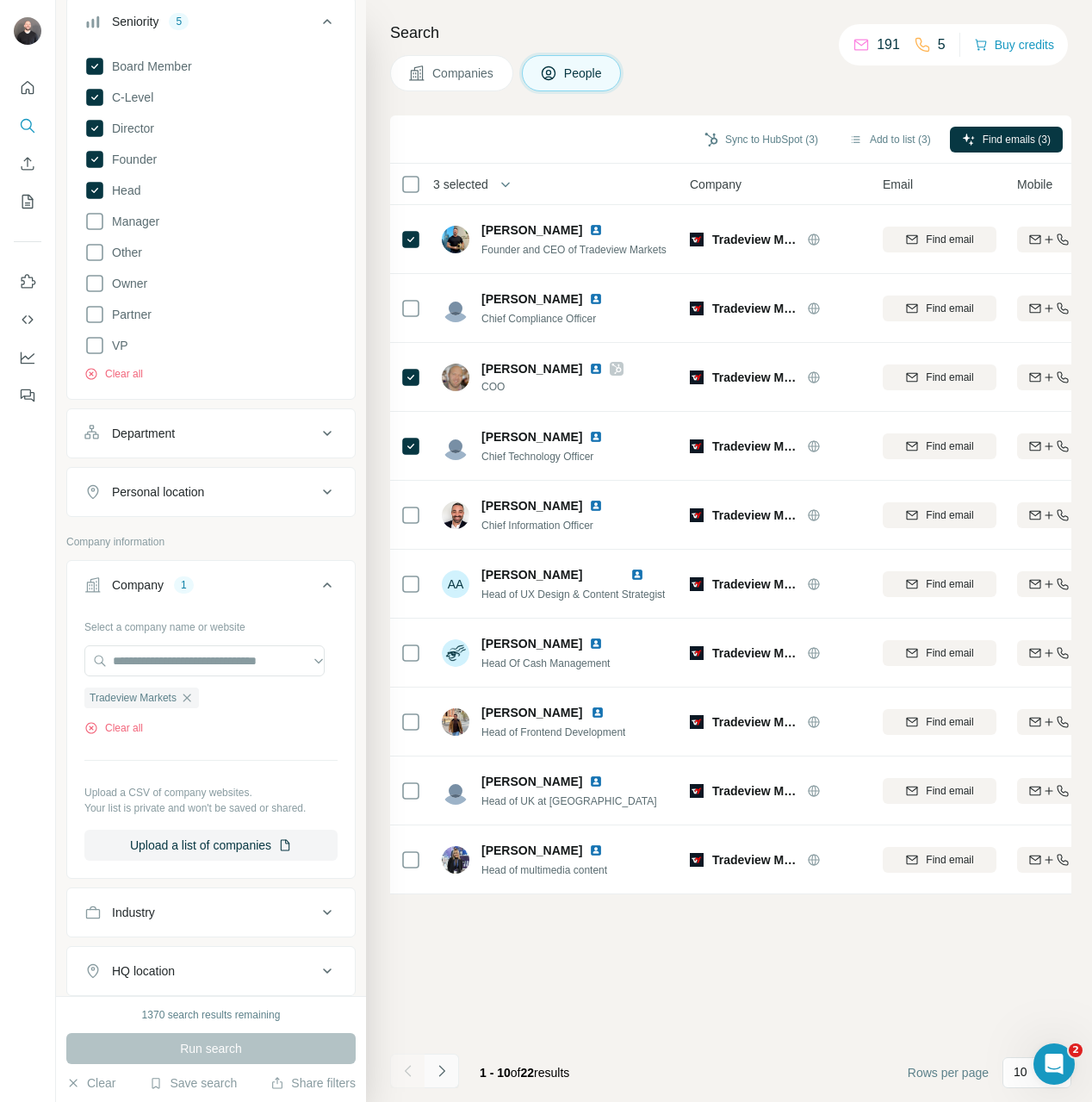
click at [437, 1071] on icon "Navigate to next page" at bounding box center [441, 1071] width 17 height 17
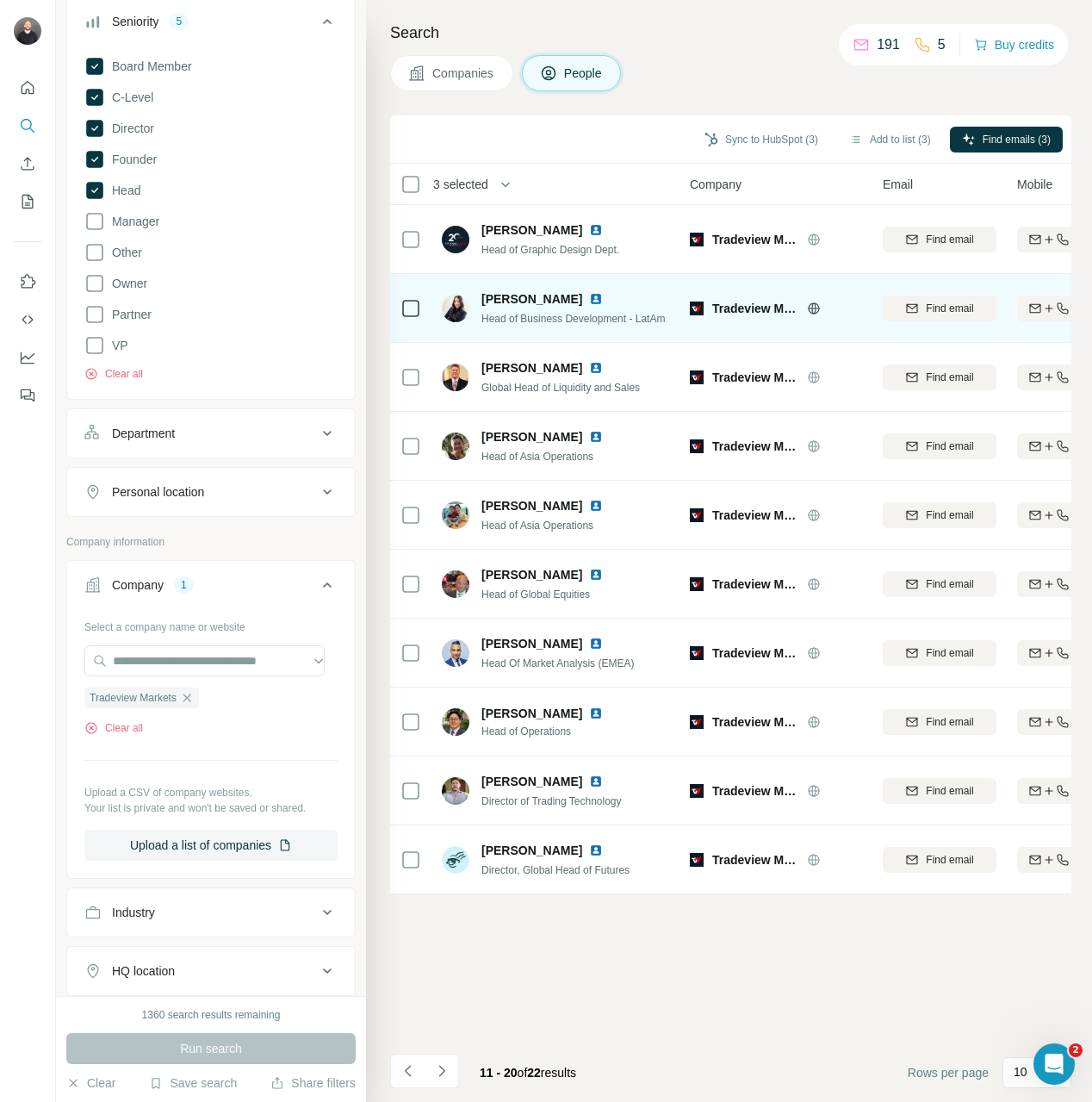
click at [589, 293] on img at bounding box center [595, 298] width 13 height 13
click at [429, 312] on td at bounding box center [411, 308] width 41 height 69
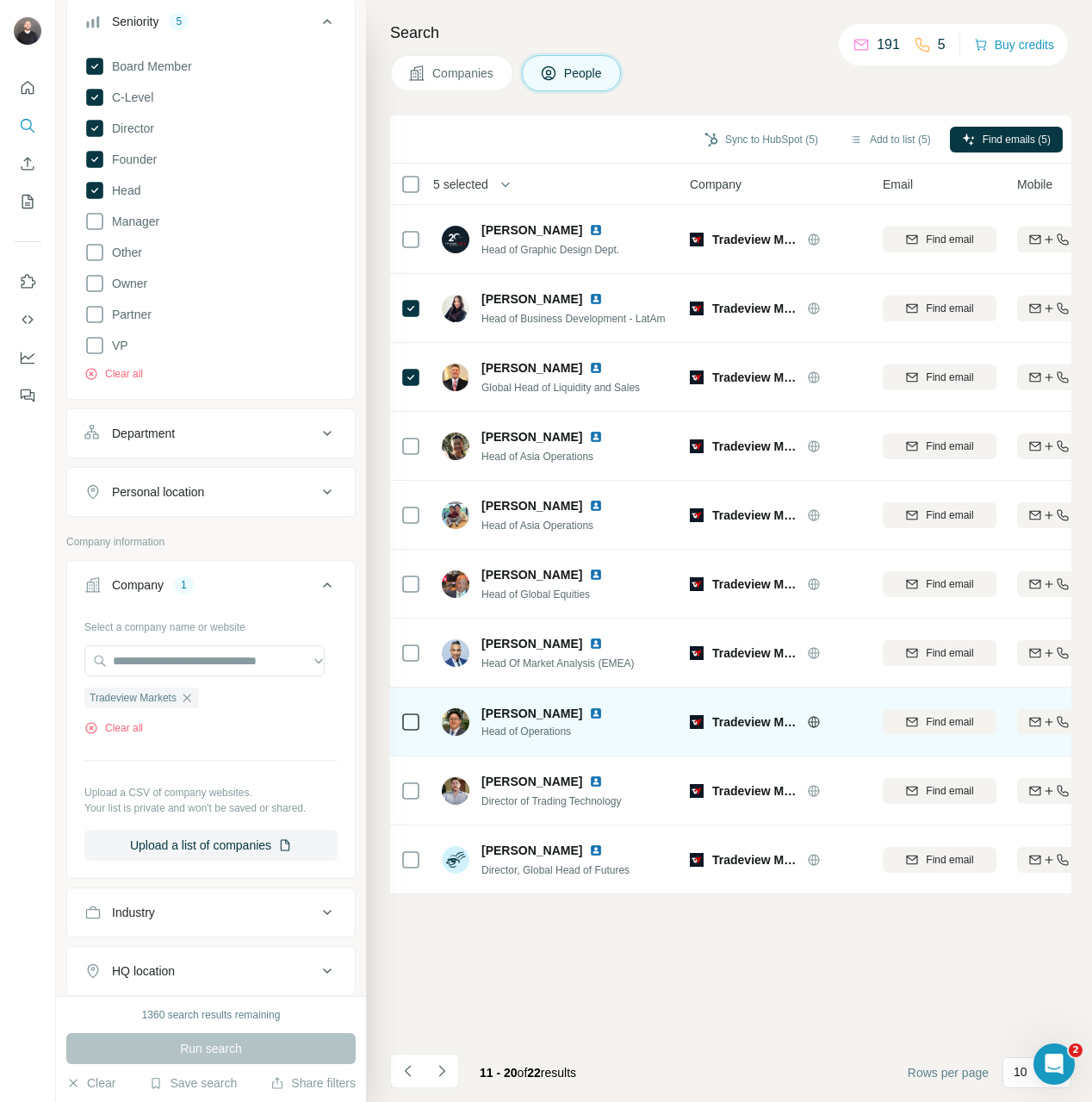
click at [419, 730] on icon at bounding box center [411, 722] width 21 height 21
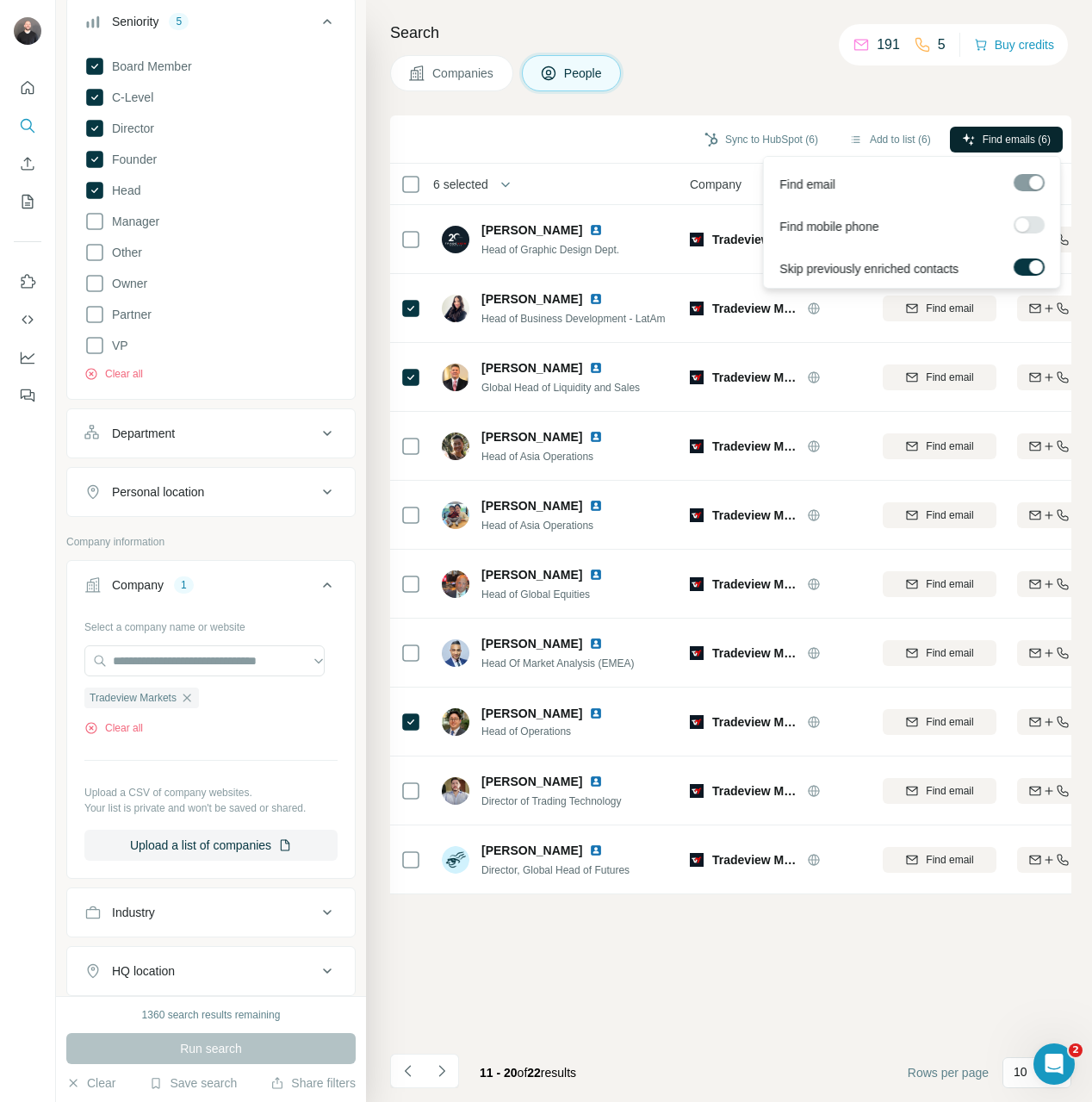
click at [974, 141] on button "Find emails (6)" at bounding box center [1007, 139] width 113 height 26
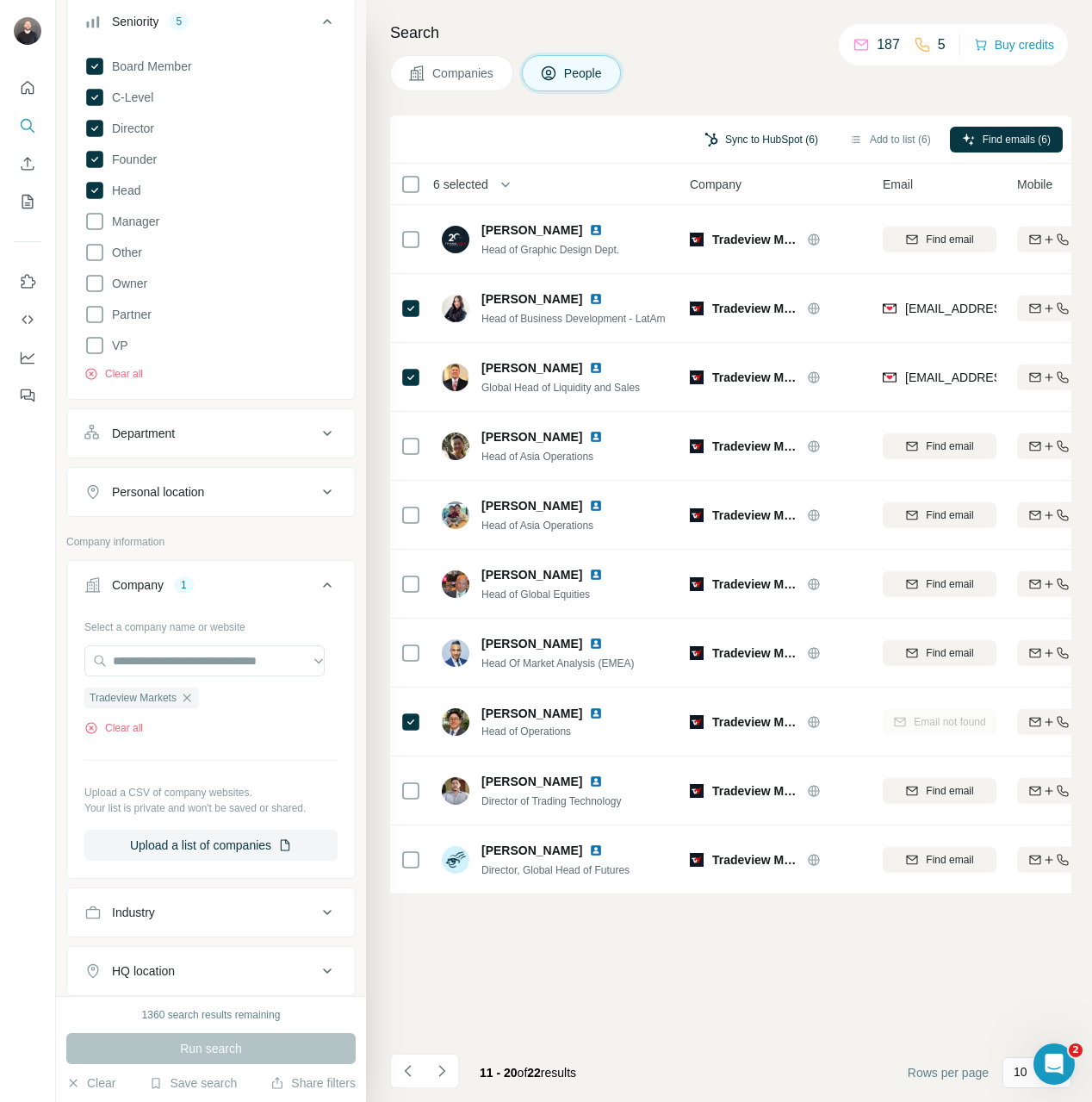
click at [752, 144] on button "Sync to HubSpot (6)" at bounding box center [760, 139] width 138 height 26
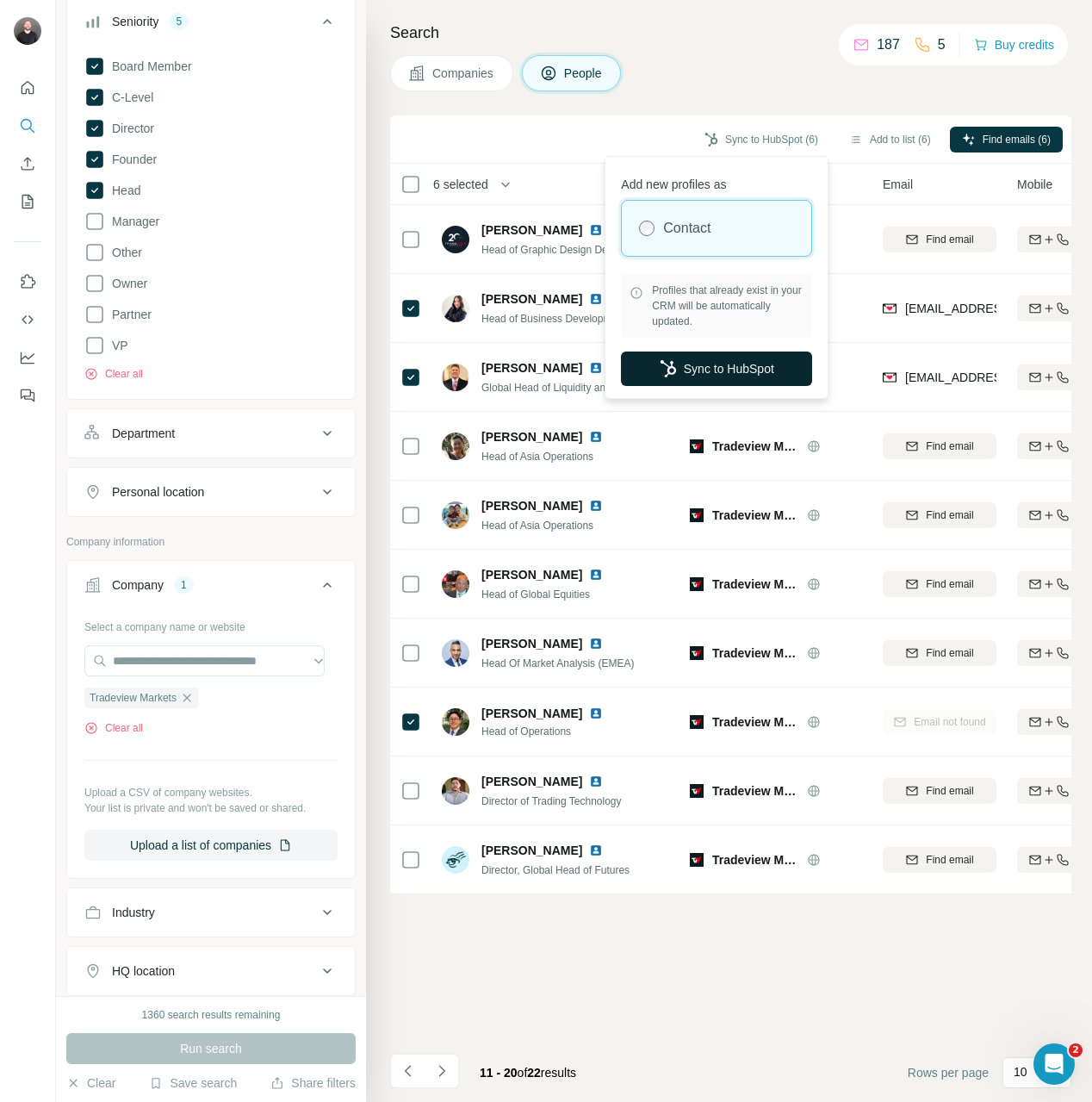
click at [753, 369] on button "Sync to HubSpot" at bounding box center [716, 369] width 191 height 34
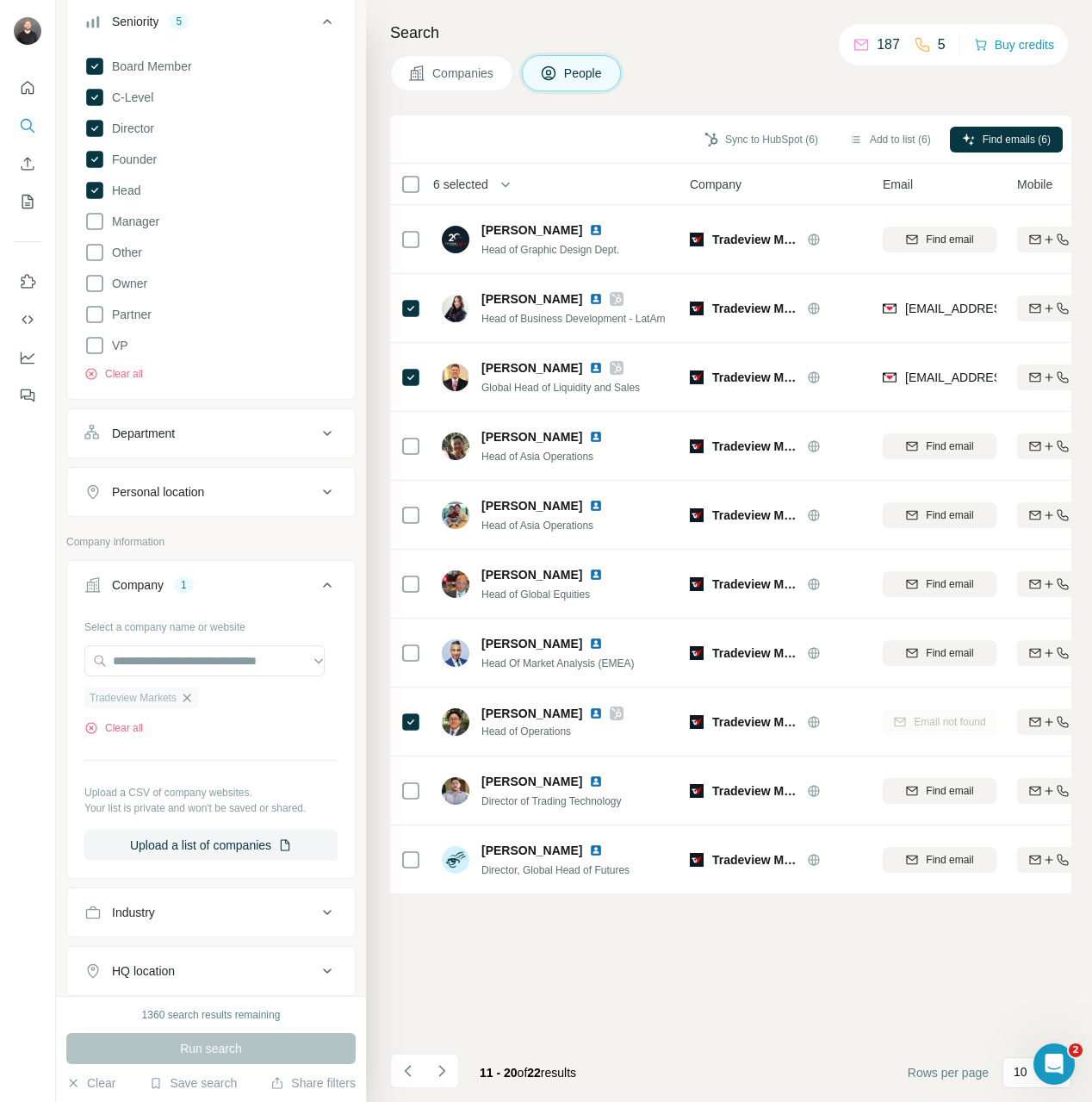
click at [191, 698] on icon "button" at bounding box center [187, 697] width 8 height 8
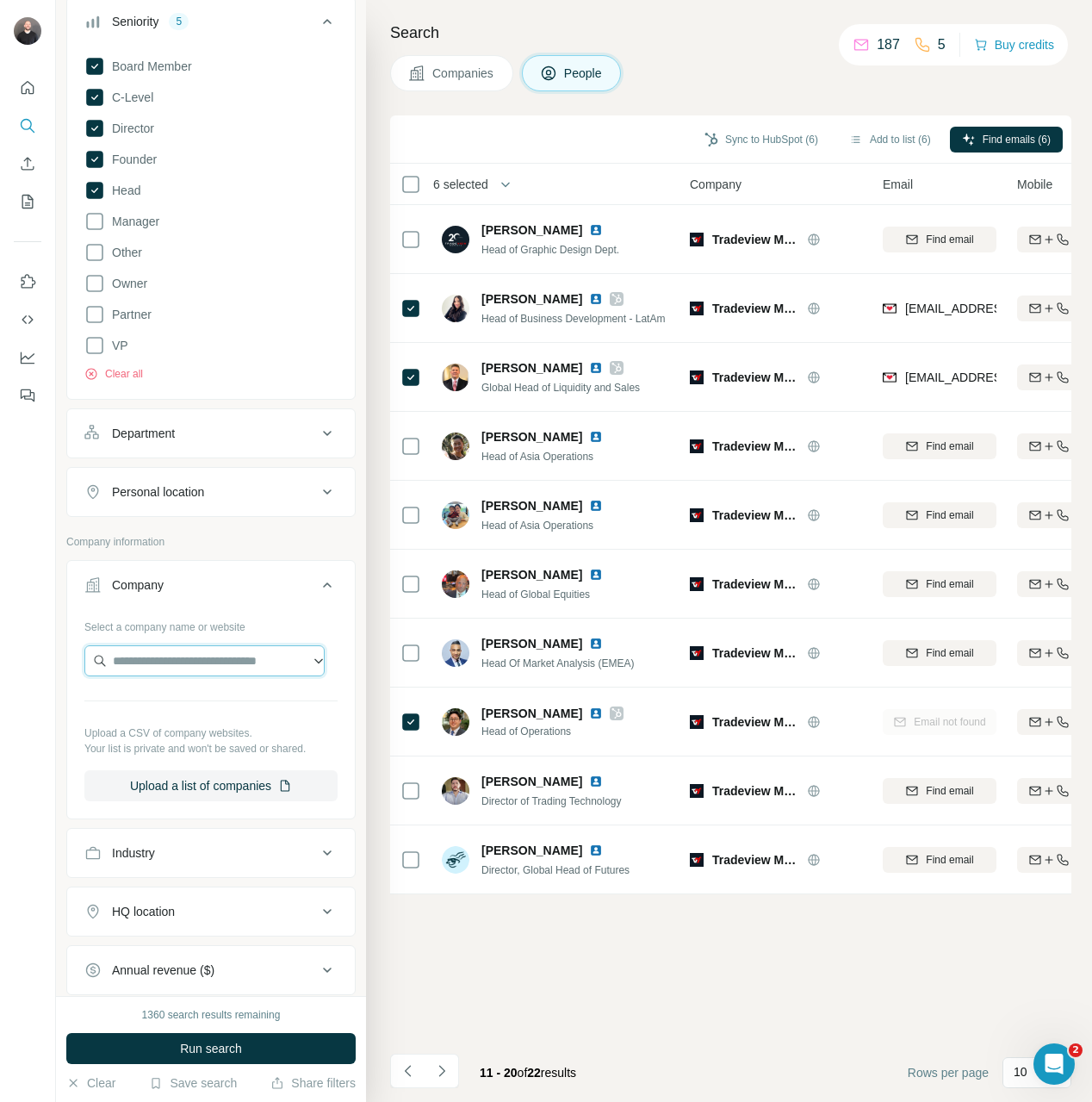
click at [201, 661] on input "text" at bounding box center [204, 661] width 240 height 31
paste input "**********"
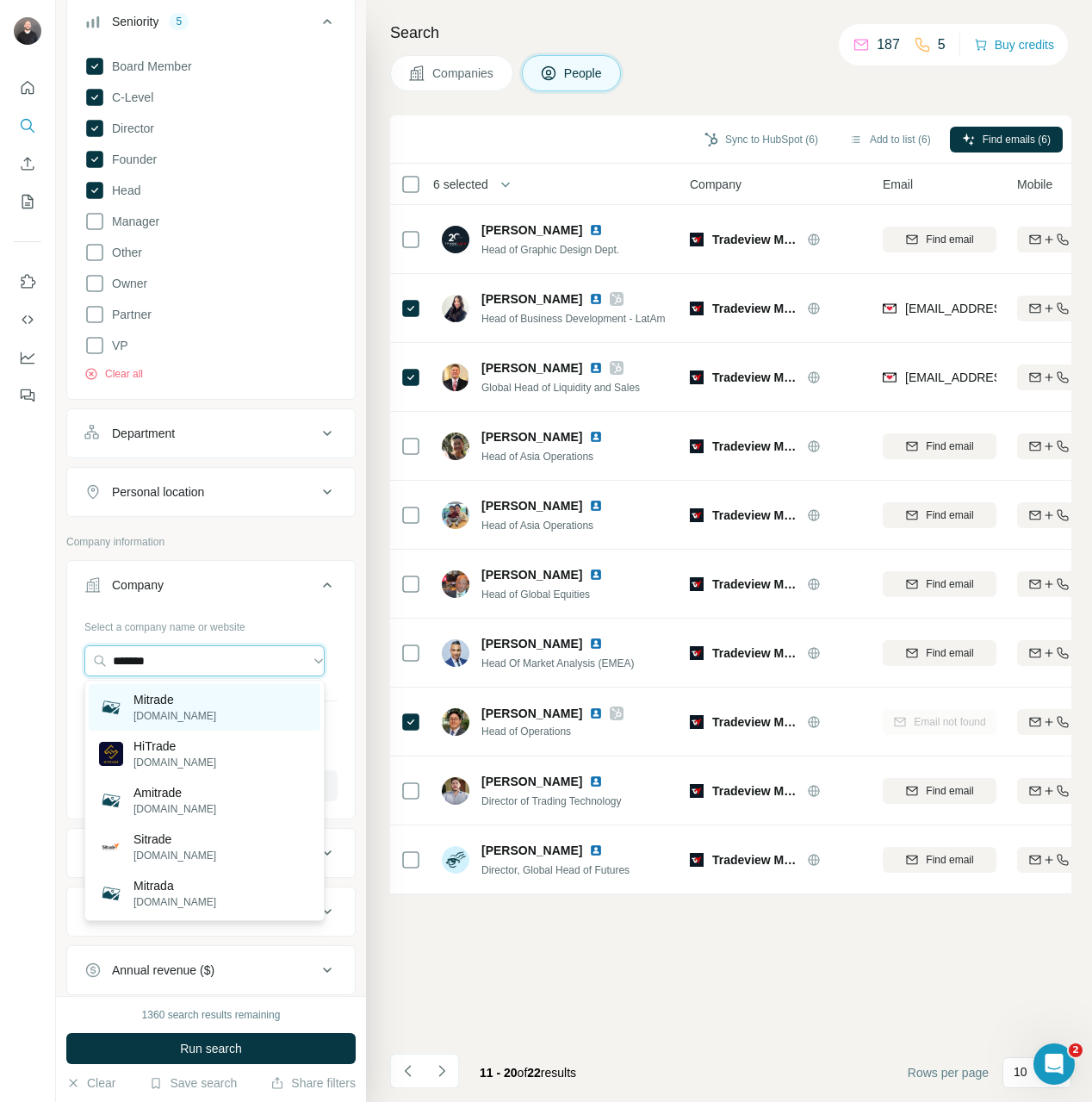
type input "*******"
click at [220, 691] on div "Mitrade mitrade.dk" at bounding box center [205, 707] width 232 height 47
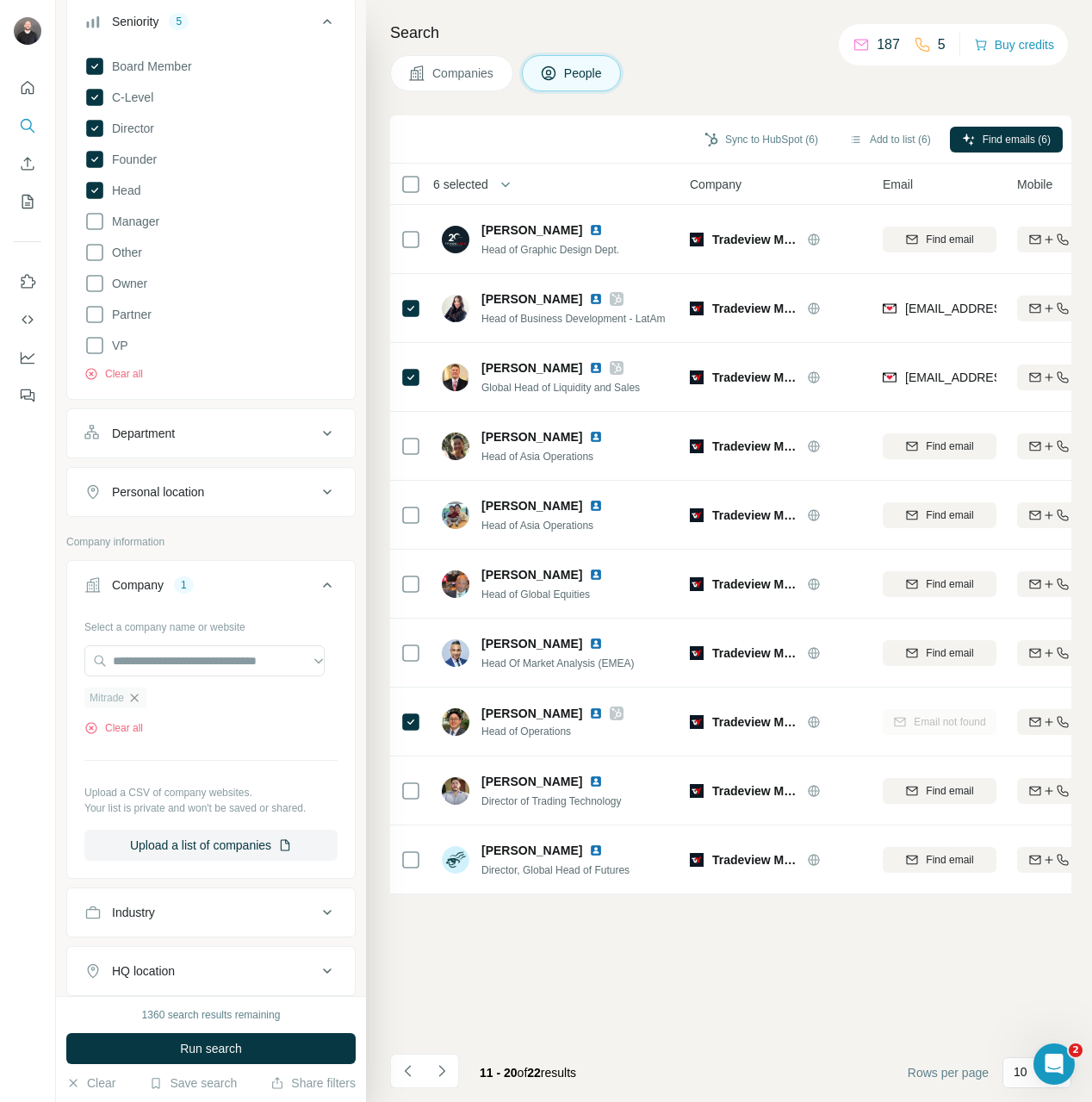
click at [132, 698] on icon "button" at bounding box center [134, 698] width 13 height 13
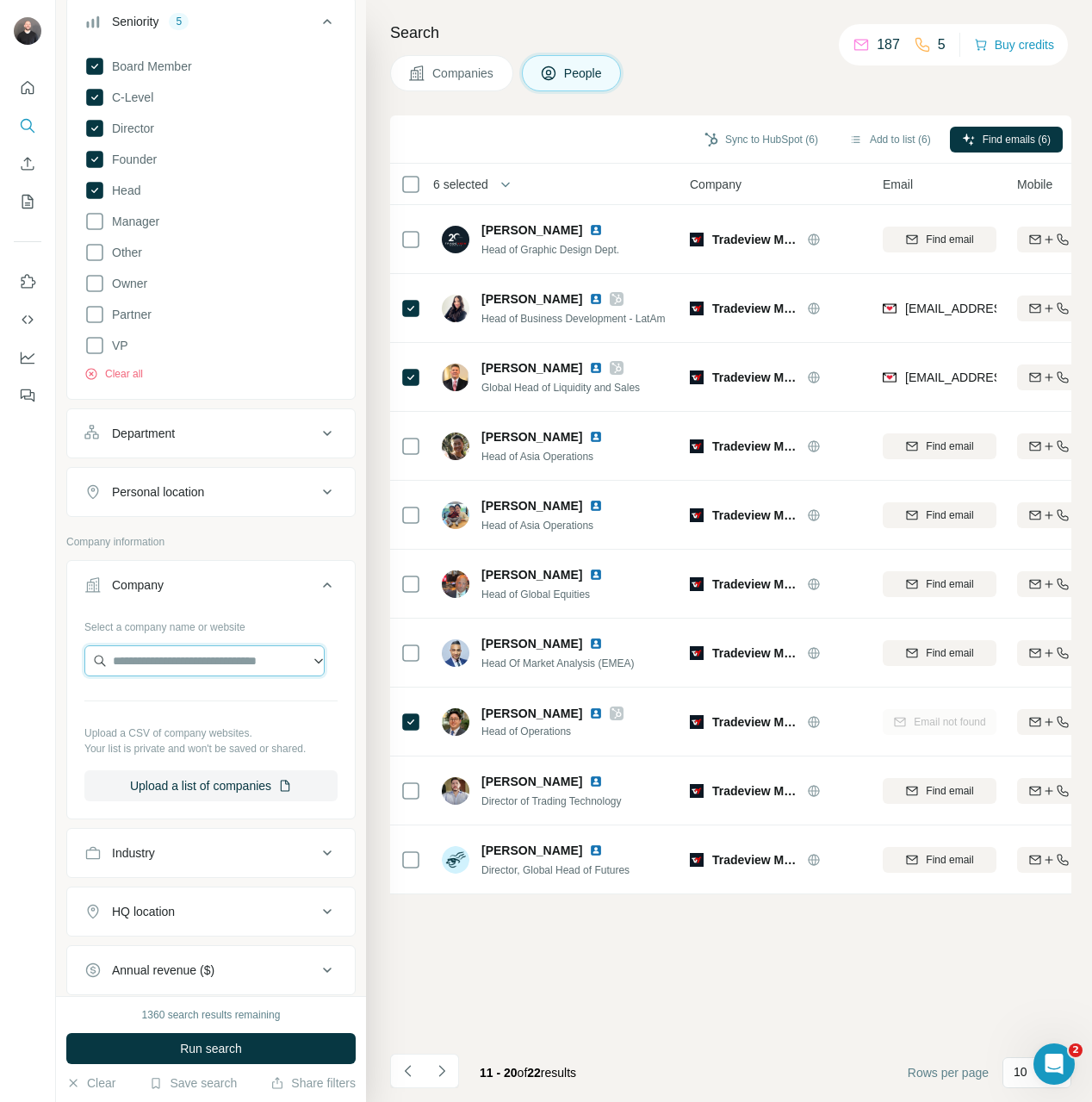
click at [173, 671] on input "text" at bounding box center [204, 661] width 240 height 31
paste input "**********"
type input "**********"
click at [186, 714] on div "Mitrade mitrade.eu" at bounding box center [205, 707] width 232 height 47
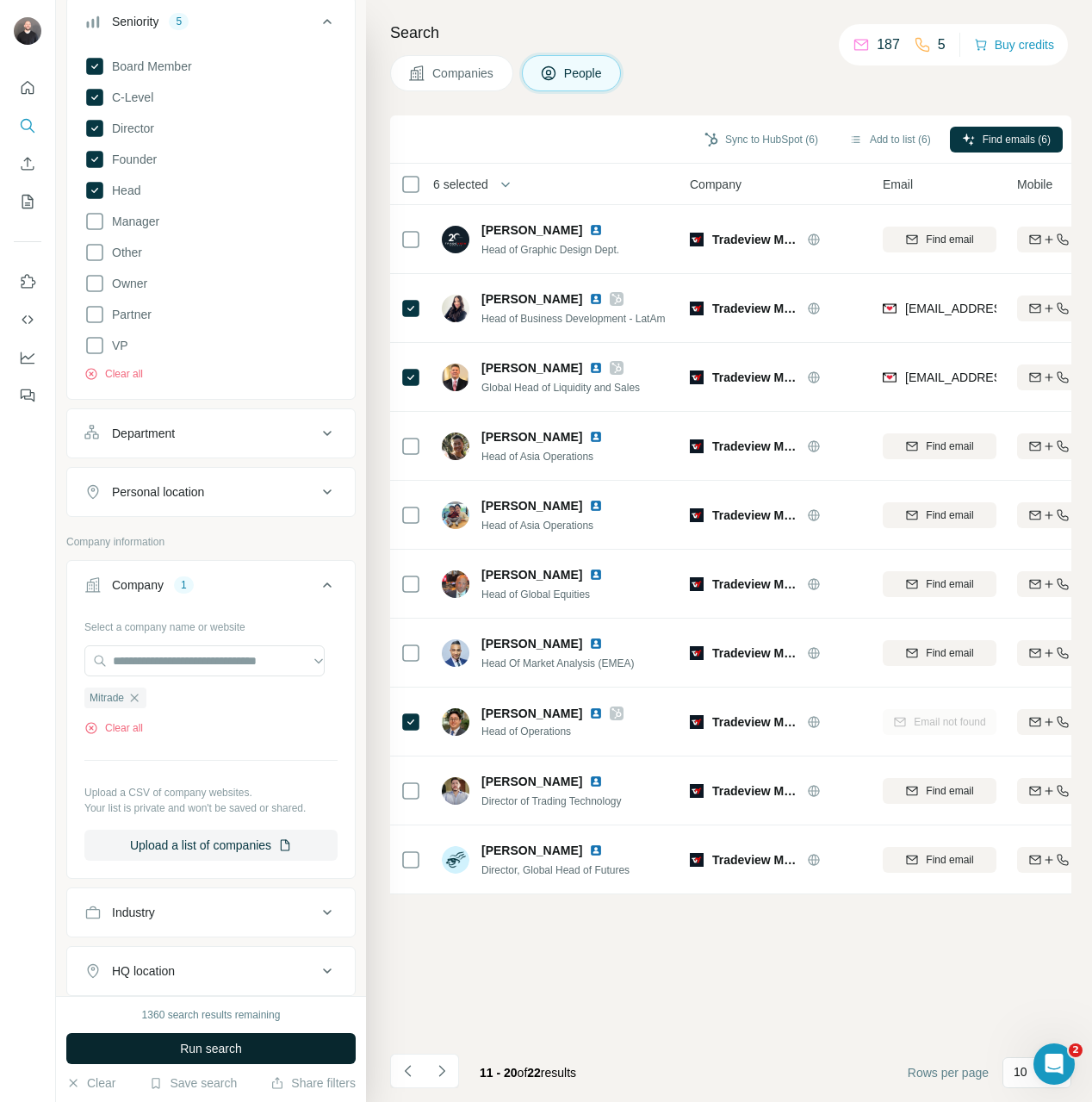
click at [289, 1042] on button "Run search" at bounding box center [211, 1048] width 289 height 31
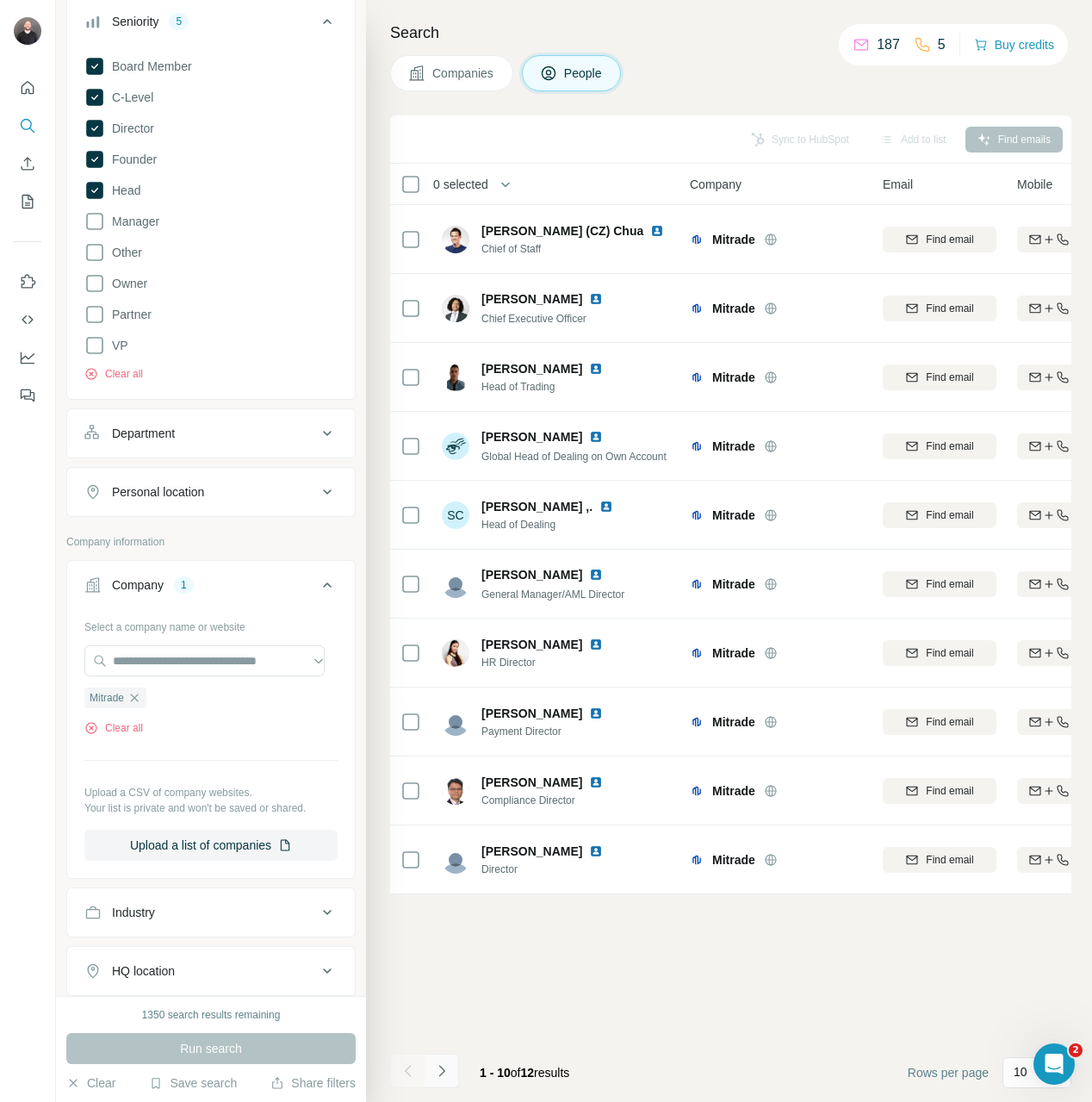
click at [446, 1073] on icon "Navigate to next page" at bounding box center [441, 1071] width 17 height 17
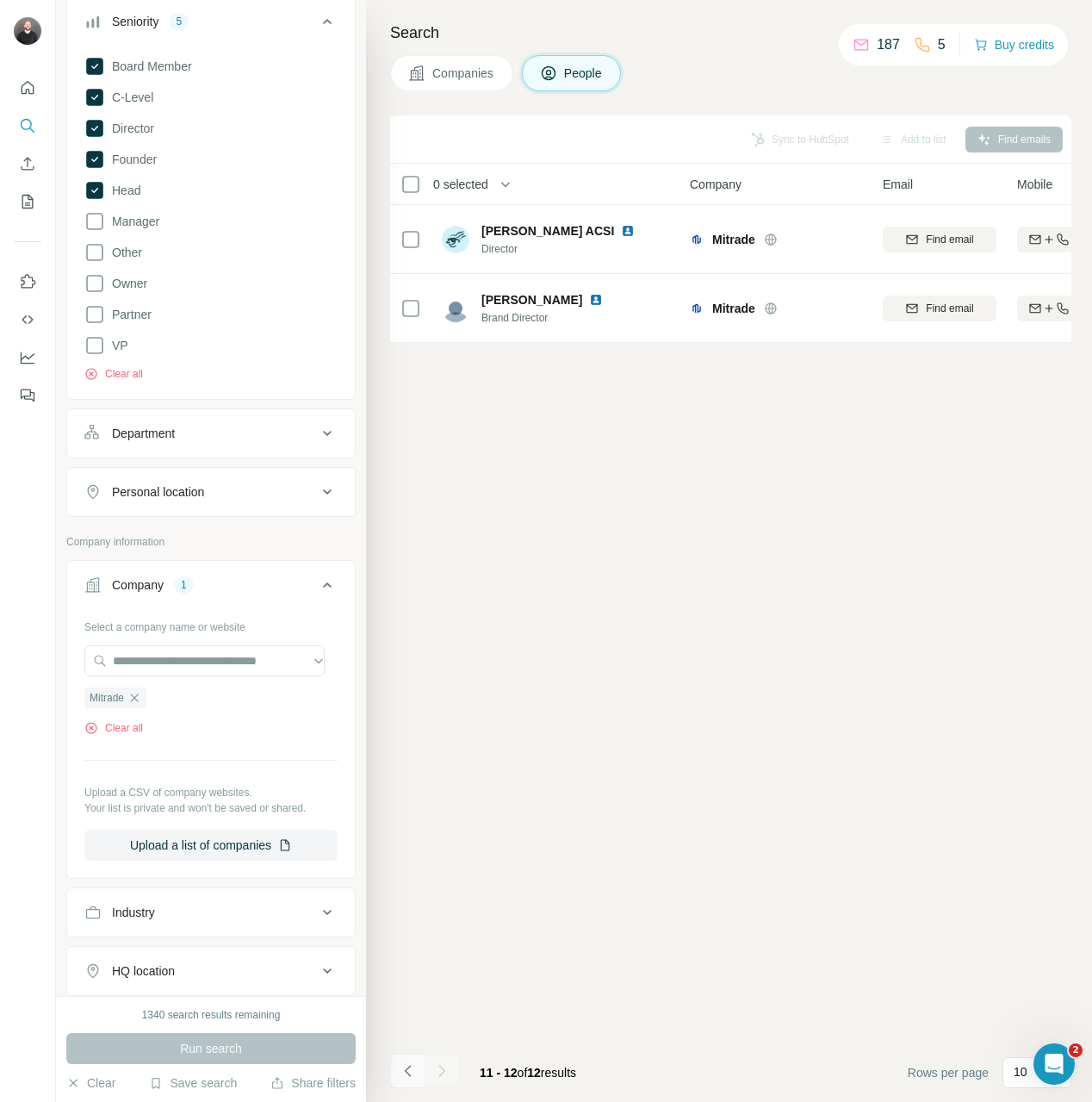
click at [419, 1077] on button "Navigate to previous page" at bounding box center [407, 1071] width 34 height 34
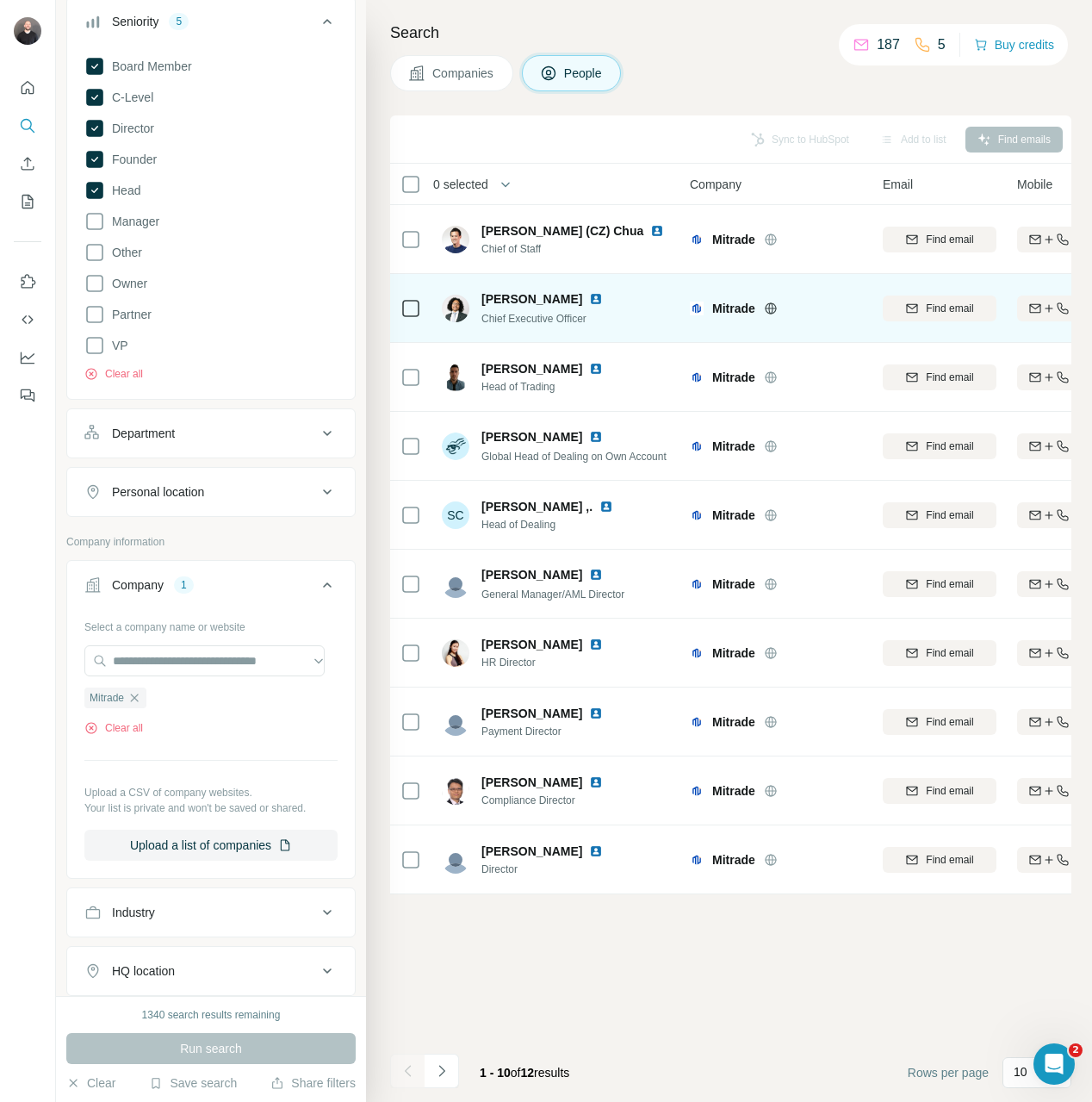
click at [409, 319] on div at bounding box center [411, 307] width 21 height 48
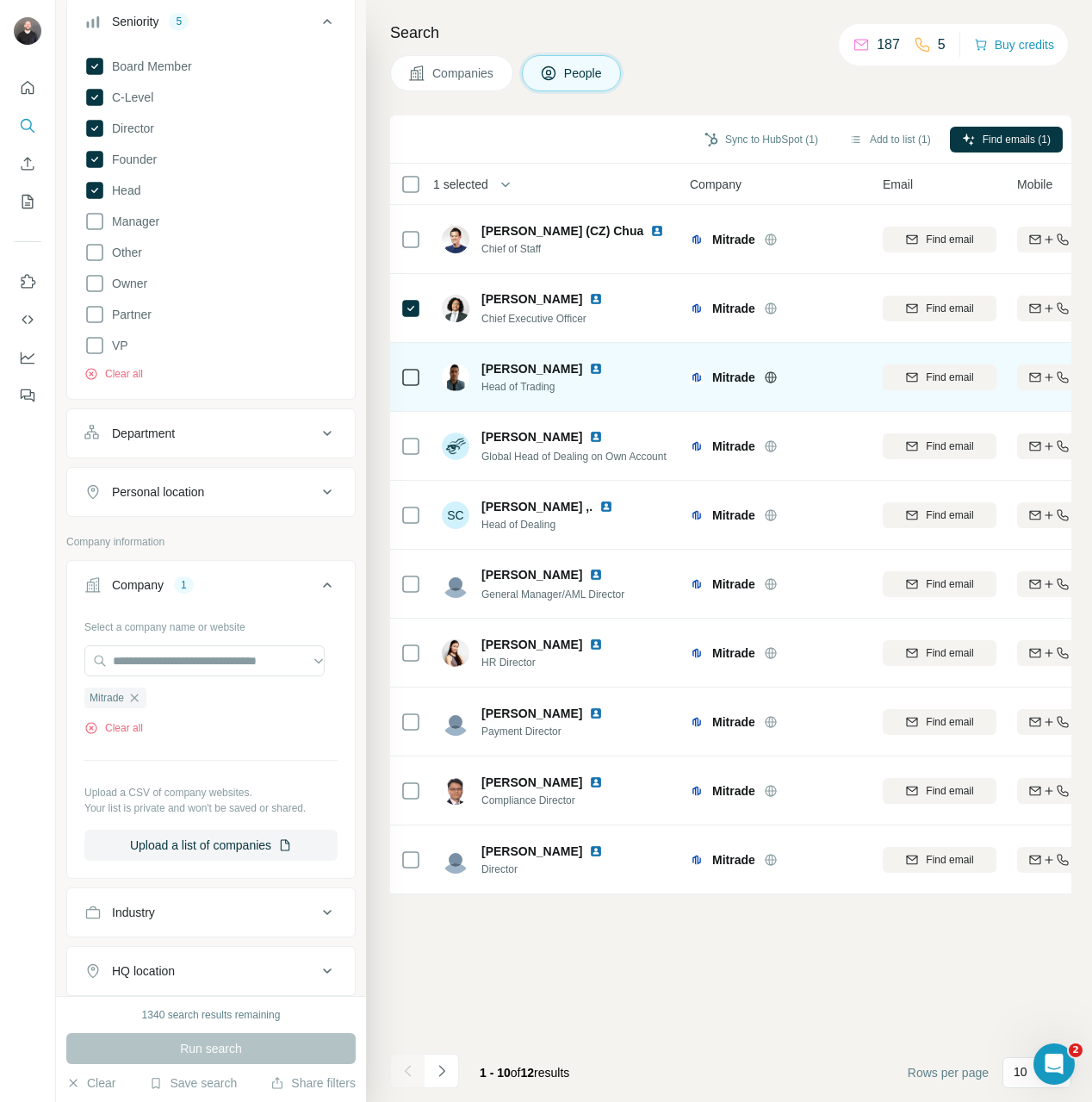
click at [410, 391] on div at bounding box center [411, 377] width 21 height 48
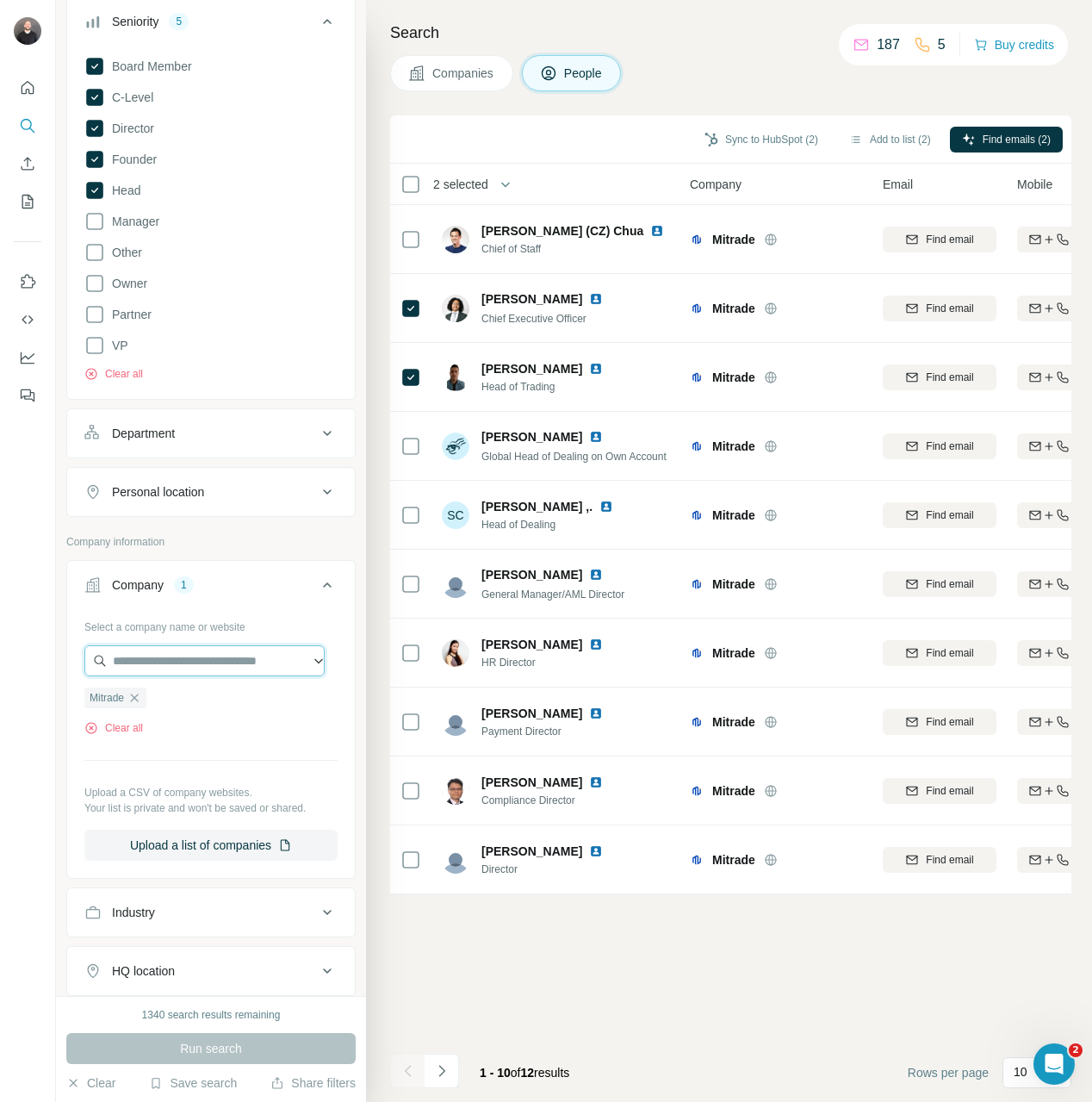
click at [183, 671] on input "text" at bounding box center [204, 661] width 240 height 31
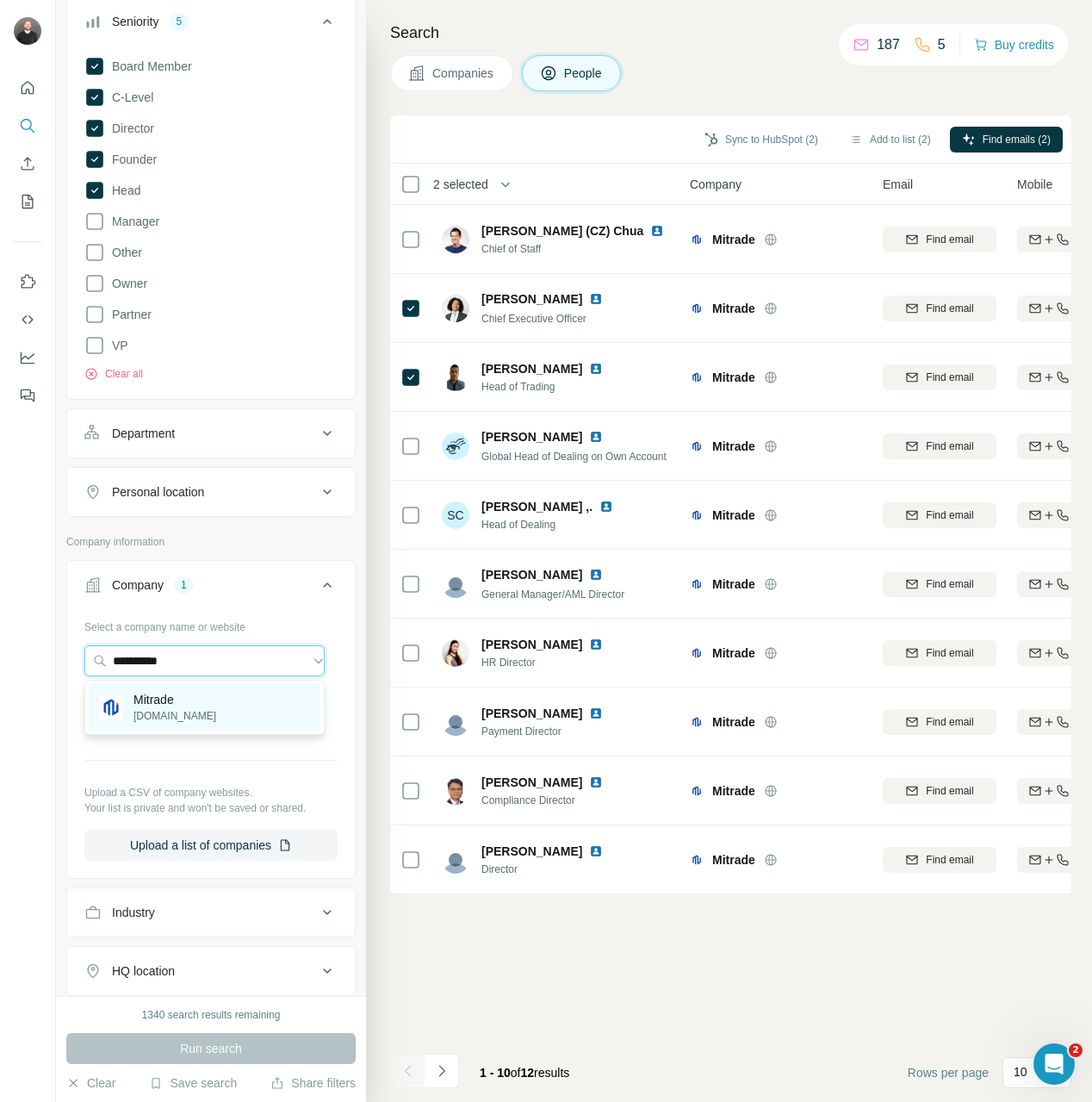
type input "**********"
click at [191, 701] on div "Mitrade mitrade.eu" at bounding box center [205, 707] width 232 height 47
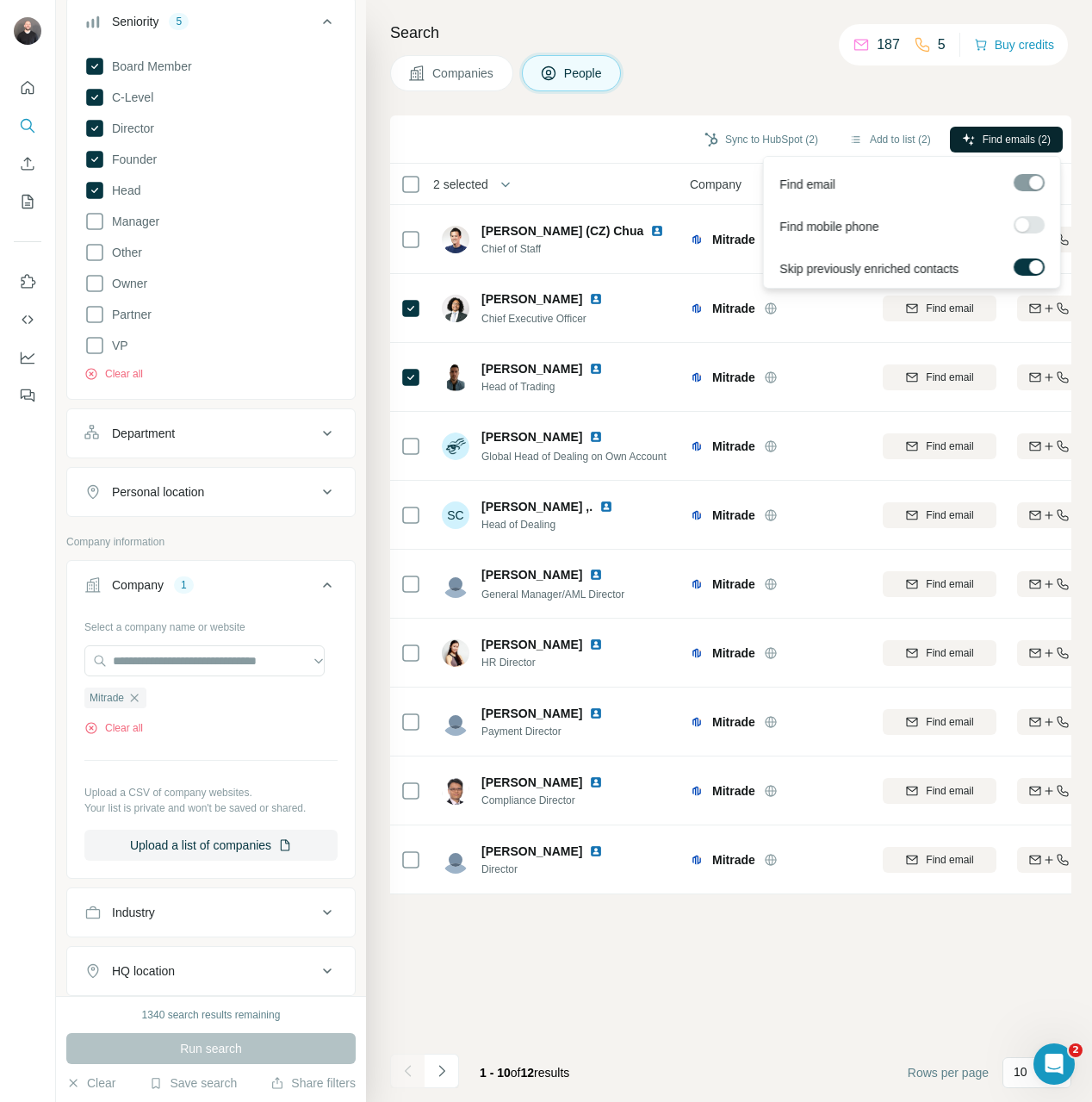
click at [1011, 149] on button "Find emails (2)" at bounding box center [1007, 139] width 113 height 26
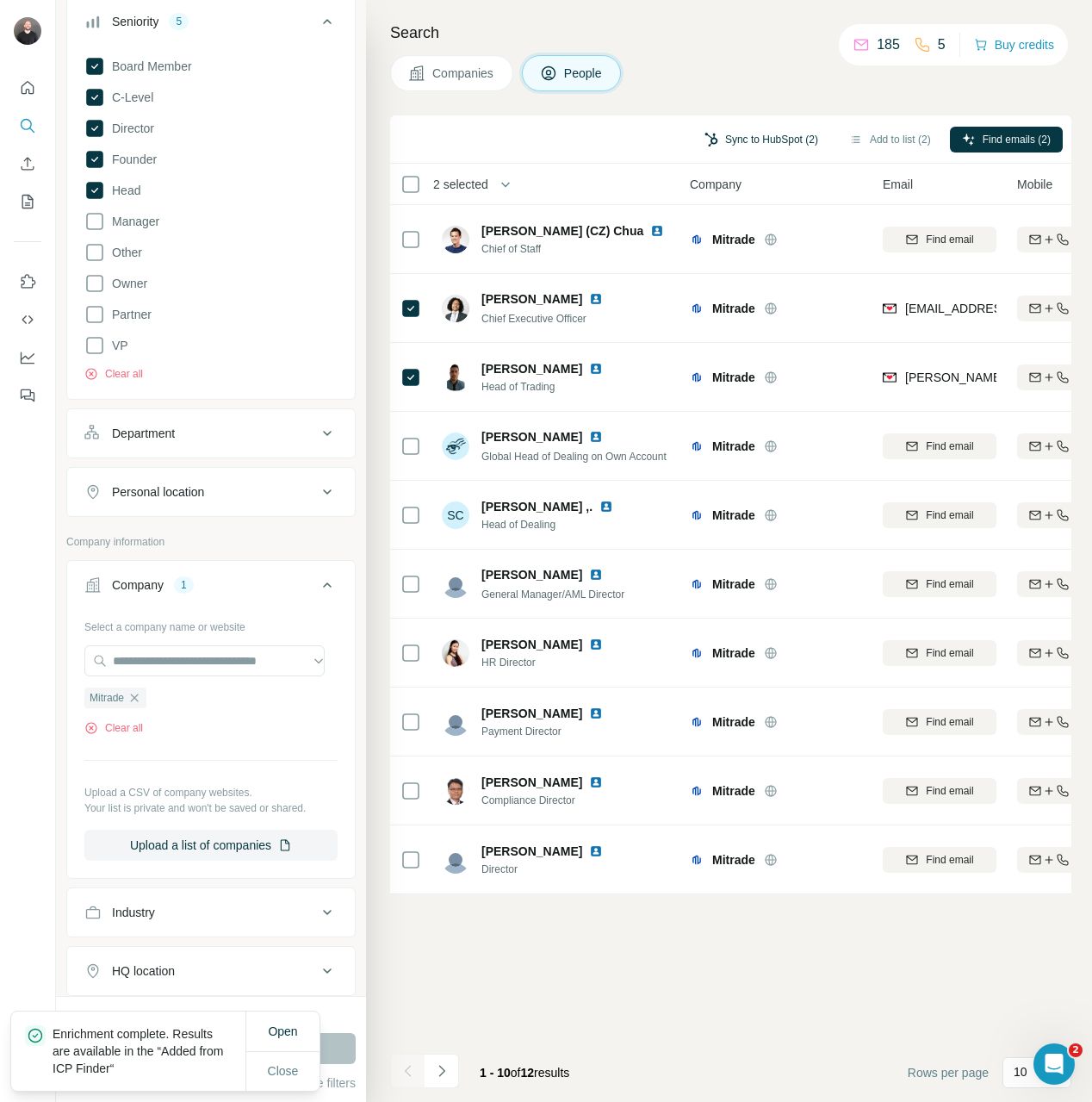
click at [705, 138] on icon "button" at bounding box center [711, 139] width 13 height 13
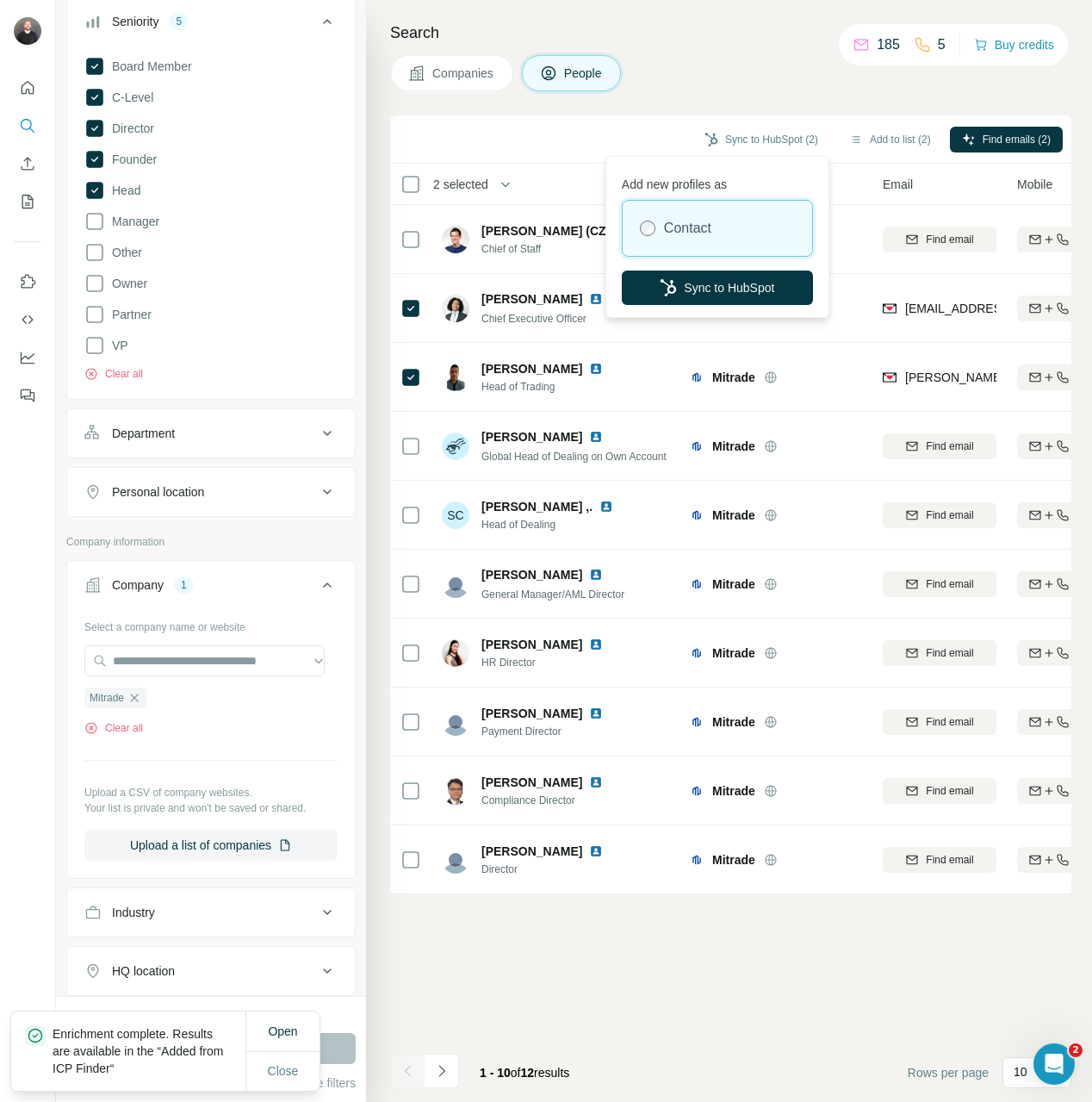
click at [722, 306] on div "Add new profiles as Contact Sync to HubSpot" at bounding box center [717, 236] width 216 height 154
click at [728, 286] on button "Sync to HubSpot" at bounding box center [717, 288] width 191 height 34
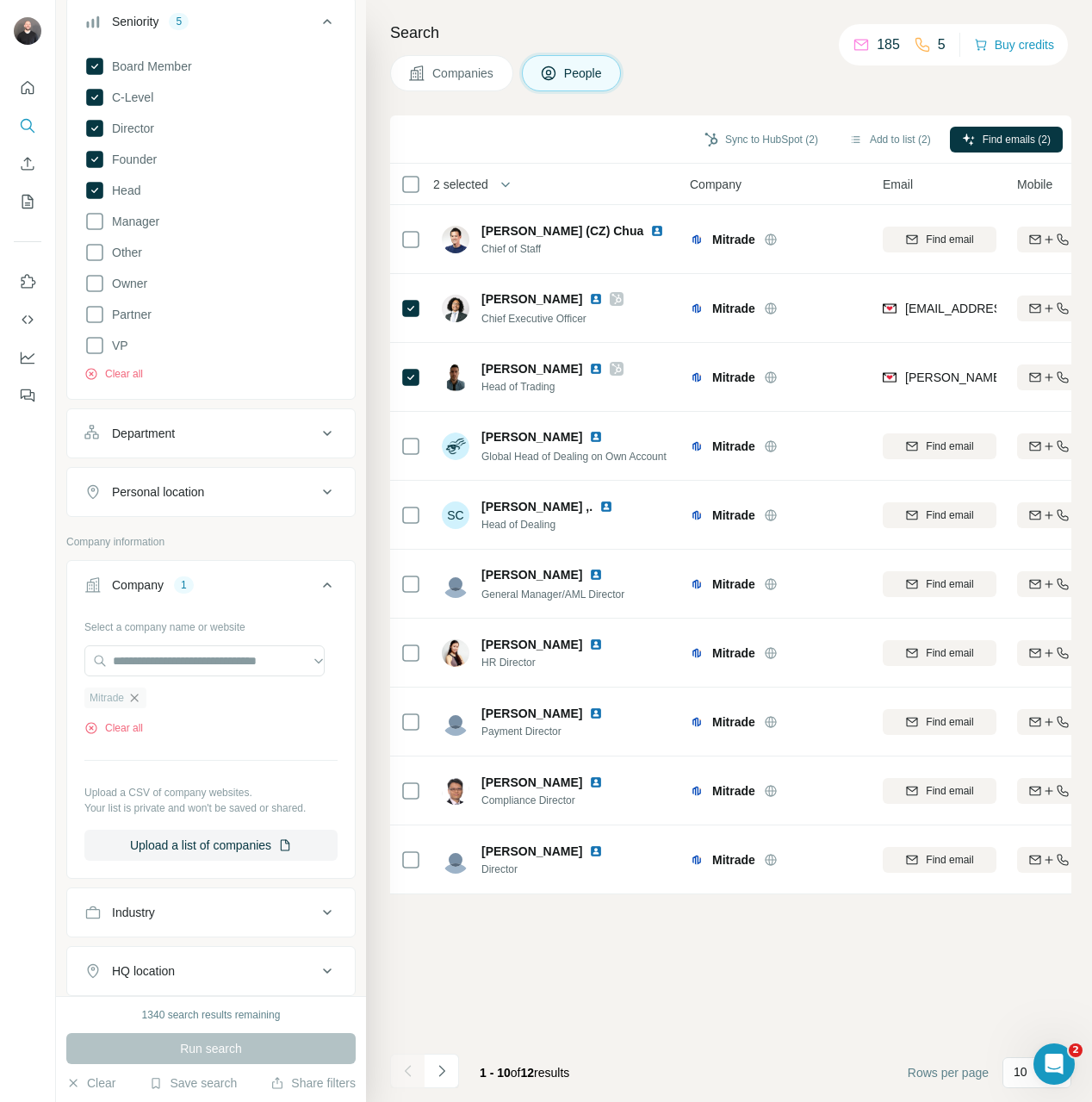
click at [138, 695] on icon "button" at bounding box center [134, 698] width 13 height 13
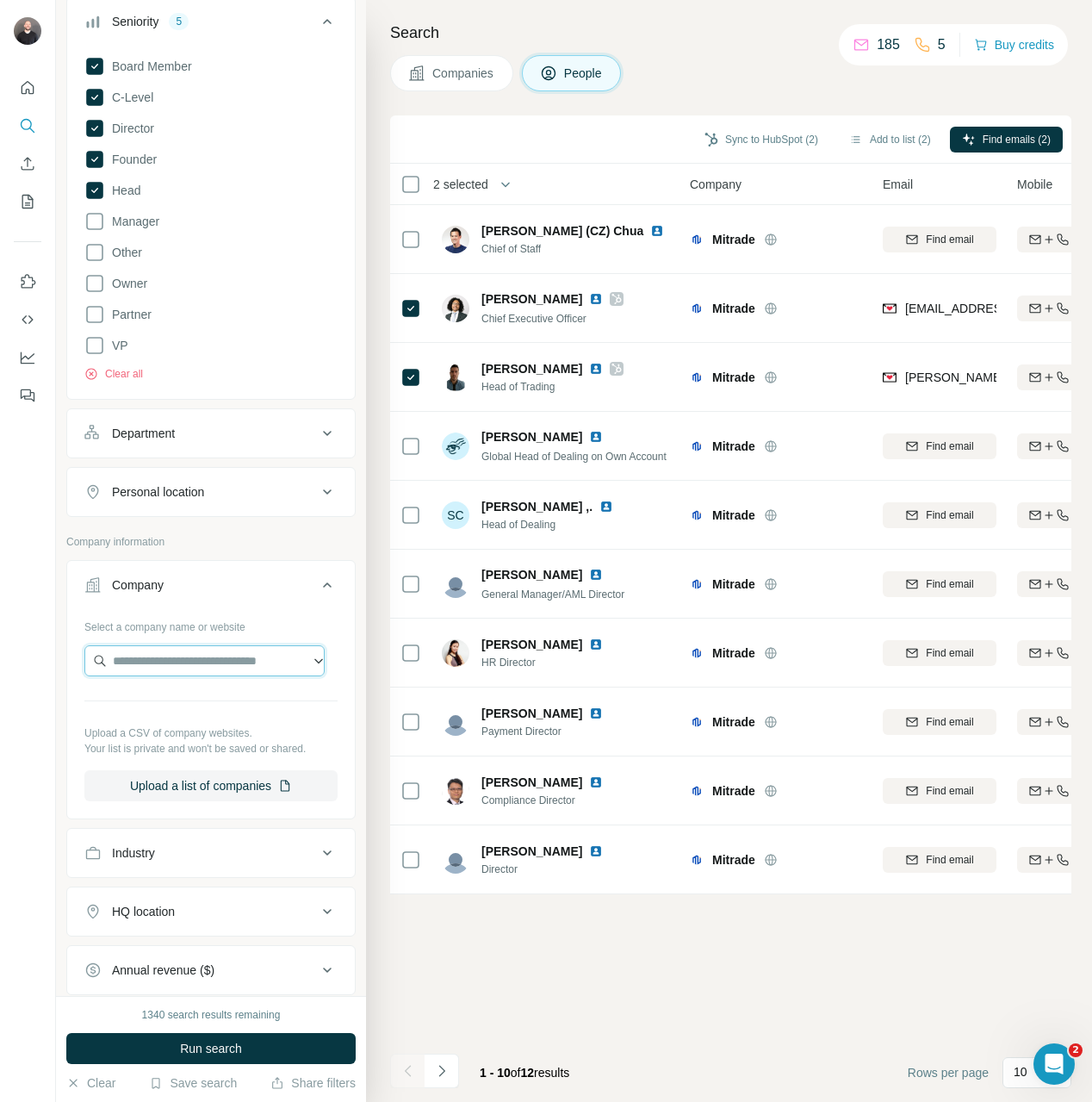
click at [157, 646] on input "text" at bounding box center [204, 661] width 240 height 31
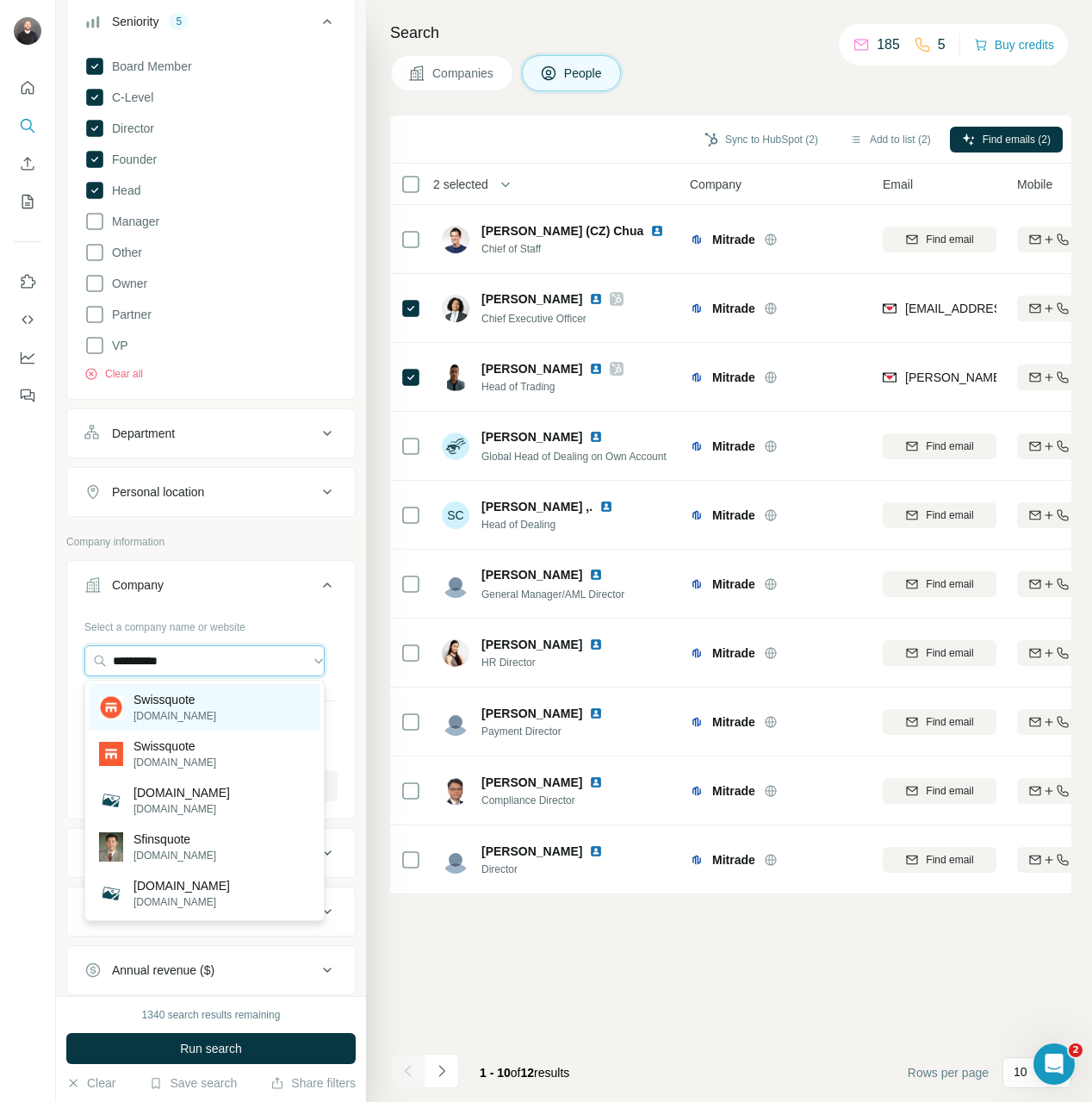
type input "**********"
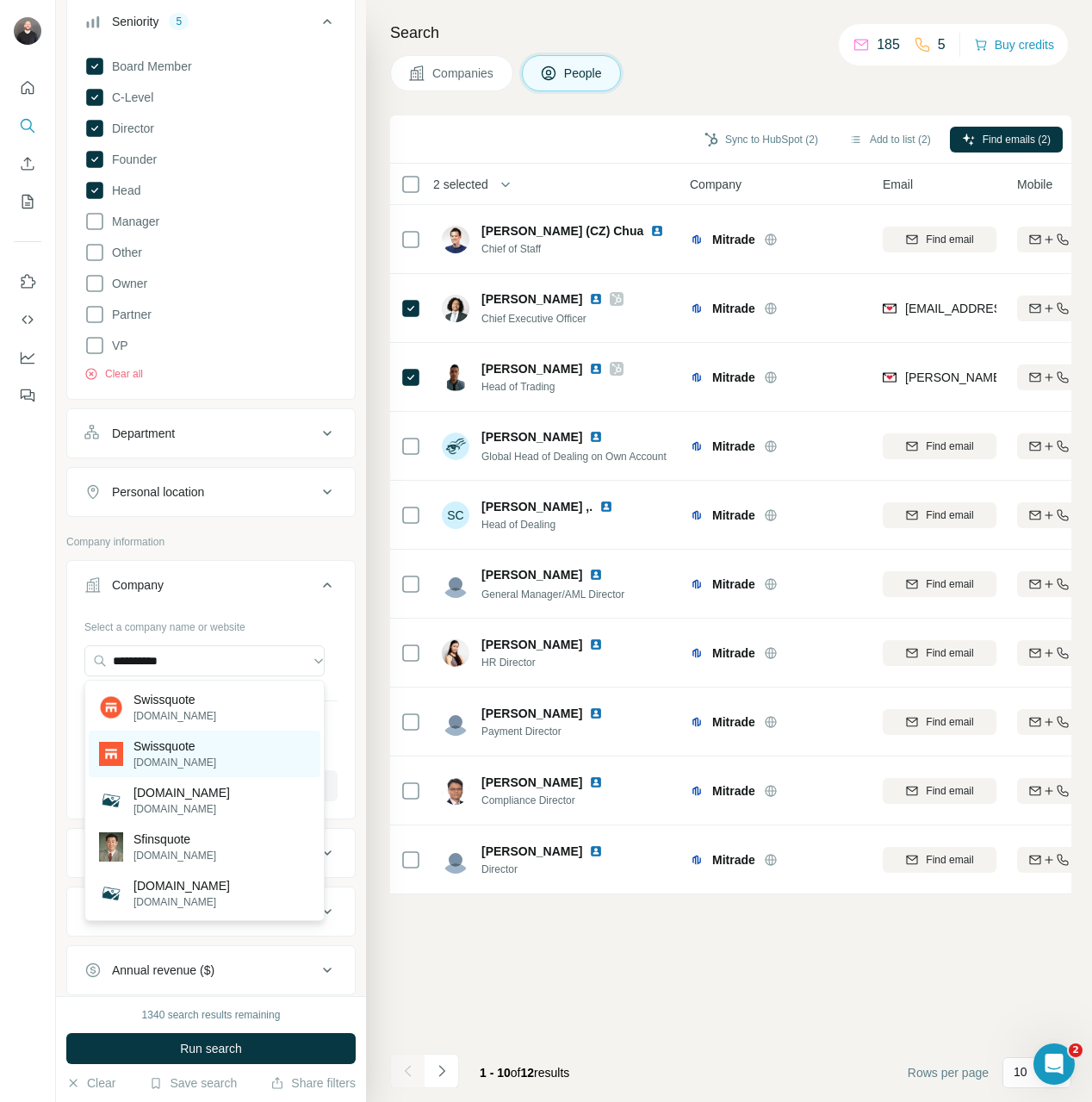
drag, startPoint x: 227, startPoint y: 710, endPoint x: 217, endPoint y: 746, distance: 37.4
click at [217, 746] on div "Swissquote swissquote.com Swissquote swissquote.ch swiss.vote swiss.vote Sfinsq…" at bounding box center [204, 800] width 240 height 241
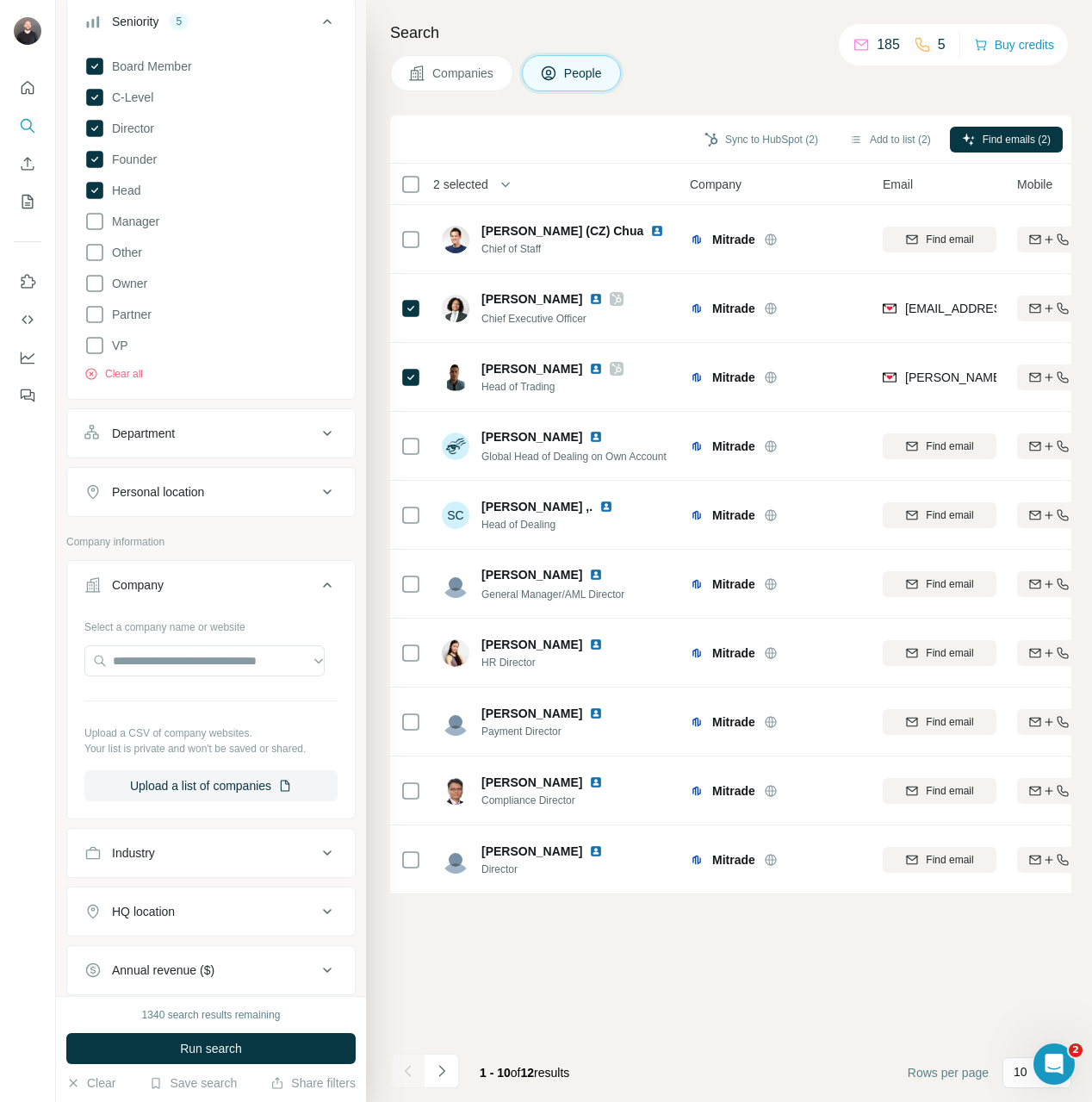
click at [217, 746] on p "Your list is private and won't be saved or shared." at bounding box center [211, 748] width 253 height 15
click at [226, 673] on input "text" at bounding box center [204, 661] width 240 height 31
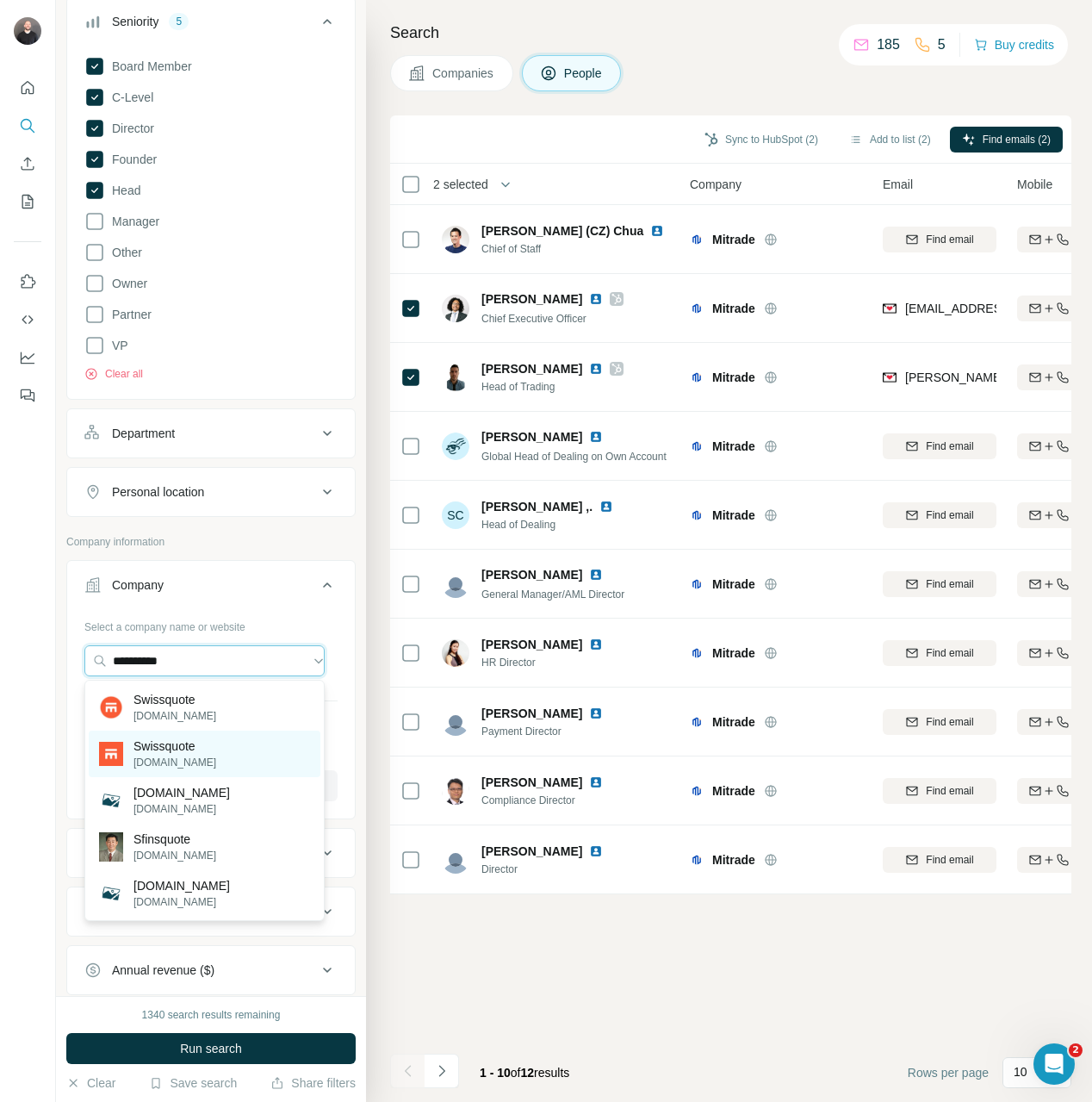
type input "**********"
click at [212, 760] on div "Swissquote swissquote.ch" at bounding box center [205, 754] width 232 height 47
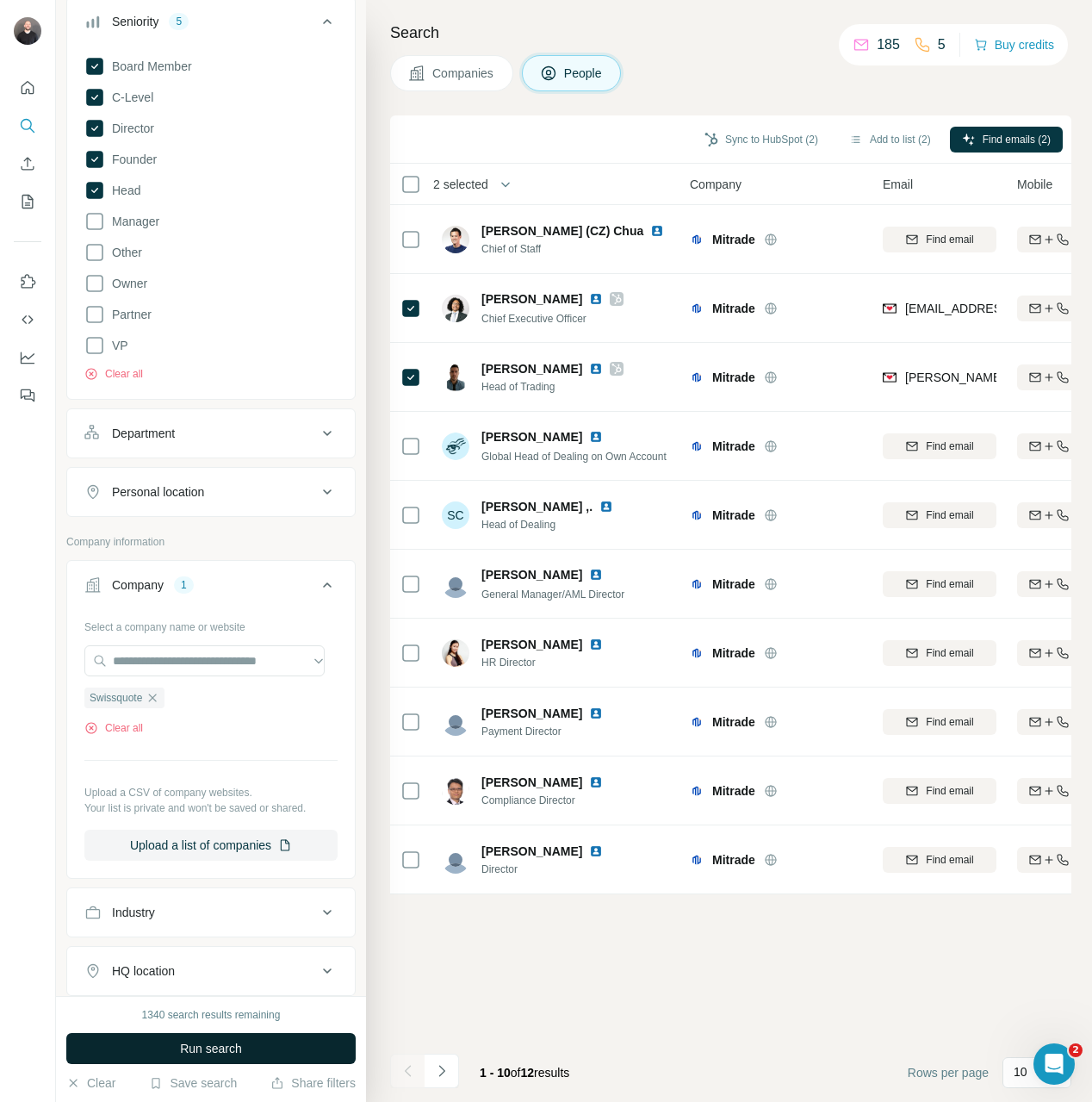
click at [219, 1053] on span "Run search" at bounding box center [210, 1048] width 62 height 17
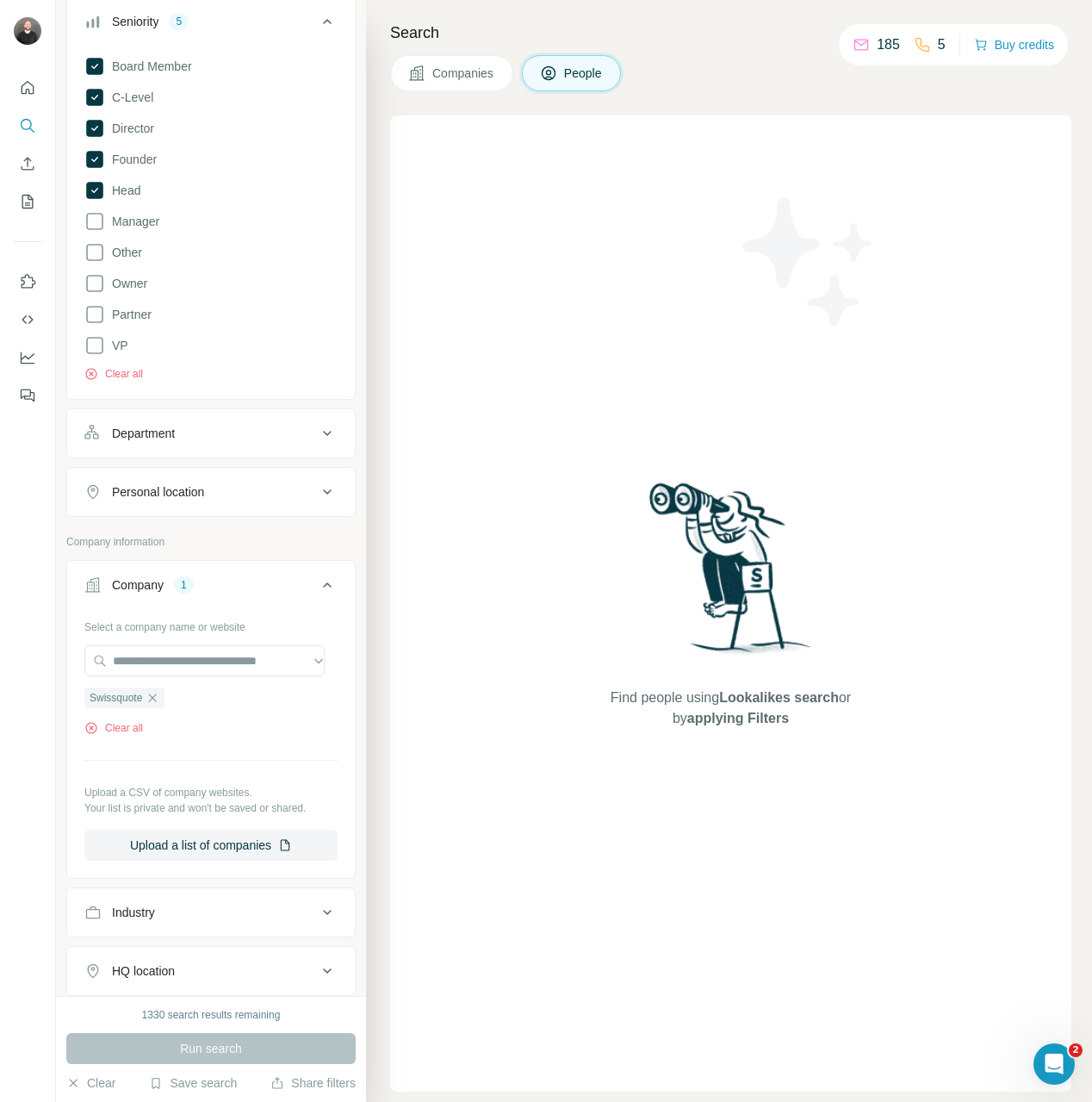
click at [175, 1004] on div "1330 search results remaining Run search Clear Save search Share filters" at bounding box center [210, 1049] width 310 height 106
click at [175, 1037] on div "Run search" at bounding box center [211, 1048] width 289 height 31
click at [155, 702] on icon "button" at bounding box center [152, 698] width 13 height 13
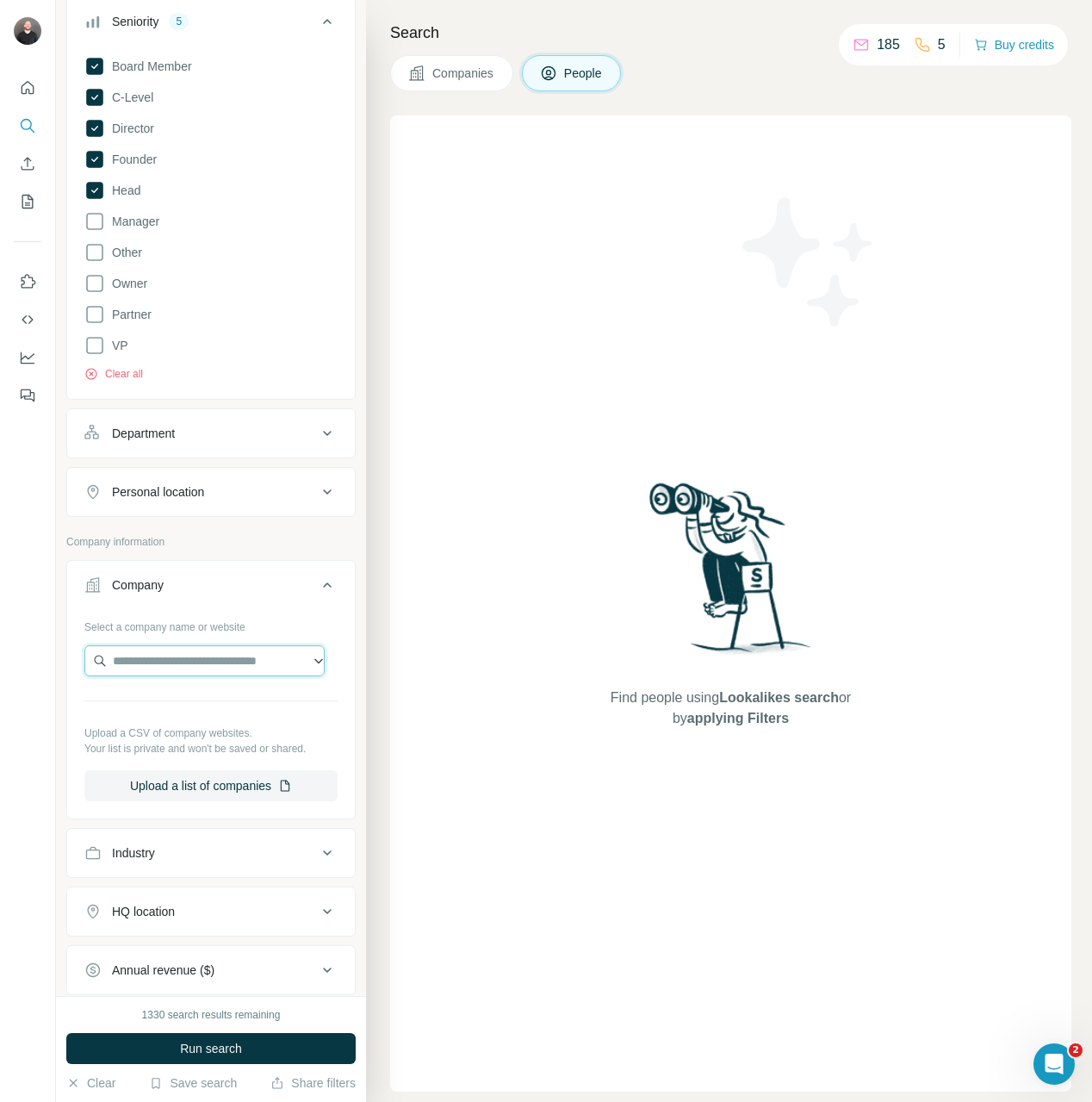
click at [172, 661] on input "text" at bounding box center [204, 661] width 240 height 31
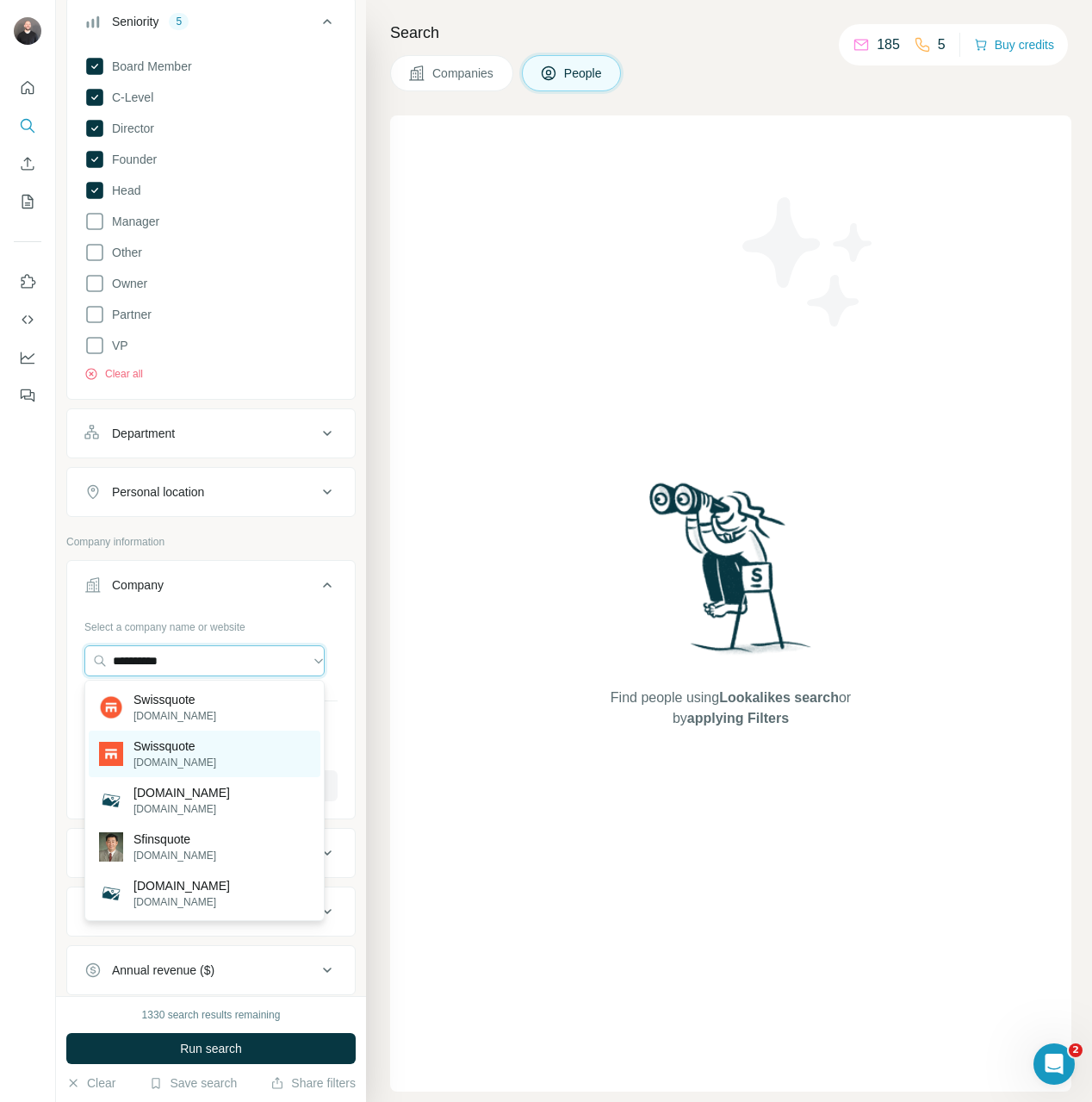
type input "**********"
click at [200, 750] on p "Swissquote" at bounding box center [175, 745] width 83 height 17
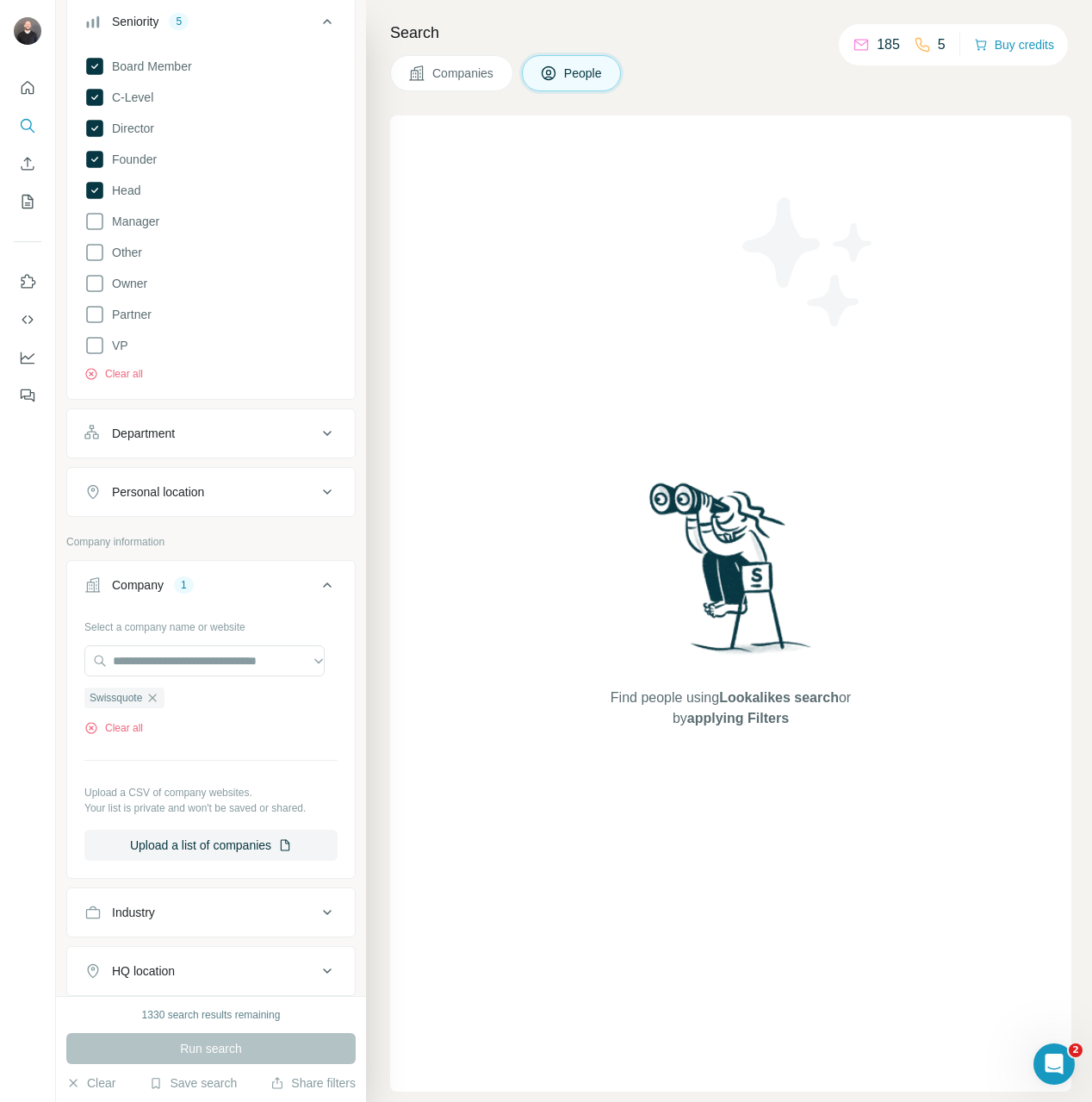
click at [232, 1048] on div "Run search" at bounding box center [211, 1048] width 289 height 31
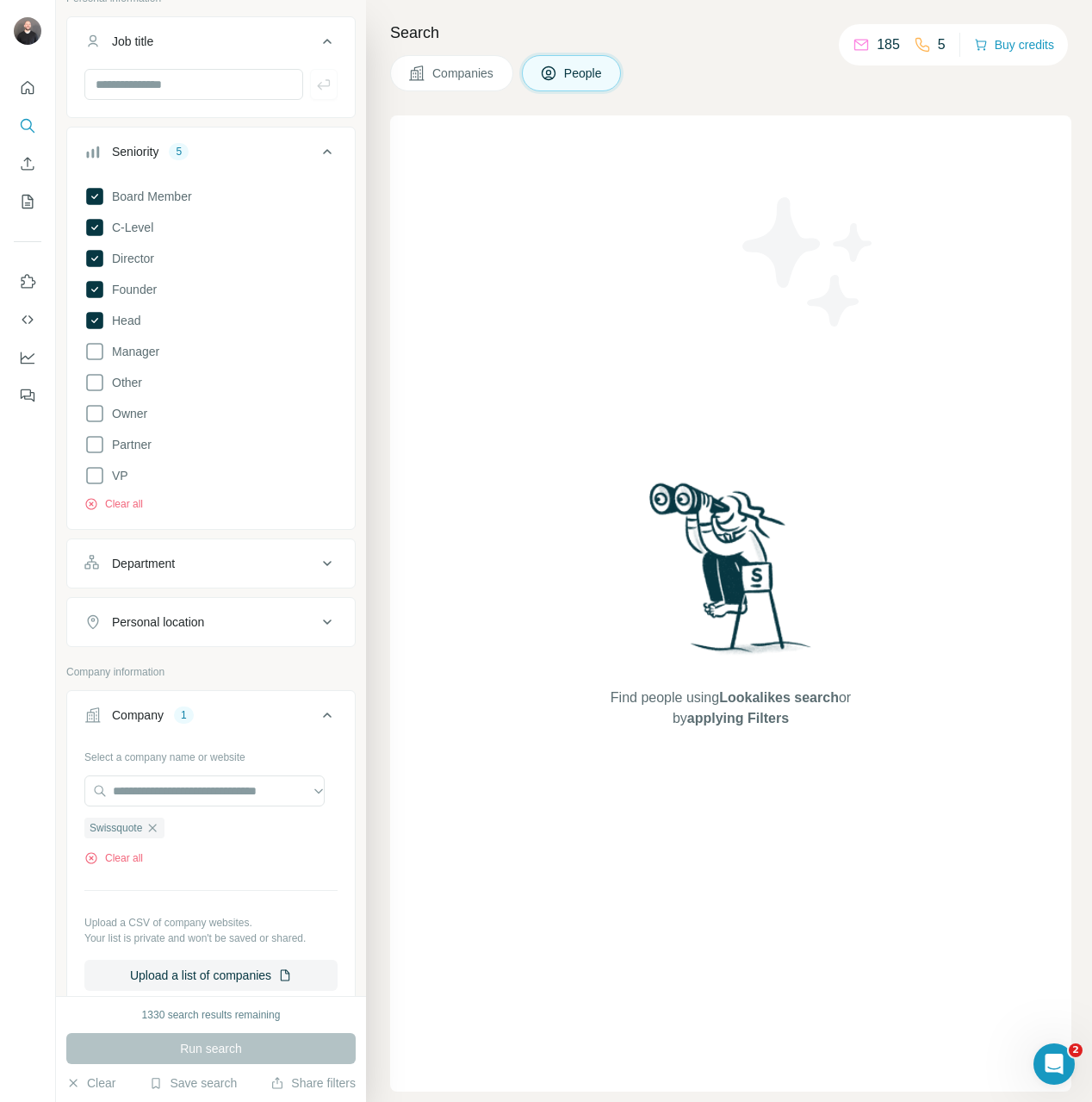
scroll to position [143, 0]
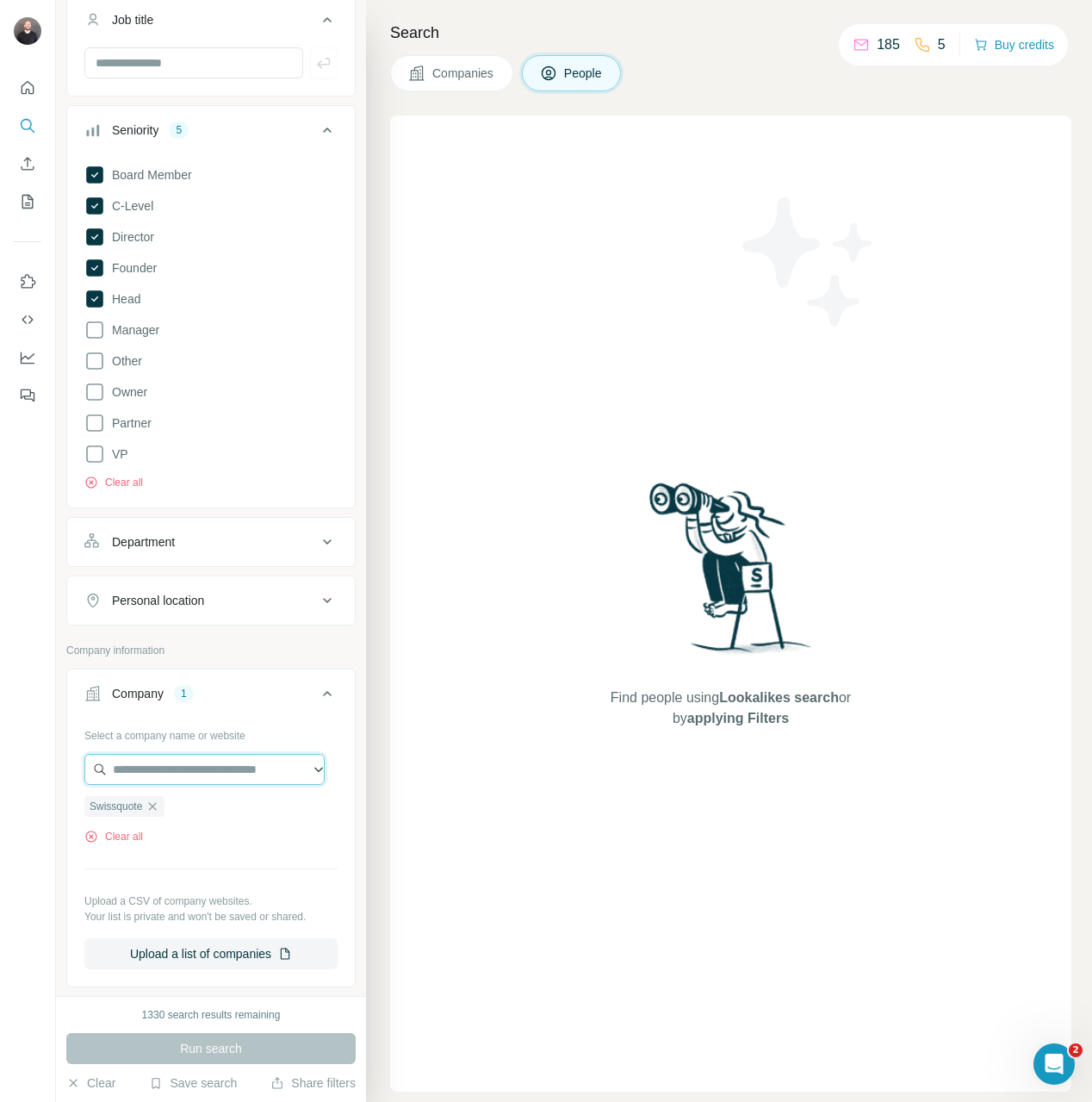
click at [282, 770] on input "text" at bounding box center [204, 769] width 240 height 31
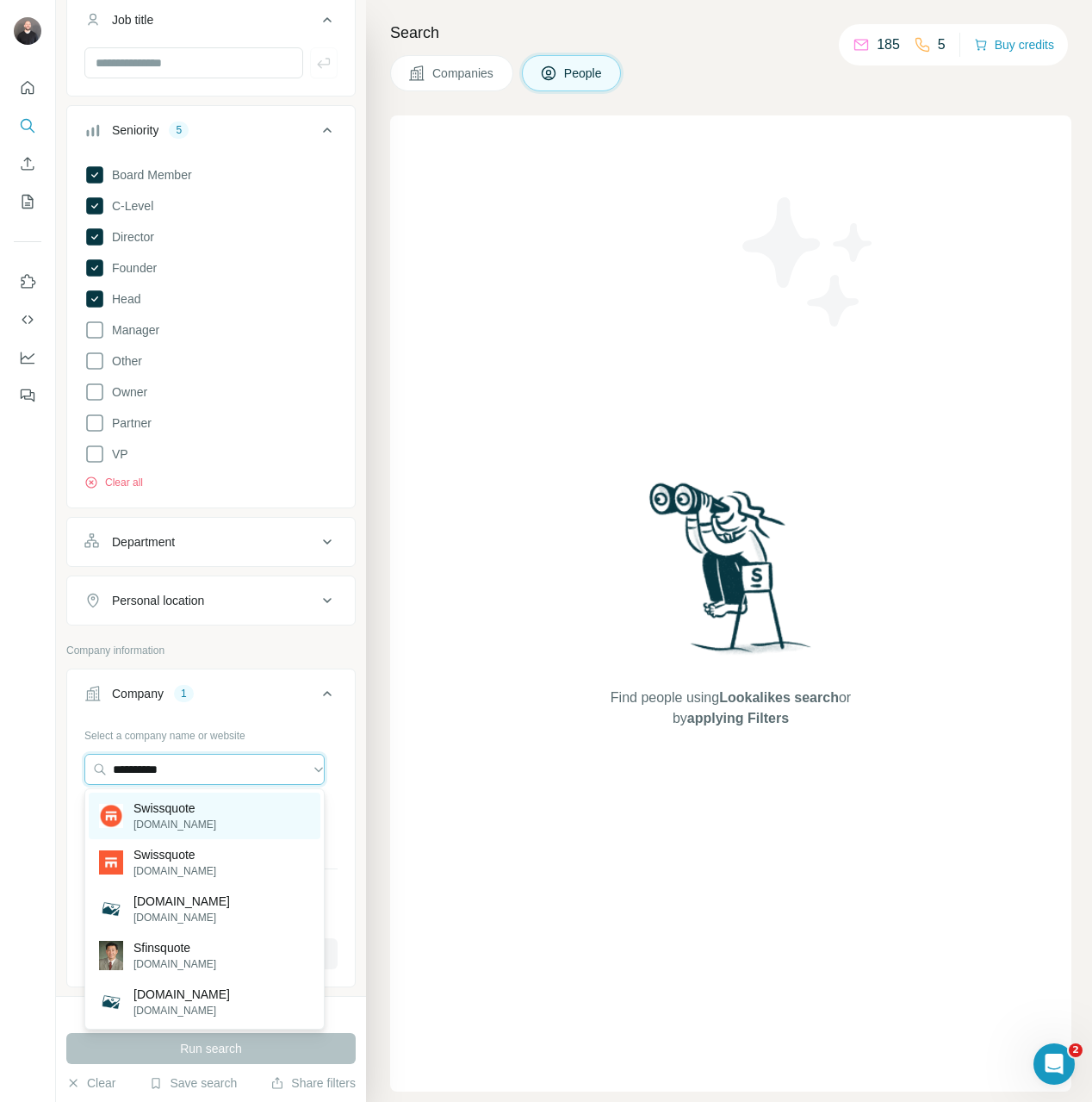
type input "**********"
click at [191, 817] on p "swissquote.com" at bounding box center [175, 823] width 83 height 15
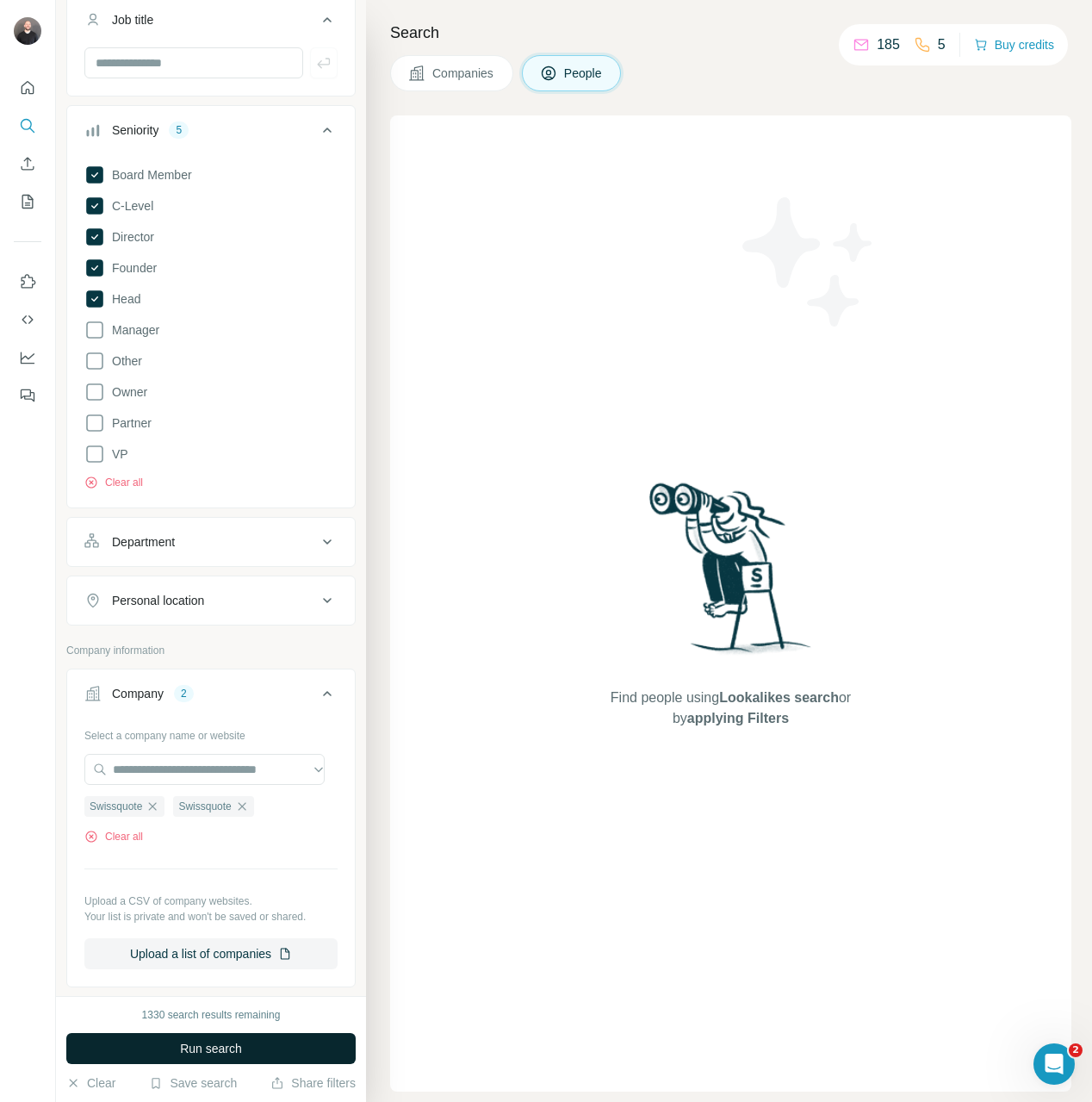
click at [258, 1050] on button "Run search" at bounding box center [211, 1048] width 289 height 31
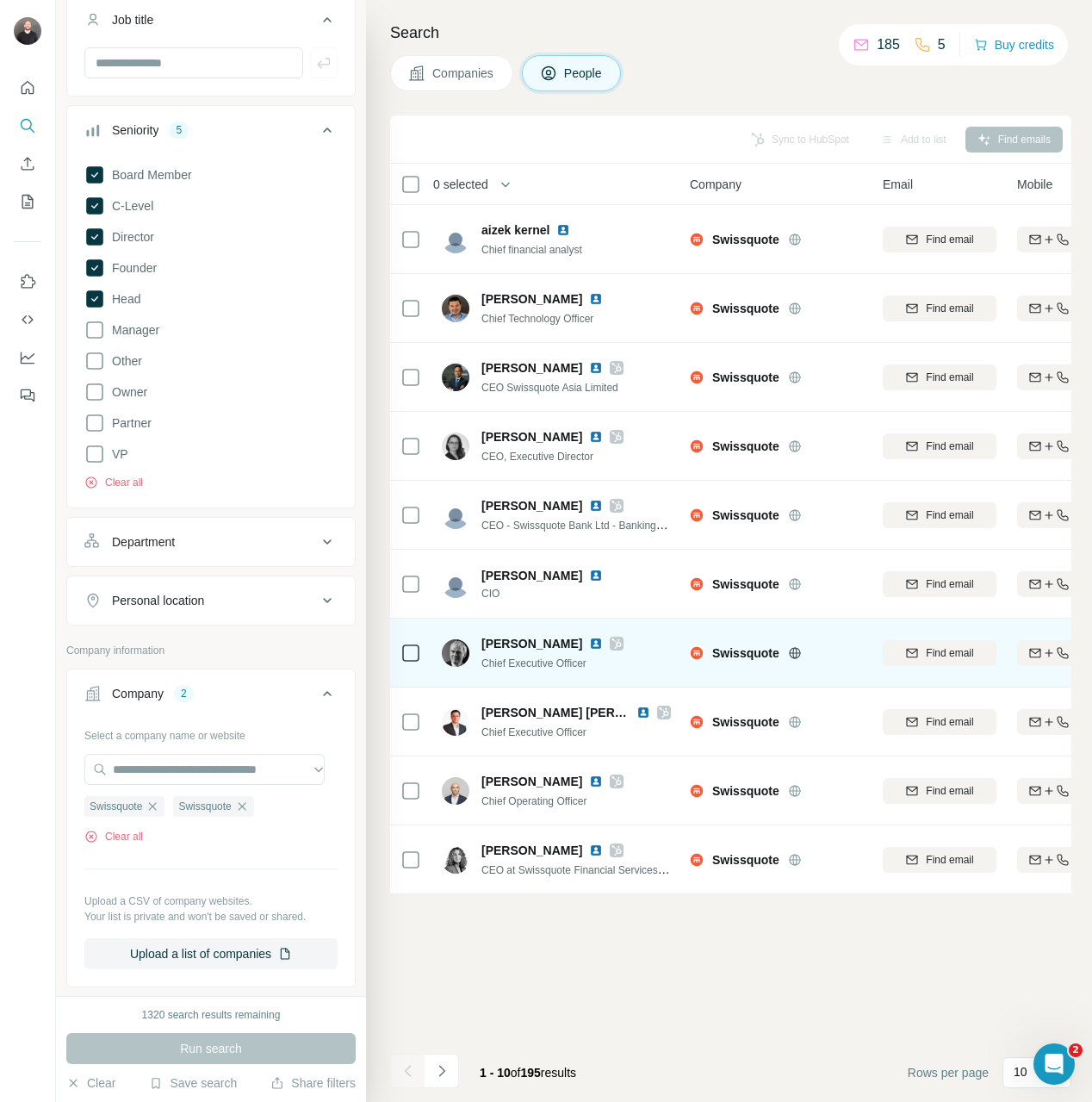
click at [612, 642] on icon at bounding box center [617, 643] width 10 height 10
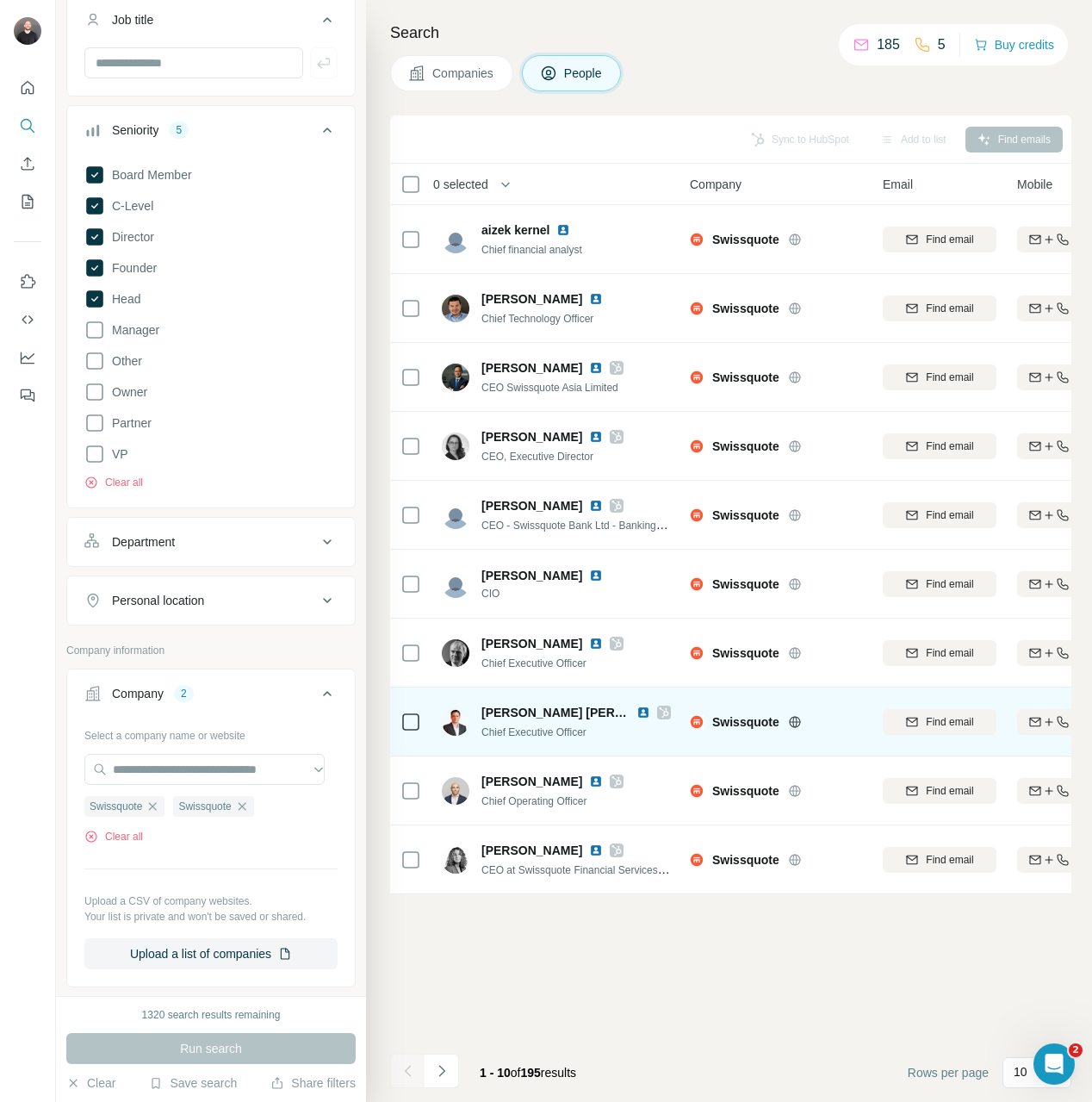
click at [659, 707] on icon at bounding box center [663, 712] width 10 height 13
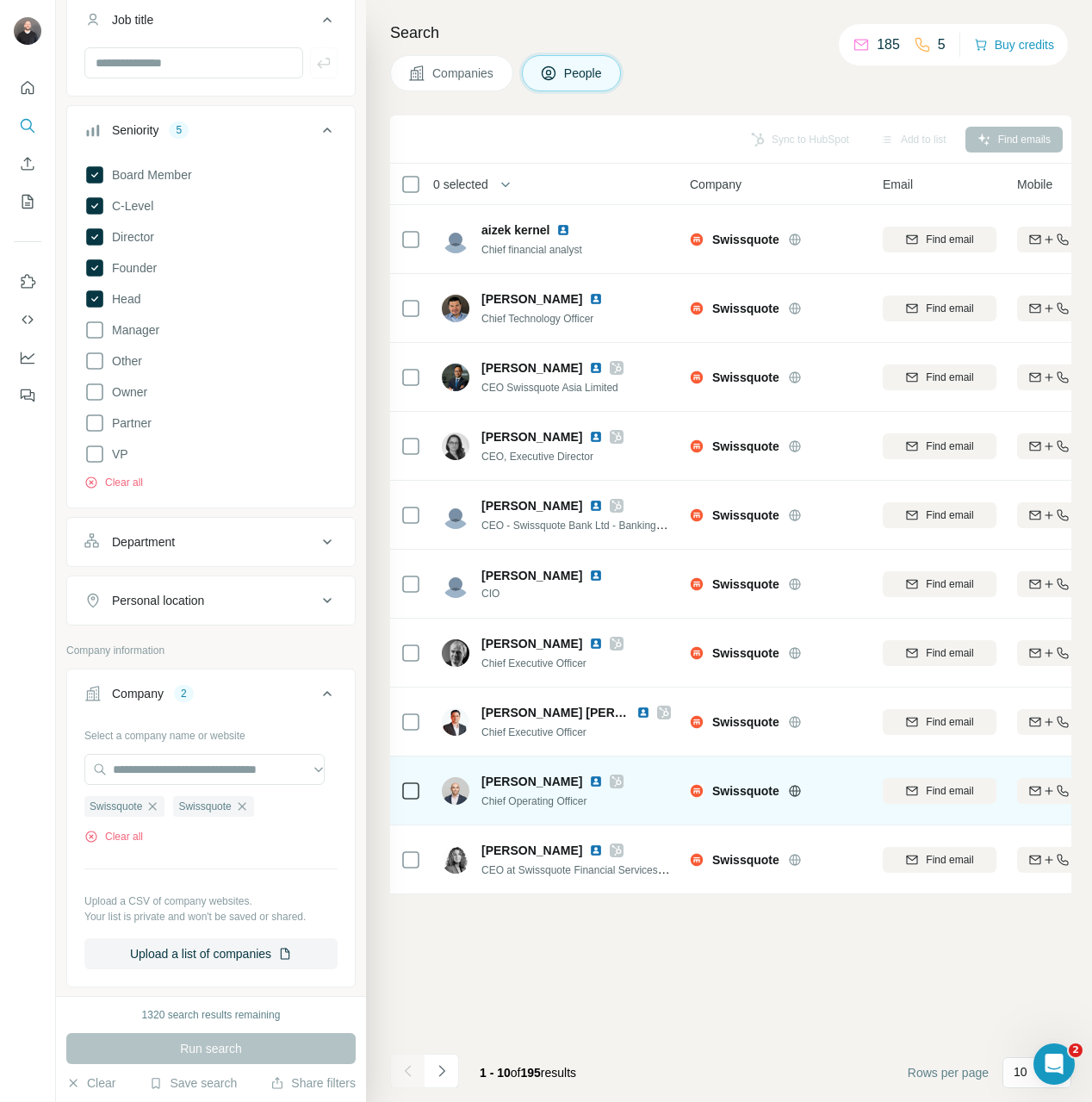
click at [612, 781] on icon at bounding box center [617, 780] width 10 height 10
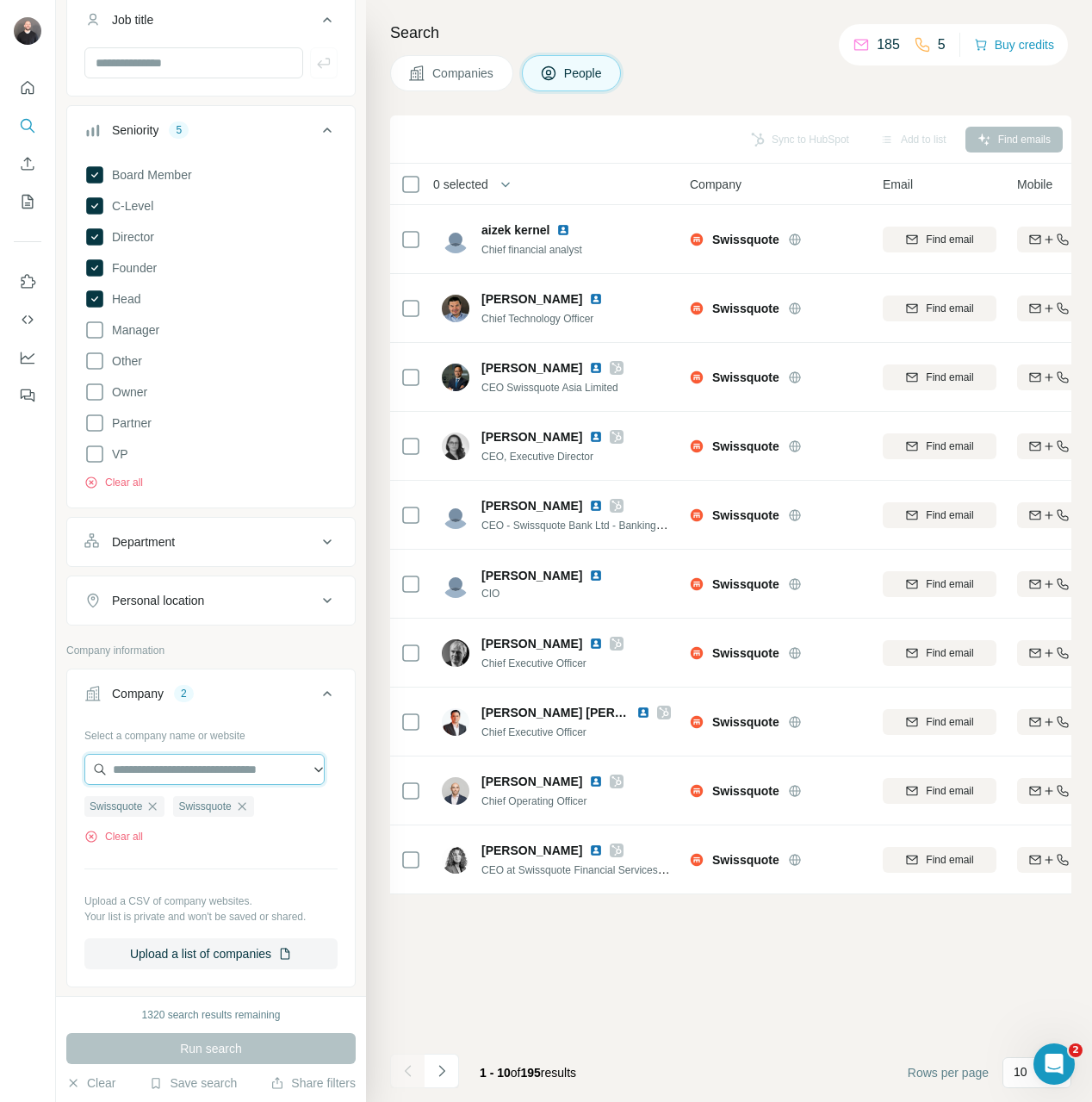
click at [199, 753] on input "text" at bounding box center [204, 769] width 240 height 31
paste input "**********"
type input "**********"
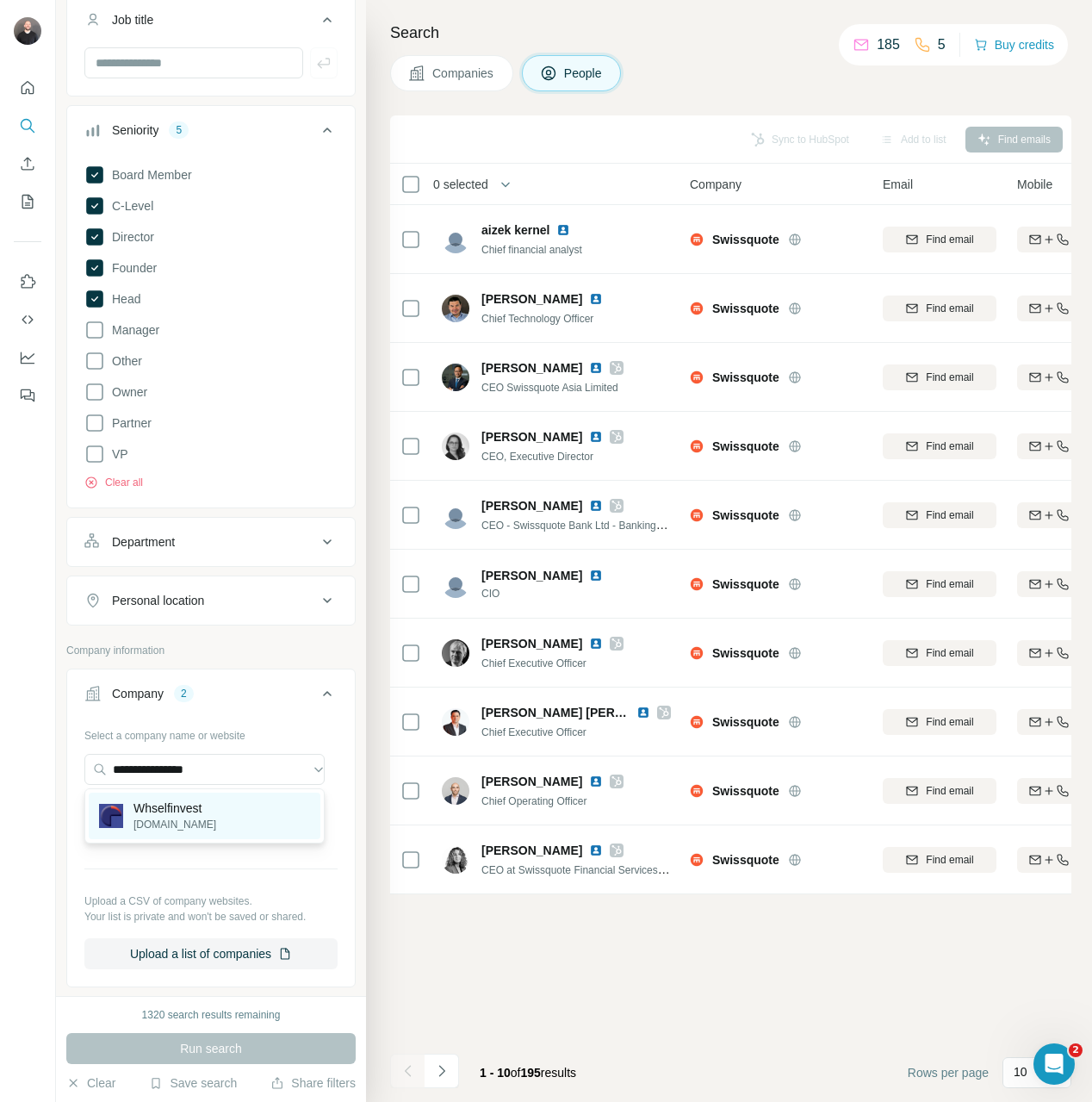
click at [200, 801] on p "Whselfinvest" at bounding box center [175, 807] width 83 height 17
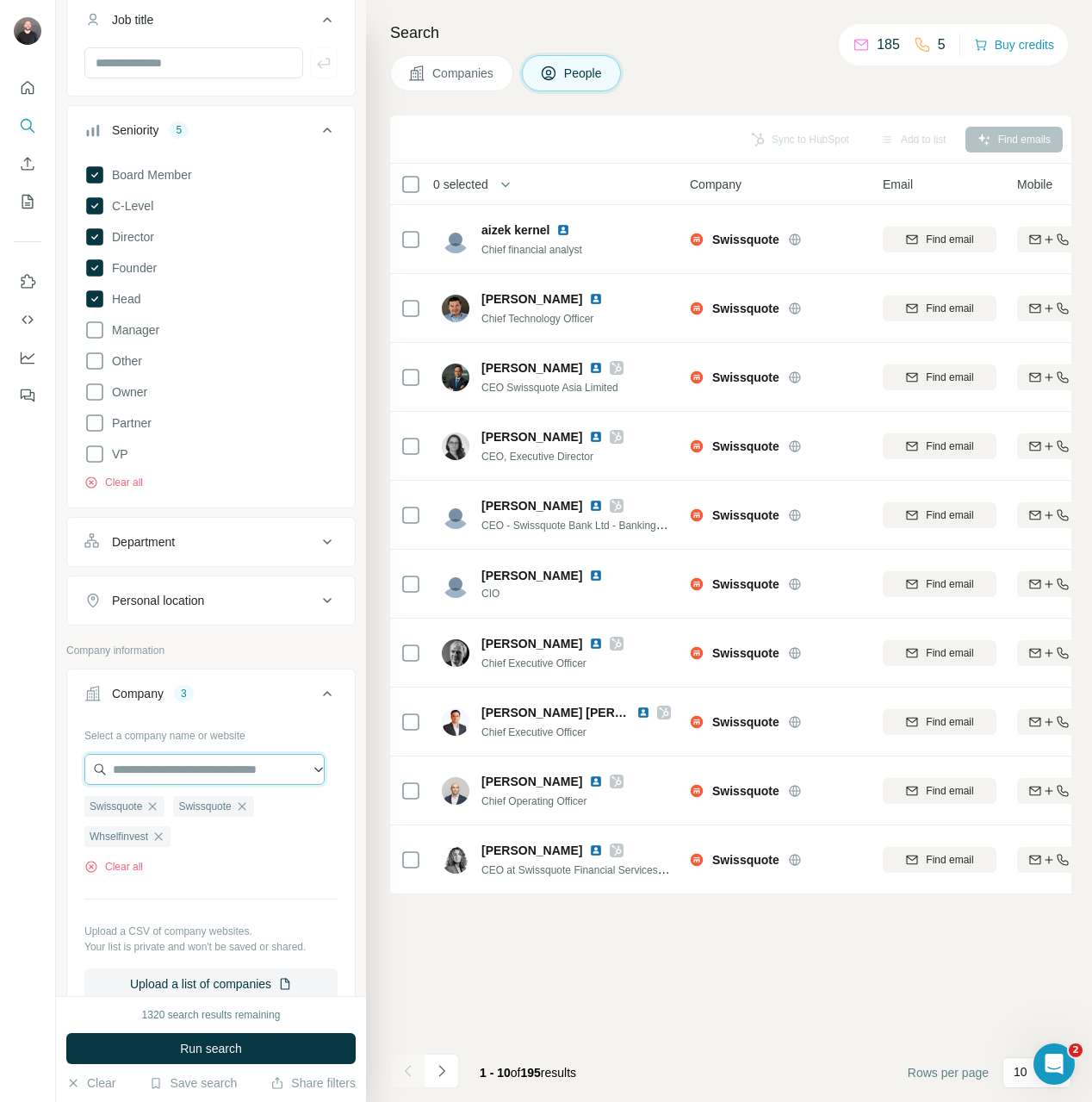
click at [267, 756] on input "text" at bounding box center [204, 769] width 240 height 31
click at [105, 865] on button "Clear all" at bounding box center [113, 866] width 58 height 15
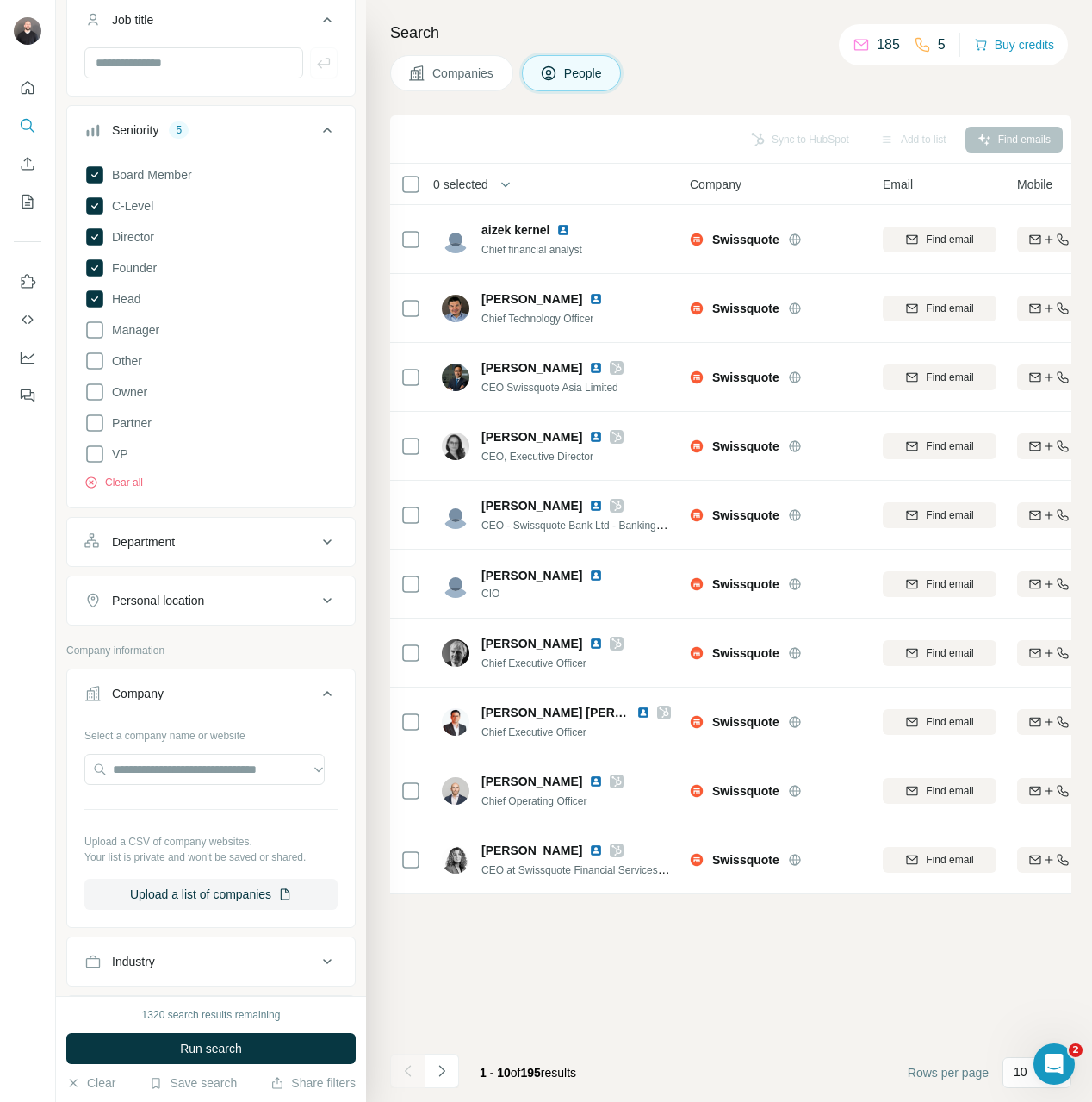
click at [147, 787] on div at bounding box center [211, 770] width 253 height 34
click at [160, 763] on input "text" at bounding box center [204, 769] width 240 height 31
paste input "**********"
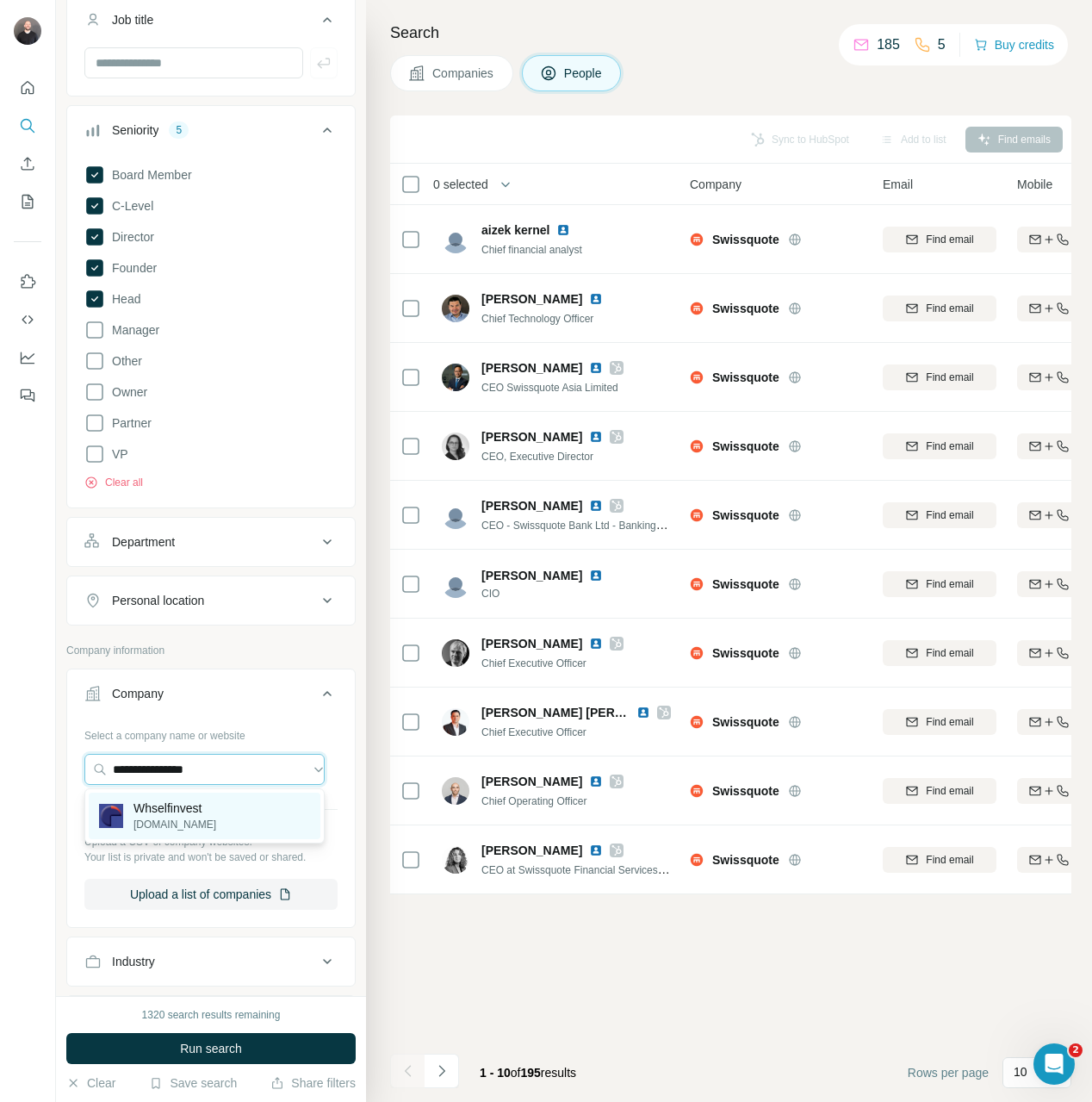
type input "**********"
click at [228, 816] on div "Whselfinvest whselfinvest.com" at bounding box center [205, 816] width 232 height 47
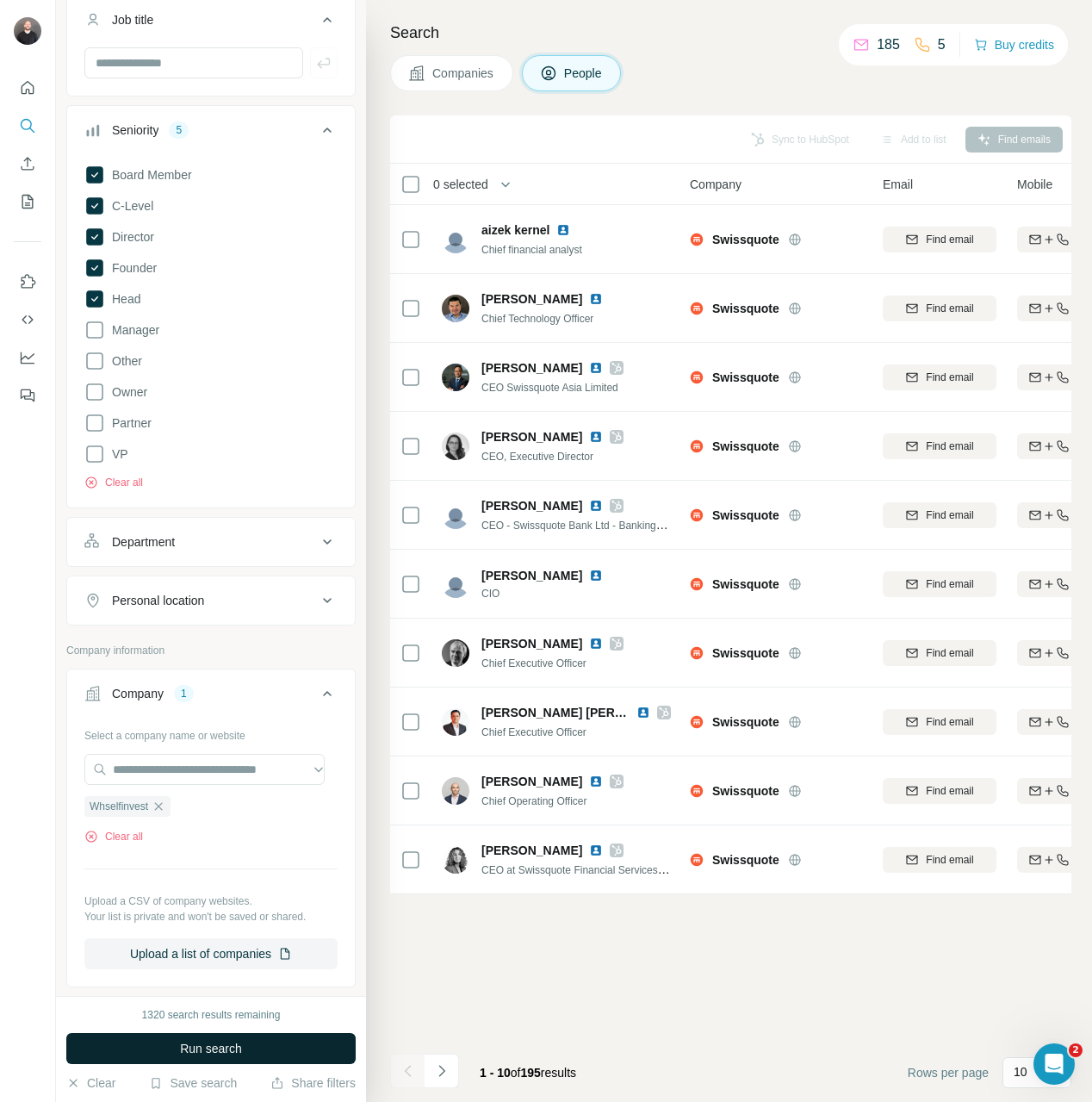
click at [250, 1053] on button "Run search" at bounding box center [211, 1048] width 289 height 31
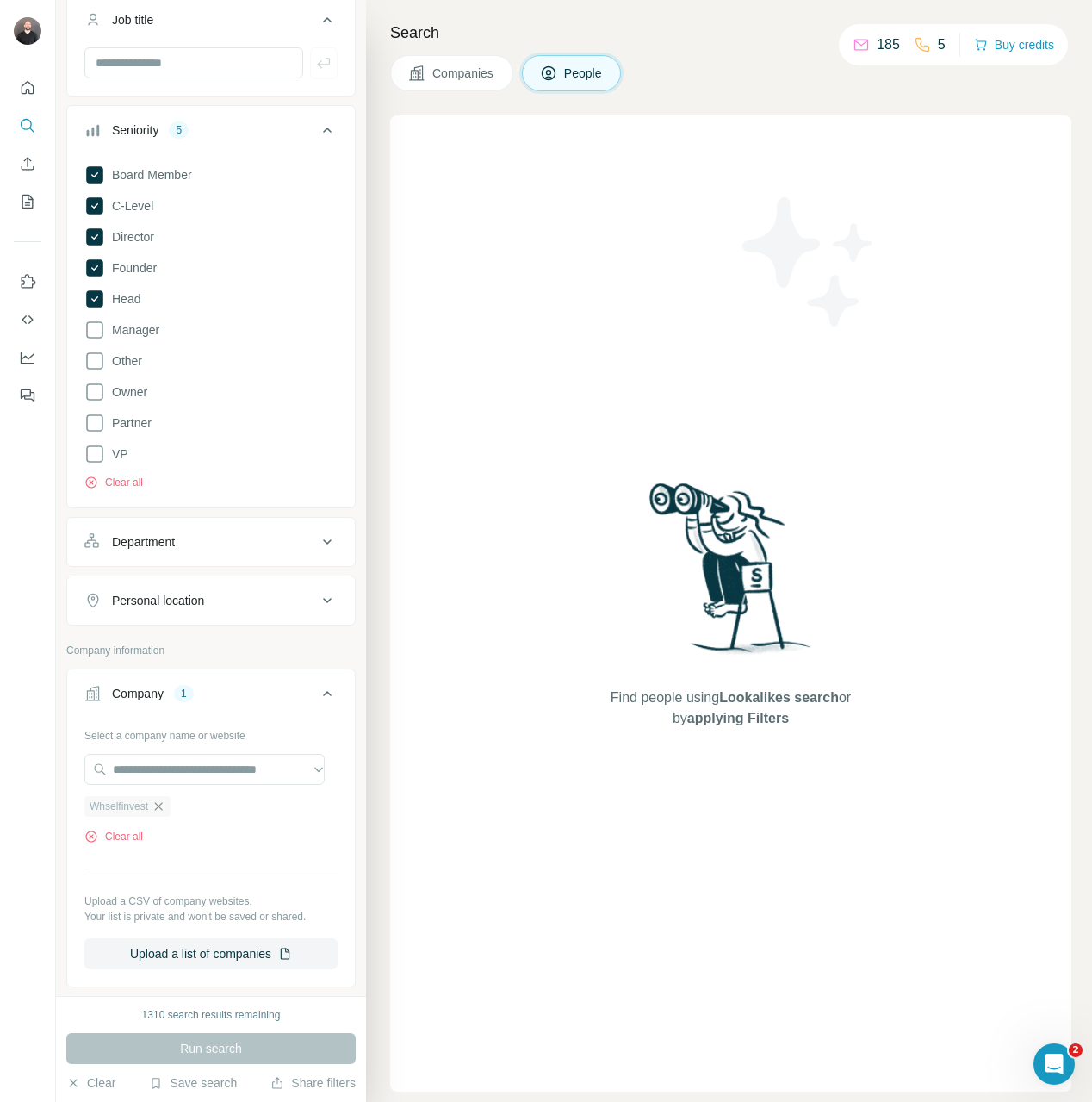
click at [162, 813] on icon "button" at bounding box center [158, 805] width 13 height 13
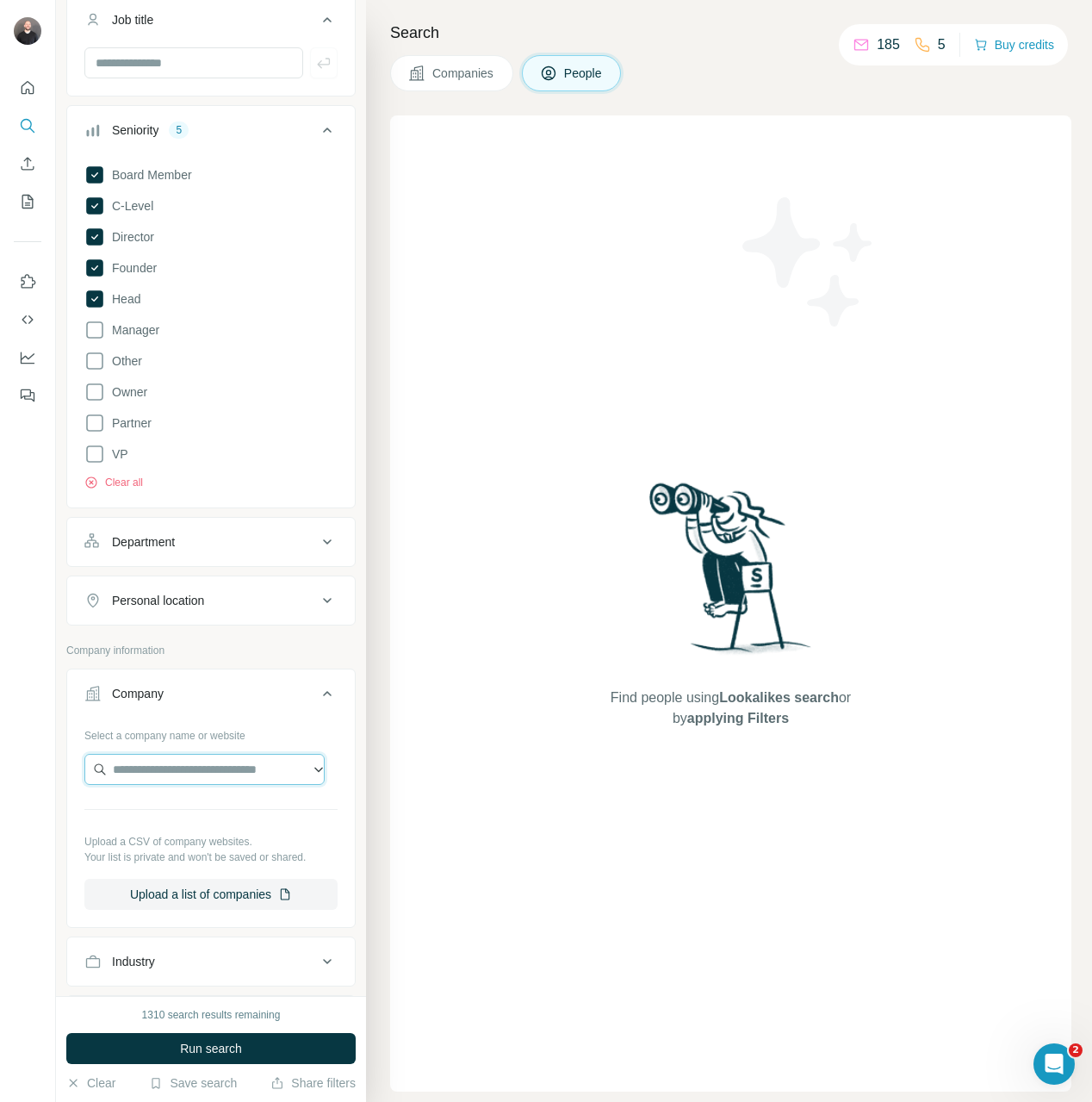
click at [179, 770] on input "text" at bounding box center [204, 769] width 240 height 31
type input "**********"
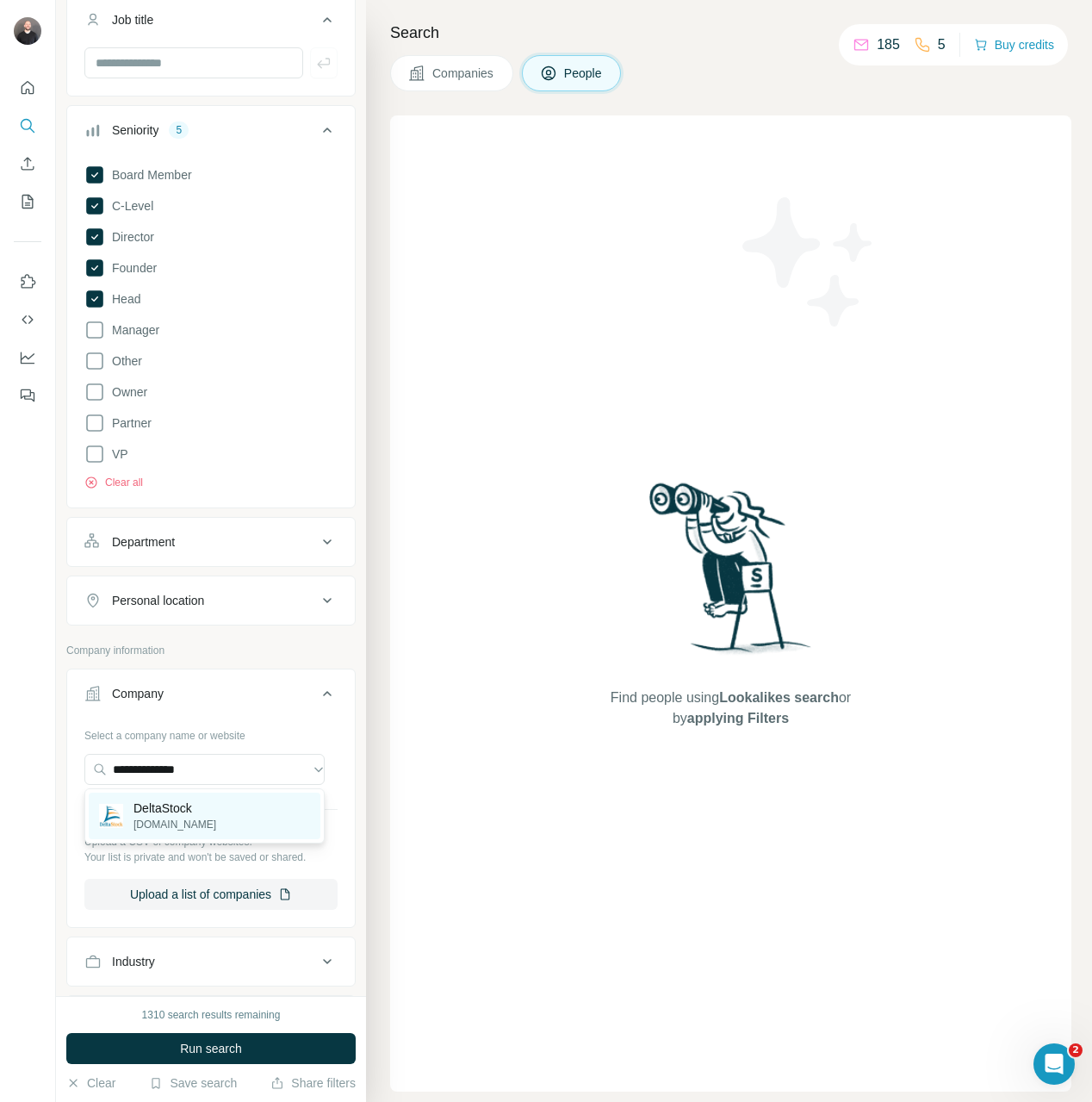
click at [182, 828] on p "deltastock.com" at bounding box center [175, 823] width 83 height 15
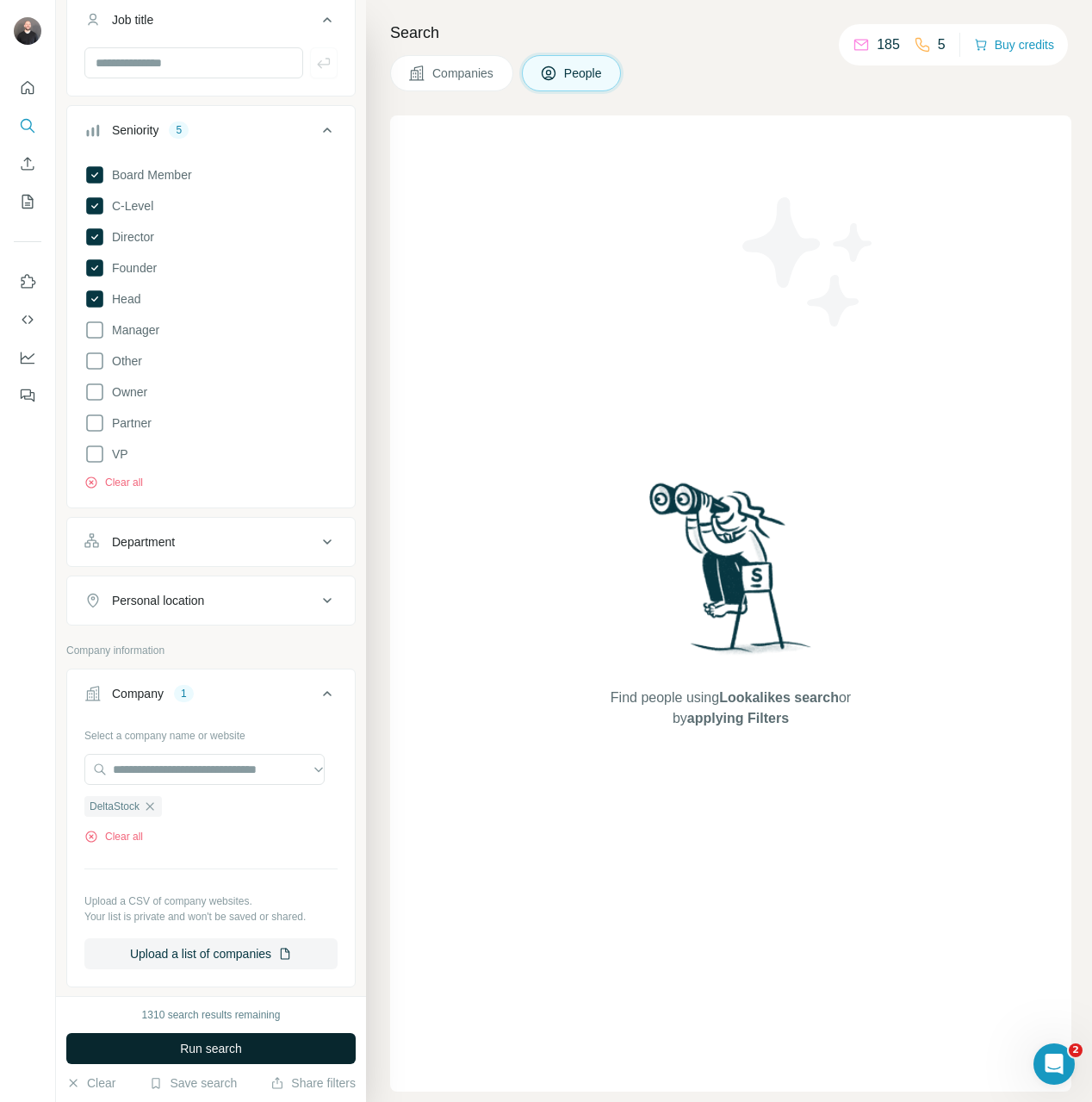
click at [184, 1046] on span "Run search" at bounding box center [210, 1048] width 62 height 17
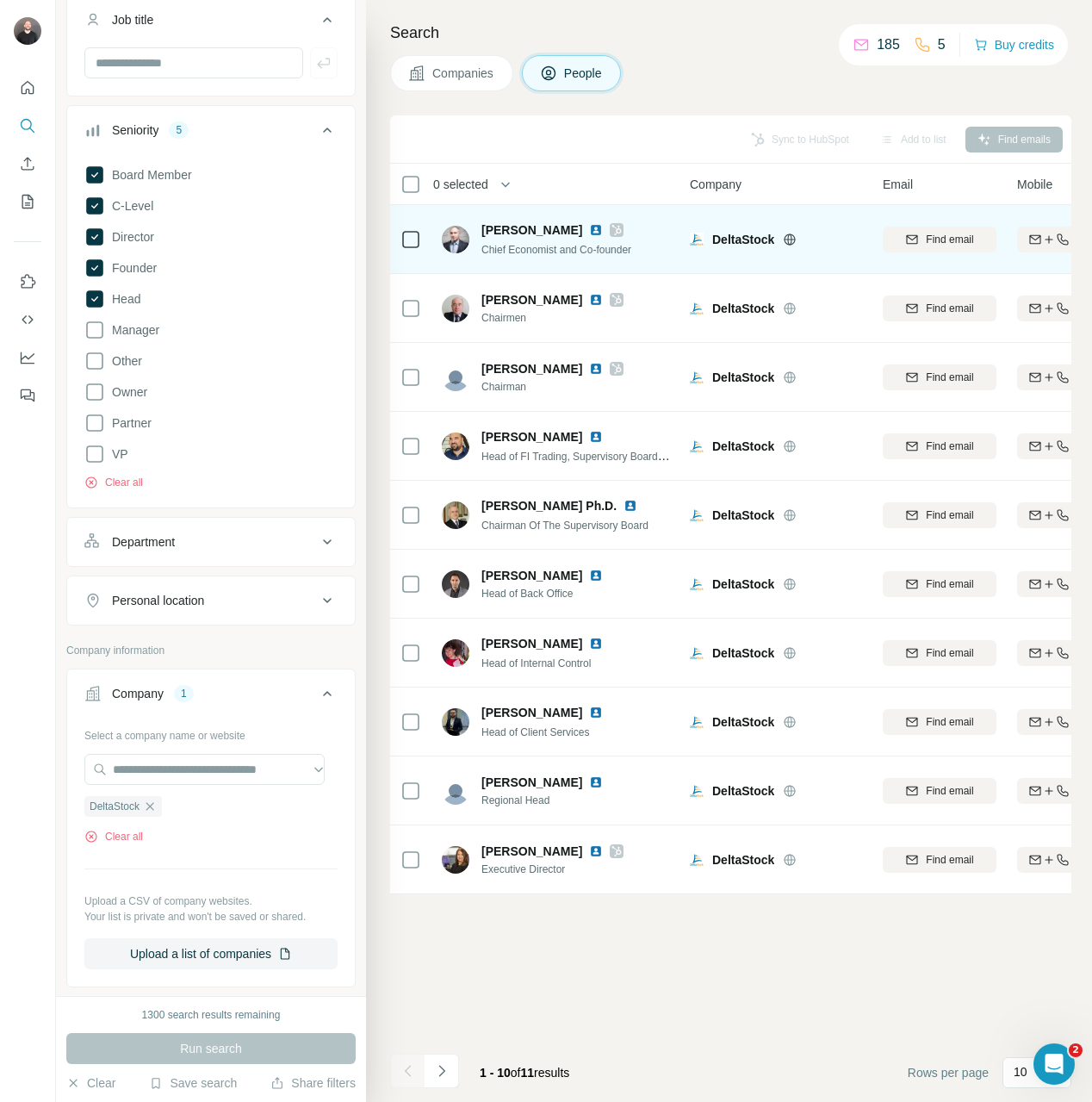
click at [611, 230] on icon at bounding box center [616, 229] width 10 height 13
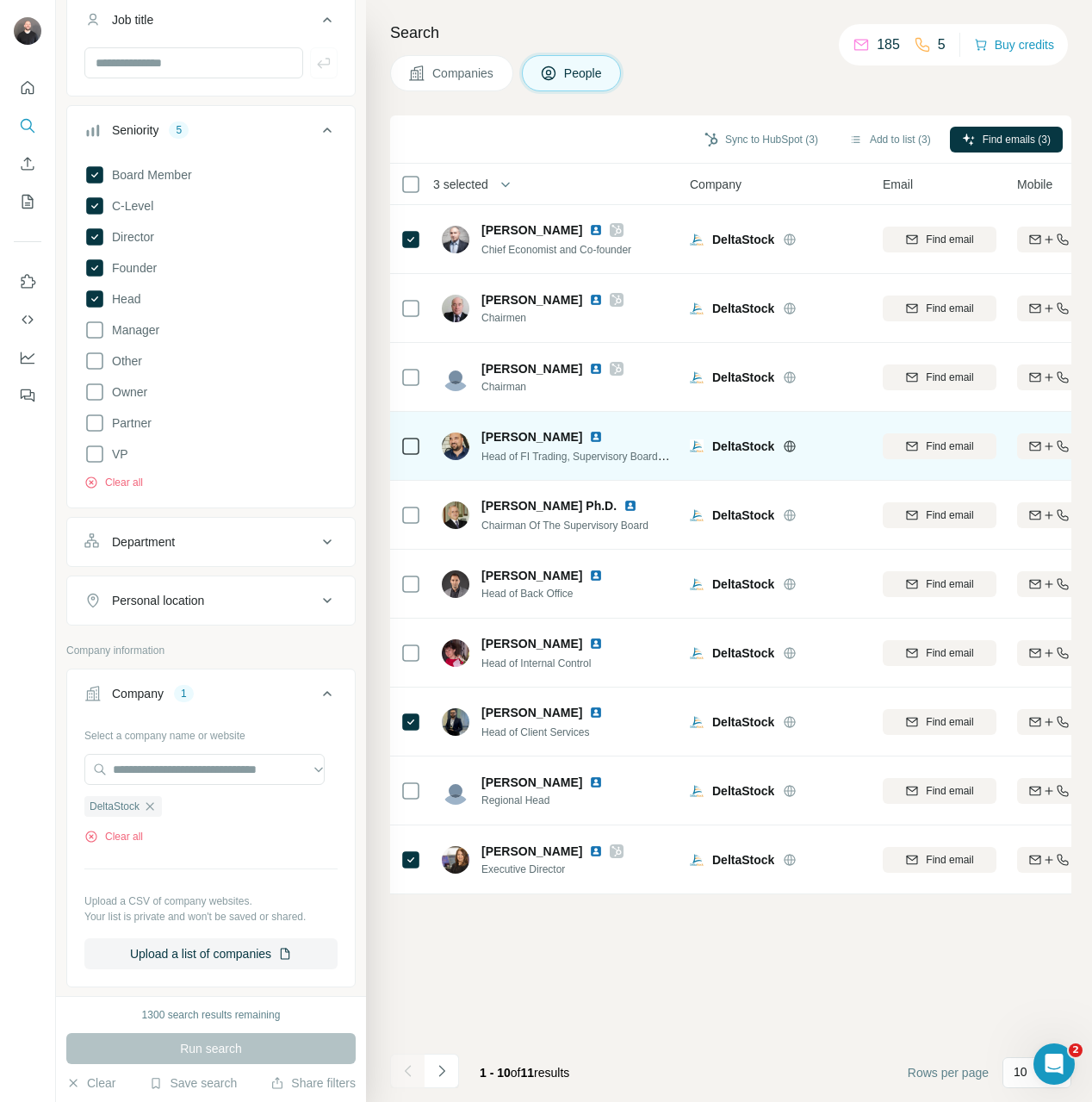
click at [423, 444] on td at bounding box center [411, 446] width 41 height 69
click at [395, 452] on td at bounding box center [411, 446] width 41 height 69
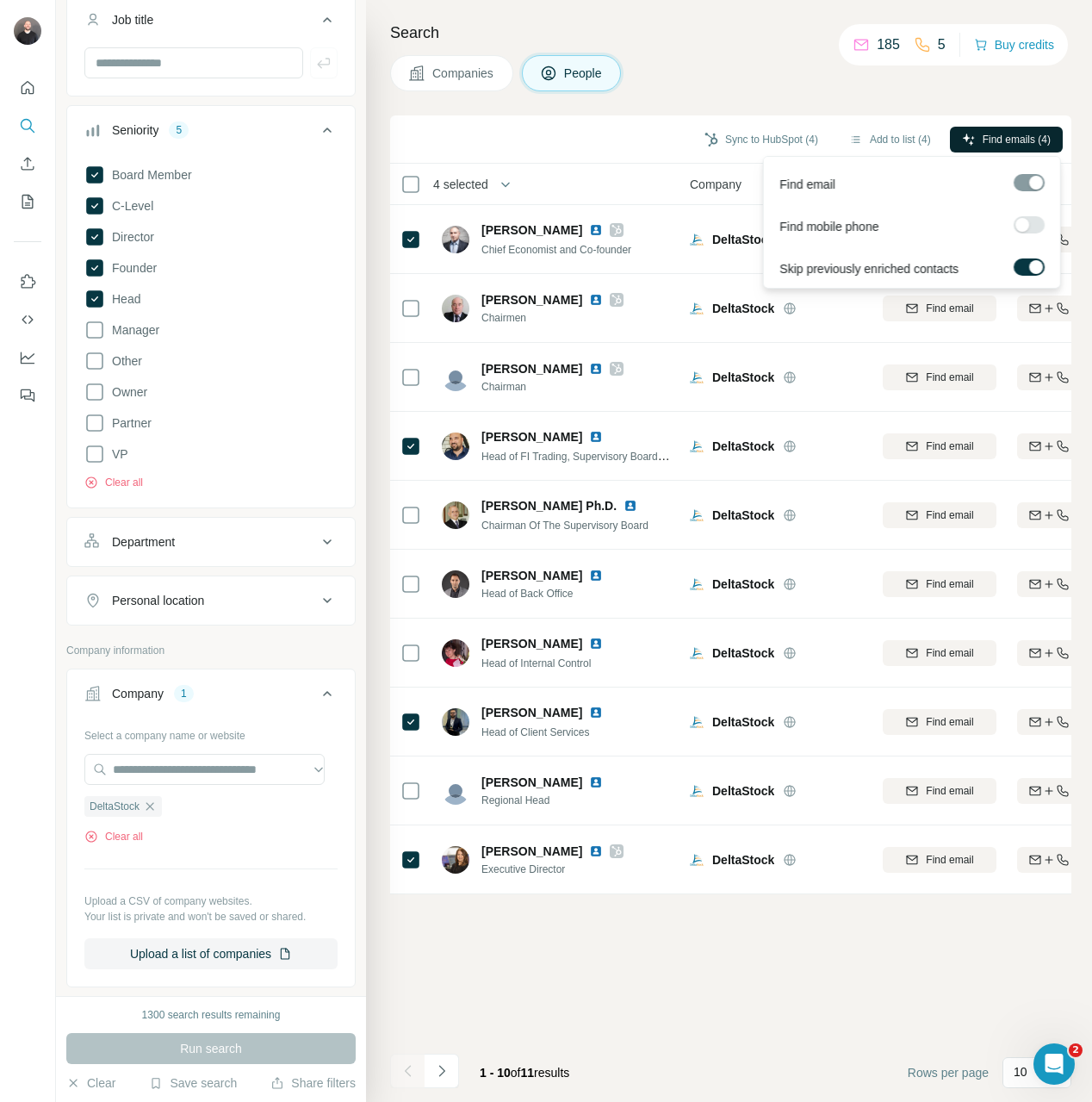
click at [1018, 138] on span "Find emails (4)" at bounding box center [1017, 139] width 68 height 15
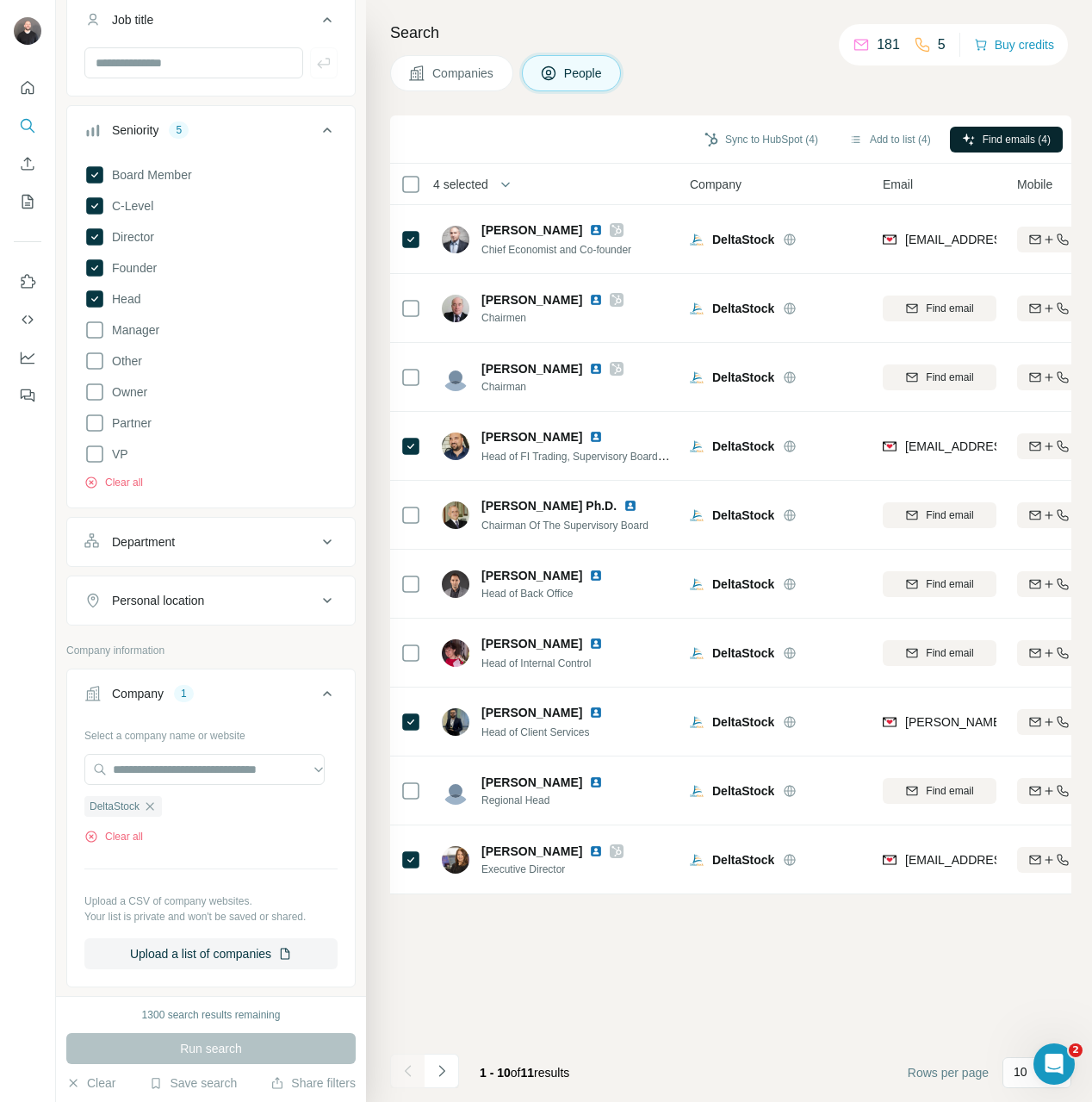
click at [1041, 143] on span "Find emails (4)" at bounding box center [1017, 139] width 68 height 15
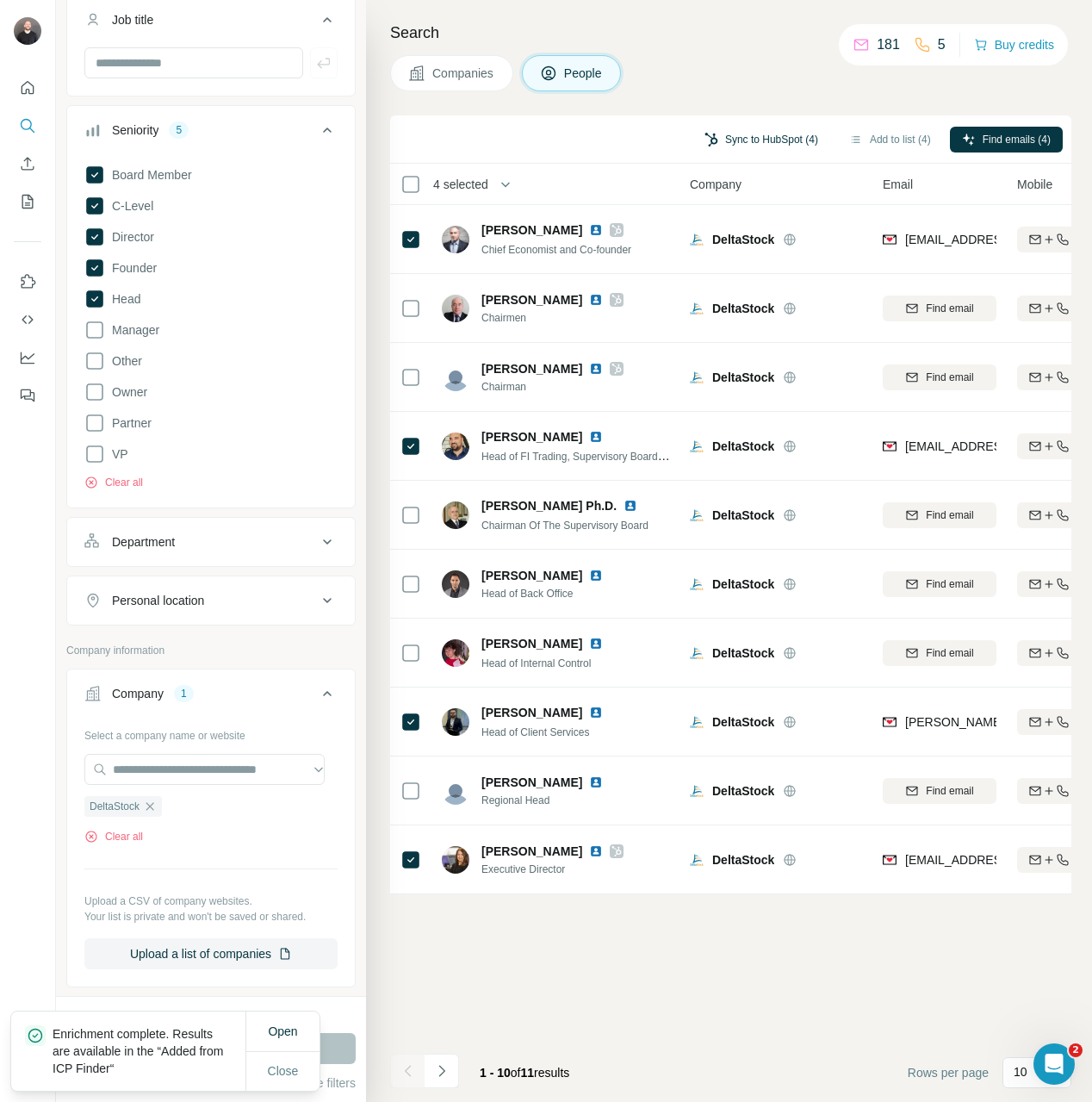
click at [789, 140] on button "Sync to HubSpot (4)" at bounding box center [760, 139] width 138 height 26
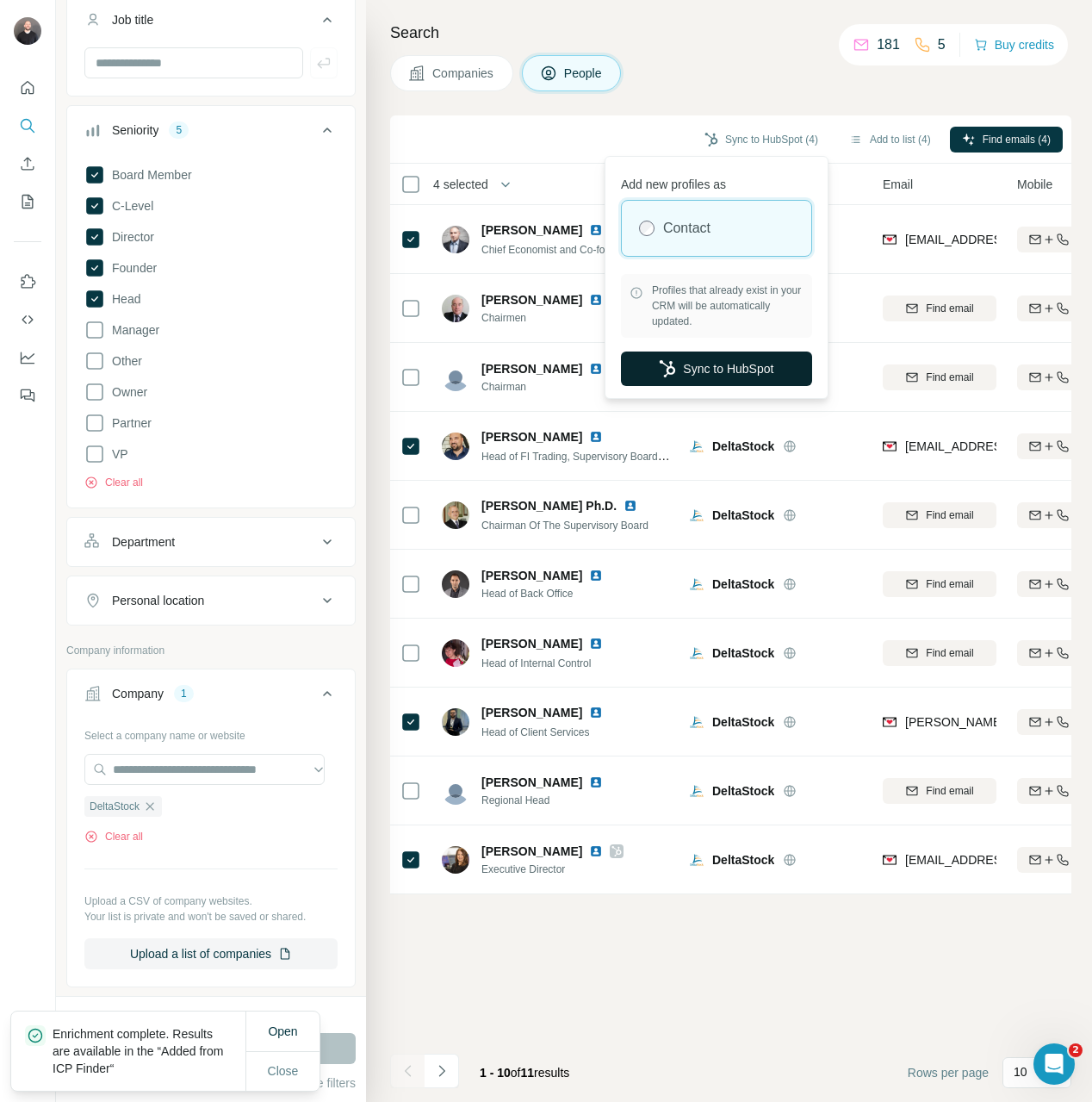
click at [697, 362] on button "Sync to HubSpot" at bounding box center [716, 369] width 191 height 34
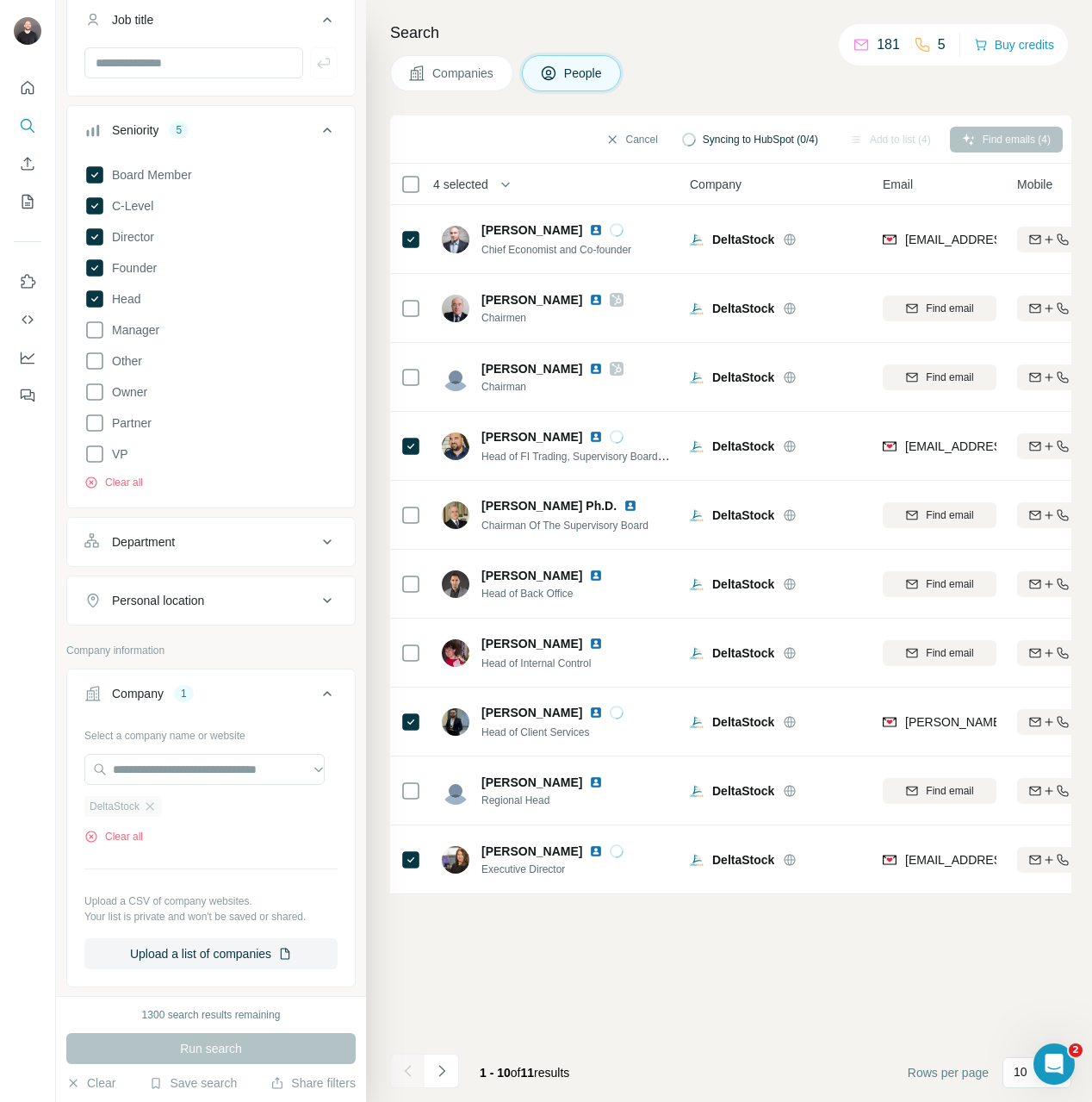
click at [160, 806] on div "DeltaStock" at bounding box center [123, 805] width 77 height 21
click at [178, 787] on div at bounding box center [211, 770] width 253 height 34
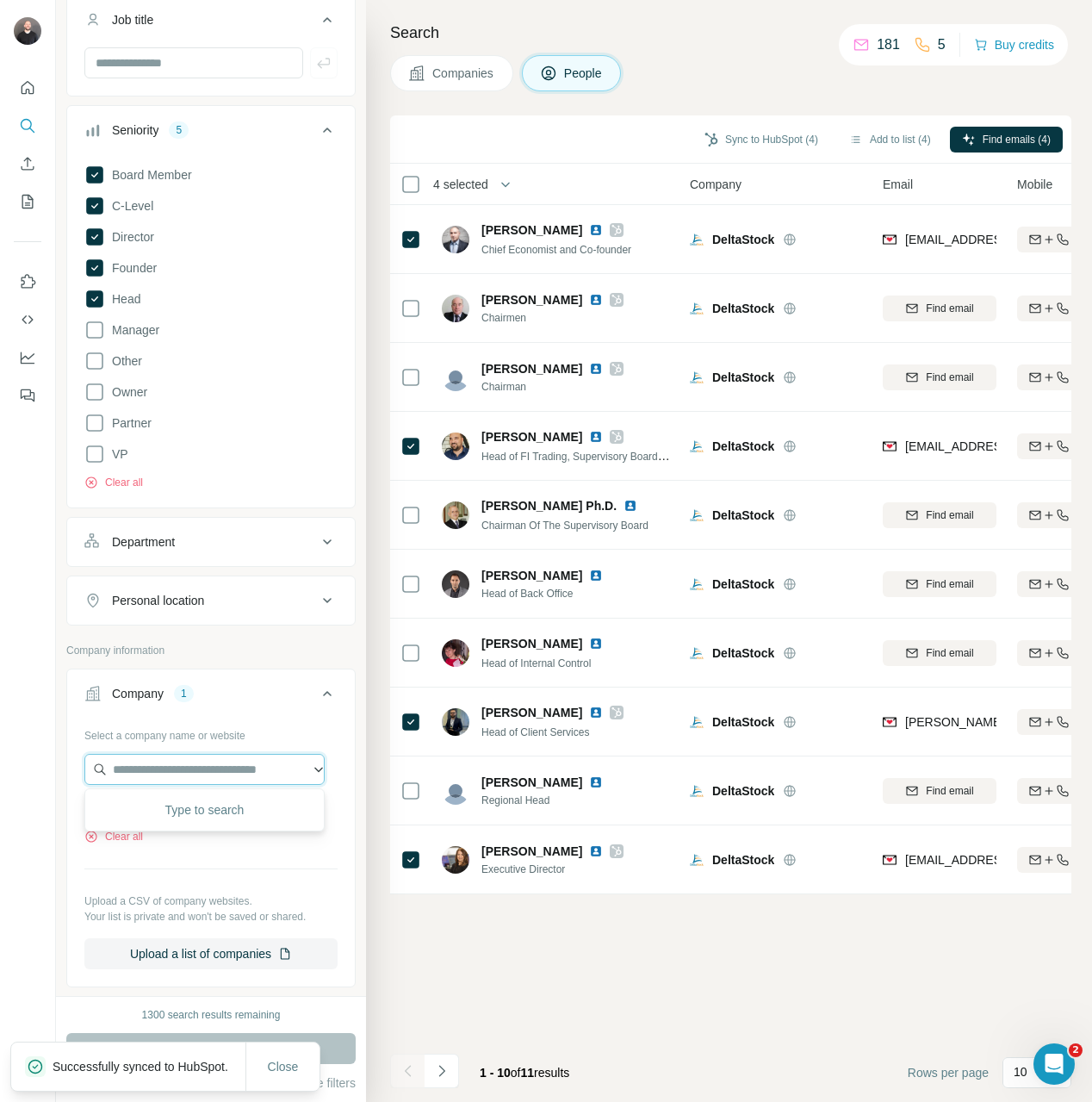
click at [189, 766] on input "text" at bounding box center [204, 769] width 240 height 31
paste input "**********"
type input "**********"
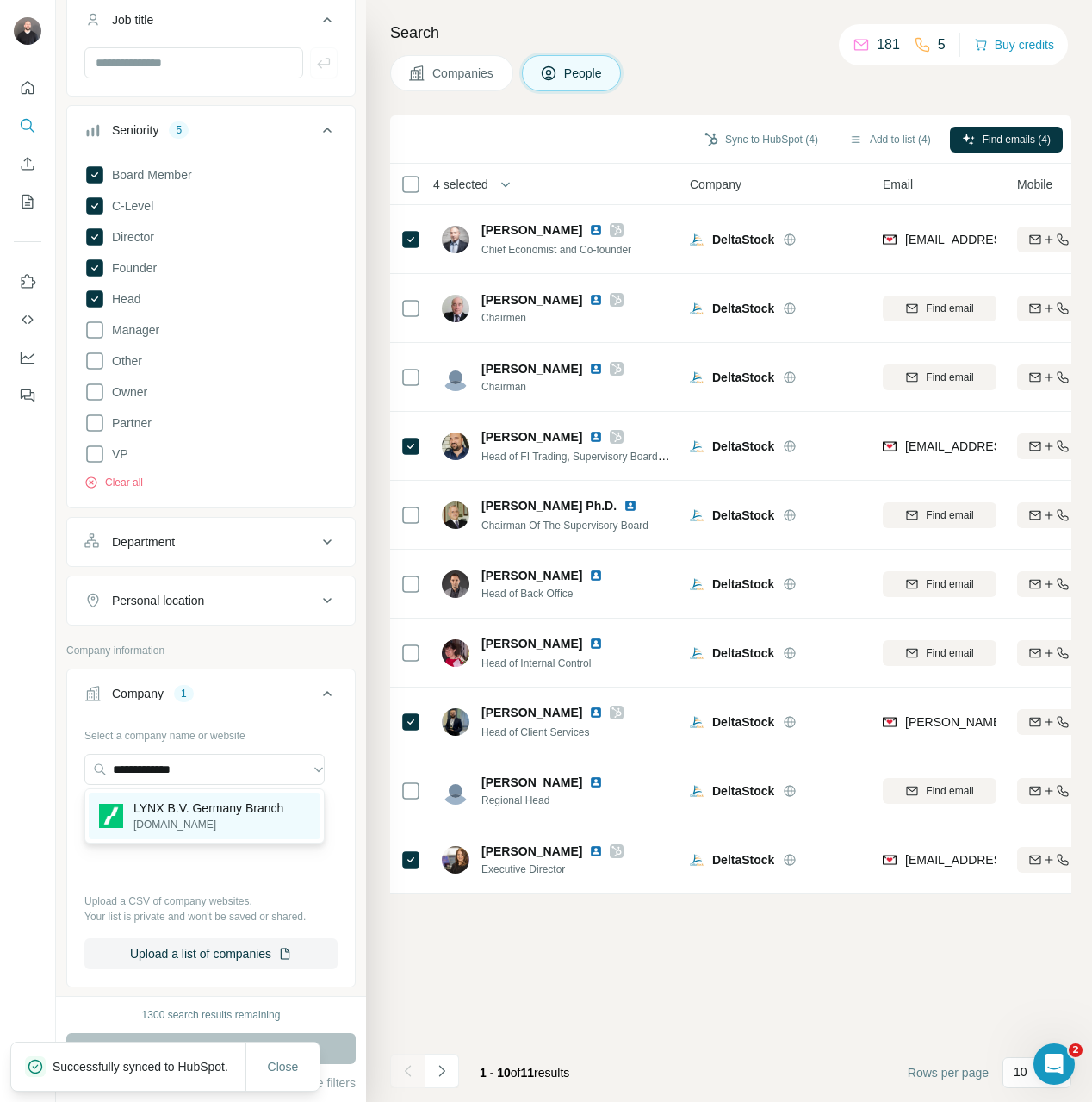
click at [173, 807] on p "LYNX B.V. Germany Branch" at bounding box center [209, 807] width 150 height 17
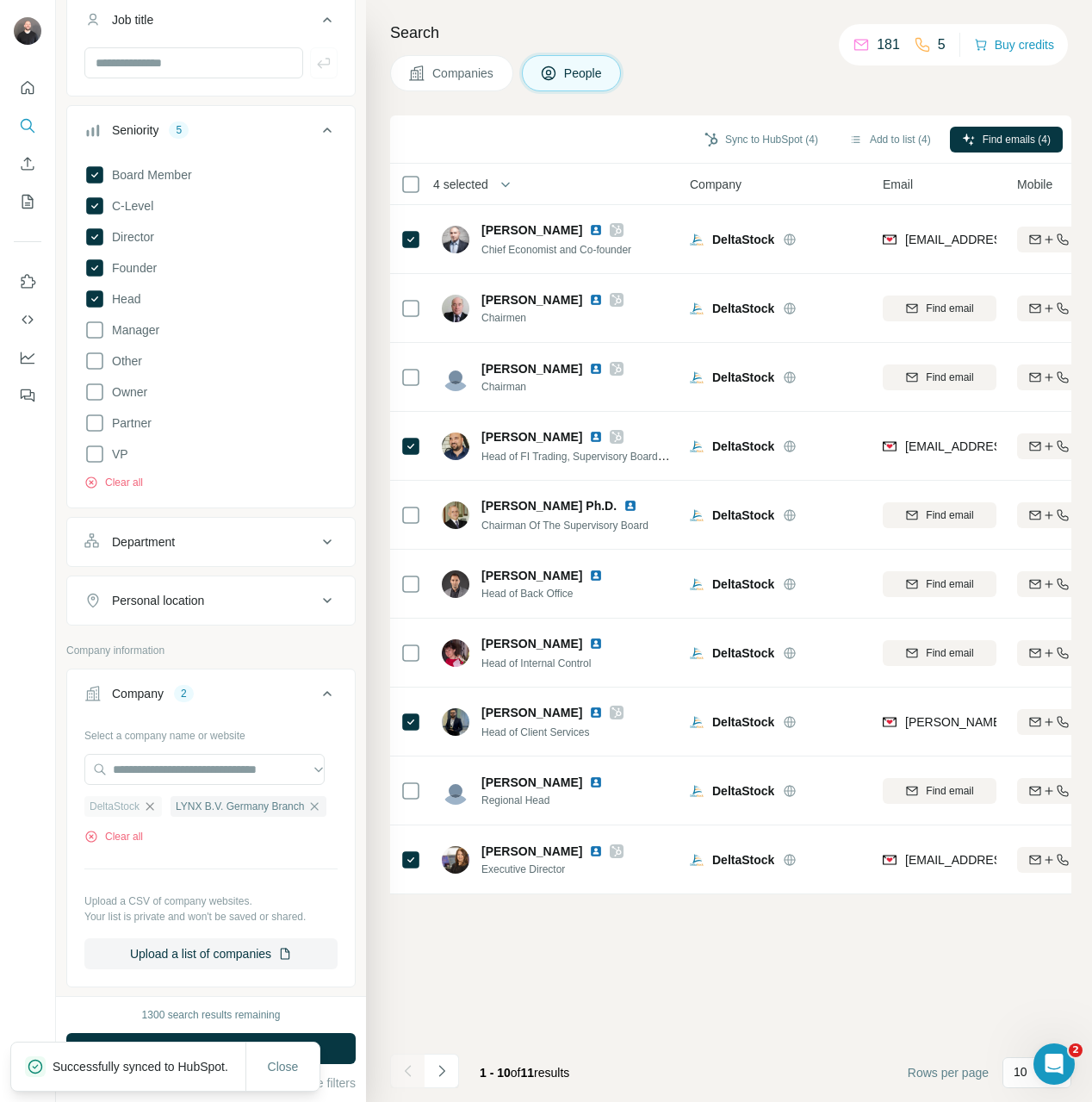
click at [155, 813] on icon "button" at bounding box center [149, 805] width 13 height 13
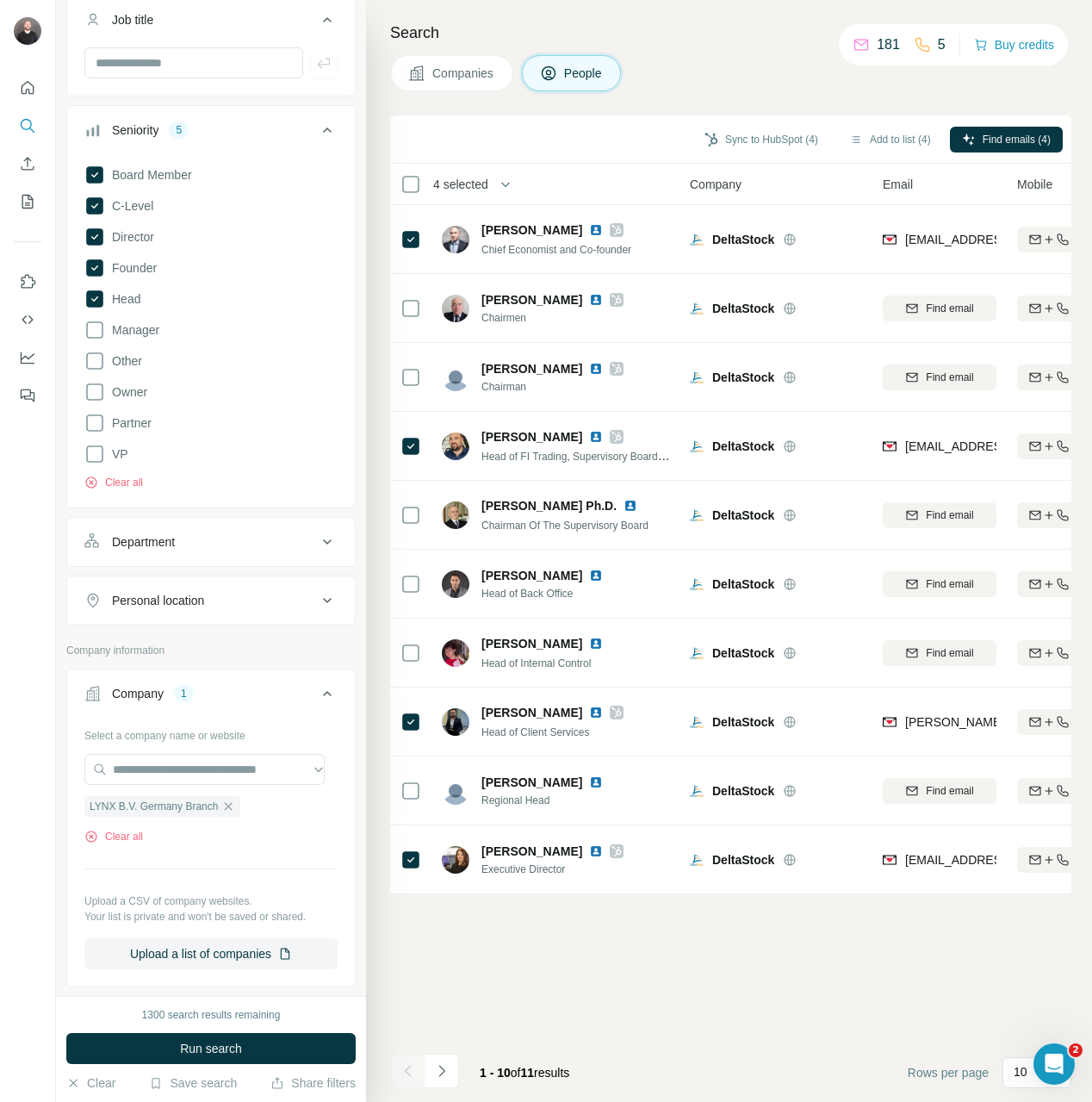
scroll to position [311, 0]
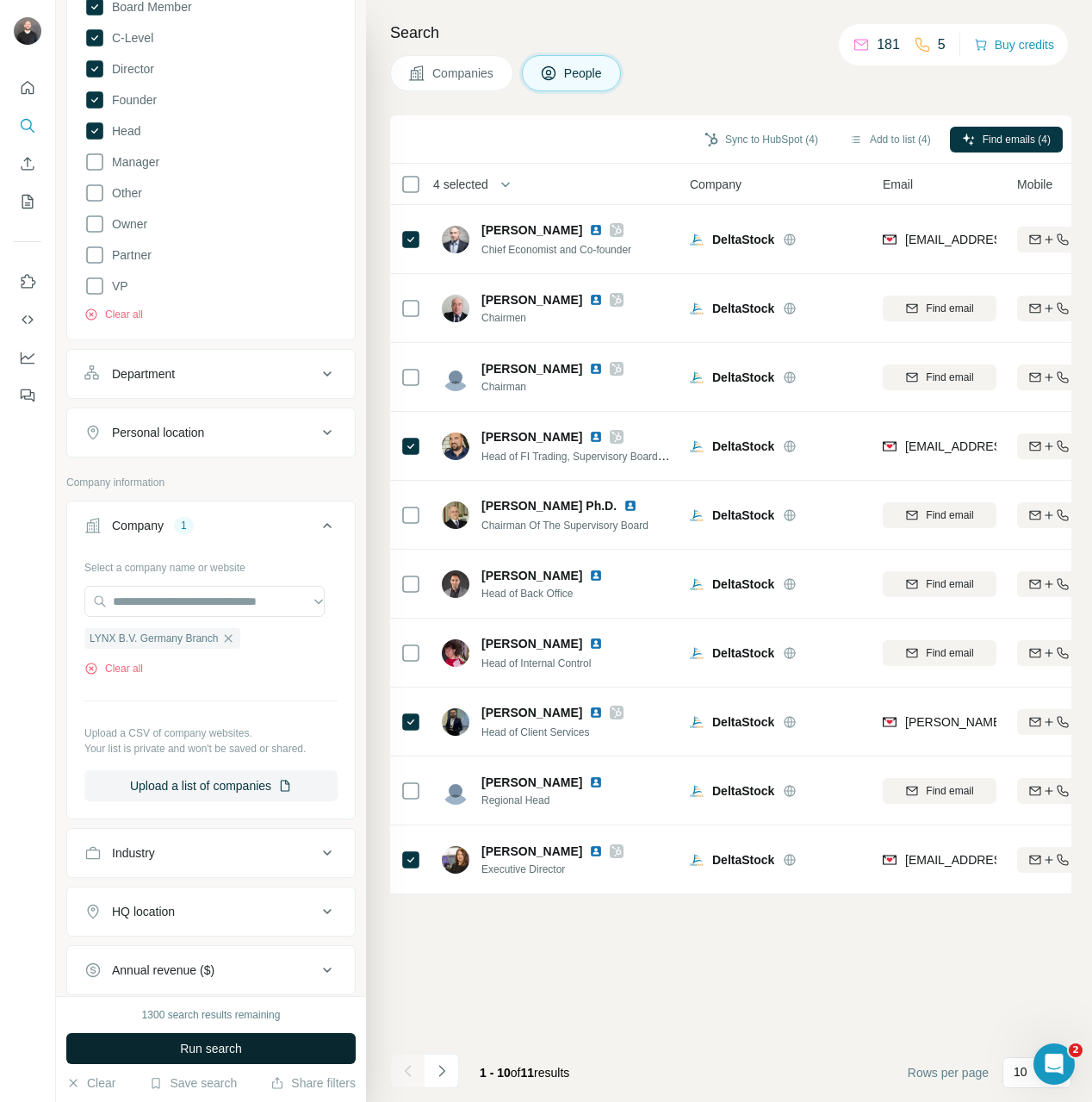
click at [194, 1043] on span "Run search" at bounding box center [210, 1048] width 62 height 17
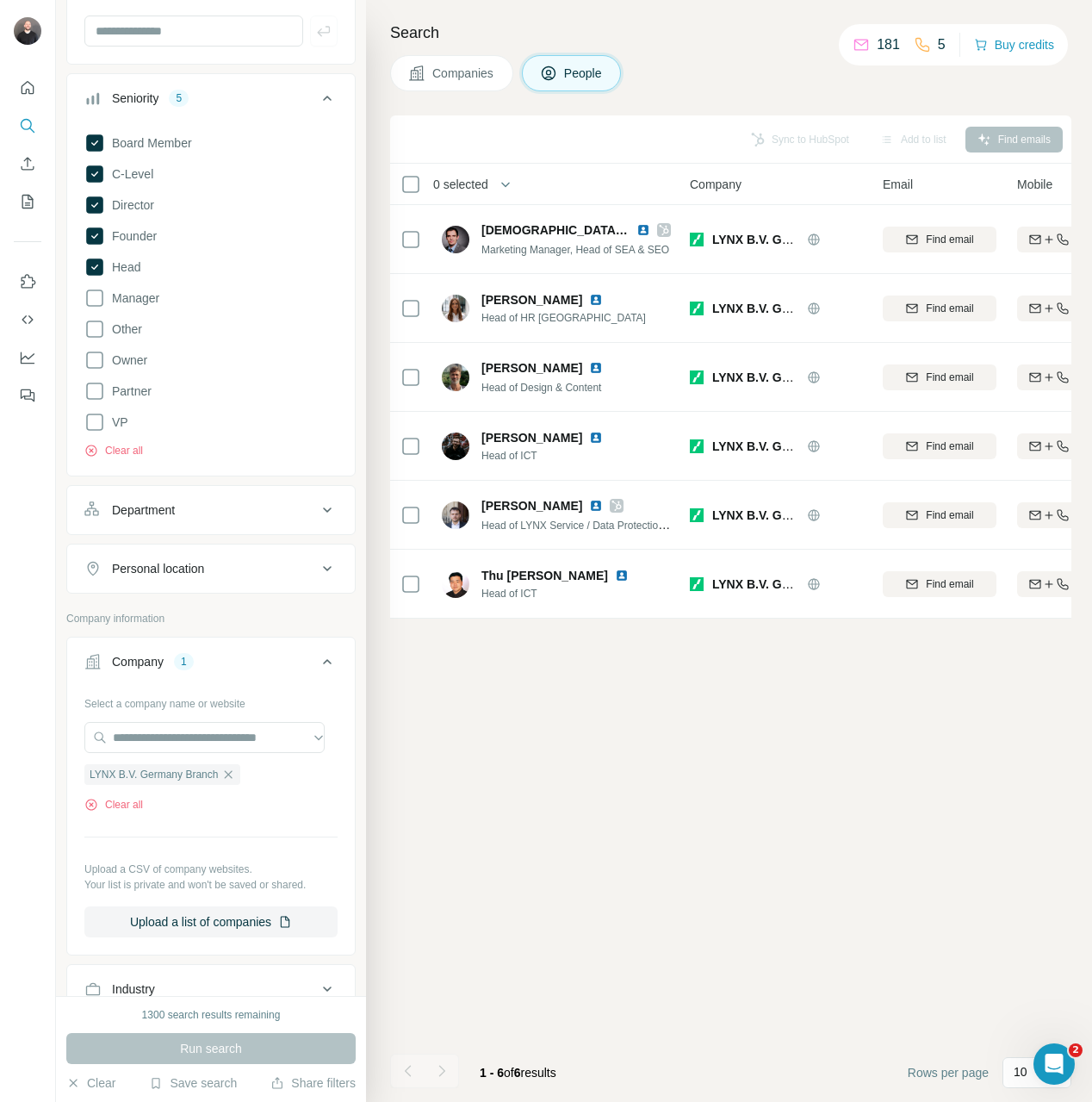
scroll to position [0, 0]
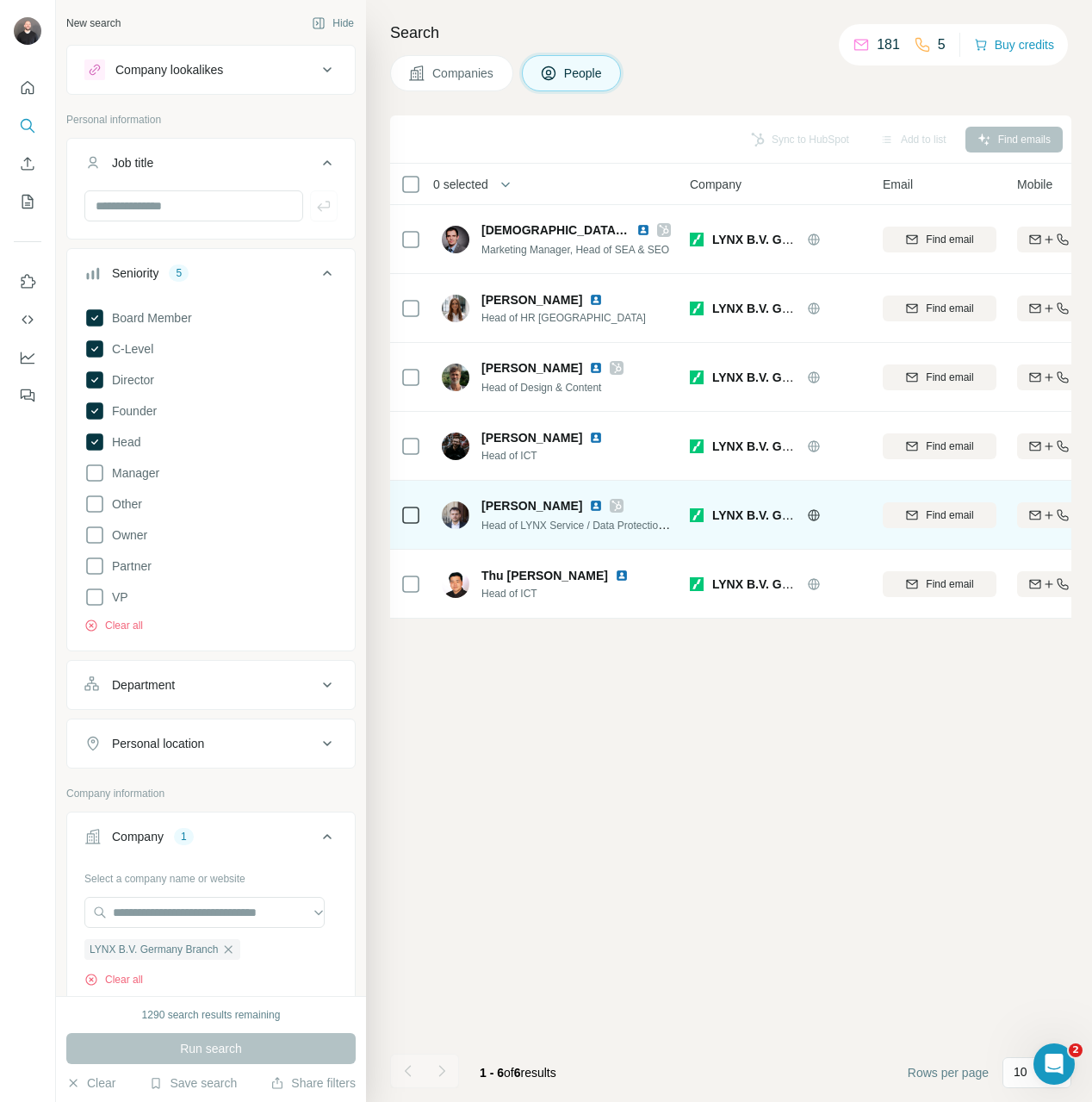
click at [612, 508] on icon at bounding box center [617, 505] width 10 height 10
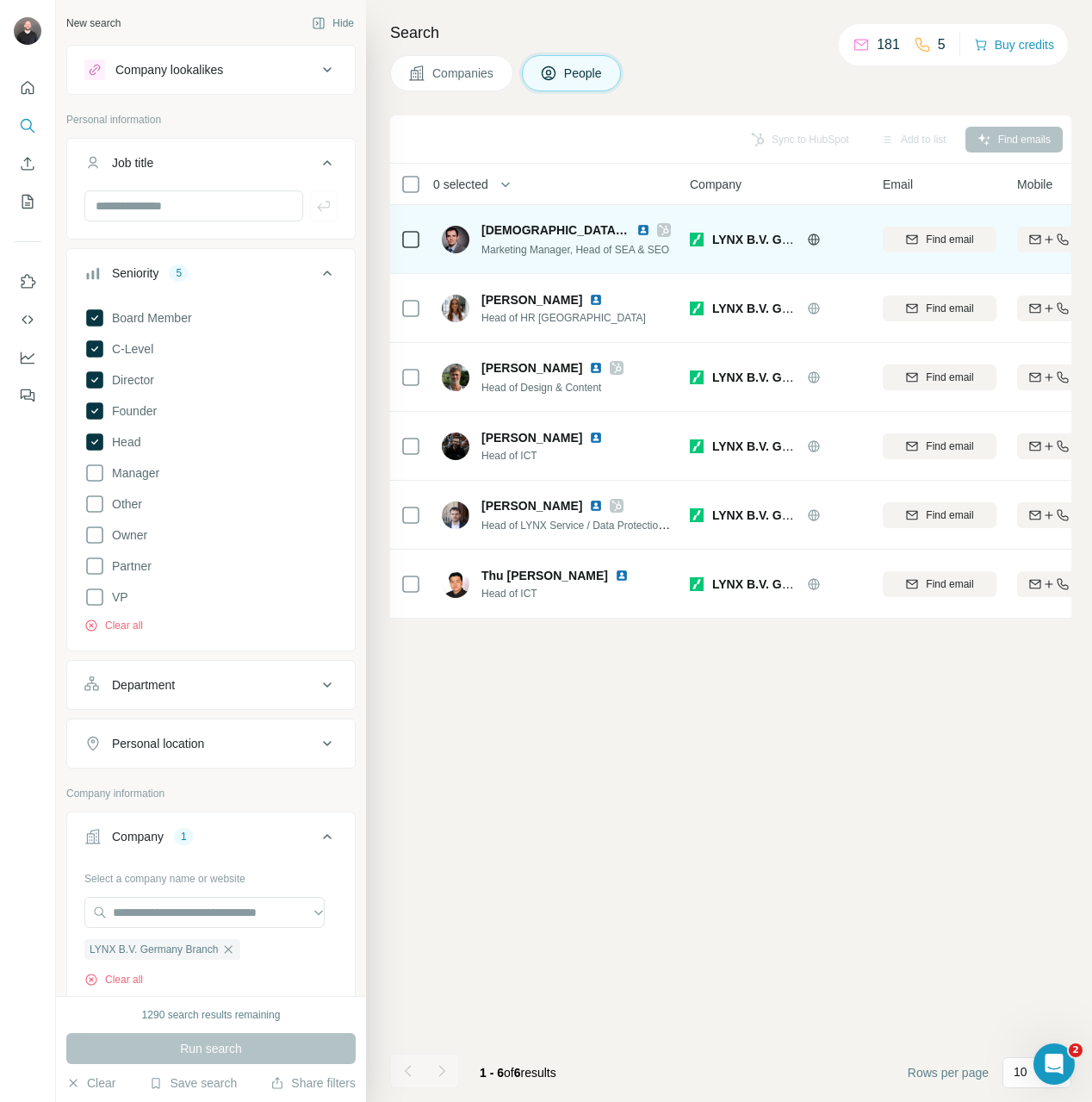
click at [426, 234] on td at bounding box center [411, 239] width 41 height 69
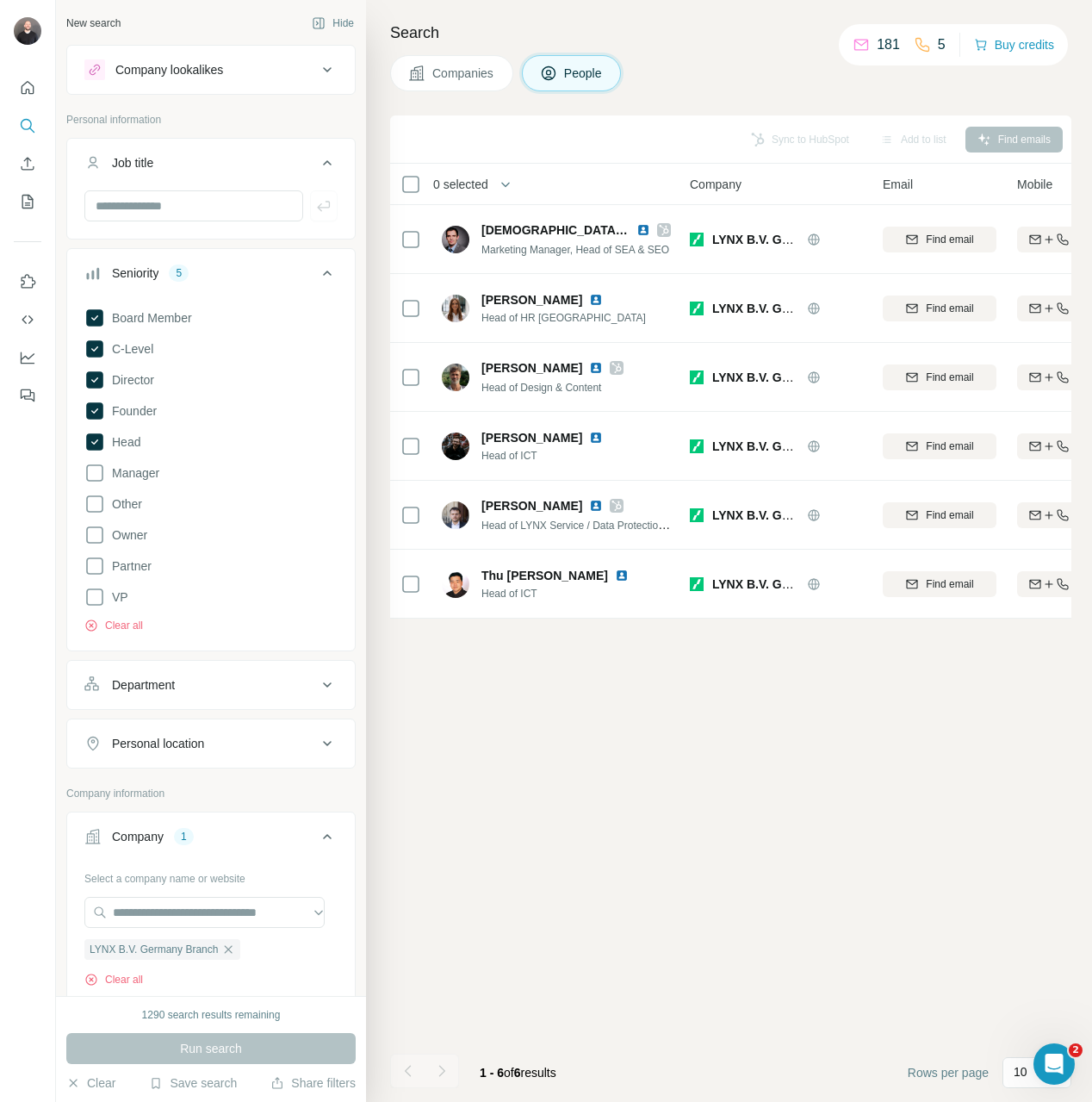
click at [374, 243] on div "Search Companies People Sync to HubSpot Add to list Find emails 0 selected Peop…" at bounding box center [729, 551] width 726 height 1102
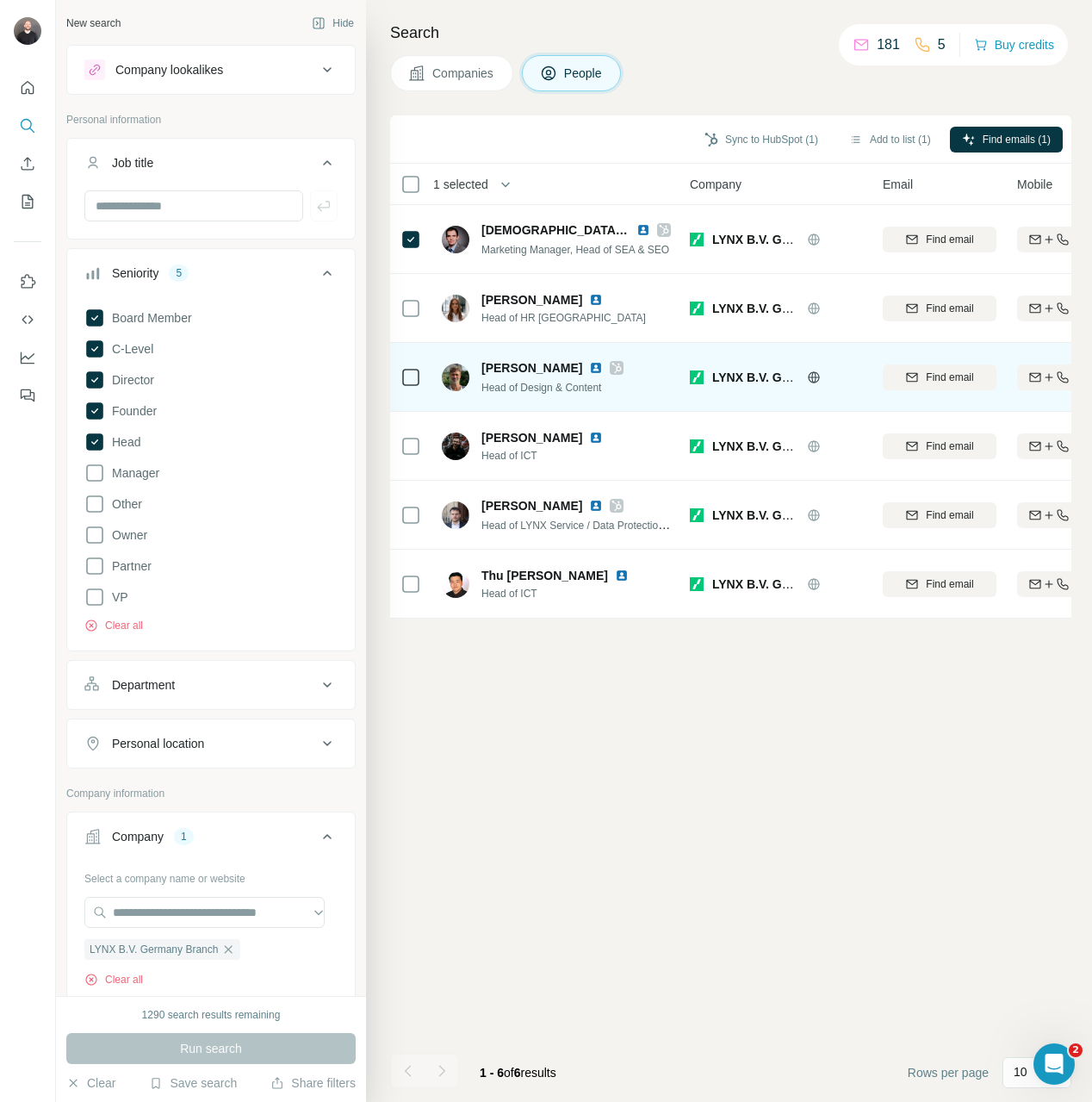
click at [423, 372] on td at bounding box center [411, 377] width 41 height 69
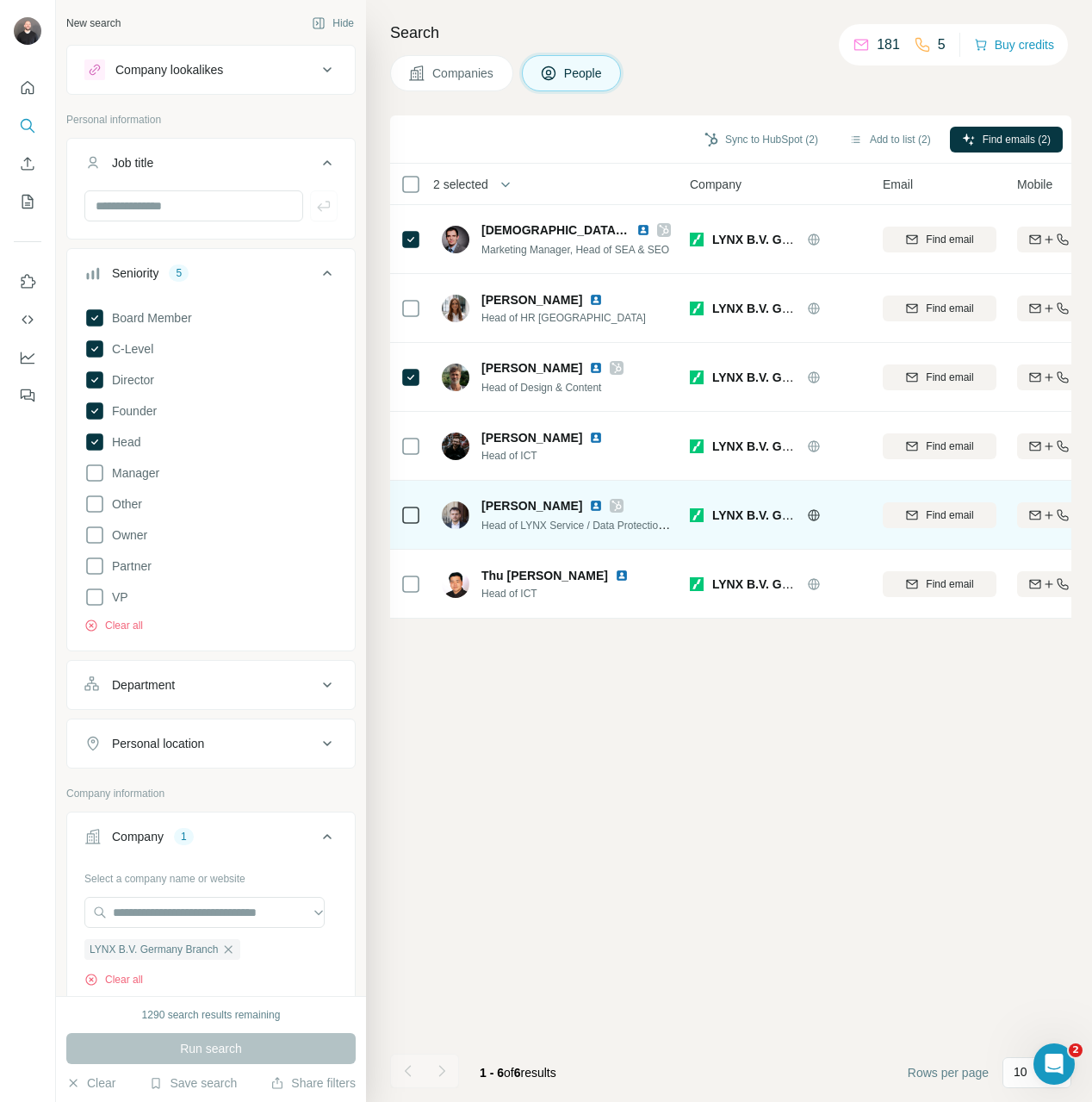
click at [422, 512] on td at bounding box center [411, 515] width 41 height 69
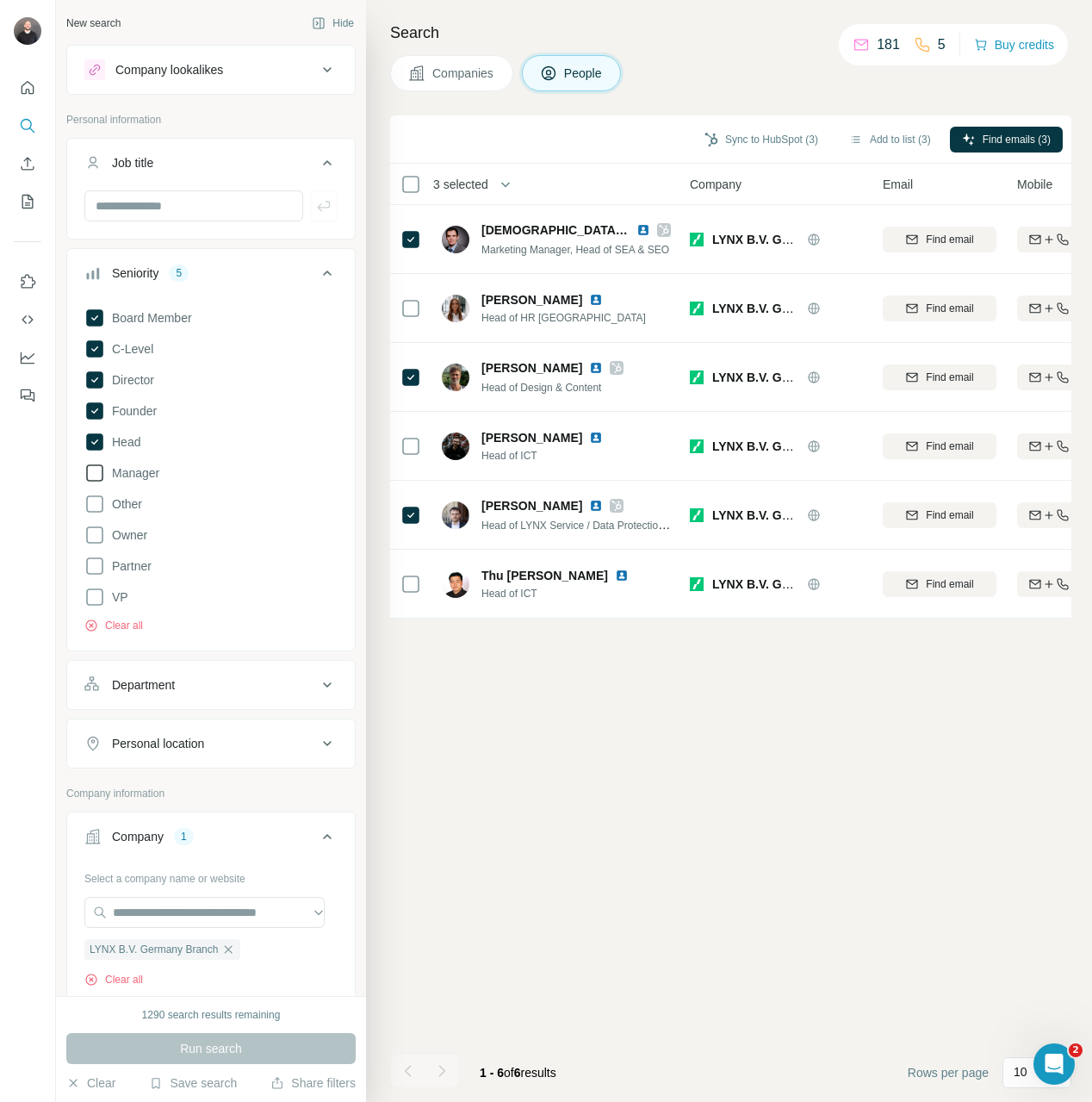
click at [106, 473] on span "Manager" at bounding box center [132, 472] width 54 height 17
click at [230, 1053] on span "Run search" at bounding box center [210, 1048] width 62 height 17
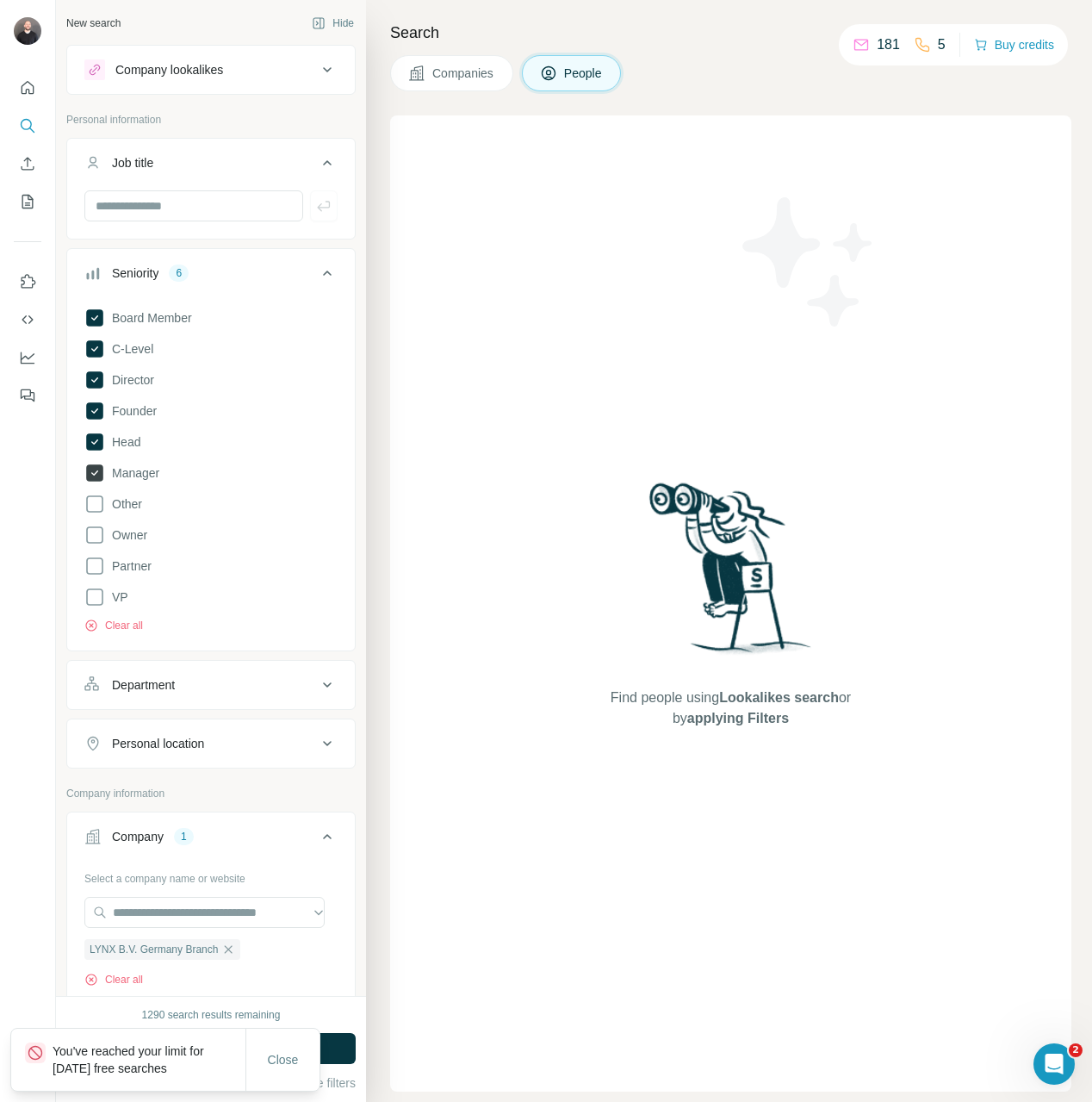
click at [138, 463] on label "Manager" at bounding box center [121, 473] width 75 height 21
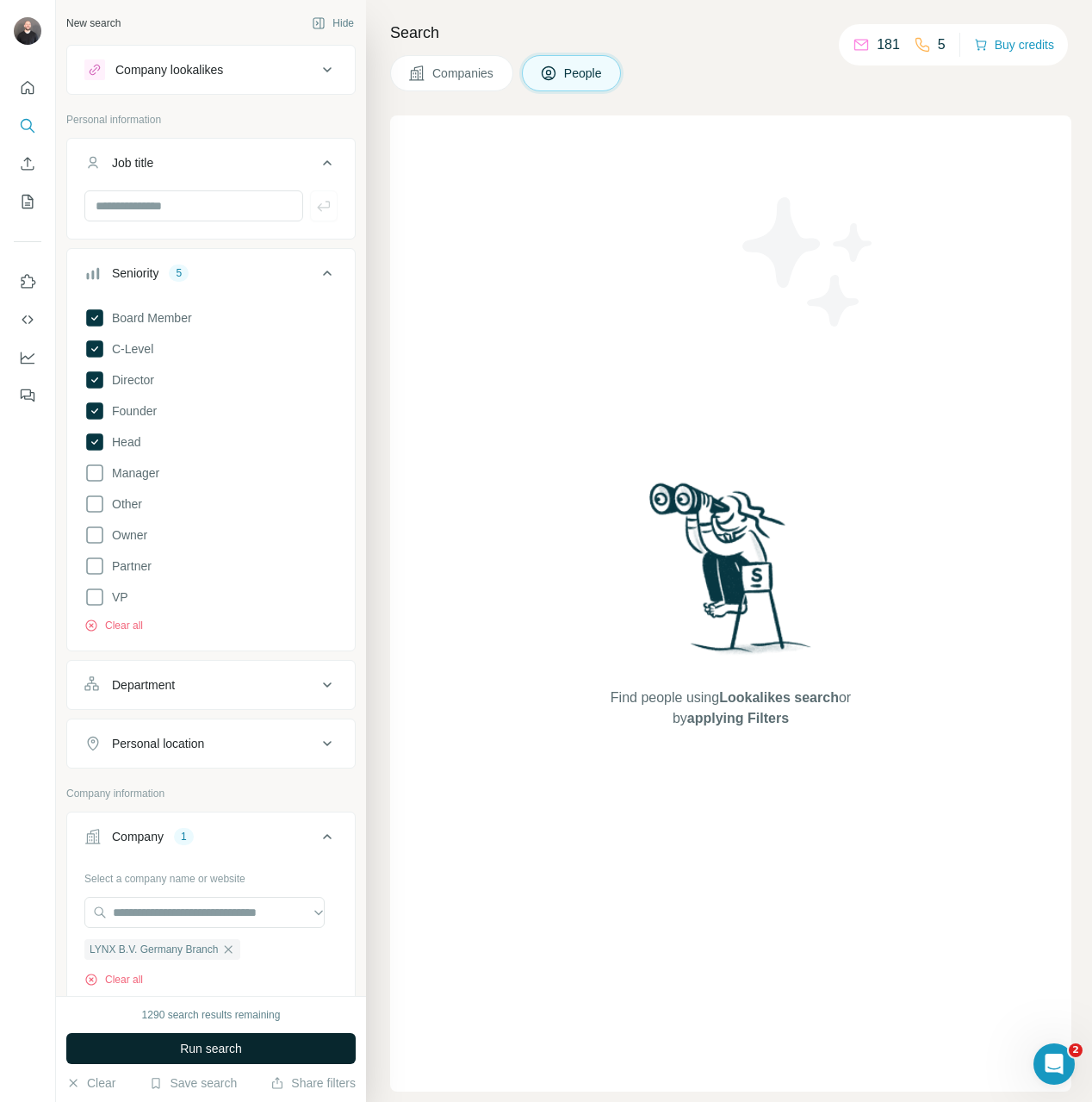
click at [235, 1040] on span "Run search" at bounding box center [210, 1048] width 62 height 17
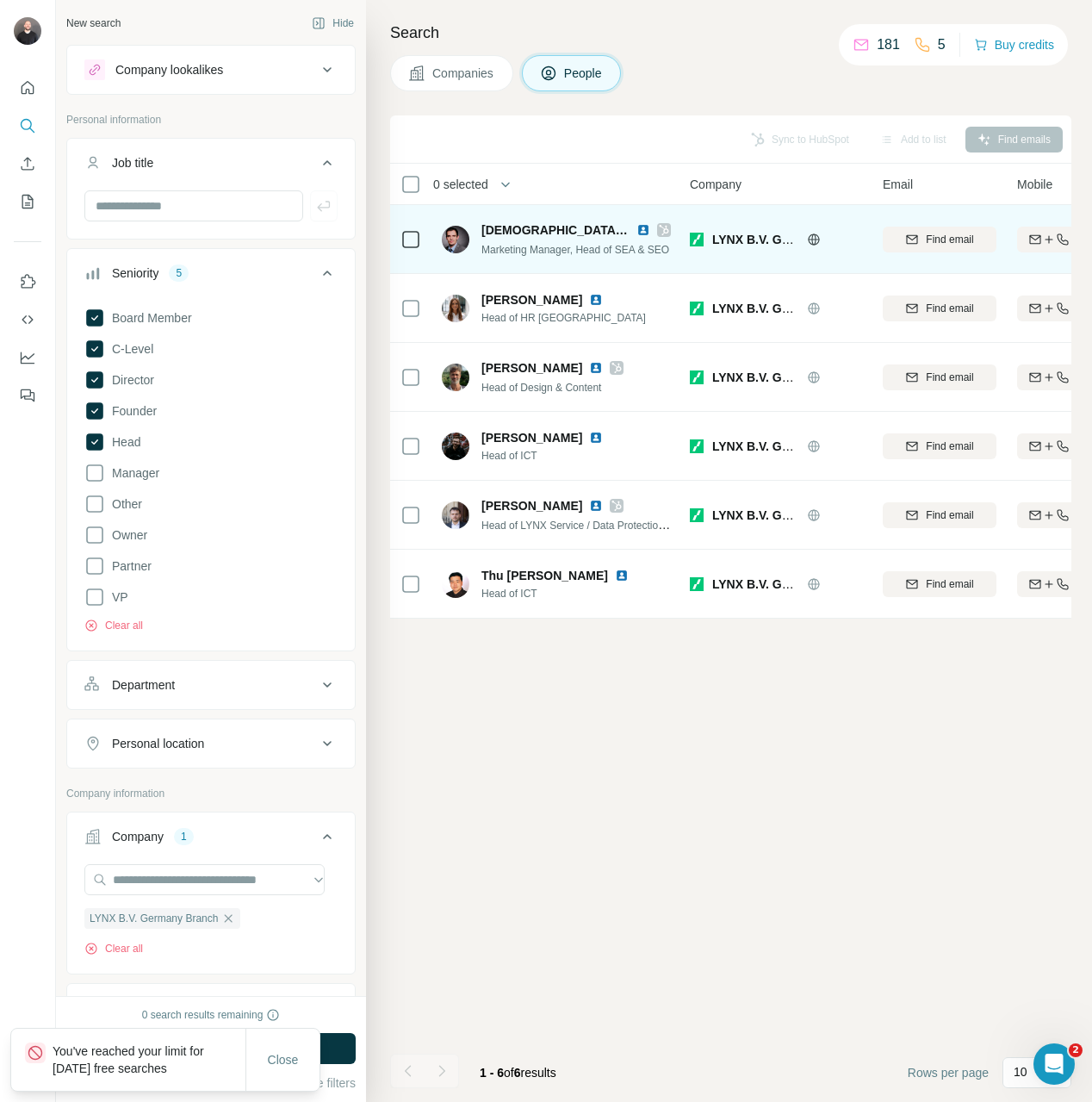
click at [422, 237] on td at bounding box center [411, 239] width 41 height 69
click at [396, 243] on td at bounding box center [411, 239] width 41 height 69
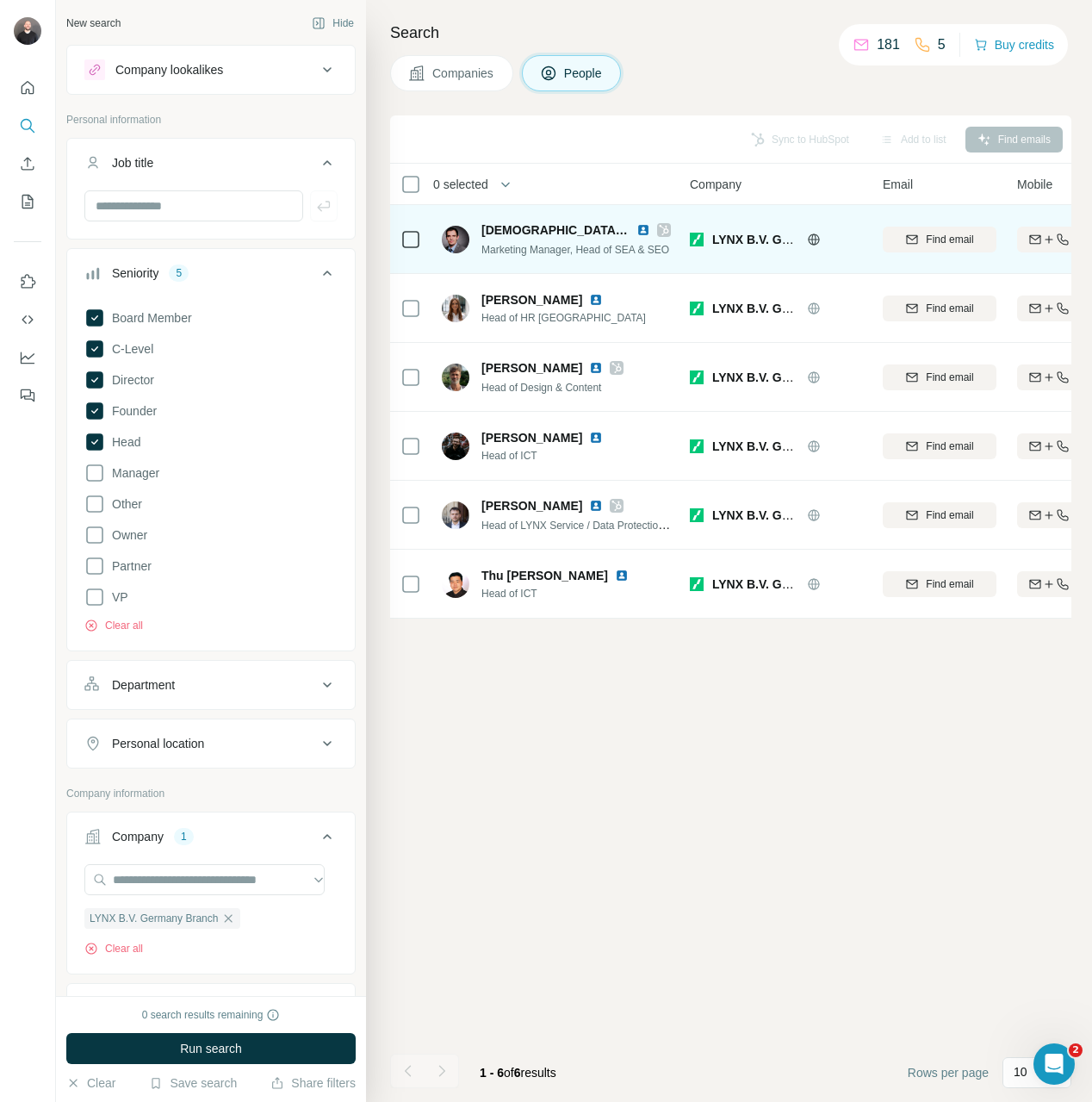
click at [421, 248] on icon at bounding box center [411, 239] width 21 height 21
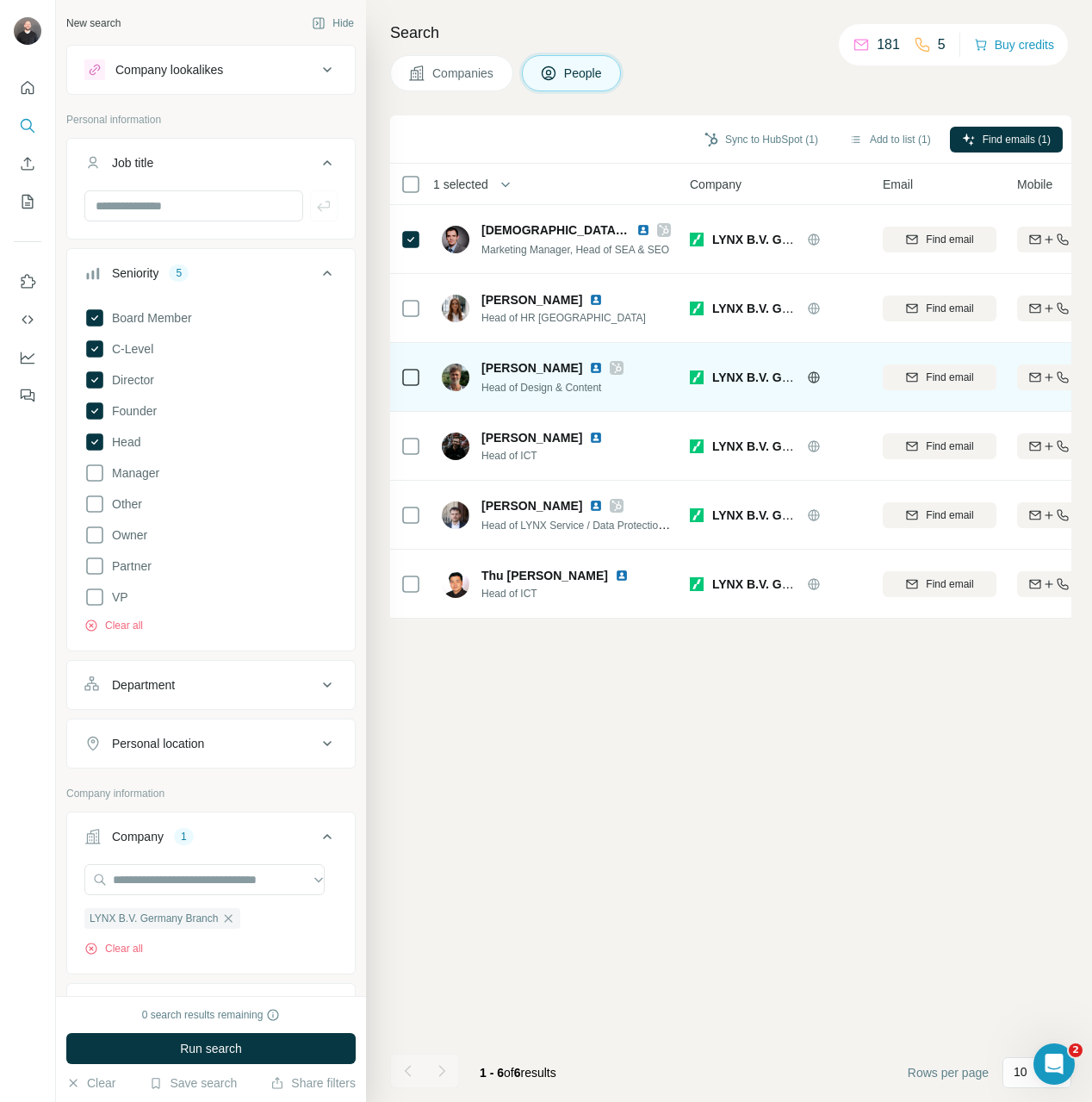
click at [413, 361] on div at bounding box center [411, 377] width 21 height 48
click at [420, 383] on icon at bounding box center [411, 377] width 21 height 21
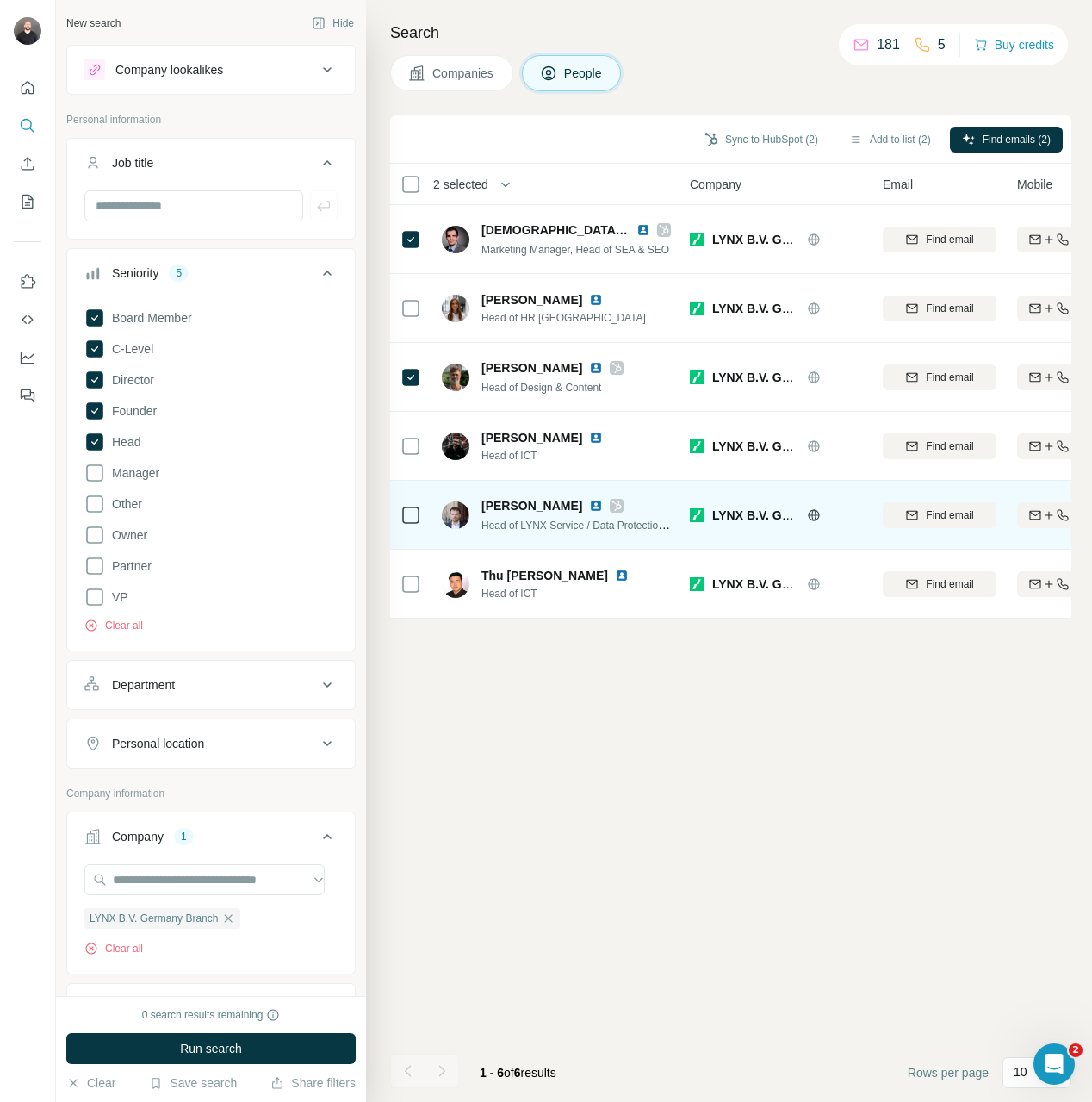
click at [418, 532] on div at bounding box center [411, 514] width 21 height 48
click at [418, 528] on div at bounding box center [411, 514] width 21 height 48
click at [418, 502] on td at bounding box center [411, 515] width 41 height 69
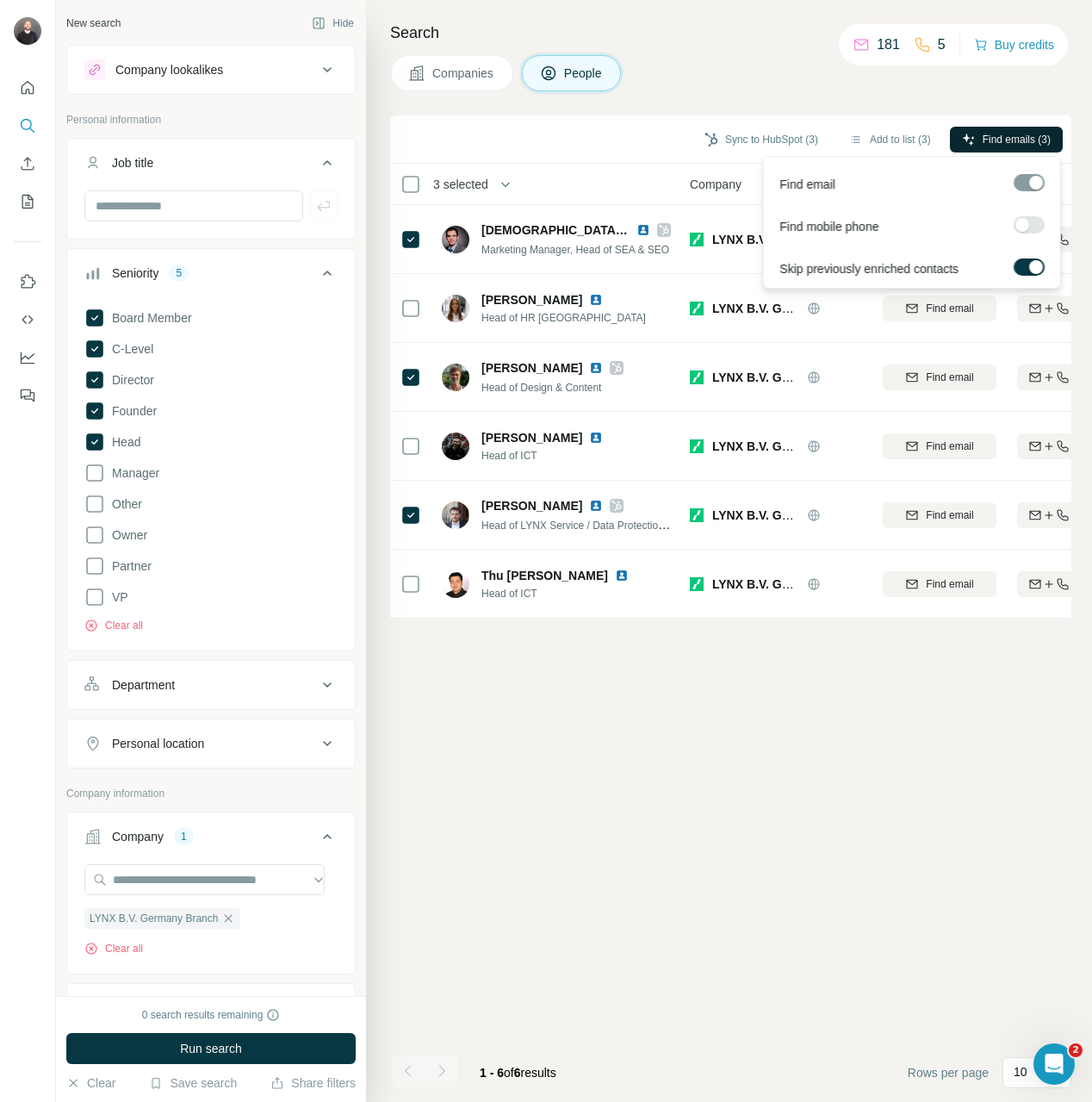
click at [1045, 143] on span "Find emails (3)" at bounding box center [1017, 139] width 68 height 15
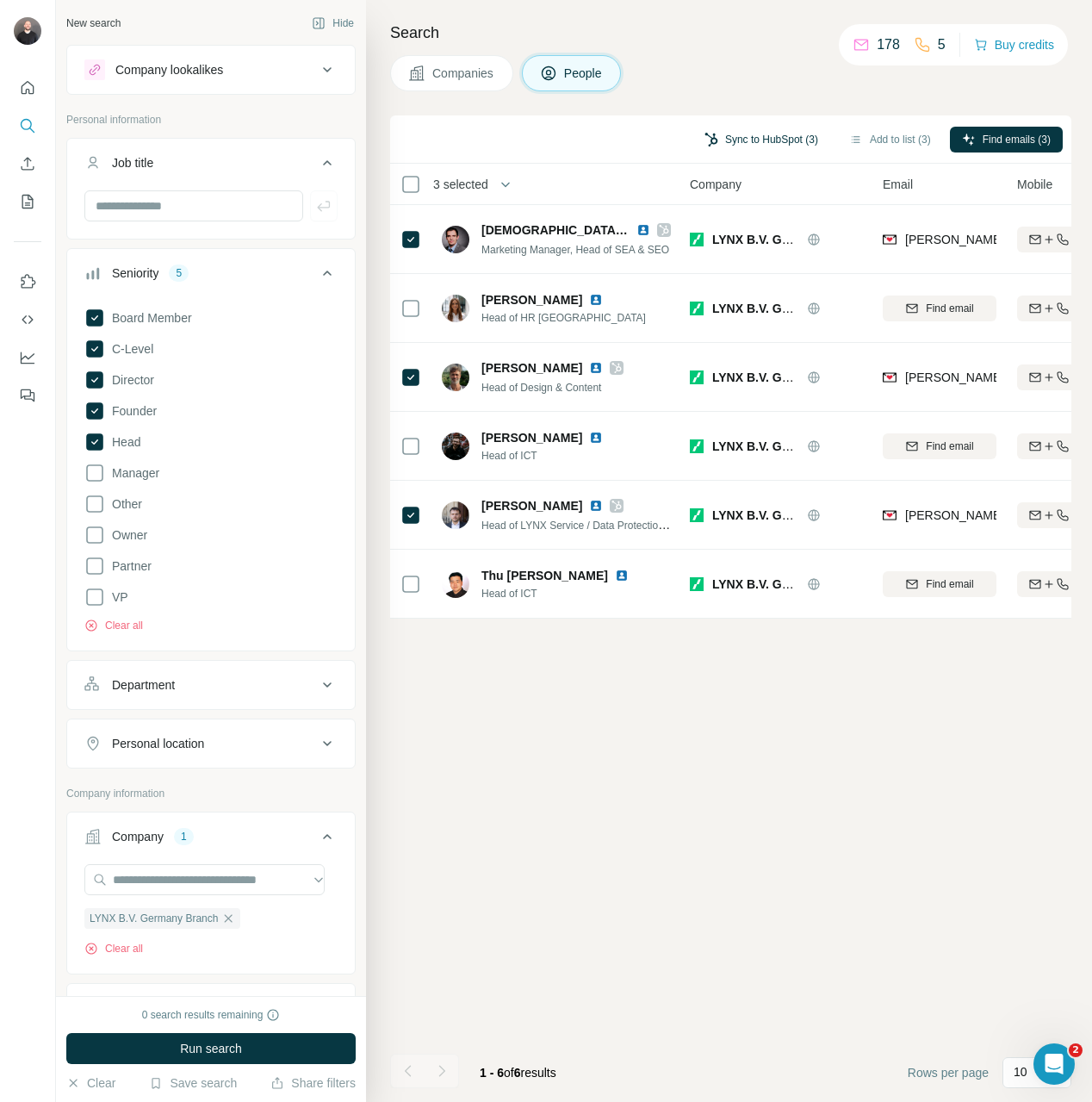
click at [806, 137] on button "Sync to HubSpot (3)" at bounding box center [760, 139] width 138 height 26
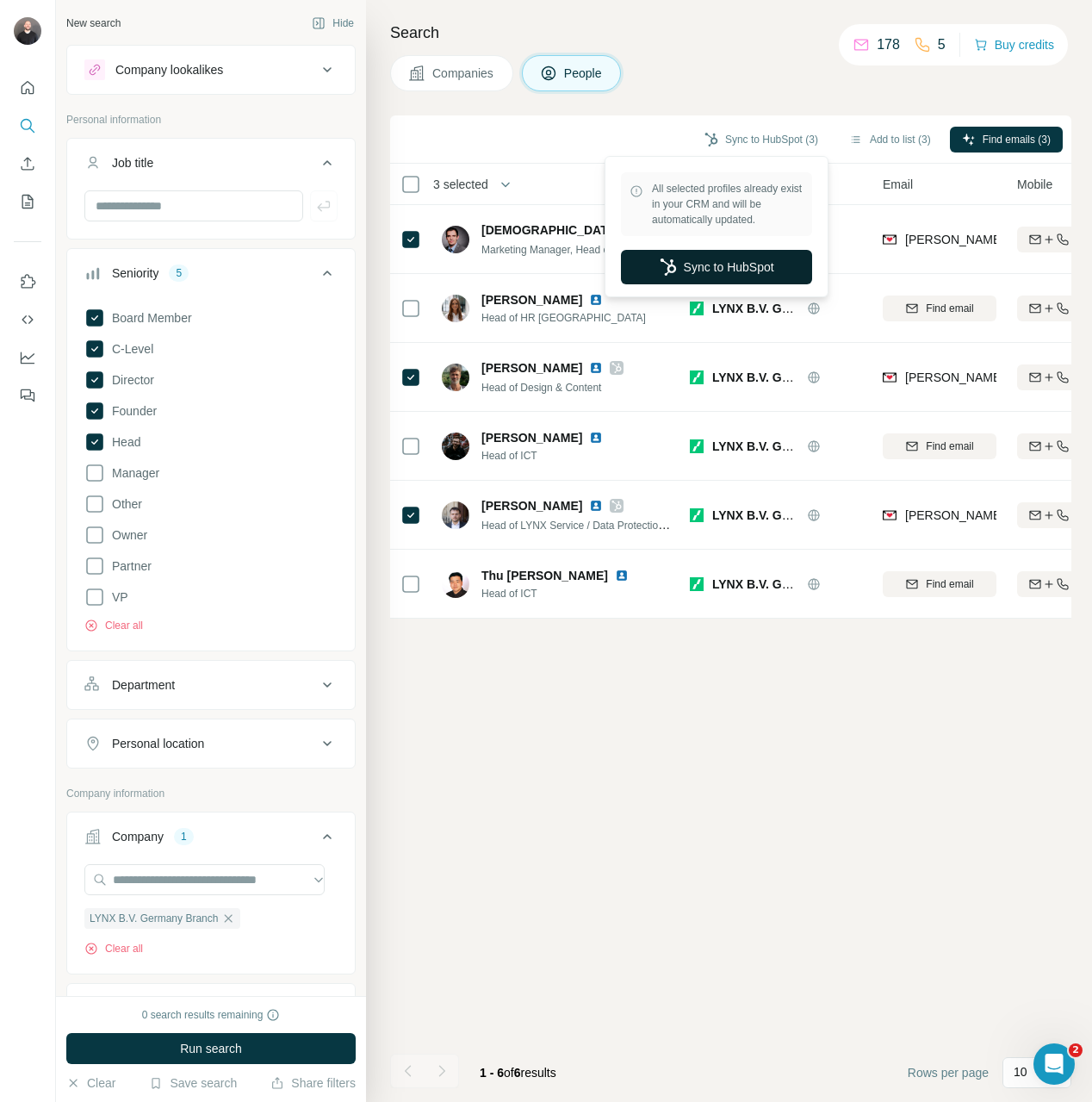
click at [729, 271] on button "Sync to HubSpot" at bounding box center [716, 267] width 191 height 34
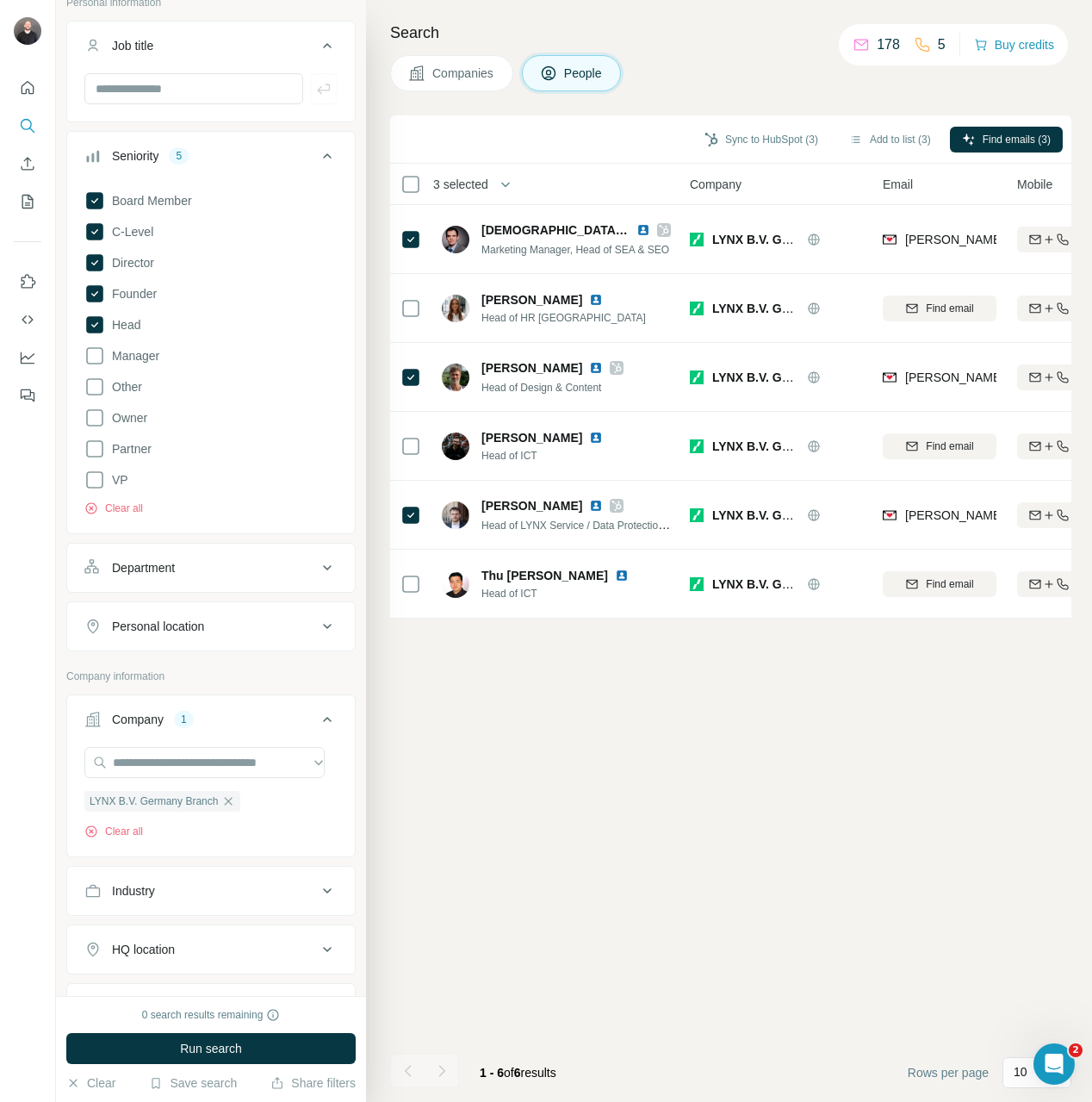
scroll to position [198, 0]
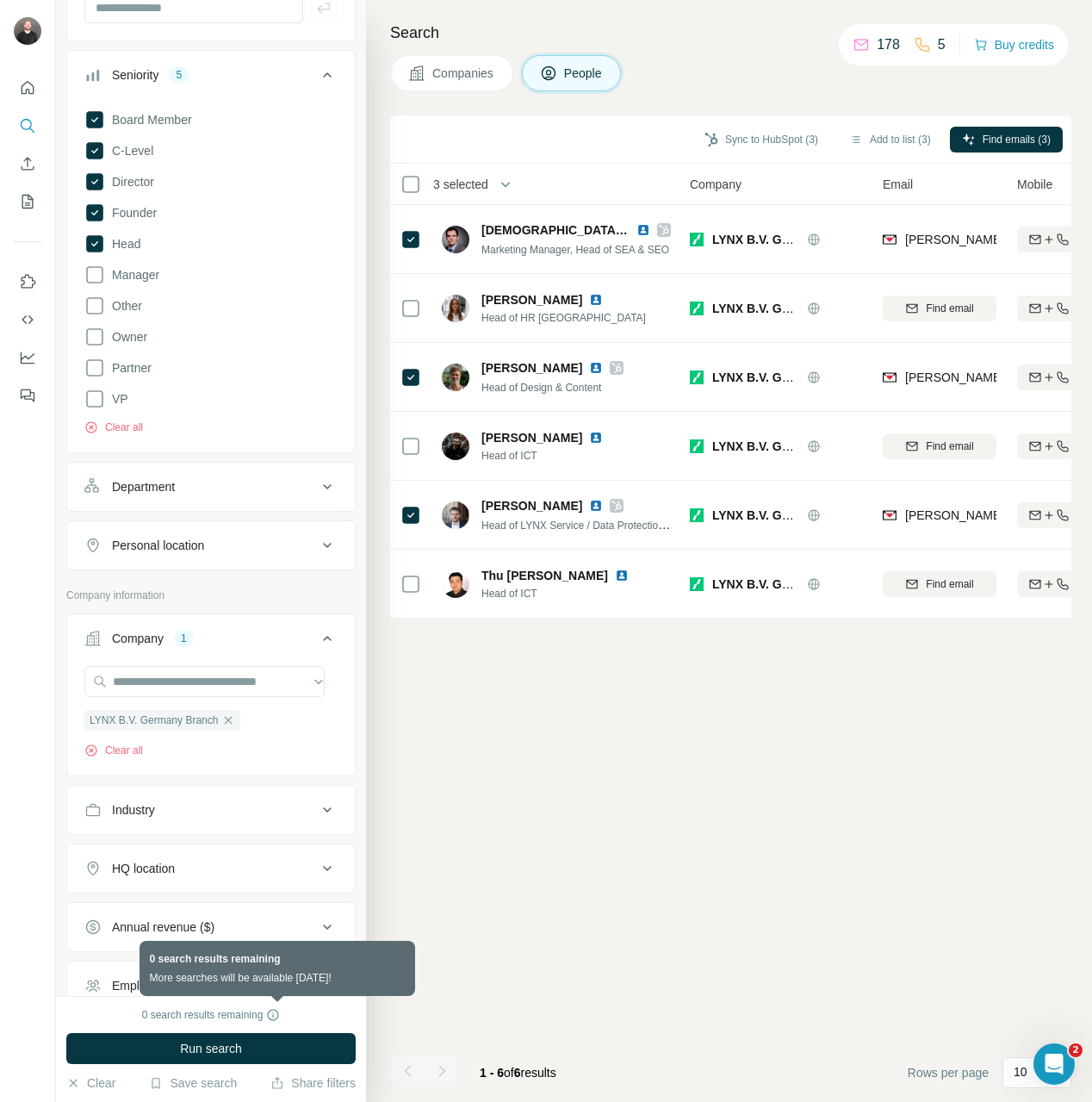
click at [280, 1009] on icon at bounding box center [272, 1014] width 13 height 13
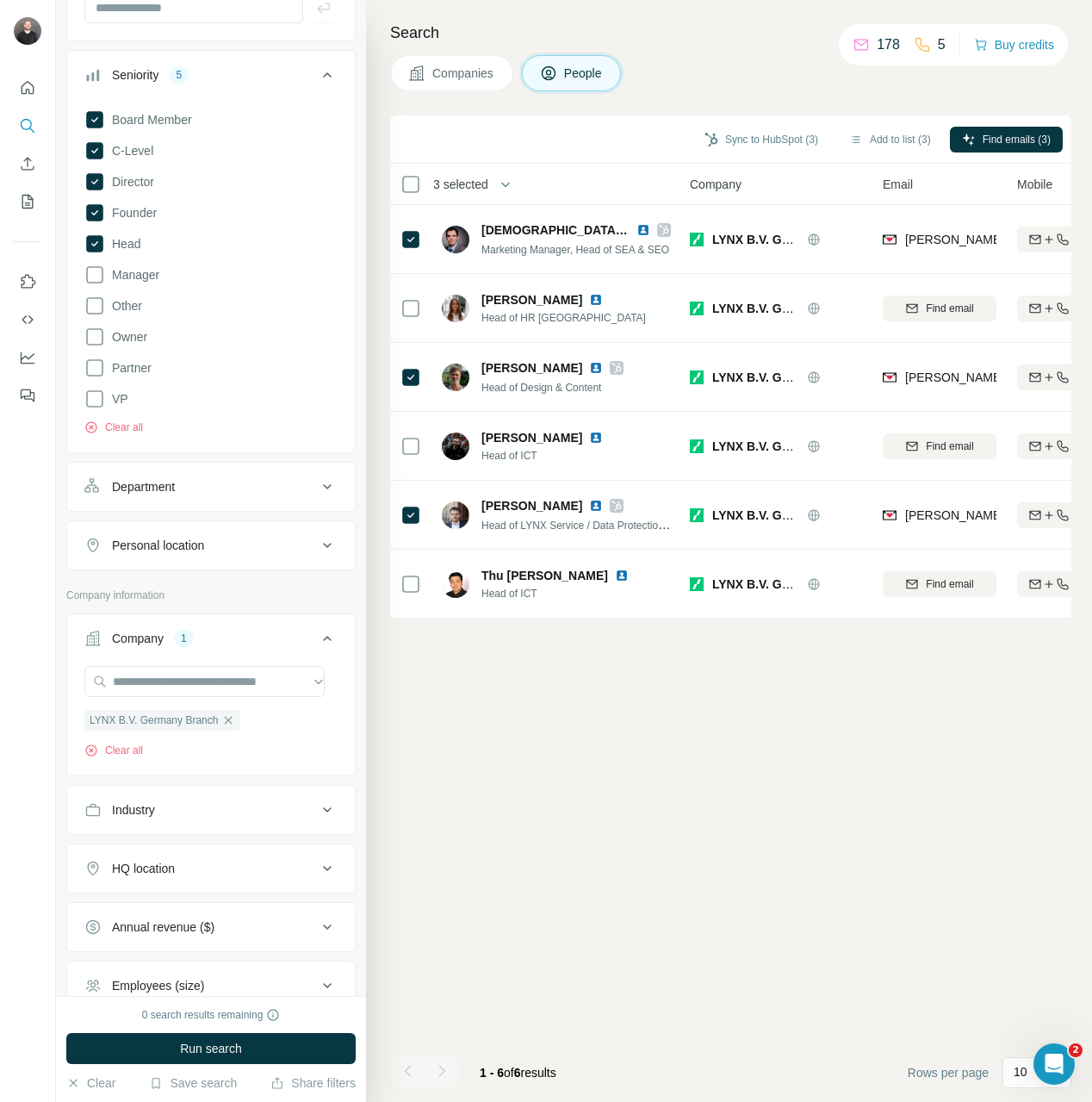
click at [566, 921] on div "Sync to HubSpot (3) Add to list (3) Find emails (3) 3 selected People Company E…" at bounding box center [731, 608] width 681 height 986
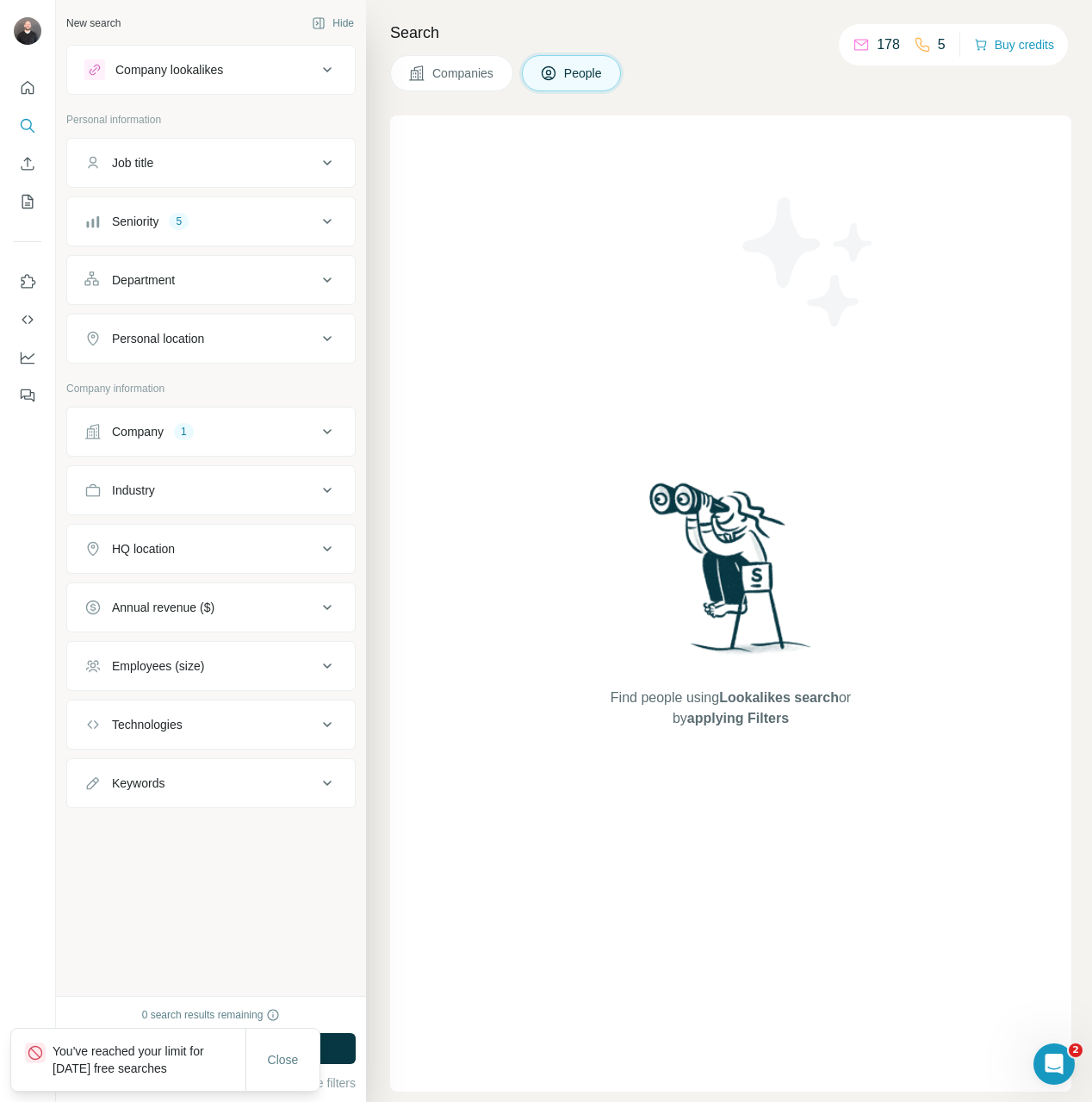
click at [84, 1051] on p "You've reached your limit for [DATE] free searches" at bounding box center [148, 1059] width 193 height 34
click at [284, 1074] on button "Close" at bounding box center [283, 1059] width 55 height 31
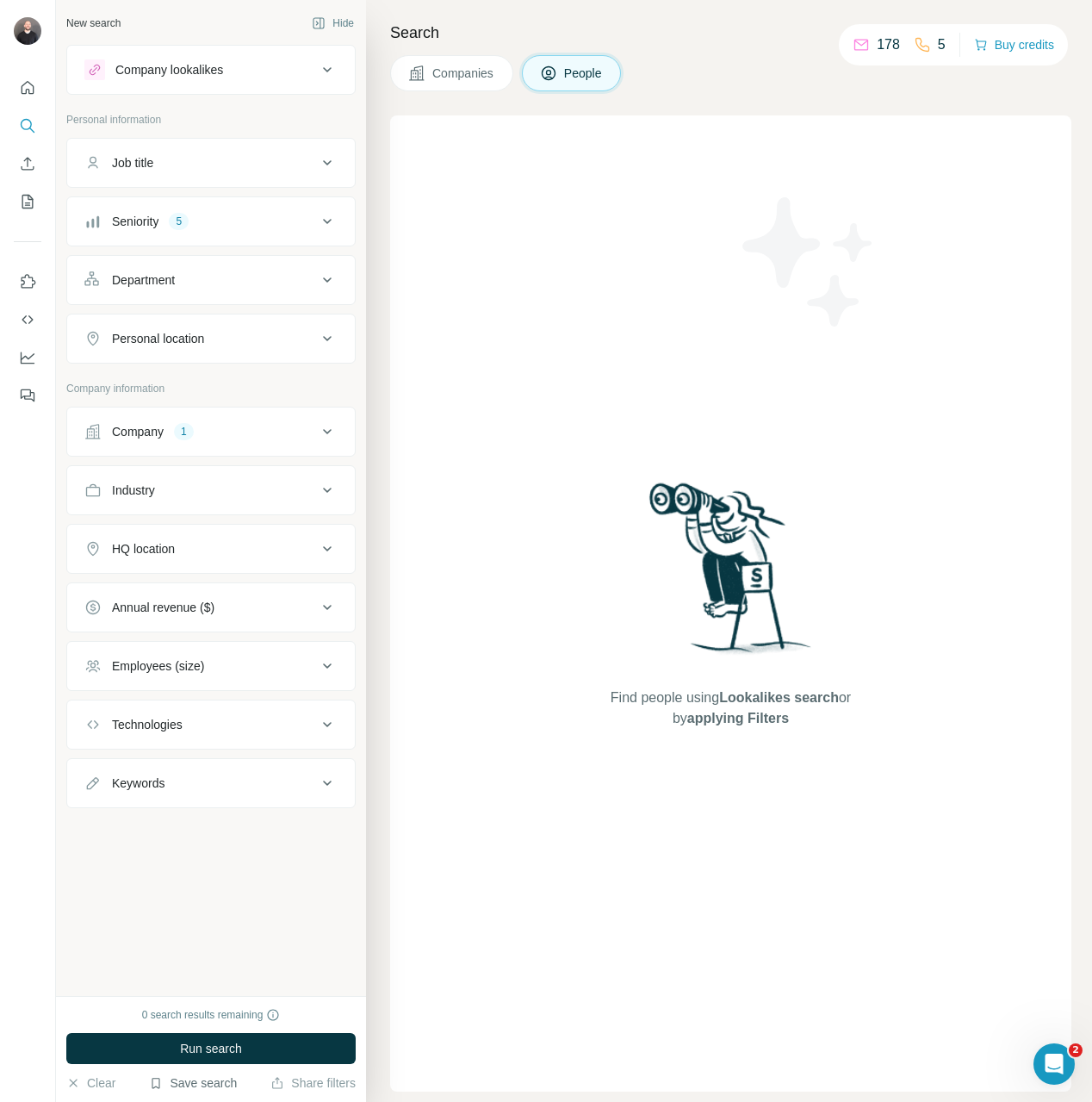
click at [175, 1078] on button "Save search" at bounding box center [193, 1082] width 88 height 17
click at [225, 1029] on div "Save search" at bounding box center [242, 1018] width 182 height 34
click at [189, 1086] on button "Save search" at bounding box center [193, 1082] width 88 height 17
click at [182, 1021] on div "Save search" at bounding box center [242, 1018] width 182 height 34
click at [31, 353] on icon "Dashboard" at bounding box center [27, 357] width 17 height 17
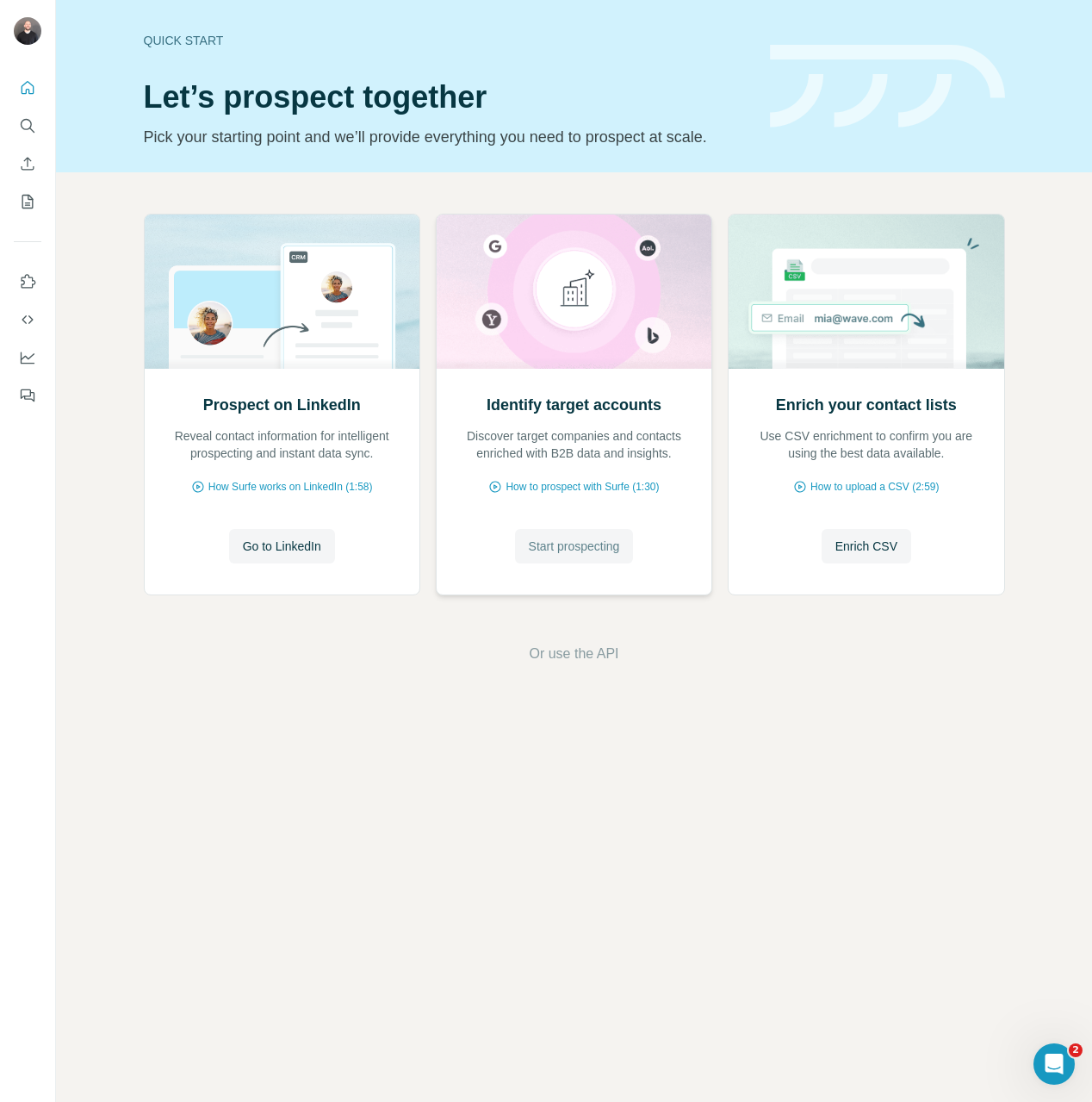
click at [584, 552] on span "Start prospecting" at bounding box center [574, 546] width 92 height 17
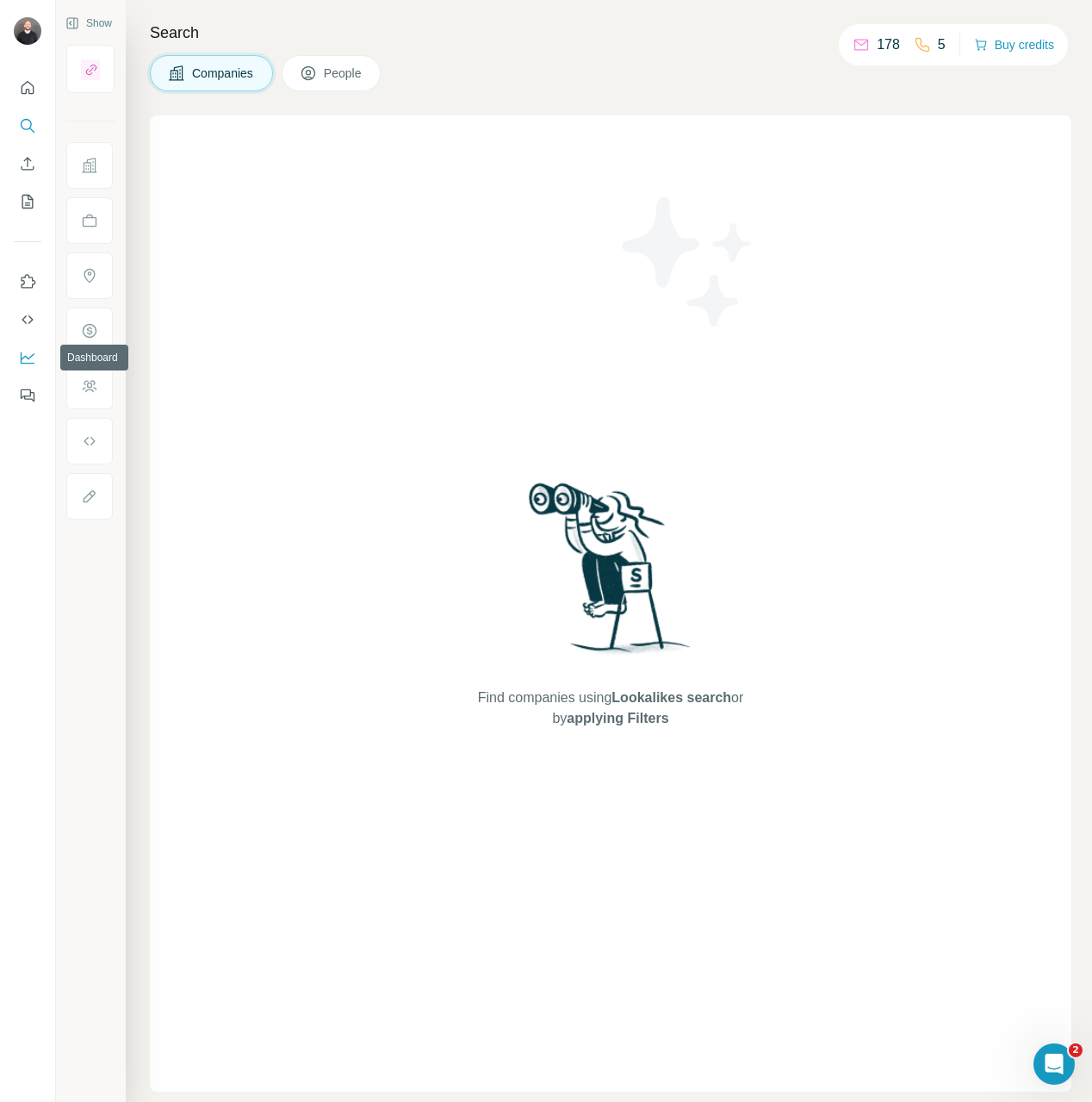
click at [33, 366] on button "Dashboard" at bounding box center [27, 357] width 28 height 31
